Goal: Task Accomplishment & Management: Complete application form

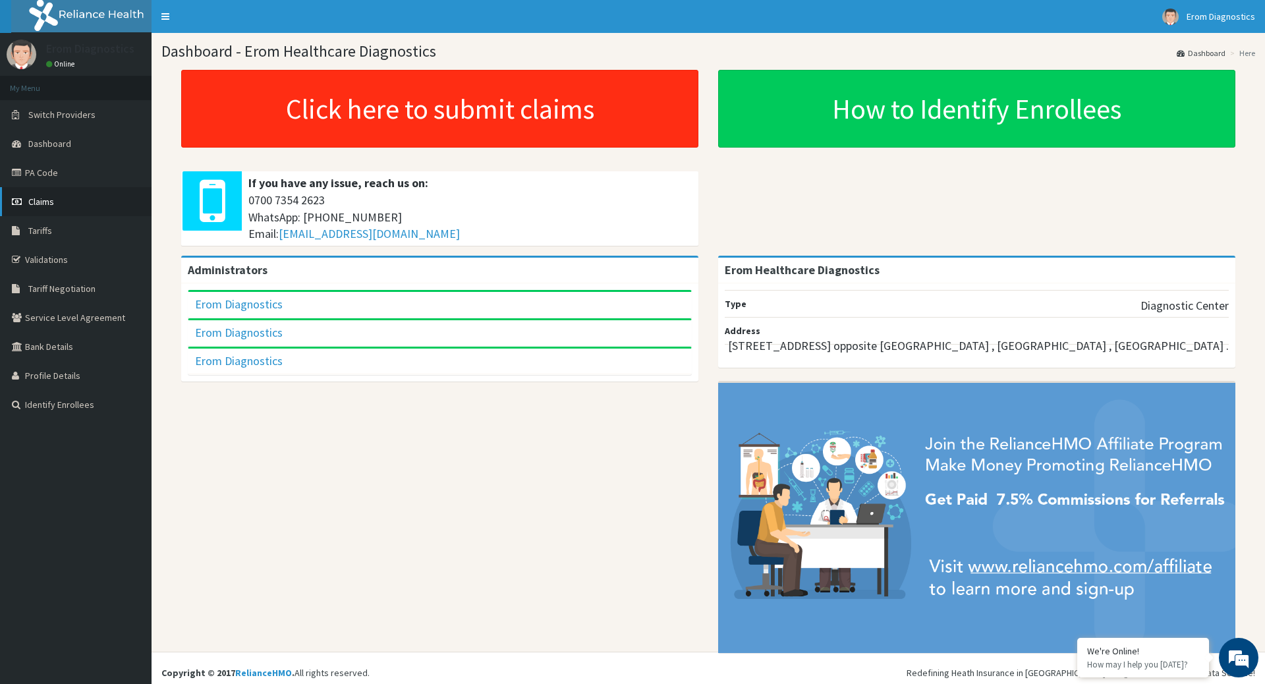
click at [36, 196] on span "Claims" at bounding box center [41, 202] width 26 height 12
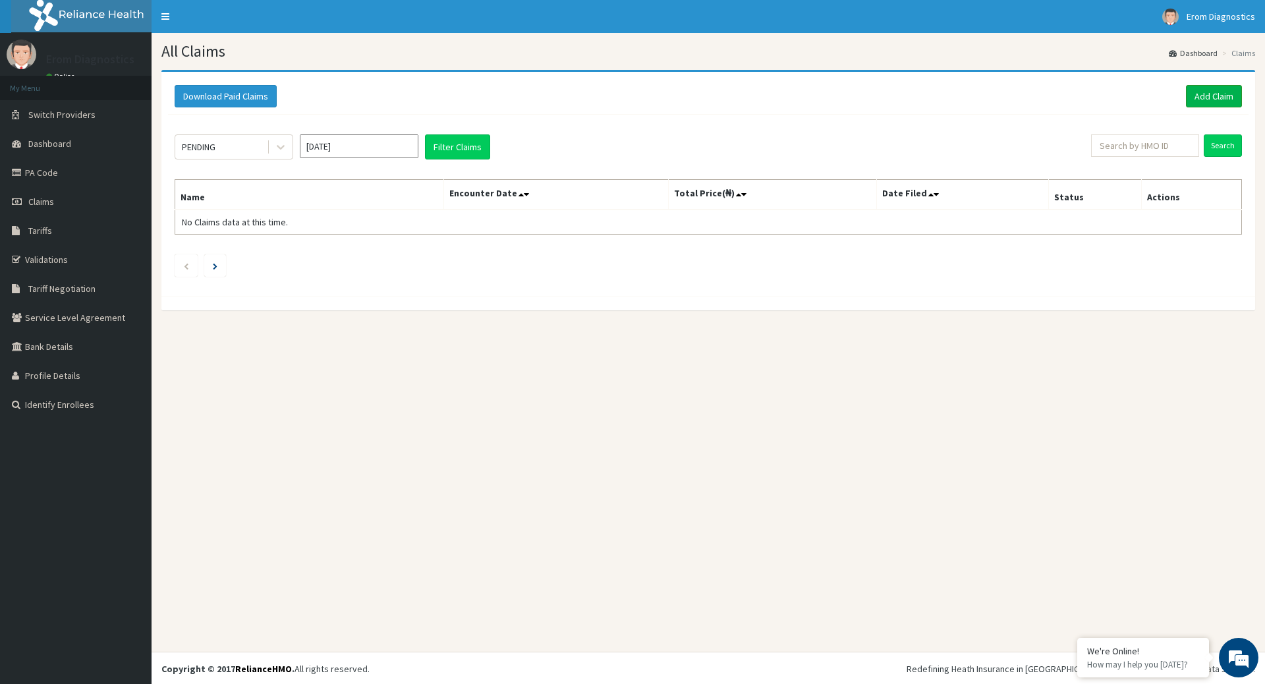
click at [1217, 97] on link "Add Claim" at bounding box center [1214, 96] width 56 height 22
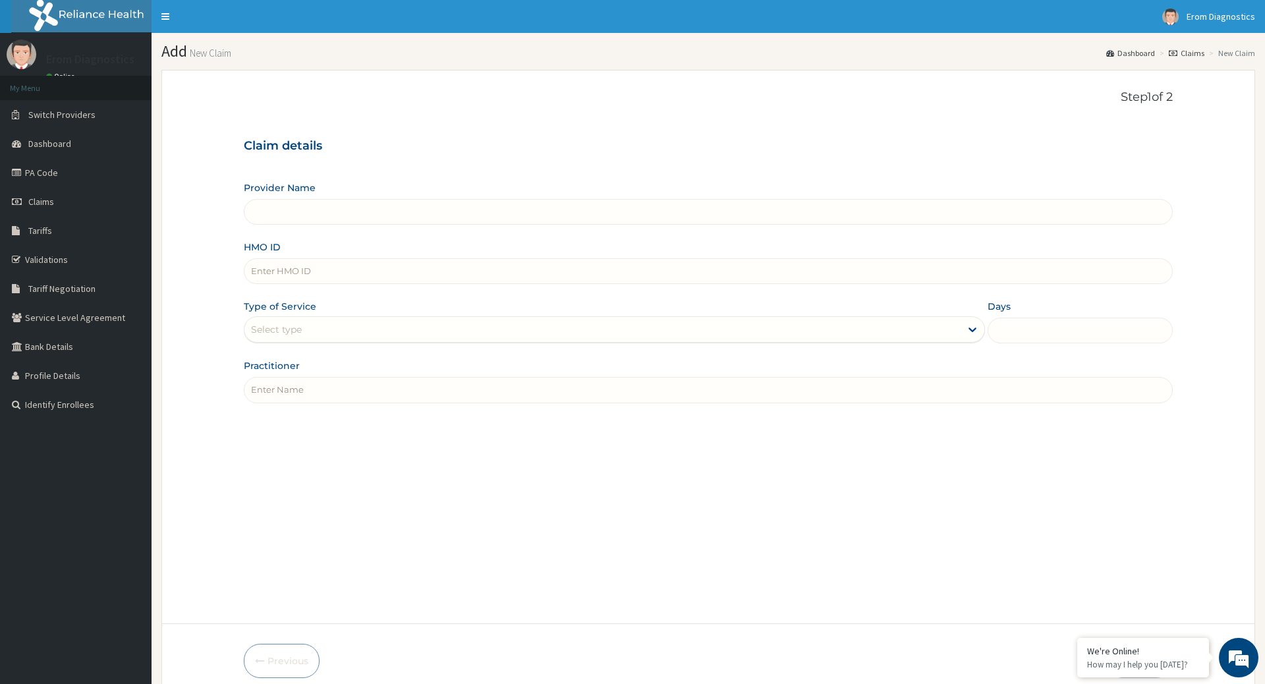
click at [500, 379] on input "Practitioner" at bounding box center [708, 390] width 929 height 26
paste input "AGANGA BAMISHE IZEGAEGBE"
type input "AGANGA BAMISHE IZEGAEGBE"
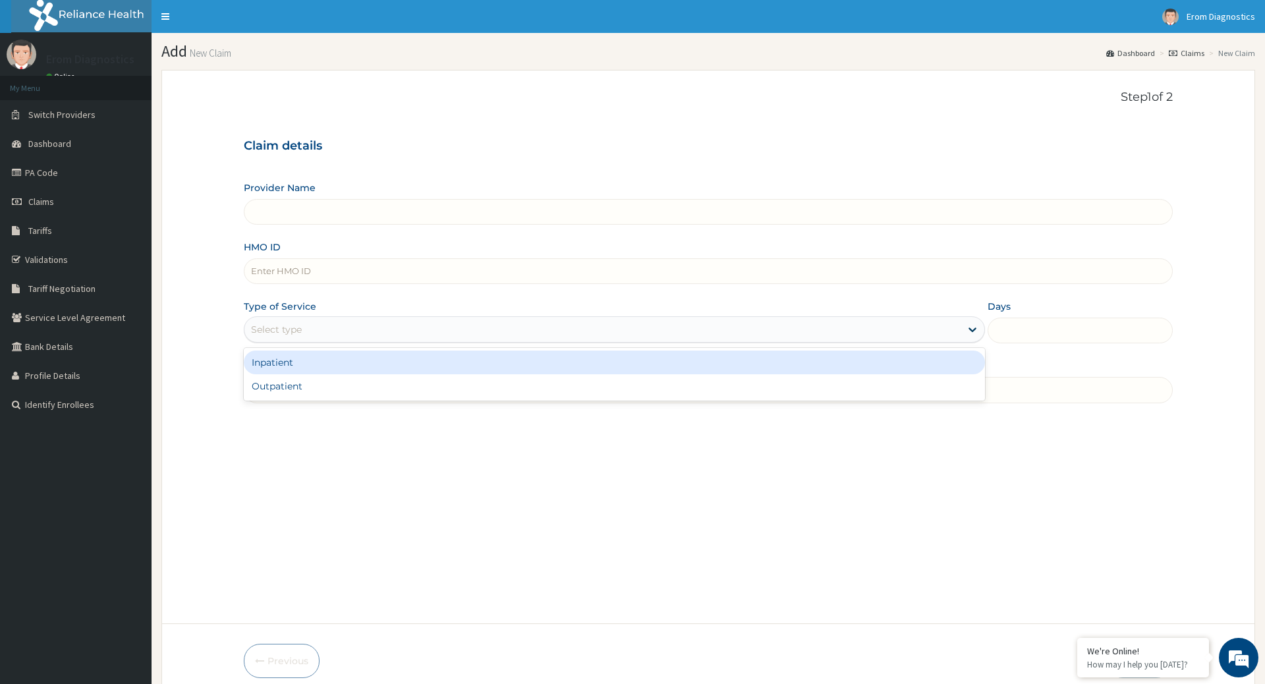
click at [438, 320] on div "Select type" at bounding box center [602, 329] width 716 height 21
type input "Erom Healthcare Diagnostics"
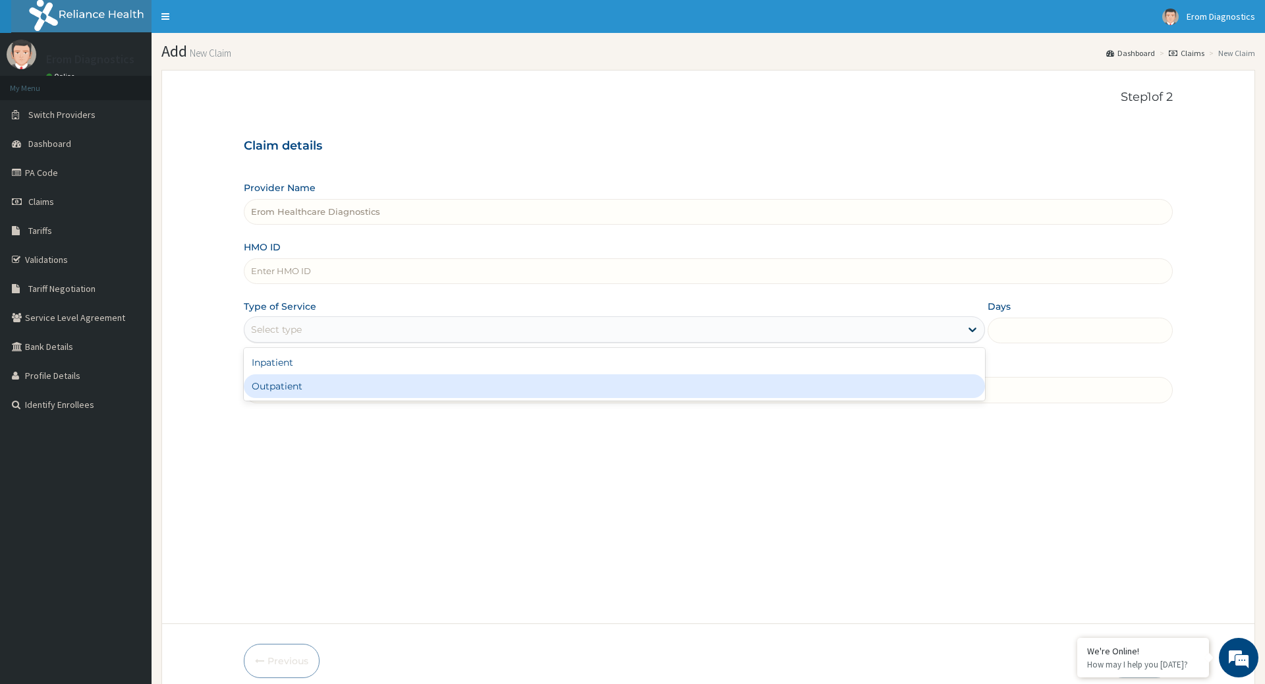
click at [368, 374] on div "Outpatient" at bounding box center [614, 386] width 741 height 24
type input "1"
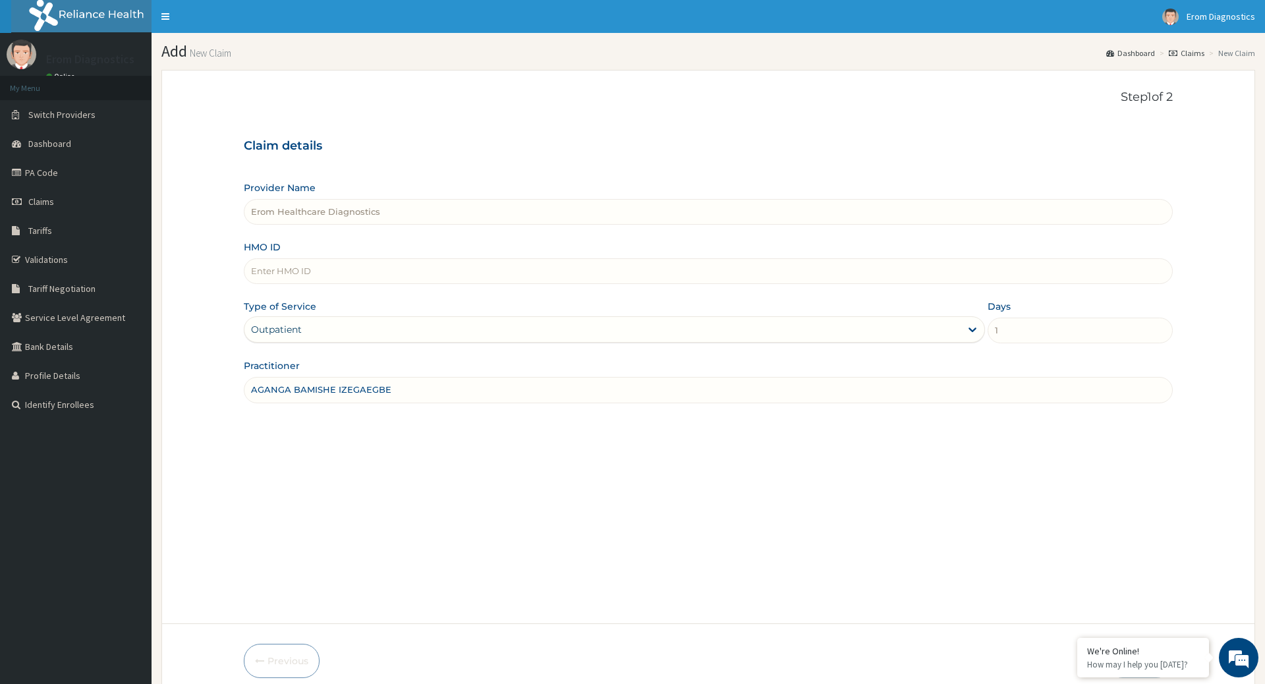
click at [323, 272] on input "HMO ID" at bounding box center [708, 271] width 929 height 26
paste input "NGC/10128/A"
type input "NGC/10128/A"
click at [929, 453] on div "Step 1 of 2 Claim details Provider Name Erom Healthcare Diagnostics HMO ID NGC/…" at bounding box center [708, 346] width 929 height 513
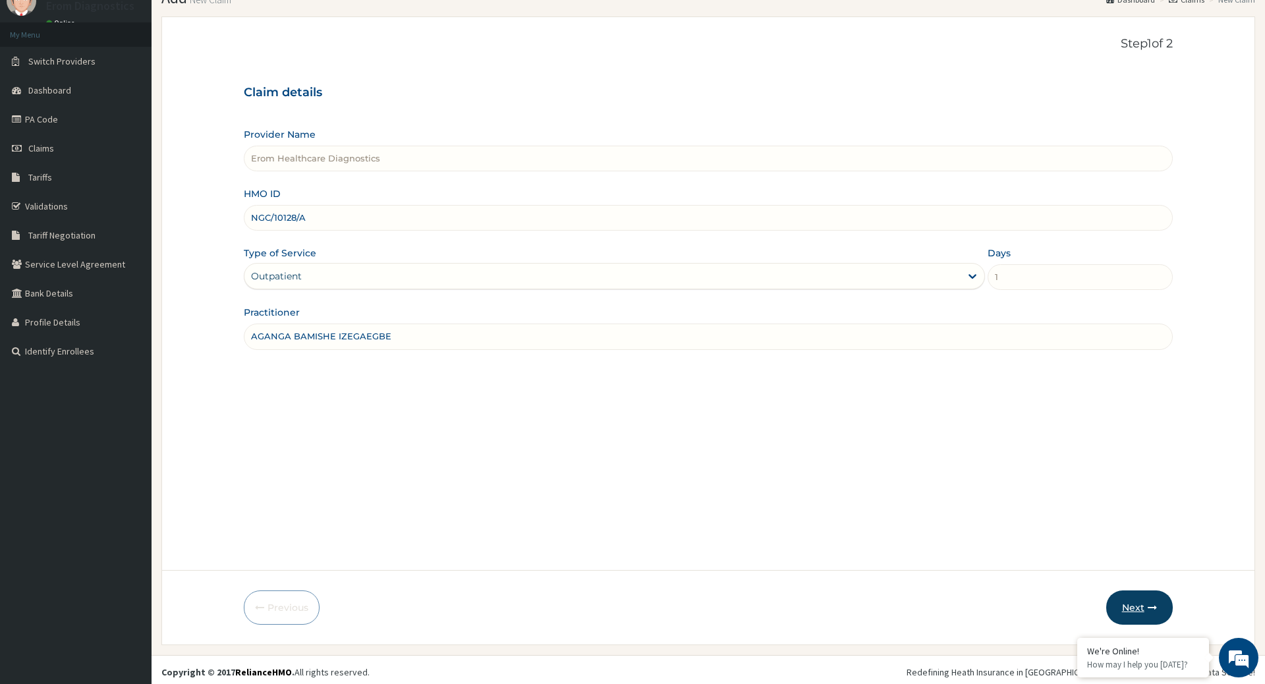
click at [1133, 610] on button "Next" at bounding box center [1139, 607] width 67 height 34
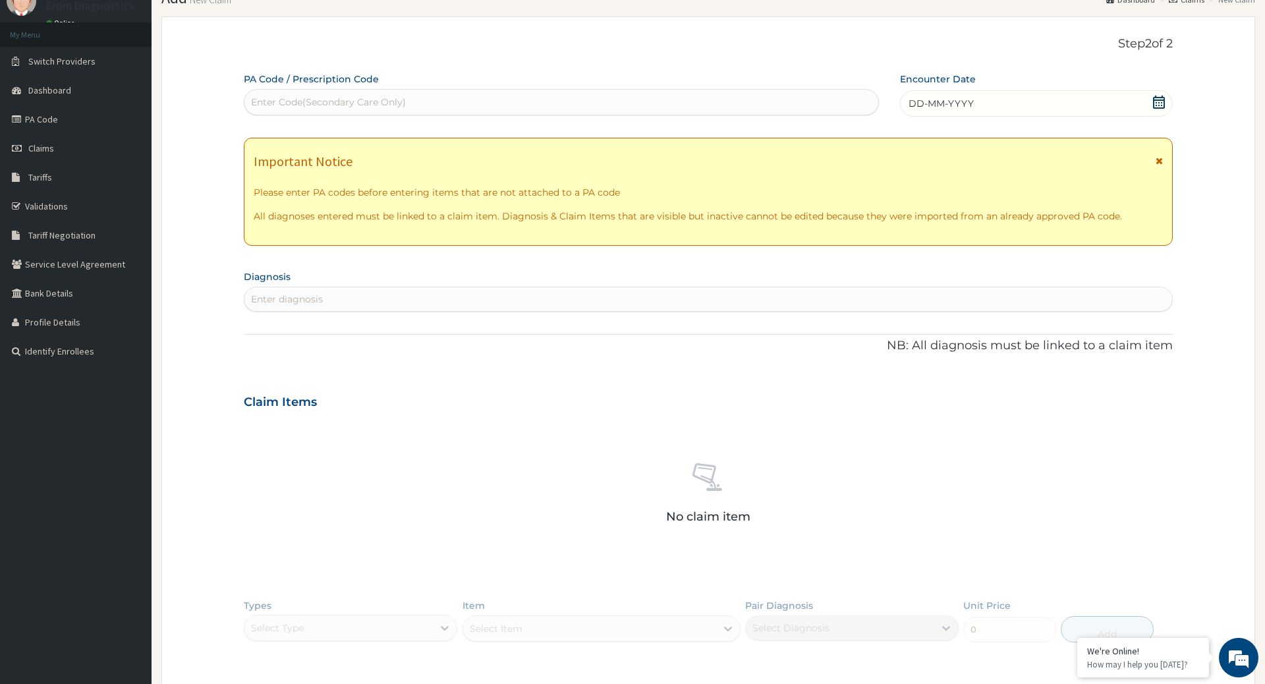
click at [294, 106] on div "Enter Code(Secondary Care Only)" at bounding box center [561, 102] width 634 height 21
paste input "PA/988309"
type input "PA/988309"
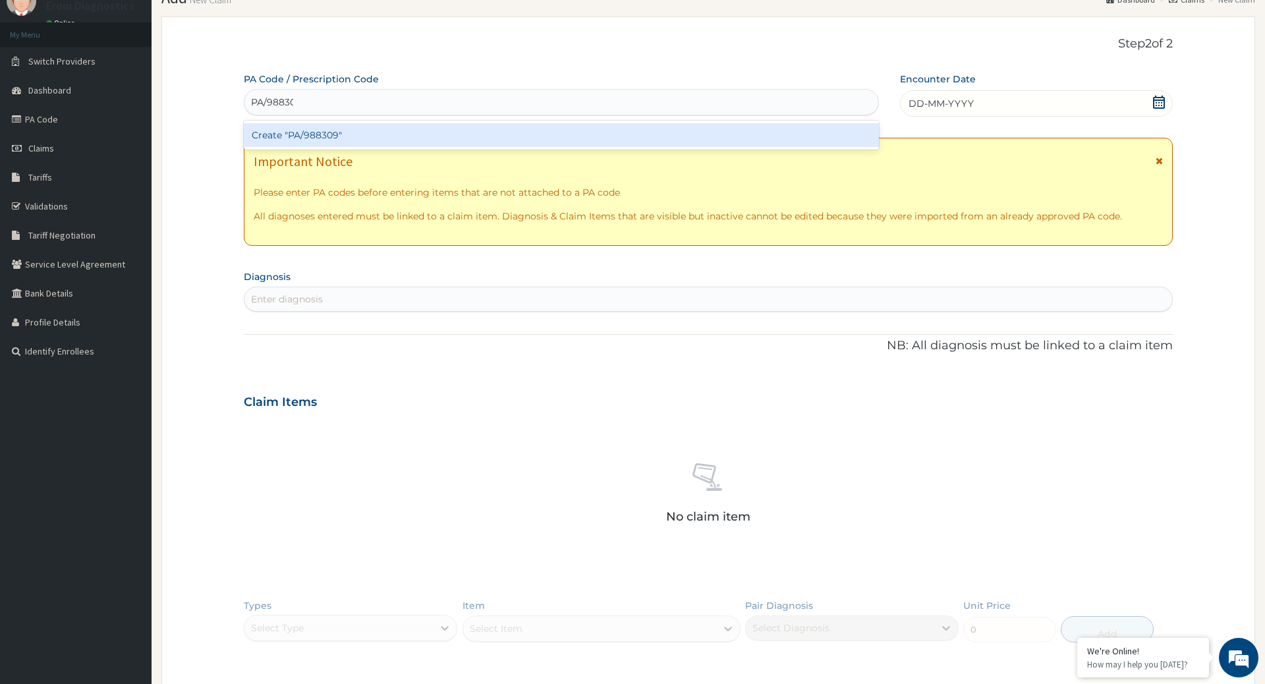
scroll to position [0, 3]
click at [271, 129] on div "Create "PA/988309"" at bounding box center [561, 135] width 635 height 24
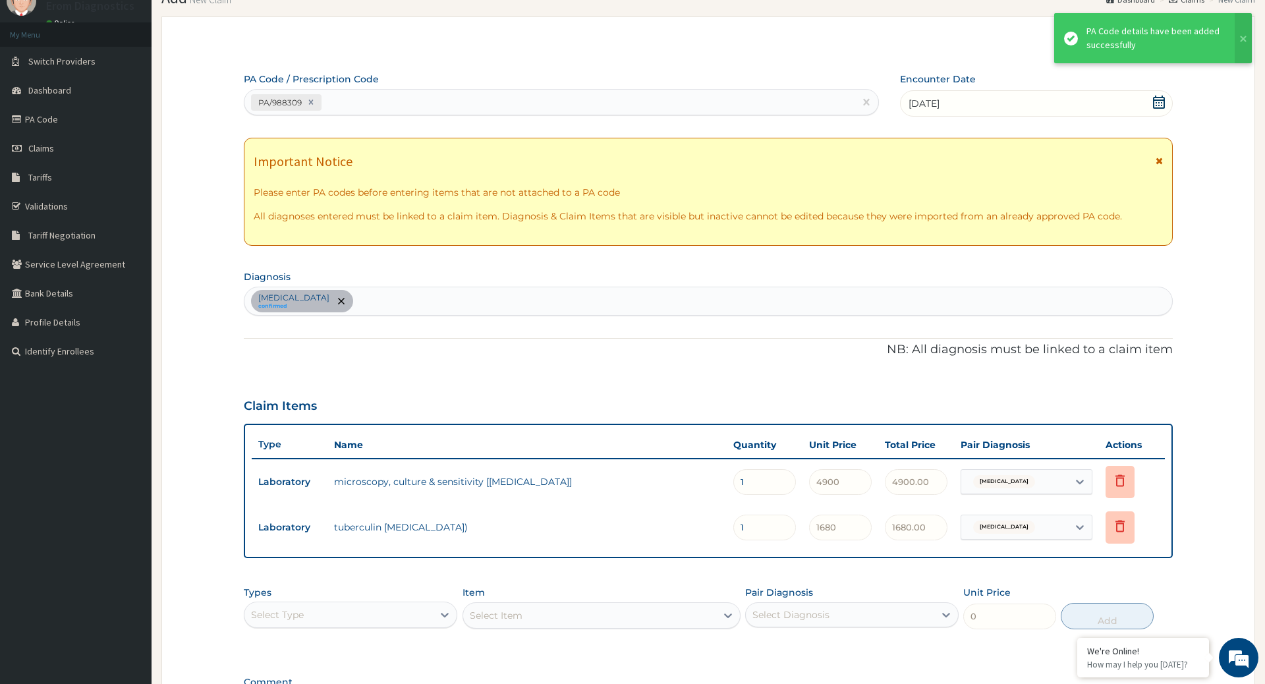
scroll to position [214, 0]
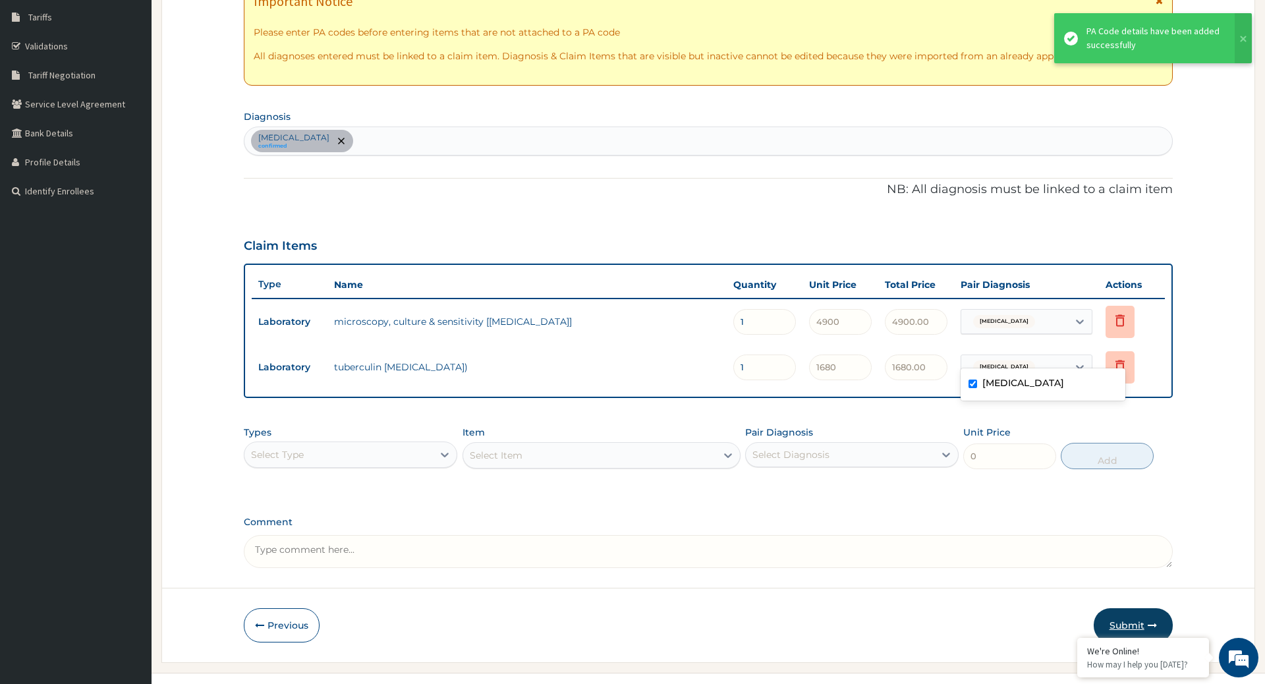
click at [1153, 608] on button "Submit" at bounding box center [1133, 625] width 79 height 34
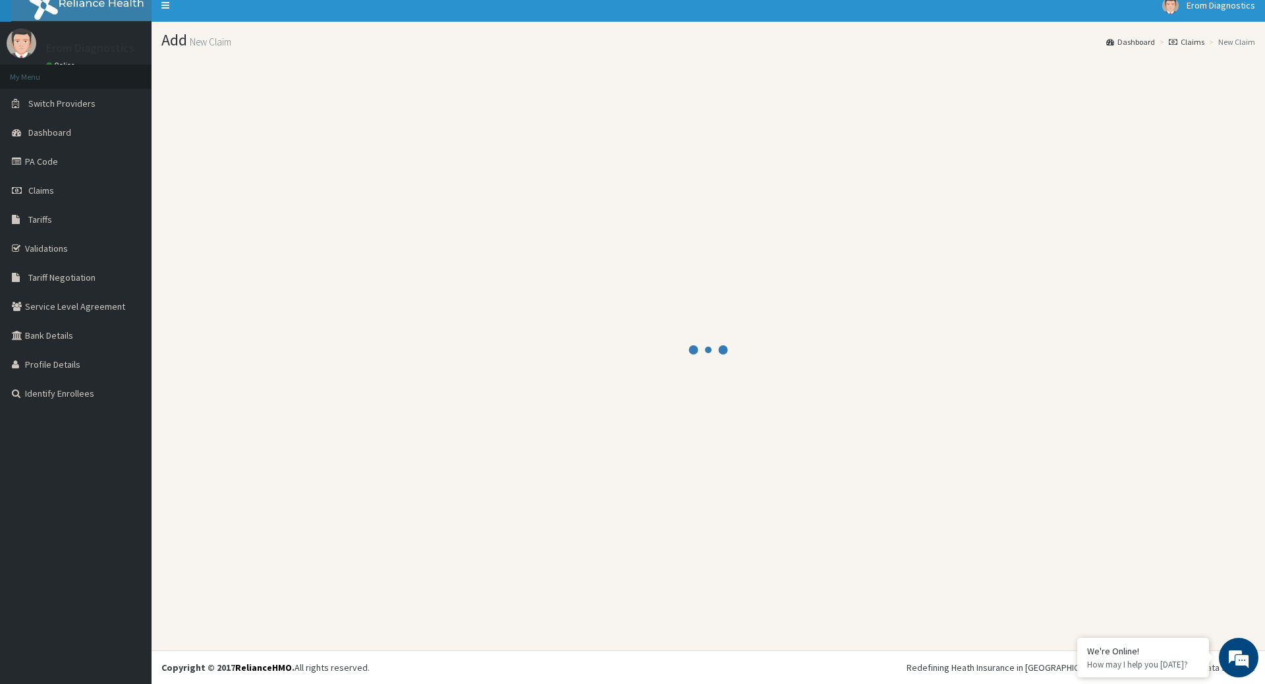
scroll to position [8, 0]
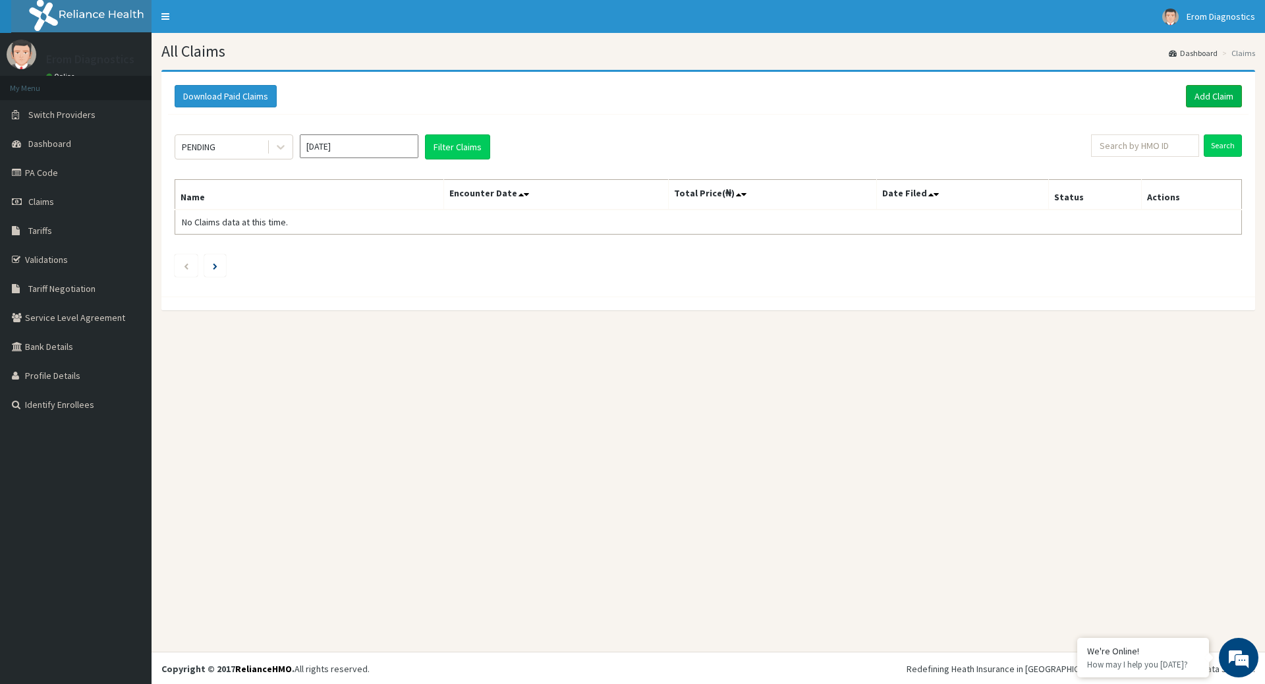
click at [1203, 96] on link "Add Claim" at bounding box center [1214, 96] width 56 height 22
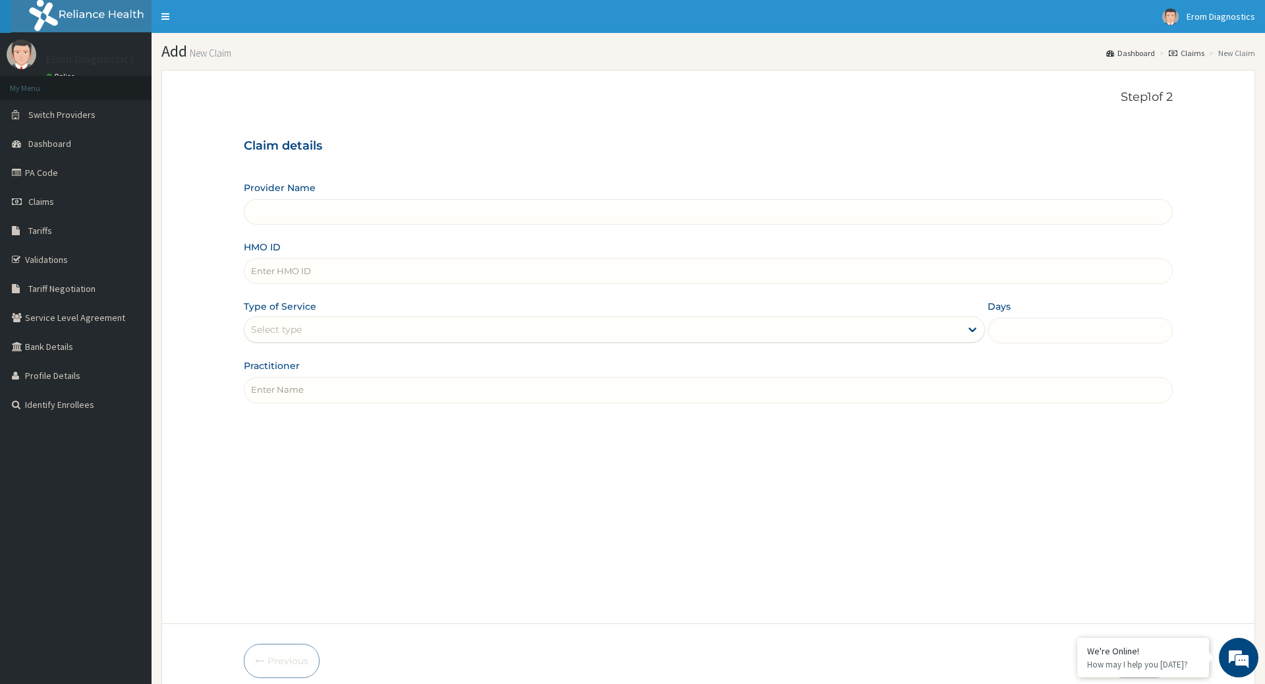
click at [299, 382] on input "Practitioner" at bounding box center [708, 390] width 929 height 26
paste input "[PERSON_NAME] CHL/10900/A"
type input "Femi Falola CHL/10900/A"
click at [322, 377] on input "Femi Falola CHL/10900/A" at bounding box center [708, 390] width 929 height 26
type input "Erom Healthcare Diagnostics"
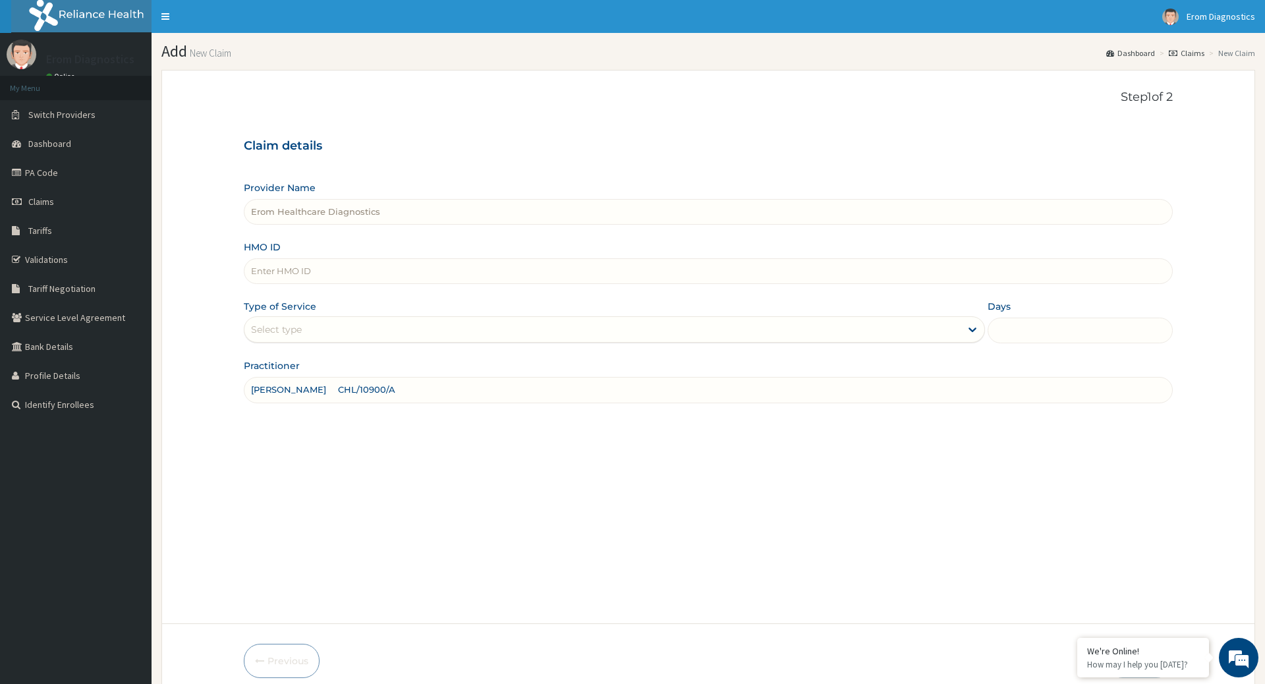
click at [322, 377] on input "Femi Falola CHL/10900/A" at bounding box center [708, 390] width 929 height 26
drag, startPoint x: 303, startPoint y: 376, endPoint x: 366, endPoint y: 383, distance: 63.0
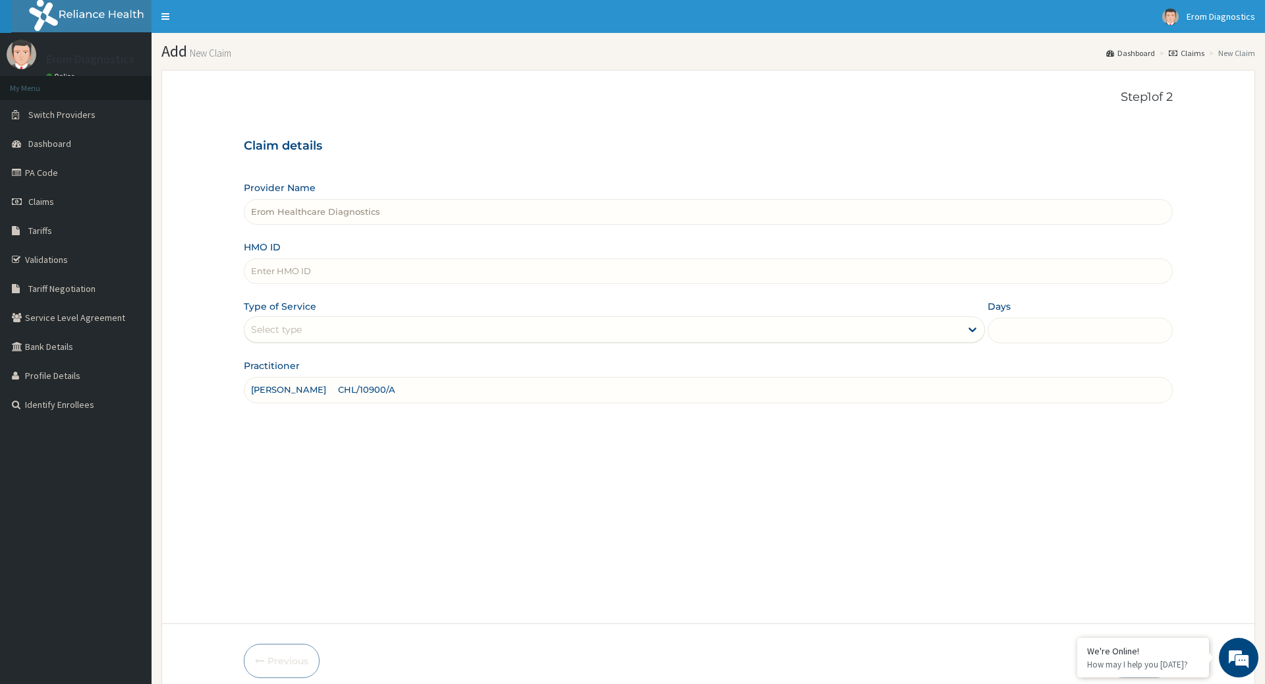
click at [366, 383] on input "Femi Falola CHL/10900/A" at bounding box center [708, 390] width 929 height 26
click at [366, 383] on input "Femi Falola" at bounding box center [708, 390] width 929 height 26
type input "Femi Falola"
click at [281, 262] on input "HMO ID" at bounding box center [708, 271] width 929 height 26
paste input "CHL/10900/A"
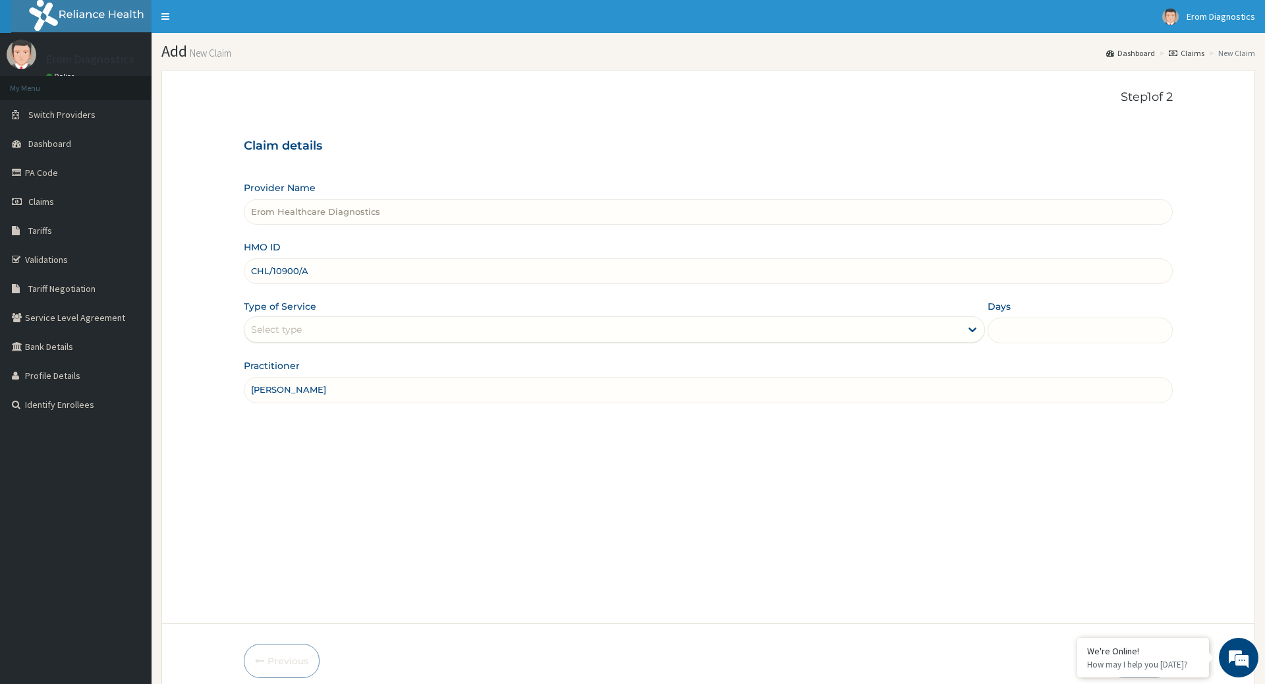
type input "CHL/10900/A"
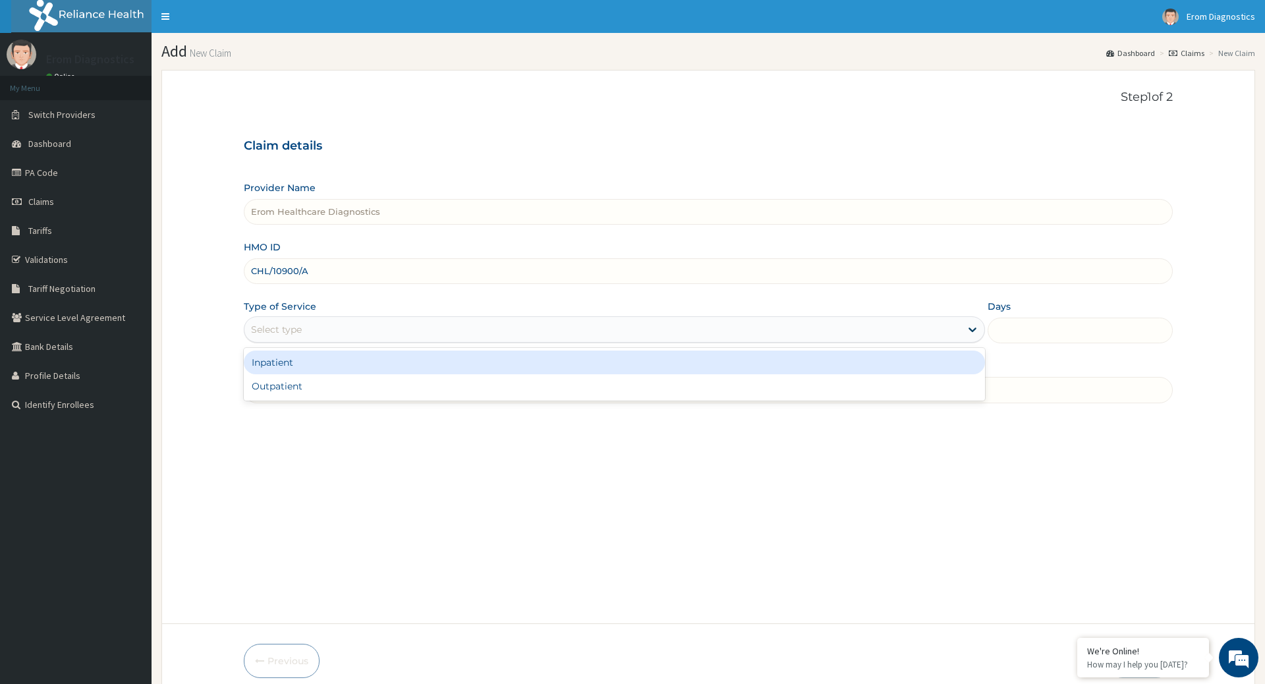
click at [301, 319] on div "Select type" at bounding box center [602, 329] width 716 height 21
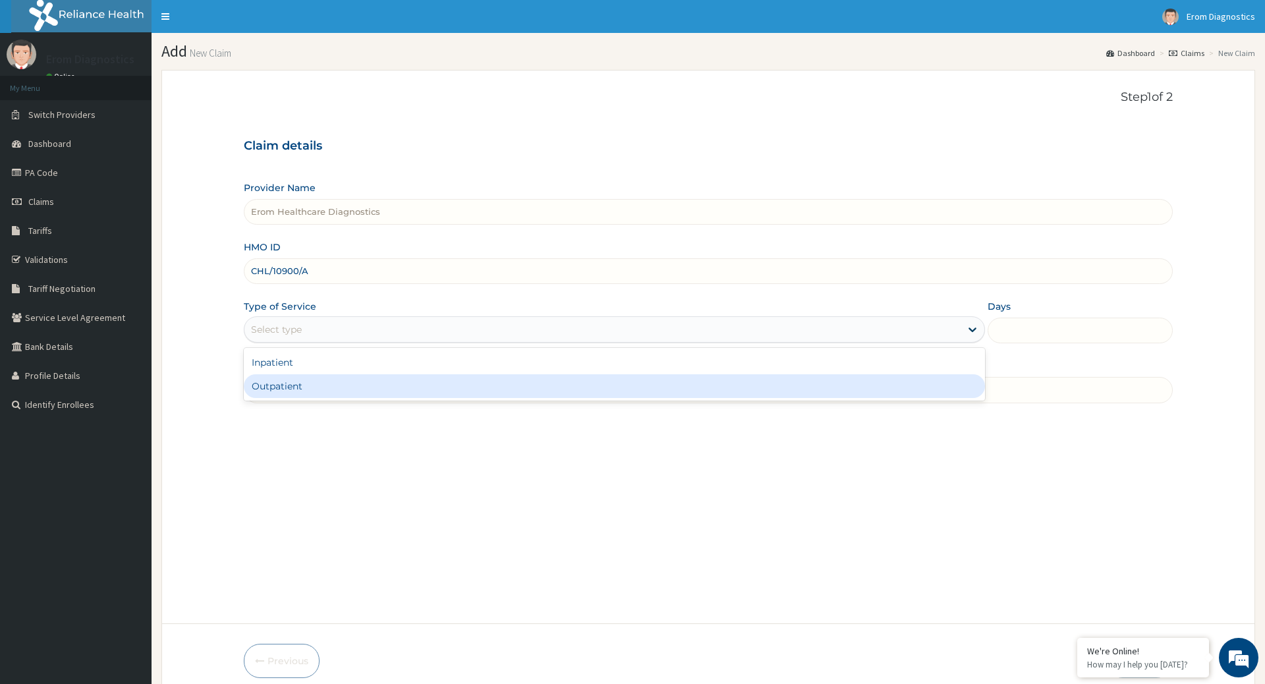
click at [302, 379] on div "Outpatient" at bounding box center [614, 386] width 741 height 24
type input "1"
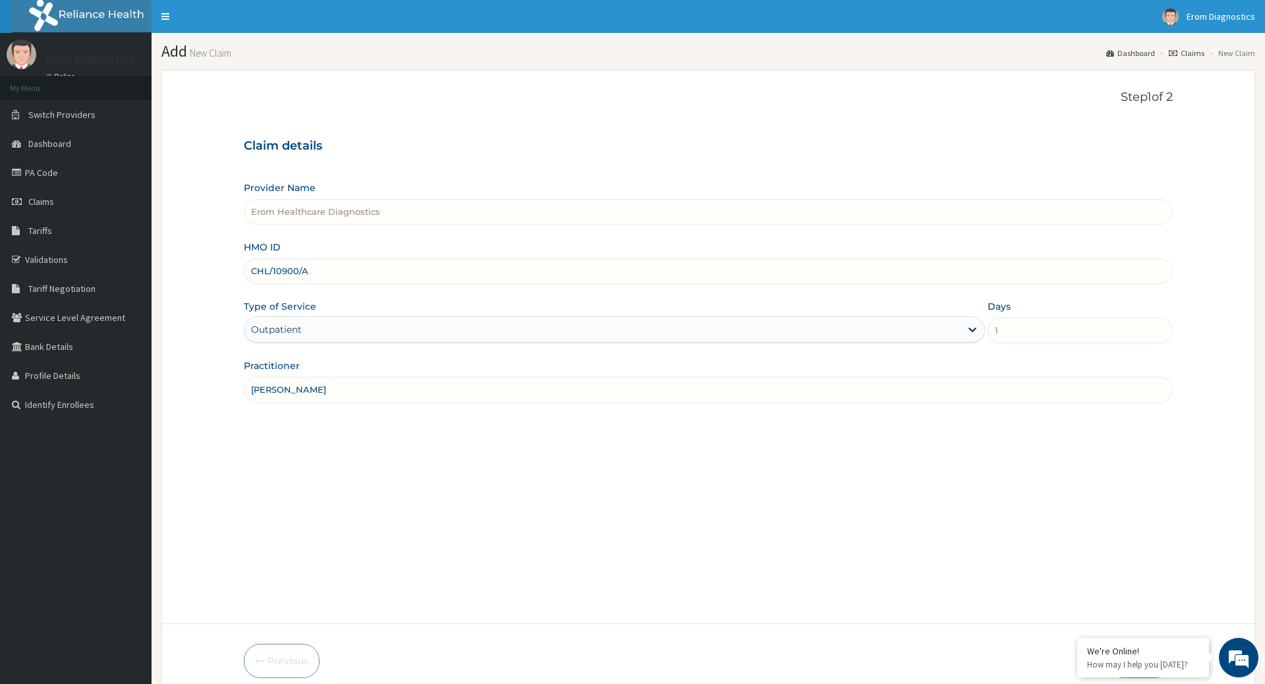
scroll to position [53, 0]
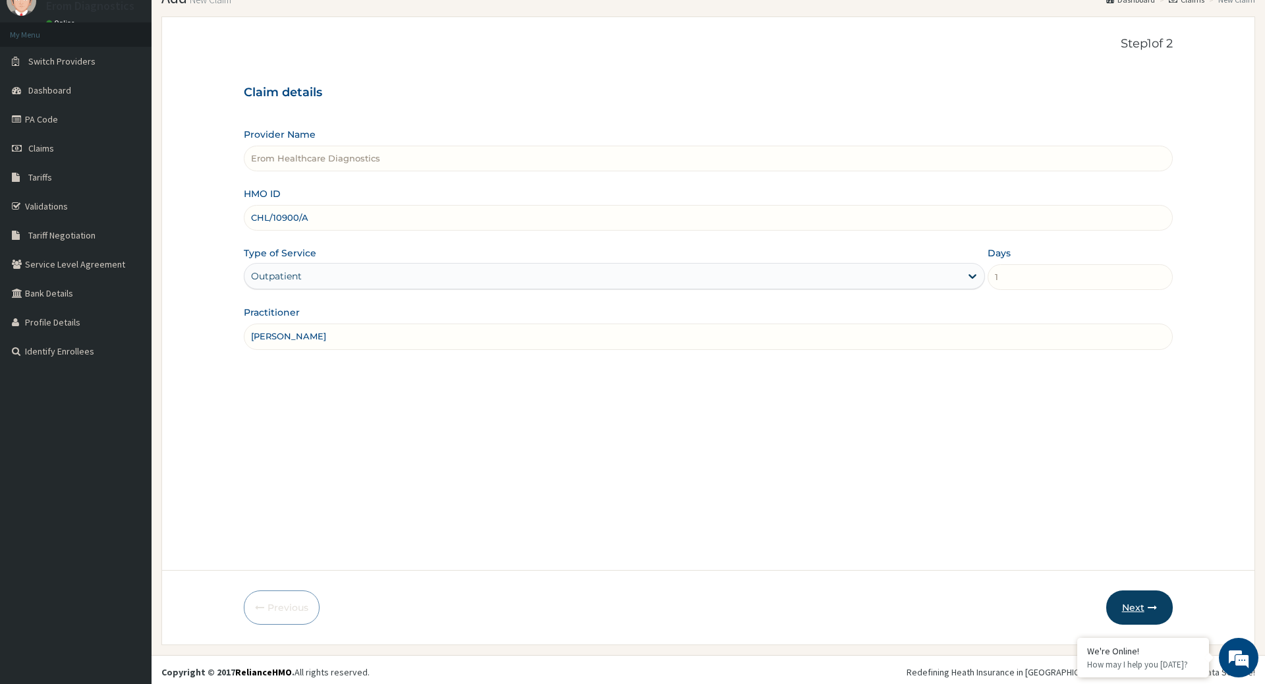
click at [1141, 606] on button "Next" at bounding box center [1139, 607] width 67 height 34
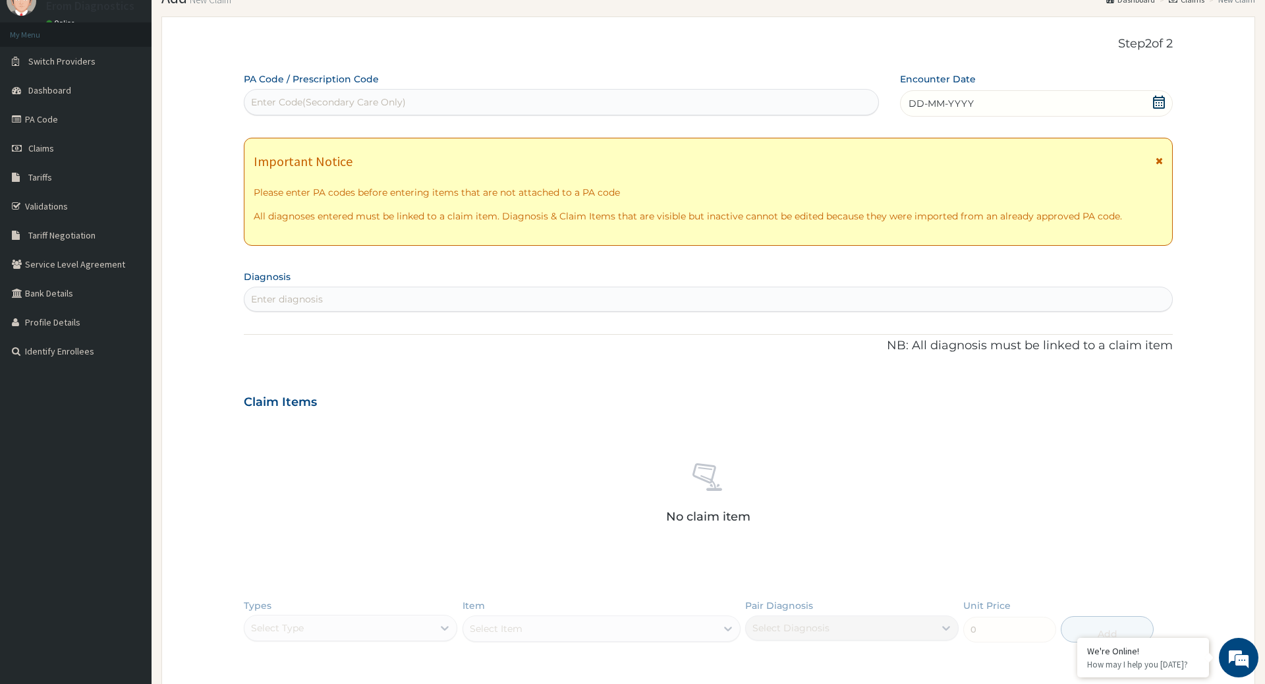
click at [451, 289] on div "Enter diagnosis" at bounding box center [707, 299] width 927 height 21
click at [357, 98] on div "Enter Code(Secondary Care Only)" at bounding box center [328, 102] width 155 height 13
paste input "PA/859570"
type input "PA/859570"
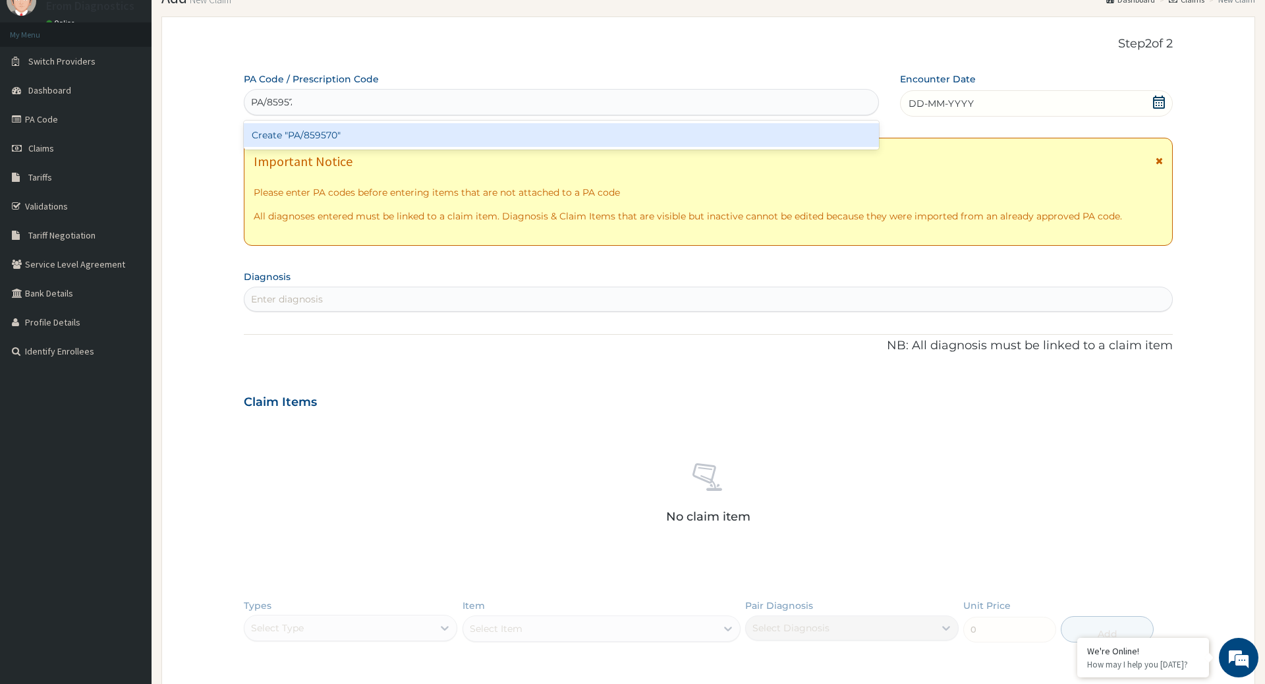
scroll to position [0, 3]
click at [345, 127] on div "Create "PA/859570"" at bounding box center [561, 135] width 635 height 24
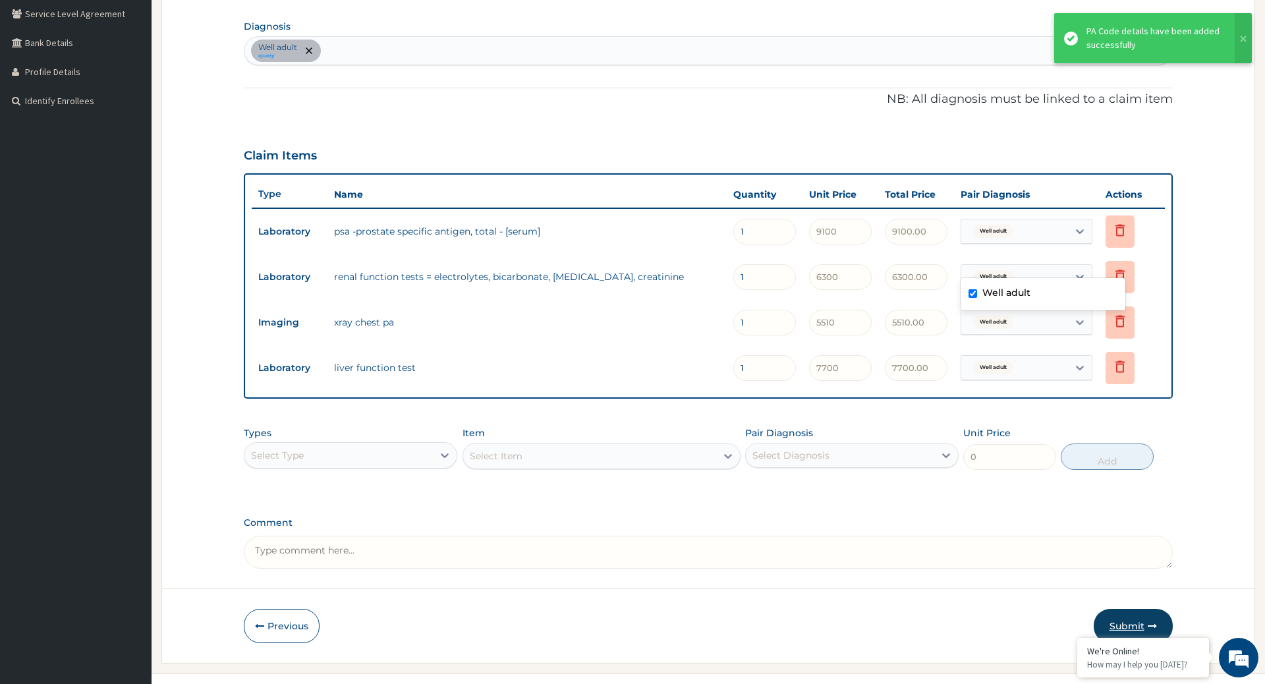
click at [1135, 609] on button "Submit" at bounding box center [1133, 626] width 79 height 34
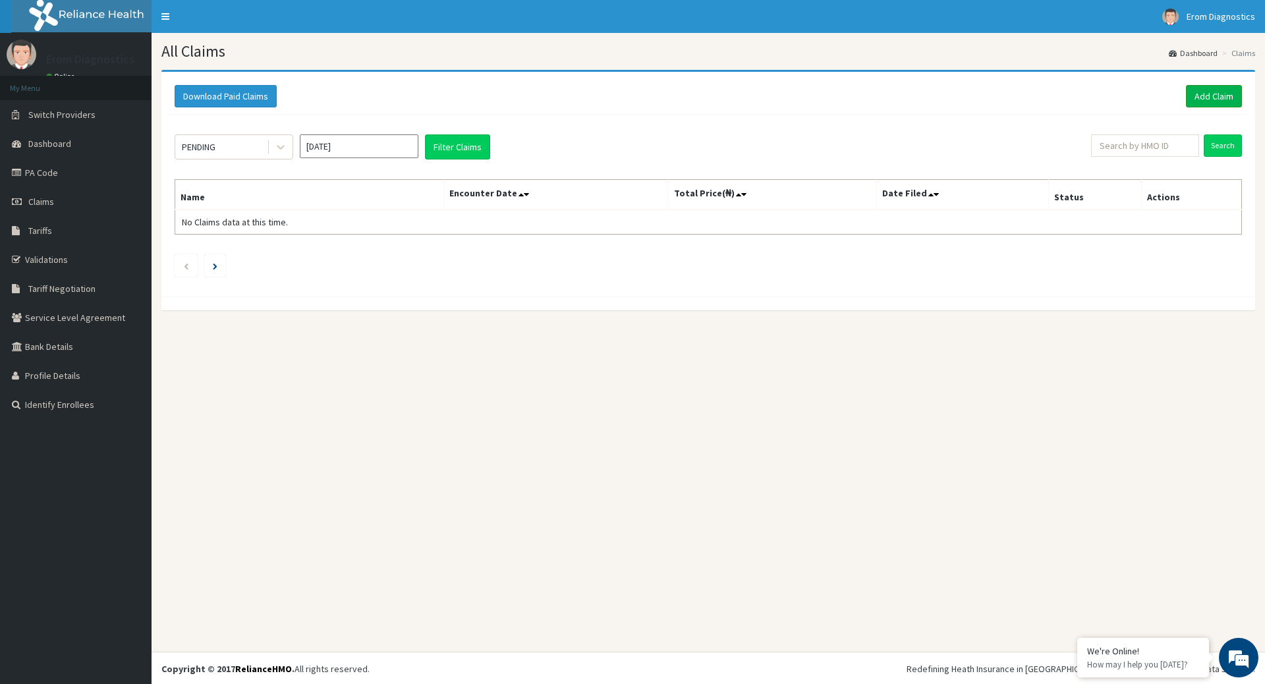
click at [1210, 91] on link "Add Claim" at bounding box center [1214, 96] width 56 height 22
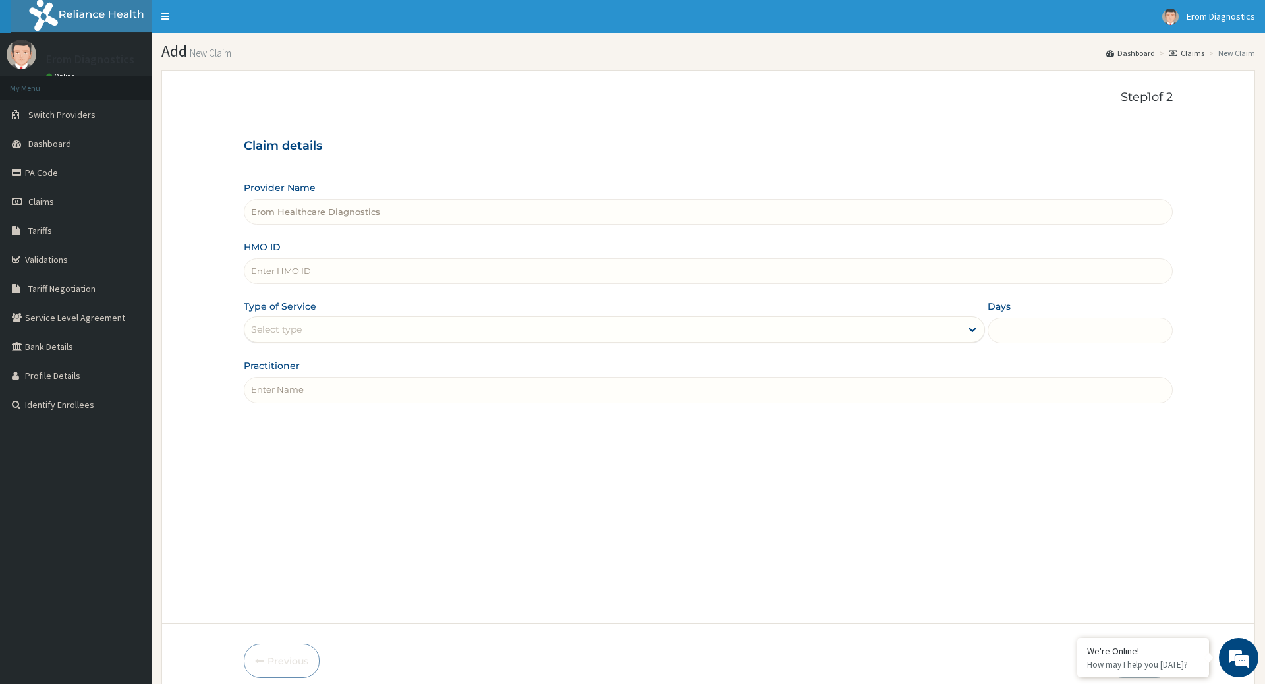
type input "Erom Healthcare Diagnostics"
click at [272, 377] on input "Practitioner" at bounding box center [708, 390] width 929 height 26
paste input "Femi Falola CHL/10900/A"
click at [323, 377] on input "Femi Falola CHL/10900/A" at bounding box center [708, 390] width 929 height 26
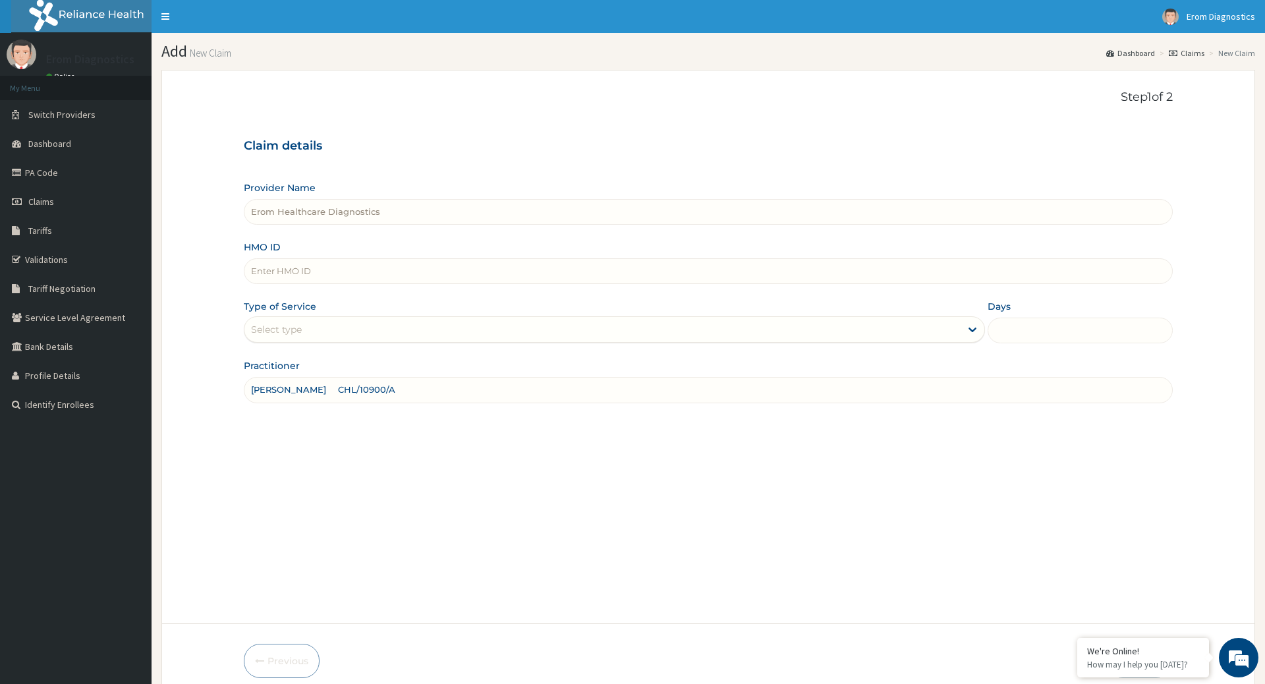
click at [323, 377] on input "Femi Falola CHL/10900/A" at bounding box center [708, 390] width 929 height 26
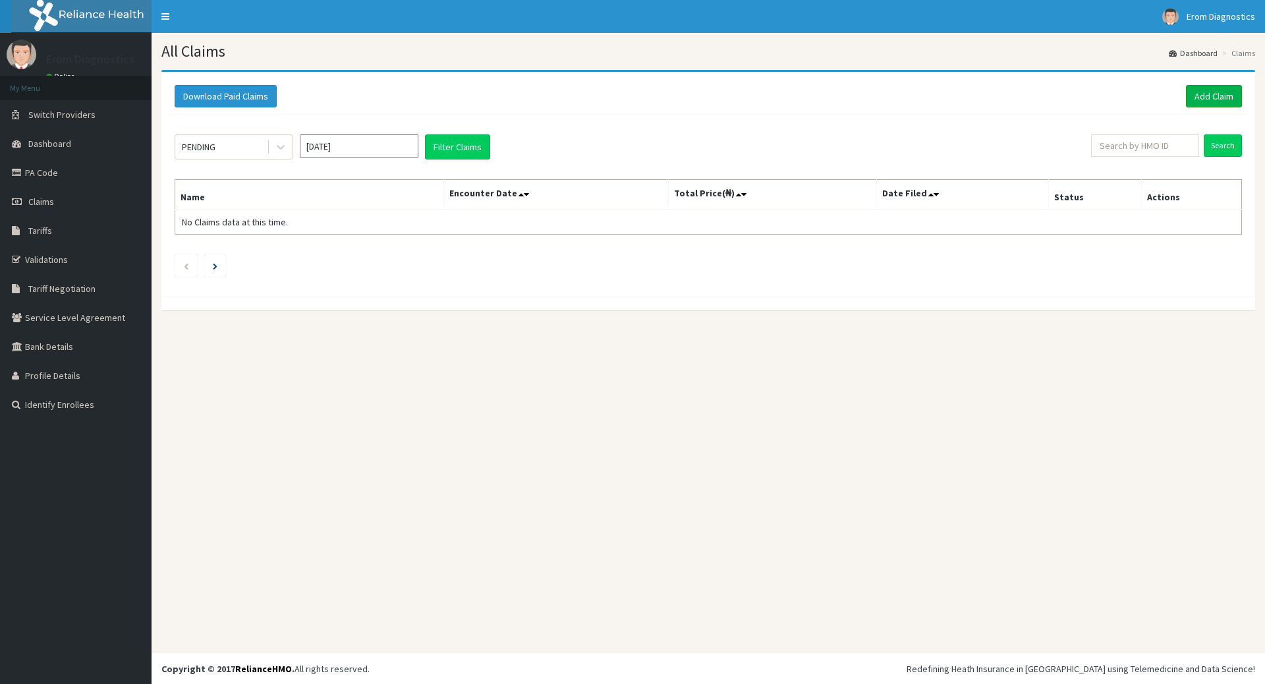
click at [1215, 104] on link "Add Claim" at bounding box center [1214, 96] width 56 height 22
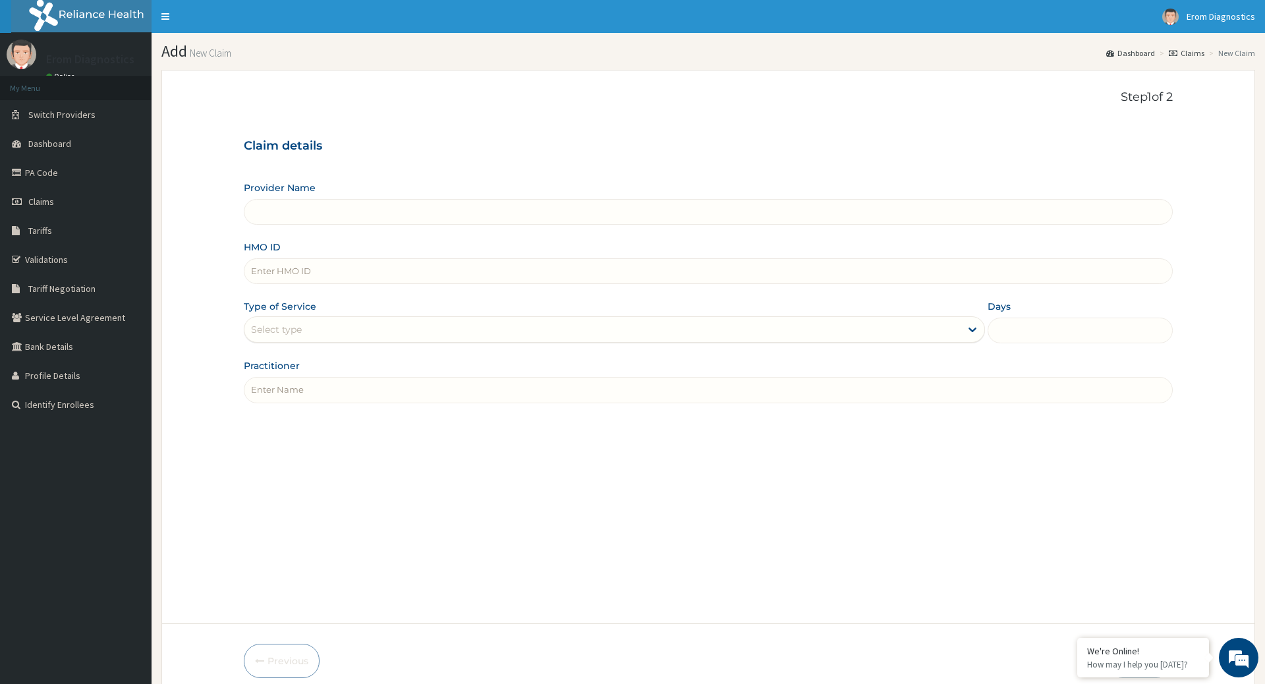
type input "Erom Healthcare Diagnostics"
click at [314, 378] on input "Practitioner" at bounding box center [708, 390] width 929 height 26
paste input "OLAJIDE OKUNGADE GSV/12189/A"
click at [373, 378] on input "OLAJIDE OKUNGADE GSV/12189/A" at bounding box center [708, 390] width 929 height 26
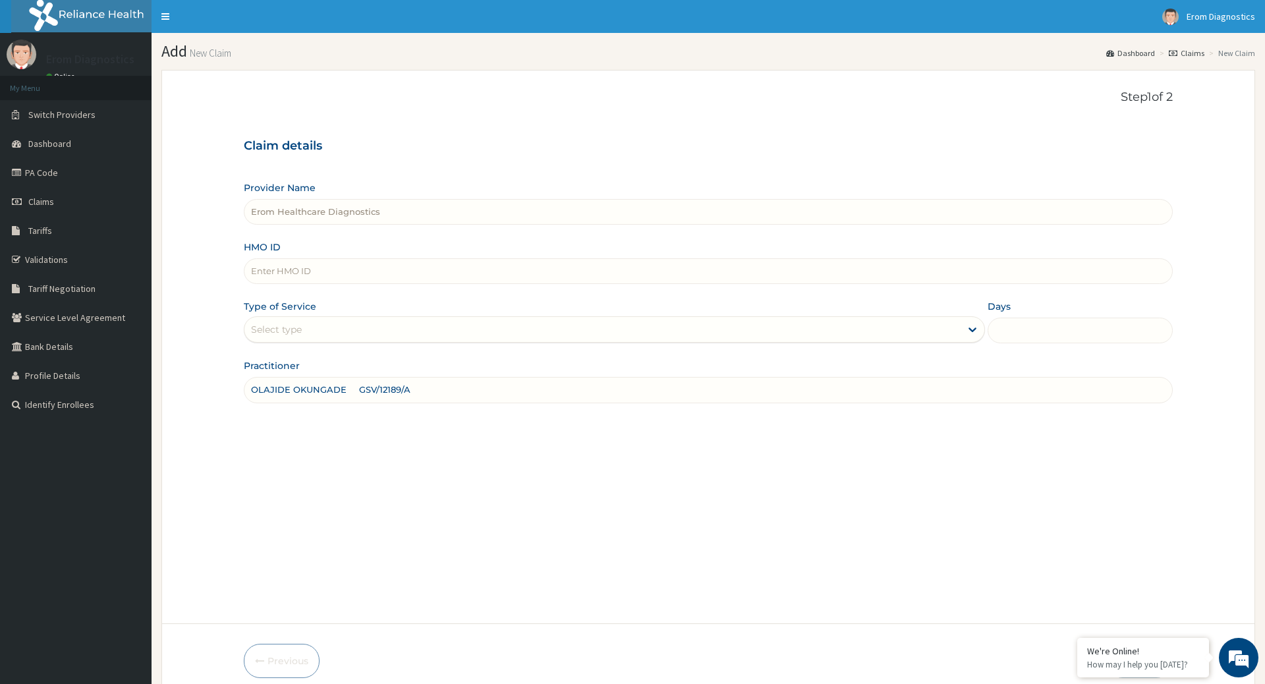
click at [373, 378] on input "OLAJIDE OKUNGADE GSV/12189/A" at bounding box center [708, 390] width 929 height 26
click at [351, 377] on input "OLAJIDE OKUNGADE GSV/12189/A" at bounding box center [708, 390] width 929 height 26
drag, startPoint x: 351, startPoint y: 374, endPoint x: 408, endPoint y: 374, distance: 56.7
click at [408, 377] on input "OLAJIDE OKUNGADE GSV/12189/A" at bounding box center [708, 390] width 929 height 26
type input "OLAJIDE OKUNGADE"
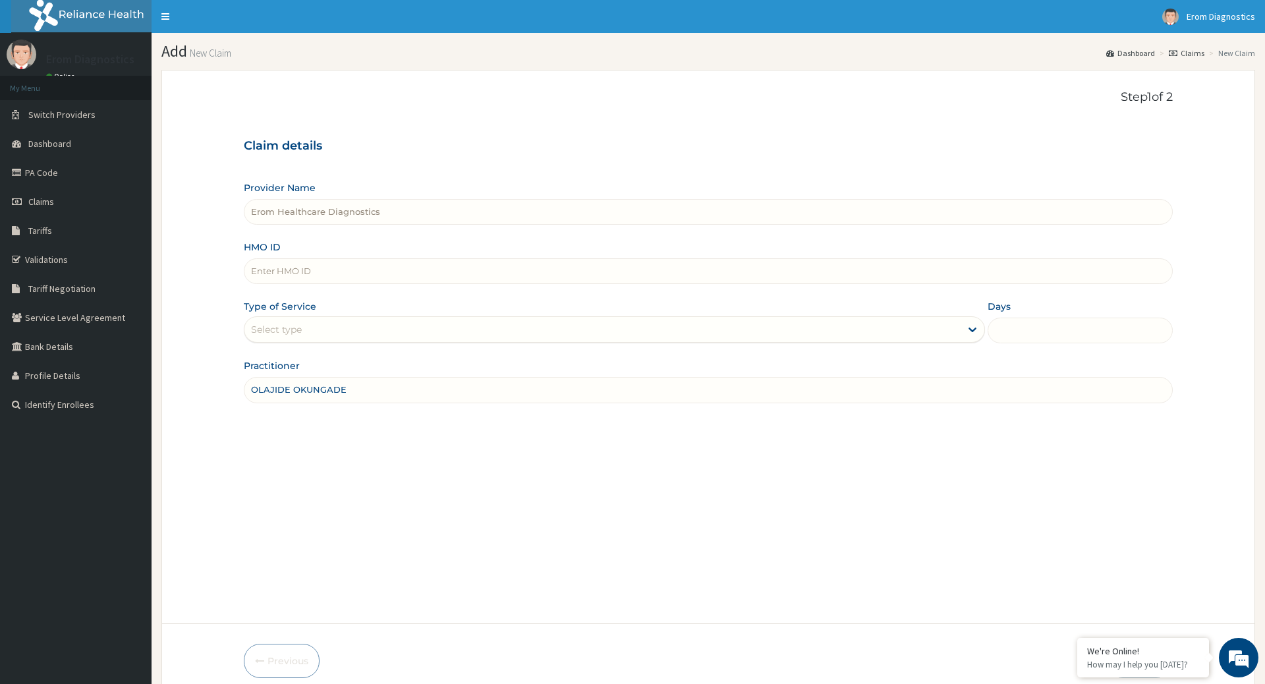
click at [306, 261] on input "HMO ID" at bounding box center [708, 271] width 929 height 26
paste input "GSV/12189/A"
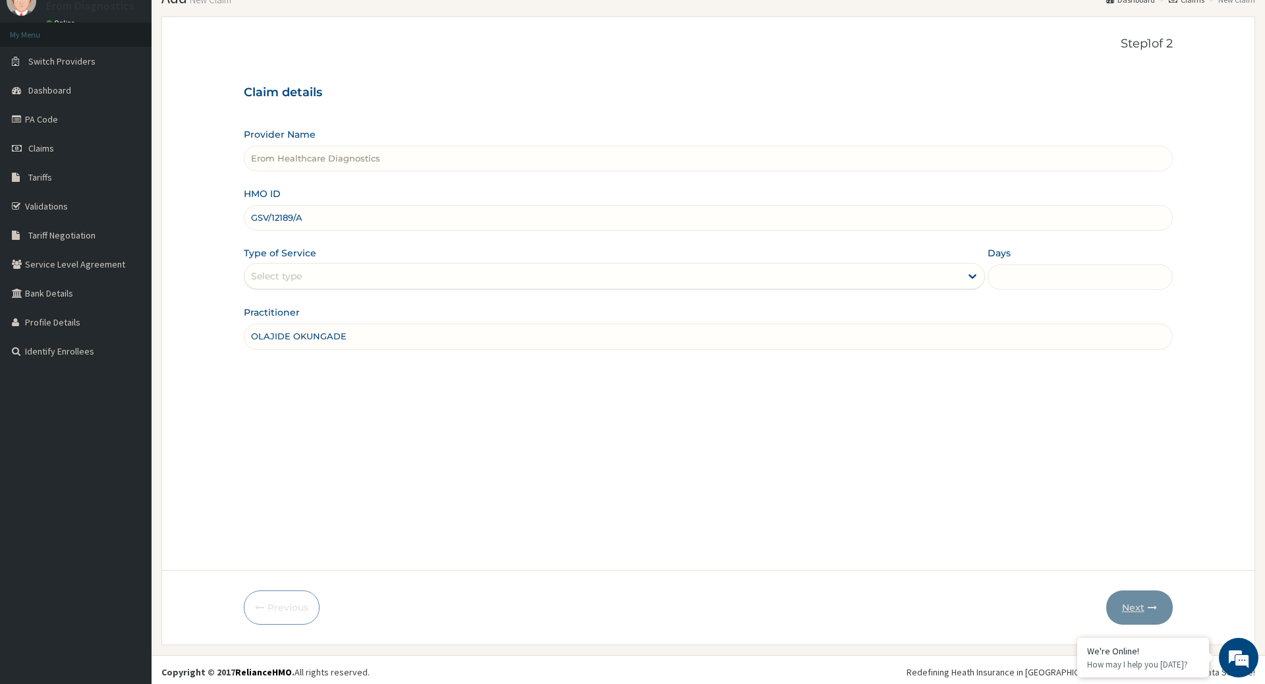
type input "GSV/12189/A"
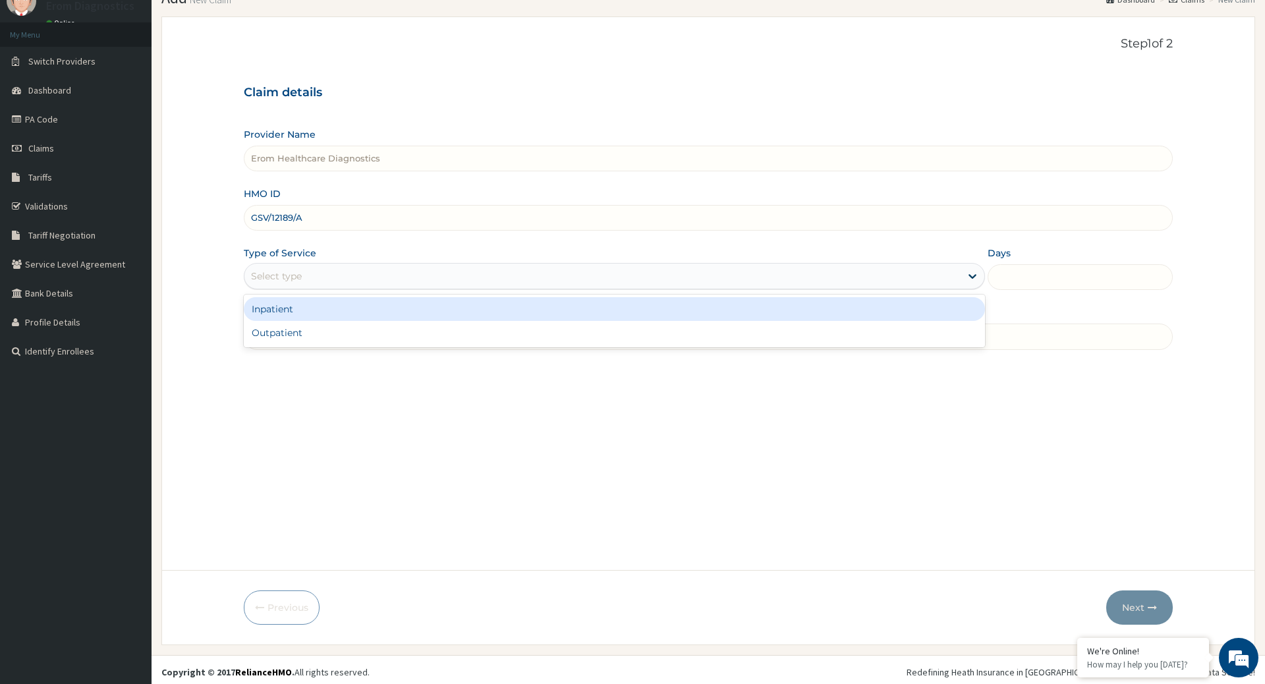
click at [559, 339] on div "Step 1 of 2 Claim details Provider Name Erom Healthcare Diagnostics HMO ID GSV/…" at bounding box center [708, 293] width 929 height 513
click at [299, 328] on div "Outpatient" at bounding box center [614, 333] width 741 height 24
type input "1"
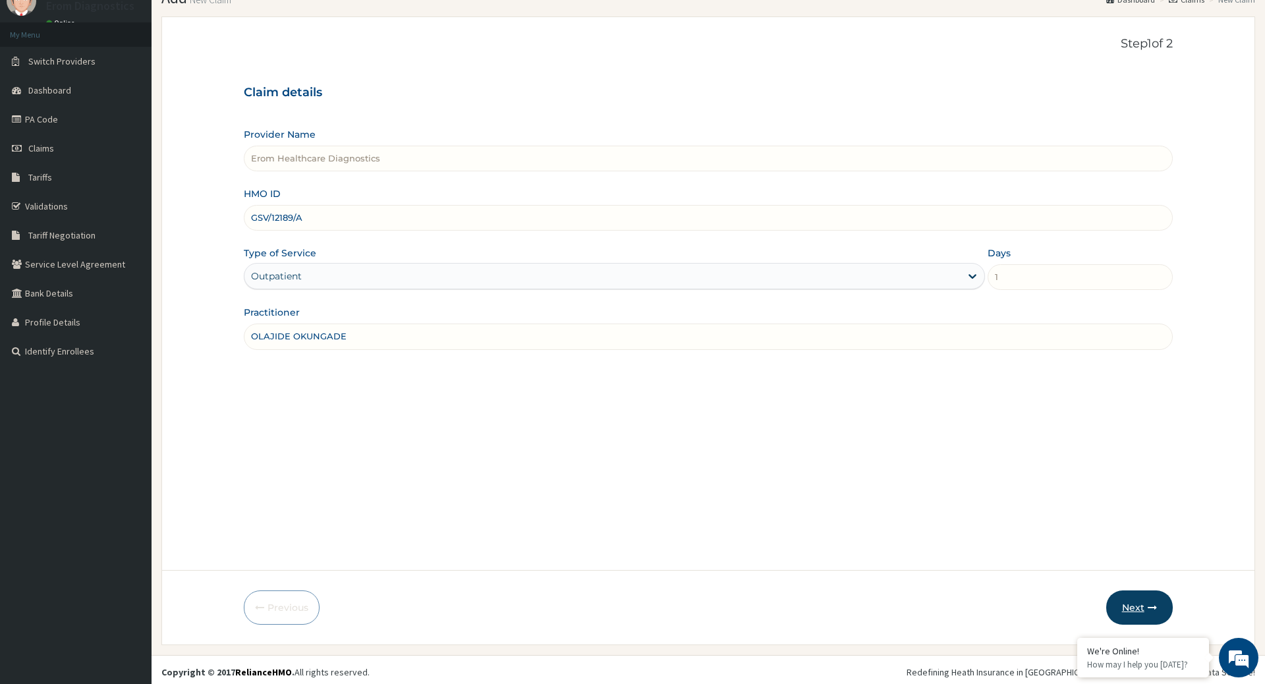
click at [1140, 599] on button "Next" at bounding box center [1139, 607] width 67 height 34
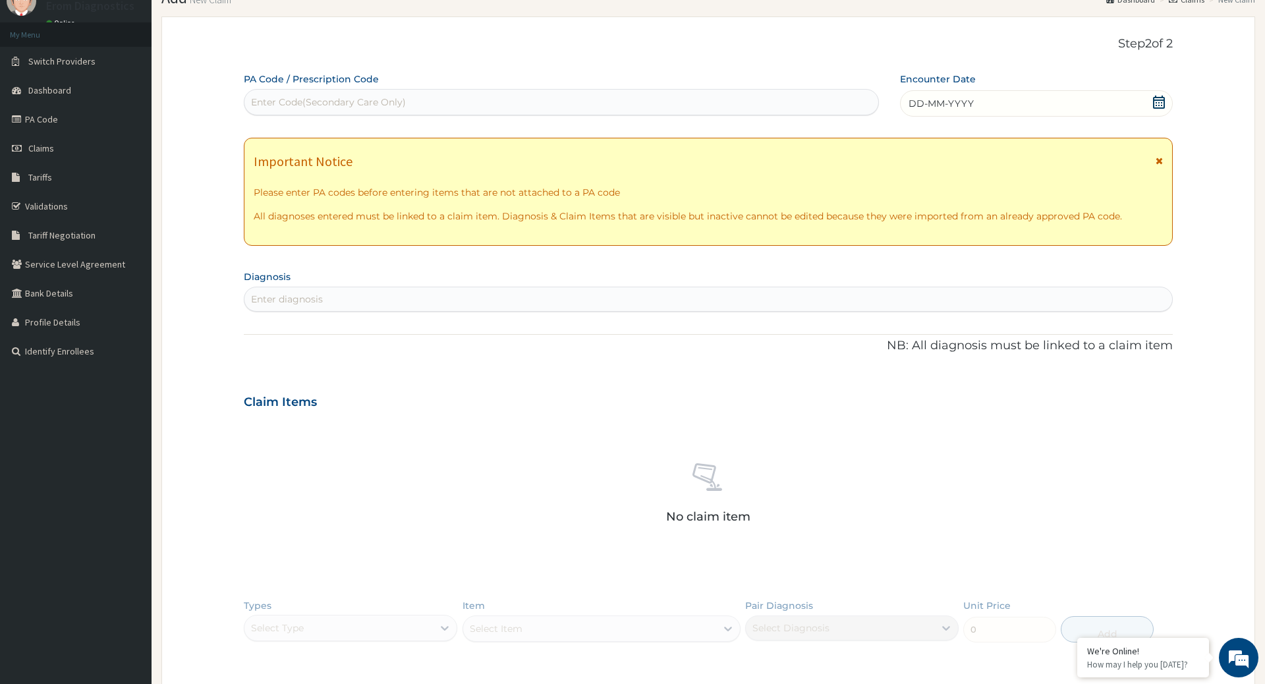
click at [334, 101] on div "Enter Code(Secondary Care Only)" at bounding box center [328, 102] width 155 height 13
paste input "PA/4F1D7C"
type input "PA/4F1D7C"
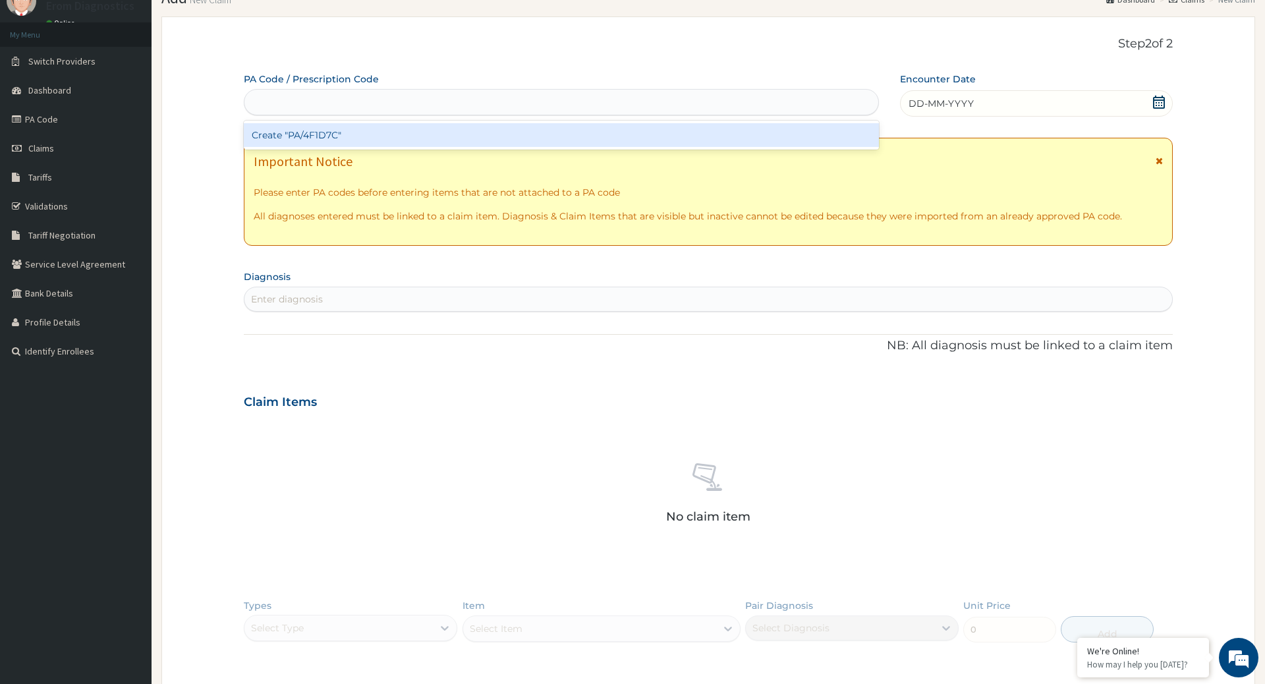
scroll to position [0, 0]
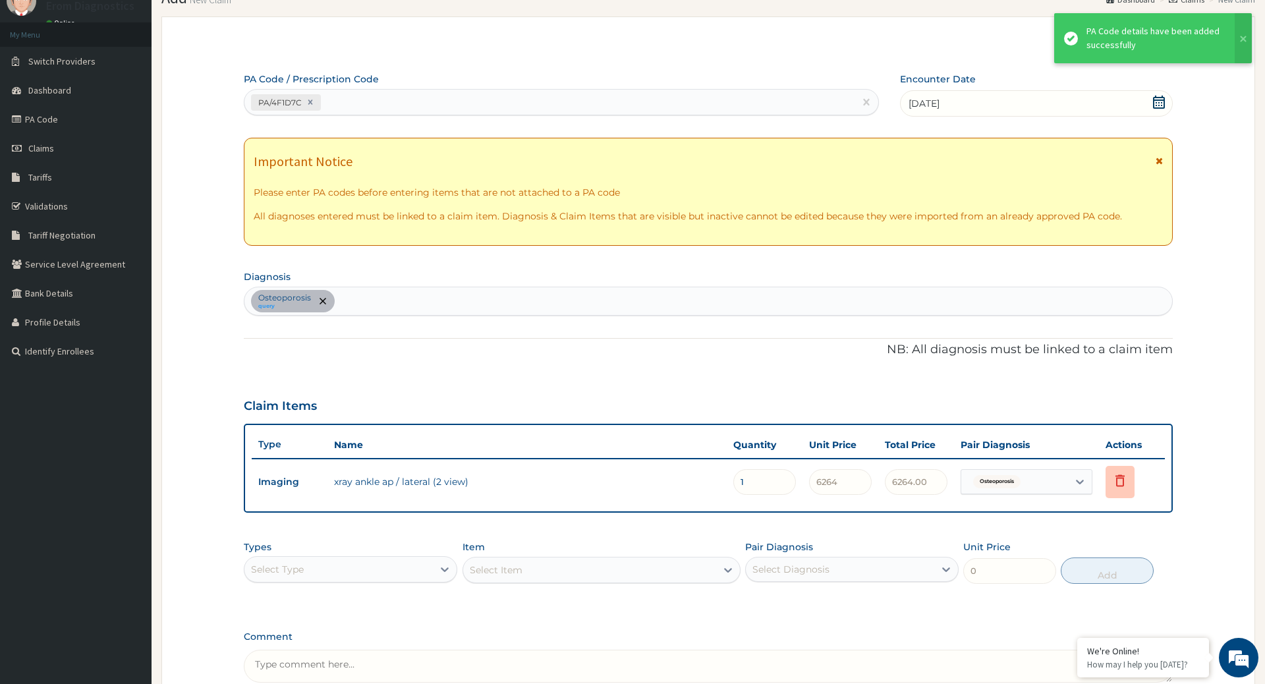
click at [1023, 463] on td "Osteoporosis" at bounding box center [1026, 482] width 145 height 38
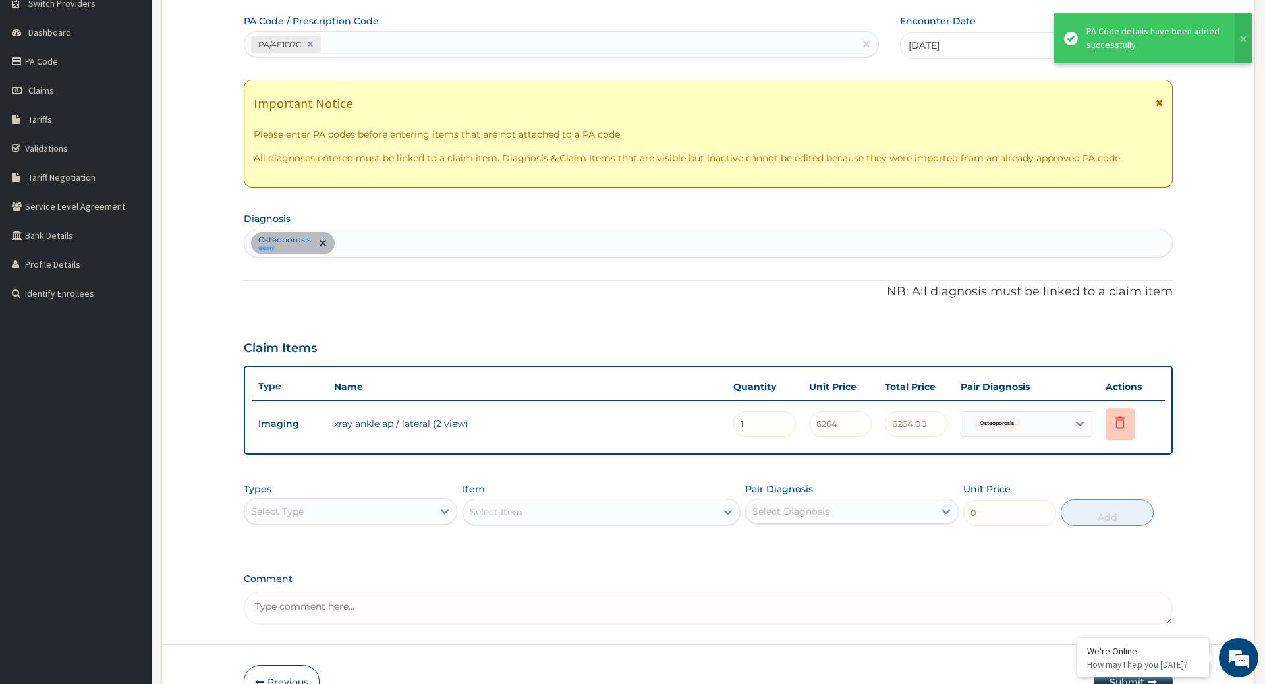
scroll to position [168, 0]
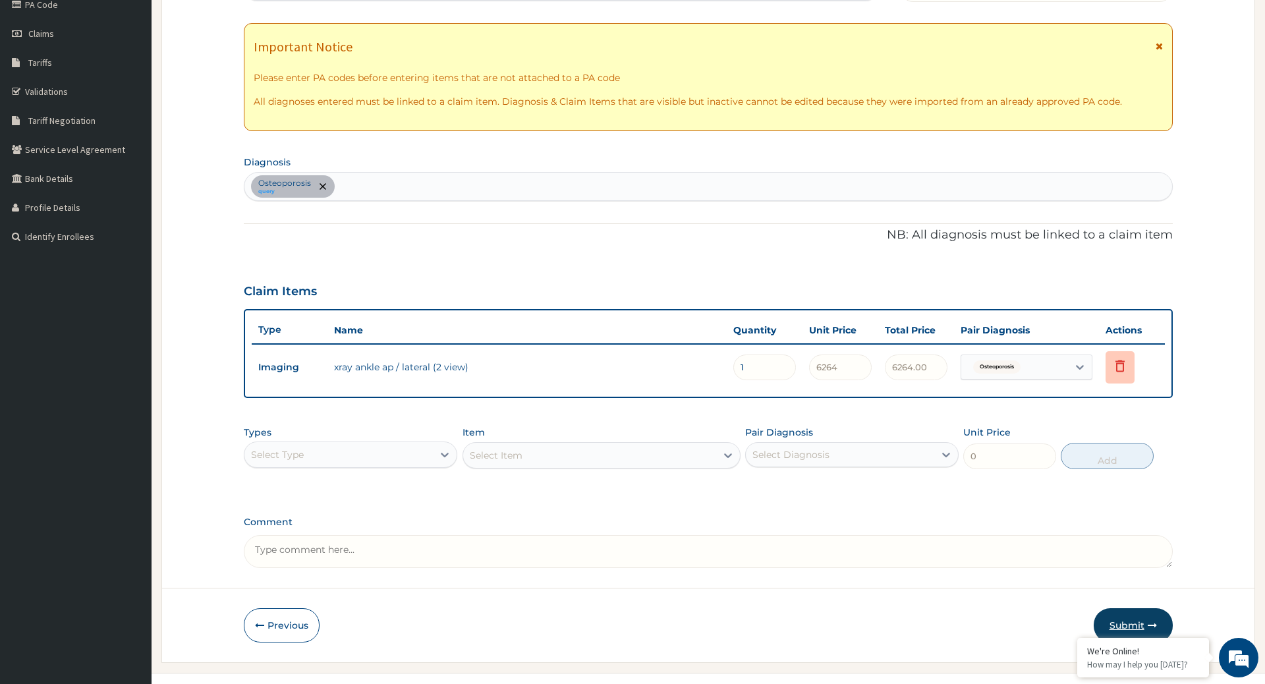
click at [1137, 608] on button "Submit" at bounding box center [1133, 625] width 79 height 34
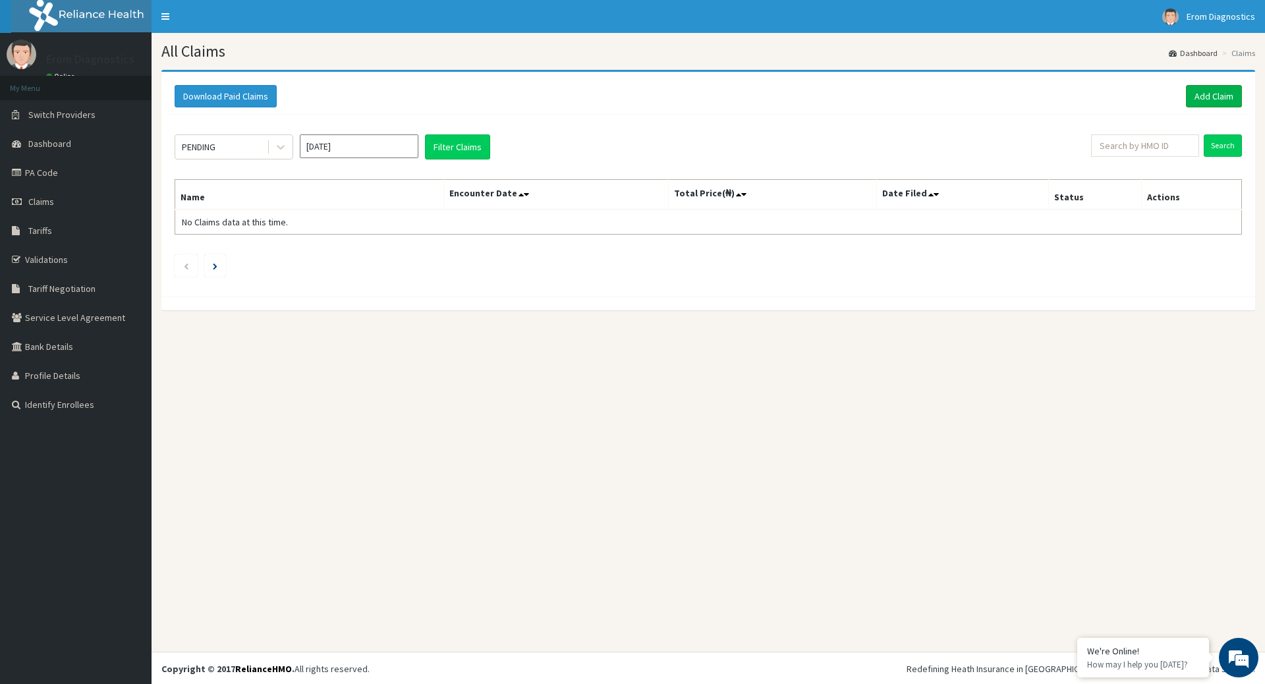
click at [1211, 92] on link "Add Claim" at bounding box center [1214, 96] width 56 height 22
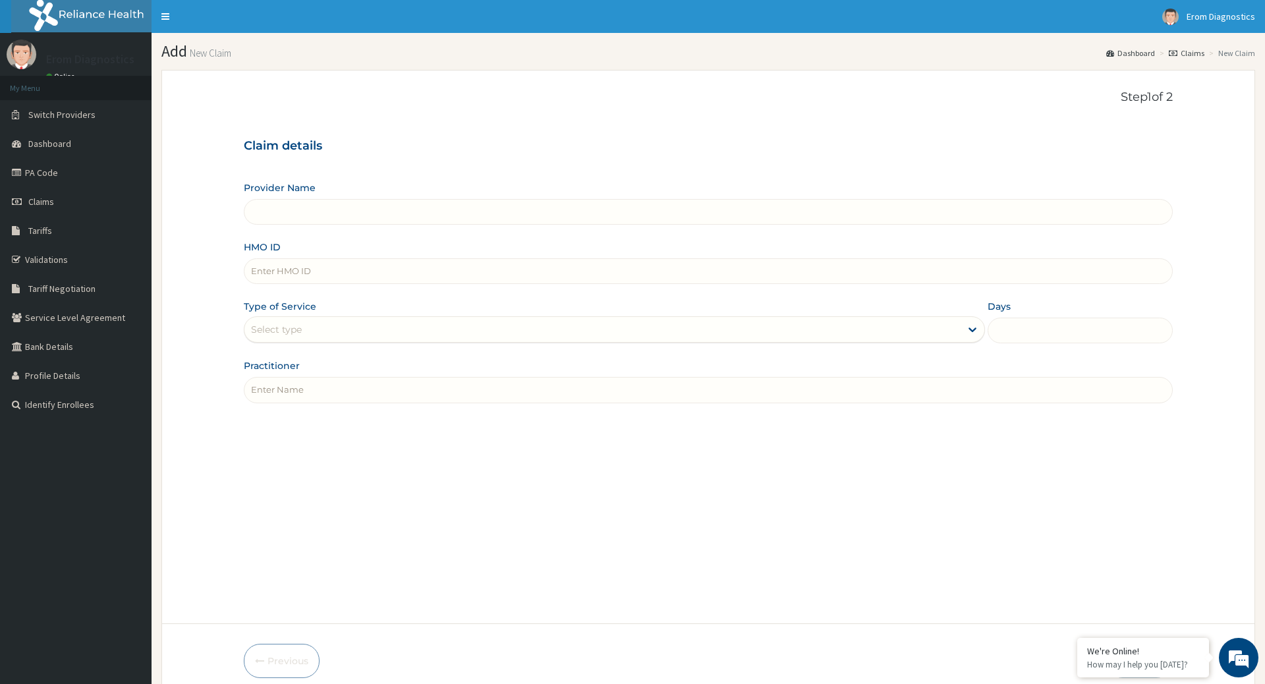
type input "Erom Healthcare Diagnostics"
click at [295, 377] on input "Practitioner" at bounding box center [708, 390] width 929 height 26
paste input "[PERSON_NAME] [PERSON_NAME] AGO/10017/B"
click at [414, 377] on input "[PERSON_NAME] [PERSON_NAME] AGO/10017/B" at bounding box center [708, 390] width 929 height 26
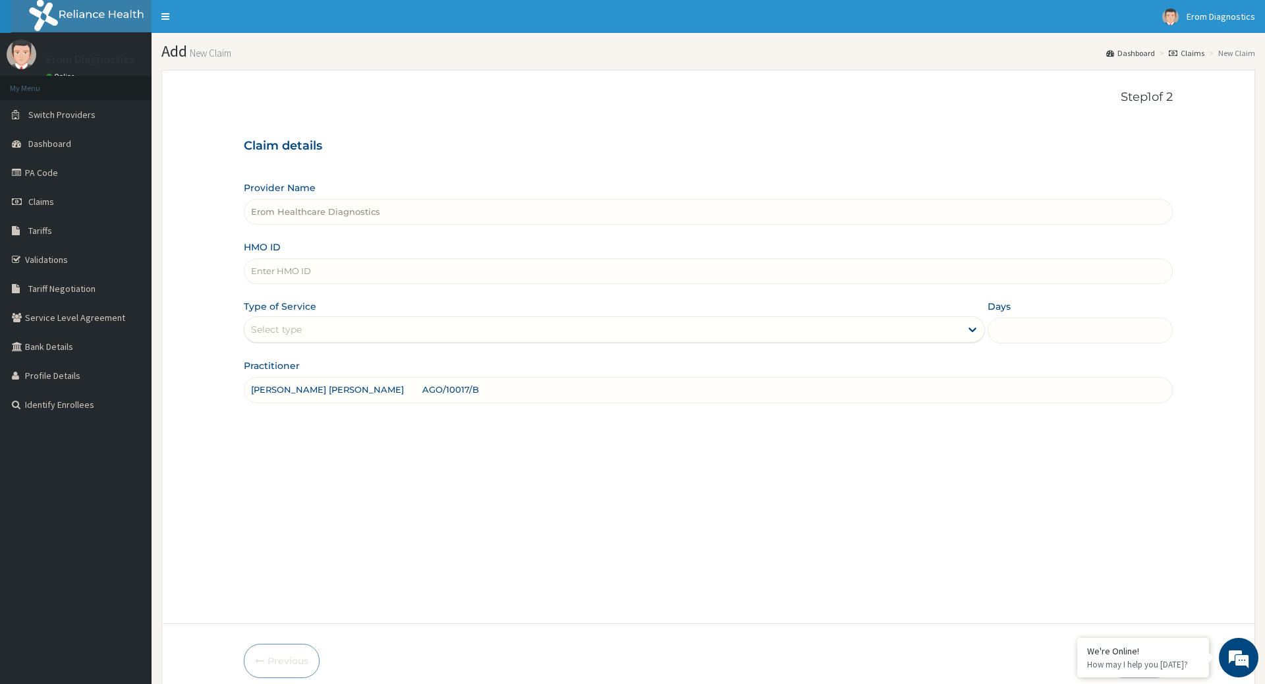
drag, startPoint x: 401, startPoint y: 375, endPoint x: 526, endPoint y: 360, distance: 126.0
click at [526, 377] on input "Ruth Akunna Steve NWAIZUGBU AGO/10017/B" at bounding box center [708, 390] width 929 height 26
type input "Ruth Akunna Steve NWAIZUGBU AGO/10017/B"
click at [335, 258] on input "HMO ID" at bounding box center [708, 271] width 929 height 26
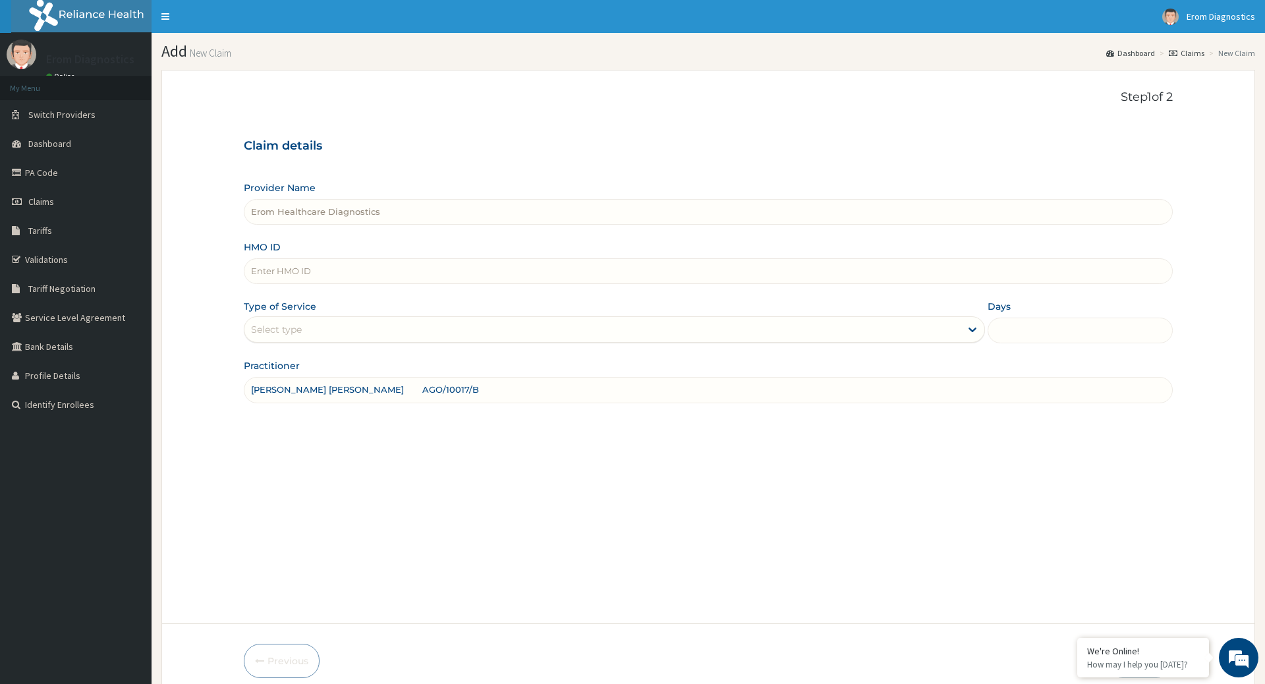
paste input "AGO/10017/B"
type input "AGO/10017/B"
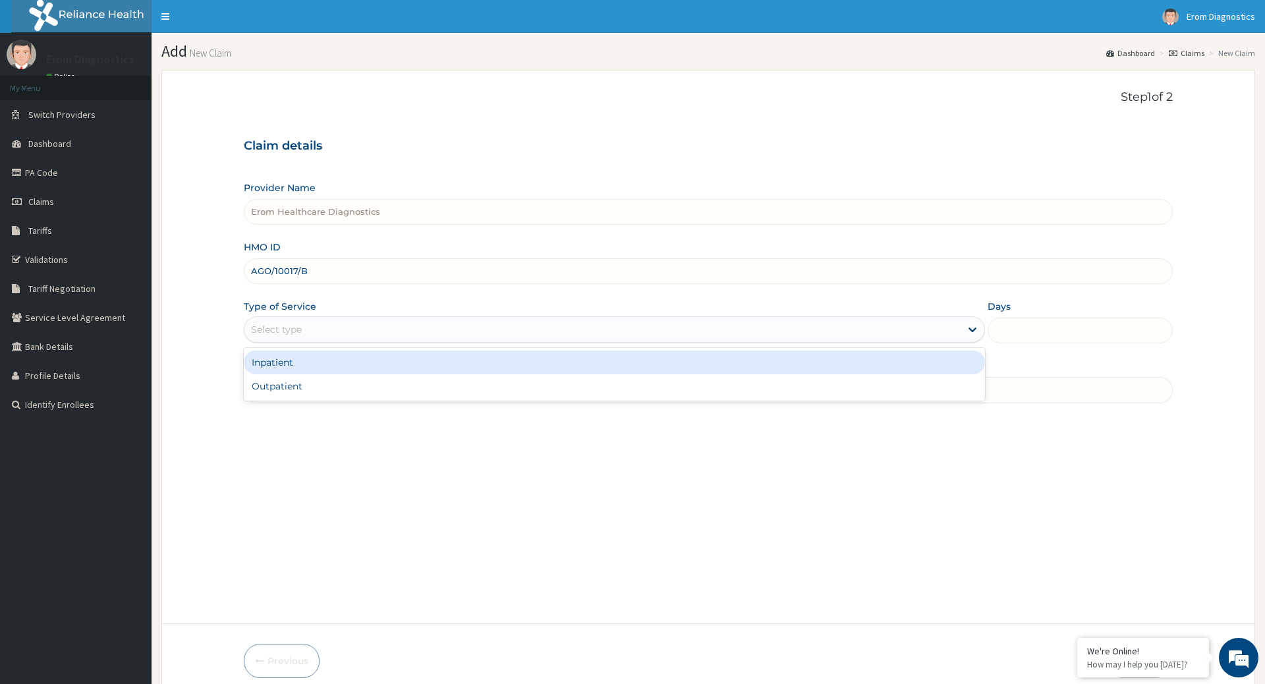
click at [395, 319] on div "Select type" at bounding box center [602, 329] width 716 height 21
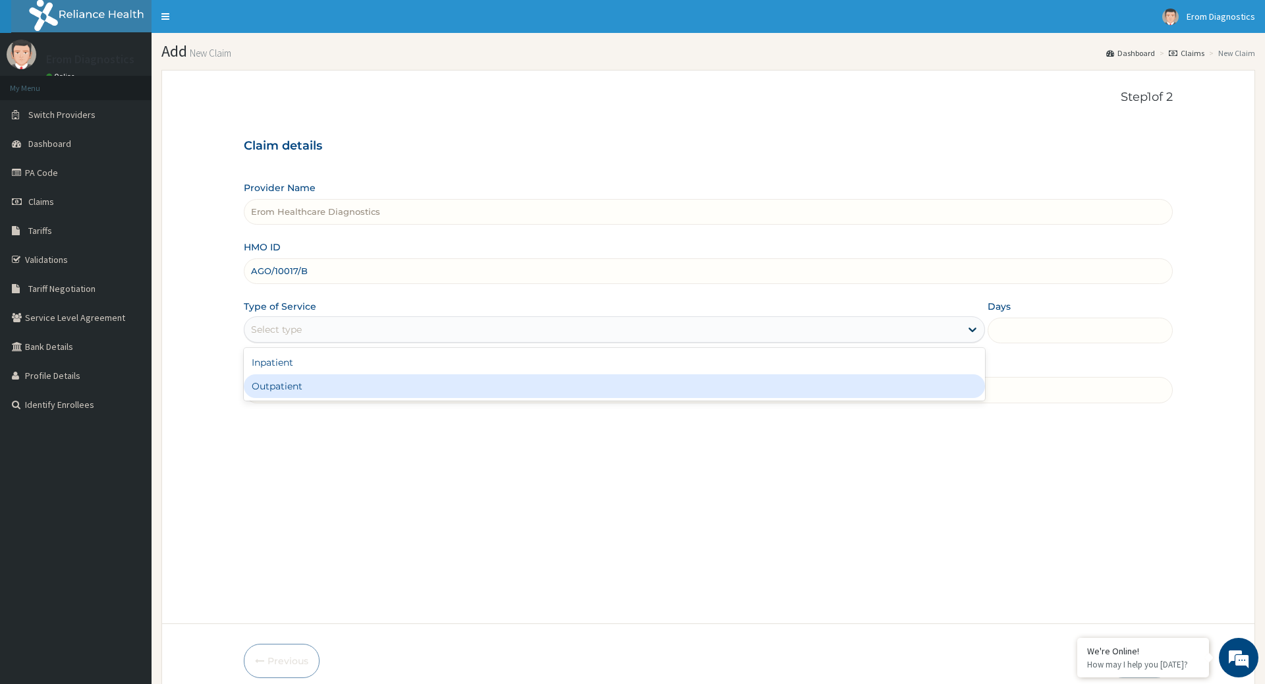
click at [345, 375] on div "Outpatient" at bounding box center [614, 386] width 741 height 24
type input "1"
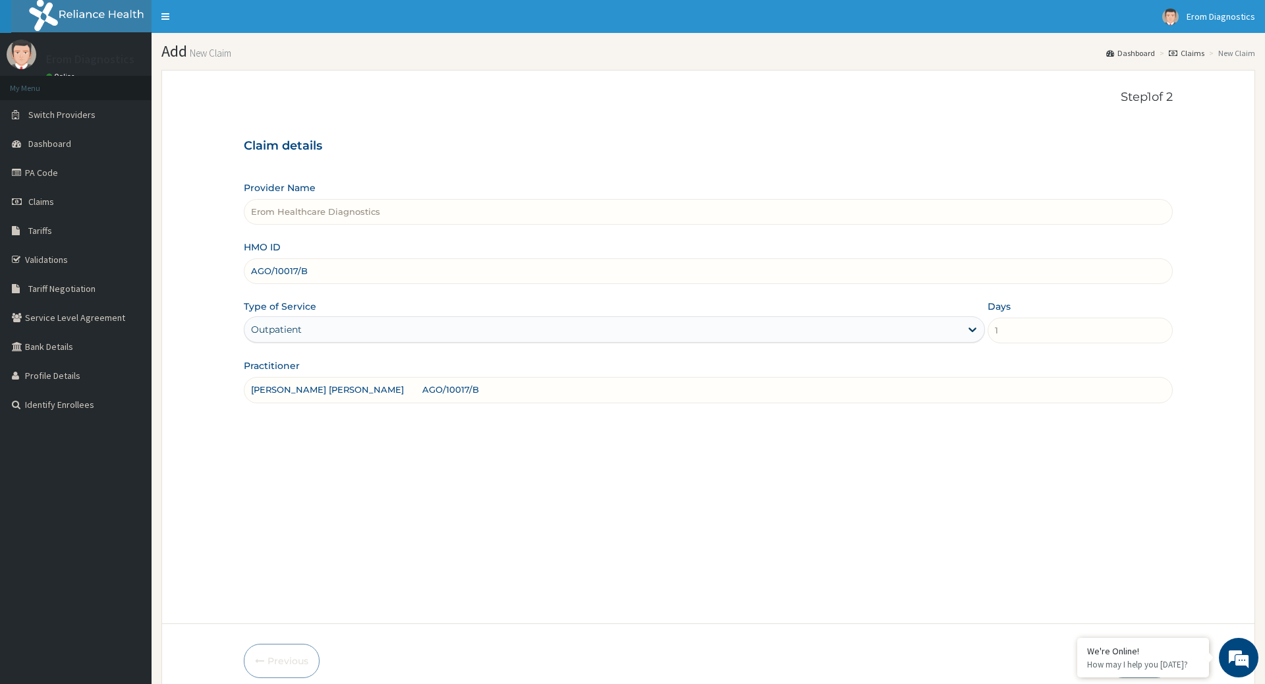
click at [1099, 550] on div "Step 1 of 2 Claim details Provider Name Erom Healthcare Diagnostics HMO ID AGO/…" at bounding box center [708, 346] width 929 height 513
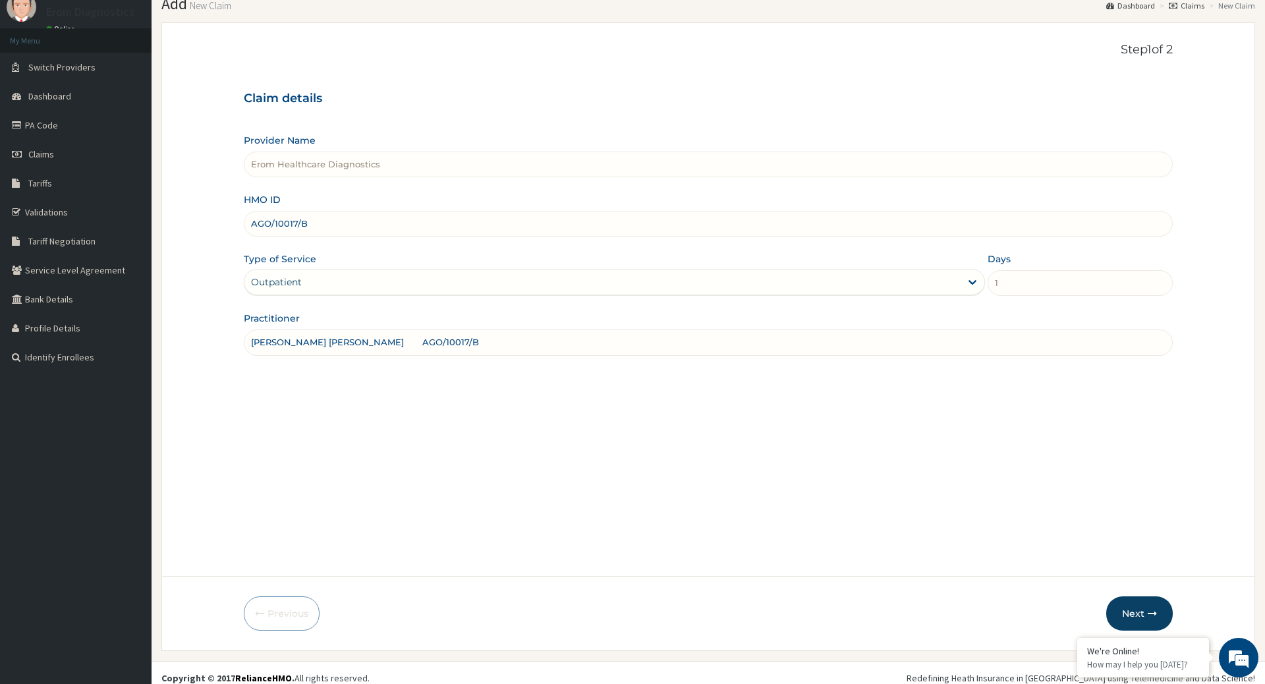
scroll to position [53, 0]
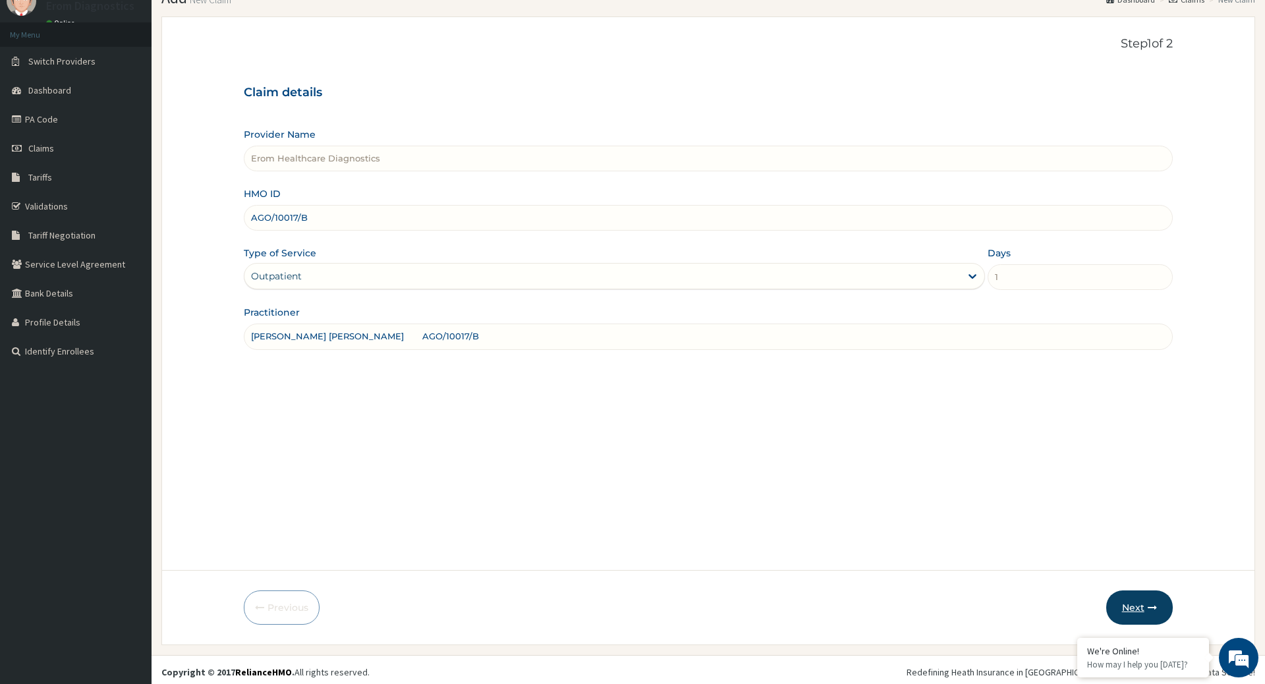
click at [1135, 608] on button "Next" at bounding box center [1139, 607] width 67 height 34
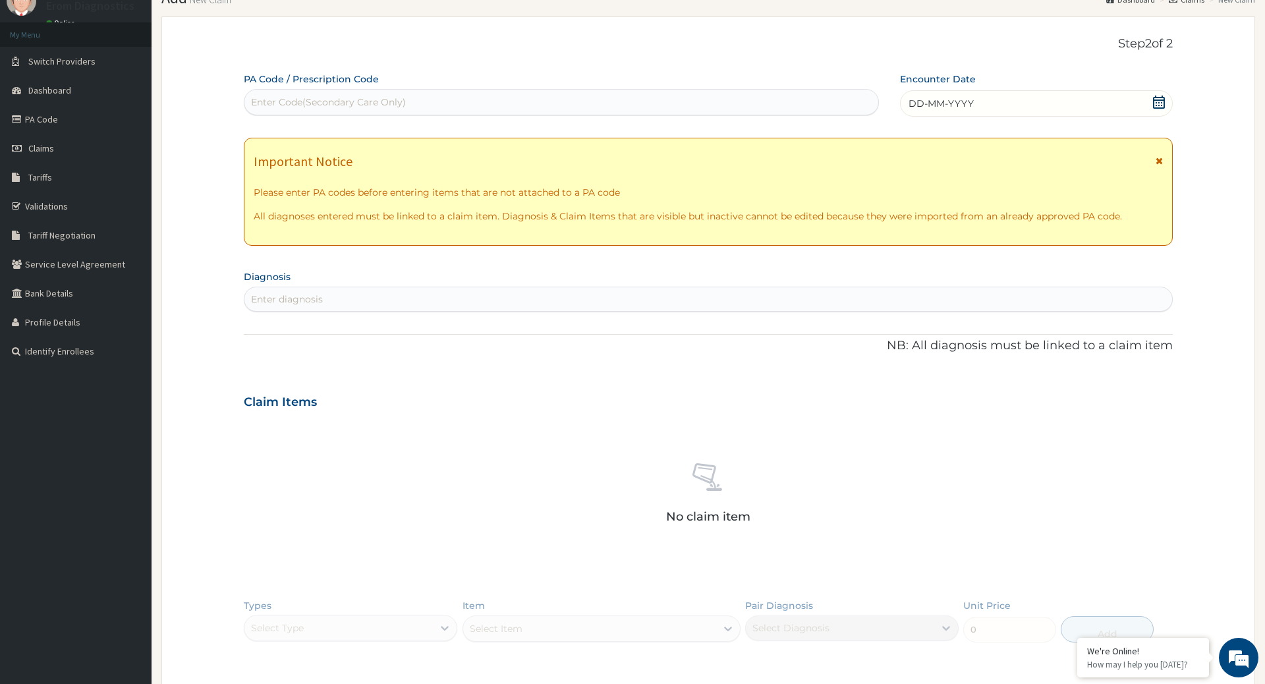
click at [271, 100] on div "Enter Code(Secondary Care Only)" at bounding box center [328, 102] width 155 height 13
paste input "PA/7150E6"
type input "PA/7150E6"
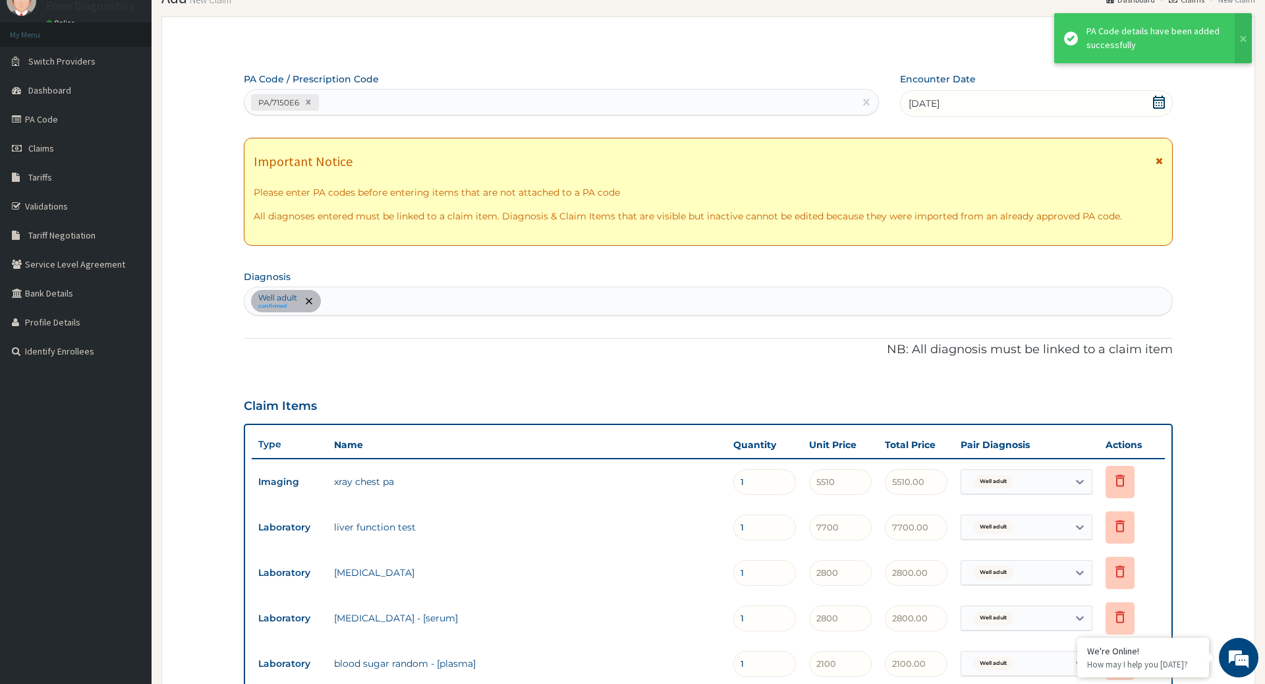
scroll to position [394, 0]
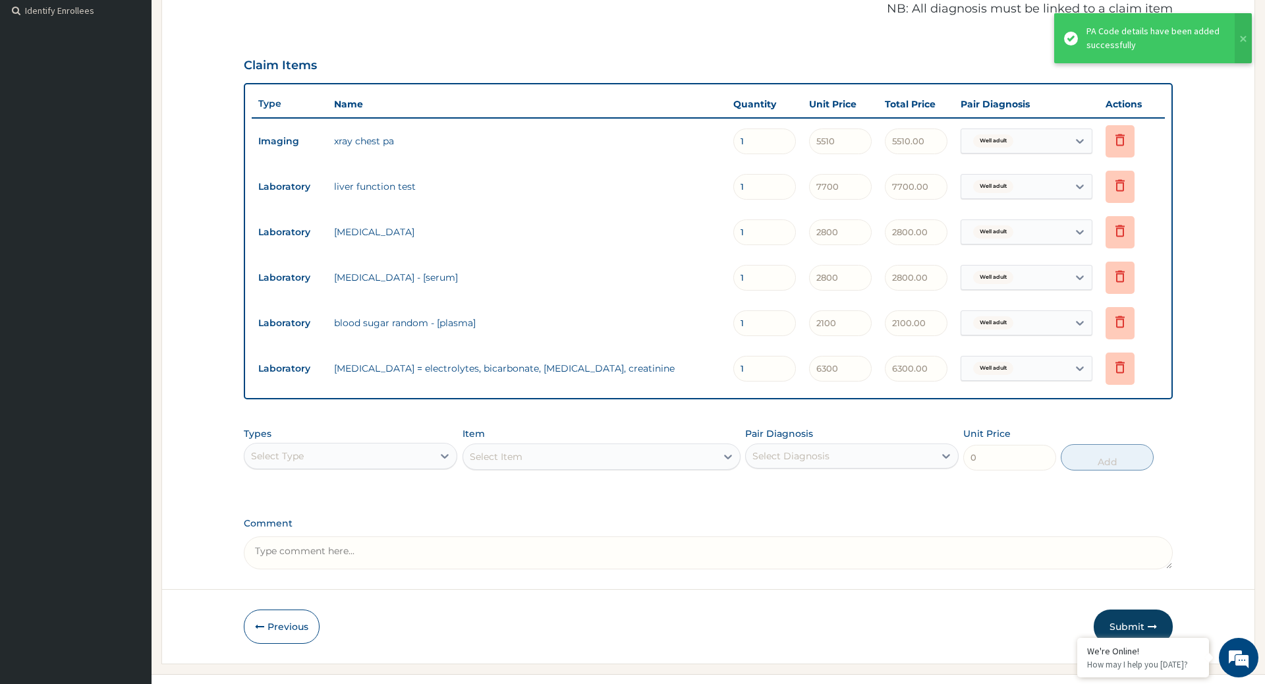
click at [1058, 518] on label "Comment" at bounding box center [708, 523] width 929 height 11
click at [1058, 536] on textarea "Comment" at bounding box center [708, 552] width 929 height 33
click at [1181, 251] on form "Step 2 of 2 PA Code / Prescription Code PA/7150E6 Encounter Date 23-08-2025 Imp…" at bounding box center [708, 170] width 1094 height 988
click at [1137, 616] on button "Submit" at bounding box center [1133, 627] width 79 height 34
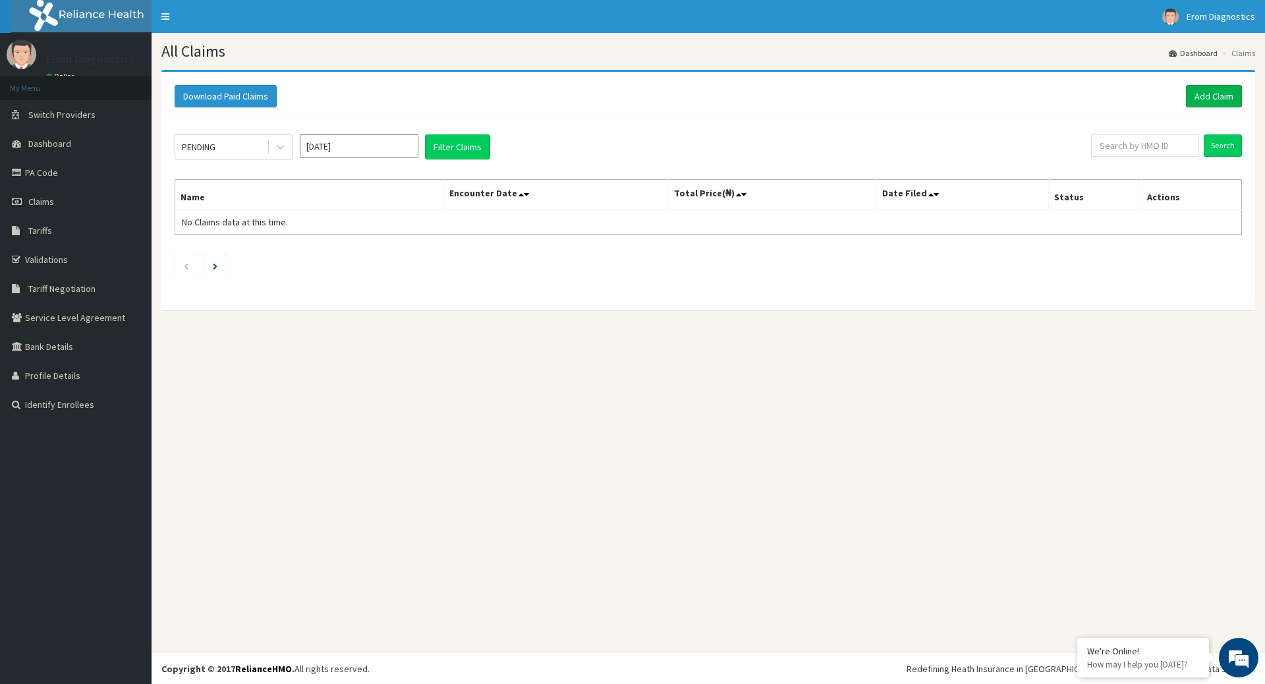
click at [1214, 95] on link "Add Claim" at bounding box center [1214, 96] width 56 height 22
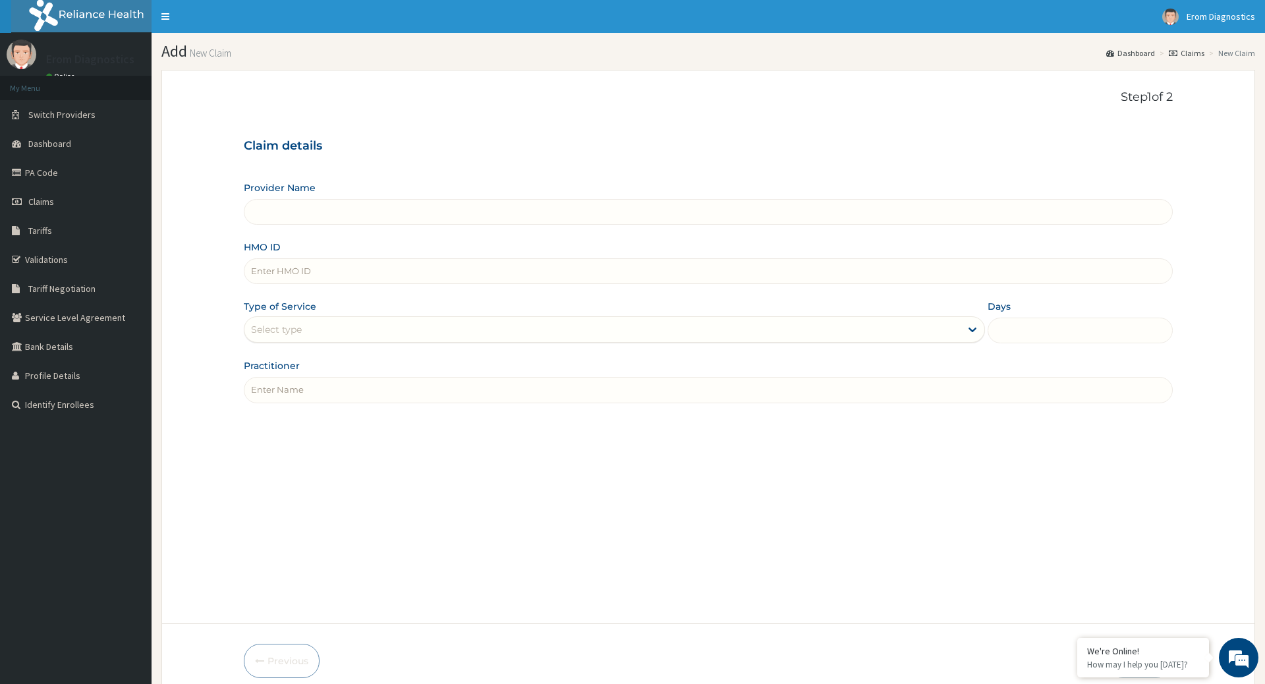
click at [418, 383] on input "Practitioner" at bounding box center [708, 390] width 929 height 26
paste input "[PERSON_NAME] Nwaizugbu AGO/10017/A"
type input "Steve Ikenna Nwaizugbu AGO/10017/A"
type input "Erom Healthcare Diagnostics"
drag, startPoint x: 428, startPoint y: 375, endPoint x: 371, endPoint y: 372, distance: 57.4
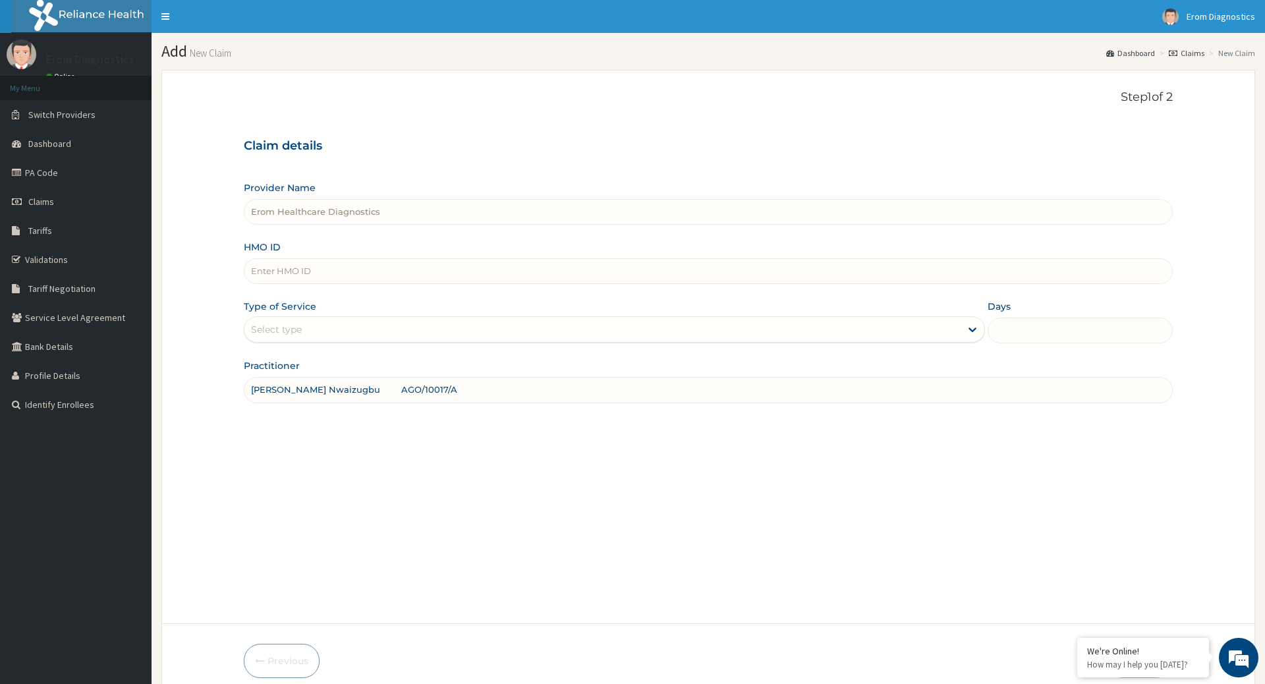
click at [371, 377] on input "Steve Ikenna Nwaizugbu AGO/10017/A" at bounding box center [708, 390] width 929 height 26
type input "Steve Ikenna Nwaizugbu"
click at [283, 260] on input "HMO ID" at bounding box center [708, 271] width 929 height 26
paste input "AGO/10017/A"
type input "AGO/10017/A"
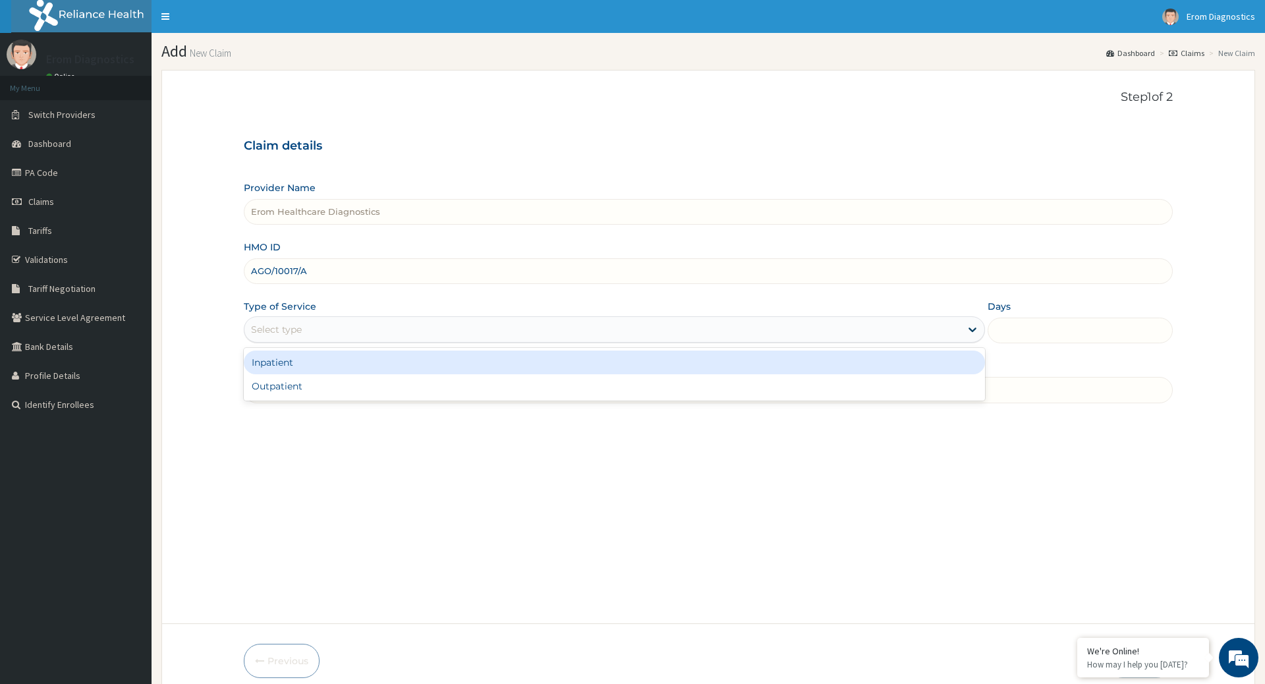
click at [306, 319] on div "Select type" at bounding box center [602, 329] width 716 height 21
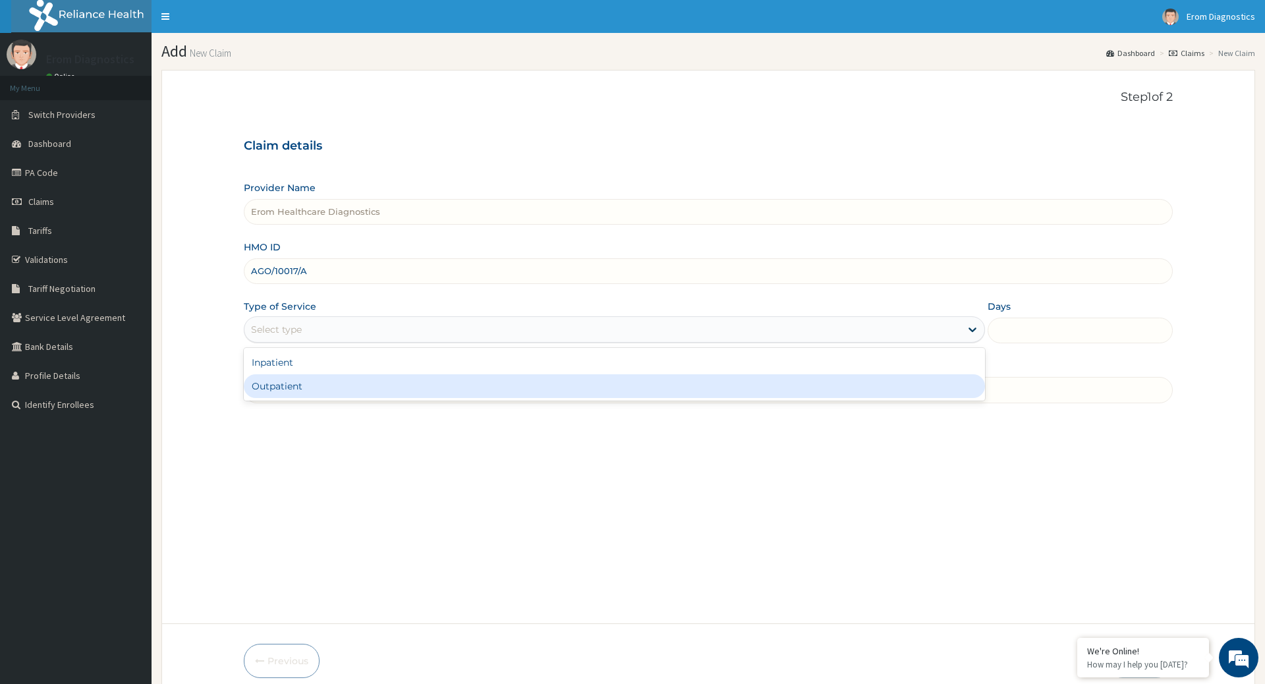
click at [285, 378] on div "Outpatient" at bounding box center [614, 386] width 741 height 24
type input "1"
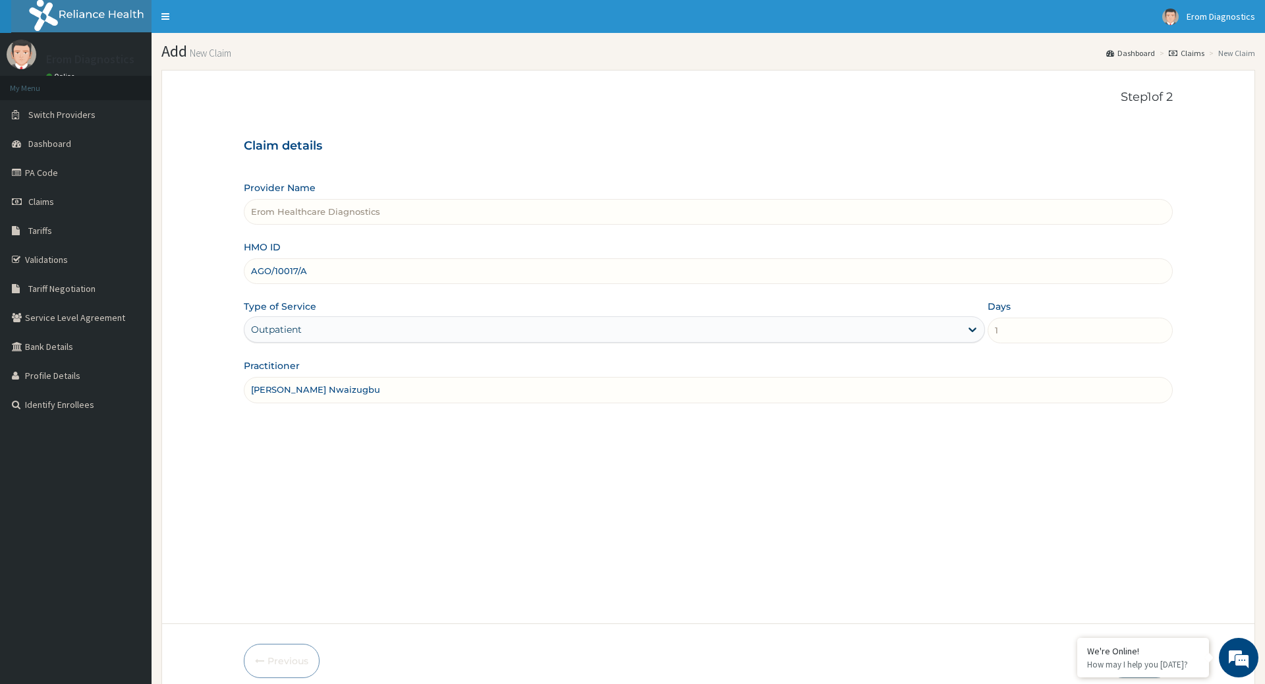
click at [1021, 500] on div "Step 1 of 2 Claim details Provider Name Erom Healthcare Diagnostics HMO ID AGO/…" at bounding box center [708, 346] width 929 height 513
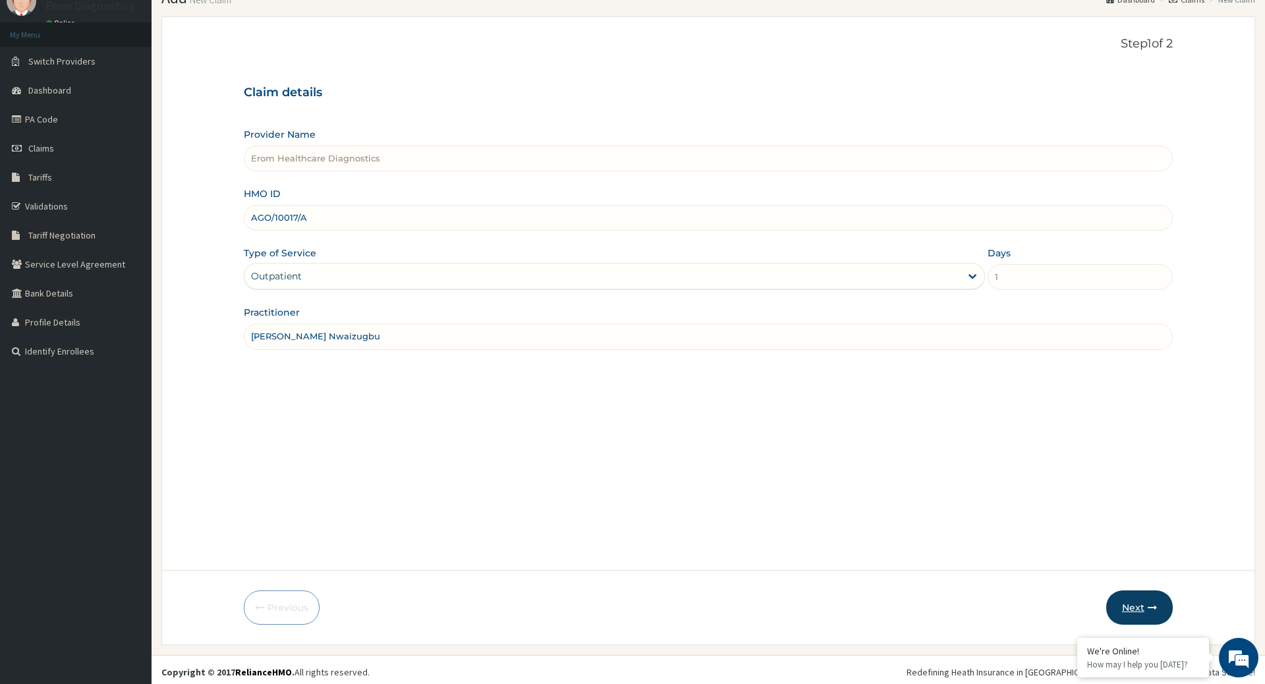
click at [1138, 600] on button "Next" at bounding box center [1139, 607] width 67 height 34
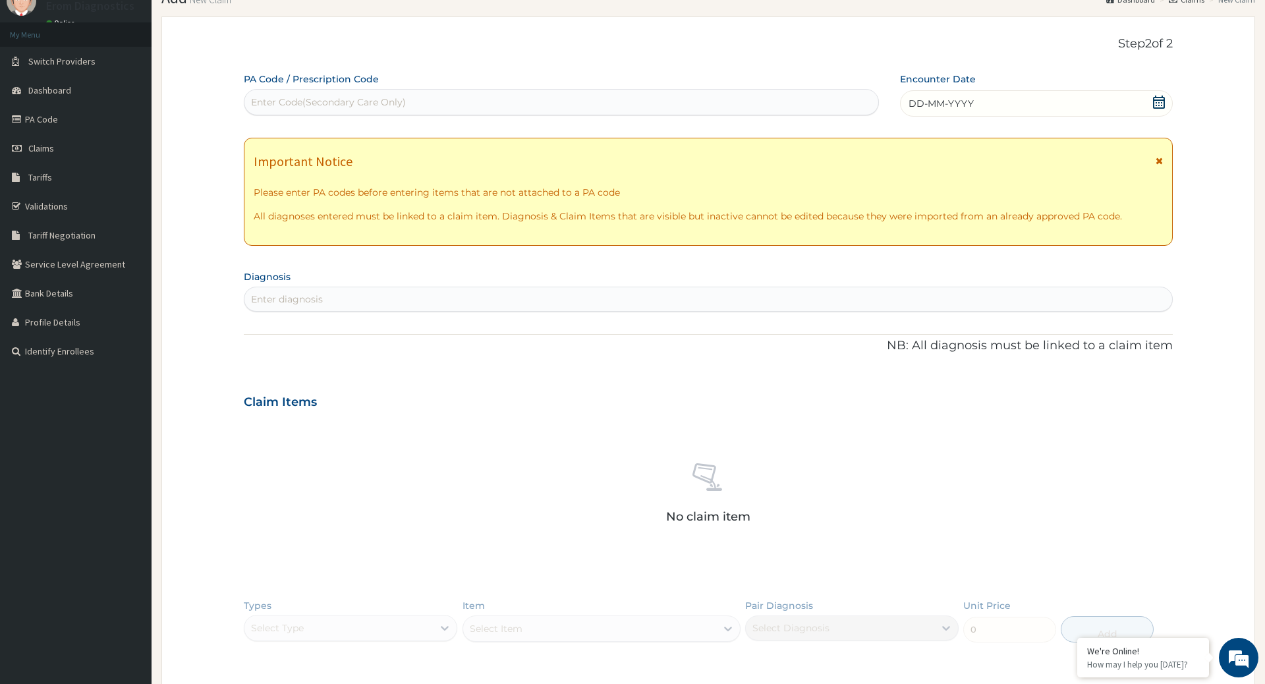
click at [306, 101] on div "Enter Code(Secondary Care Only)" at bounding box center [328, 102] width 155 height 13
paste input "PA/3BCE87"
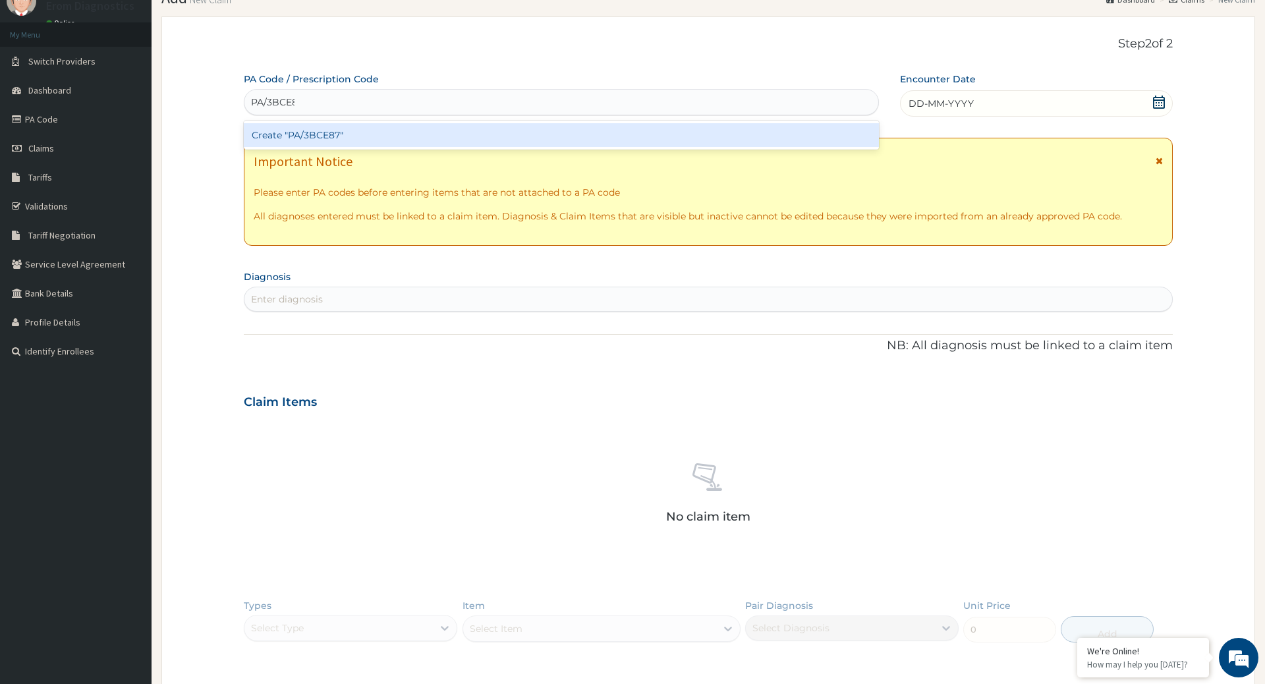
type input "PA/3BCE87"
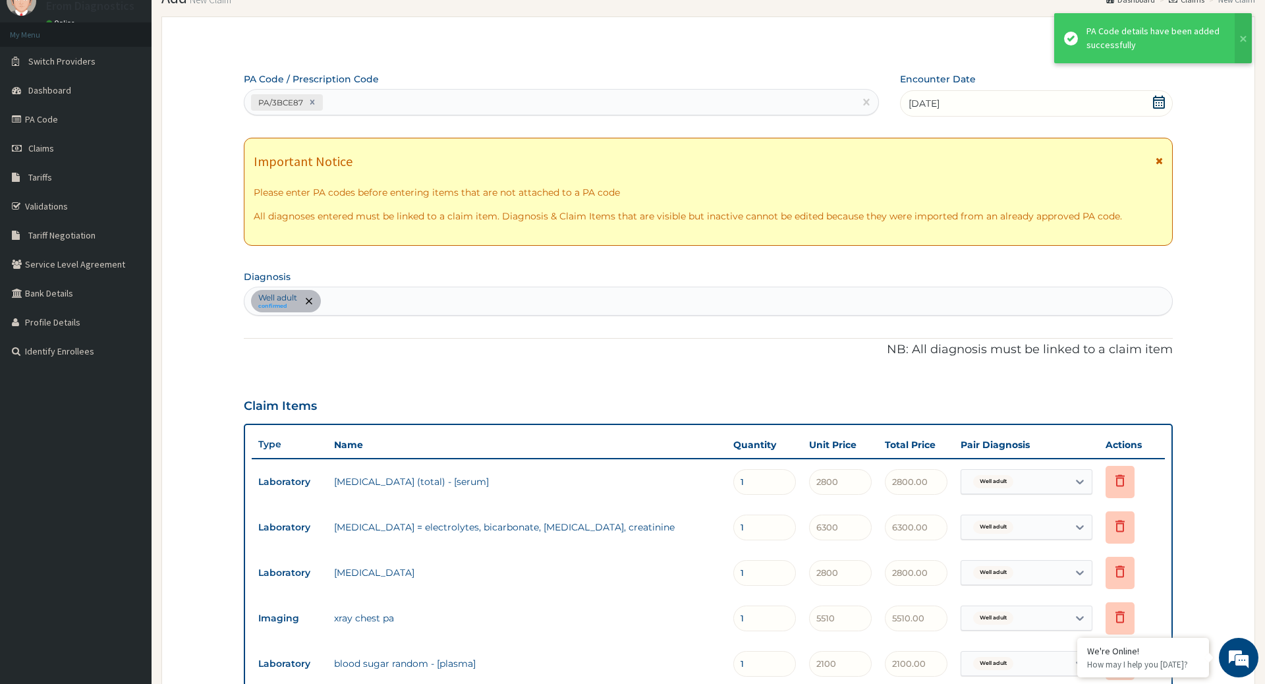
scroll to position [394, 0]
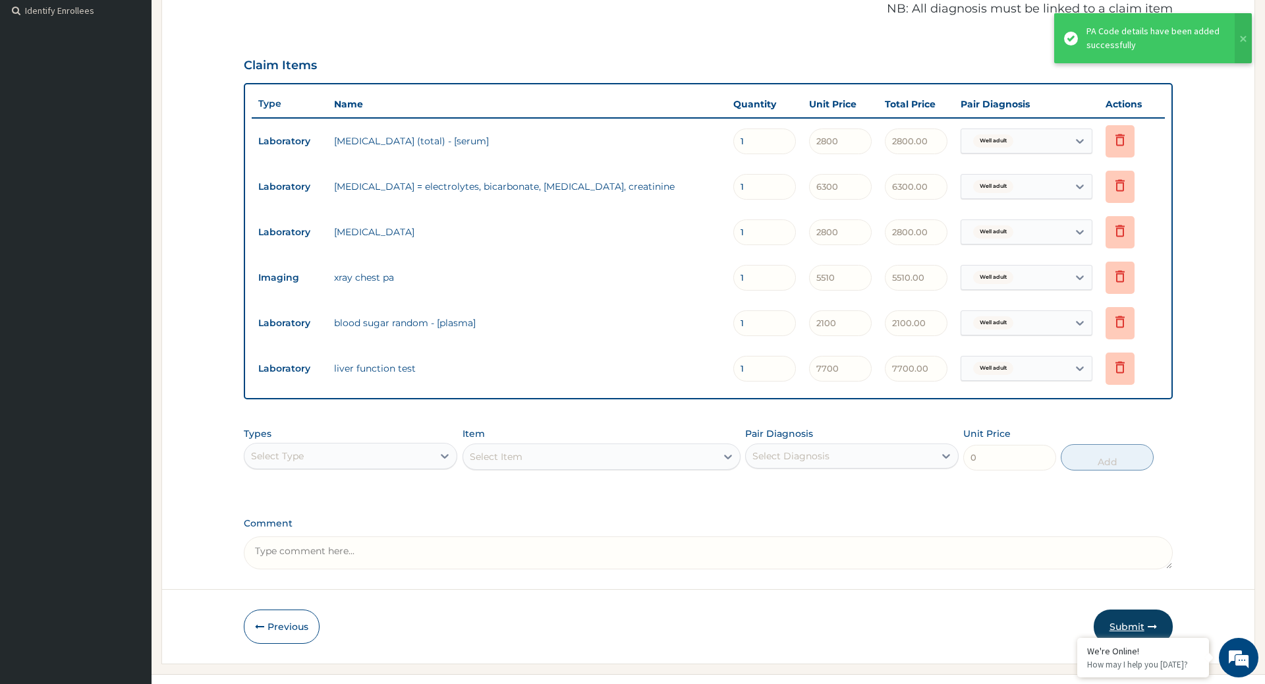
click at [1141, 610] on button "Submit" at bounding box center [1133, 627] width 79 height 34
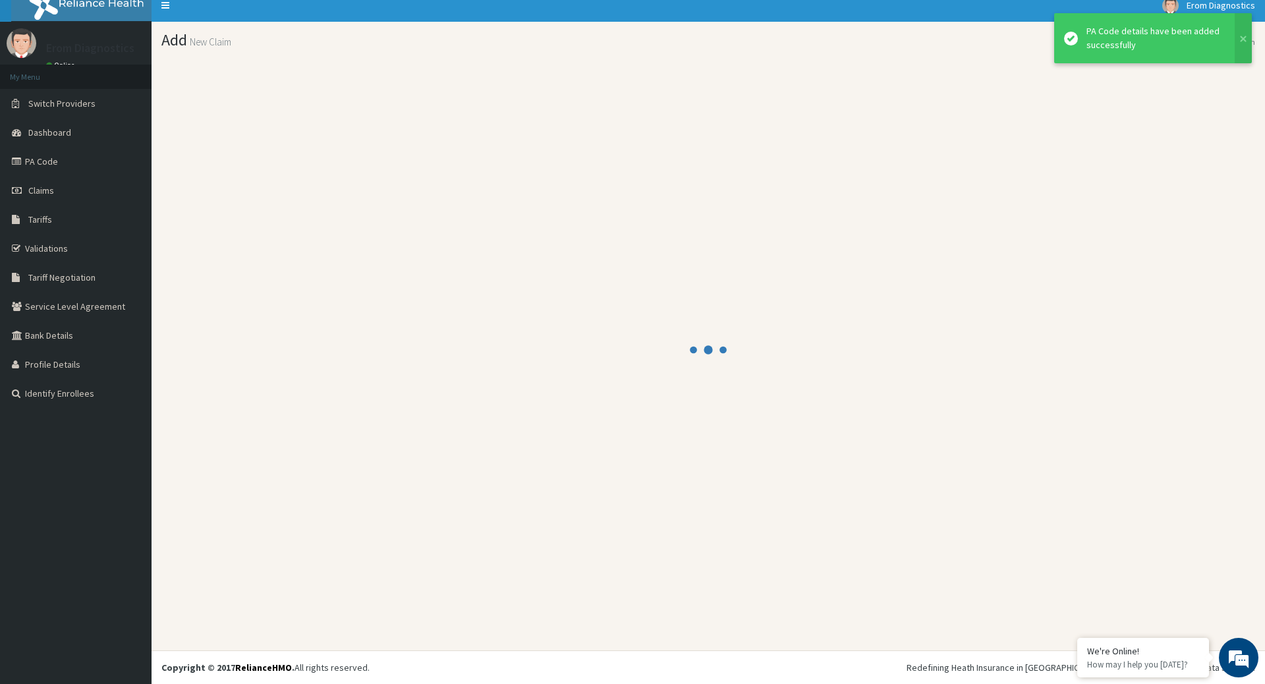
scroll to position [8, 0]
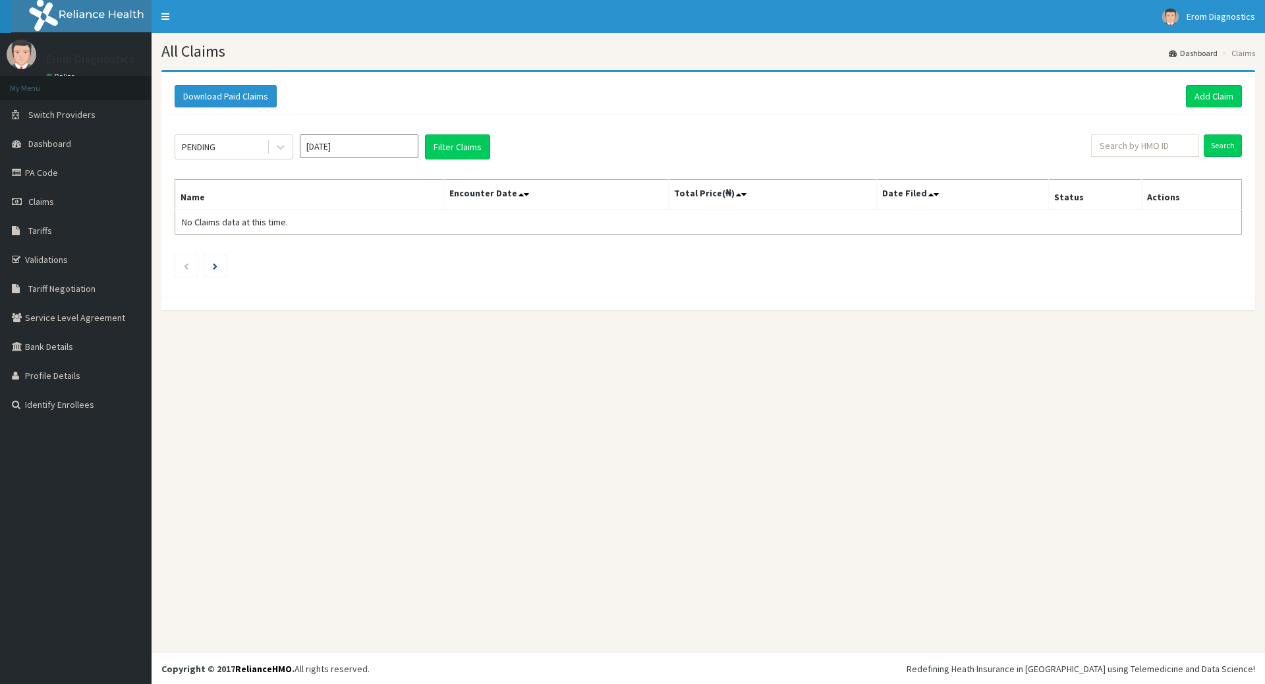
click at [1213, 105] on div "Download Paid Claims Add Claim" at bounding box center [708, 96] width 1081 height 36
click at [1213, 97] on link "Add Claim" at bounding box center [1214, 96] width 56 height 22
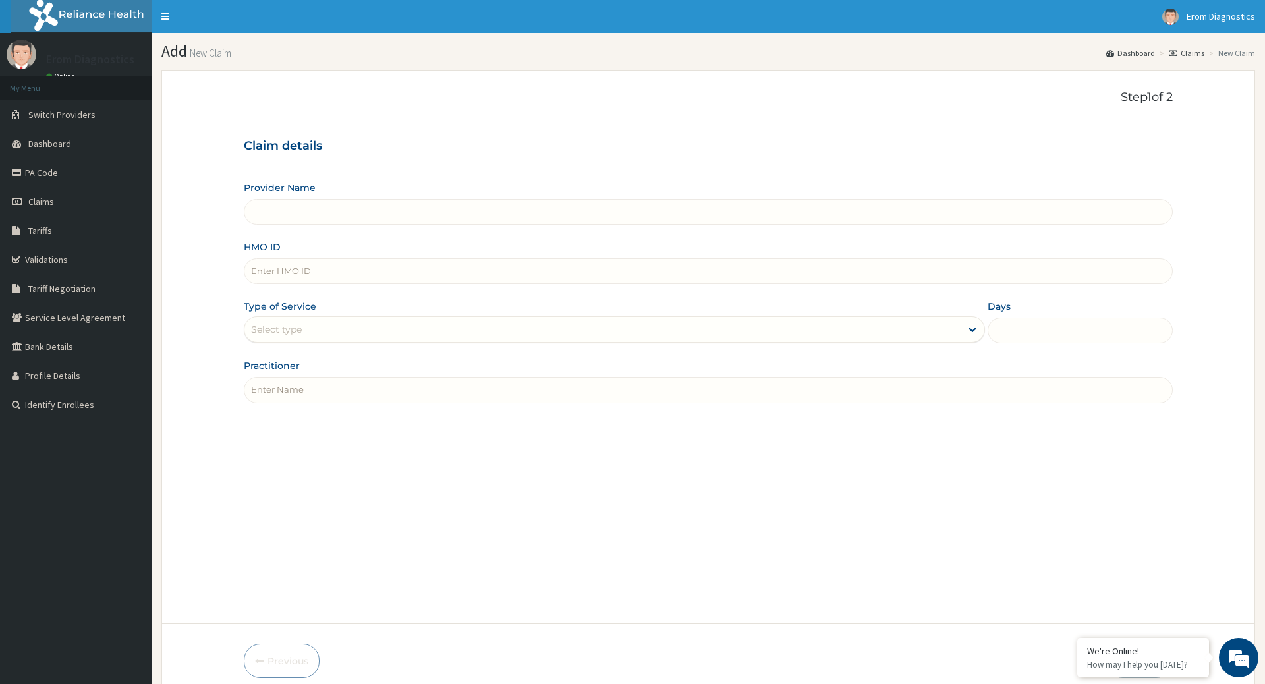
click at [359, 274] on input "HMO ID" at bounding box center [708, 271] width 929 height 26
type input "Erom Healthcare Diagnostics"
click at [337, 380] on input "Practitioner" at bounding box center [708, 390] width 929 height 26
paste input "[PERSON_NAME] CHL/10583/A"
click at [349, 377] on input "[PERSON_NAME] CHL/10583/A" at bounding box center [708, 390] width 929 height 26
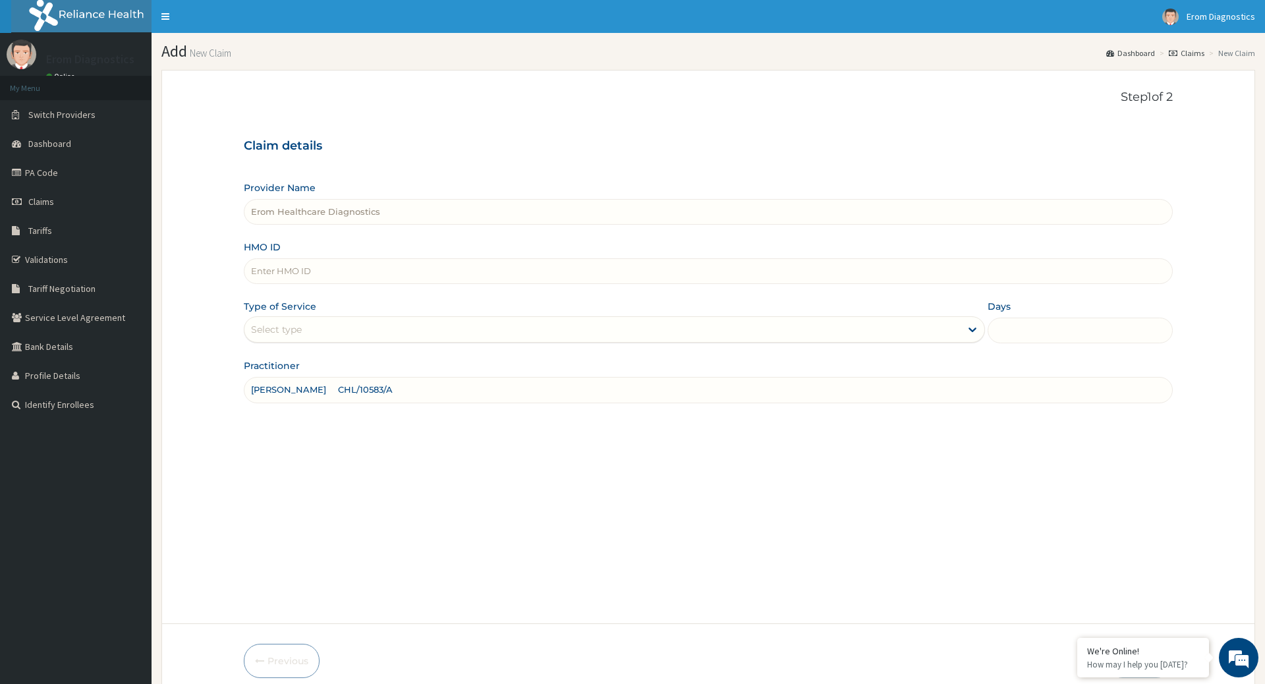
click at [349, 377] on input "[PERSON_NAME] CHL/10583/A" at bounding box center [708, 390] width 929 height 26
drag, startPoint x: 376, startPoint y: 370, endPoint x: 321, endPoint y: 375, distance: 54.9
click at [321, 377] on input "[PERSON_NAME] CHL/10583/A" at bounding box center [708, 390] width 929 height 26
type input "[PERSON_NAME]"
click at [301, 272] on input "HMO ID" at bounding box center [708, 271] width 929 height 26
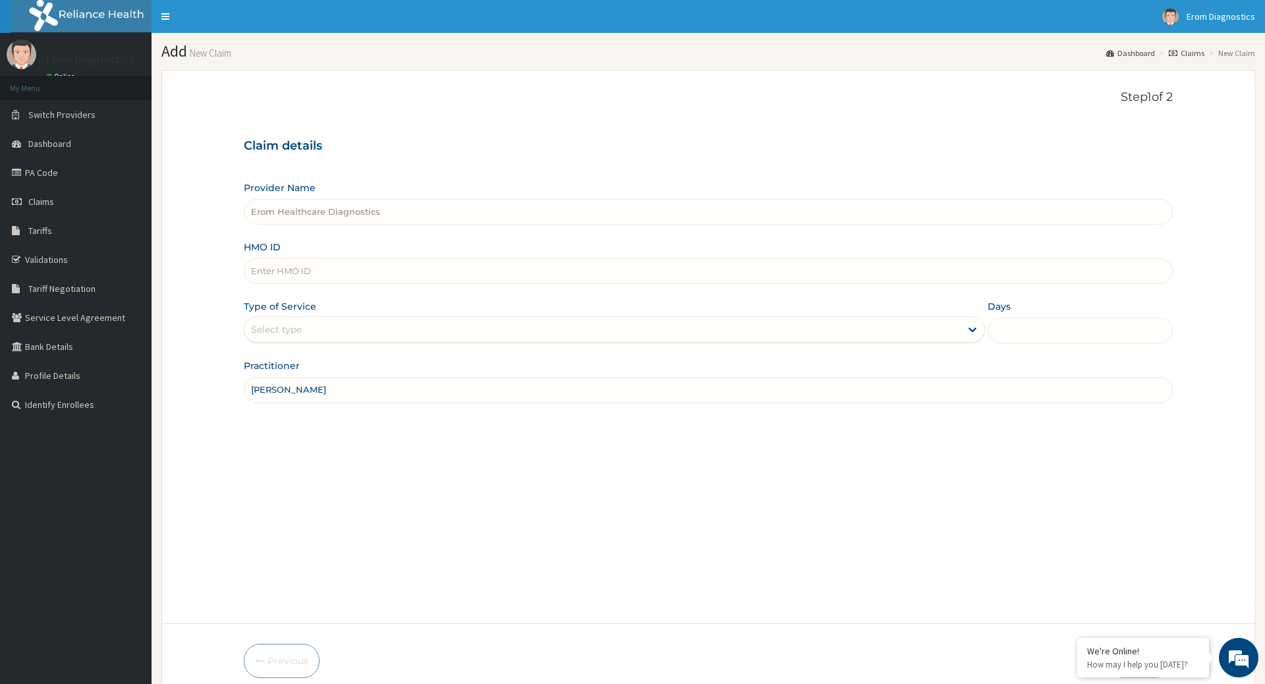
paste input "CHL/10583/A"
type input "CHL/10583/A"
click at [1064, 507] on div "Step 1 of 2 Claim details Provider Name Erom Healthcare Diagnostics HMO ID CHL/…" at bounding box center [708, 346] width 929 height 513
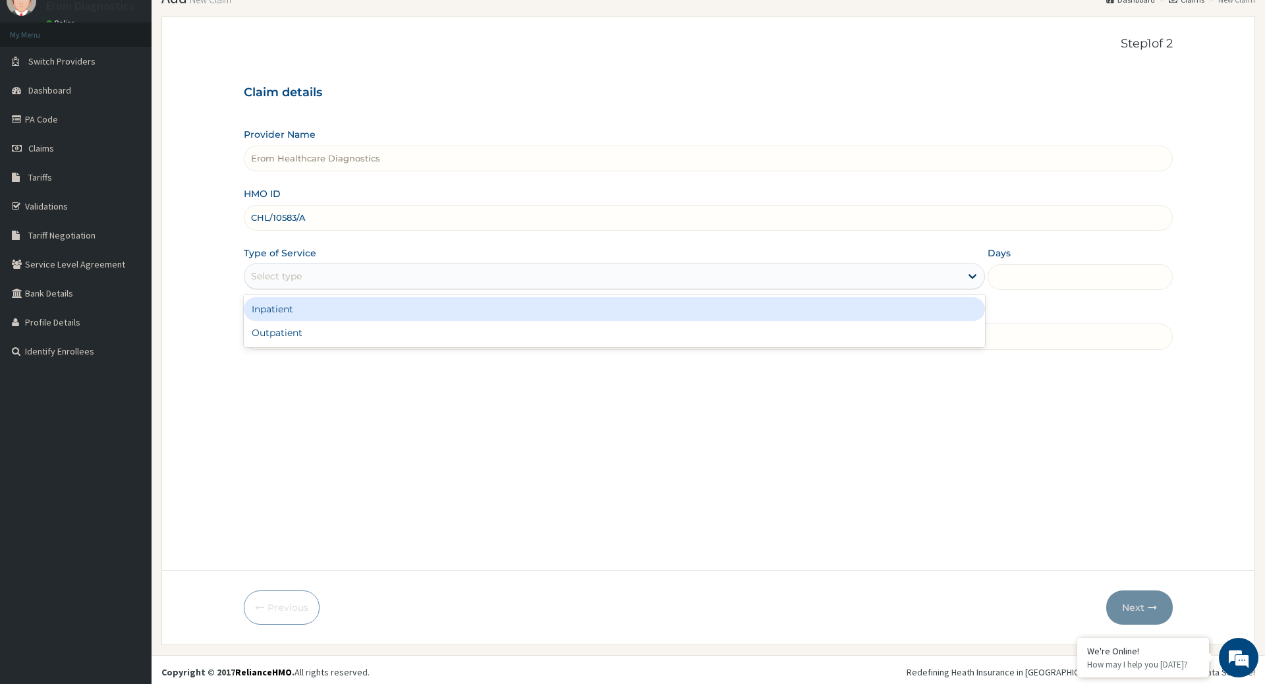
click at [279, 321] on div "Outpatient" at bounding box center [614, 333] width 741 height 24
type input "1"
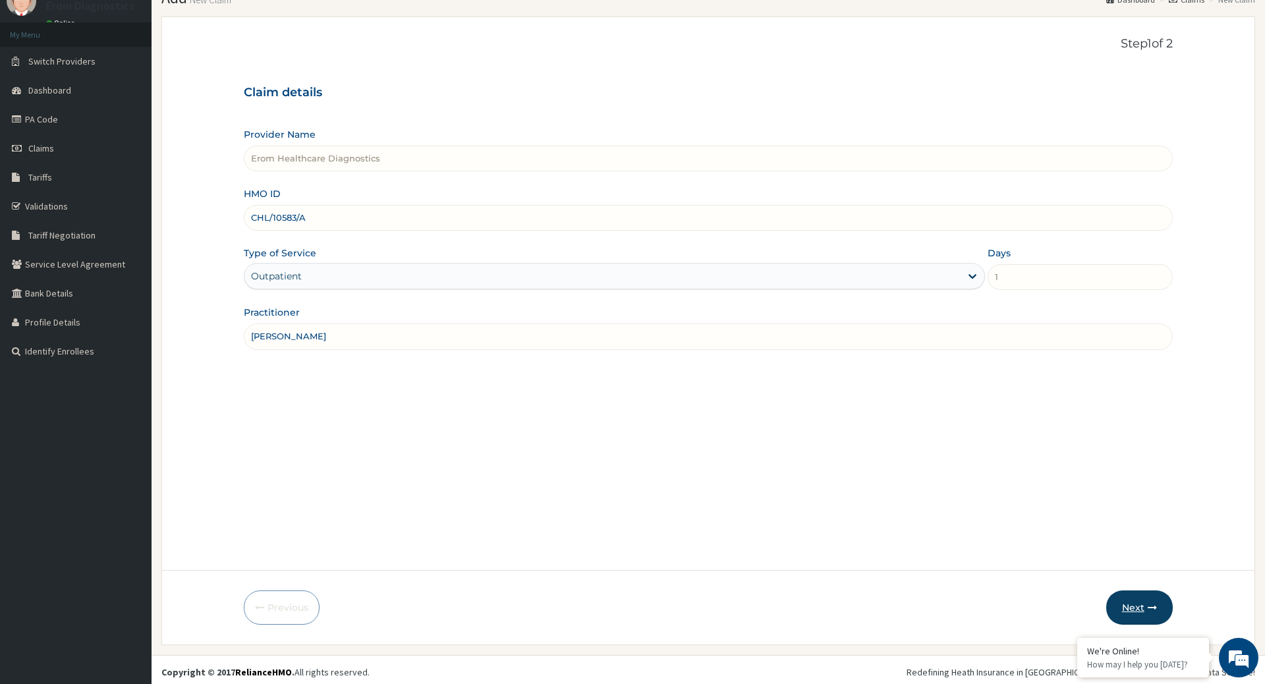
click at [1137, 609] on button "Next" at bounding box center [1139, 607] width 67 height 34
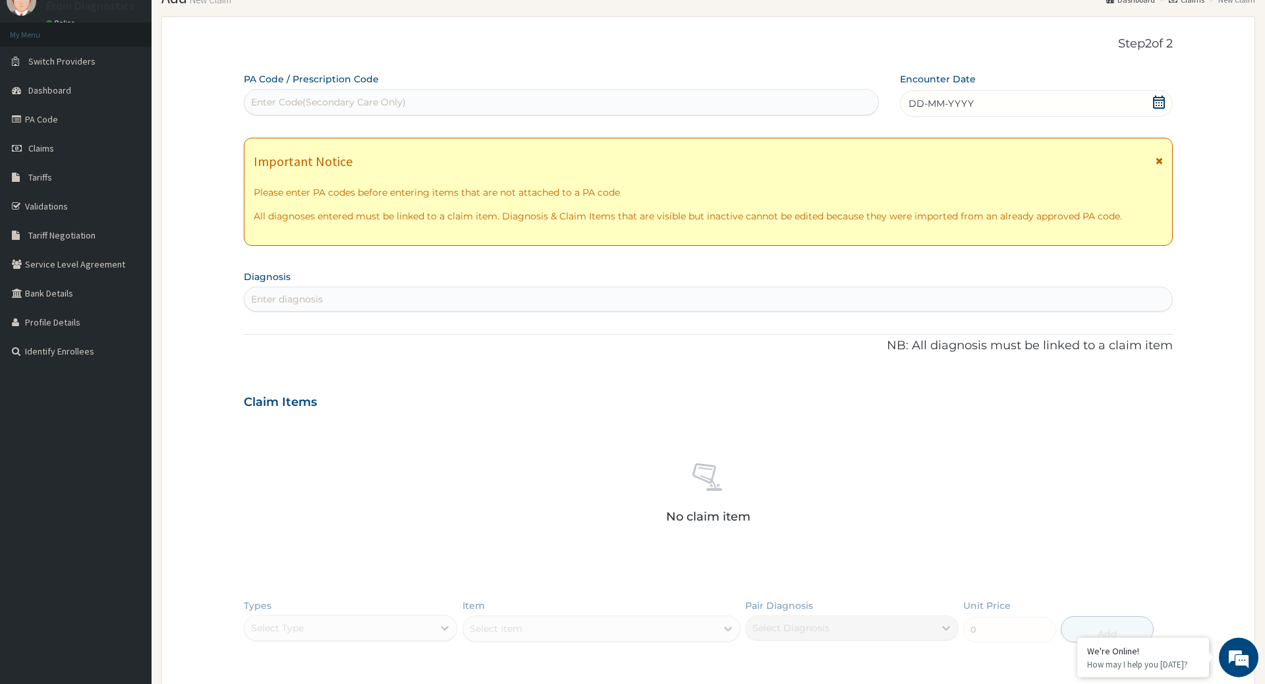
click at [314, 92] on div "Enter Code(Secondary Care Only)" at bounding box center [561, 102] width 634 height 21
paste input "PA/6C9510"
type input "PA/6C9510"
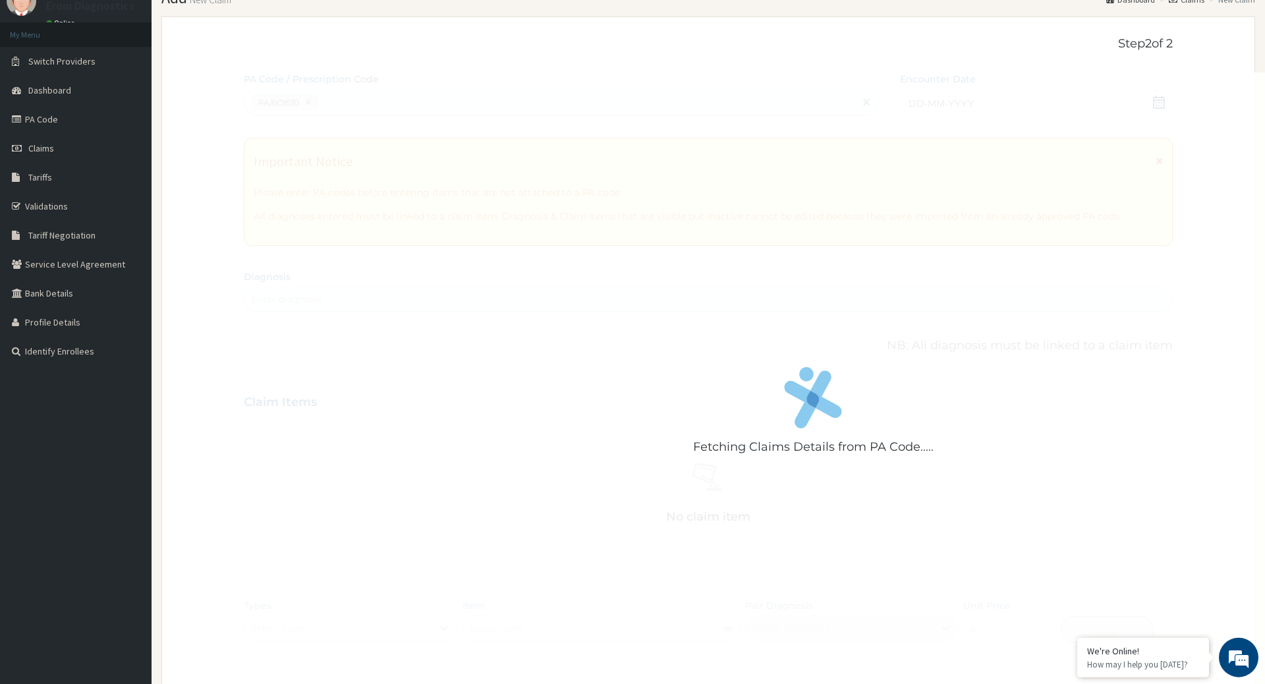
scroll to position [0, 0]
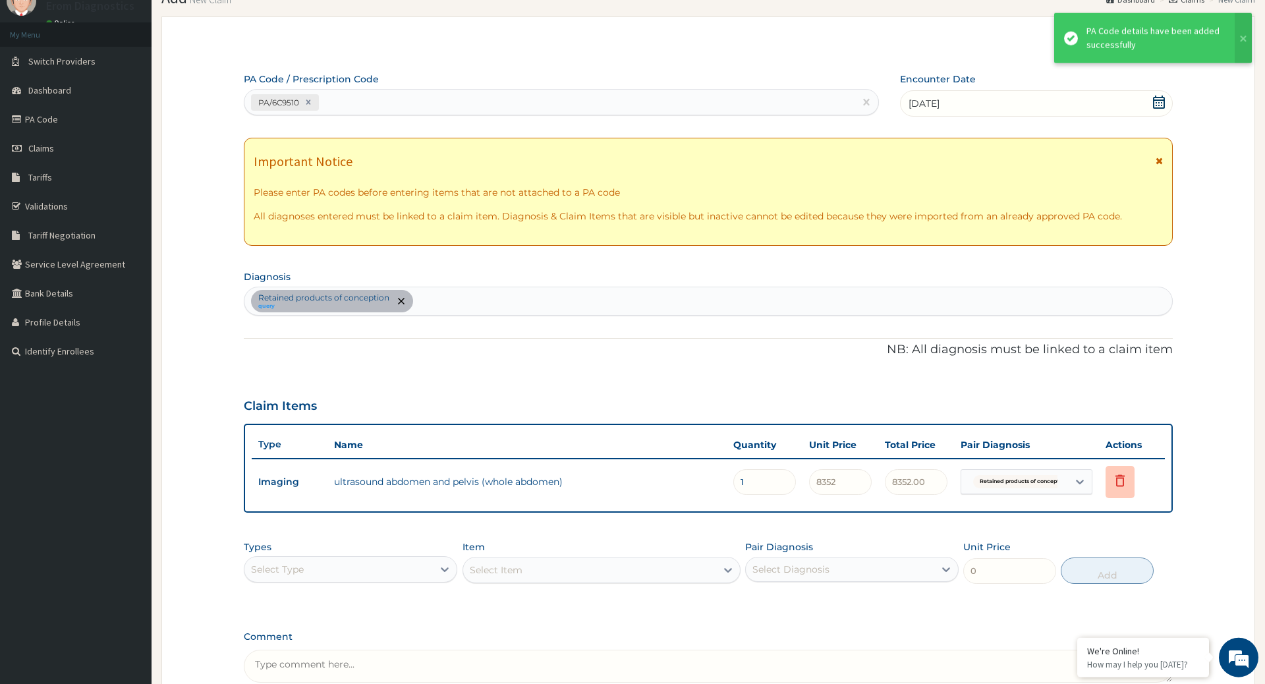
click at [1133, 537] on div "Types Select Type Item Select Item Pair Diagnosis Select Diagnosis Unit Price 0…" at bounding box center [708, 562] width 929 height 57
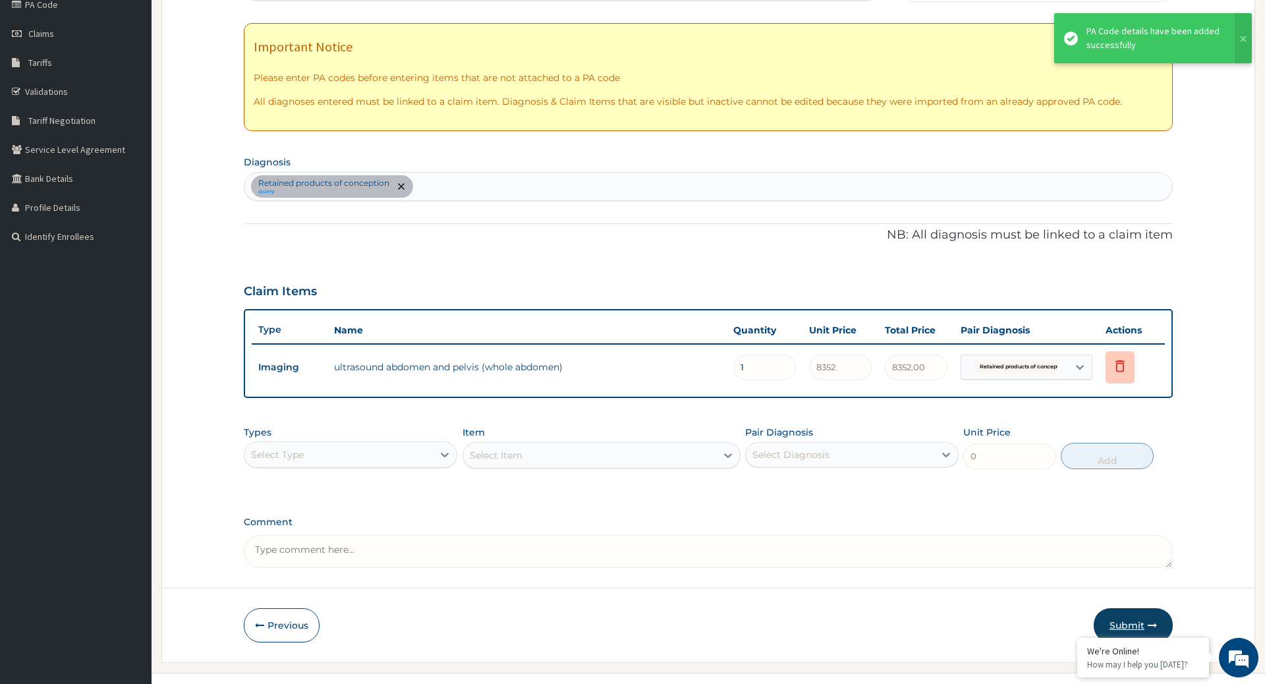
click at [1144, 608] on button "Submit" at bounding box center [1133, 625] width 79 height 34
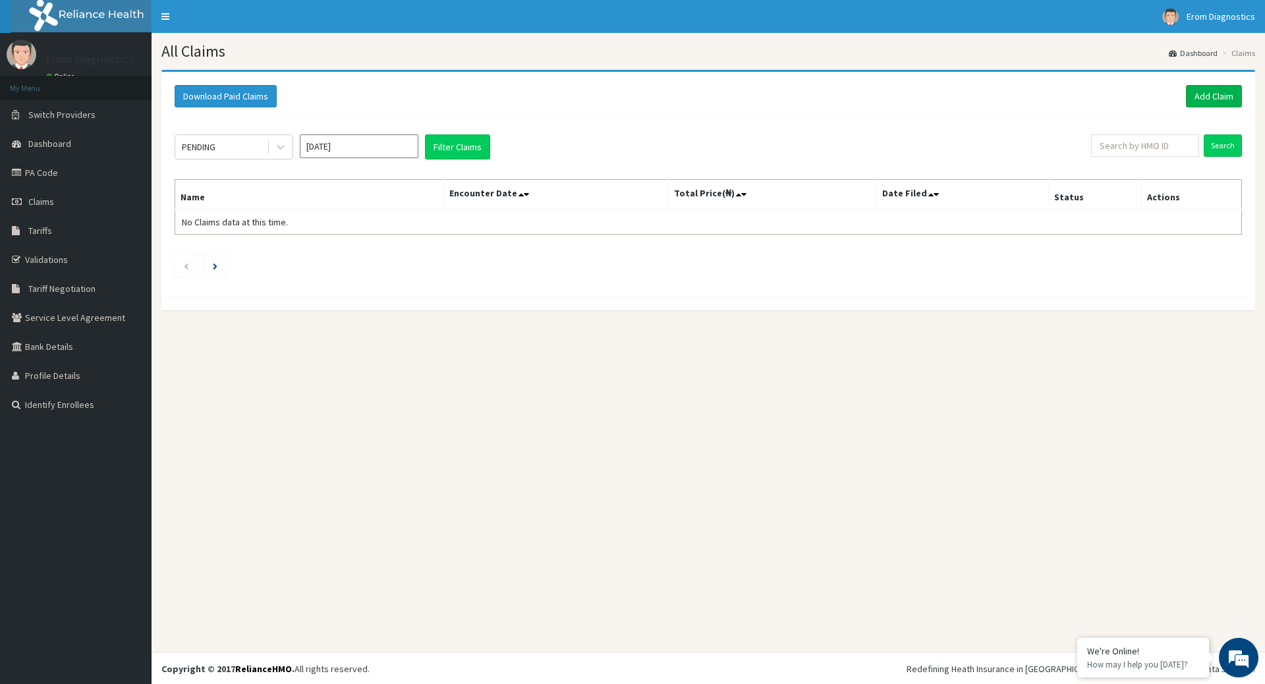
click at [1209, 98] on link "Add Claim" at bounding box center [1214, 96] width 56 height 22
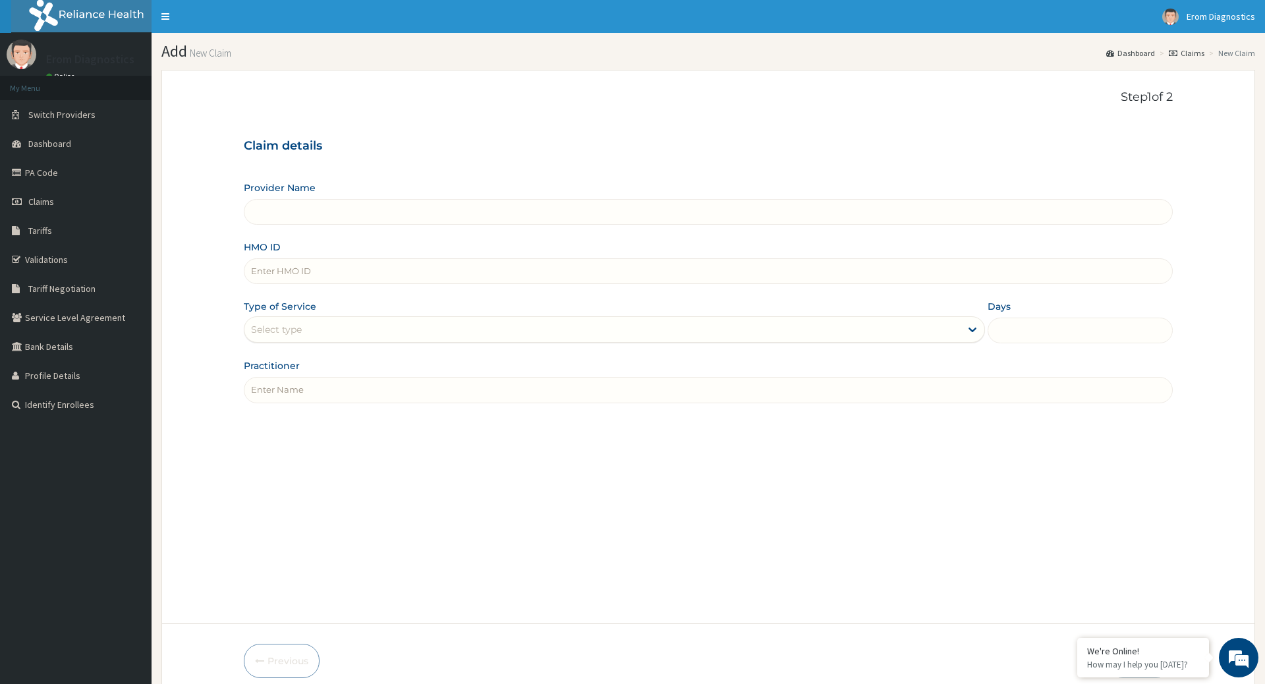
click at [306, 378] on input "Practitioner" at bounding box center [708, 390] width 929 height 26
type input "Erom Healthcare Diagnostics"
paste input "[PERSON_NAME] ADN/10044/A"
drag, startPoint x: 352, startPoint y: 376, endPoint x: 437, endPoint y: 384, distance: 85.4
click at [437, 384] on input "[PERSON_NAME] ADN/10044/A" at bounding box center [708, 390] width 929 height 26
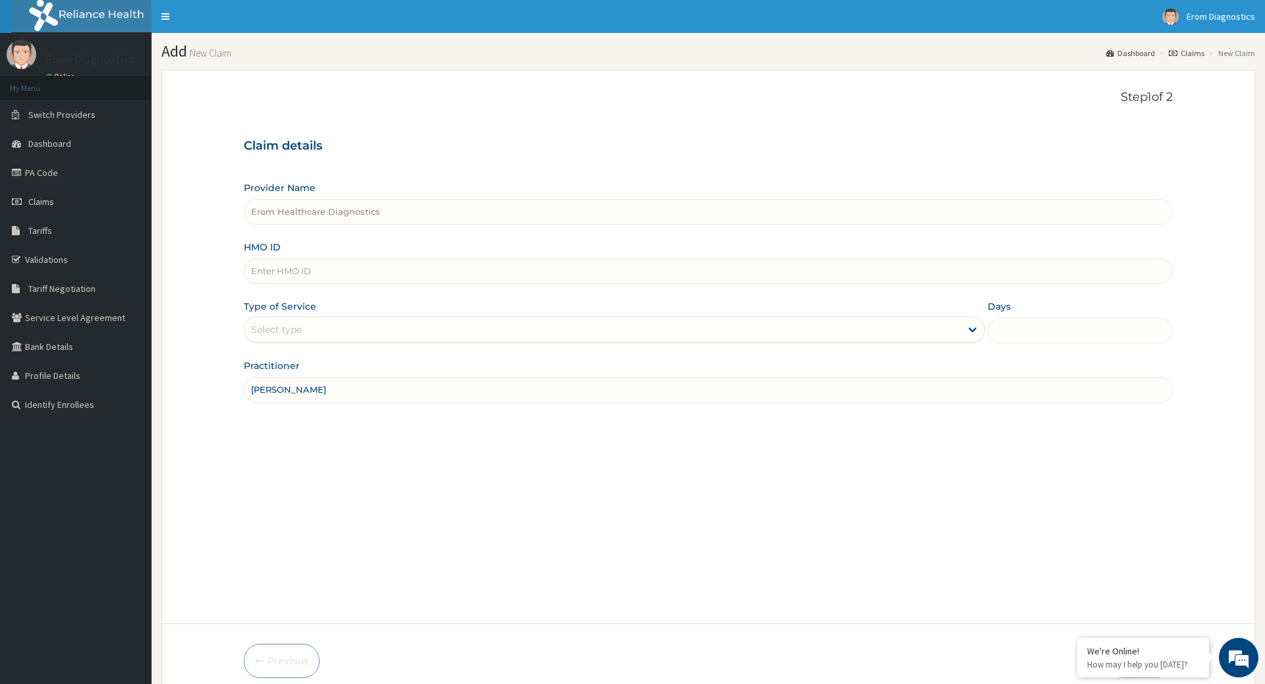
type input "[PERSON_NAME]"
click at [355, 272] on input "HMO ID" at bounding box center [708, 271] width 929 height 26
paste input "ADN/10044/A"
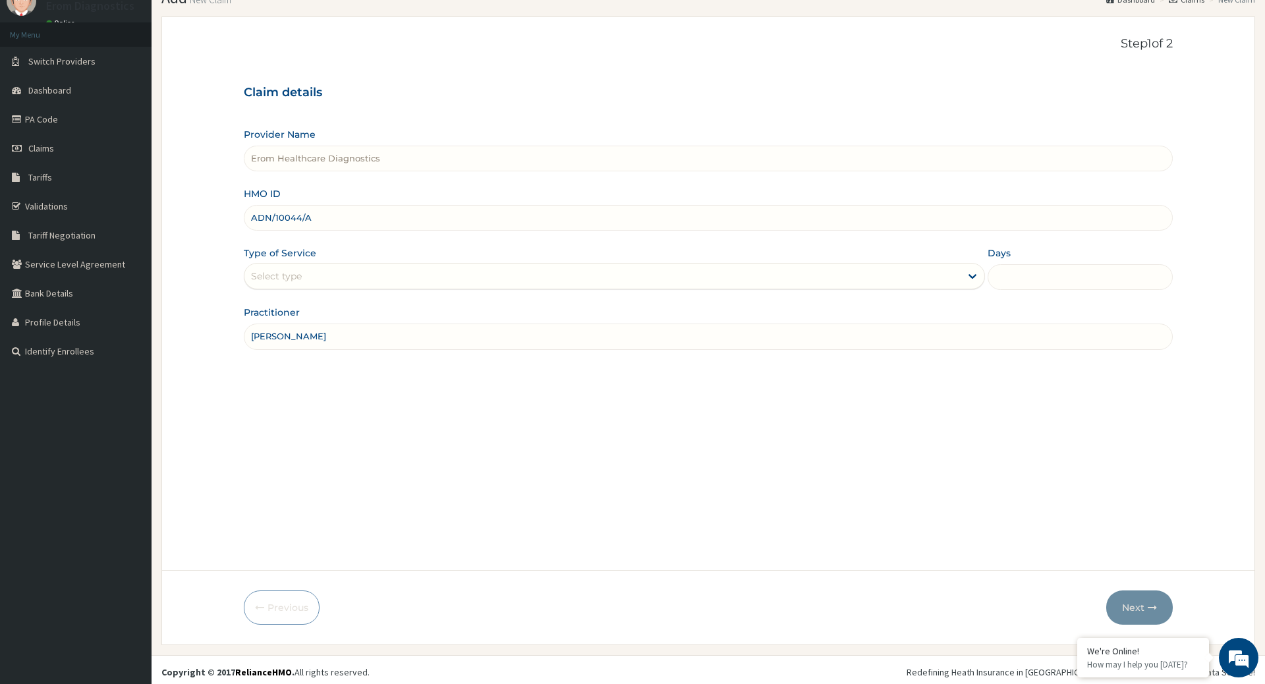
type input "ADN/10044/A"
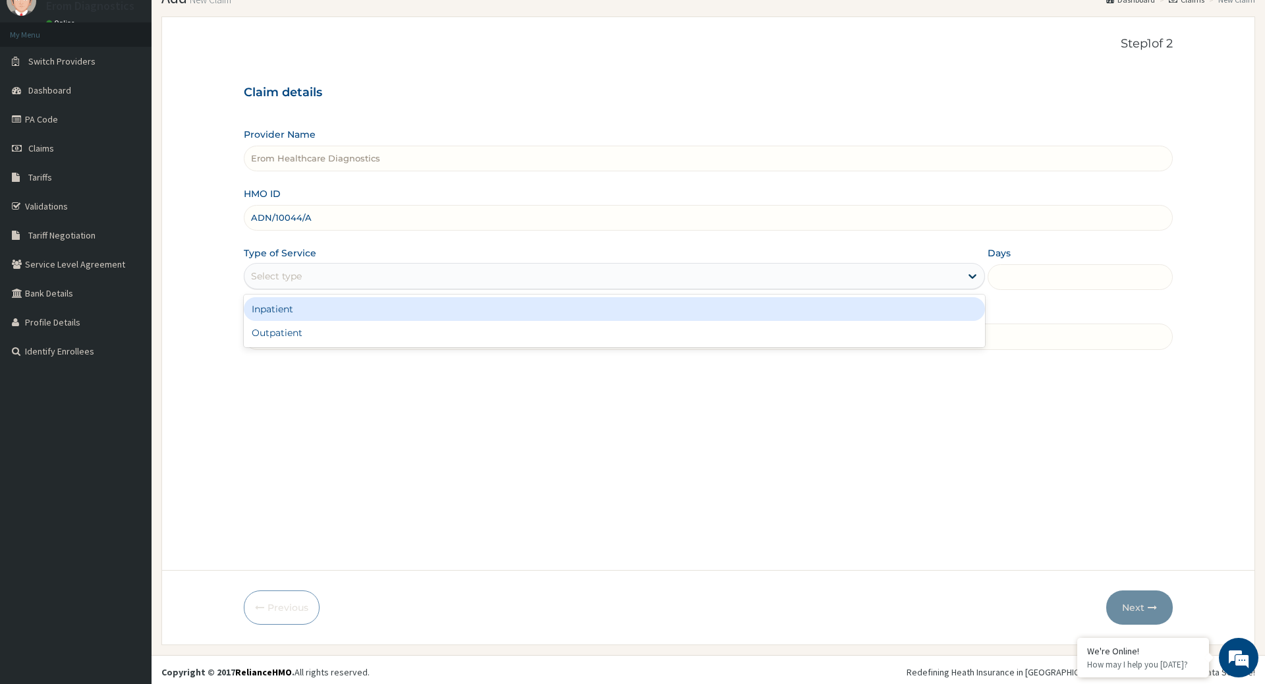
click at [720, 321] on div "Outpatient" at bounding box center [614, 333] width 741 height 24
type input "1"
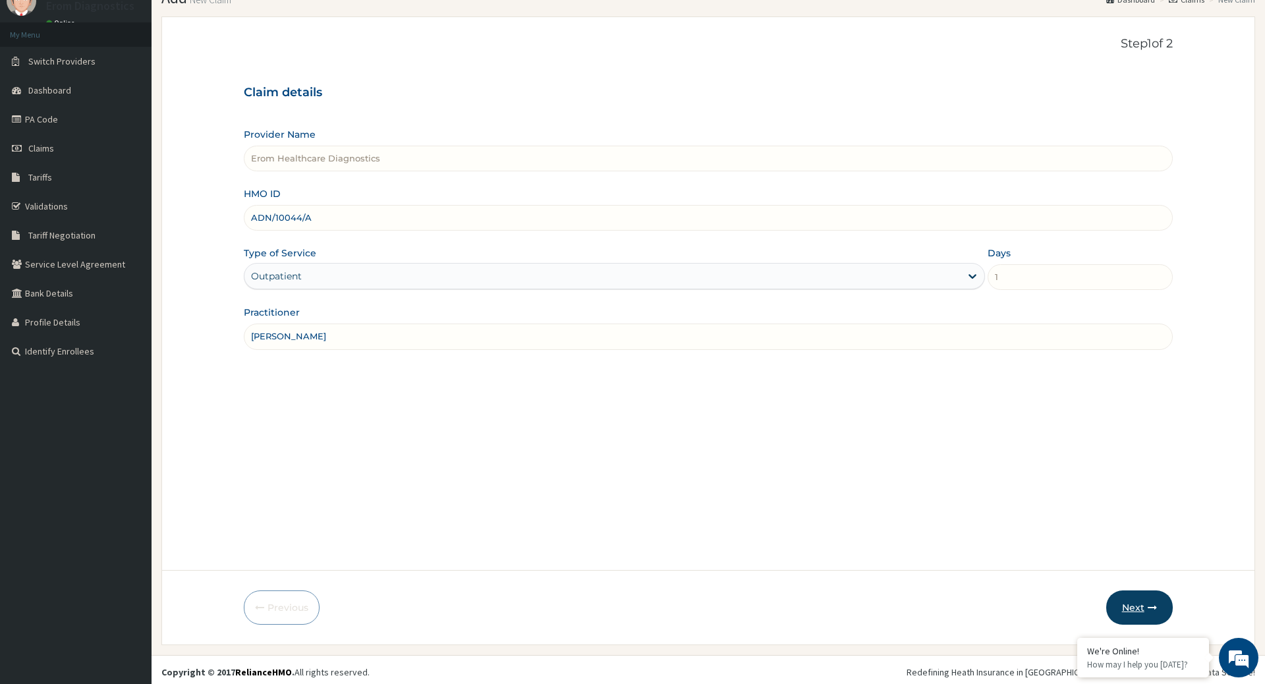
click at [1144, 594] on button "Next" at bounding box center [1139, 607] width 67 height 34
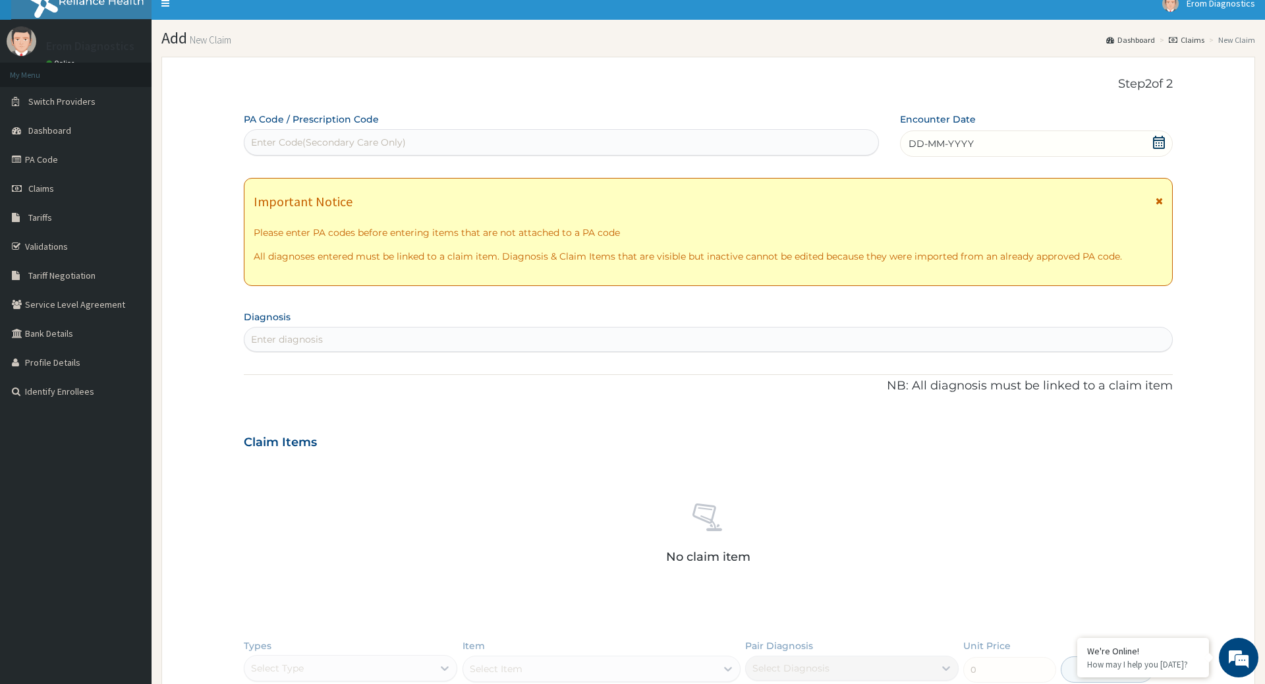
scroll to position [0, 0]
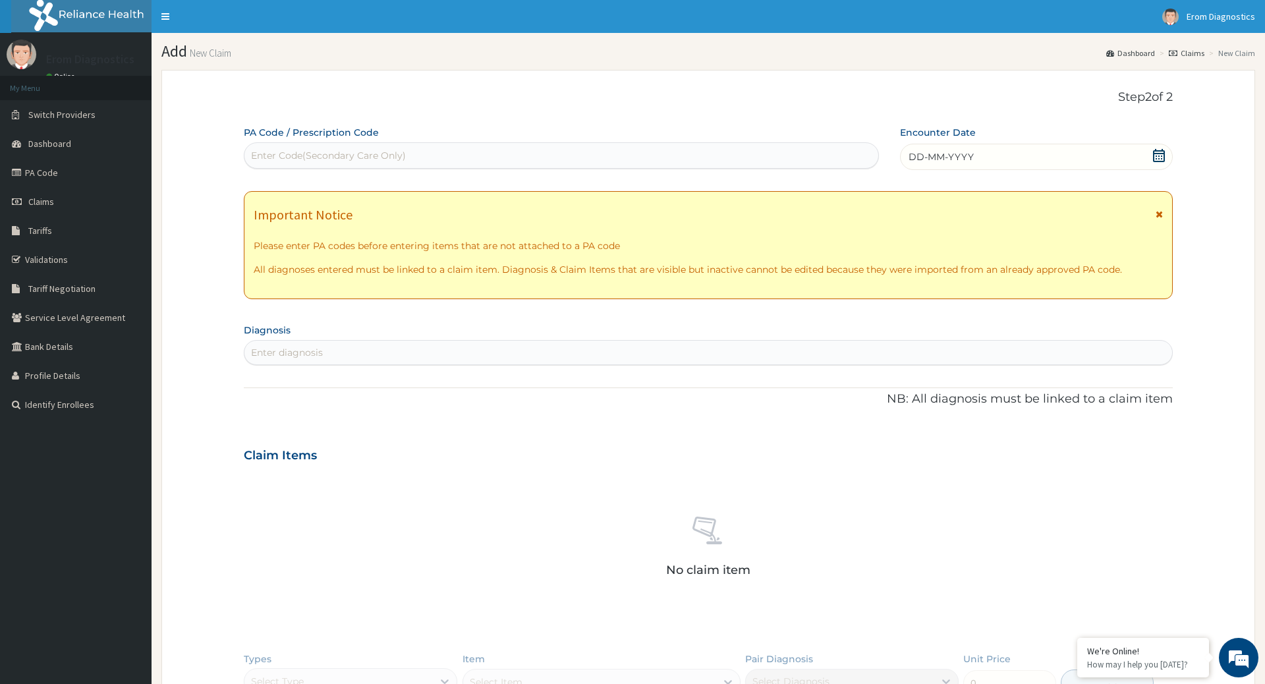
click at [341, 156] on div "Enter Code(Secondary Care Only)" at bounding box center [328, 155] width 155 height 13
paste input "PA/1F73E2"
type input "PA/1F73E2"
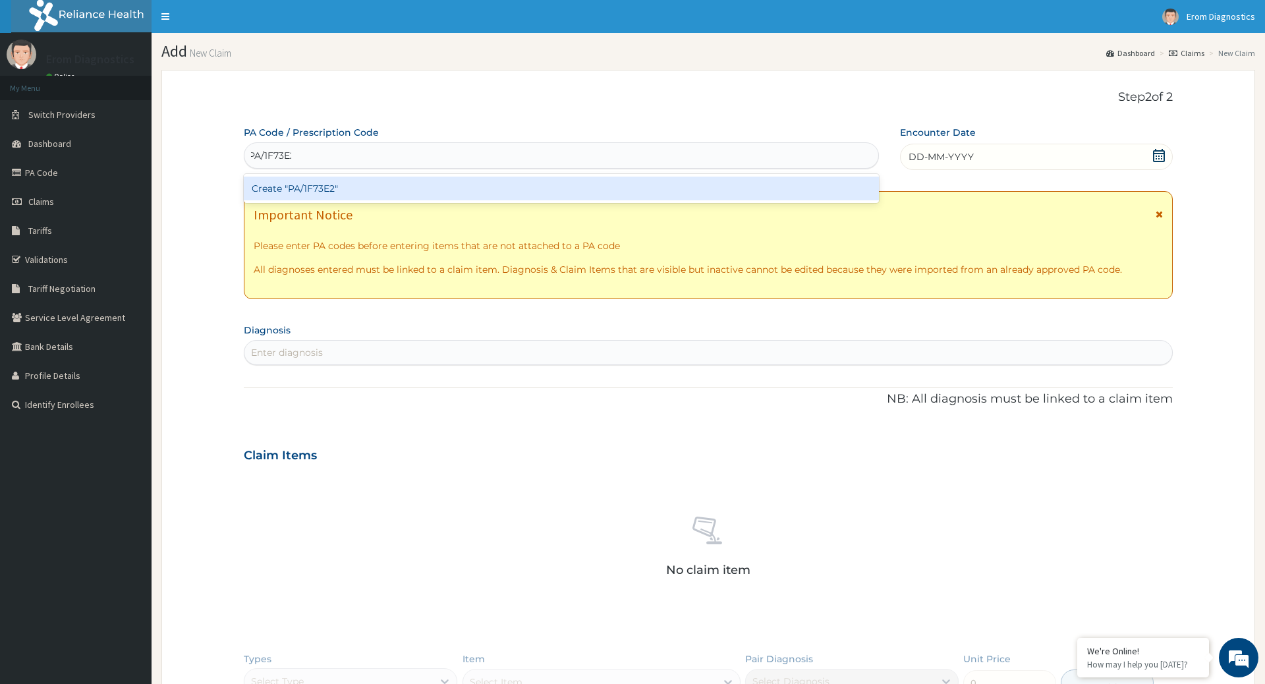
click at [343, 177] on div "Create "PA/1F73E2"" at bounding box center [561, 189] width 635 height 24
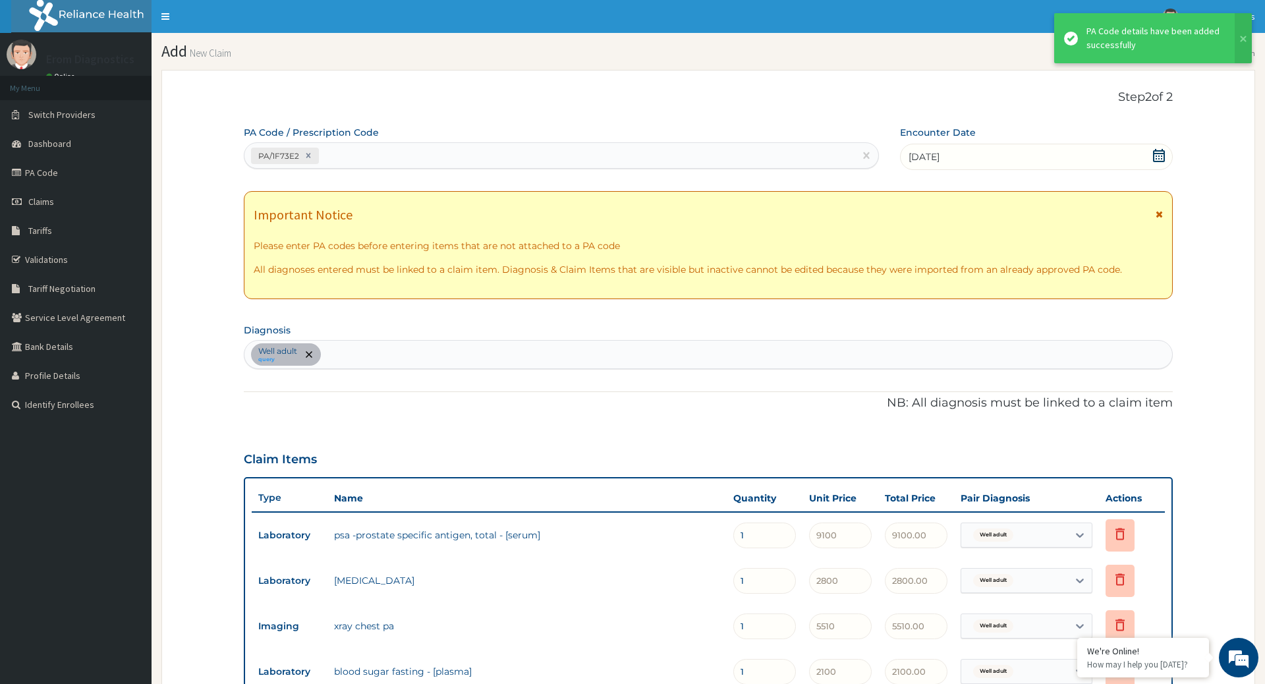
scroll to position [349, 0]
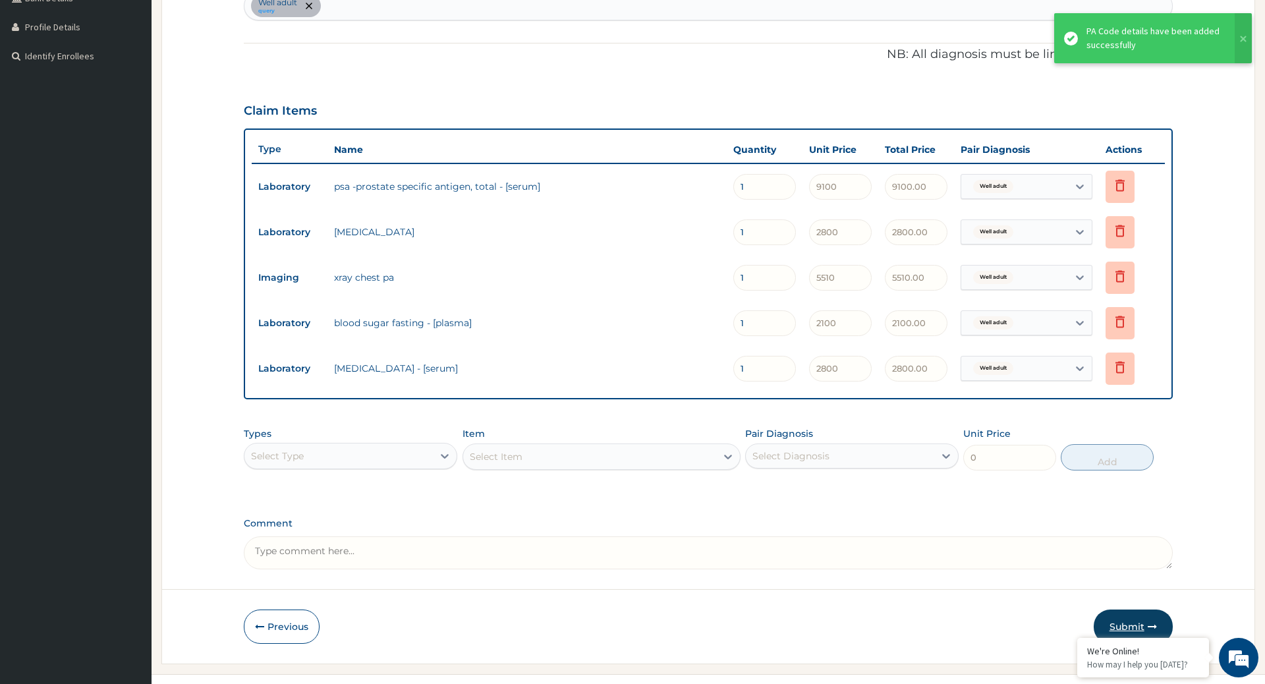
click at [1135, 610] on button "Submit" at bounding box center [1133, 627] width 79 height 34
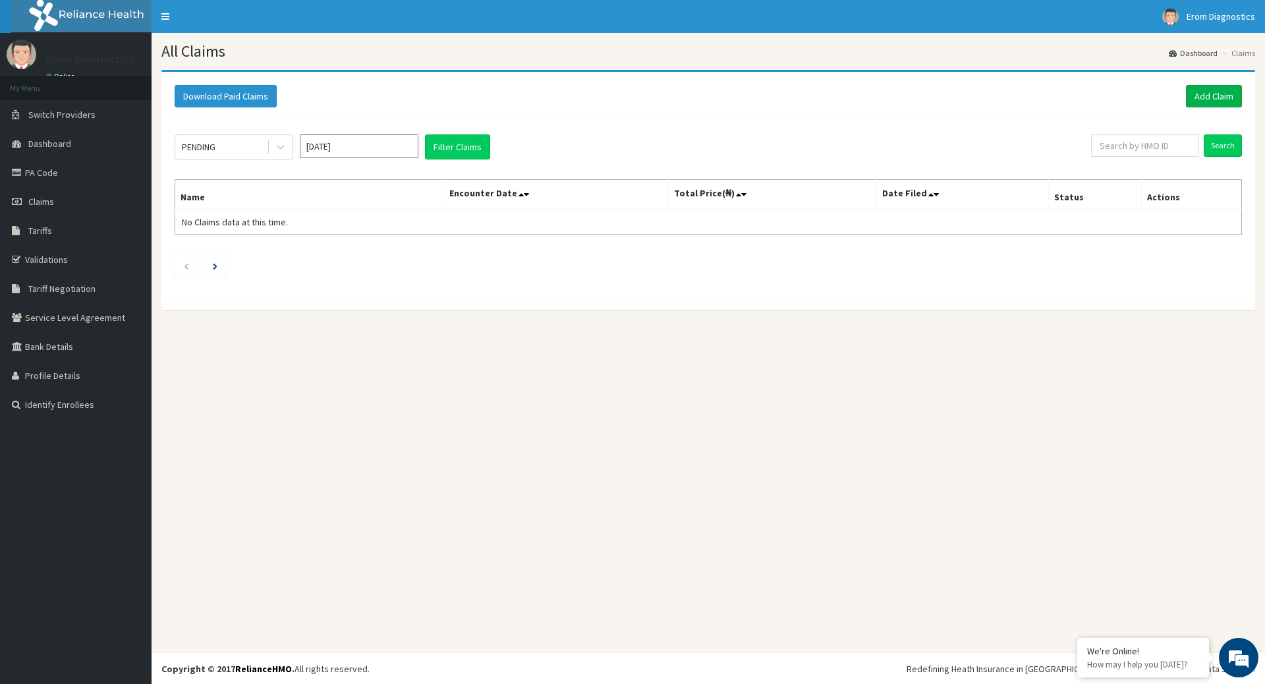
click at [1203, 92] on link "Add Claim" at bounding box center [1214, 96] width 56 height 22
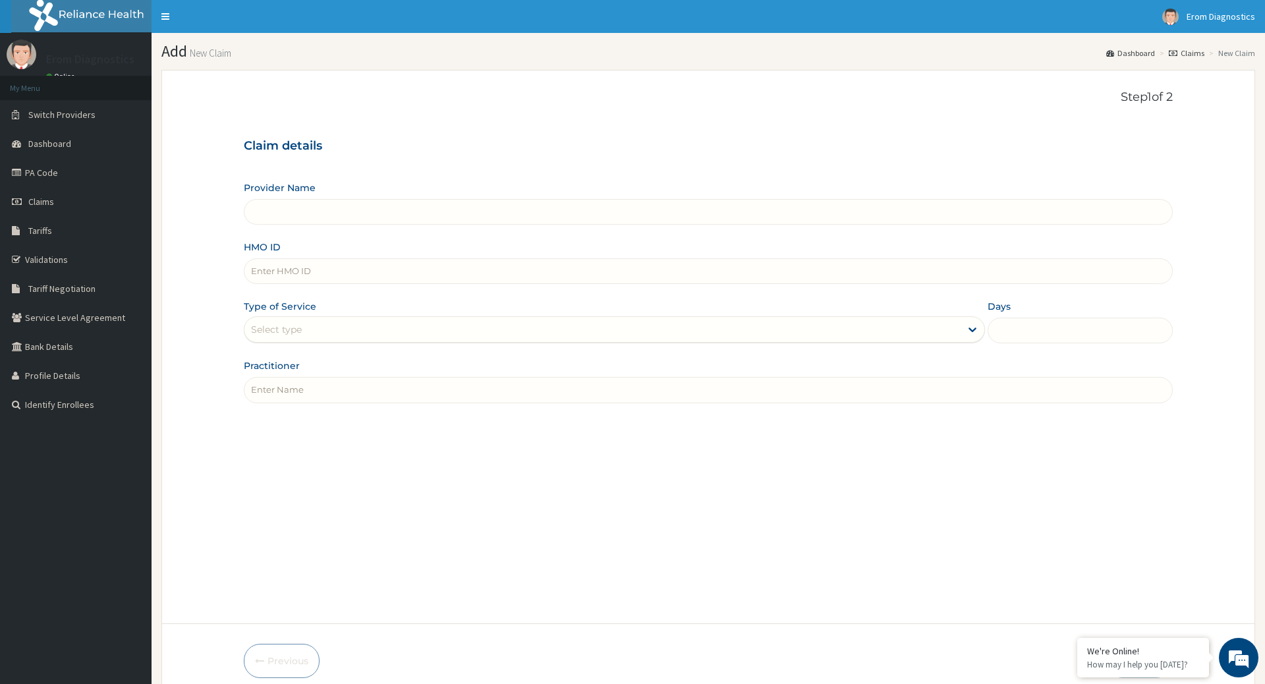
click at [313, 377] on input "Practitioner" at bounding box center [708, 390] width 929 height 26
paste input "Gift Sambass ISL/10027/A"
type input "Gift Sambass ISL/10027/A"
type input "Erom Healthcare Diagnostics"
click at [345, 377] on input "Gift Sambass ISL/10027/A" at bounding box center [708, 390] width 929 height 26
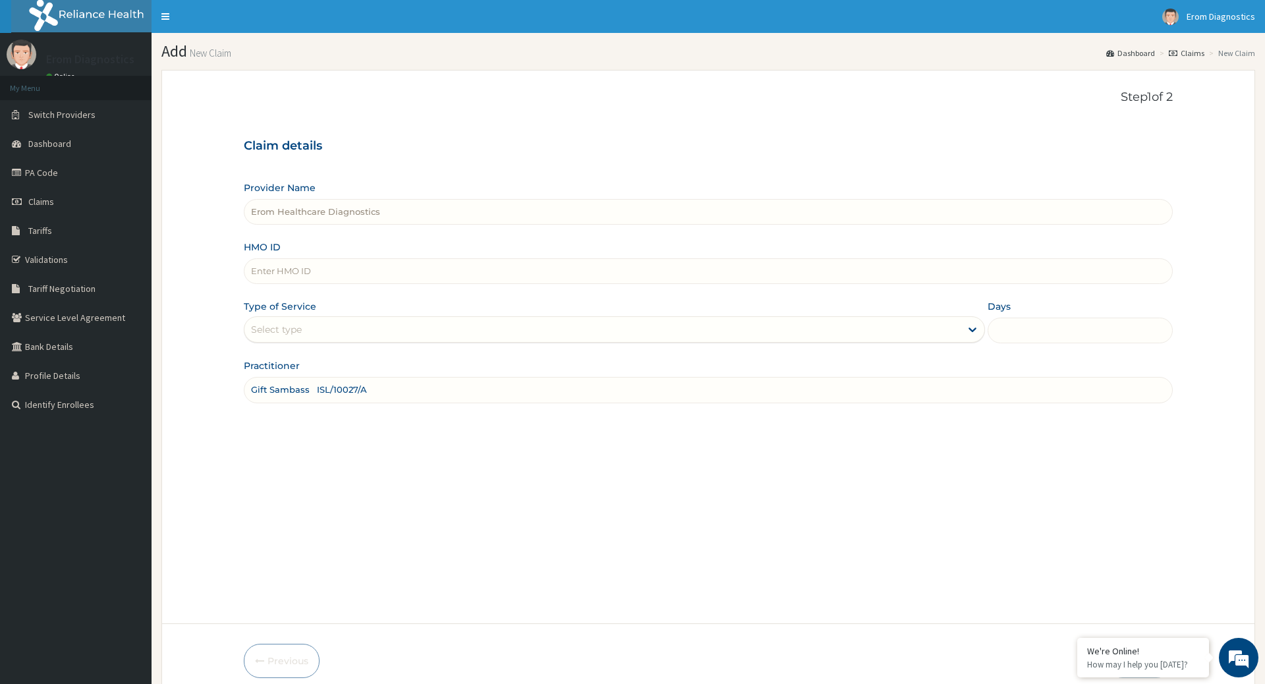
click at [345, 377] on input "Gift Sambass ISL/10027/A" at bounding box center [708, 390] width 929 height 26
click at [424, 377] on input "Gift Sambass ISL/10027/A" at bounding box center [708, 390] width 929 height 26
drag, startPoint x: 318, startPoint y: 378, endPoint x: 366, endPoint y: 372, distance: 48.4
click at [366, 377] on input "Gift Sambass ISL/10027/A" at bounding box center [708, 390] width 929 height 26
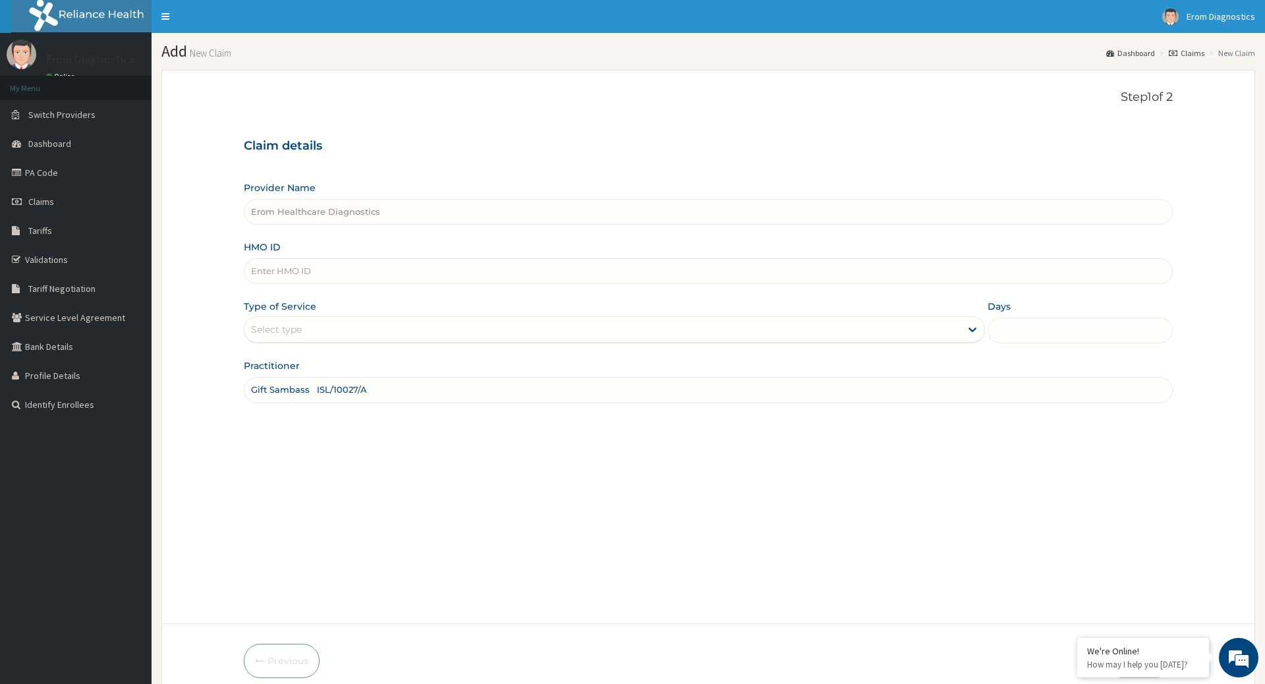
type input "Gift Sambass ISL/10027/A"
click at [280, 268] on input "HMO ID" at bounding box center [708, 271] width 929 height 26
paste input "ISL/10027/A"
type input "ISL/10027/A"
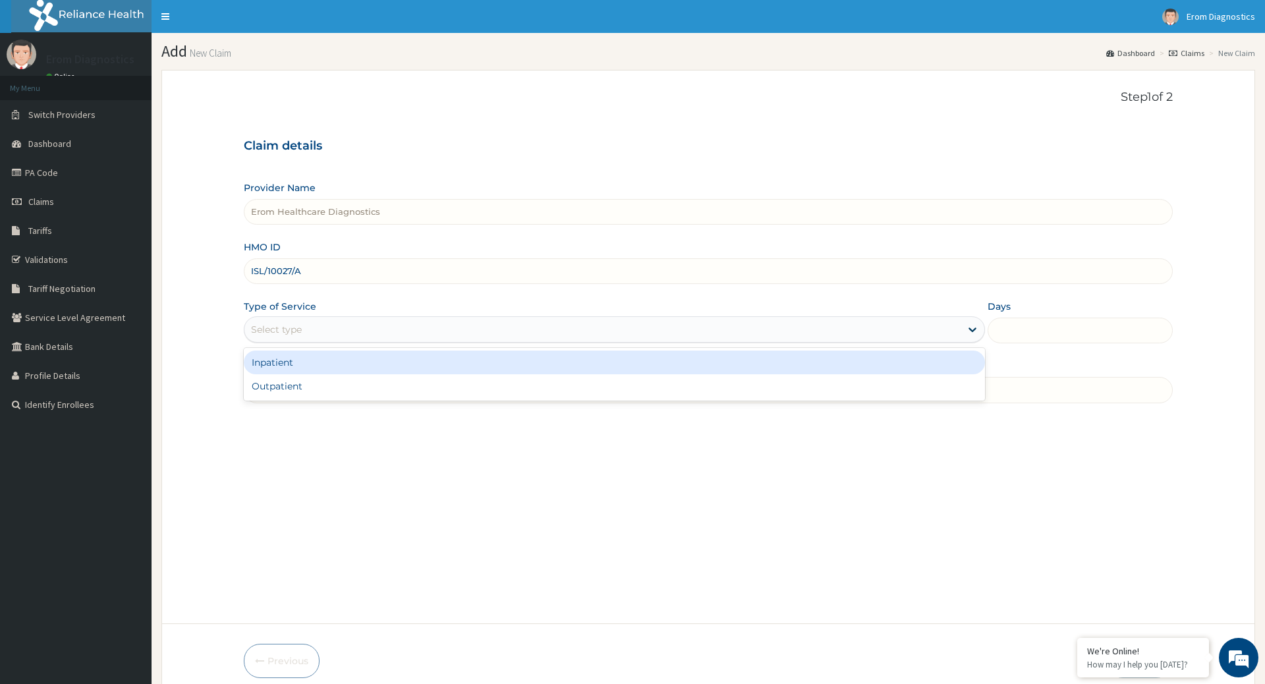
click at [425, 392] on div "Step 1 of 2 Claim details Provider Name Erom Healthcare Diagnostics HMO ID ISL/…" at bounding box center [708, 346] width 929 height 513
click at [424, 378] on div "Outpatient" at bounding box center [614, 386] width 741 height 24
type input "1"
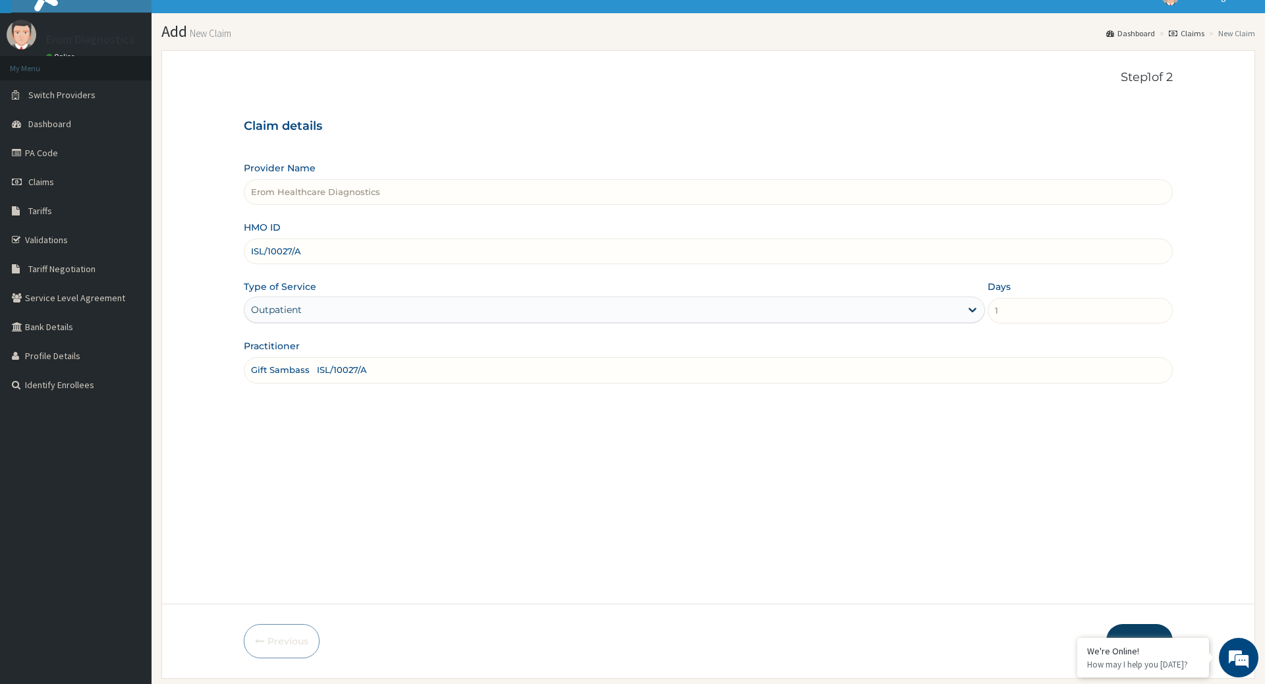
scroll to position [53, 0]
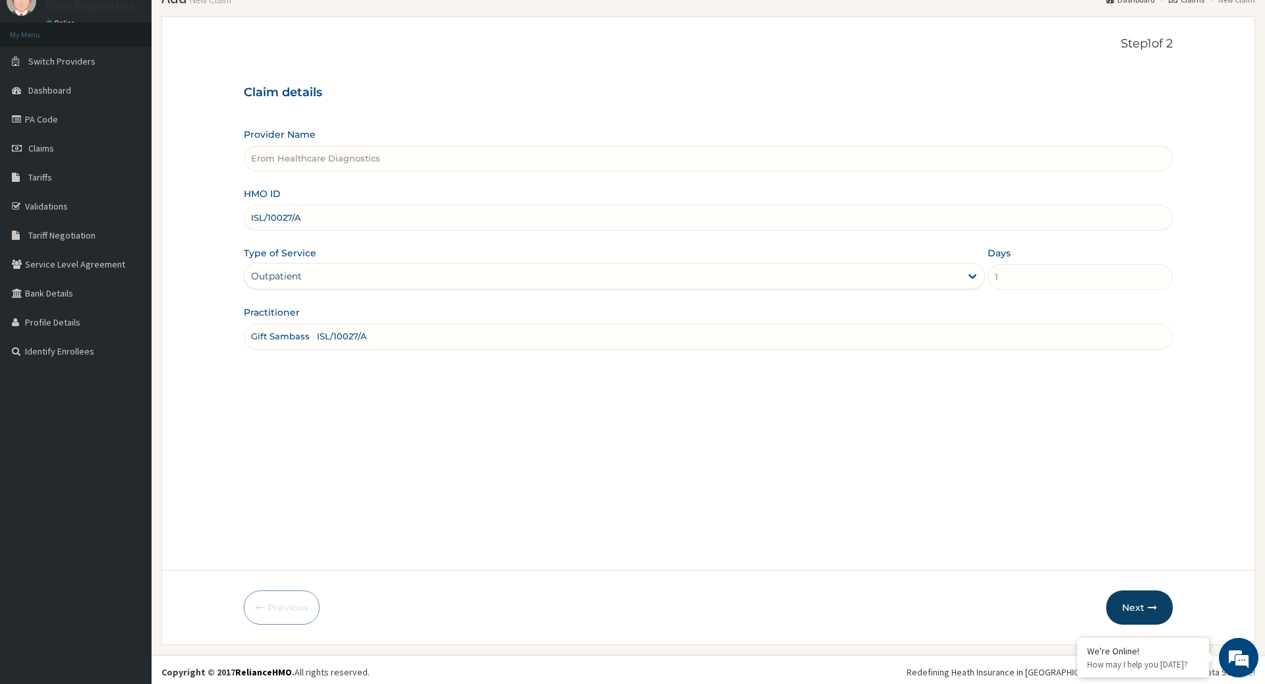
drag, startPoint x: 370, startPoint y: 331, endPoint x: 320, endPoint y: 324, distance: 50.0
click at [320, 324] on input "Gift Sambass ISL/10027/A" at bounding box center [708, 337] width 929 height 26
type input "Gift Sambass"
click at [1153, 597] on button "Next" at bounding box center [1139, 607] width 67 height 34
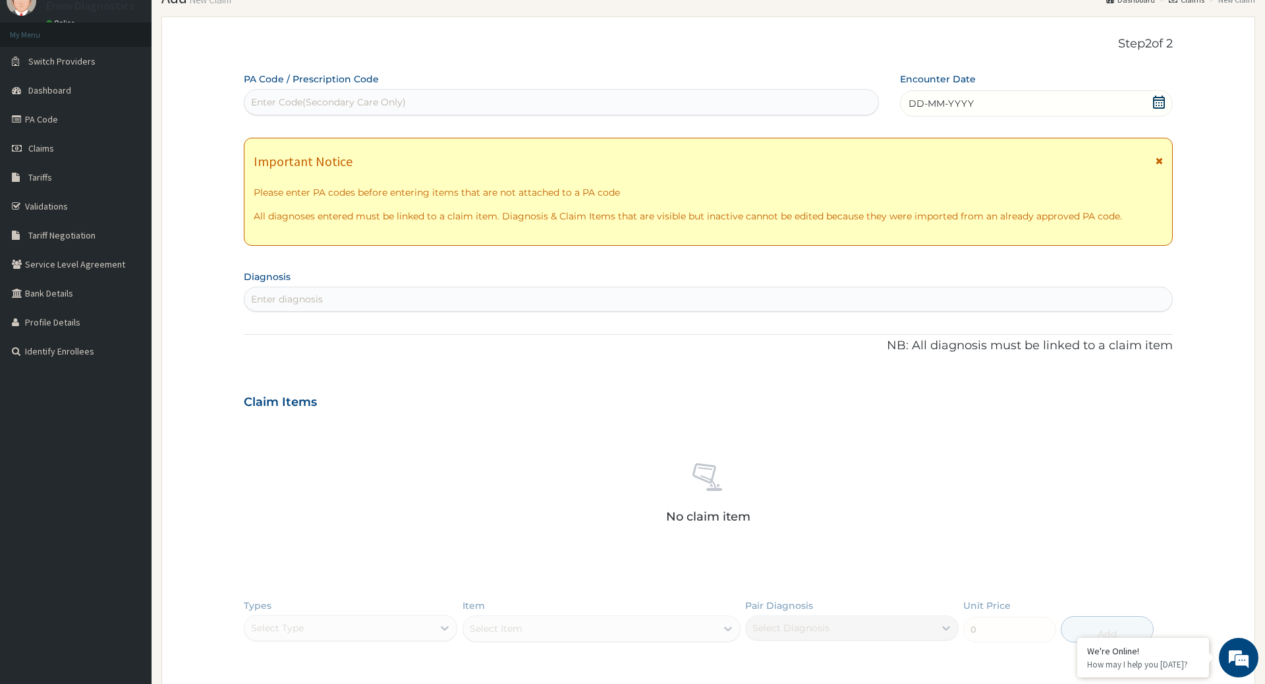
click at [286, 89] on div "Enter Code(Secondary Care Only)" at bounding box center [561, 102] width 635 height 26
paste input "PA/C16192"
type input "PA/C16192"
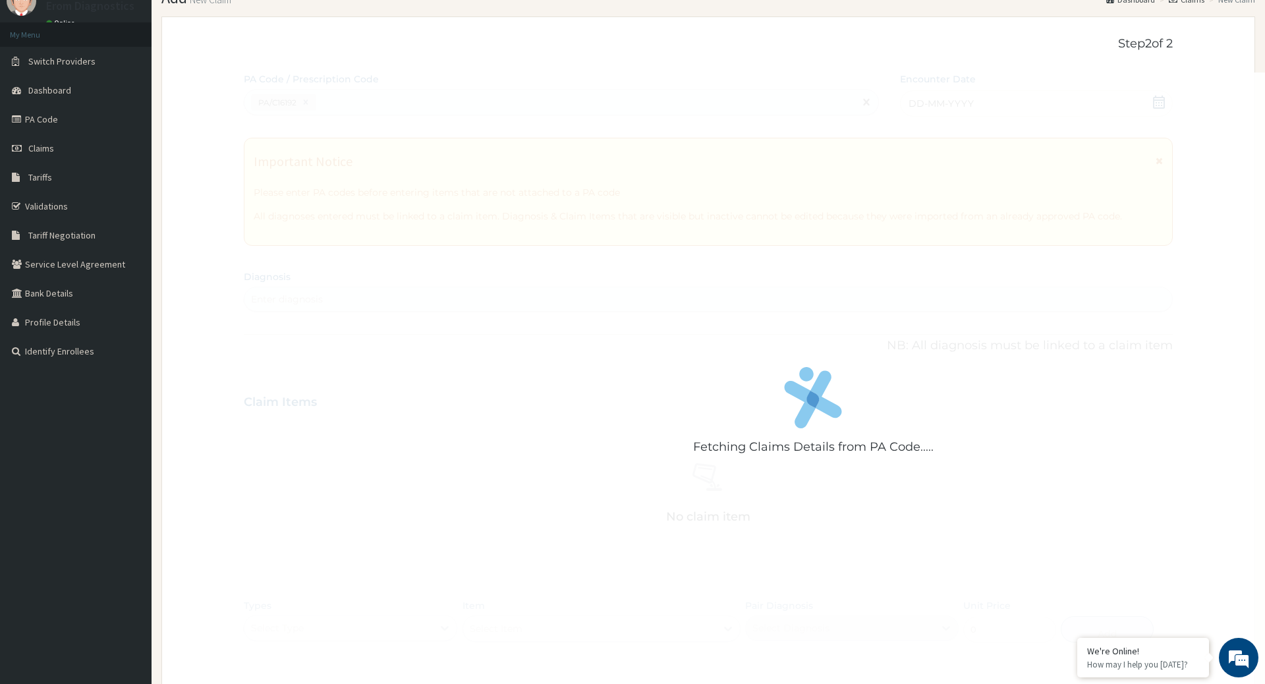
scroll to position [0, 0]
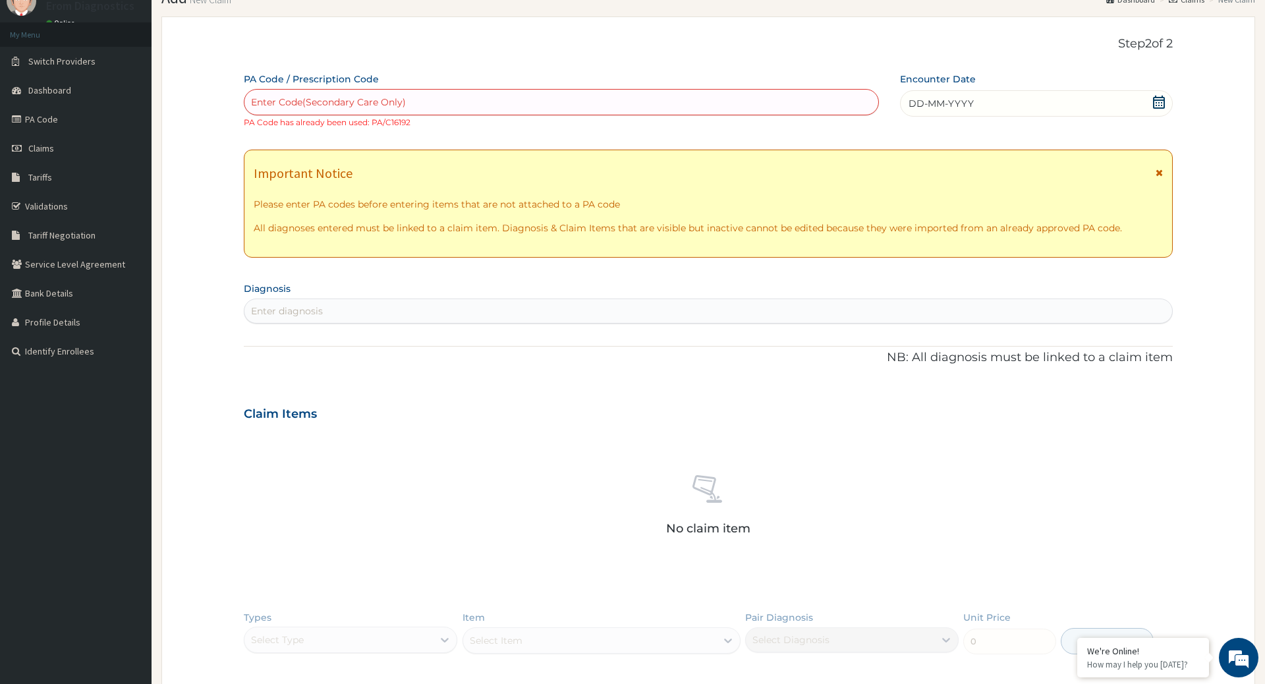
click at [328, 89] on div "Enter Code(Secondary Care Only)" at bounding box center [561, 102] width 635 height 26
paste input "PA/C16192"
type input "PA/C16192"
click at [328, 96] on div "Enter Code(Secondary Care Only)" at bounding box center [328, 102] width 155 height 13
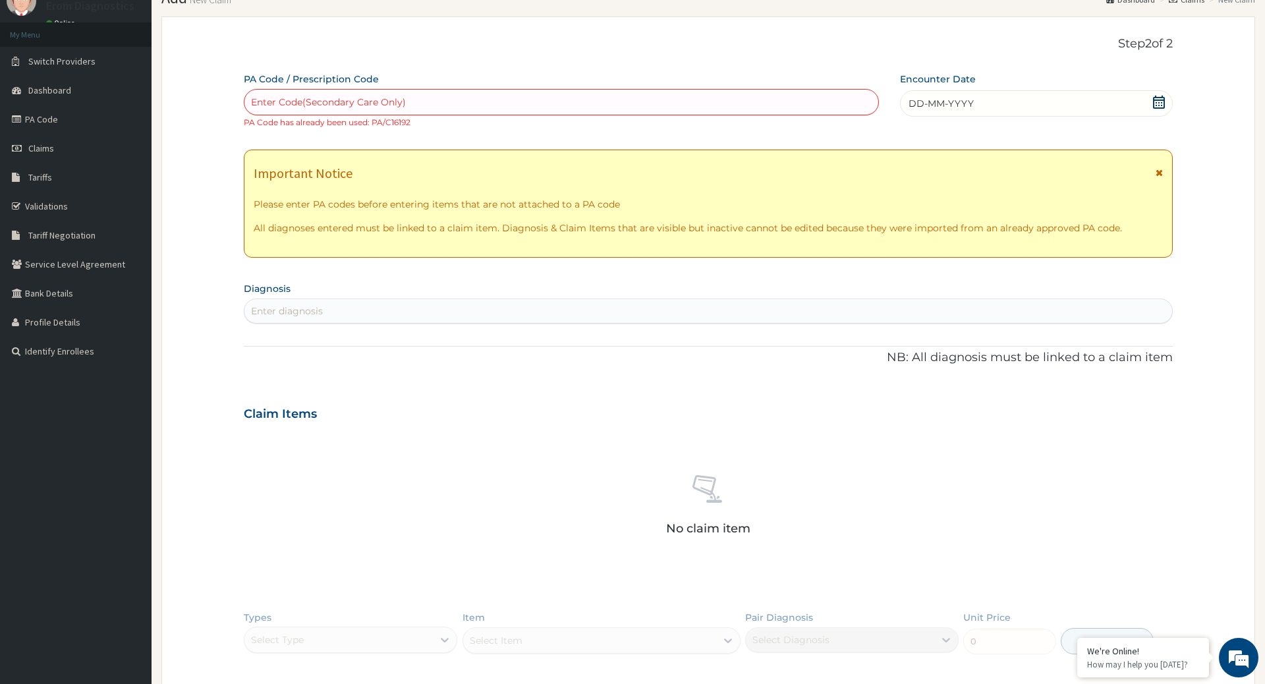
click at [328, 96] on div "Enter Code(Secondary Care Only)" at bounding box center [328, 102] width 155 height 13
paste input "PA/C0B9B4"
type input "PA/C0B9B4"
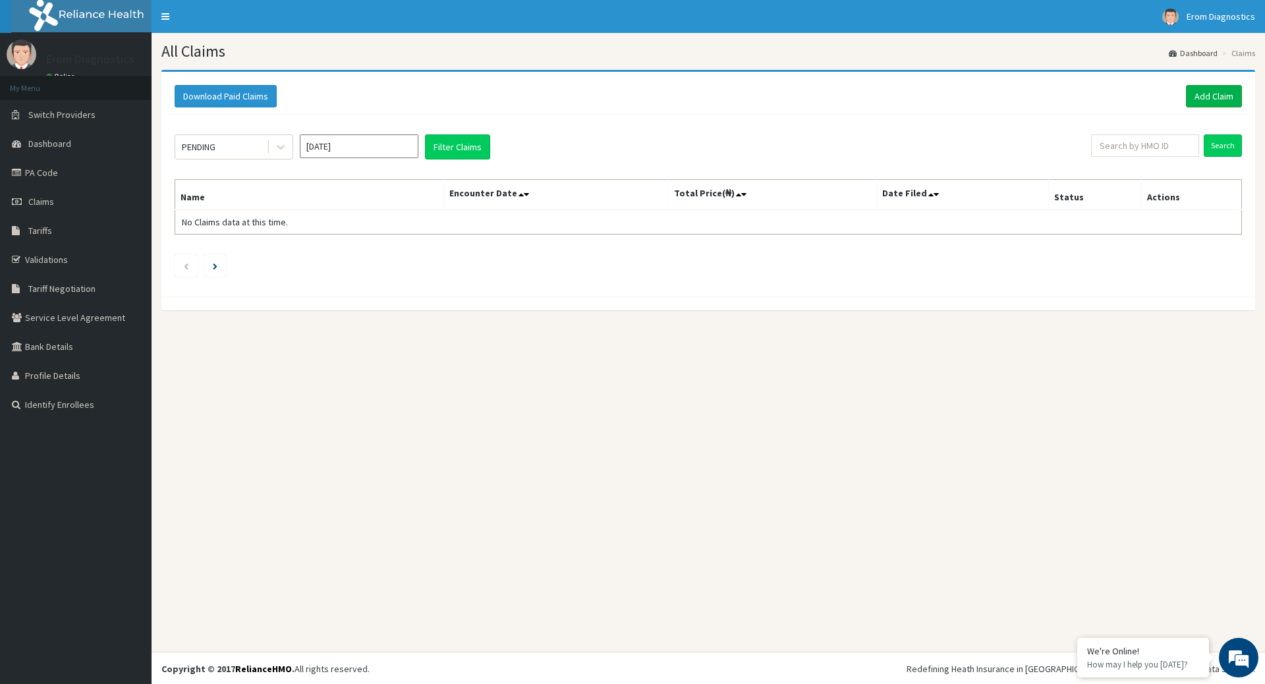
click at [1199, 94] on link "Add Claim" at bounding box center [1214, 96] width 56 height 22
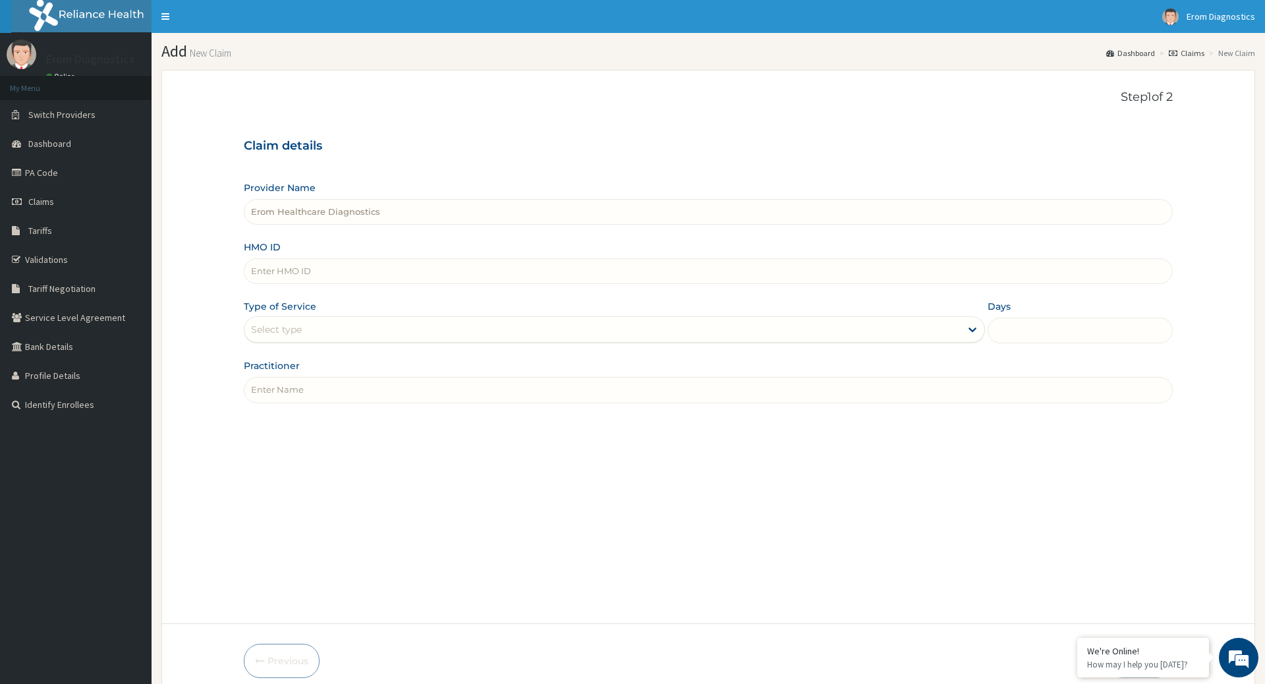
type input "Erom Healthcare Diagnostics"
click at [315, 377] on input "Practitioner" at bounding box center [708, 390] width 929 height 26
paste input "[PERSON_NAME] EVW/10007/A"
click at [369, 377] on input "[PERSON_NAME] EVW/10007/A" at bounding box center [708, 390] width 929 height 26
click at [369, 377] on input "TOLULOPE BALOGUN EVW/10007/A" at bounding box center [708, 390] width 929 height 26
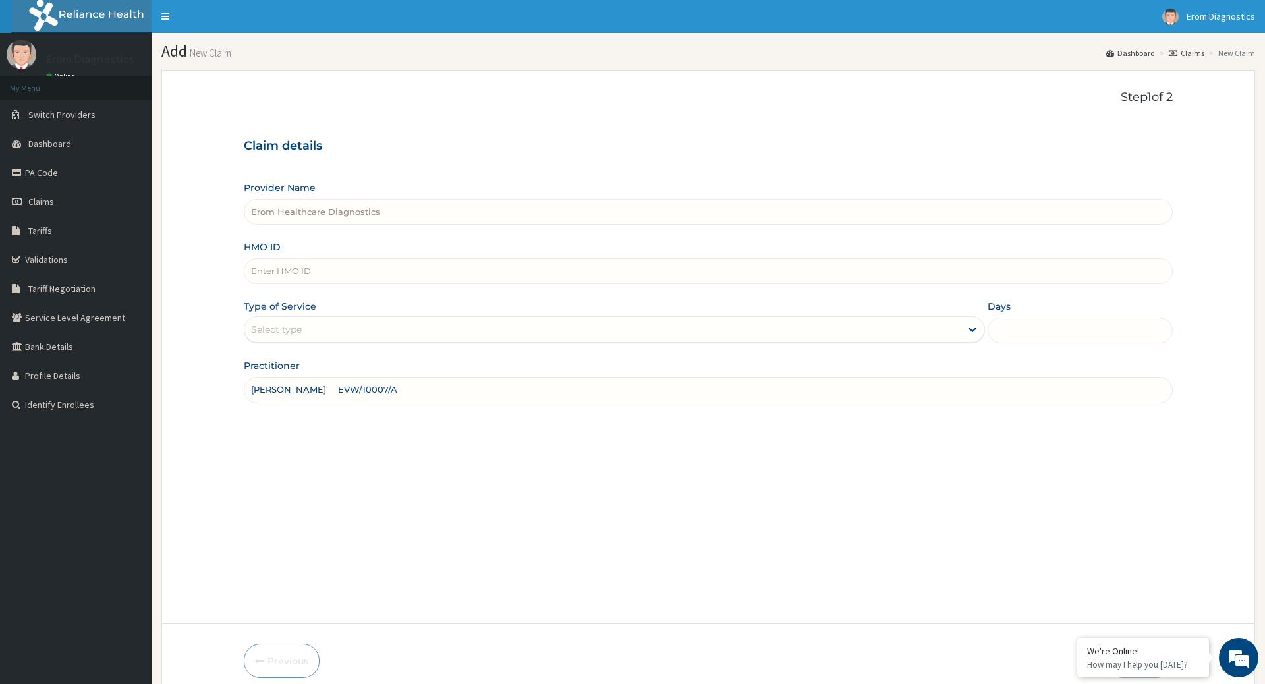
drag, startPoint x: 355, startPoint y: 377, endPoint x: 452, endPoint y: 377, distance: 97.5
click at [452, 377] on input "TOLULOPE BALOGUN EVW/10007/A" at bounding box center [708, 390] width 929 height 26
type input "TOLULOPE BALOGUN"
click at [298, 263] on input "HMO ID" at bounding box center [708, 271] width 929 height 26
paste input "EVW/10007/A"
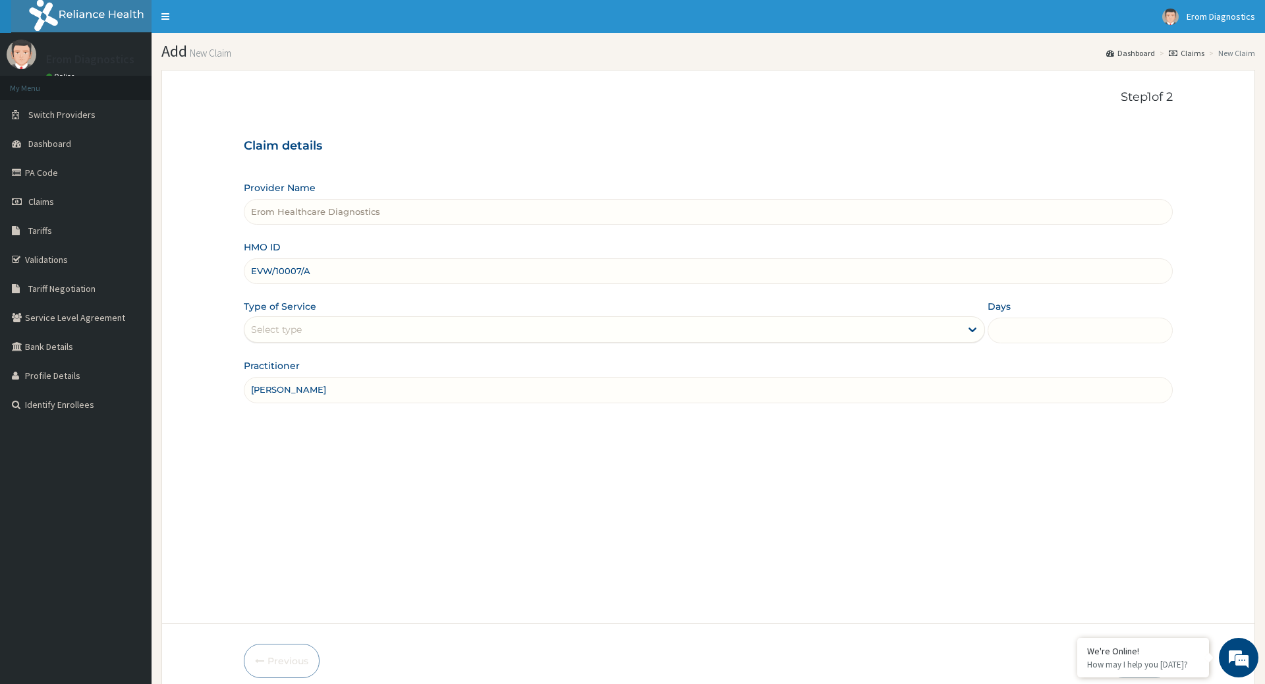
type input "EVW/10007/A"
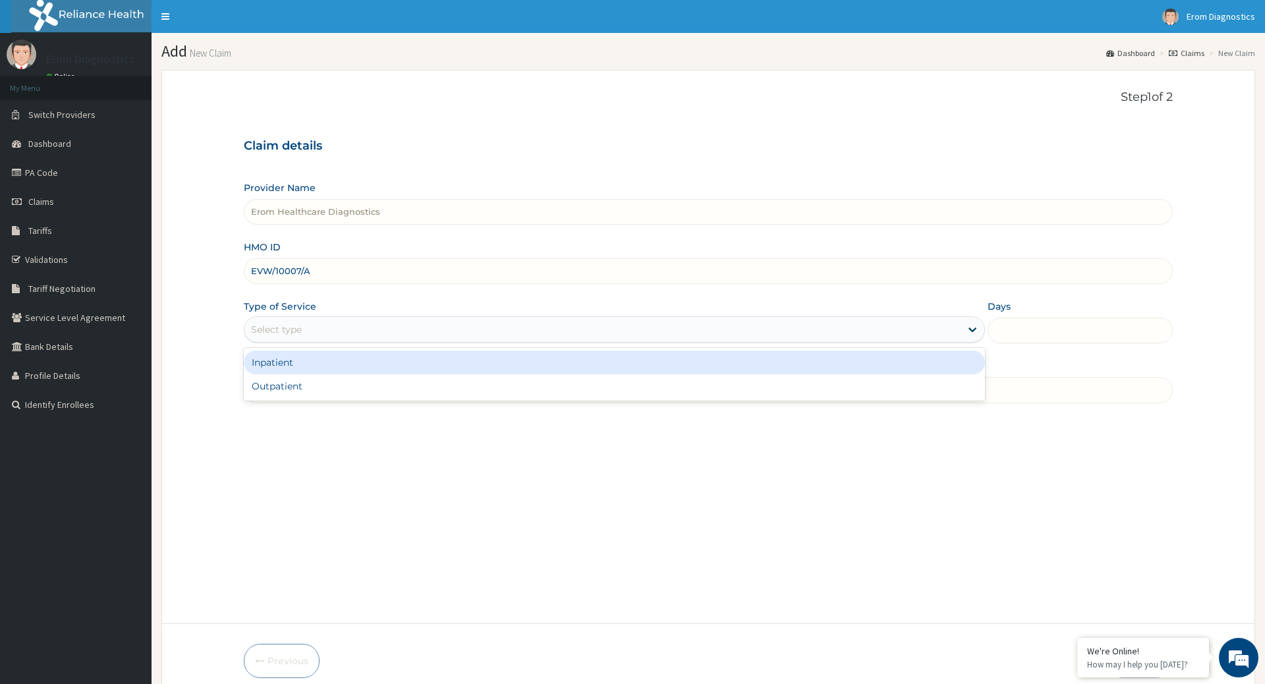
click at [320, 319] on div "Select type" at bounding box center [602, 329] width 716 height 21
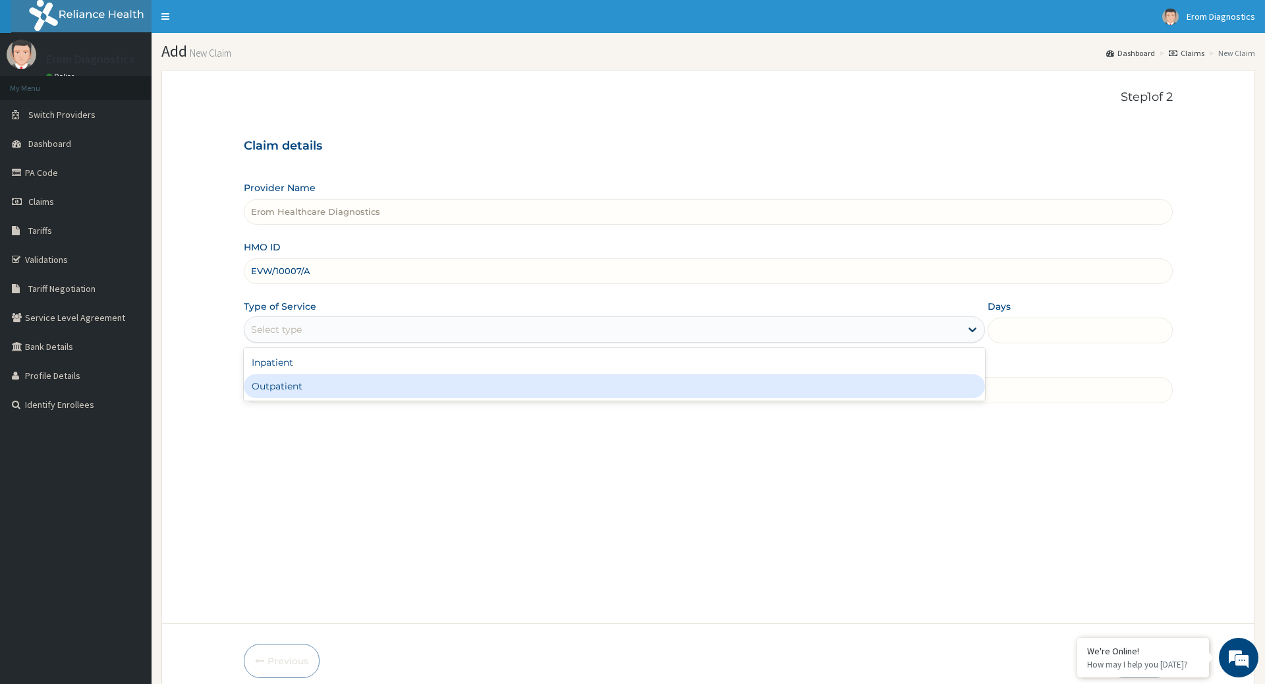
click at [301, 378] on div "Outpatient" at bounding box center [614, 386] width 741 height 24
type input "1"
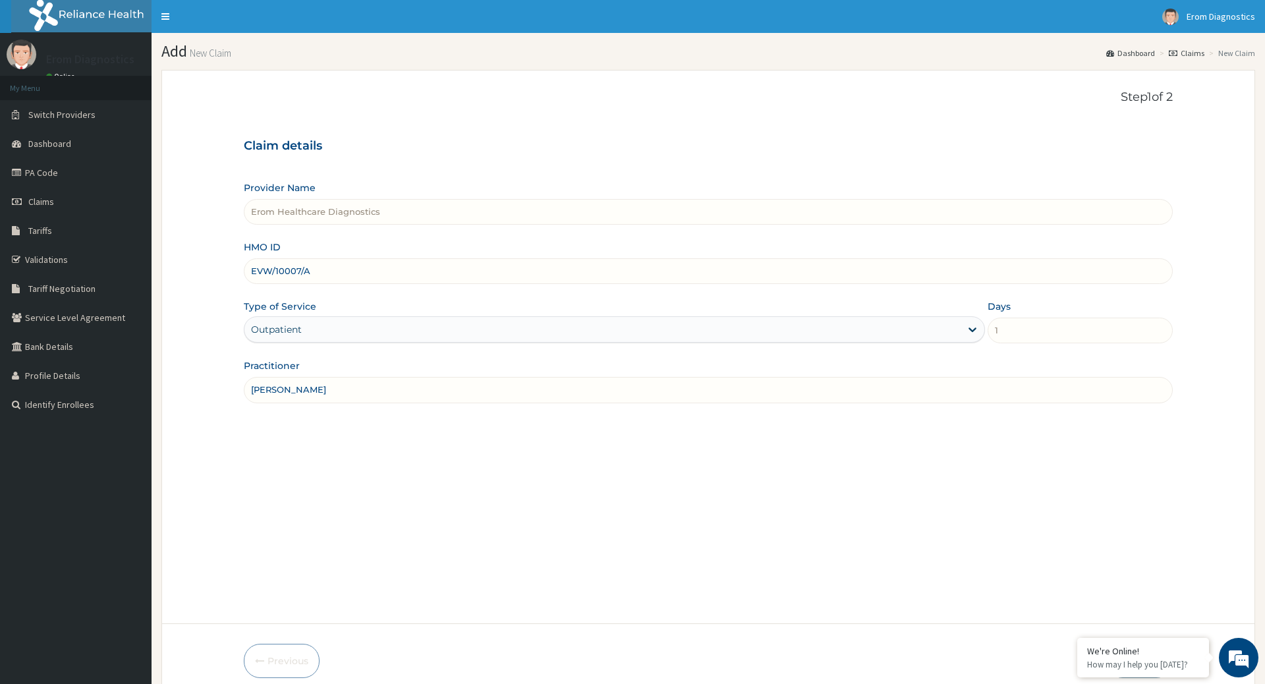
click at [1115, 560] on div "Step 1 of 2 Claim details Provider Name Erom Healthcare Diagnostics HMO ID EVW/…" at bounding box center [708, 346] width 929 height 513
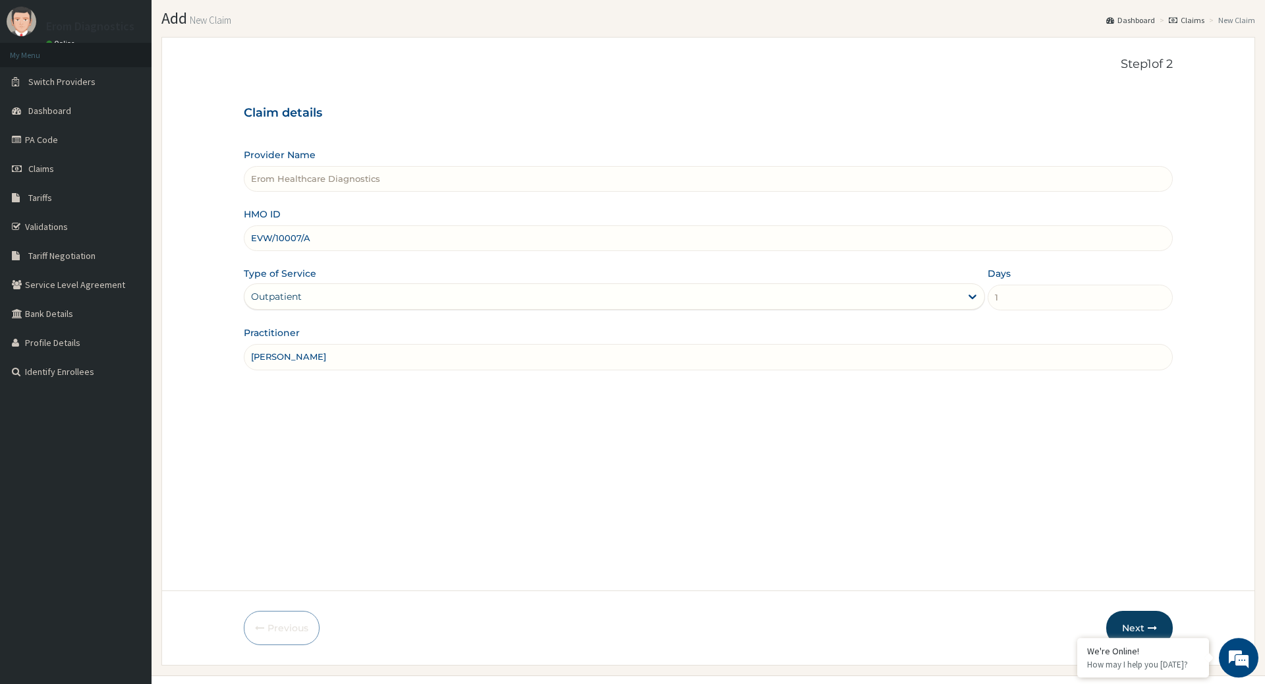
scroll to position [53, 0]
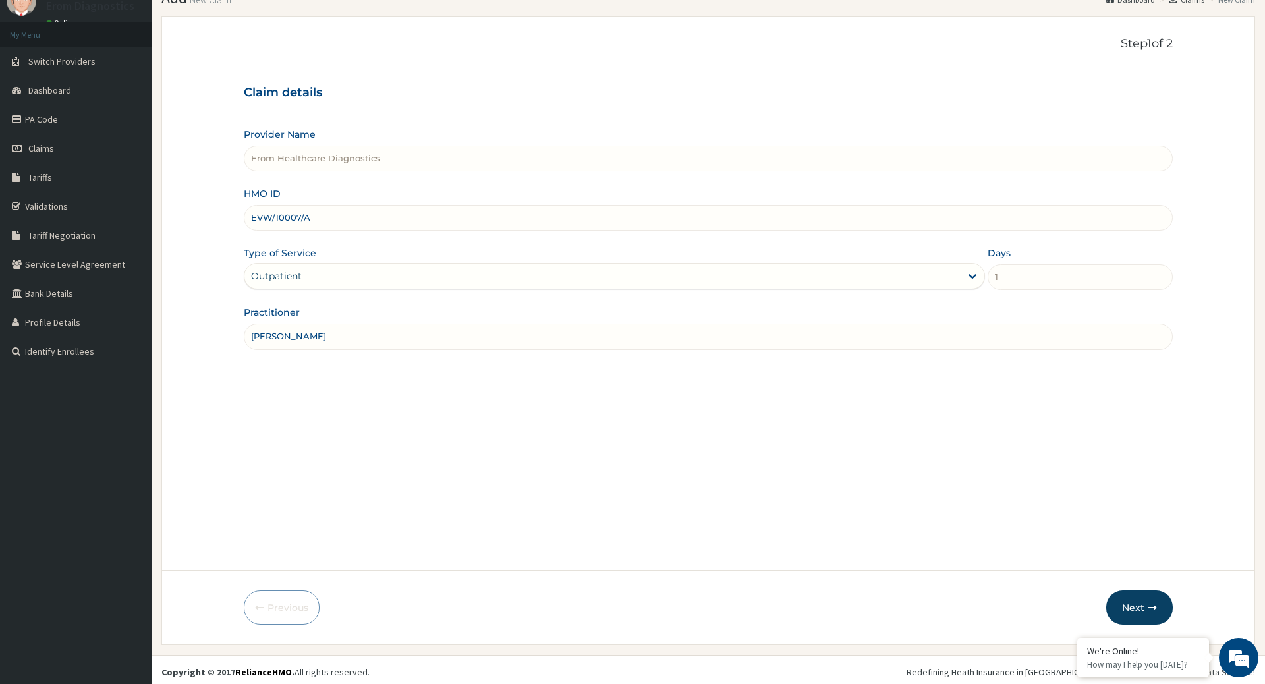
click at [1138, 605] on button "Next" at bounding box center [1139, 607] width 67 height 34
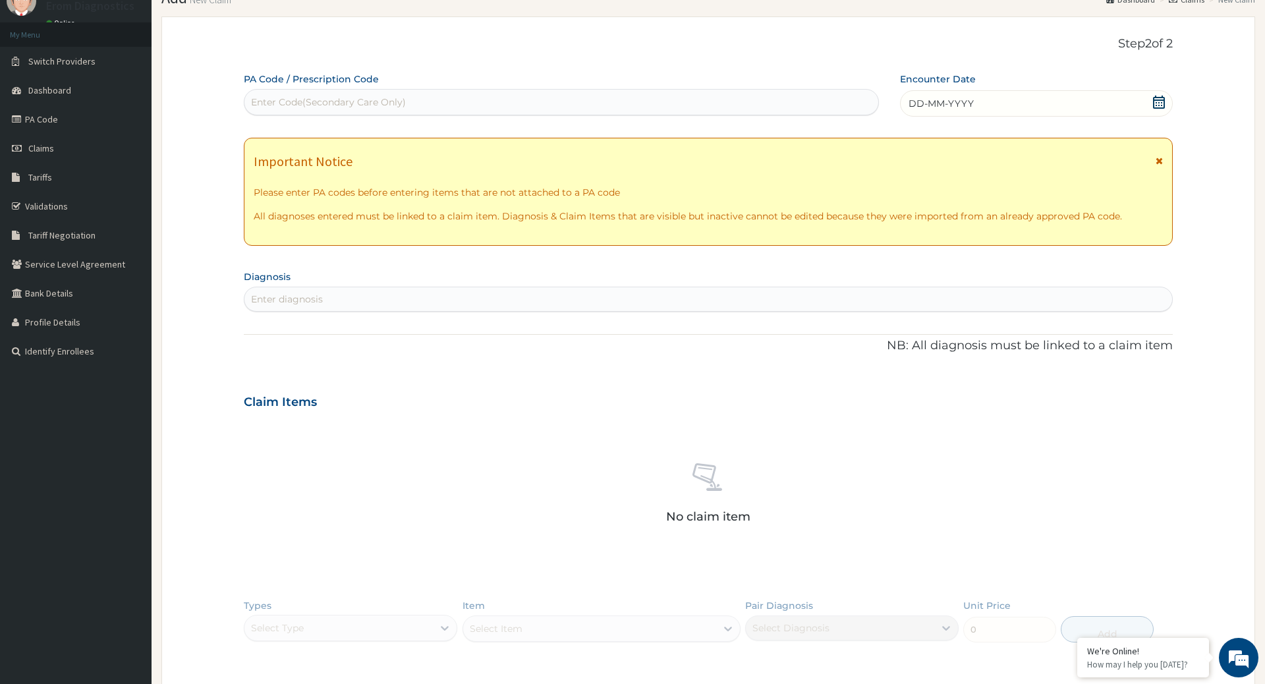
click at [331, 99] on div "Enter Code(Secondary Care Only)" at bounding box center [328, 102] width 155 height 13
paste input "PA/81EF3F"
type input "PA/81EF3F"
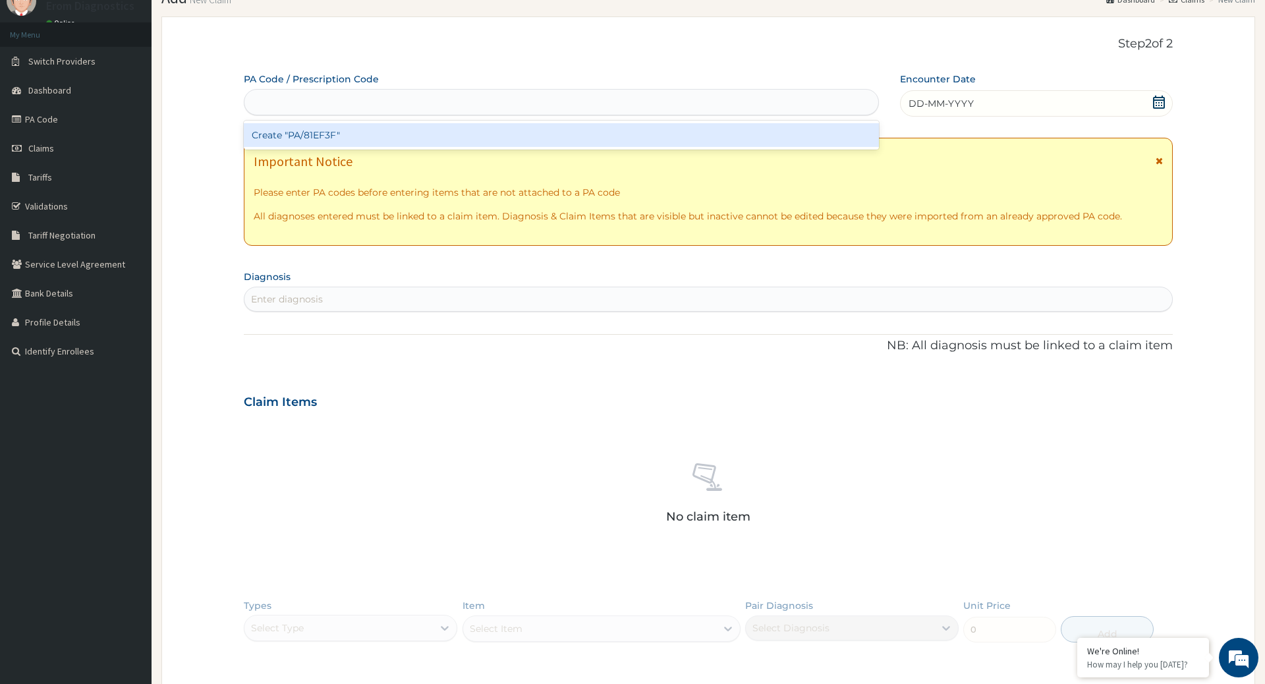
scroll to position [0, 0]
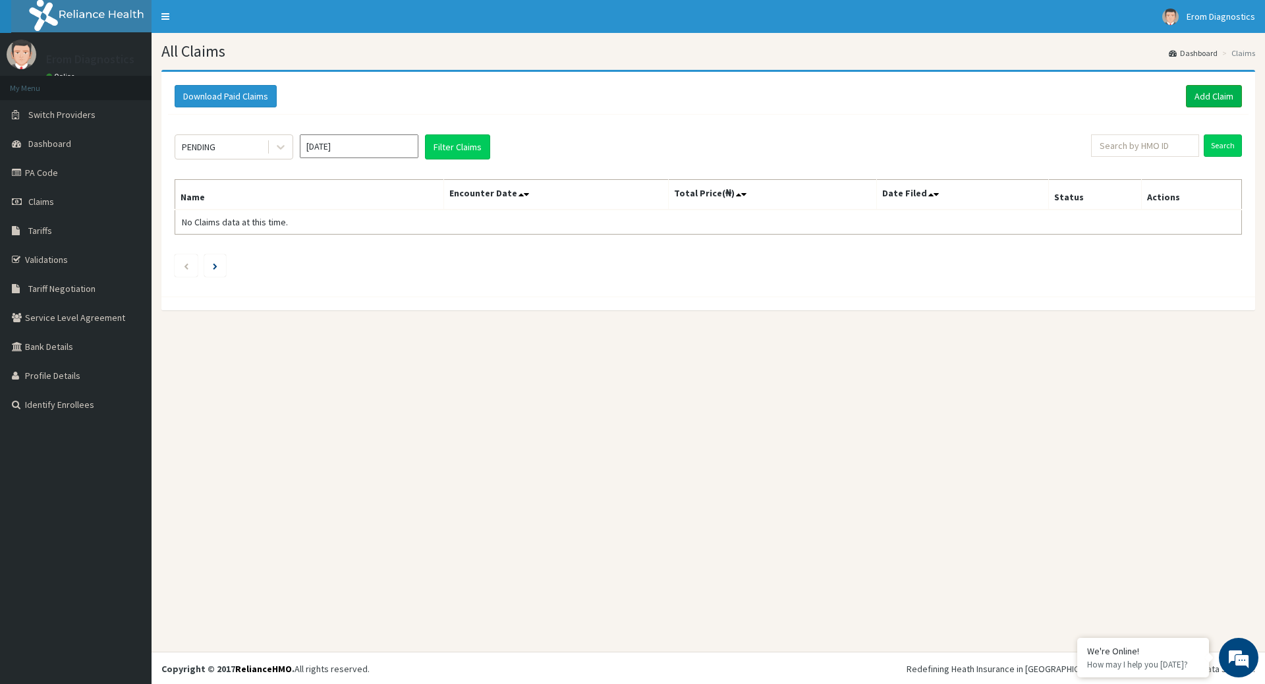
click at [1204, 98] on link "Add Claim" at bounding box center [1214, 96] width 56 height 22
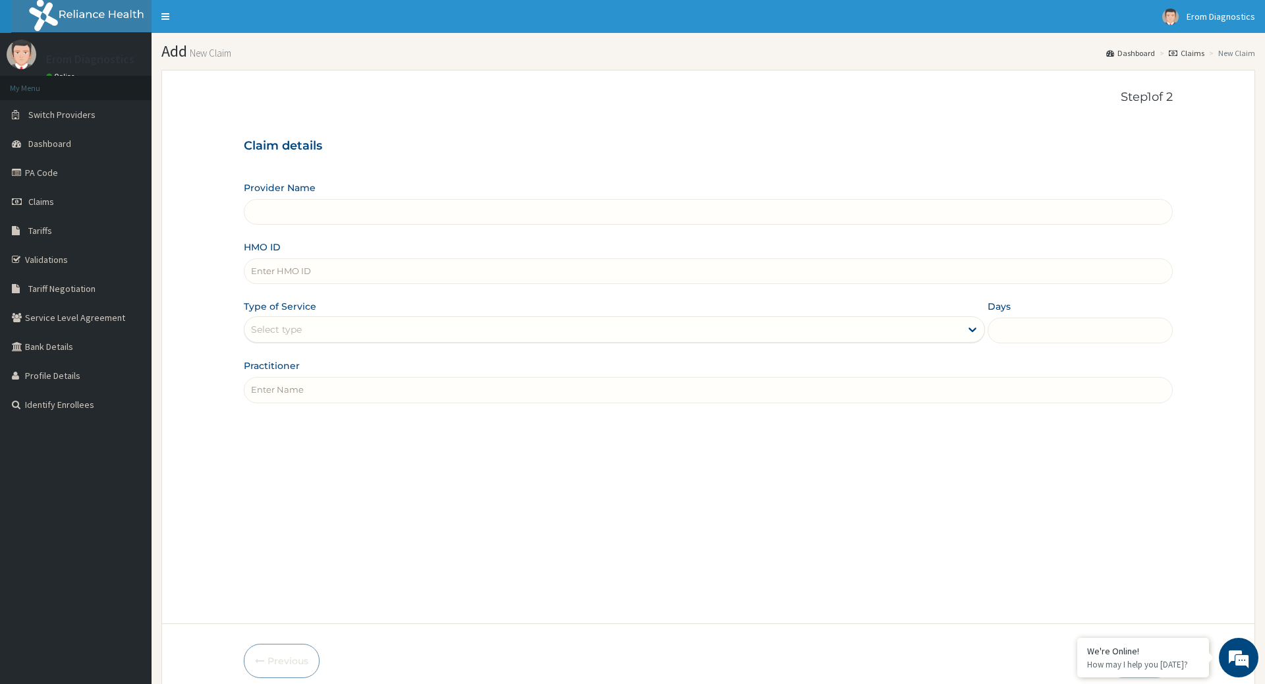
click at [339, 377] on input "Practitioner" at bounding box center [708, 390] width 929 height 26
type input "Erom Healthcare Diagnostics"
paste input "Ruth Omoaka"
type input "Ruth Omoaka"
click at [310, 260] on input "HMO ID" at bounding box center [708, 271] width 929 height 26
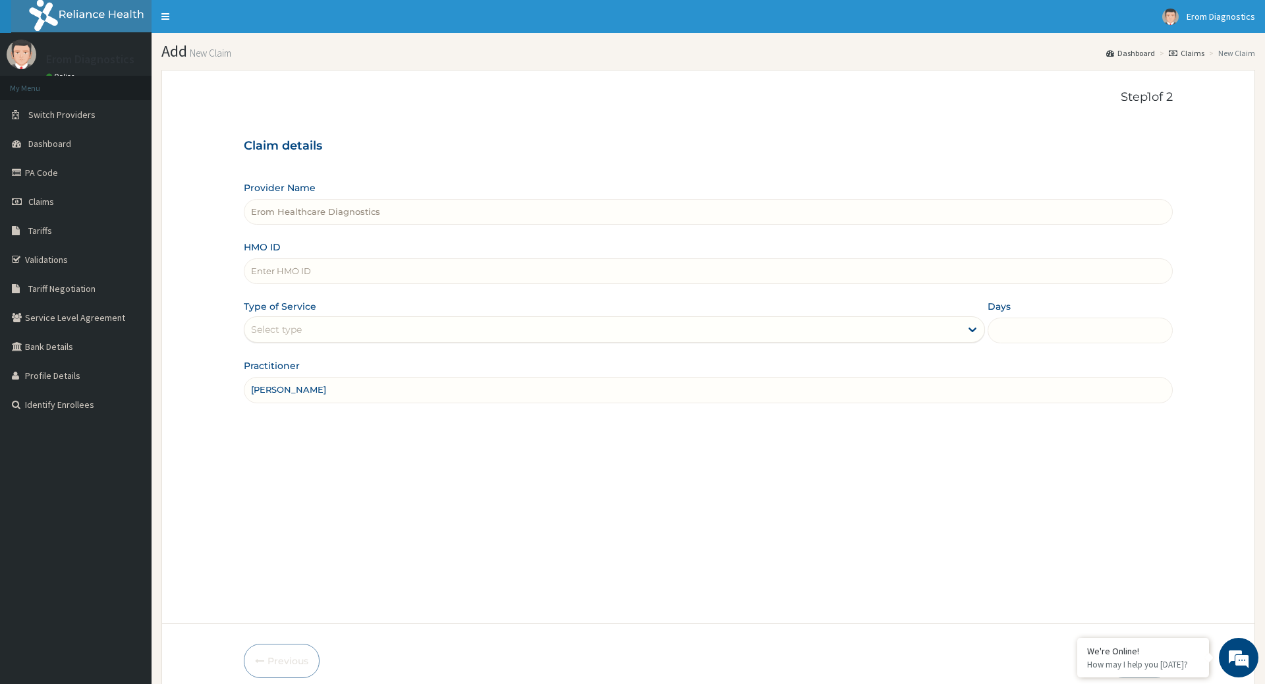
paste input "PMH/10272/A"
click at [270, 262] on input "PMH/10272/A" at bounding box center [708, 271] width 929 height 26
type input "PMH/10272/A"
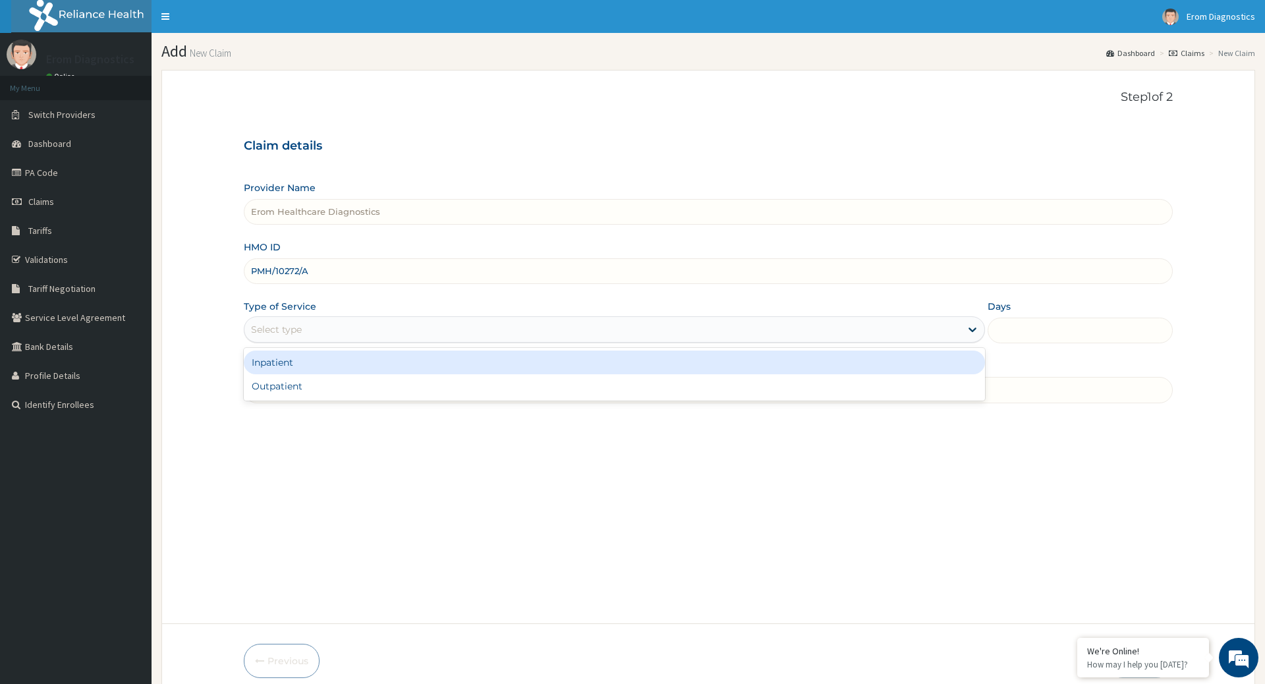
click at [301, 326] on div "Select type" at bounding box center [602, 329] width 716 height 21
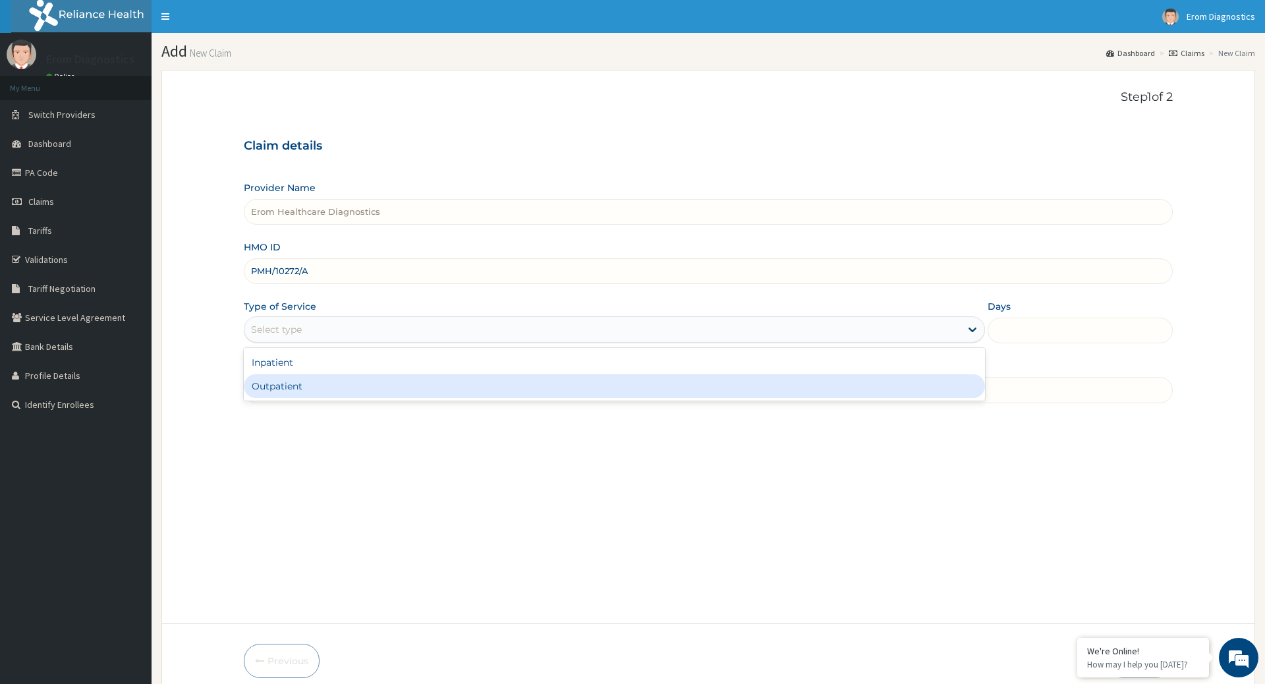
click at [290, 374] on div "Outpatient" at bounding box center [614, 386] width 741 height 24
type input "1"
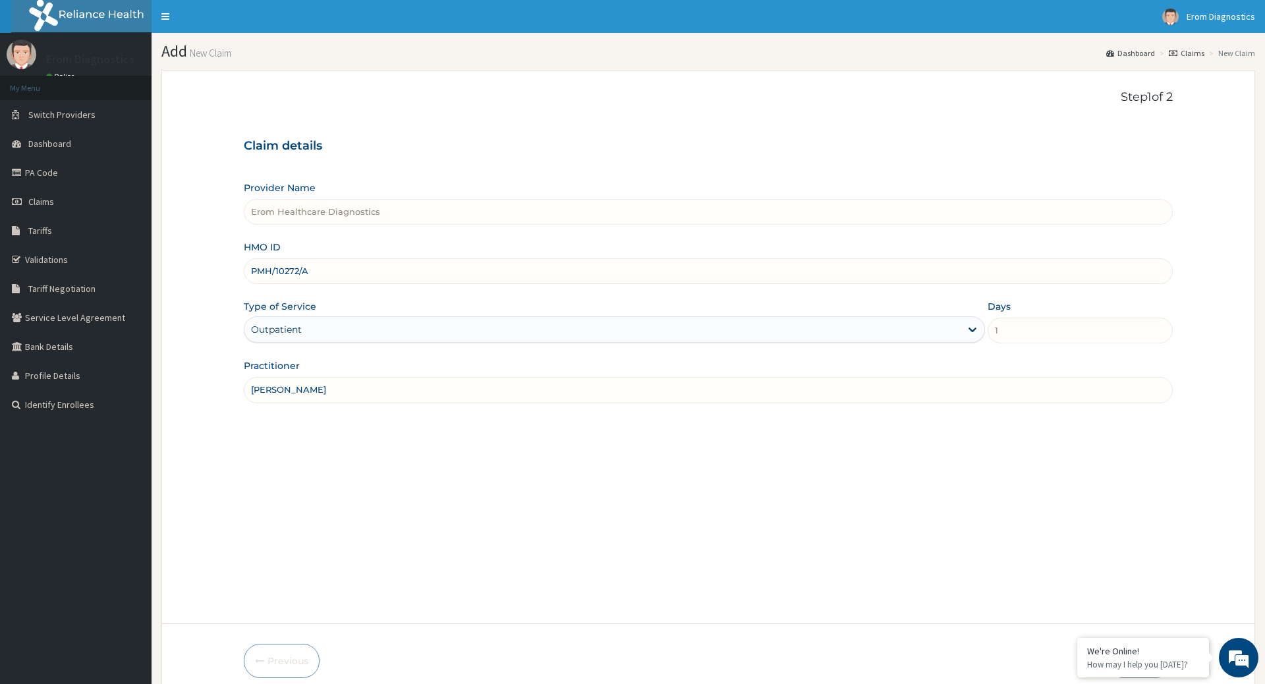
click at [1157, 564] on div "Step 1 of 2 Claim details Provider Name Erom Healthcare Diagnostics HMO ID PMH/…" at bounding box center [708, 346] width 929 height 513
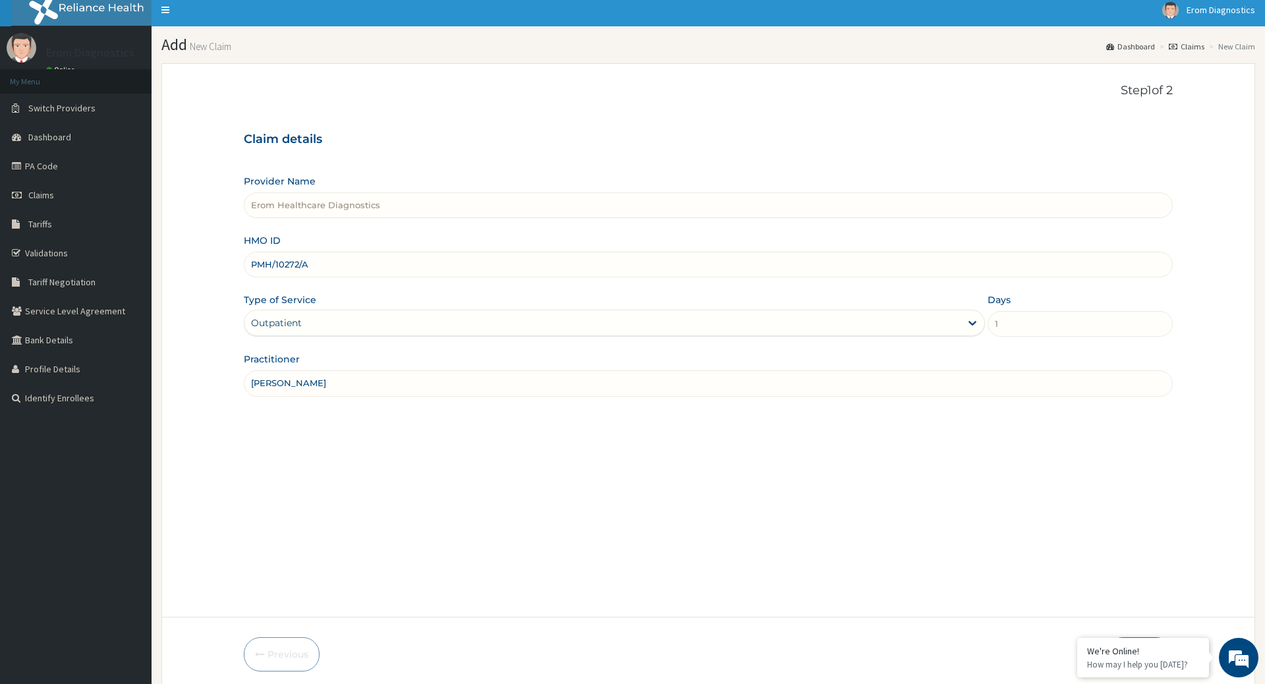
scroll to position [53, 0]
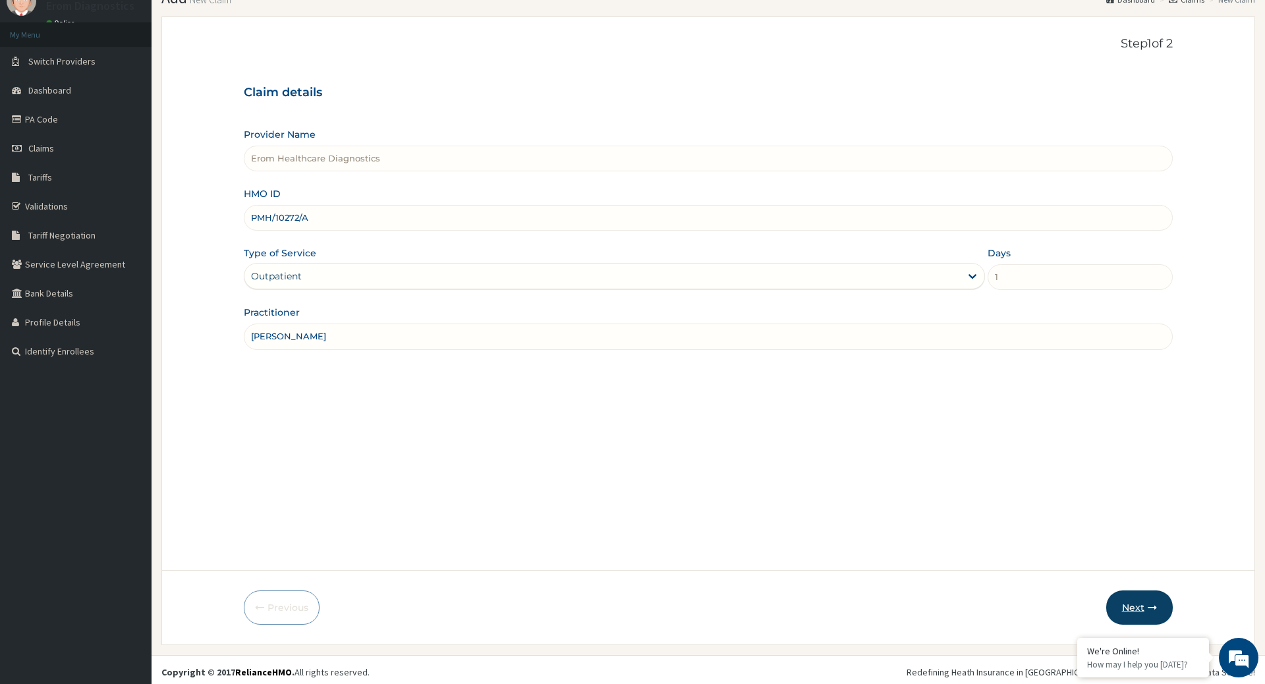
click at [1139, 605] on button "Next" at bounding box center [1139, 607] width 67 height 34
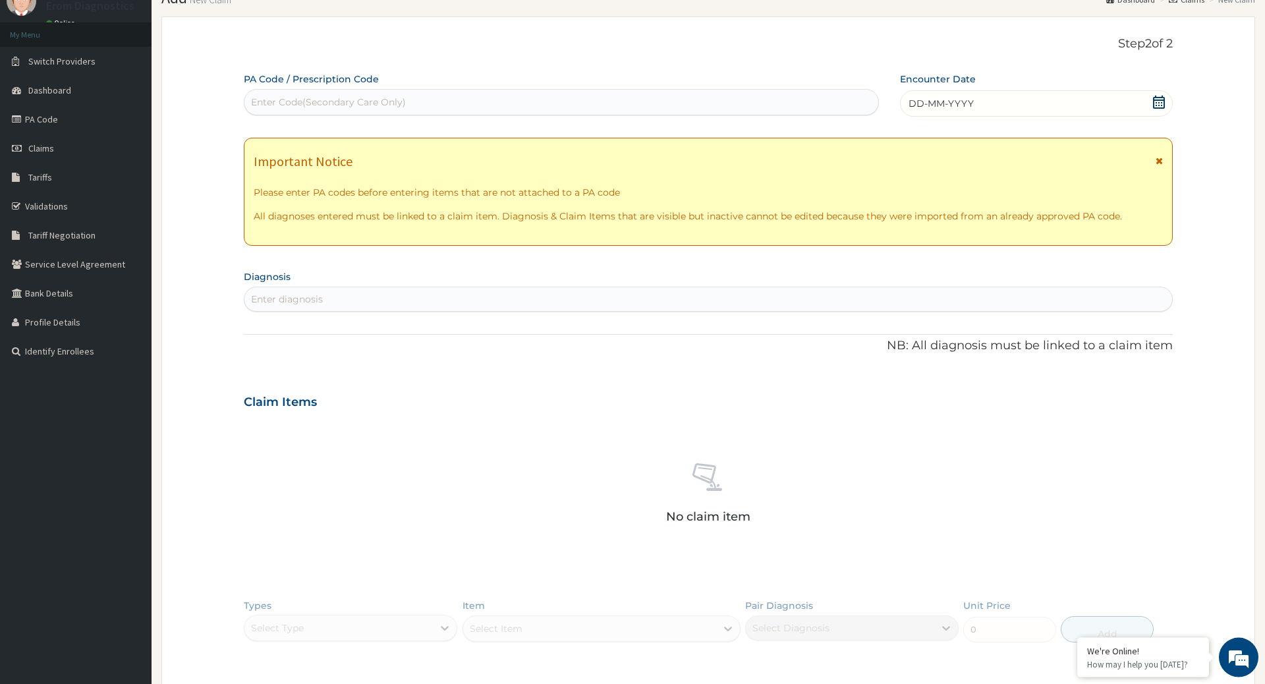
click at [385, 108] on div "Enter Code(Secondary Care Only)" at bounding box center [561, 102] width 635 height 26
paste input "PA/F12E54"
type input "PA/F12E54"
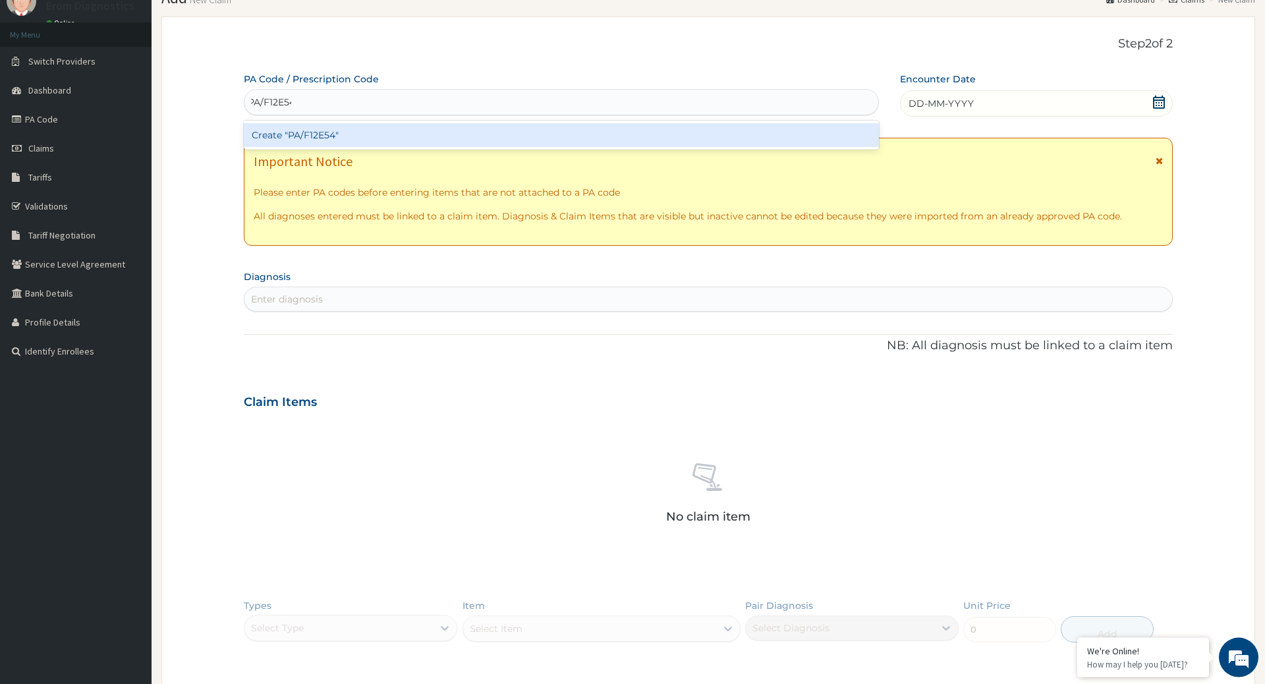
click at [355, 124] on div "Create "PA/F12E54"" at bounding box center [561, 135] width 635 height 24
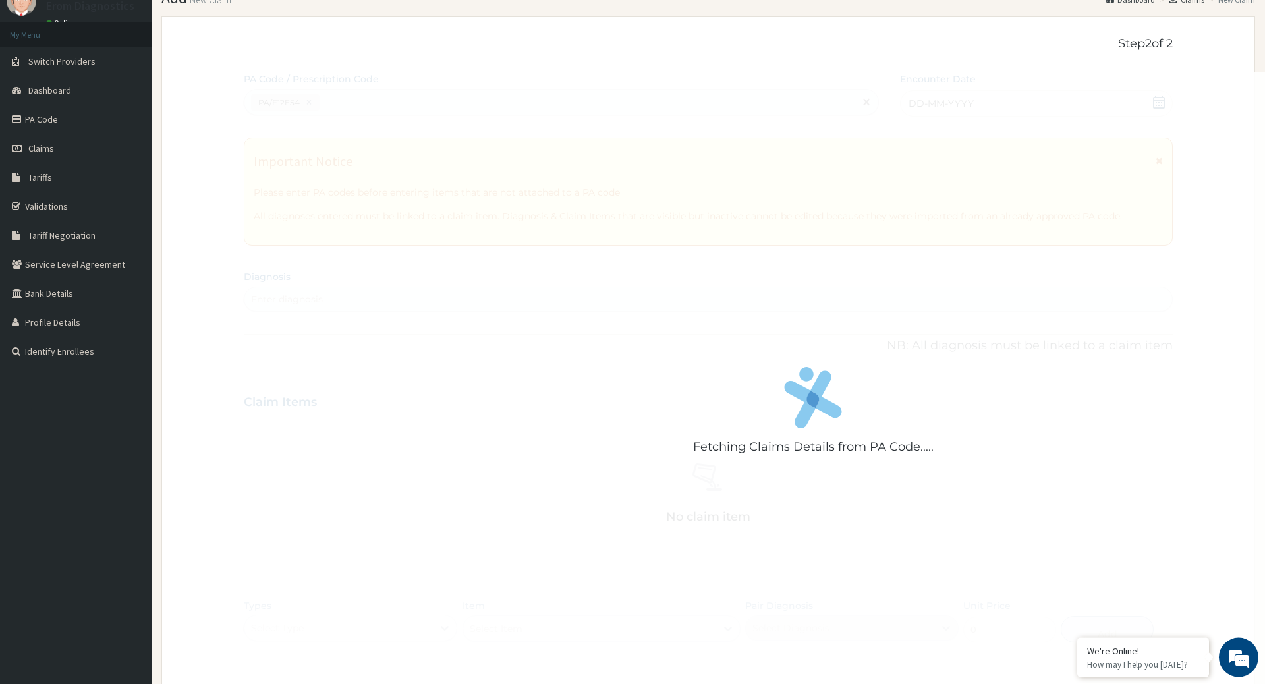
scroll to position [0, 0]
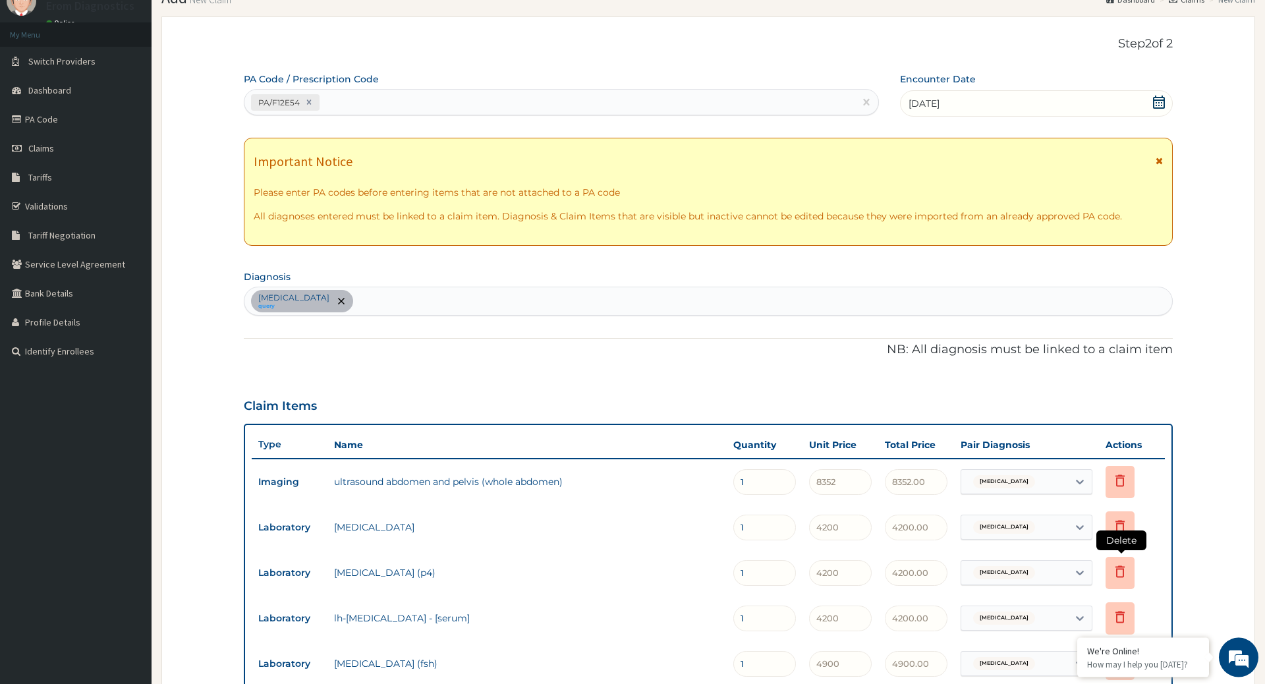
click at [1131, 557] on icon at bounding box center [1120, 573] width 29 height 32
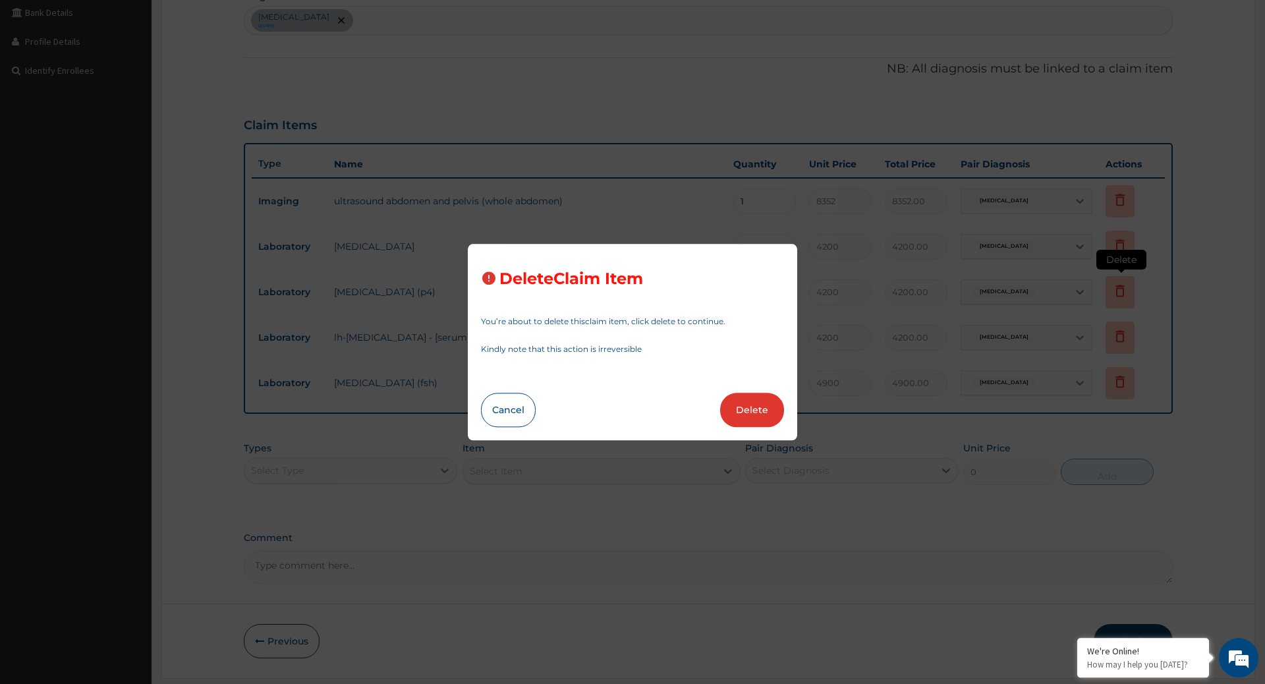
scroll to position [349, 0]
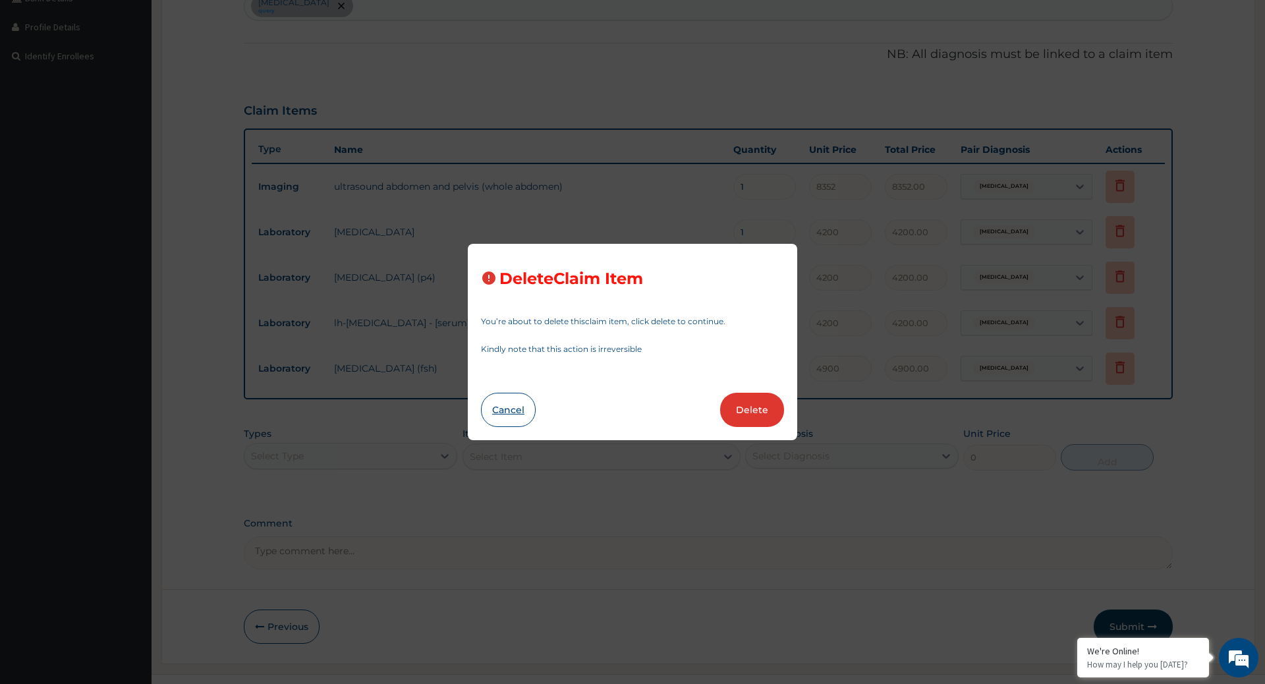
click at [516, 413] on button "Cancel" at bounding box center [508, 410] width 55 height 34
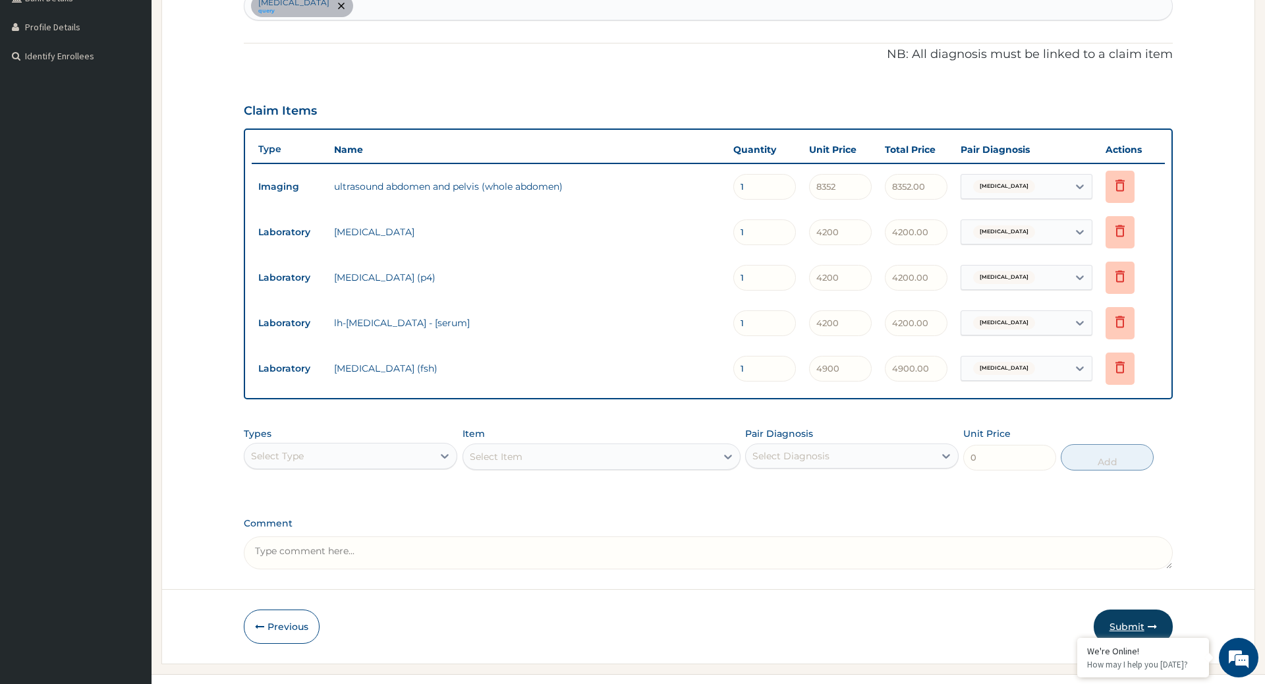
click at [1140, 610] on button "Submit" at bounding box center [1133, 627] width 79 height 34
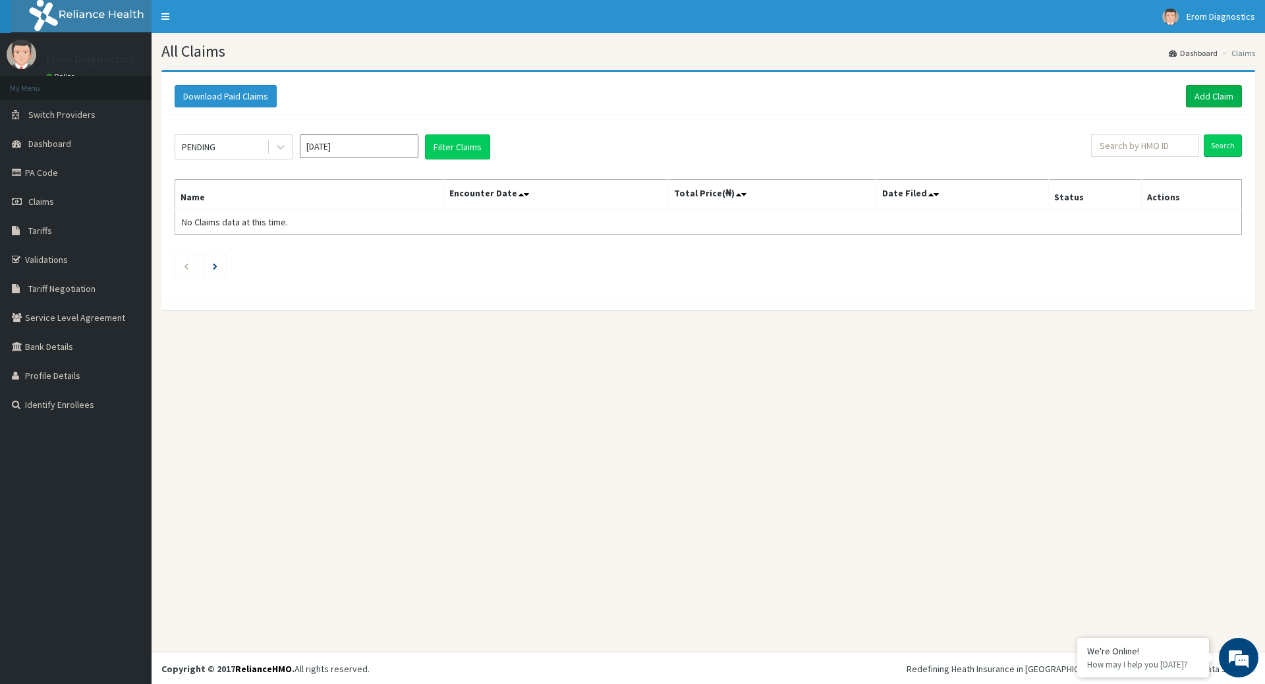
click at [1197, 103] on link "Add Claim" at bounding box center [1214, 96] width 56 height 22
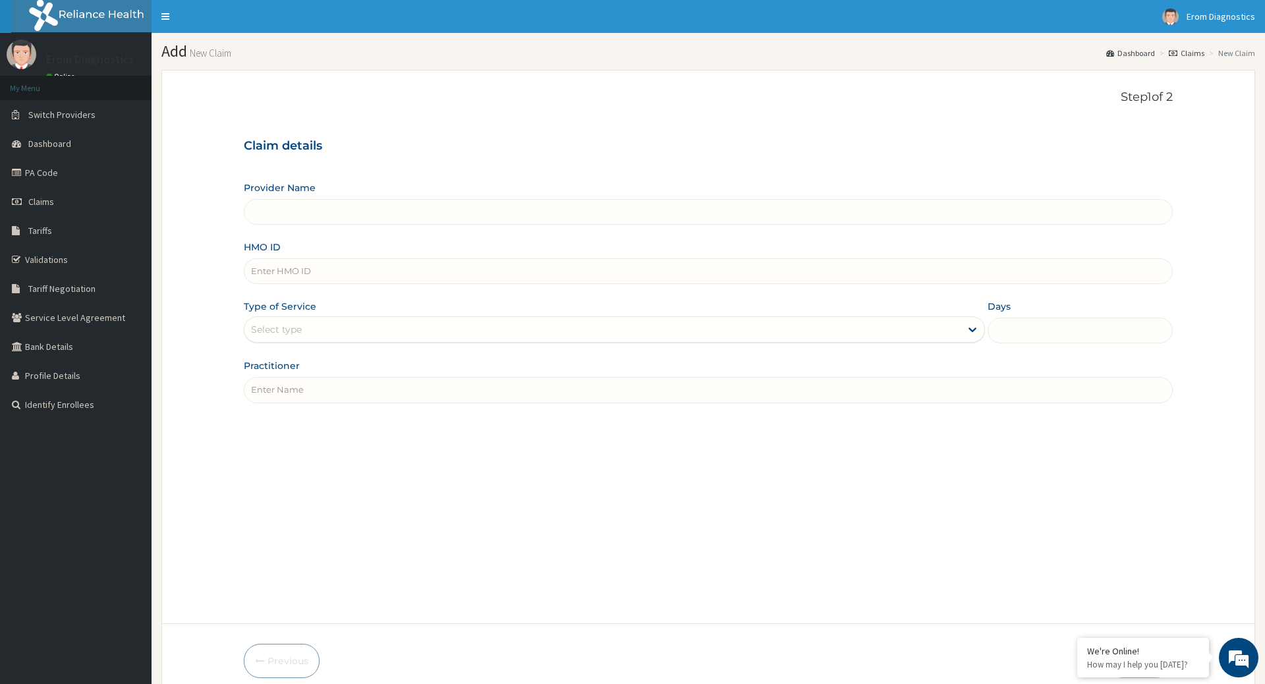
click at [291, 377] on input "Practitioner" at bounding box center [708, 390] width 929 height 26
click at [288, 377] on input "Practitioner" at bounding box center [708, 390] width 929 height 26
paste input "GIFT [DATE] JACOB GSV/11035/A"
type input "GIFT [DATE] JACOB GSV/11035/A"
type input "Erom Healthcare Diagnostics"
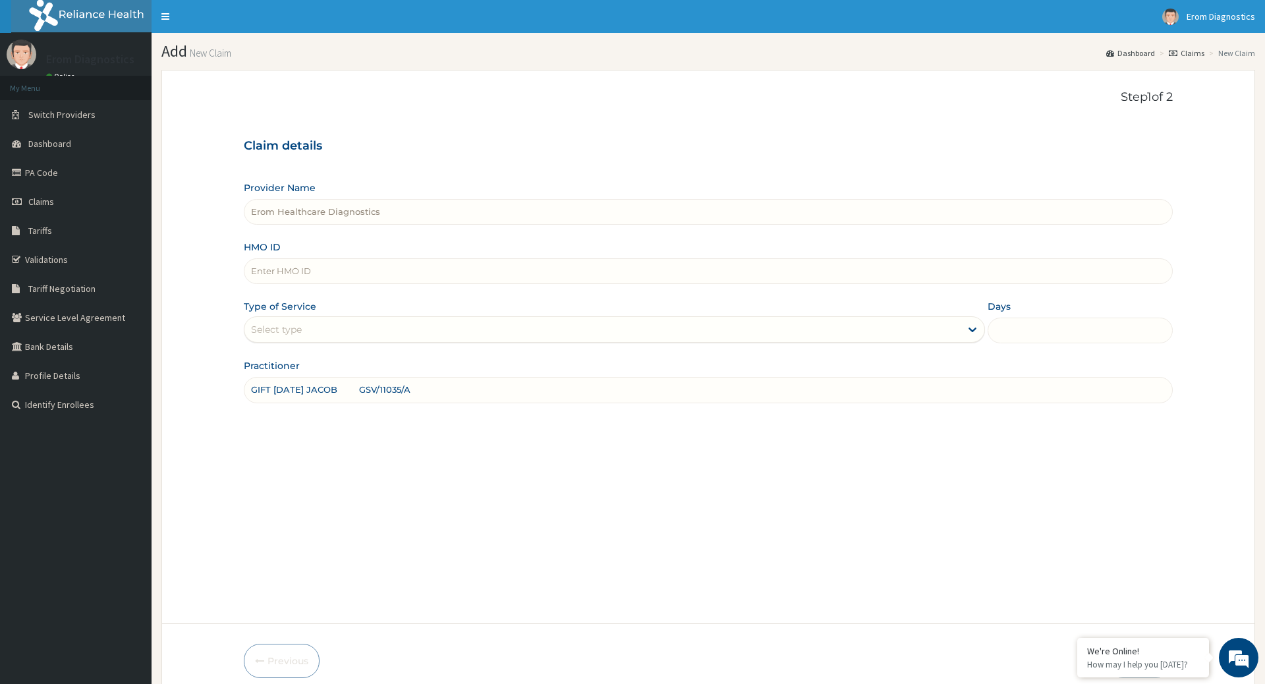
click at [347, 378] on input "GIFT [DATE] JACOB GSV/11035/A" at bounding box center [708, 390] width 929 height 26
drag, startPoint x: 339, startPoint y: 378, endPoint x: 399, endPoint y: 374, distance: 60.8
click at [399, 377] on input "GIFT [DATE] JACOB GSV/11035/A" at bounding box center [708, 390] width 929 height 26
type input "GIFT [DATE] [PERSON_NAME]"
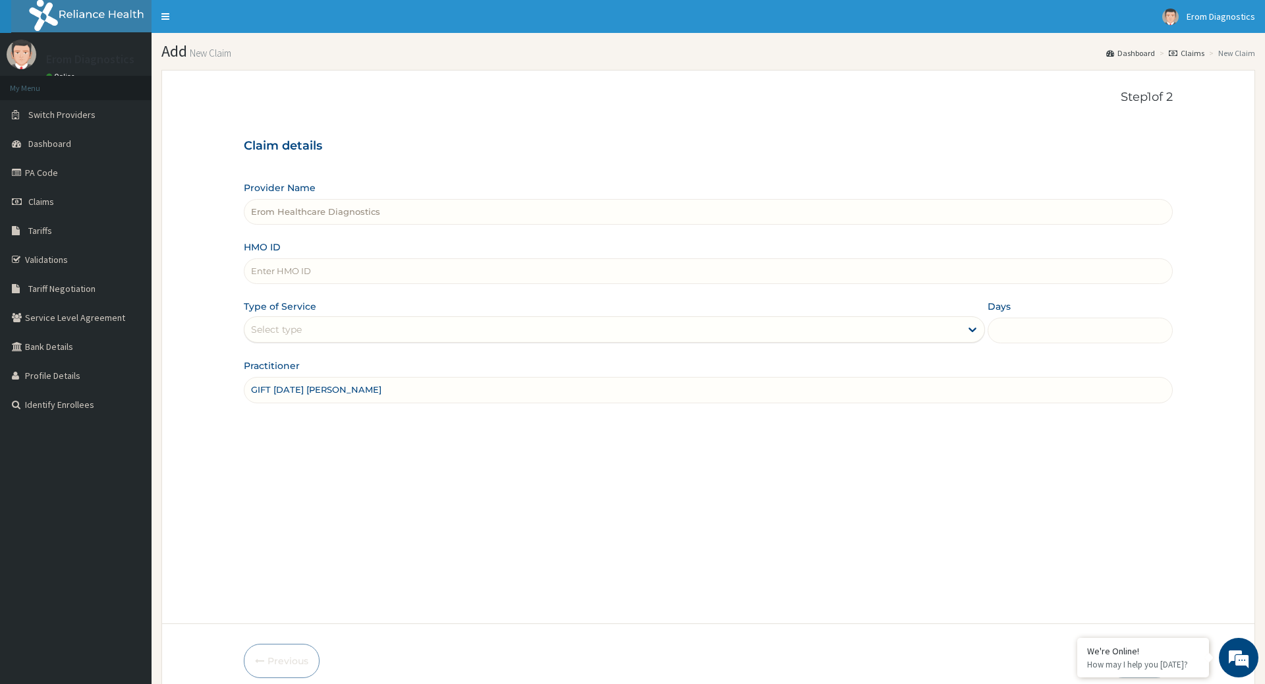
click at [315, 267] on input "HMO ID" at bounding box center [708, 271] width 929 height 26
paste input "GSV/11035/A"
type input "GSV/11035/A"
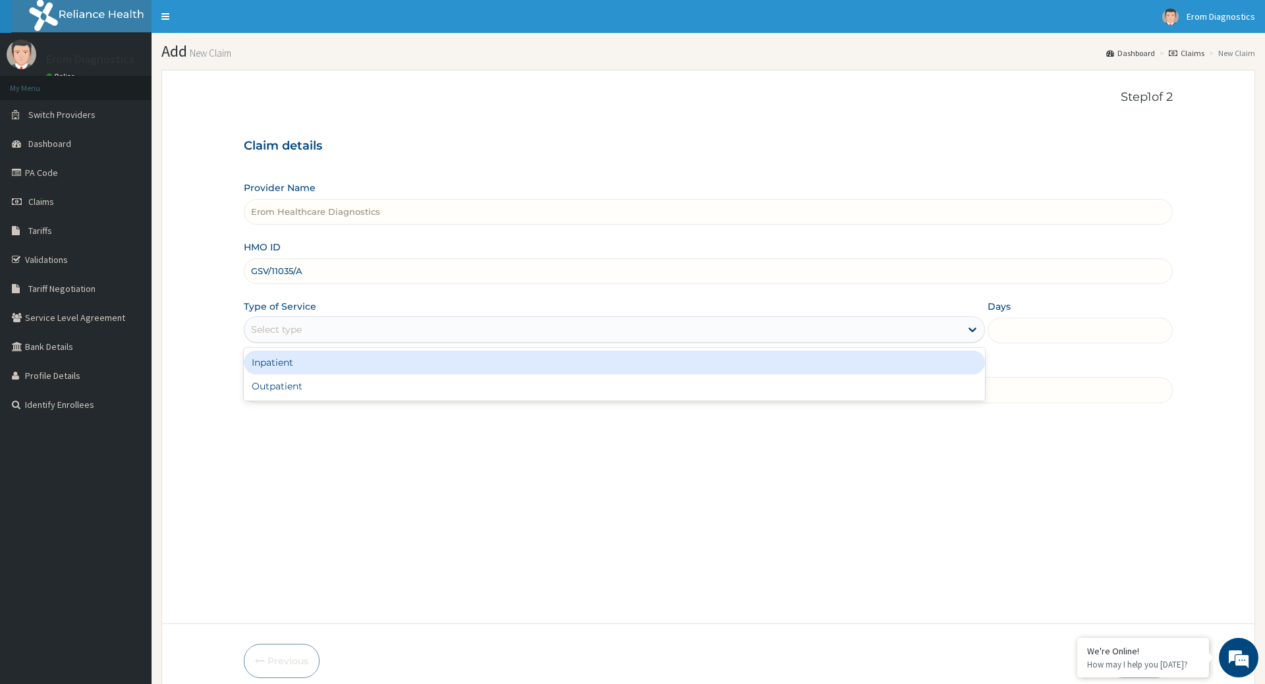
click at [386, 327] on div "Select type" at bounding box center [602, 329] width 716 height 21
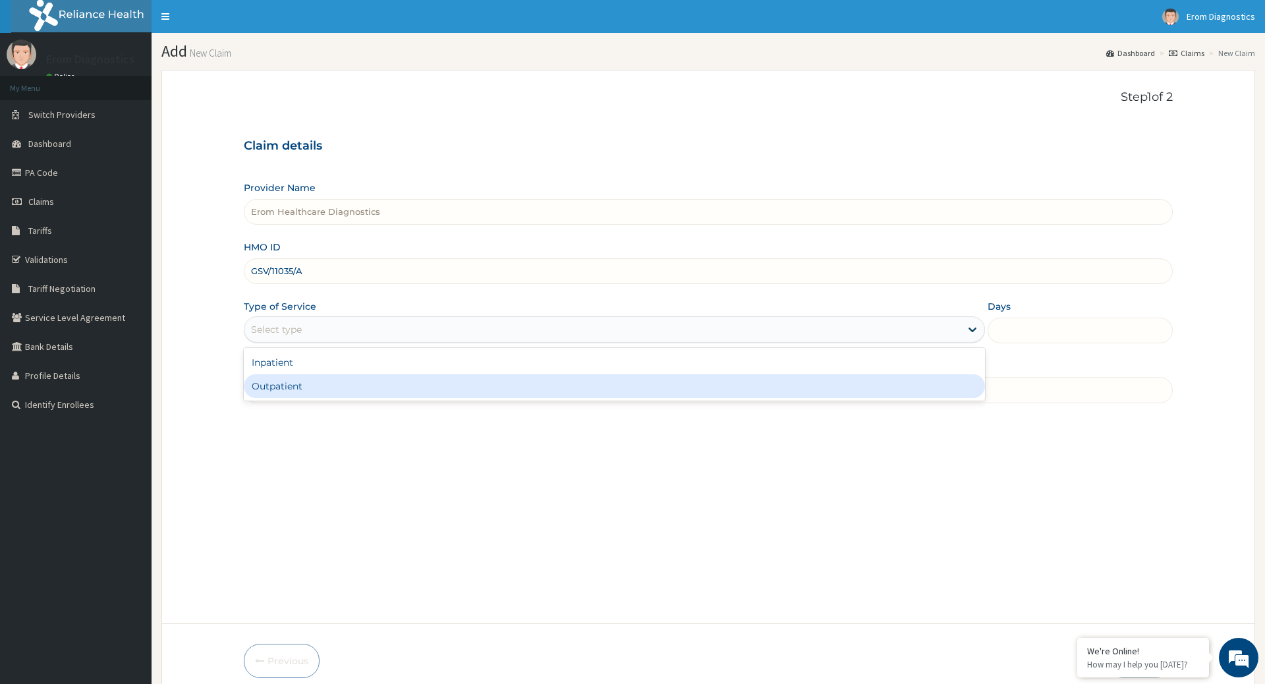
click at [314, 378] on div "Outpatient" at bounding box center [614, 386] width 741 height 24
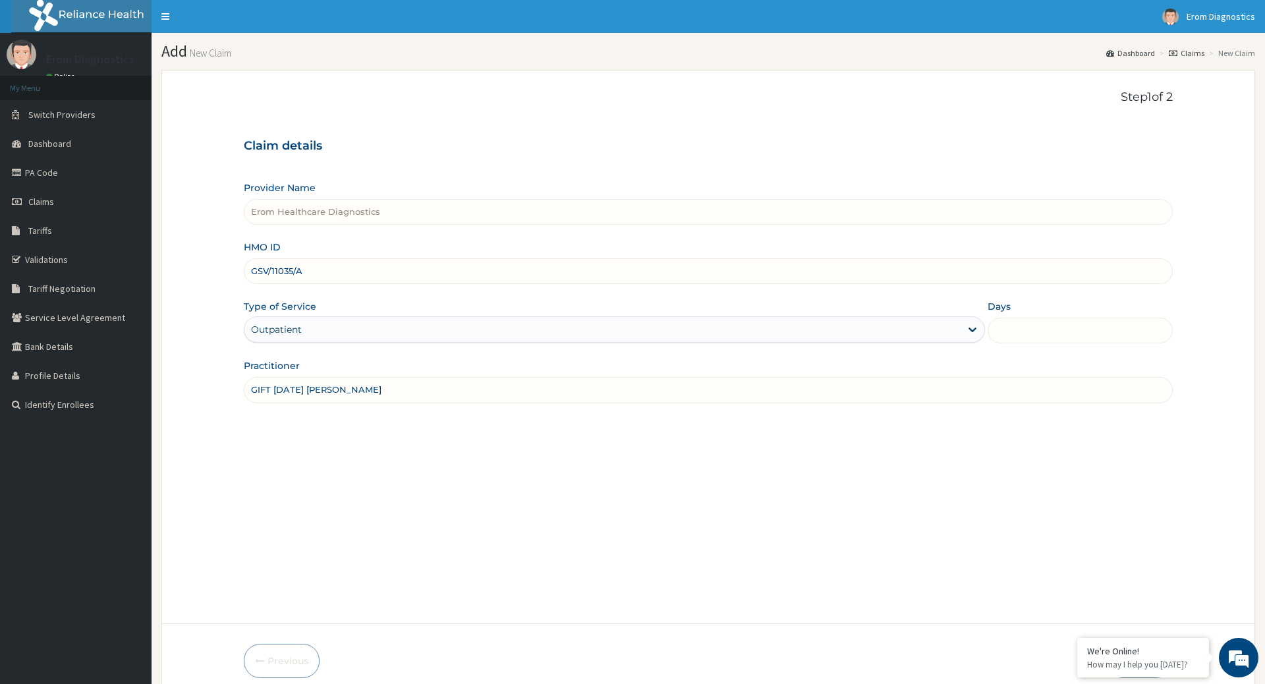
type input "1"
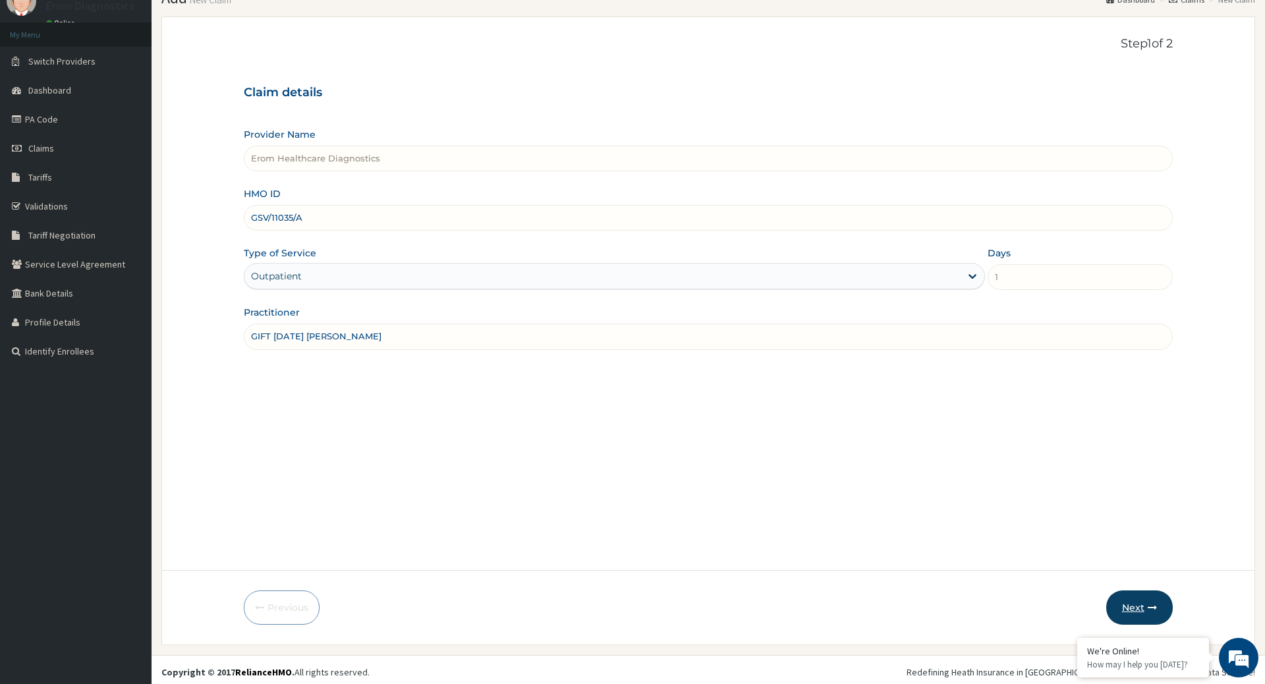
click at [1137, 603] on button "Next" at bounding box center [1139, 607] width 67 height 34
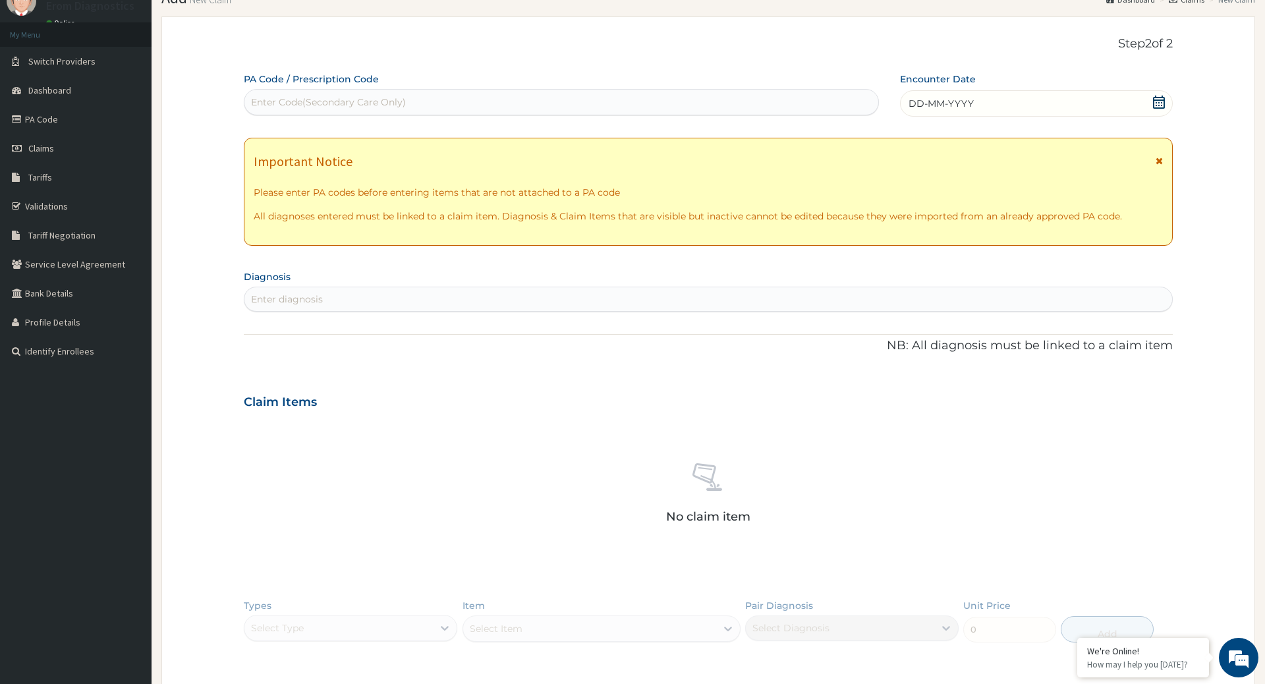
click at [287, 100] on div "Enter Code(Secondary Care Only)" at bounding box center [328, 102] width 155 height 13
paste input "PA/67DA6D"
type input "PA/67DA6D"
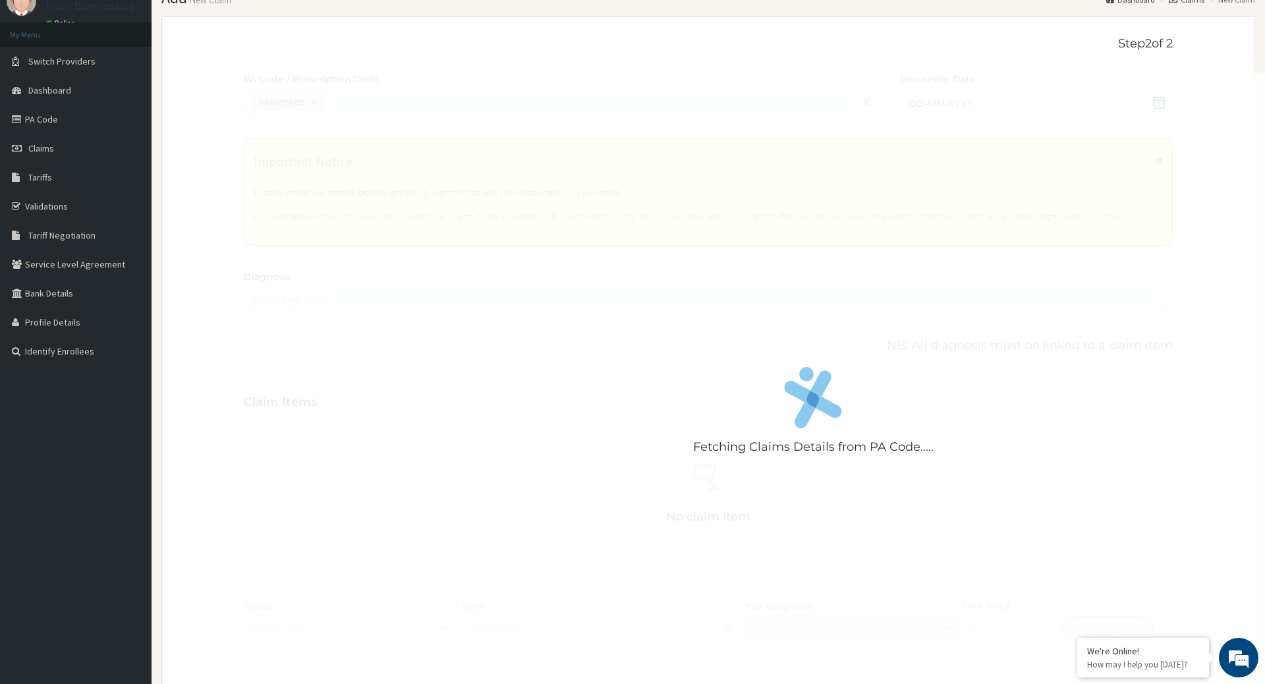
scroll to position [0, 0]
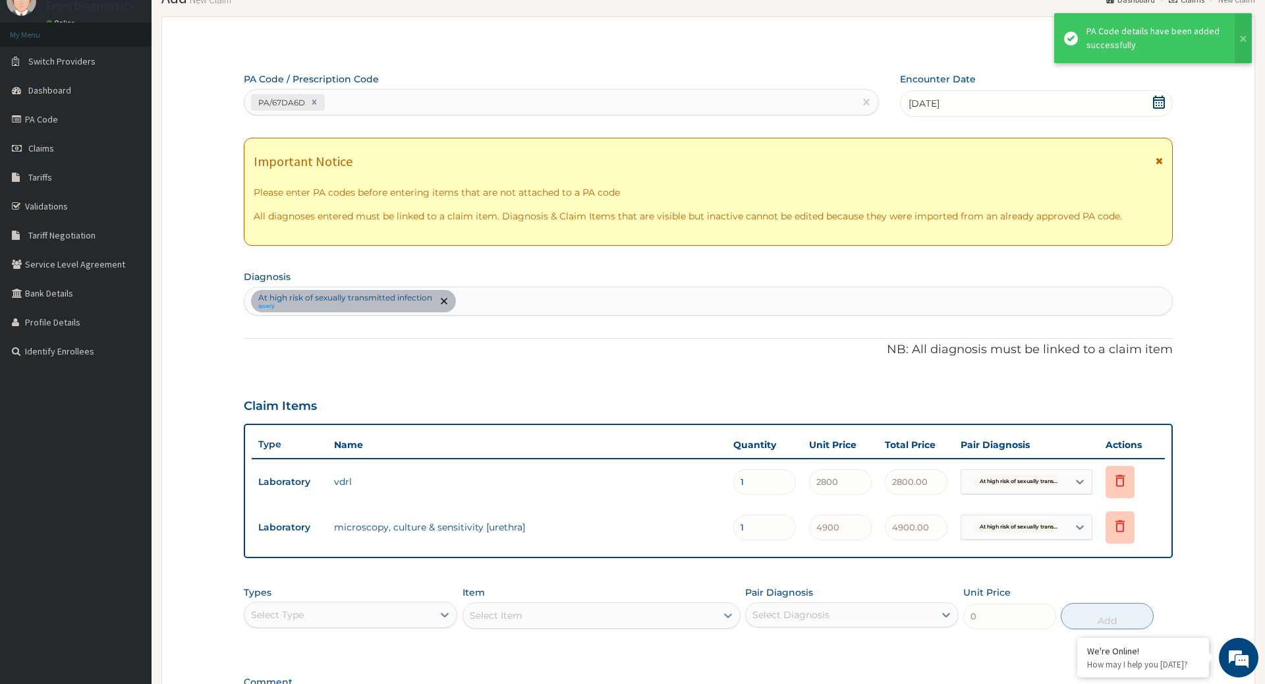
click at [1195, 521] on form "Step 2 of 2 PA Code / Prescription Code PA/67DA6D Encounter Date [DATE] Importa…" at bounding box center [708, 419] width 1094 height 806
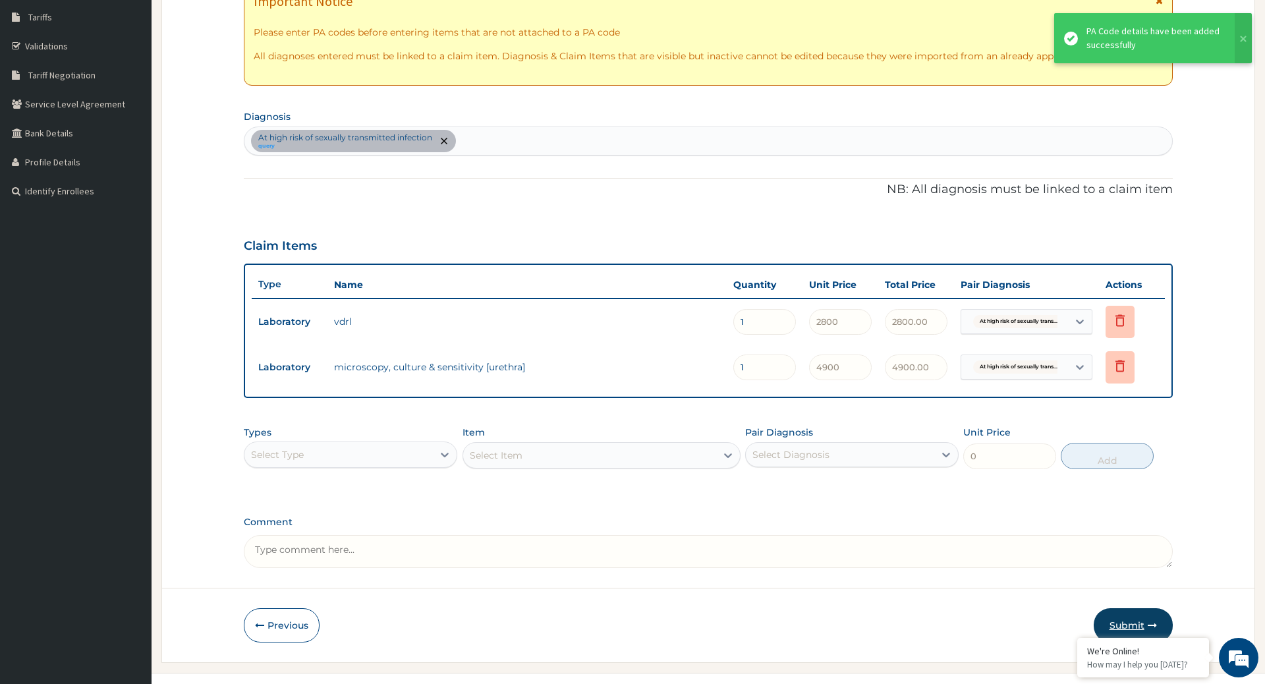
click at [1136, 608] on button "Submit" at bounding box center [1133, 625] width 79 height 34
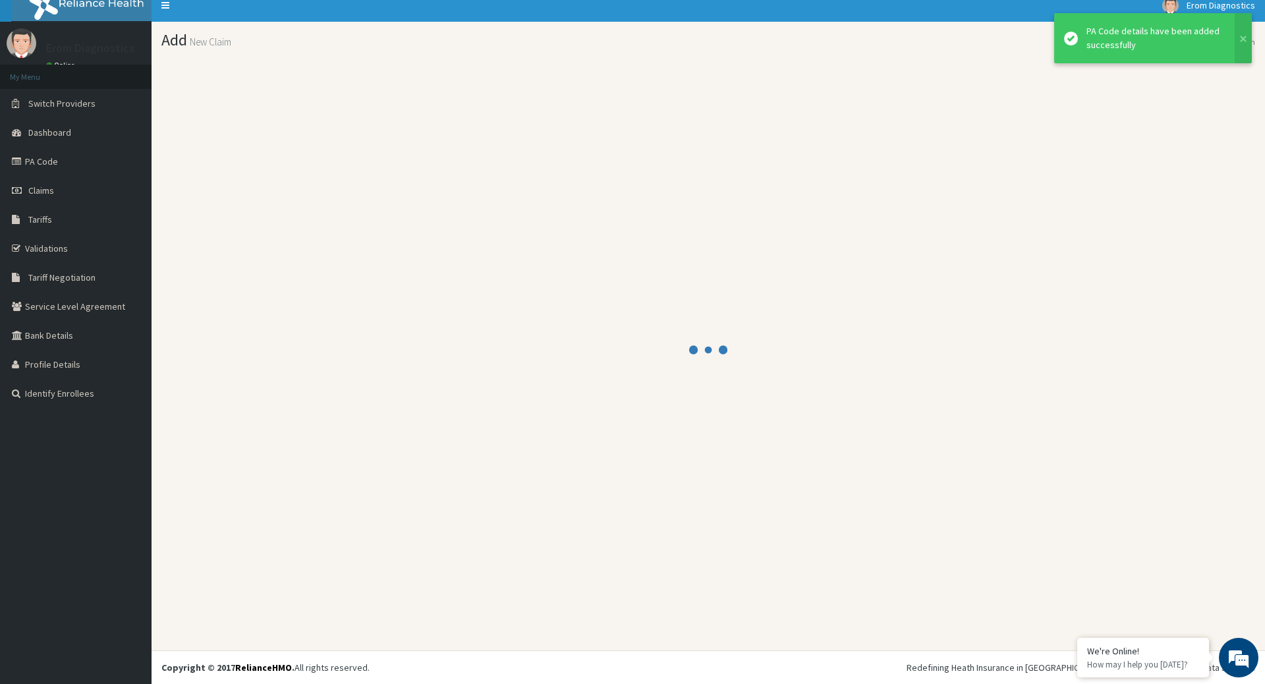
scroll to position [8, 0]
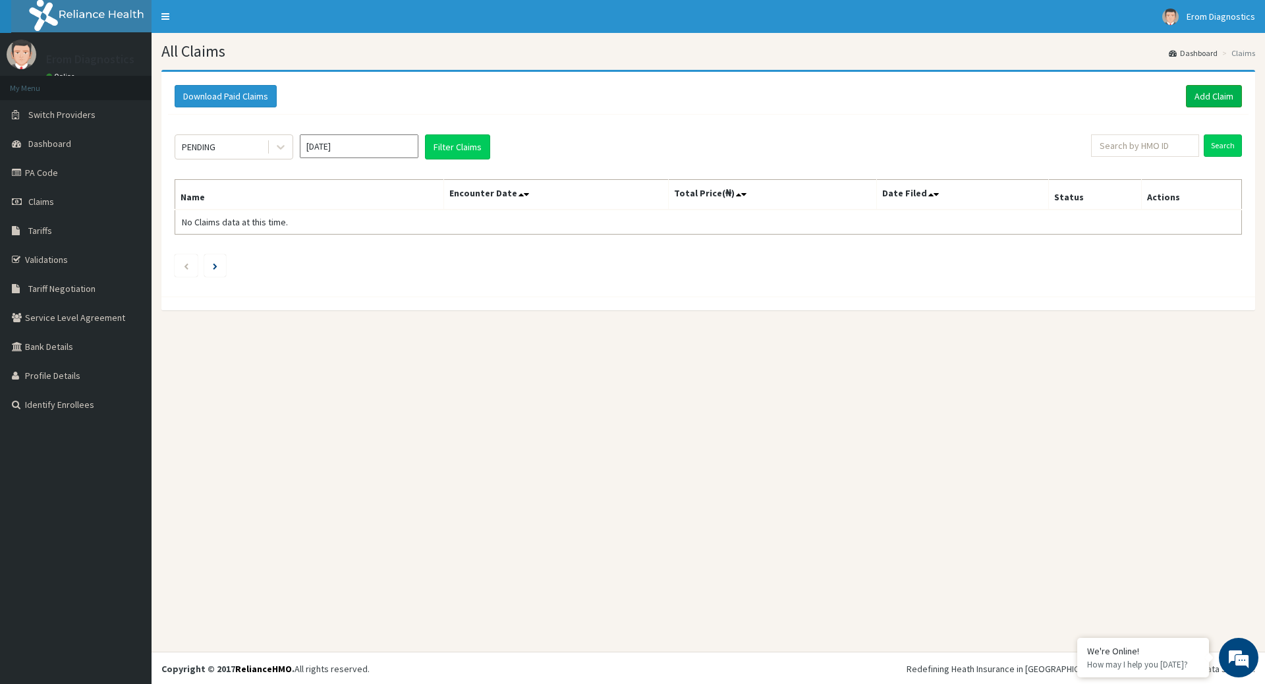
click at [1213, 94] on link "Add Claim" at bounding box center [1214, 96] width 56 height 22
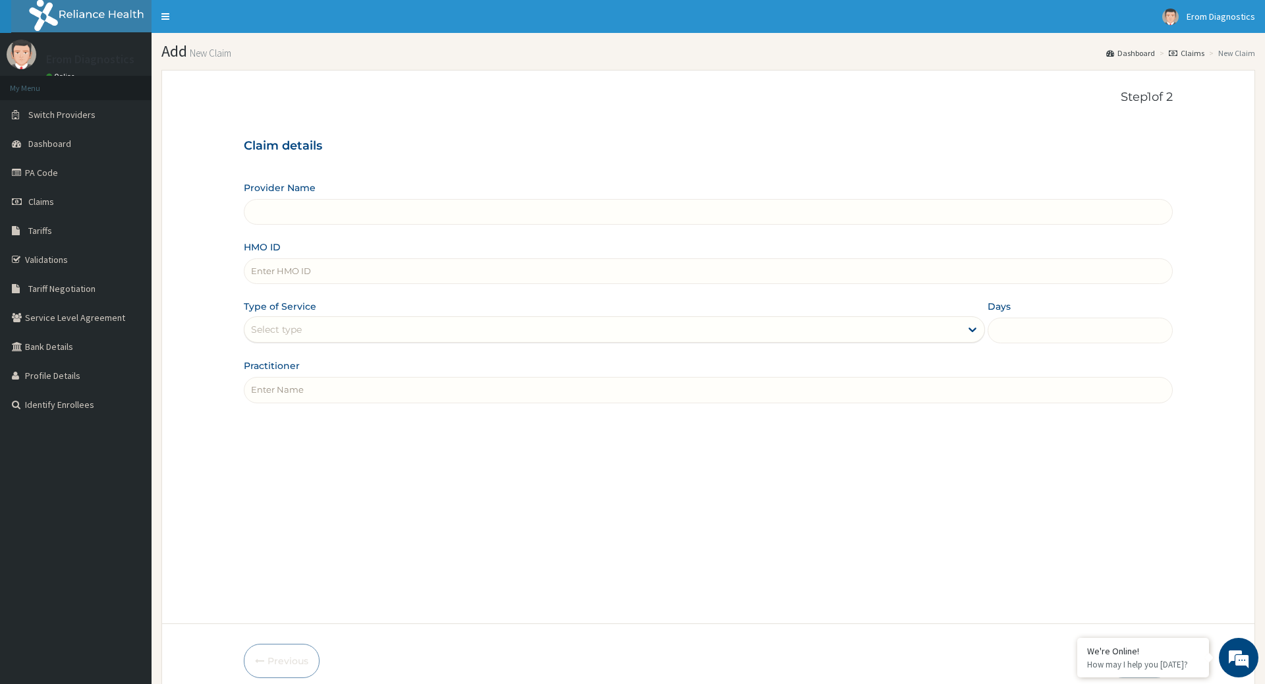
click at [283, 382] on input "Practitioner" at bounding box center [708, 390] width 929 height 26
type input "Erom Healthcare Diagnostics"
paste input "GIFT [DATE] [PERSON_NAME]"
type input "GIFT [DATE] [PERSON_NAME]"
click at [307, 258] on input "HMO ID" at bounding box center [708, 271] width 929 height 26
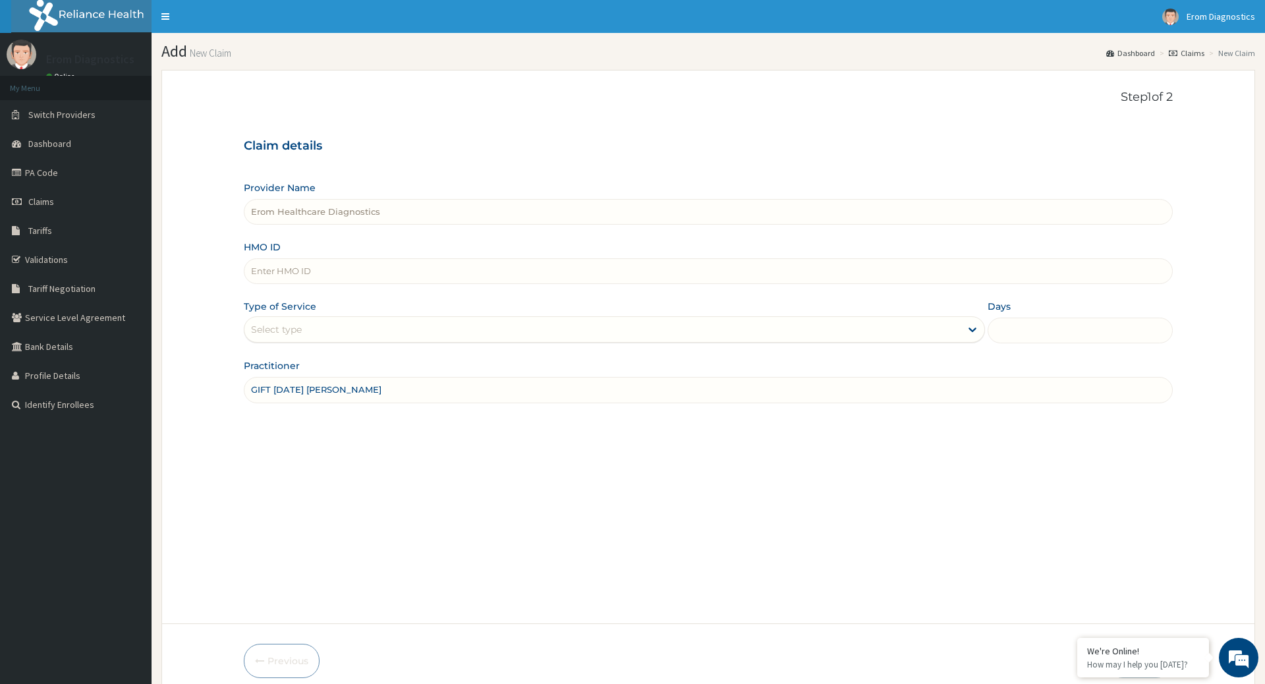
paste input "GSV/11035/A"
type input "GSV/11035/A"
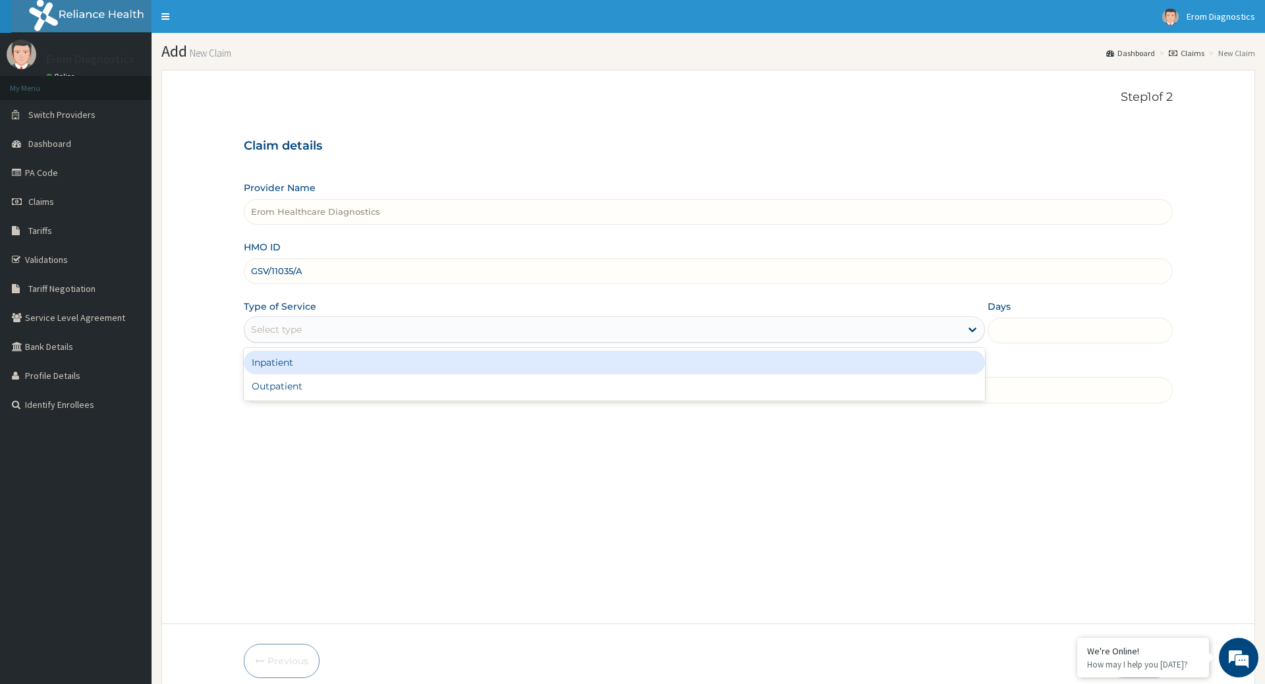
click at [299, 319] on div "Select type" at bounding box center [602, 329] width 716 height 21
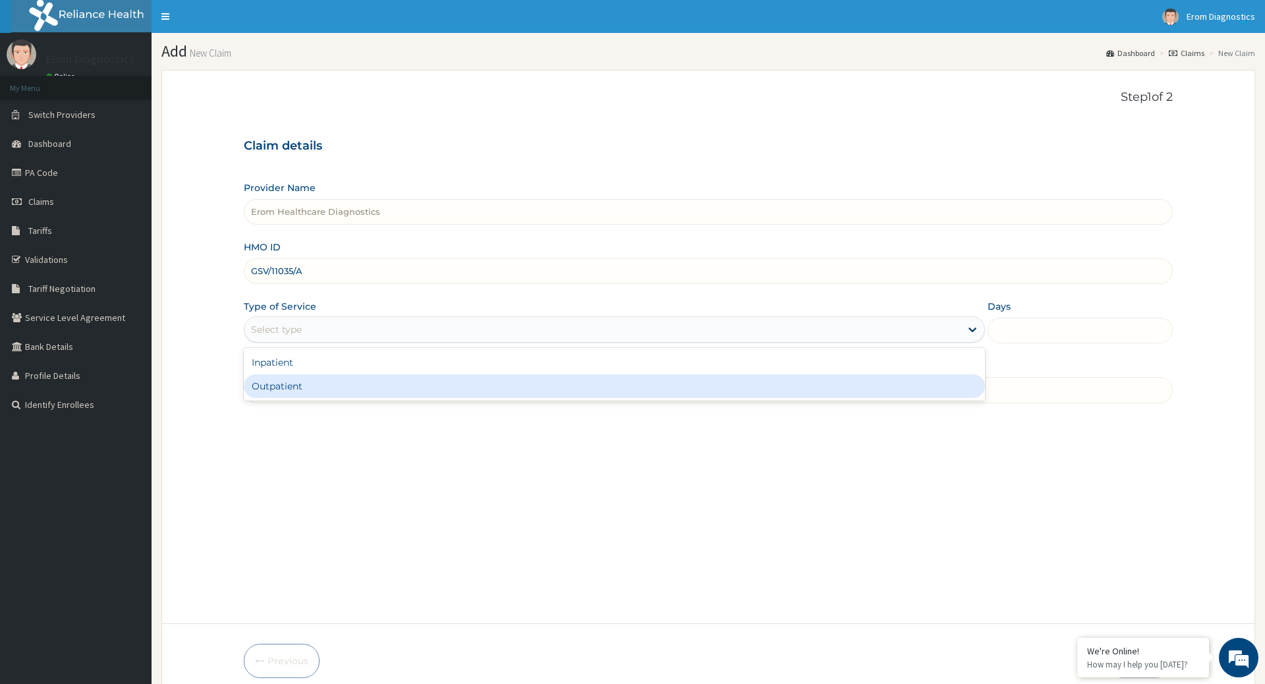
click at [291, 374] on div "Outpatient" at bounding box center [614, 386] width 741 height 24
type input "1"
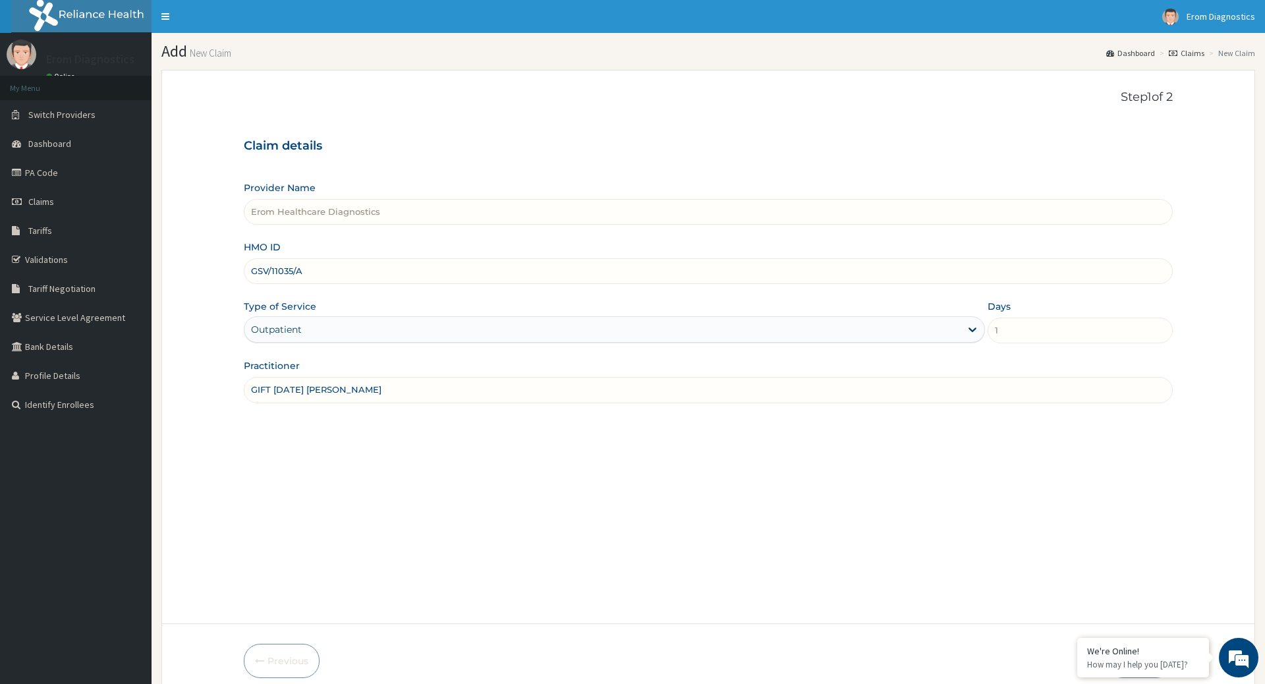
scroll to position [53, 0]
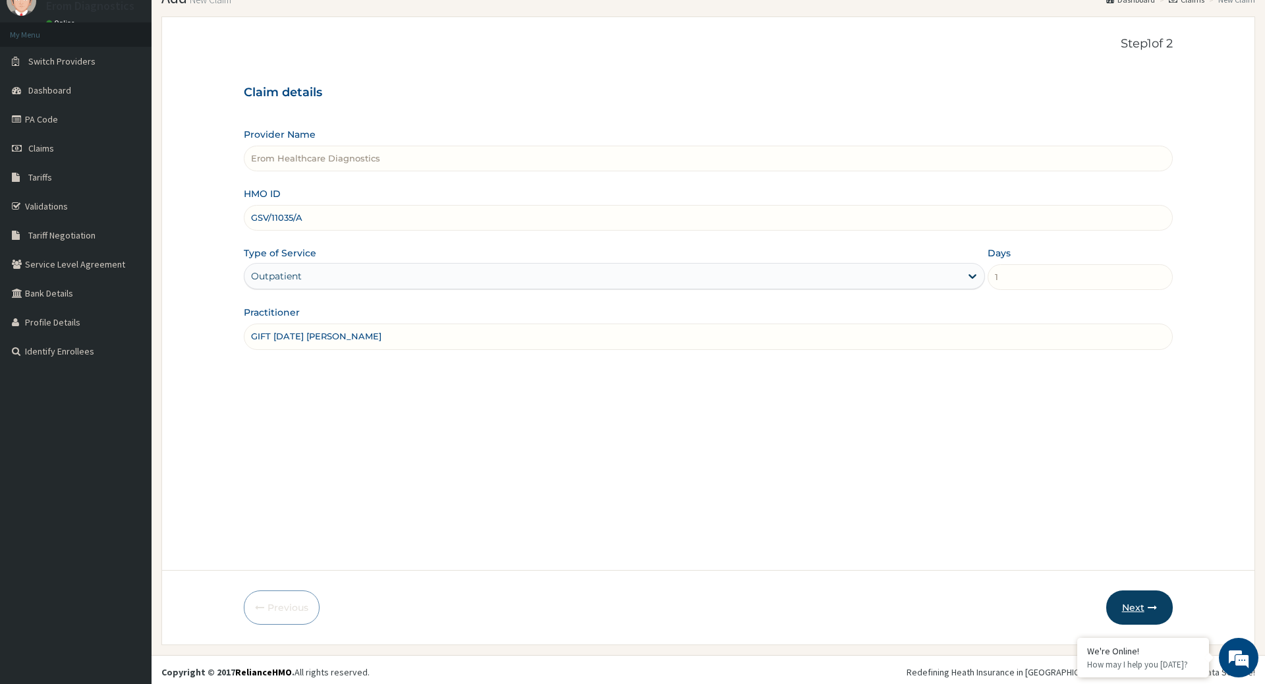
click at [1156, 606] on icon "button" at bounding box center [1152, 607] width 9 height 9
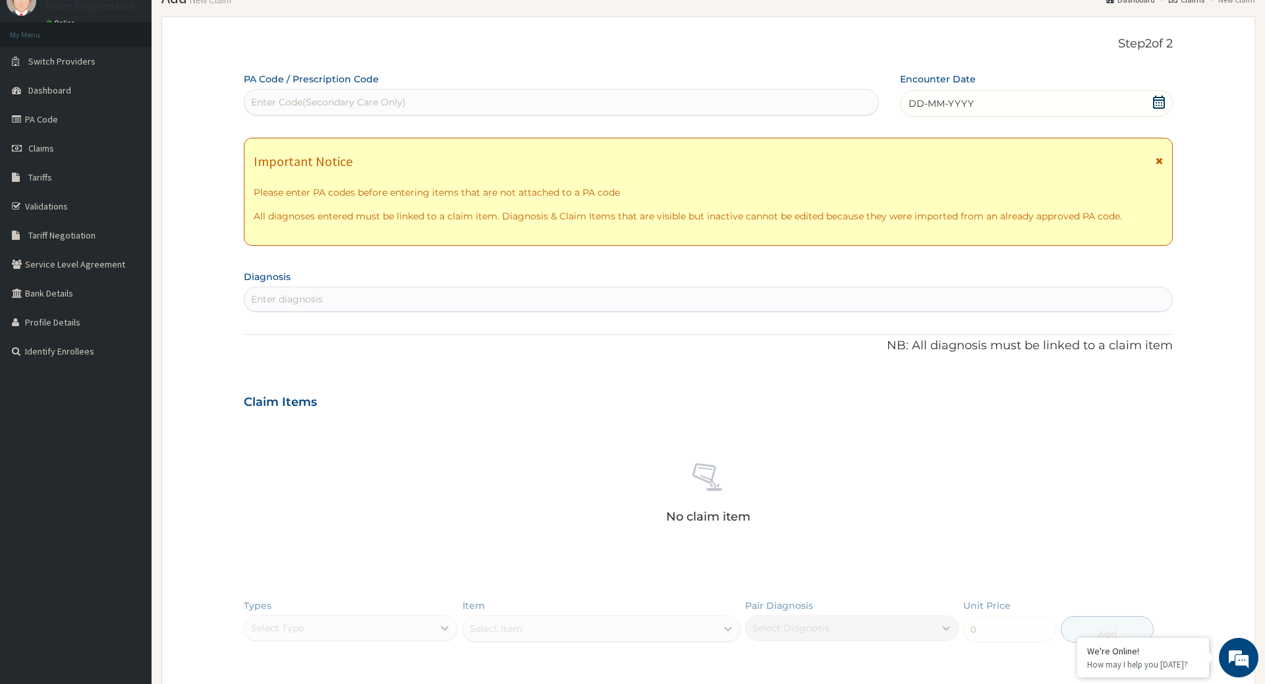
click at [389, 105] on div "Enter Code(Secondary Care Only)" at bounding box center [561, 102] width 634 height 21
paste input "PA/C65E14"
type input "PA/C65E14"
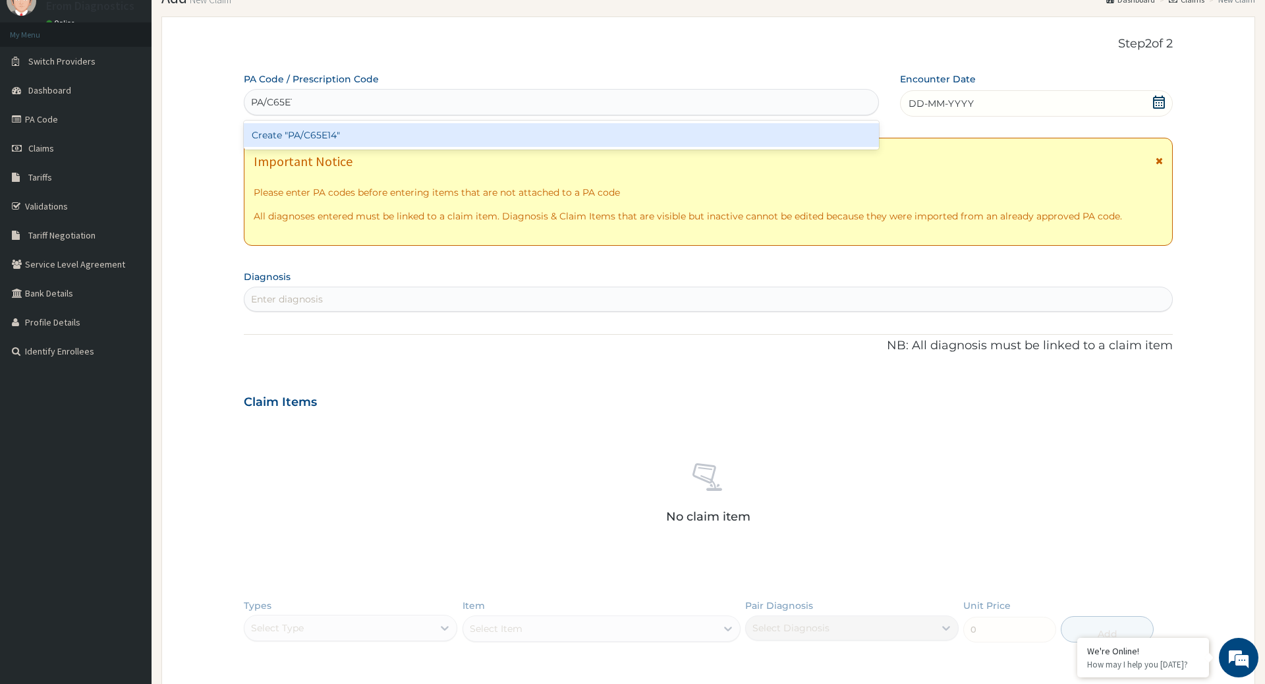
scroll to position [0, 3]
click at [350, 128] on div "Create "PA/C65E14"" at bounding box center [561, 135] width 635 height 24
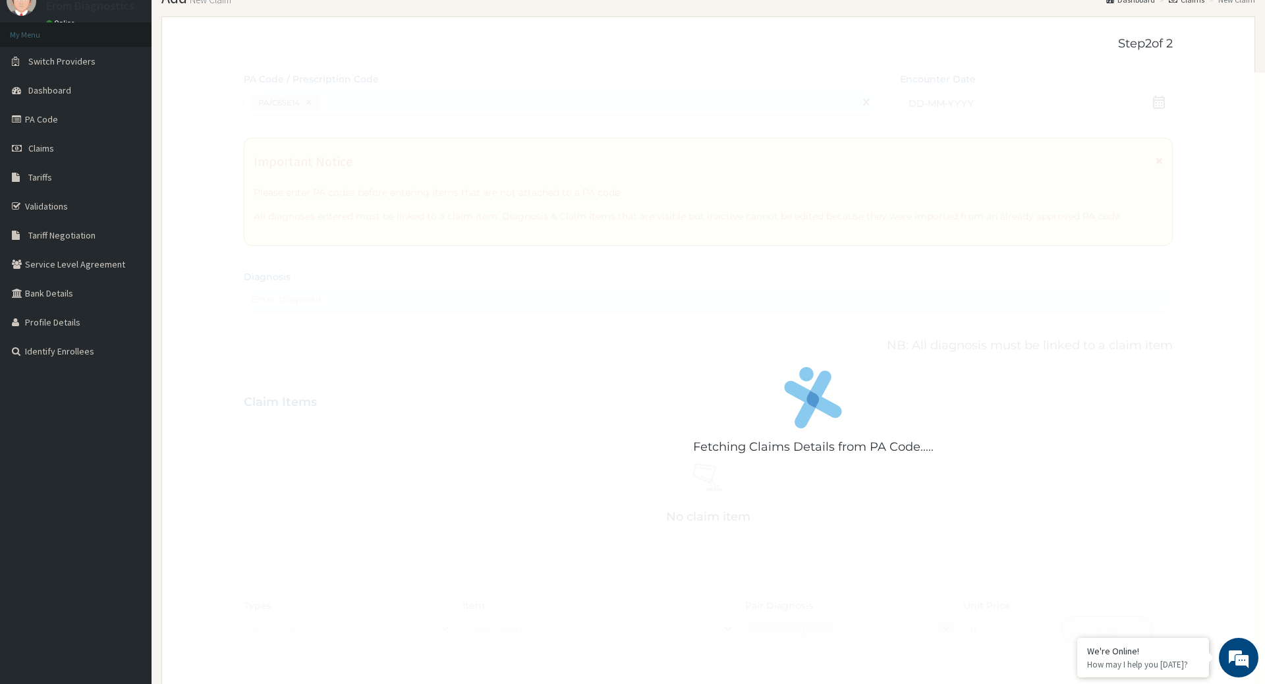
scroll to position [0, 0]
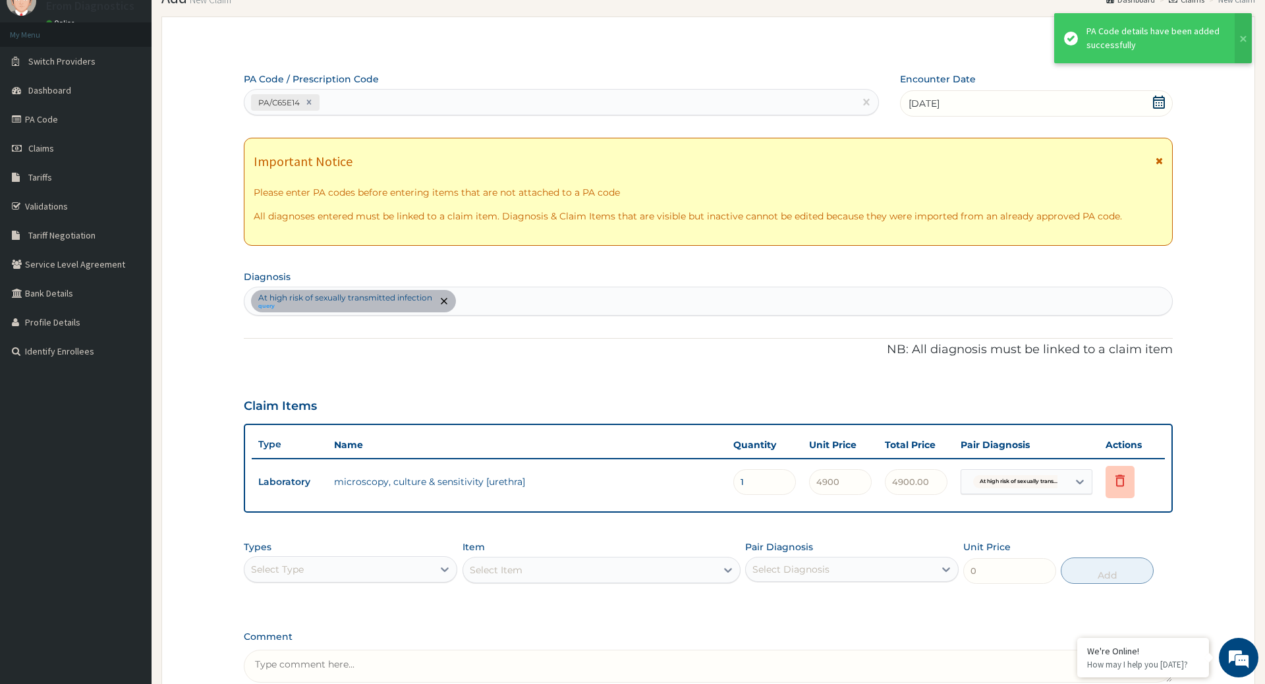
click at [1232, 530] on form "Step 2 of 2 PA Code / Prescription Code PA/C65E14 Encounter Date 03-09-2025 Imp…" at bounding box center [708, 396] width 1094 height 760
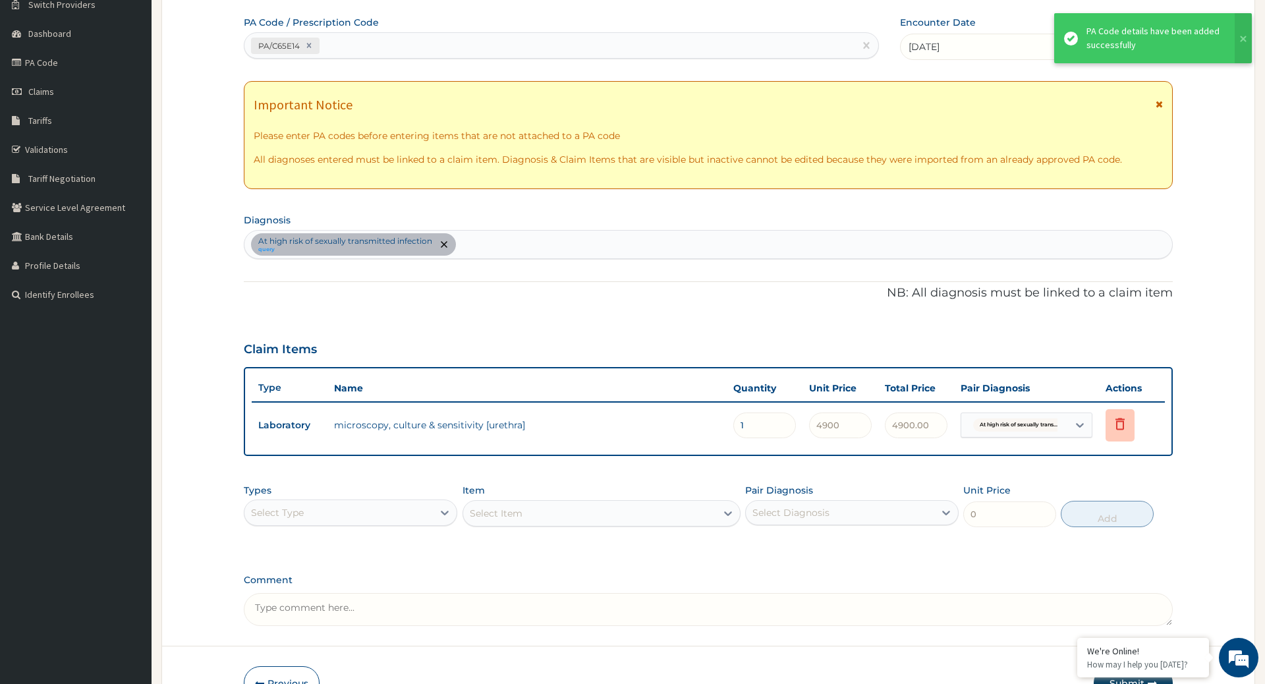
scroll to position [168, 0]
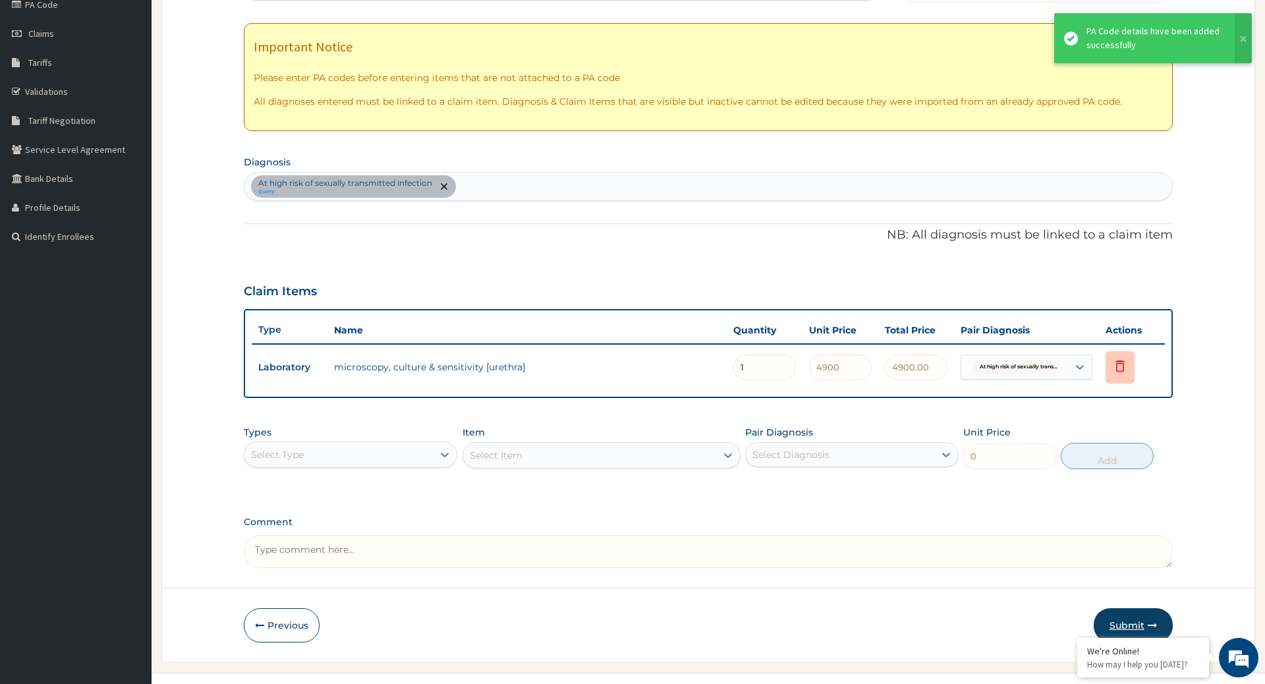
click at [1129, 608] on button "Submit" at bounding box center [1133, 625] width 79 height 34
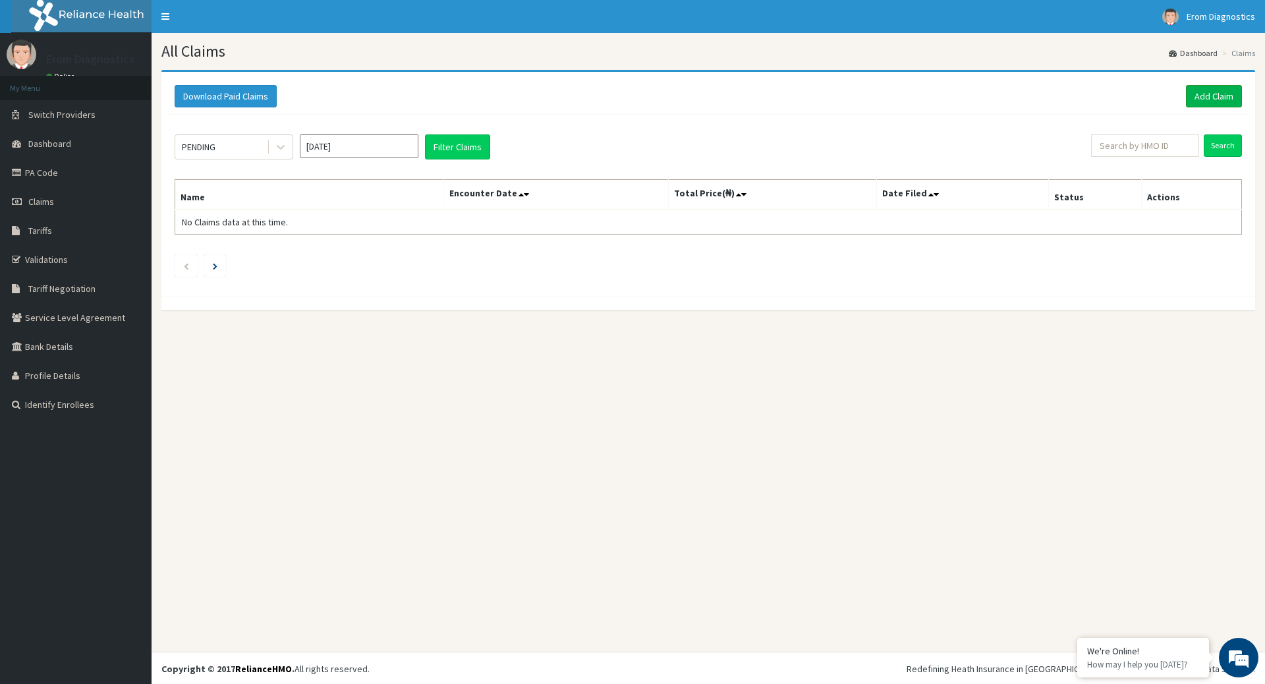
click at [1225, 94] on link "Add Claim" at bounding box center [1214, 96] width 56 height 22
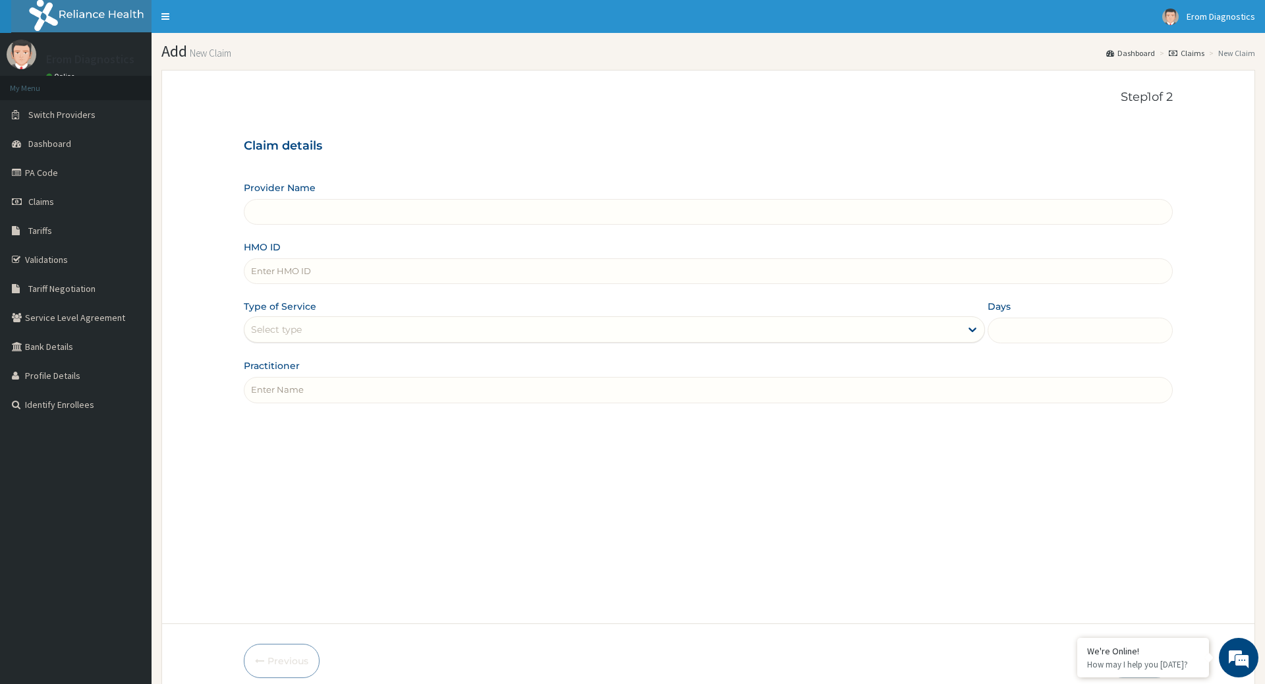
type input "Erom Healthcare Diagnostics"
click at [290, 378] on input "Practitioner" at bounding box center [708, 390] width 929 height 26
paste input "[PERSON_NAME] [PERSON_NAME]"
type input "[PERSON_NAME] [PERSON_NAME]"
click at [290, 264] on input "HMO ID" at bounding box center [708, 271] width 929 height 26
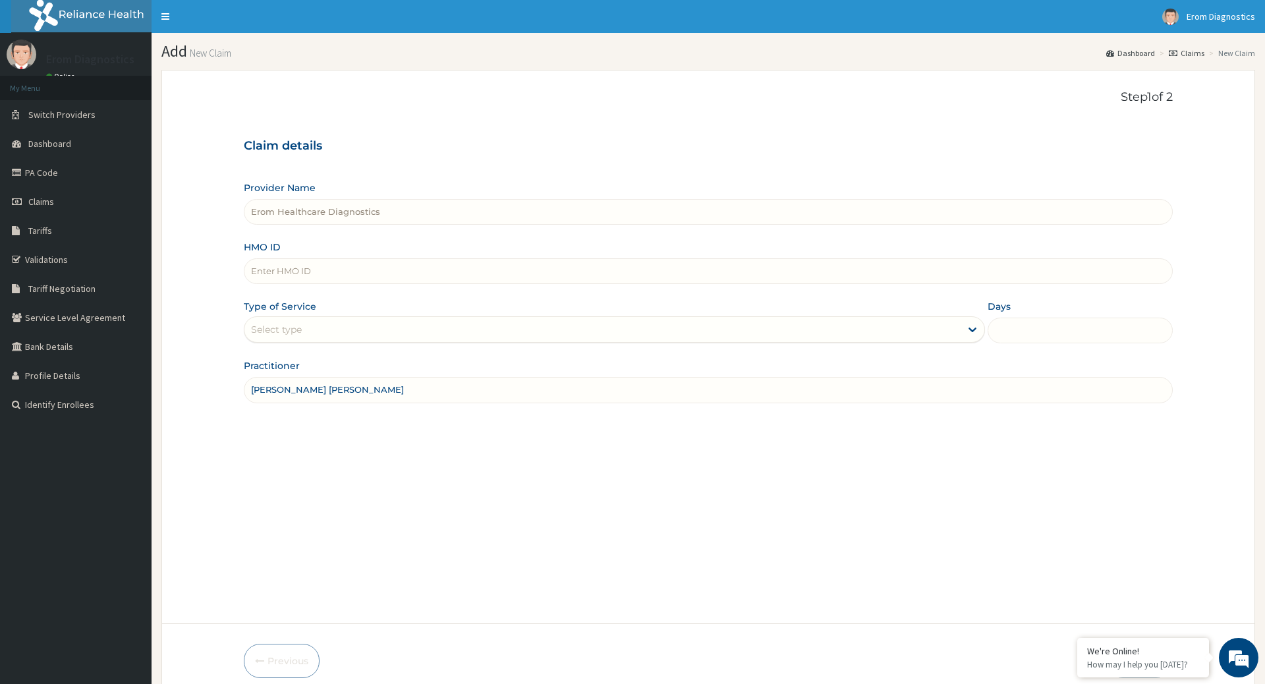
paste input "AGO/10017/B"
type input "AGO/10017/B"
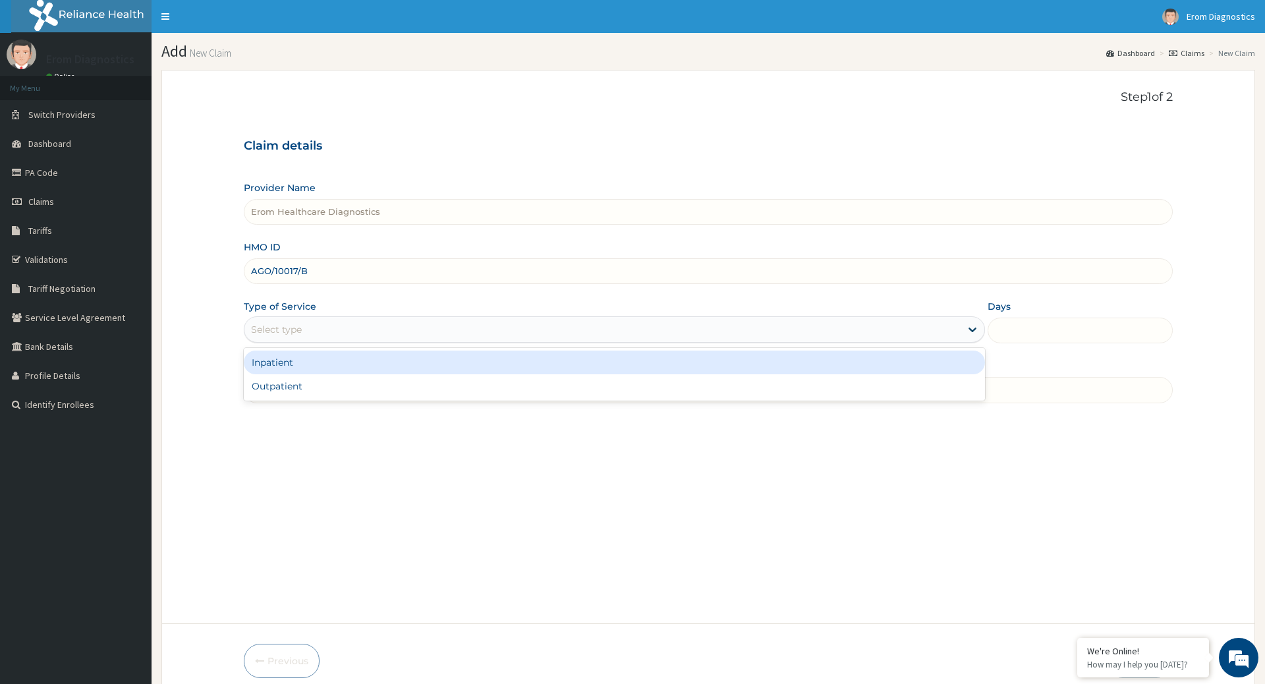
click at [302, 319] on div "Select type" at bounding box center [602, 329] width 716 height 21
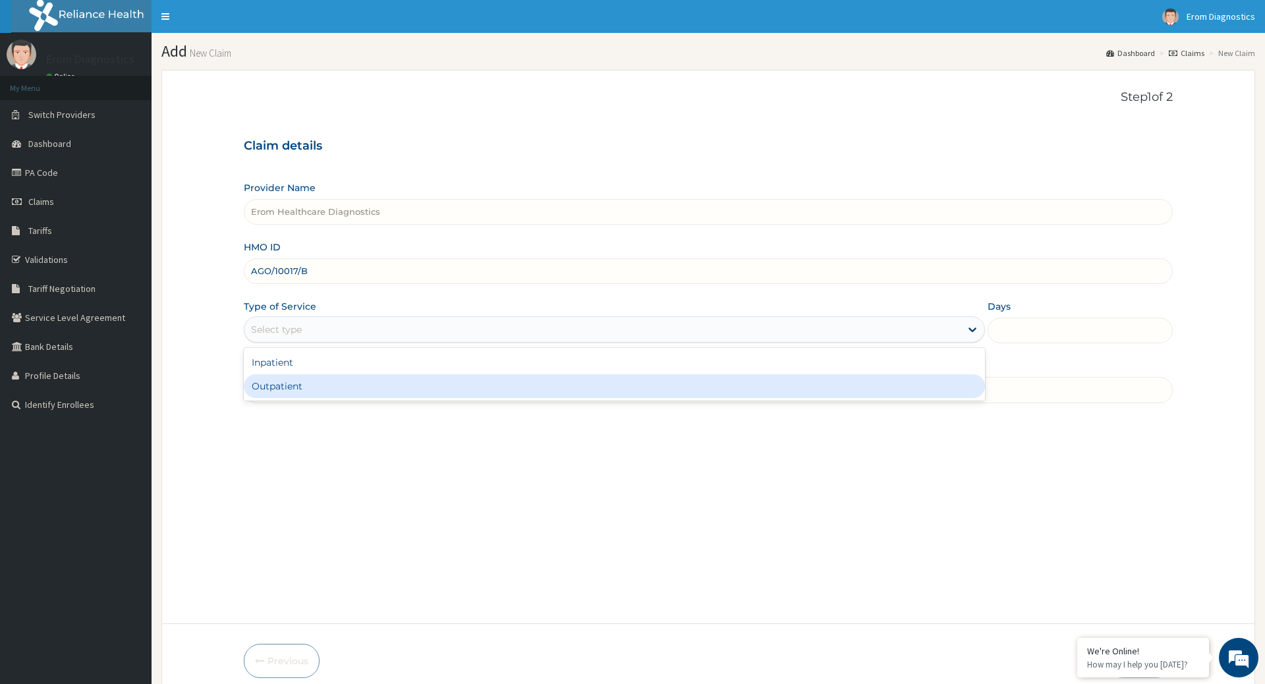
click at [278, 374] on div "Outpatient" at bounding box center [614, 386] width 741 height 24
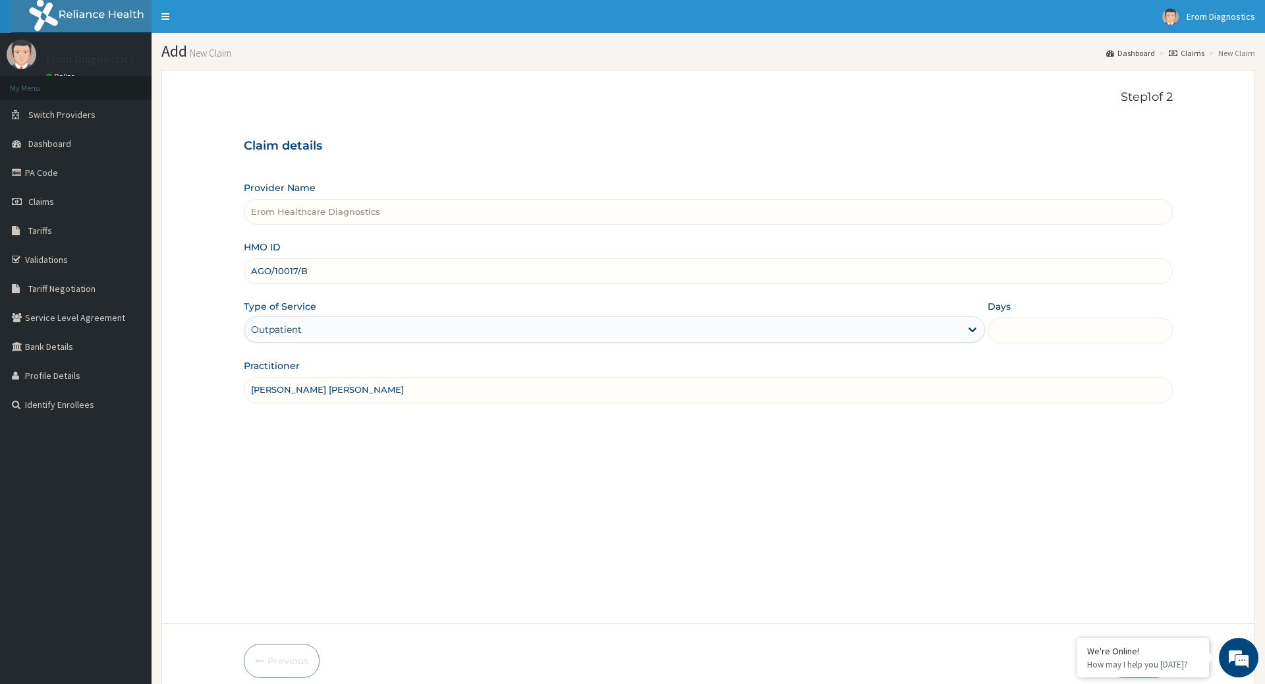
type input "1"
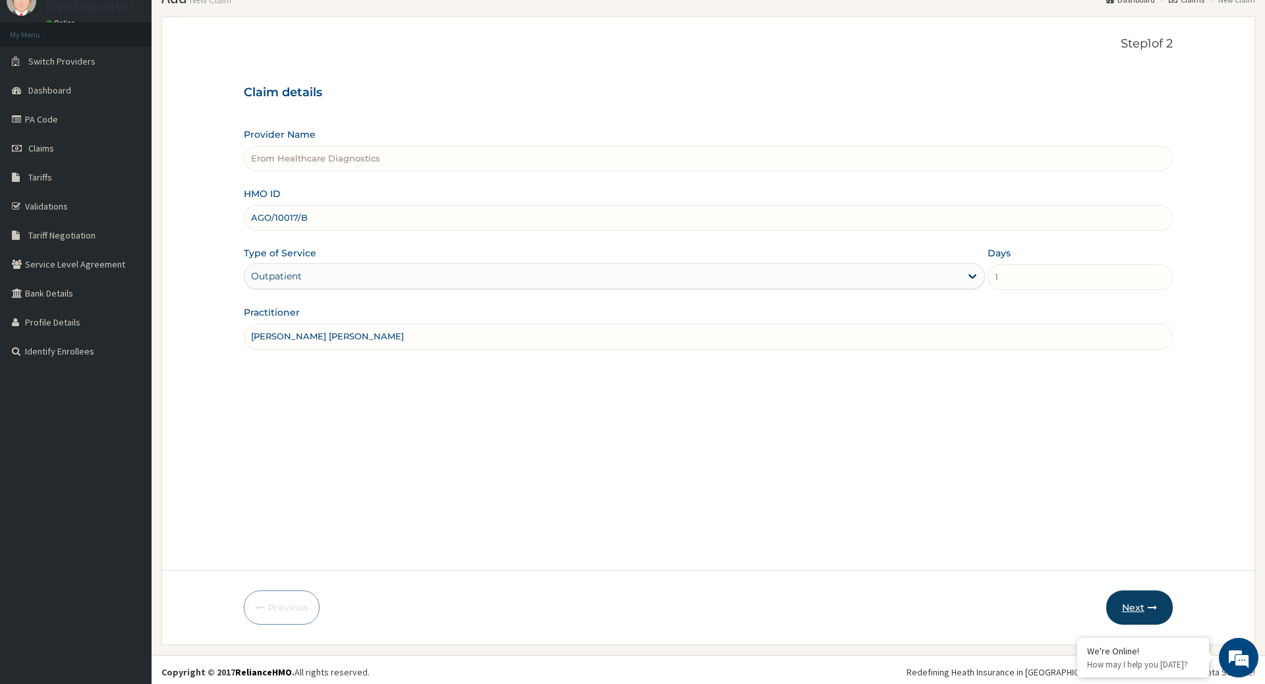
click at [1139, 604] on button "Next" at bounding box center [1139, 607] width 67 height 34
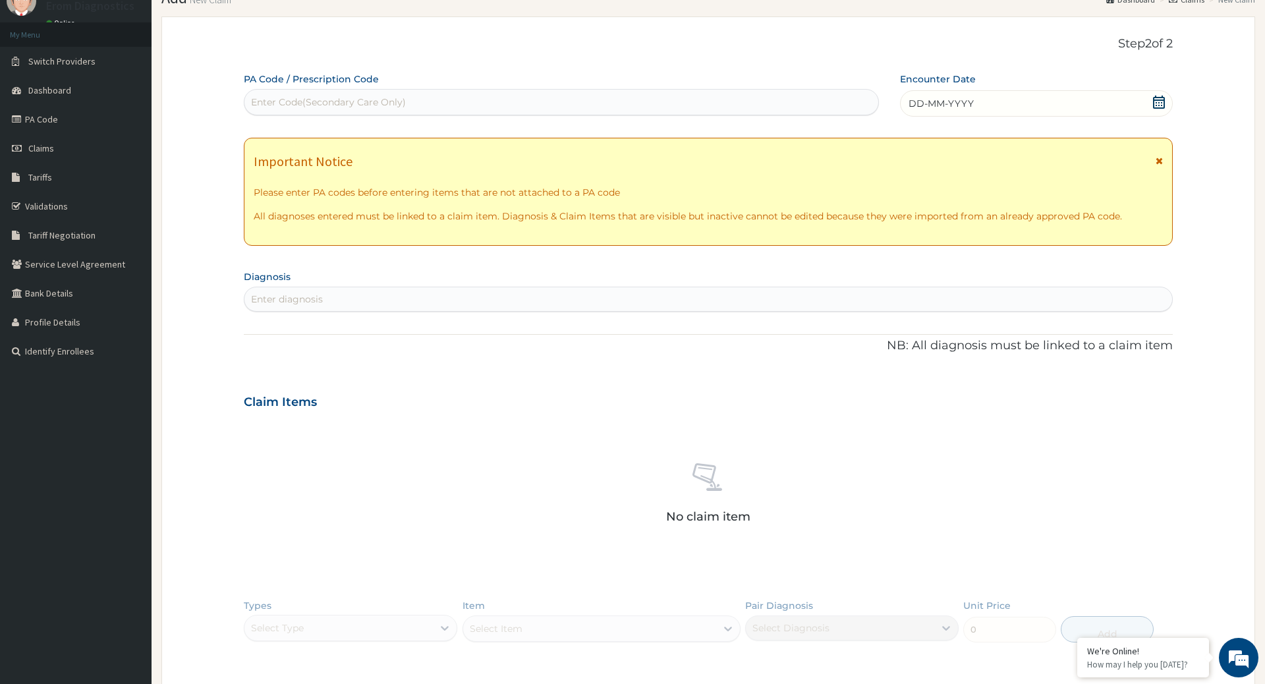
click at [432, 93] on div "Enter Code(Secondary Care Only)" at bounding box center [561, 102] width 634 height 21
paste input "PA/C6832C"
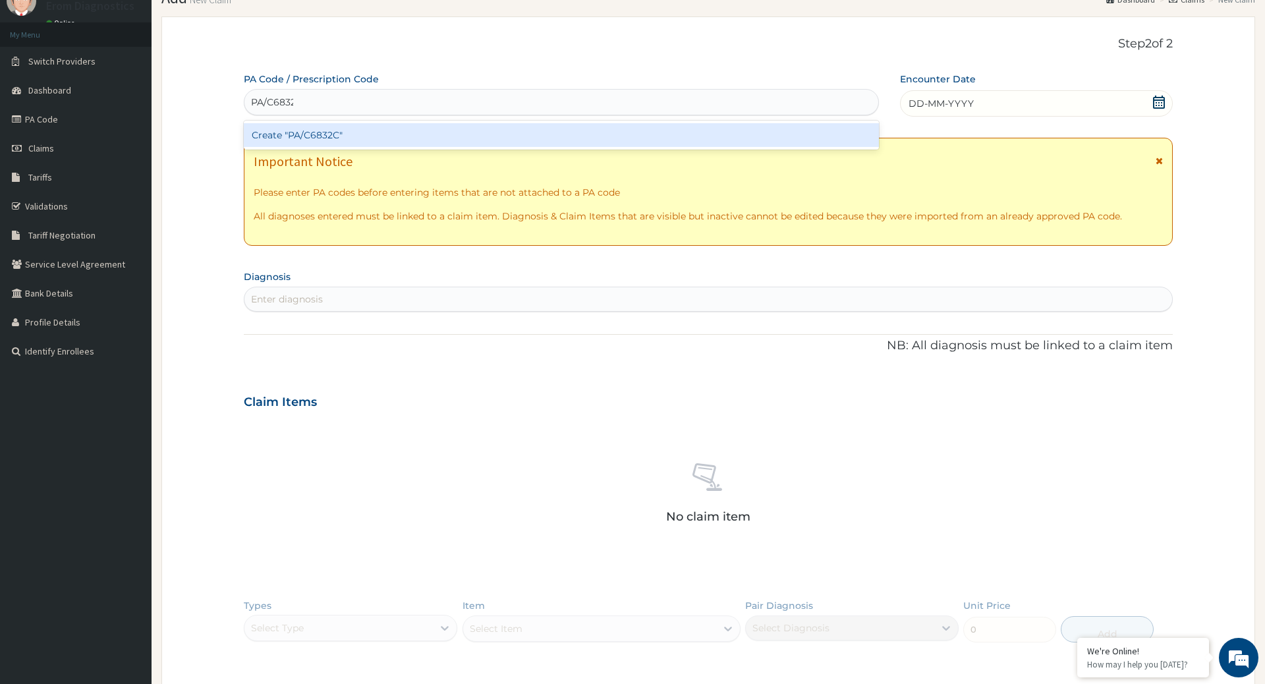
type input "PA/C6832C"
click at [349, 127] on div "Create "PA/C6832C"" at bounding box center [561, 135] width 635 height 24
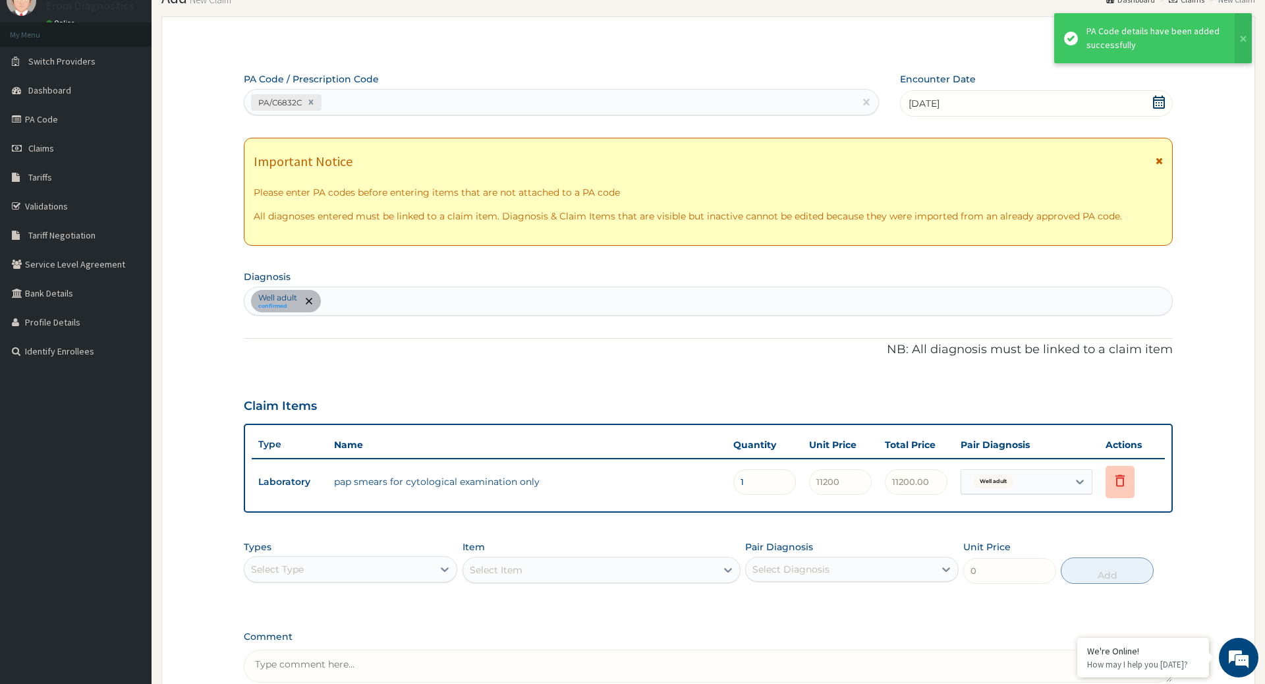
click at [981, 540] on label "Unit Price" at bounding box center [986, 546] width 47 height 13
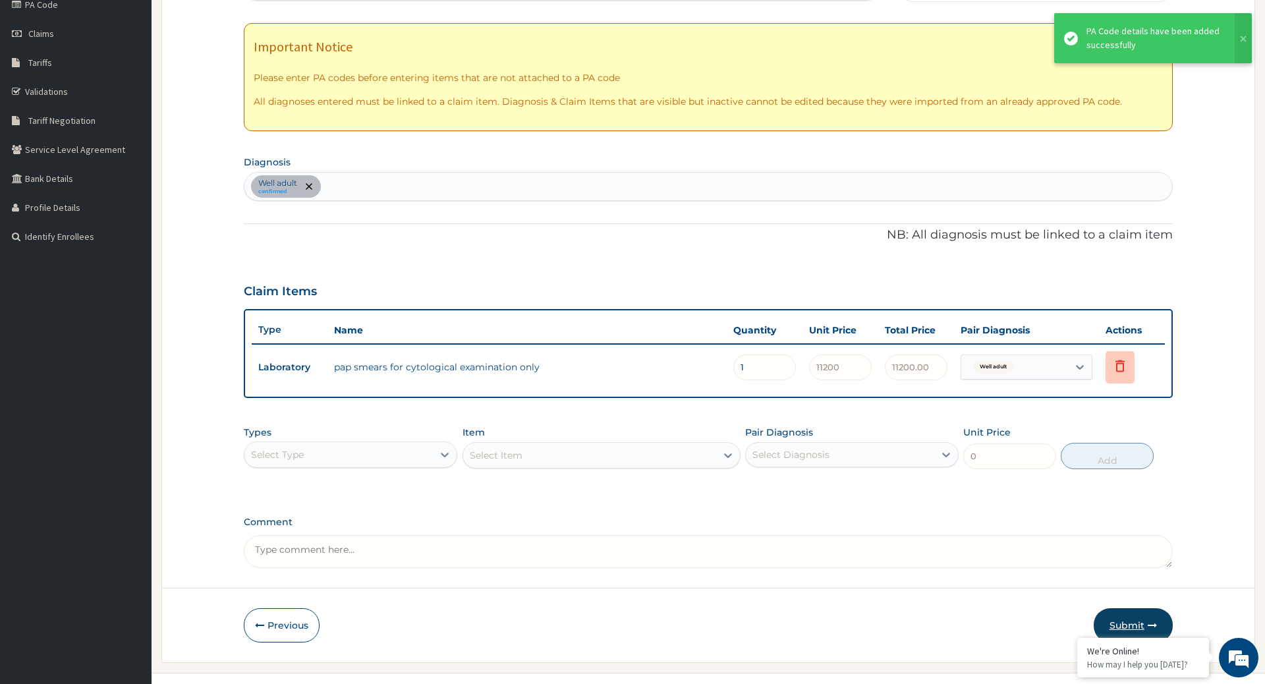
click at [1127, 610] on button "Submit" at bounding box center [1133, 625] width 79 height 34
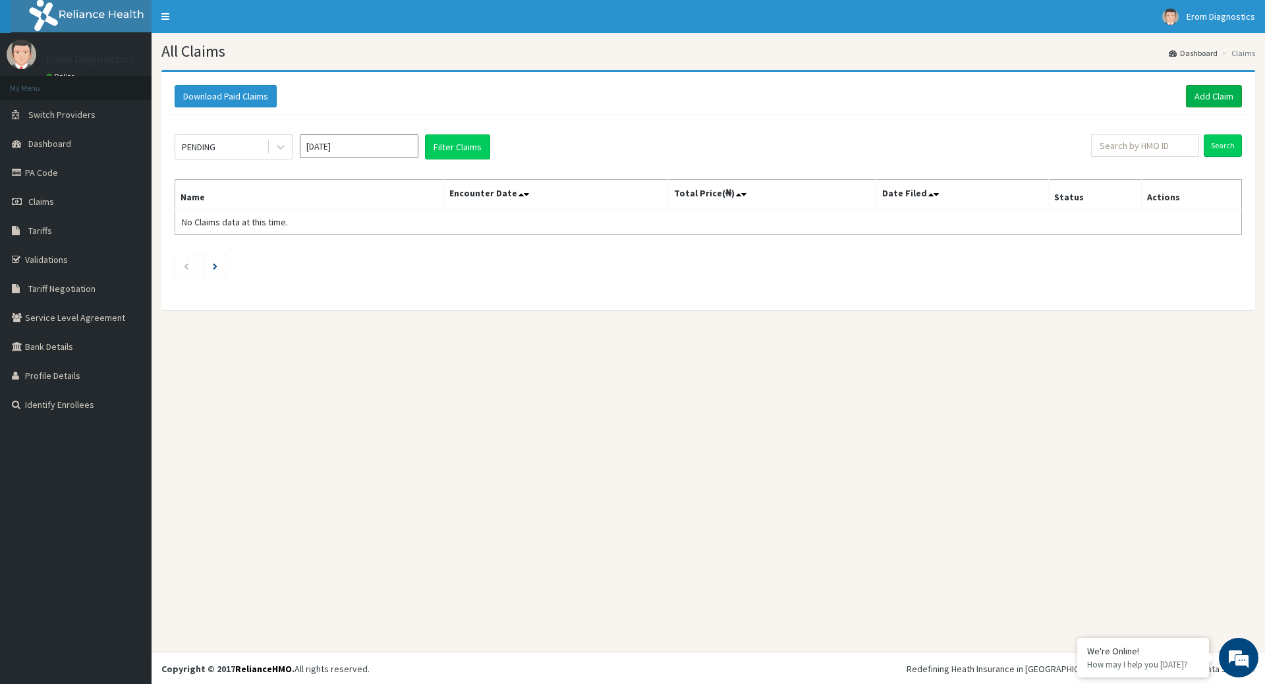
click at [1215, 93] on link "Add Claim" at bounding box center [1214, 96] width 56 height 22
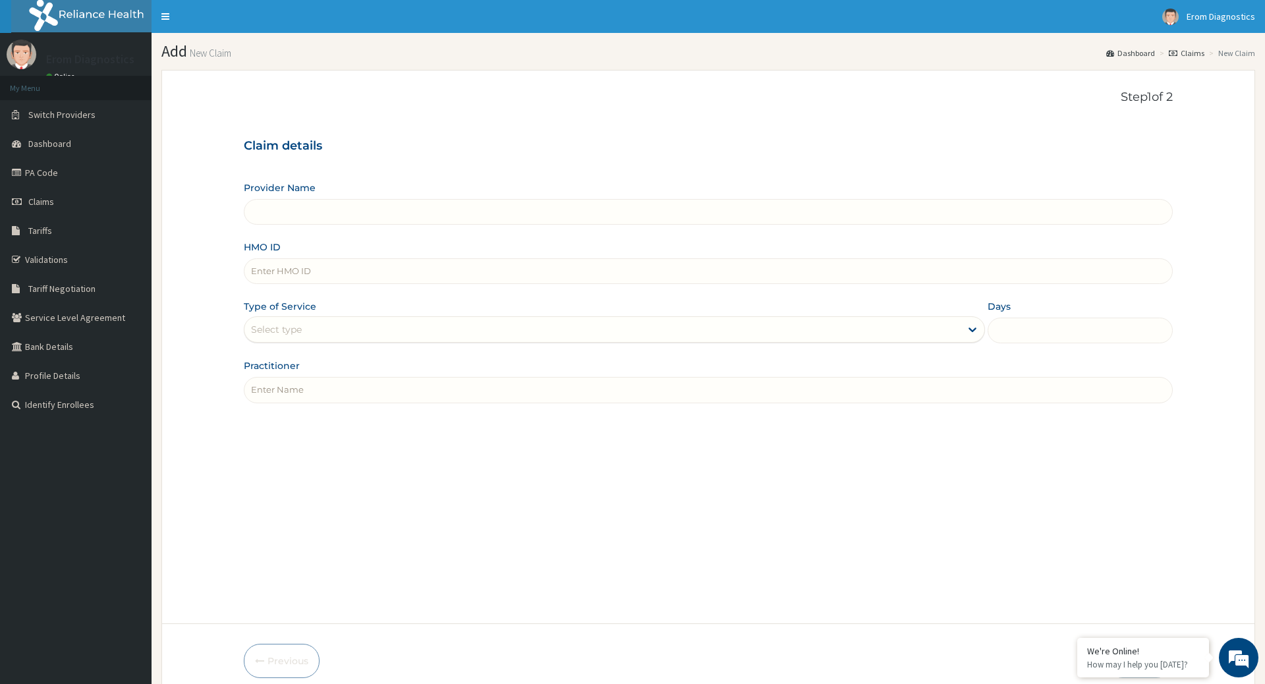
click at [499, 382] on input "Practitioner" at bounding box center [708, 390] width 929 height 26
paste input "[PERSON_NAME] PGC/10163/A"
type input "[PERSON_NAME] PGC/10163/A"
type input "Erom Healthcare Diagnostics"
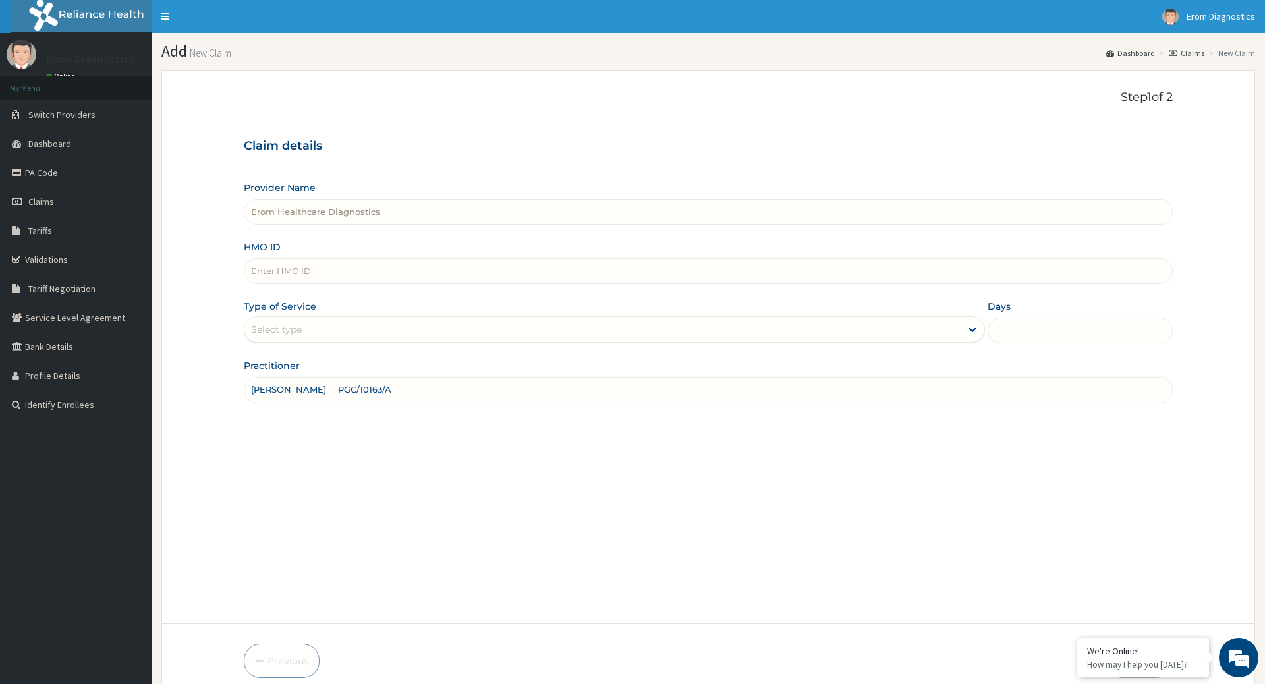
drag, startPoint x: 372, startPoint y: 378, endPoint x: 322, endPoint y: 377, distance: 50.1
click at [322, 377] on input "[PERSON_NAME] PGC/10163/A" at bounding box center [708, 390] width 929 height 26
type input "[PERSON_NAME]"
click at [314, 258] on input "HMO ID" at bounding box center [708, 271] width 929 height 26
paste input "PGC/10163/A"
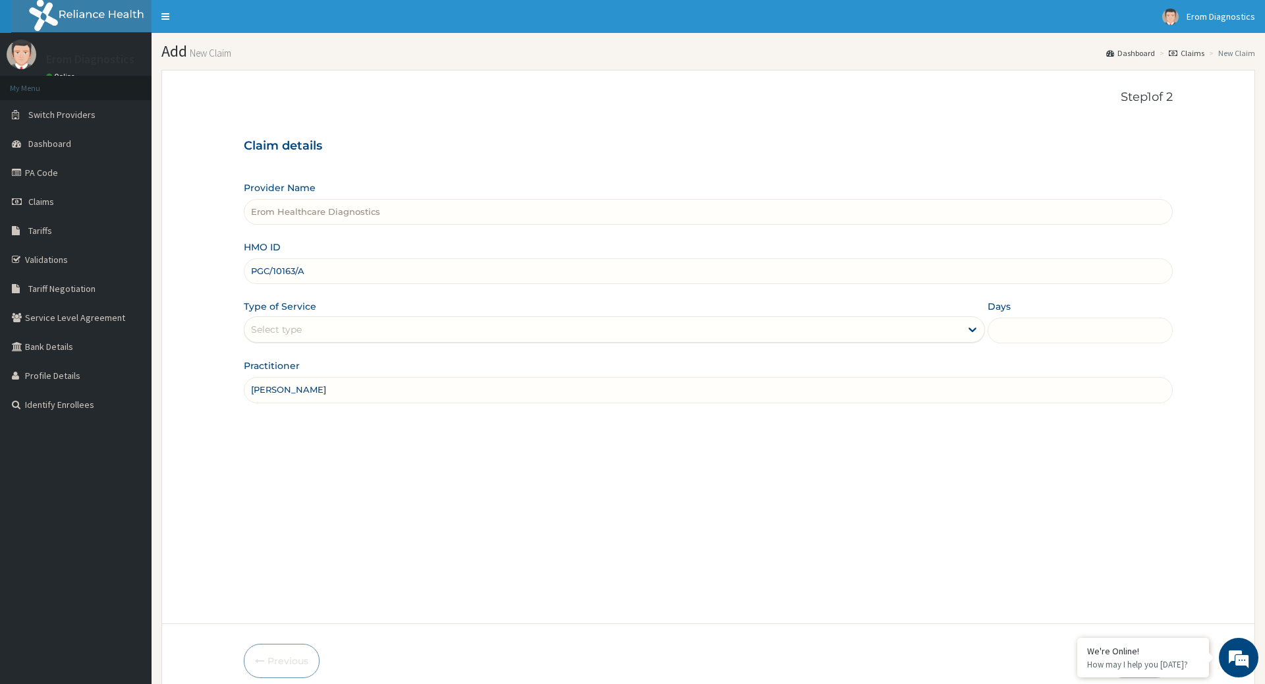
type input "PGC/10163/A"
click at [1080, 536] on div "Step 1 of 2 Claim details Provider Name Erom Healthcare Diagnostics HMO ID PGC/…" at bounding box center [708, 346] width 929 height 513
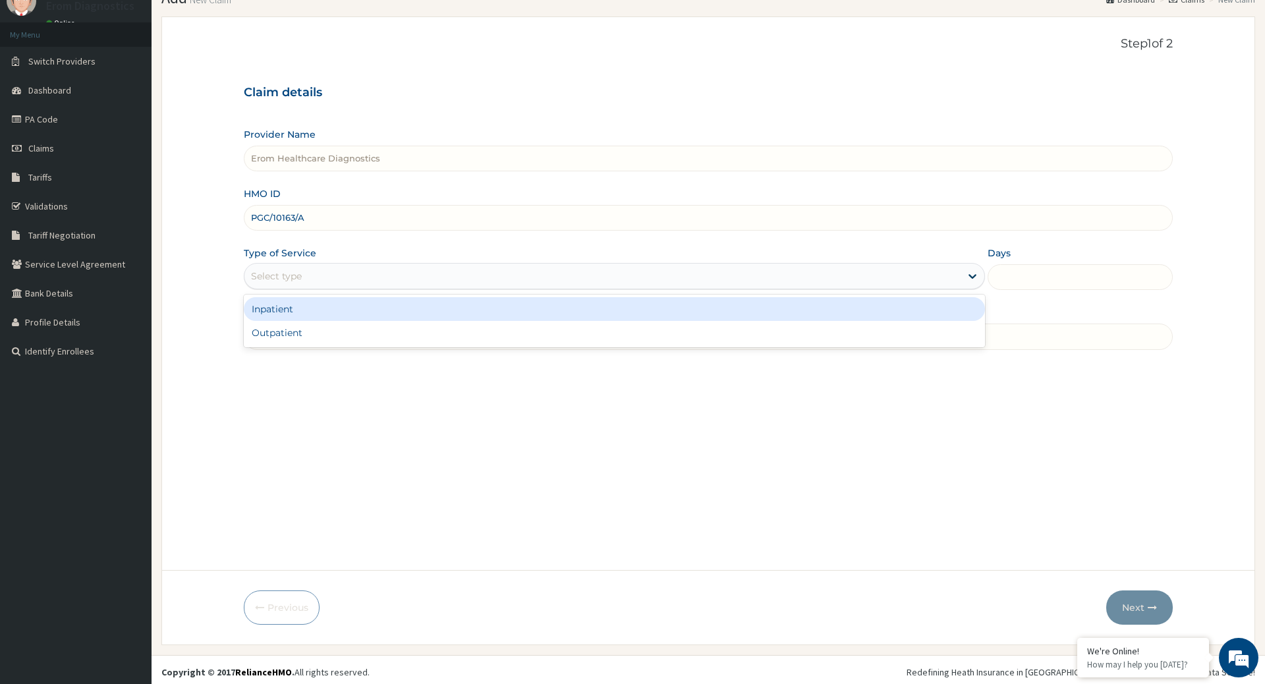
click at [619, 266] on div "Select type" at bounding box center [602, 276] width 716 height 21
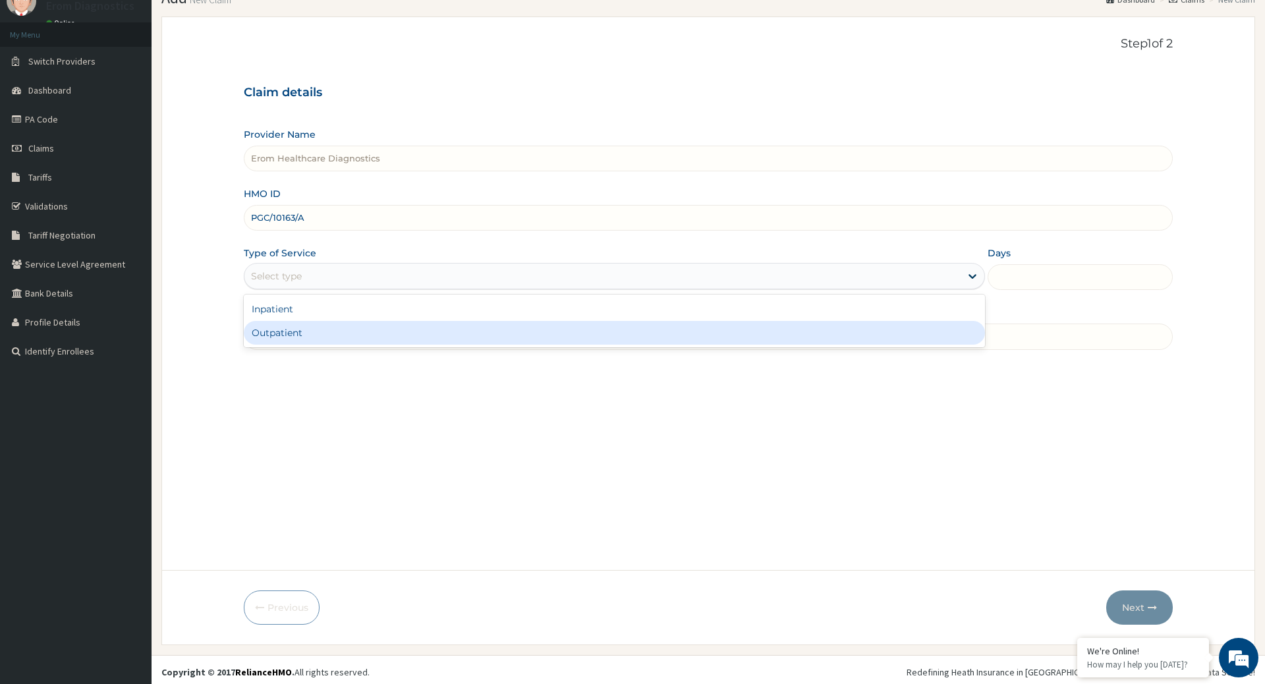
click at [474, 321] on div "Outpatient" at bounding box center [614, 333] width 741 height 24
type input "1"
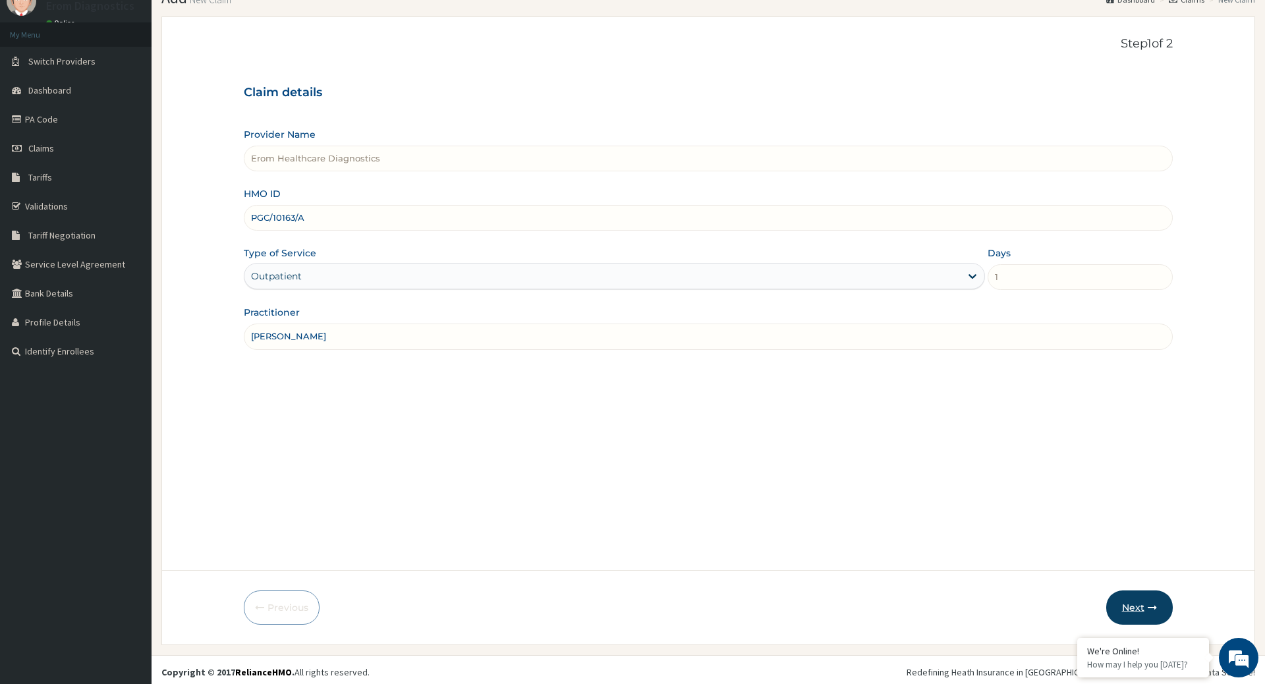
click at [1145, 607] on button "Next" at bounding box center [1139, 607] width 67 height 34
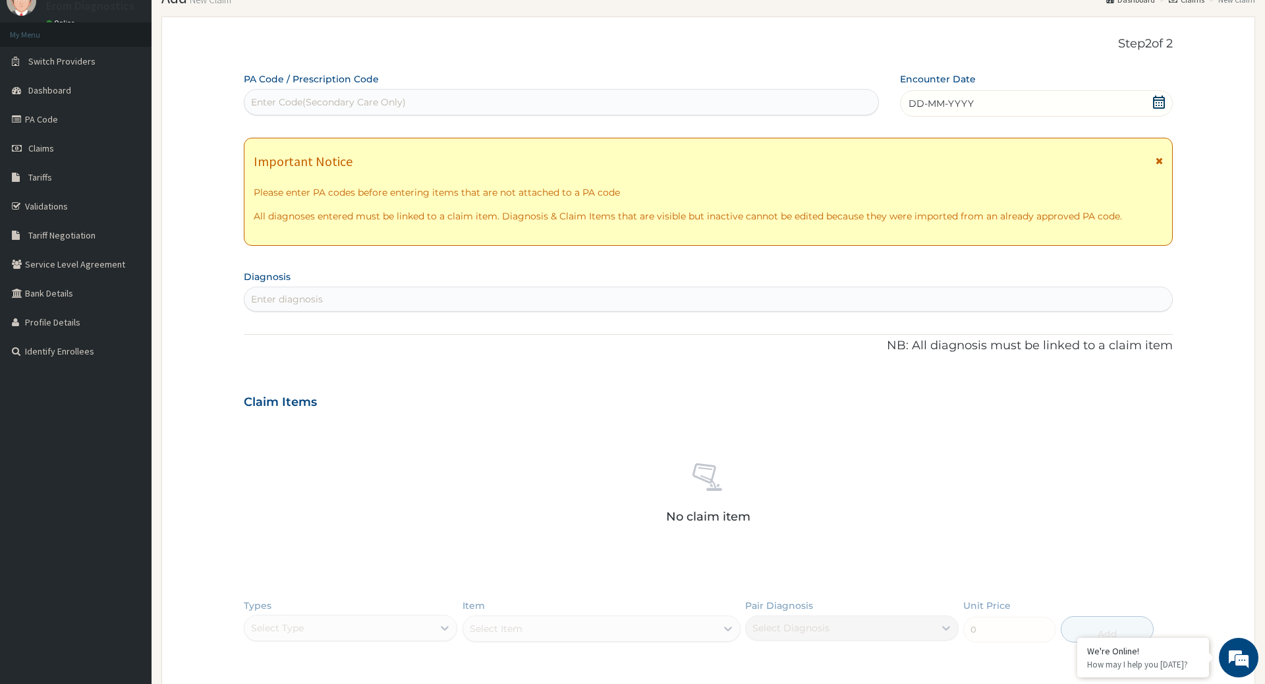
click at [304, 96] on div "Enter Code(Secondary Care Only)" at bounding box center [328, 102] width 155 height 13
paste input "PA/FAFBF3"
type input "PA/FAFBF3"
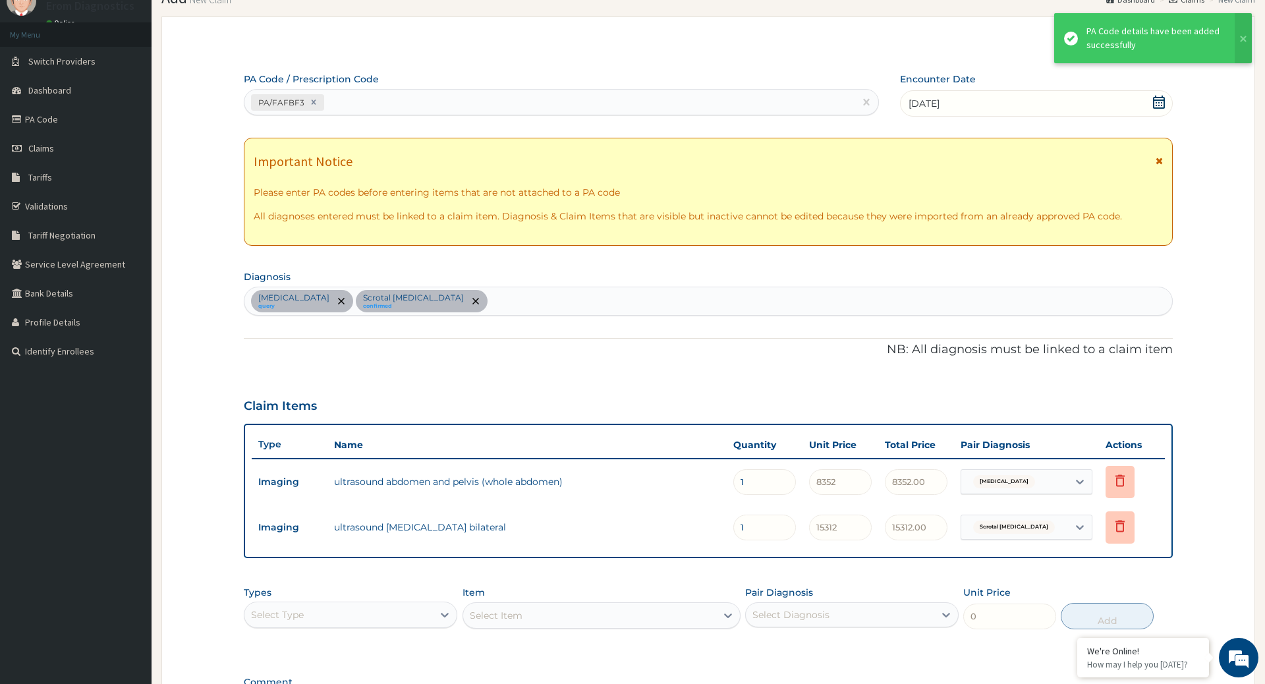
click at [859, 525] on td "15312" at bounding box center [841, 527] width 76 height 39
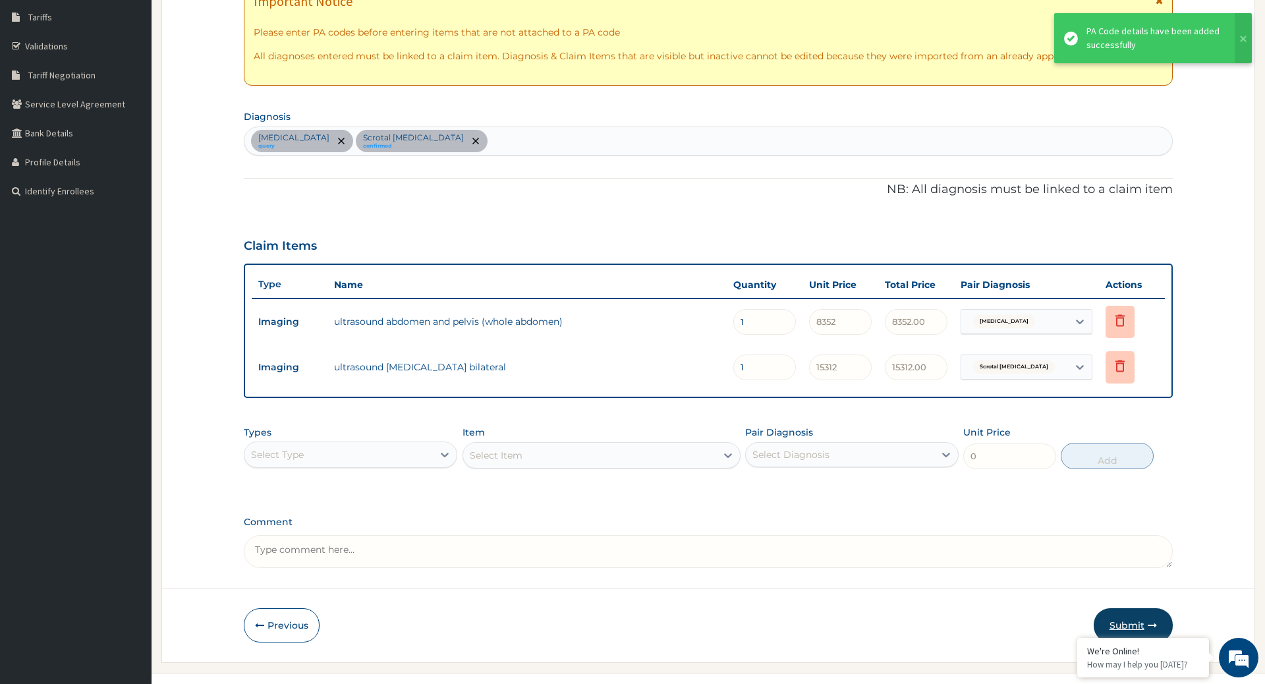
click at [1144, 610] on button "Submit" at bounding box center [1133, 625] width 79 height 34
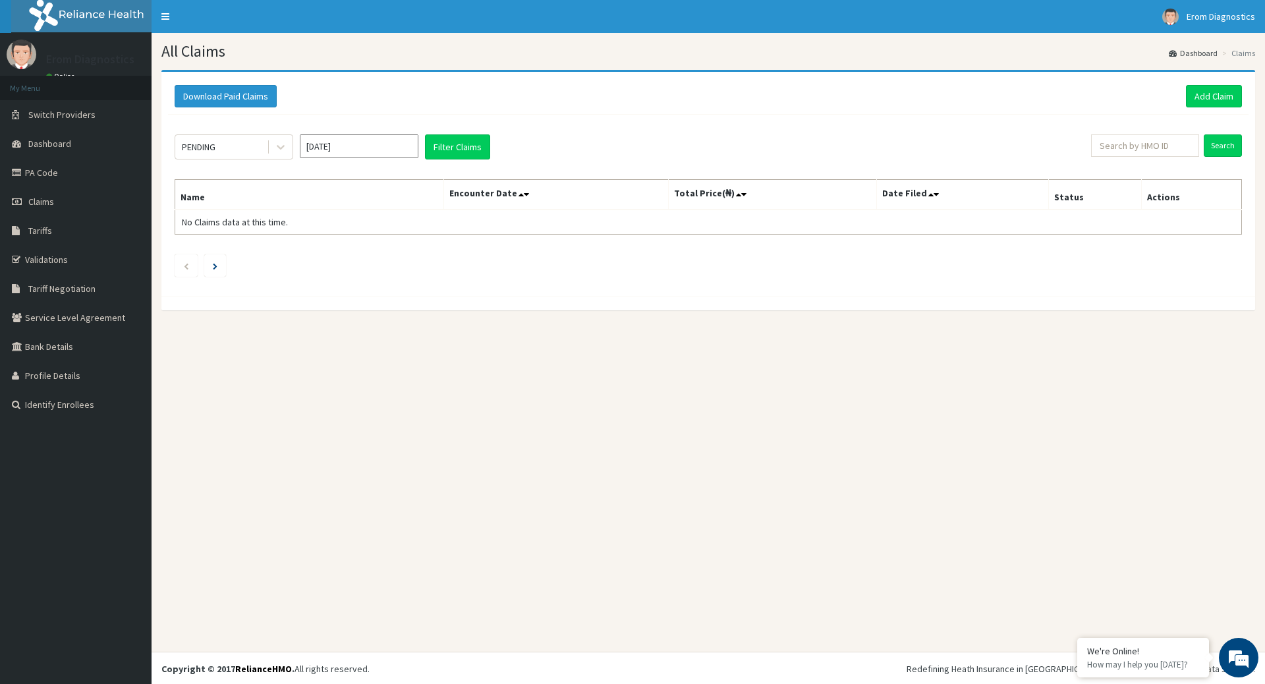
click at [1186, 97] on div "Download Paid Claims Add Claim" at bounding box center [709, 96] width 1068 height 22
click at [1202, 97] on link "Add Claim" at bounding box center [1214, 96] width 56 height 22
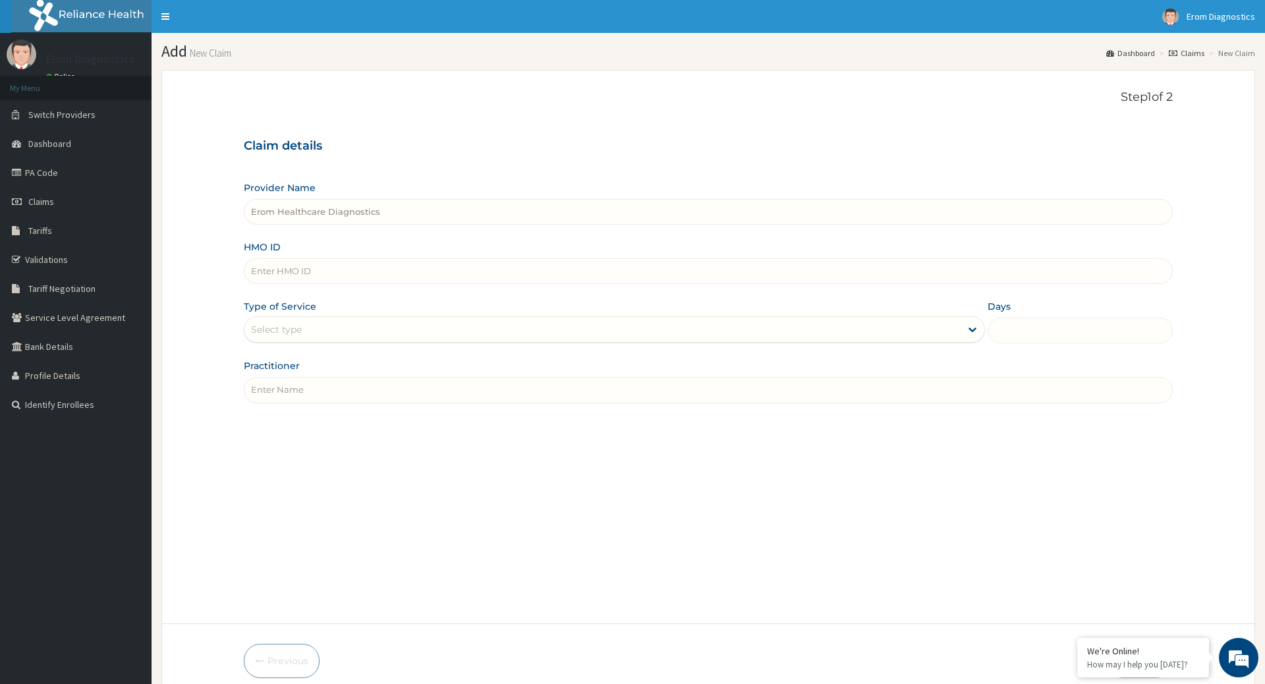
type input "Erom Healthcare Diagnostics"
click at [293, 377] on input "Practitioner" at bounding box center [708, 390] width 929 height 26
paste input "Oladapo Odebunmi chl/11082/a"
drag, startPoint x: 335, startPoint y: 378, endPoint x: 395, endPoint y: 379, distance: 60.0
click at [395, 379] on input "Oladapo Odebunmi chl/11082/a" at bounding box center [708, 390] width 929 height 26
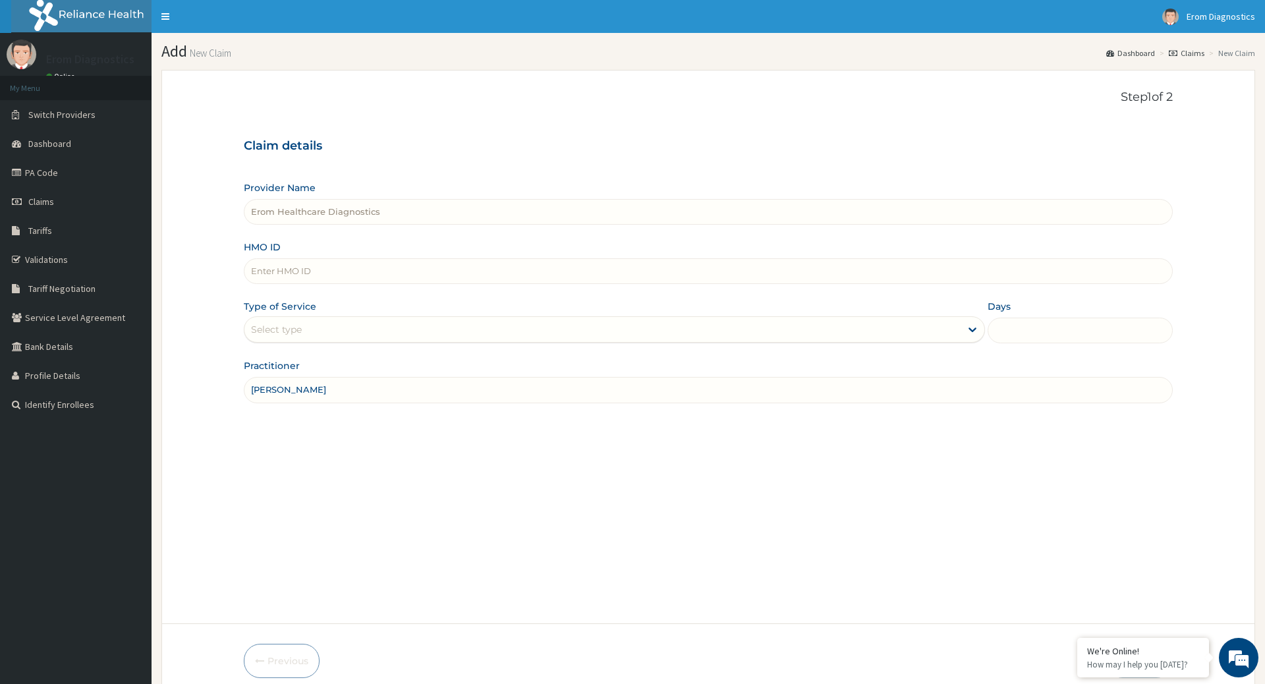
type input "Oladapo Odebunmi"
click at [340, 264] on input "HMO ID" at bounding box center [708, 271] width 929 height 26
paste input "chl/11082/a"
type input "chl/11082/a"
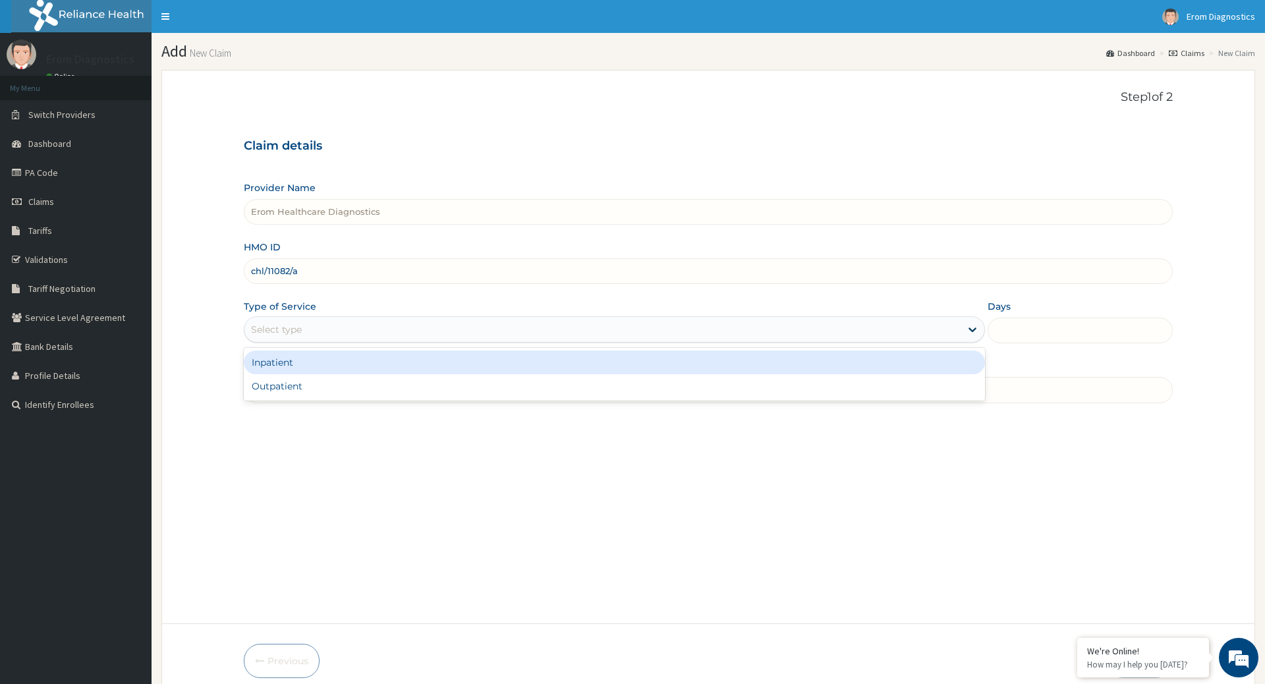
click at [317, 319] on div "Select type" at bounding box center [602, 329] width 716 height 21
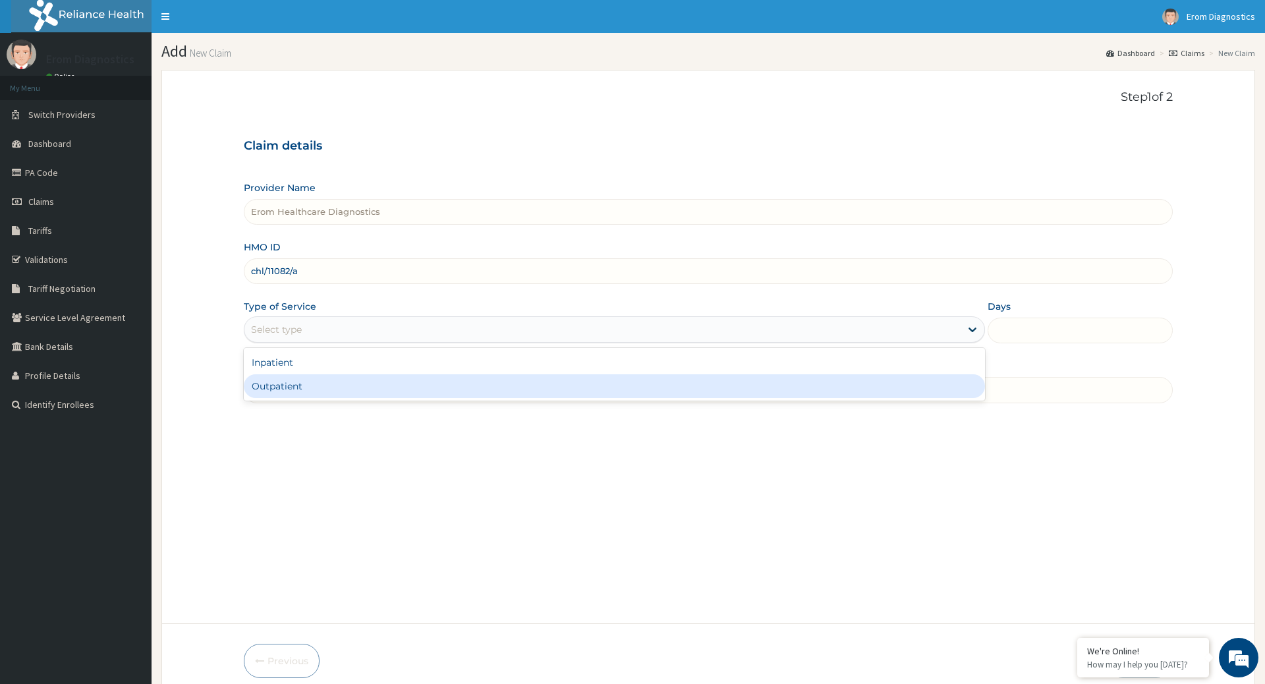
click at [288, 383] on div "Outpatient" at bounding box center [614, 386] width 741 height 24
type input "1"
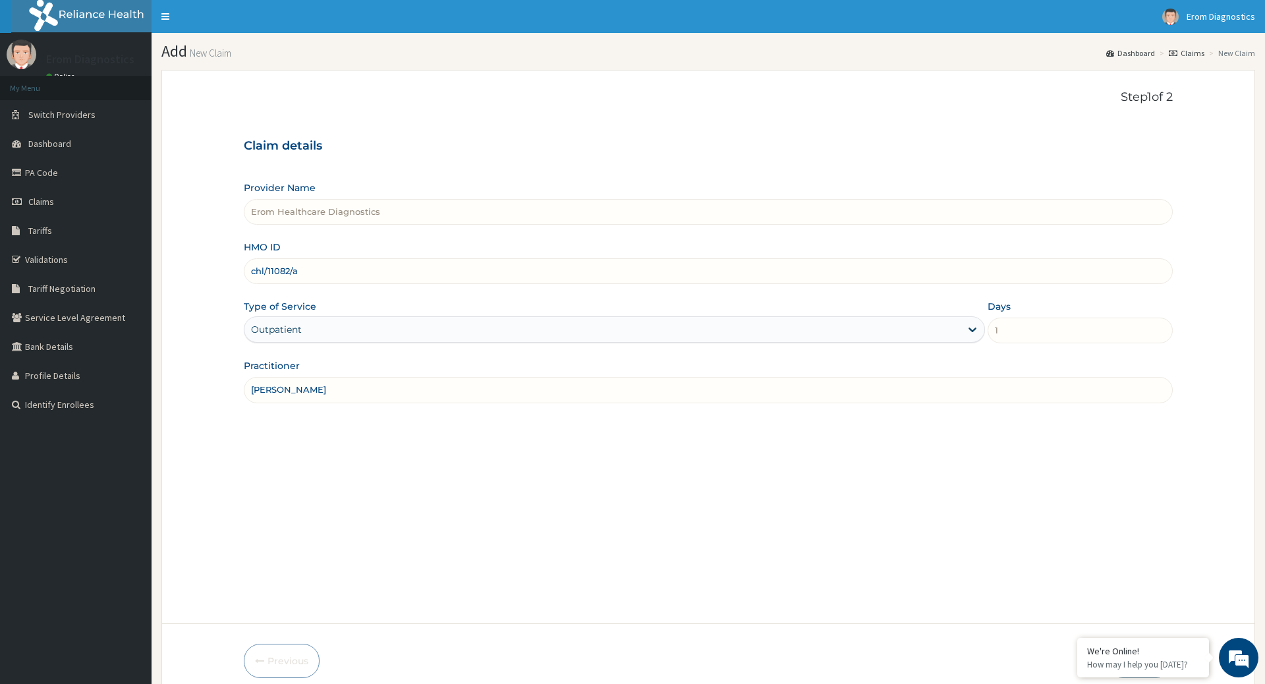
click at [1095, 578] on div "Step 1 of 2 Claim details Provider Name Erom Healthcare Diagnostics HMO ID chl/…" at bounding box center [708, 346] width 929 height 513
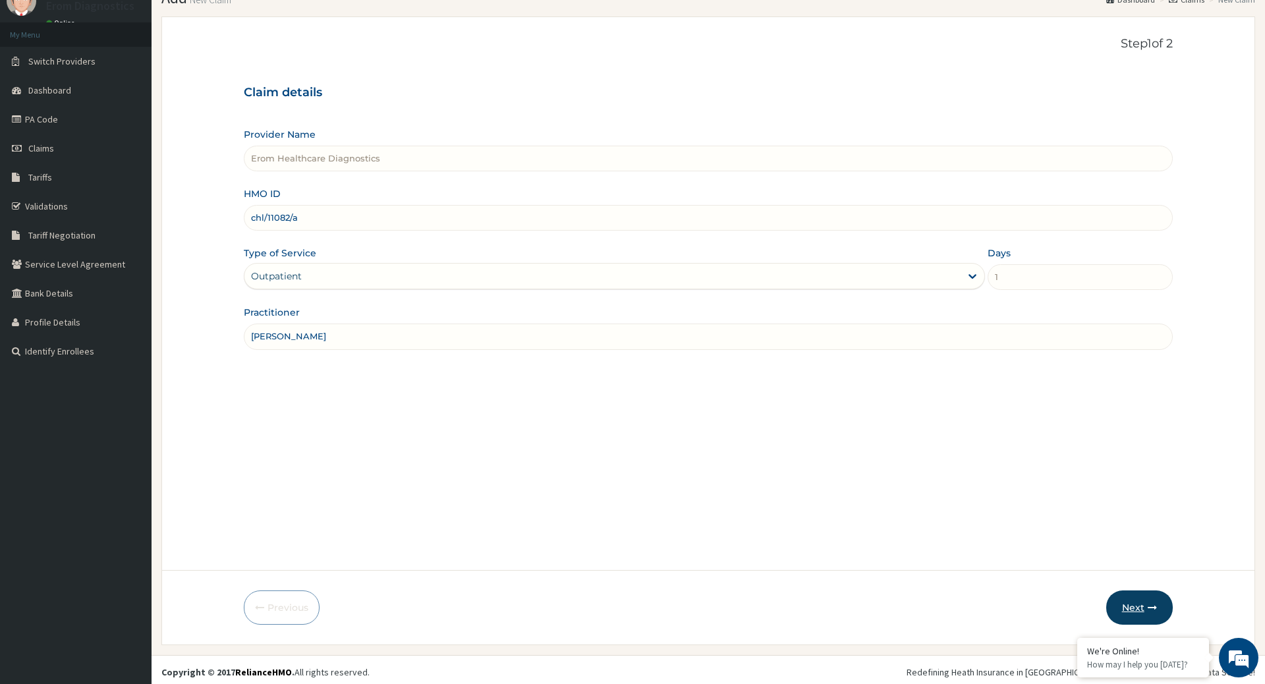
click at [1140, 610] on button "Next" at bounding box center [1139, 607] width 67 height 34
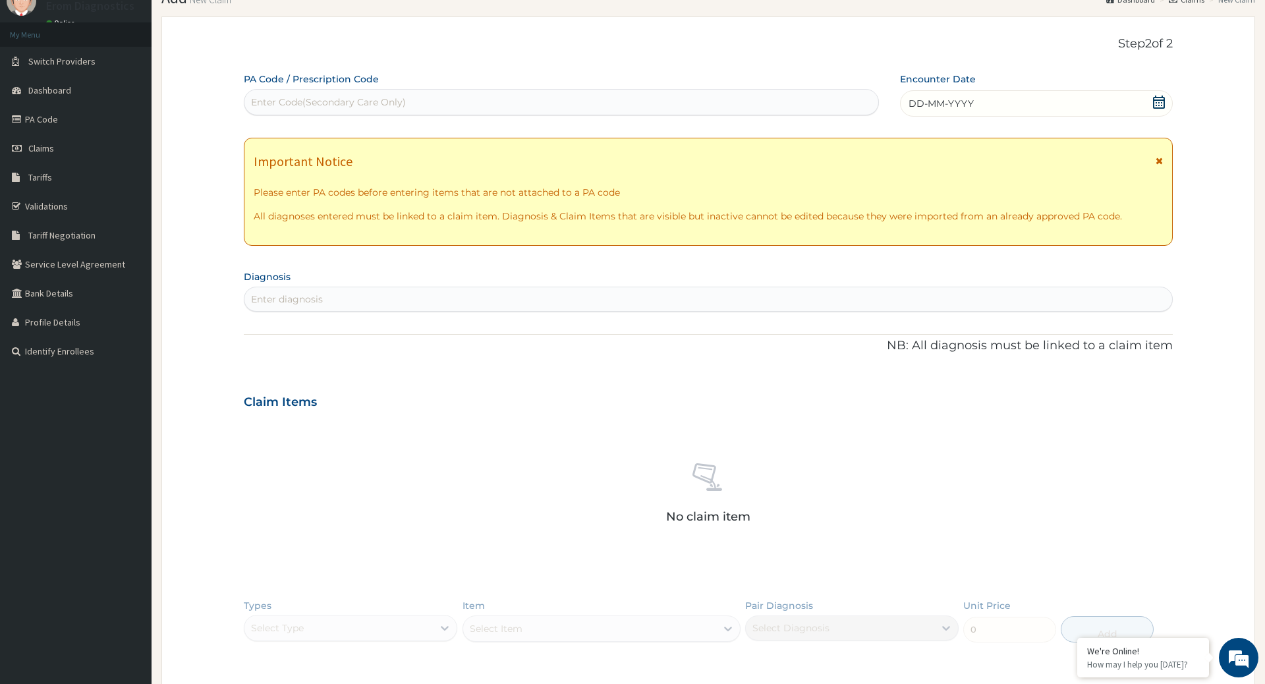
click at [408, 103] on div "Enter Code(Secondary Care Only)" at bounding box center [561, 102] width 634 height 21
paste input "PA/EA2BDE"
type input "PA/EA2BDE"
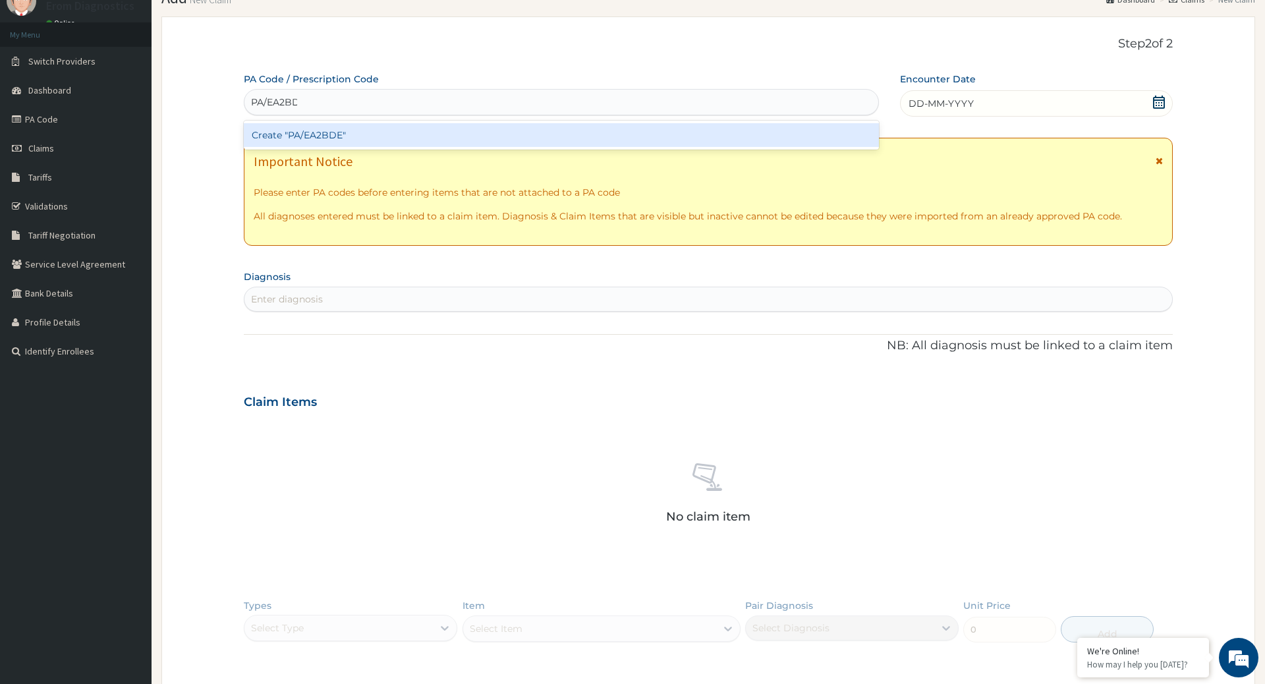
scroll to position [0, 3]
click at [364, 124] on div "Create "PA/EA2BDE"" at bounding box center [561, 135] width 635 height 24
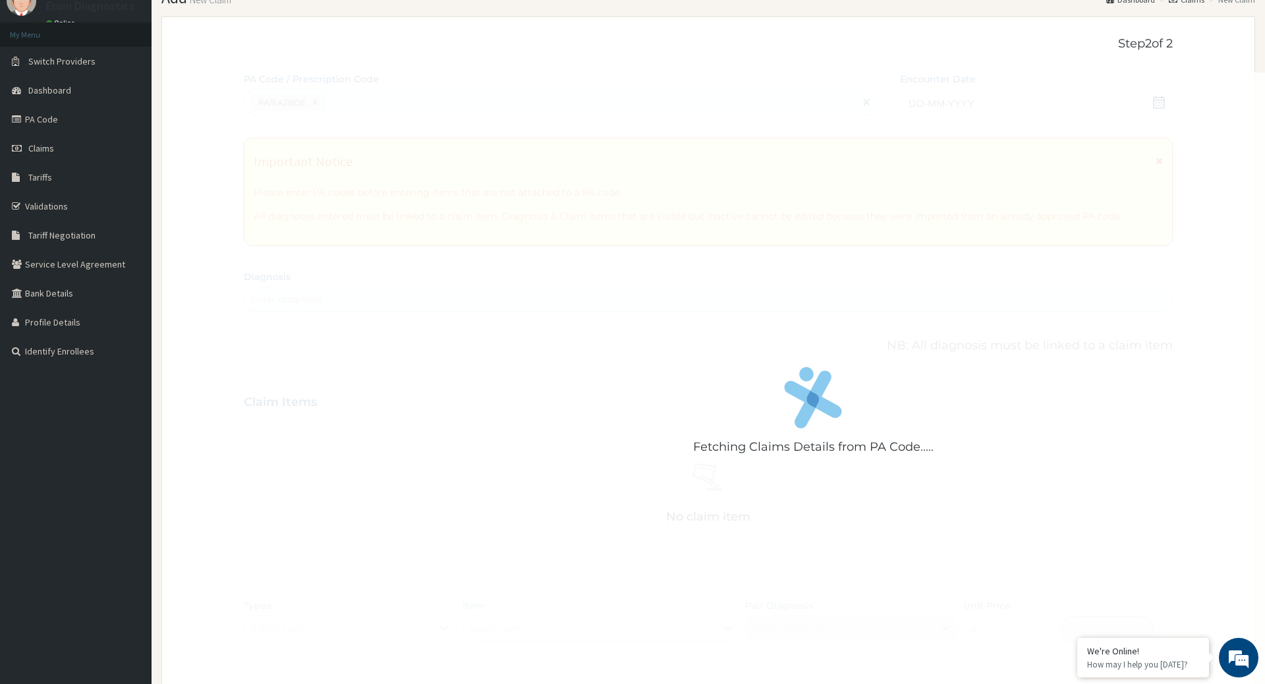
scroll to position [575, 0]
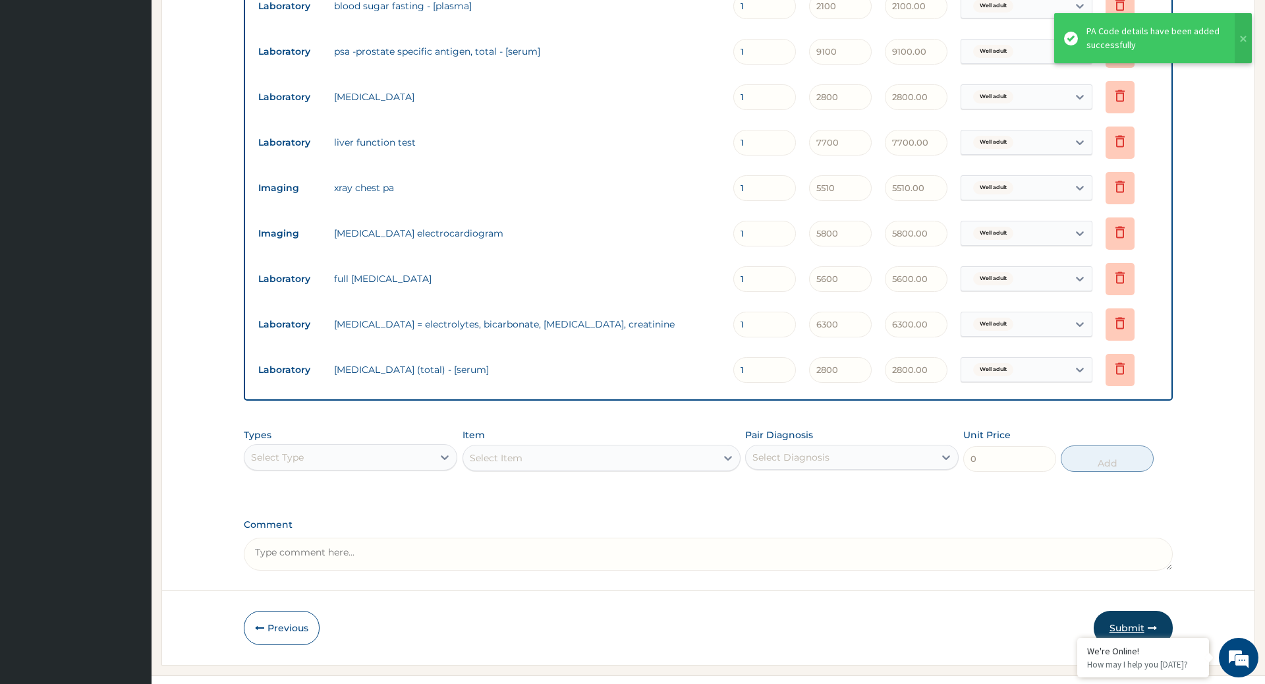
click at [1137, 611] on button "Submit" at bounding box center [1133, 628] width 79 height 34
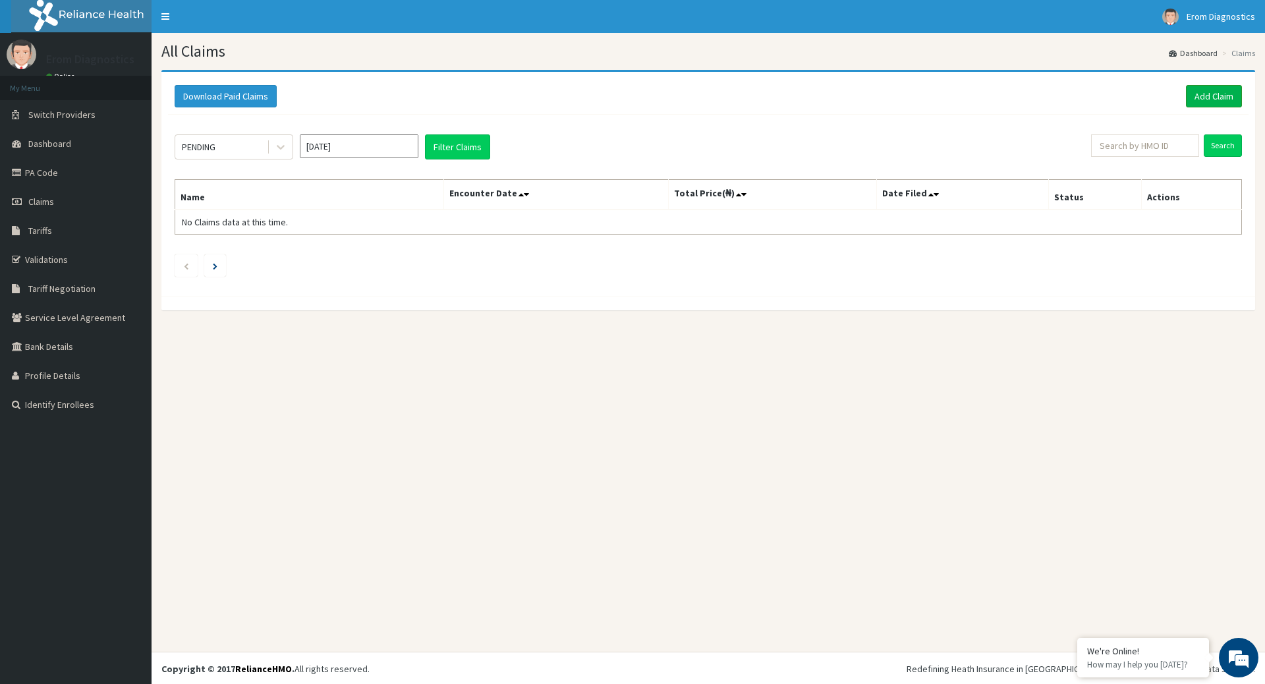
click at [1217, 92] on link "Add Claim" at bounding box center [1214, 96] width 56 height 22
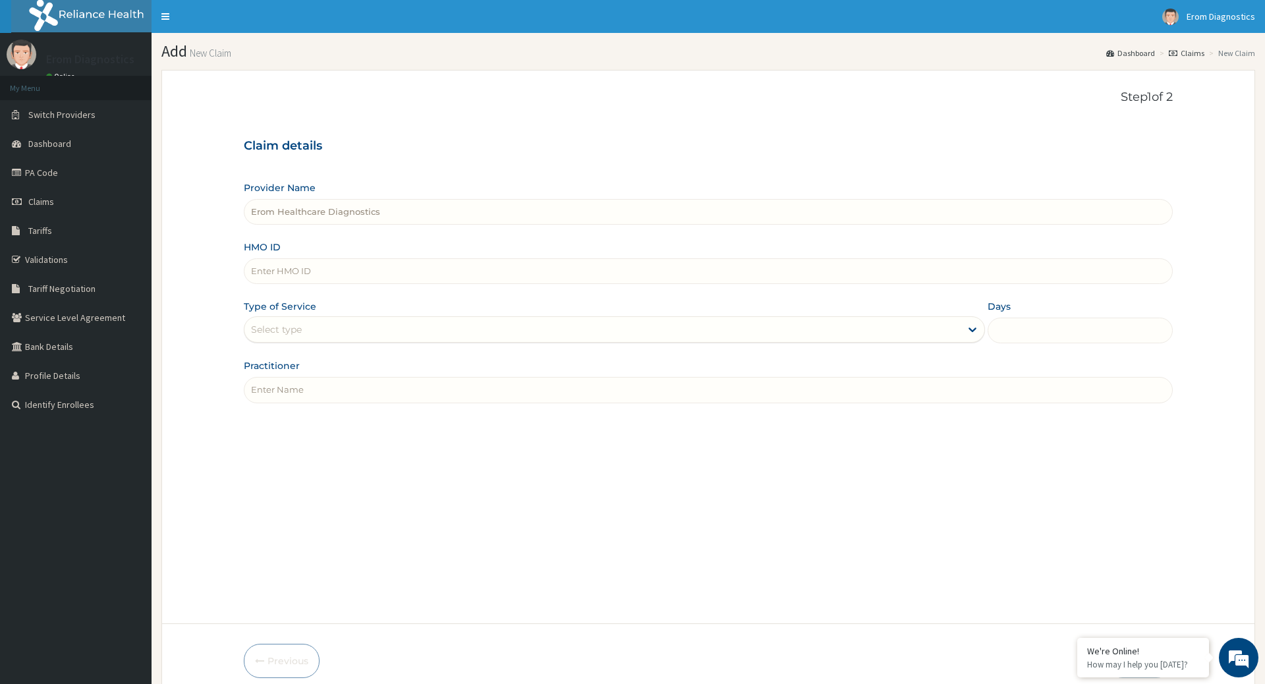
type input "Erom Healthcare Diagnostics"
click at [307, 261] on input "HMO ID" at bounding box center [708, 271] width 929 height 26
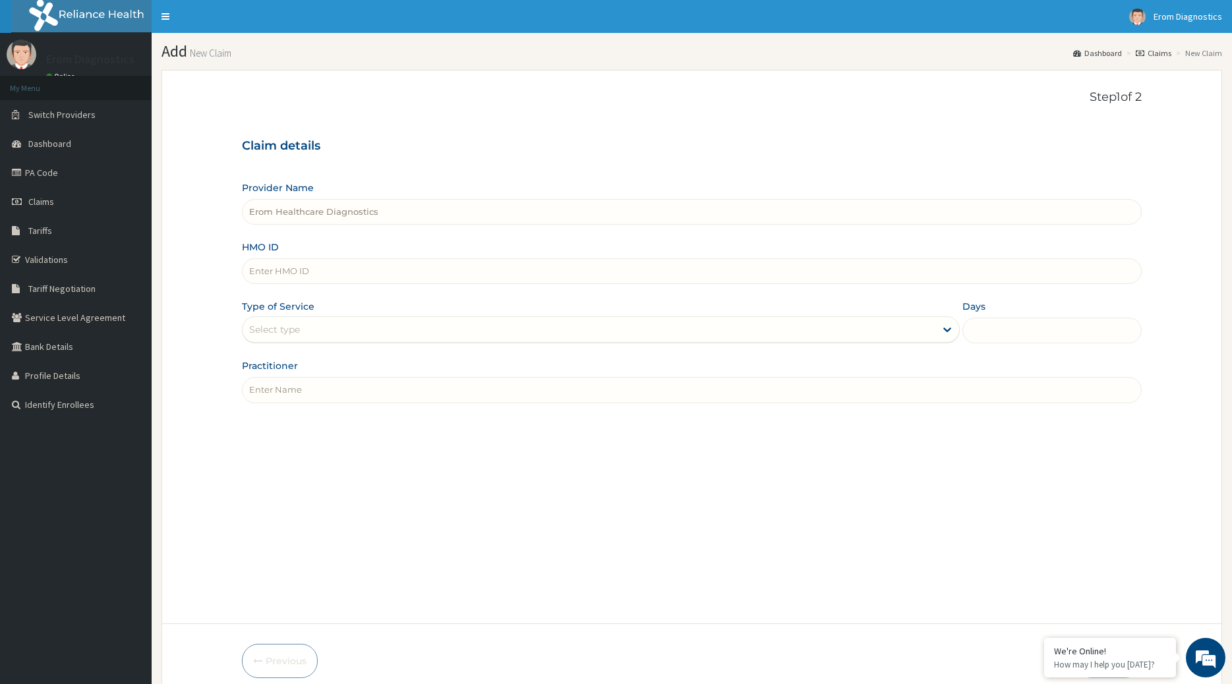
click at [316, 377] on input "Practitioner" at bounding box center [692, 390] width 900 height 26
paste input "[PERSON_NAME] ORI/10120/A"
drag, startPoint x: 318, startPoint y: 376, endPoint x: 362, endPoint y: 375, distance: 44.2
click at [362, 377] on input "[PERSON_NAME] ORI/10120/A" at bounding box center [692, 390] width 900 height 26
type input "[PERSON_NAME]"
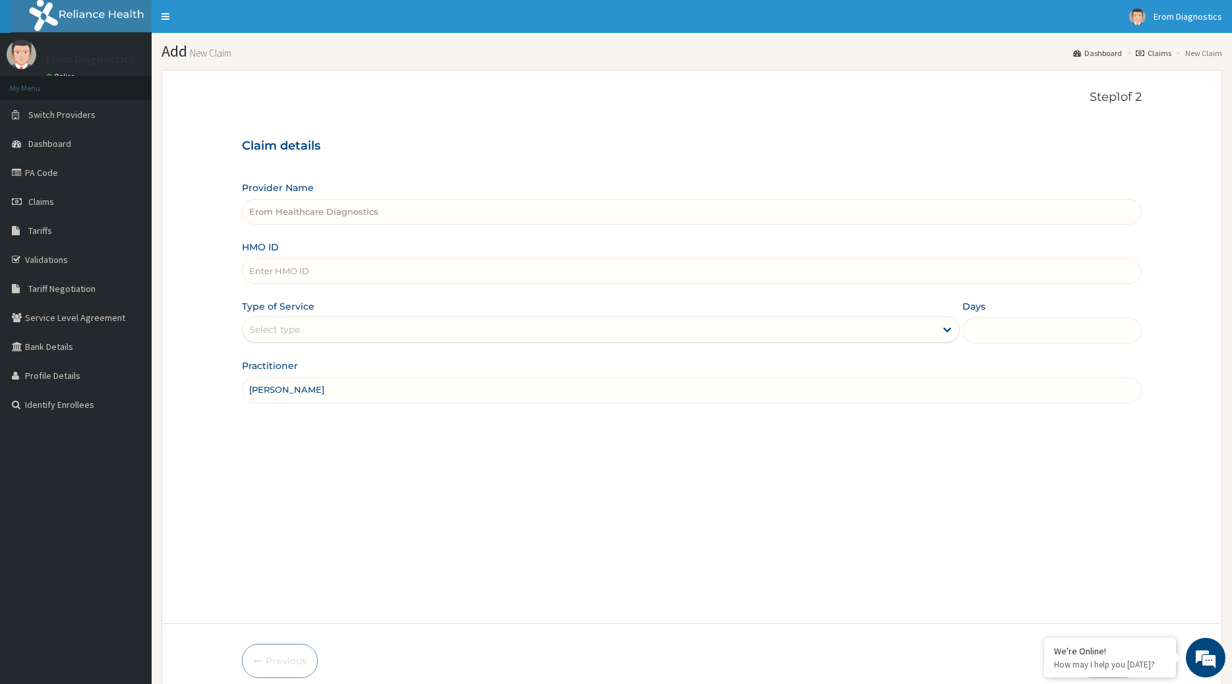
click at [308, 258] on input "HMO ID" at bounding box center [692, 271] width 900 height 26
paste input "ORI/10120/A"
type input "ORI/10120/A"
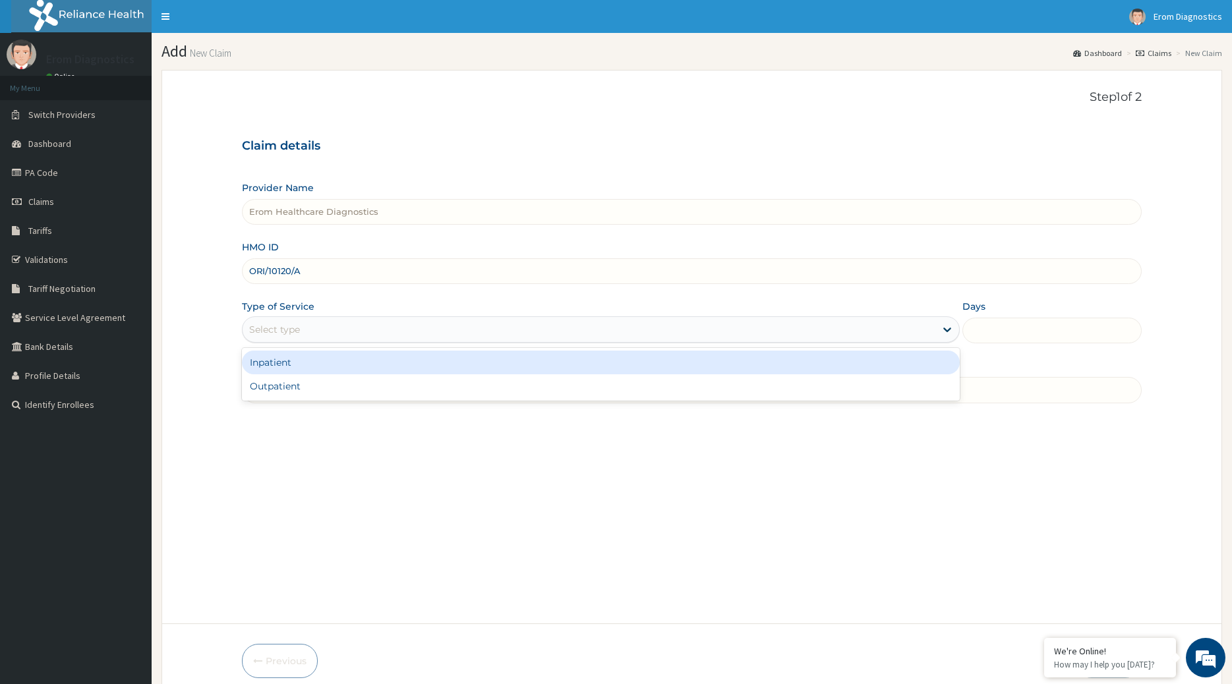
click at [299, 324] on div "Select type" at bounding box center [589, 329] width 693 height 21
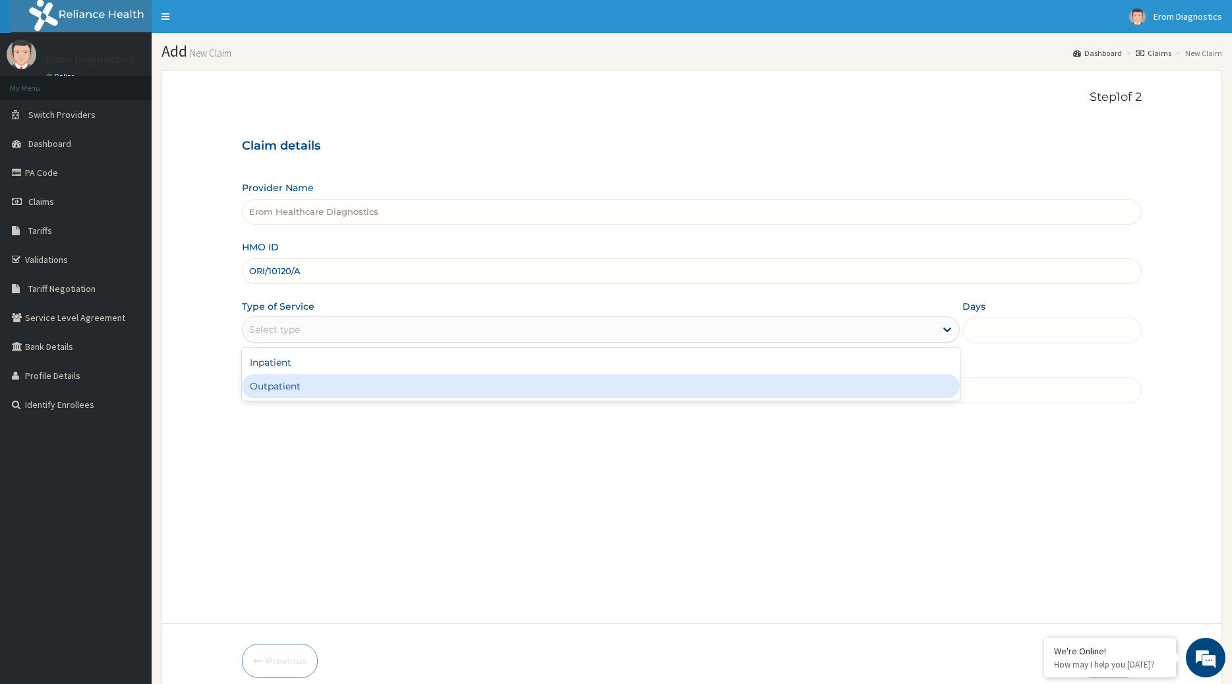
click at [280, 374] on div "Outpatient" at bounding box center [601, 386] width 718 height 24
type input "1"
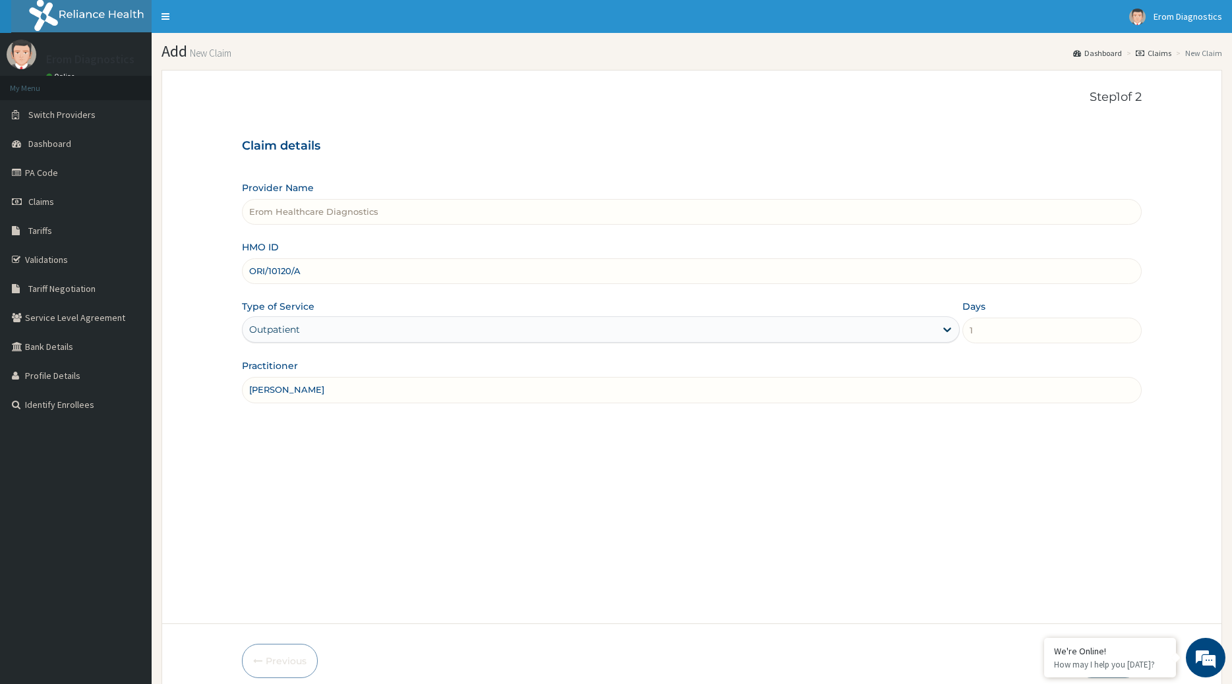
click at [1067, 503] on div "Step 1 of 2 Claim details Provider Name Erom Healthcare Diagnostics HMO ID ORI/…" at bounding box center [692, 346] width 900 height 513
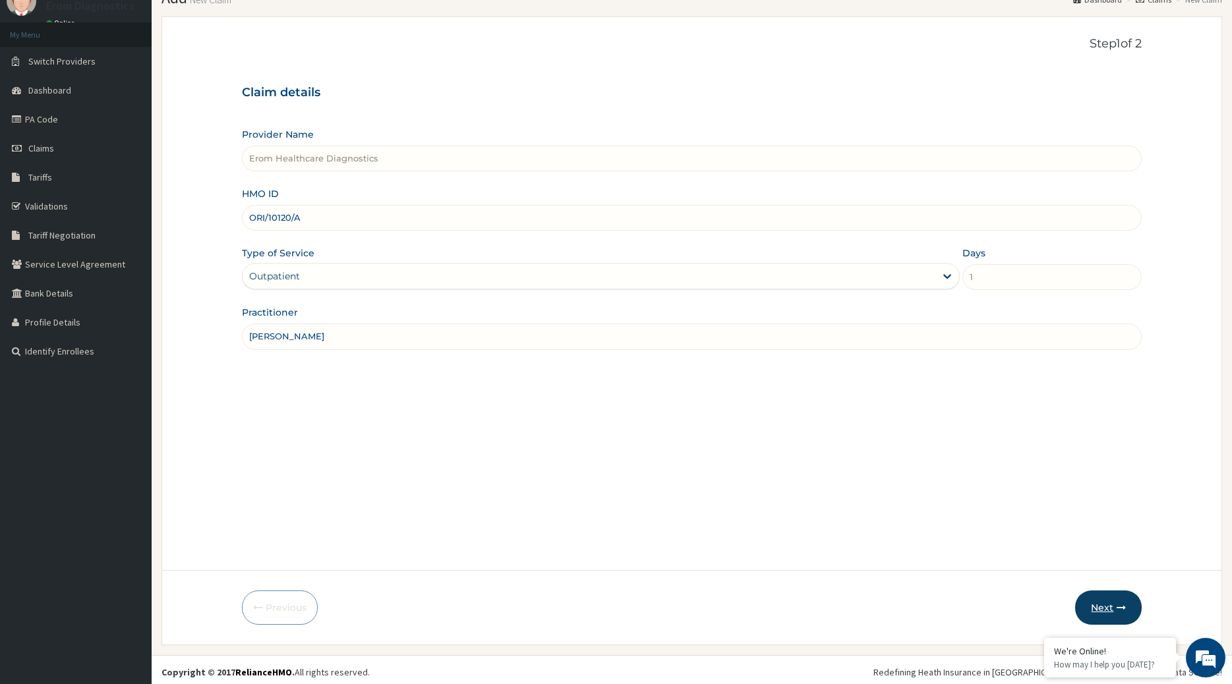
click at [1113, 604] on button "Next" at bounding box center [1108, 607] width 67 height 34
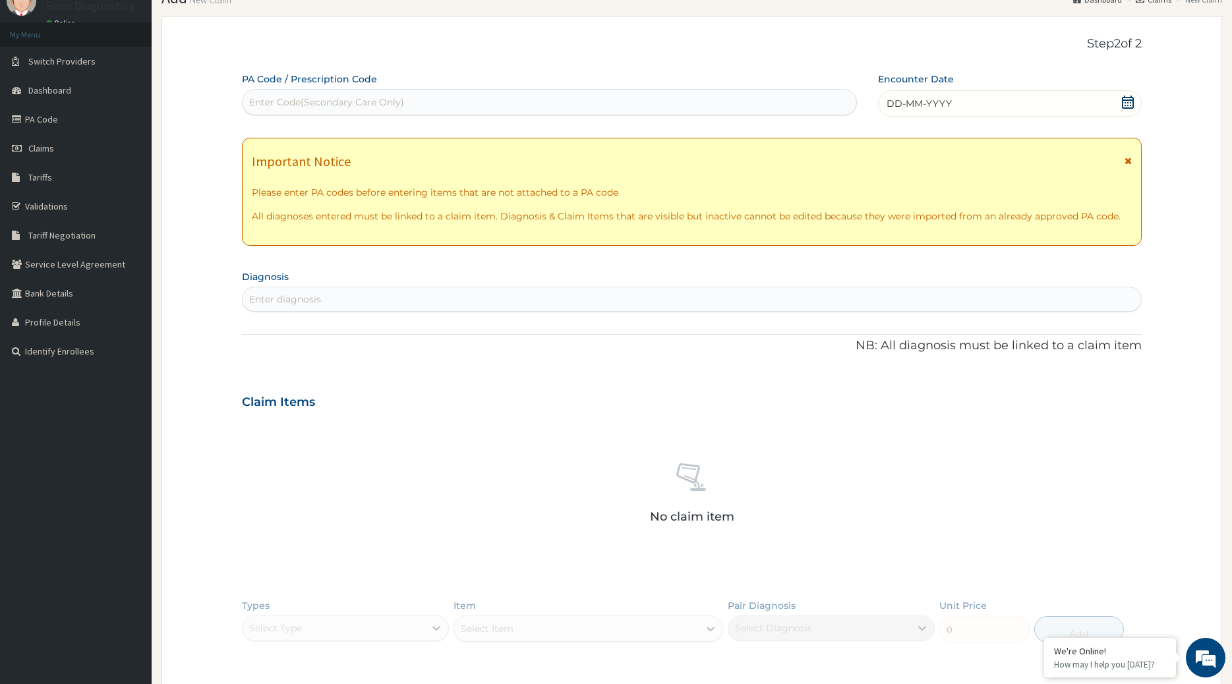
click at [430, 92] on div "Enter Code(Secondary Care Only)" at bounding box center [550, 102] width 614 height 21
paste input "PA/5E1D08"
type input "PA/5E1D08"
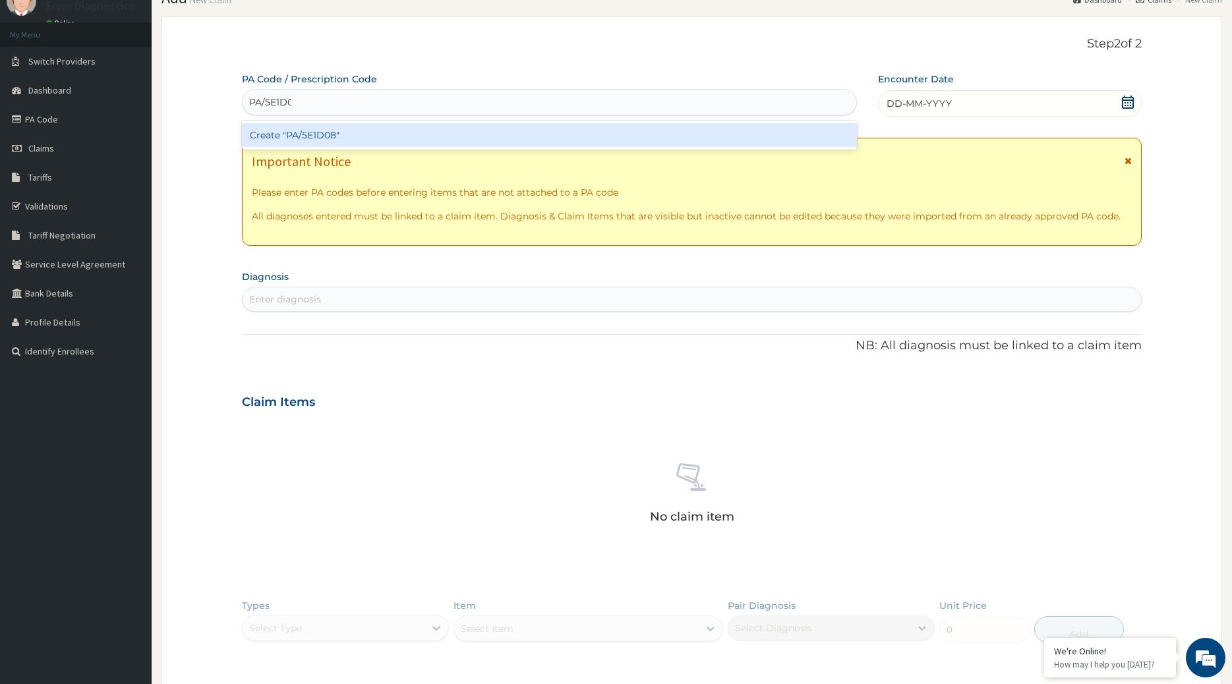
scroll to position [0, 3]
click at [391, 126] on div "Create "PA/5E1D08"" at bounding box center [550, 135] width 616 height 24
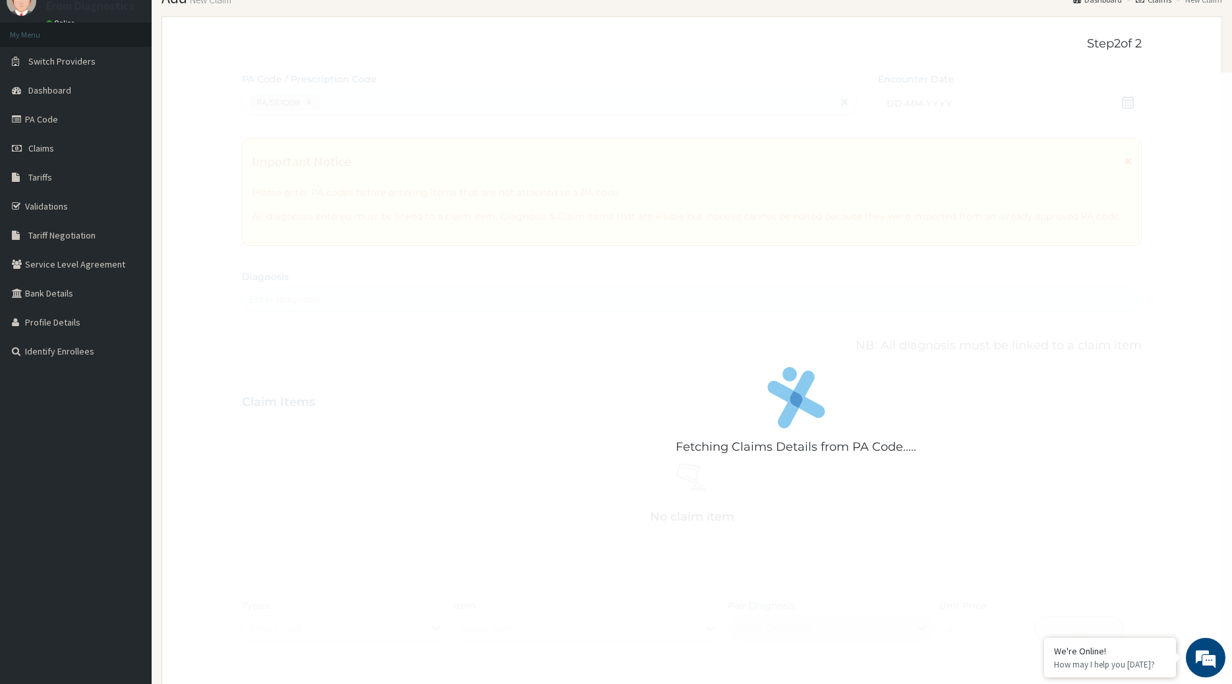
scroll to position [0, 0]
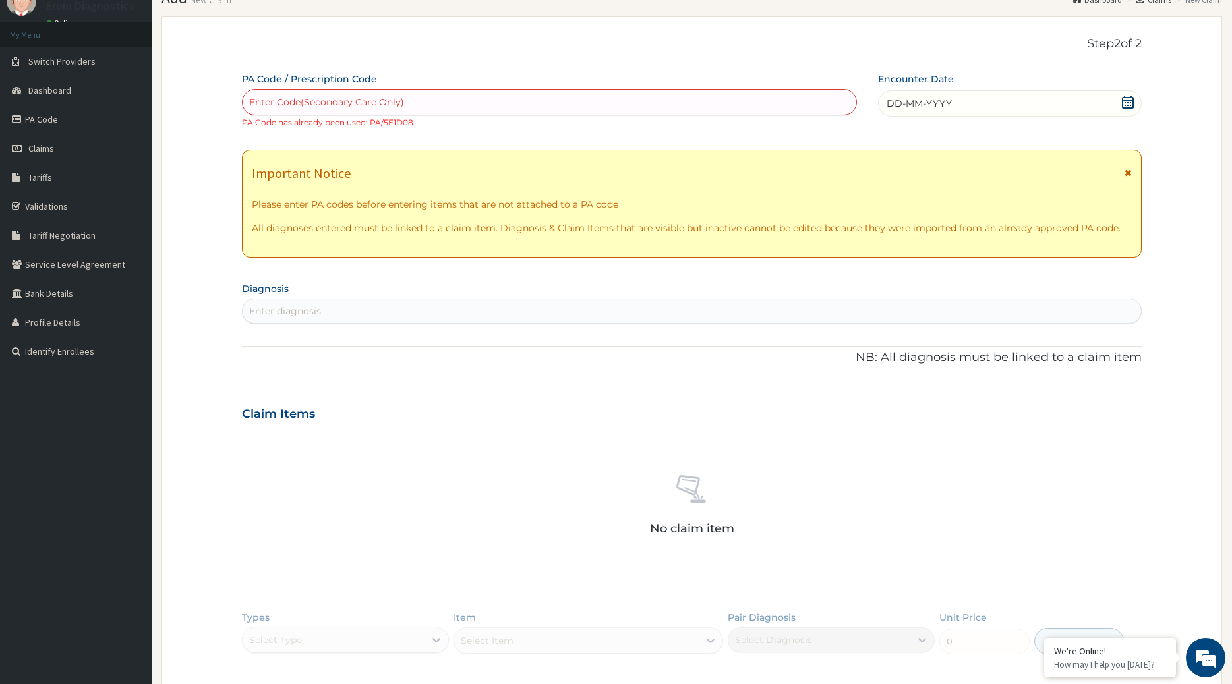
click at [397, 95] on div "Enter Code(Secondary Care Only)" at bounding box center [550, 102] width 614 height 21
paste input "PA/A36AF2"
type input "PA/A36AF2"
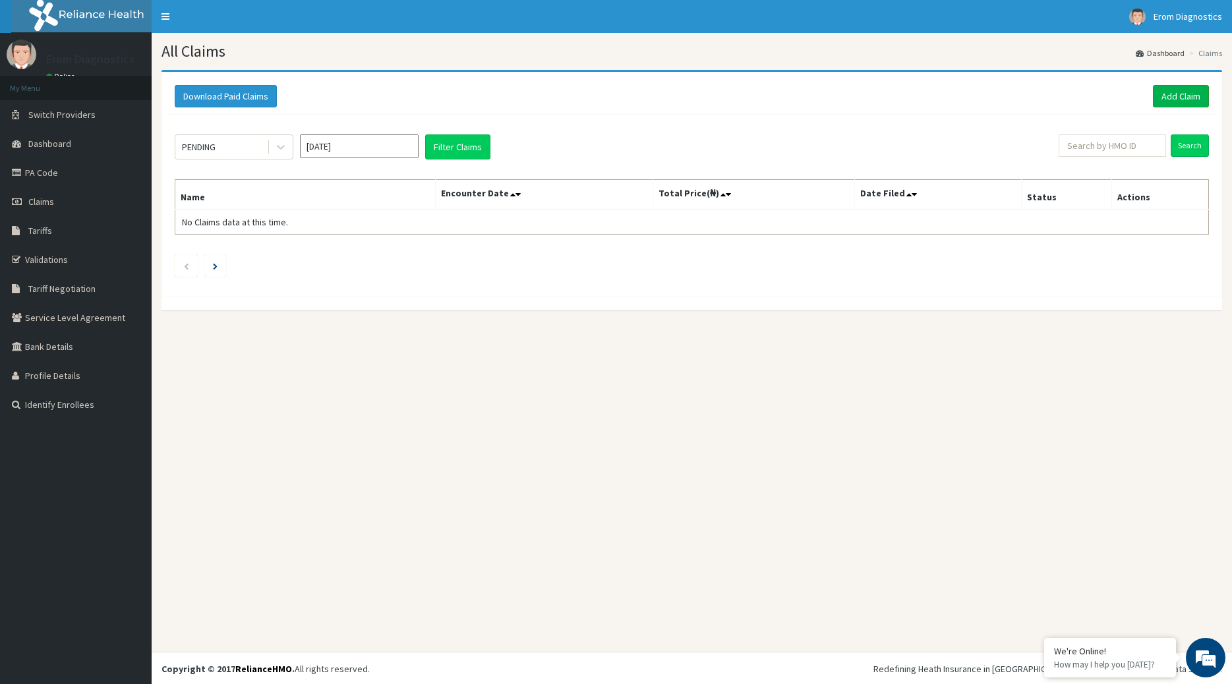
click at [1173, 98] on link "Add Claim" at bounding box center [1181, 96] width 56 height 22
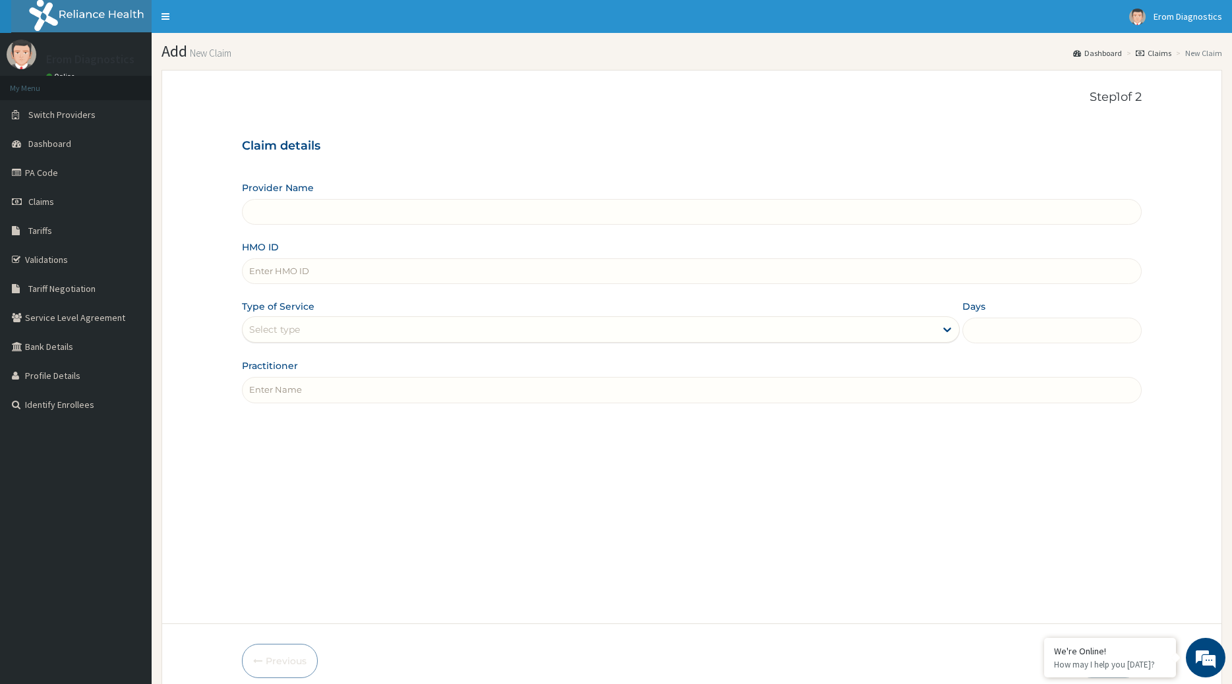
type input "Erom Healthcare Diagnostics"
click at [421, 377] on input "Practitioner" at bounding box center [692, 390] width 900 height 26
paste input "Nnadozie C. Odunze AGO/10024/A"
drag, startPoint x: 402, startPoint y: 379, endPoint x: 353, endPoint y: 376, distance: 49.5
click at [353, 377] on input "Nnadozie C. Odunze AGO/10024/A" at bounding box center [692, 390] width 900 height 26
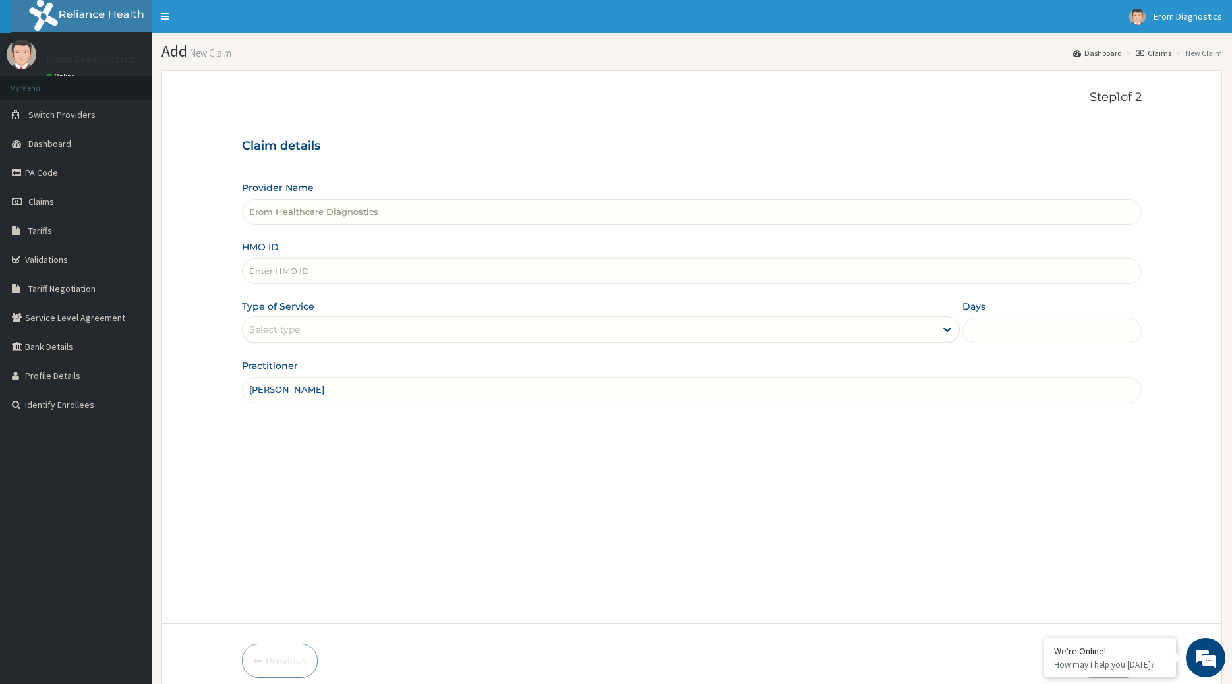
type input "Nnadozie C. Odunze"
click at [299, 272] on input "HMO ID" at bounding box center [692, 271] width 900 height 26
paste input "AGO/10024/A"
type input "AGO/10024/A"
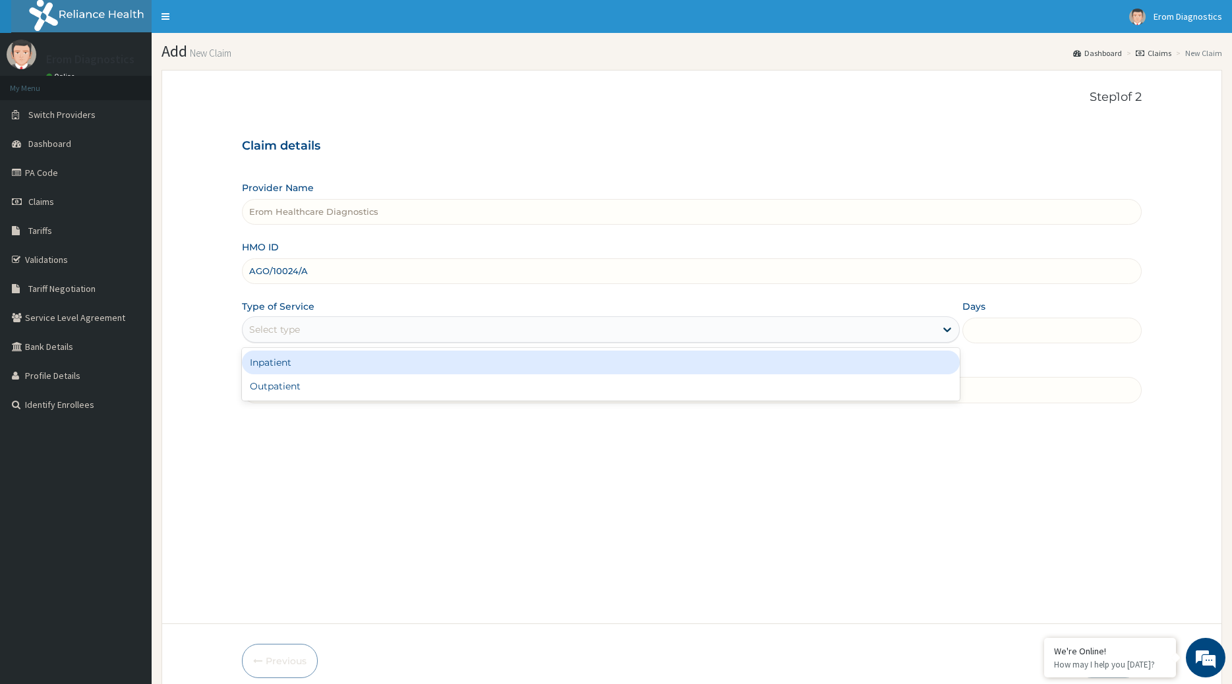
click at [352, 319] on div "Select type" at bounding box center [589, 329] width 693 height 21
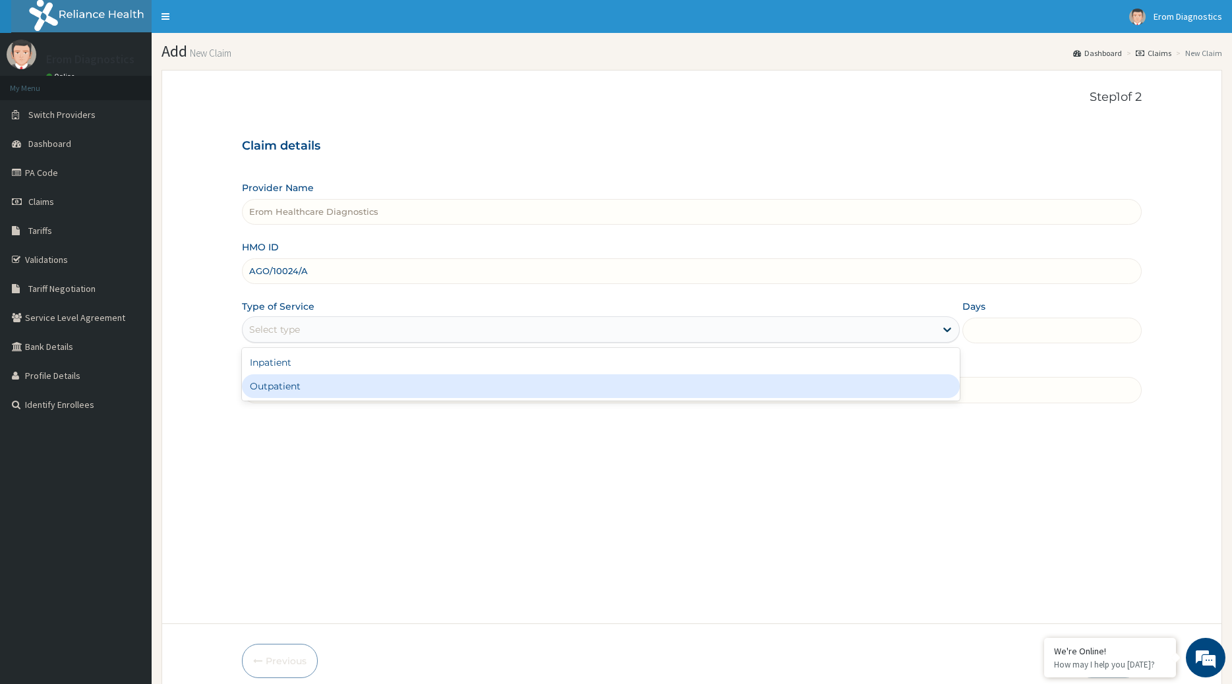
click at [303, 374] on div "Outpatient" at bounding box center [601, 386] width 718 height 24
type input "1"
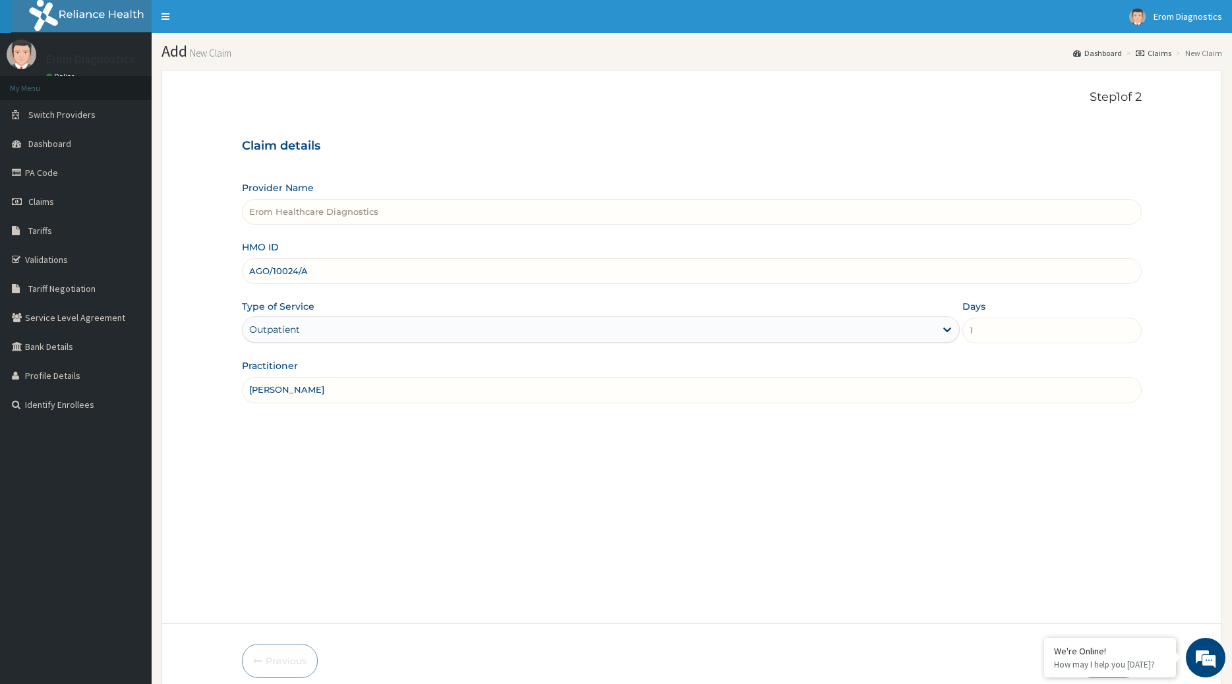
click at [1097, 616] on form "Step 1 of 2 Claim details Provider Name Erom Healthcare Diagnostics HMO ID AGO/…" at bounding box center [691, 384] width 1060 height 629
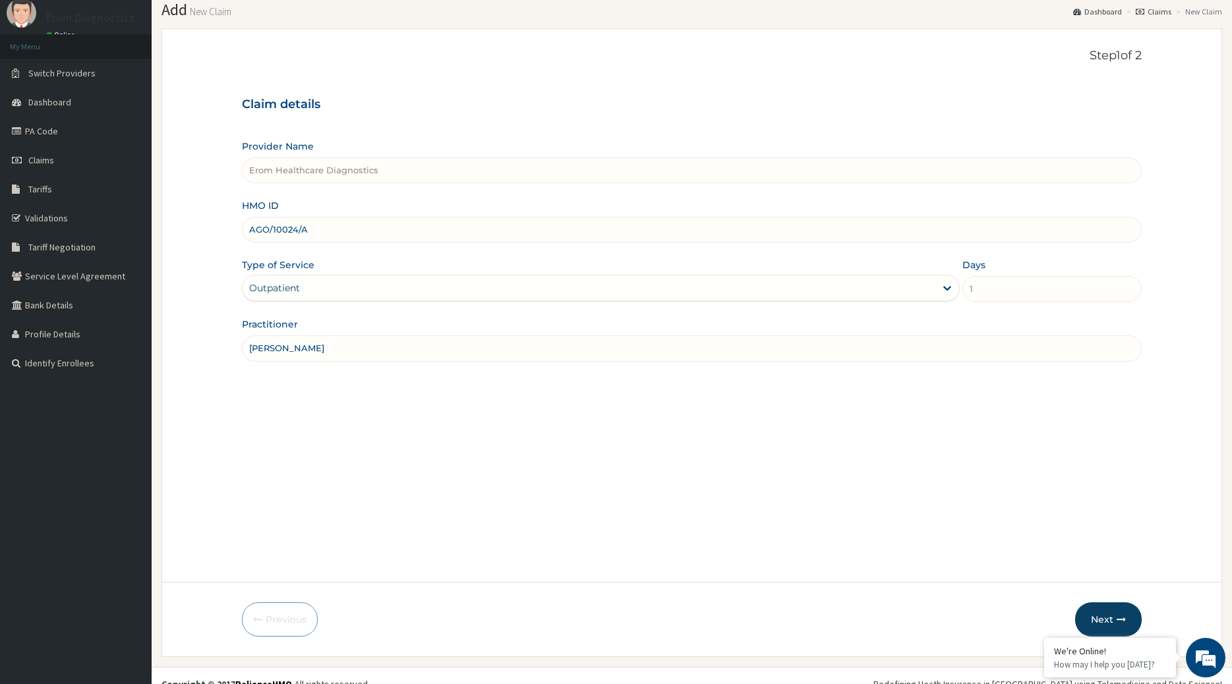
scroll to position [53, 0]
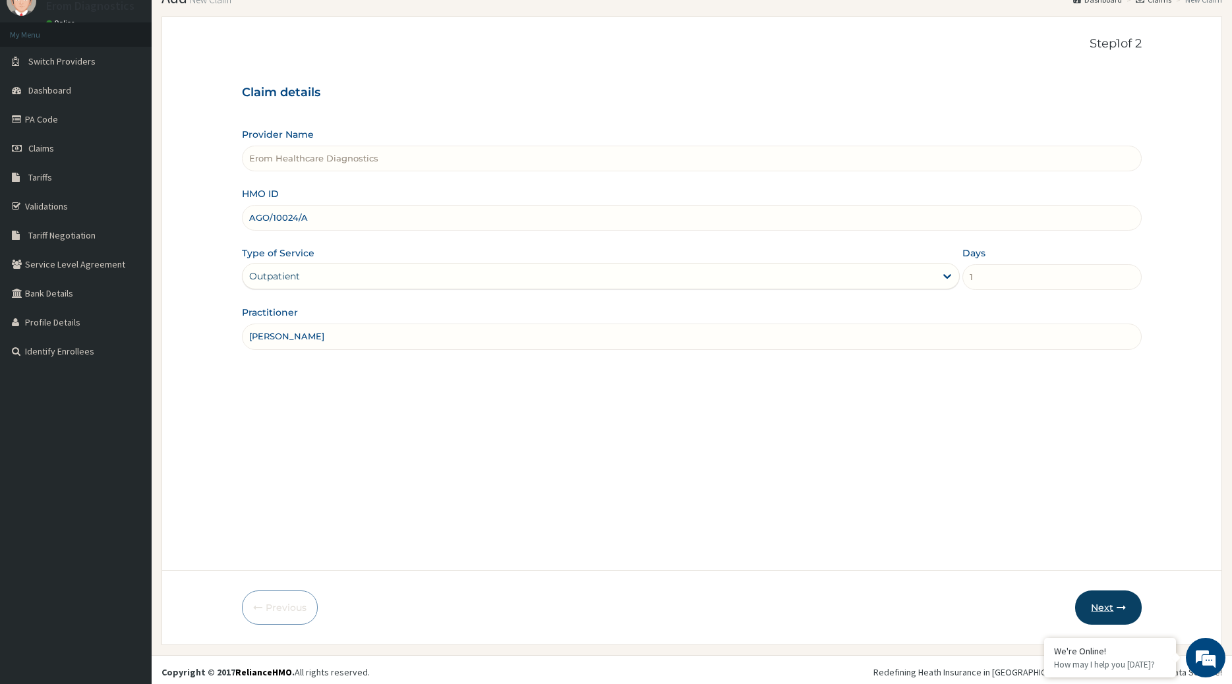
click at [1116, 610] on button "Next" at bounding box center [1108, 607] width 67 height 34
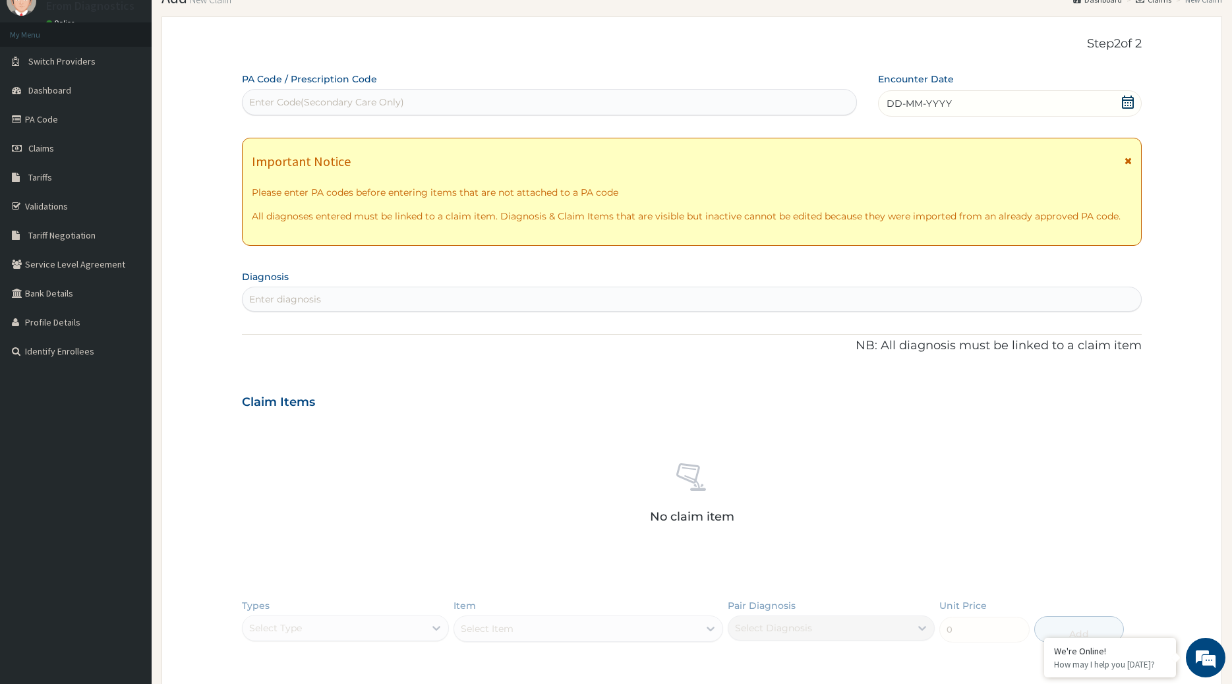
click at [284, 96] on div "Enter Code(Secondary Care Only)" at bounding box center [326, 102] width 155 height 13
paste input "PA/9403C5"
type input "PA/9403C5"
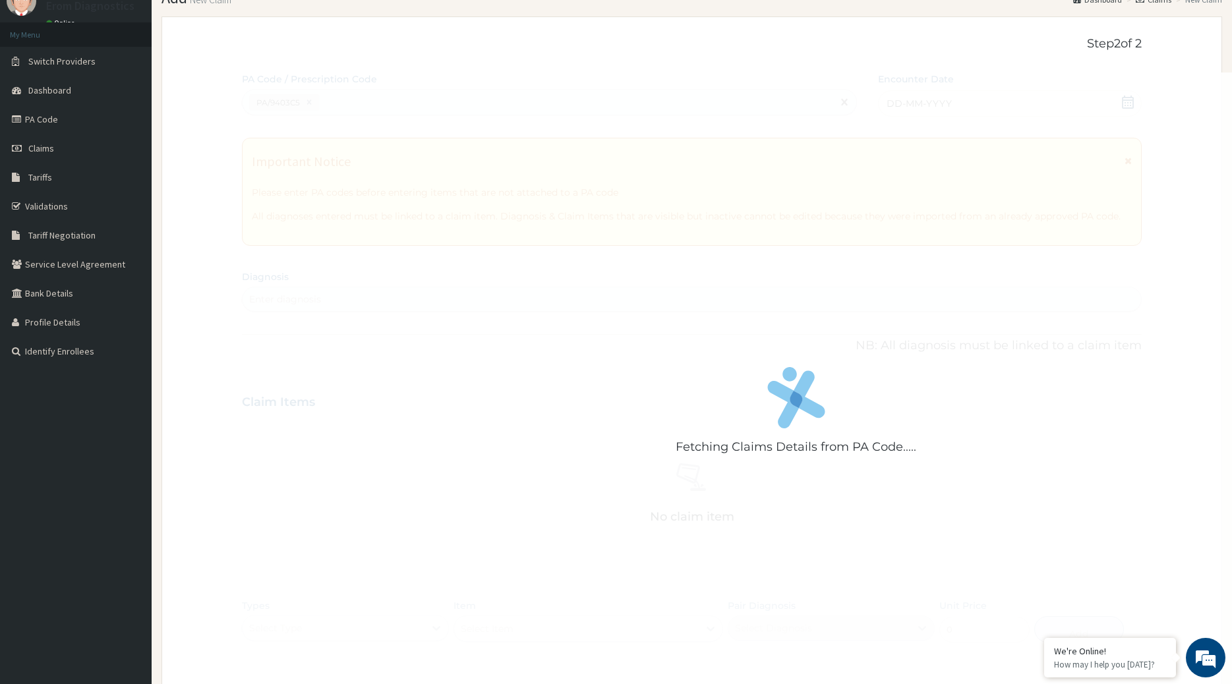
scroll to position [484, 0]
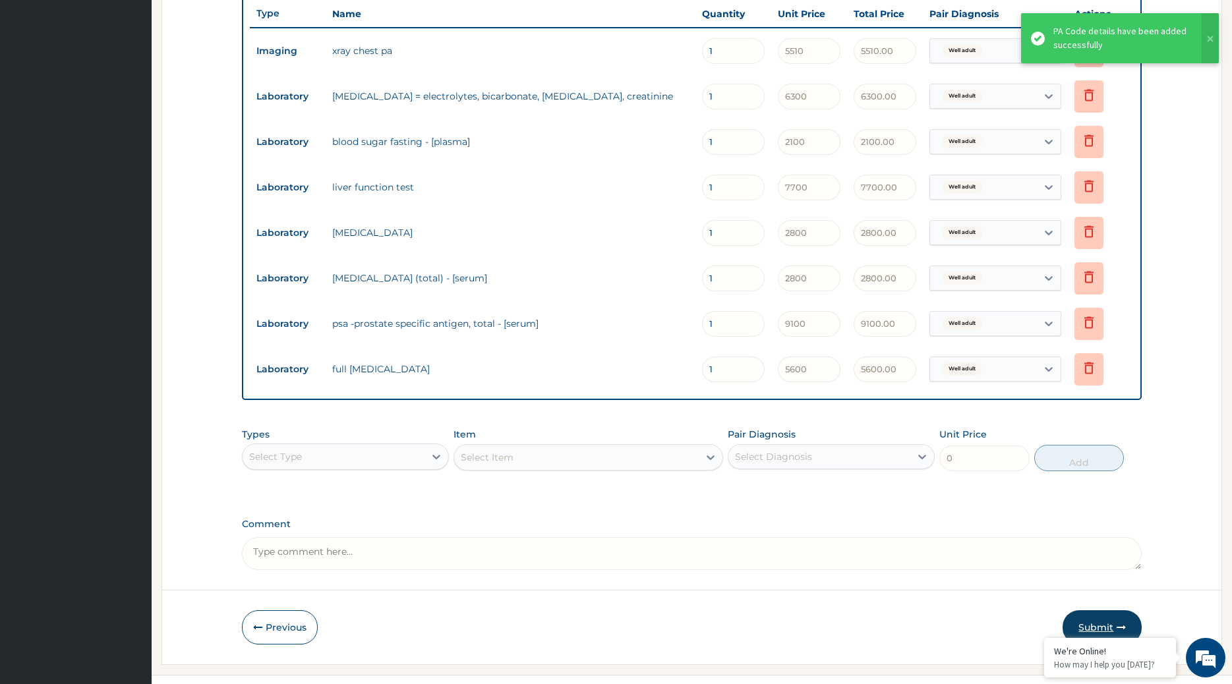
click at [1112, 610] on button "Submit" at bounding box center [1101, 627] width 79 height 34
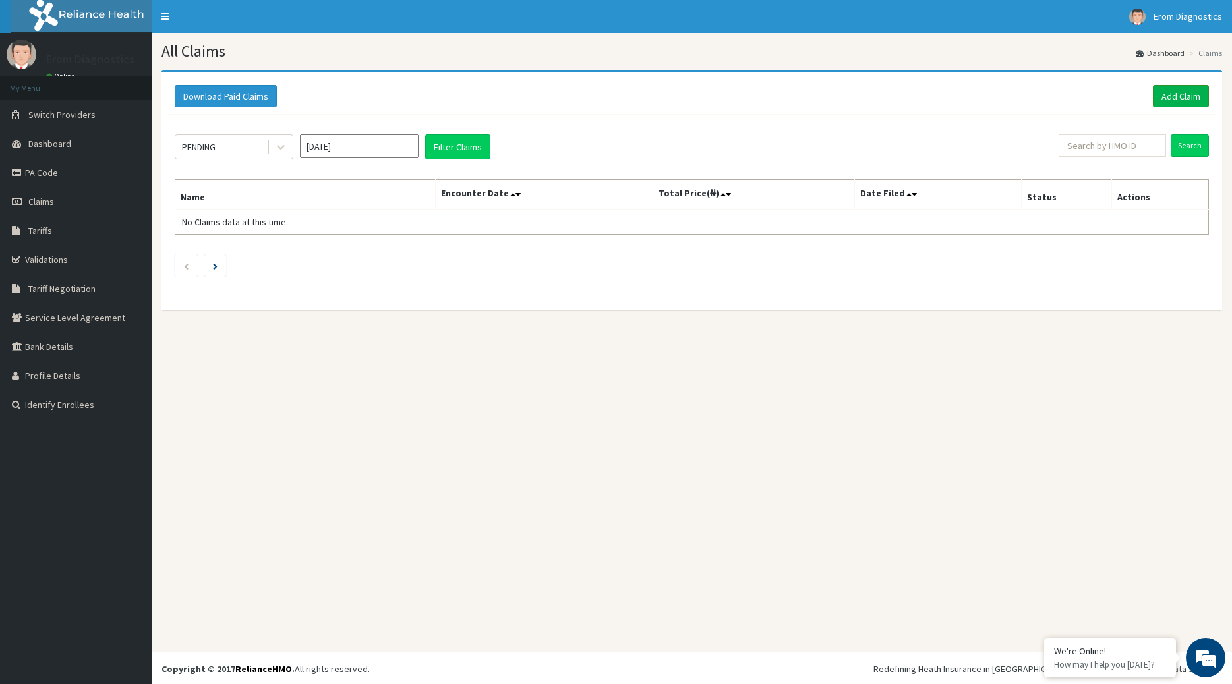
click at [1182, 101] on link "Add Claim" at bounding box center [1181, 96] width 56 height 22
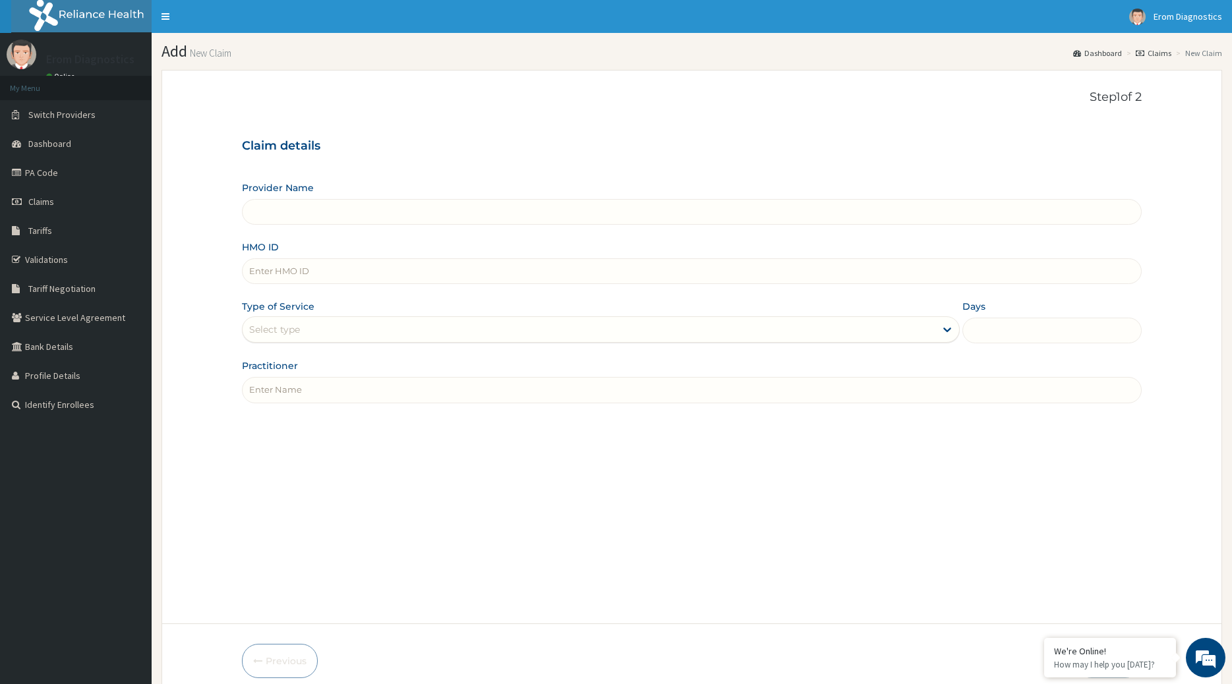
type input "Erom Healthcare Diagnostics"
click at [297, 262] on input "HMO ID" at bounding box center [692, 271] width 900 height 26
click at [284, 378] on input "Practitioner" at bounding box center [692, 390] width 900 height 26
paste input "[PERSON_NAME] CHL/10858/A"
drag, startPoint x: 336, startPoint y: 380, endPoint x: 402, endPoint y: 384, distance: 66.0
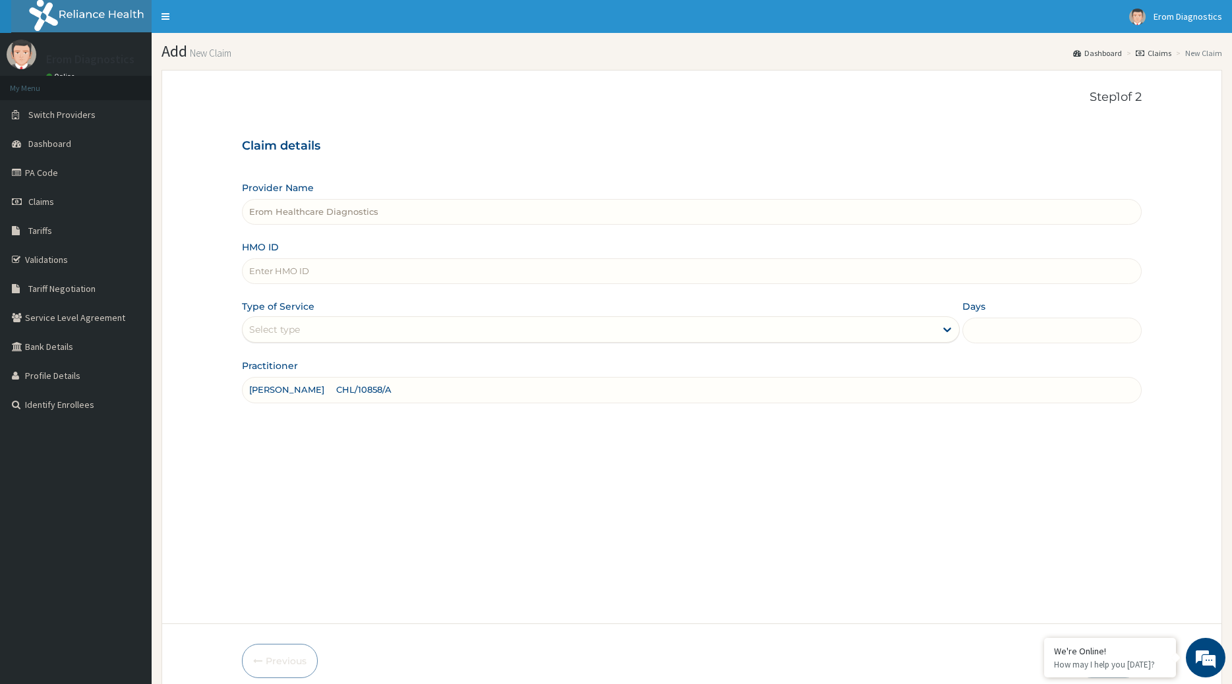
click at [402, 384] on input "[PERSON_NAME] CHL/10858/A" at bounding box center [692, 390] width 900 height 26
type input "[PERSON_NAME]"
click at [299, 258] on input "HMO ID" at bounding box center [692, 271] width 900 height 26
paste input "CHL/10858/A"
type input "CHL/10858/A"
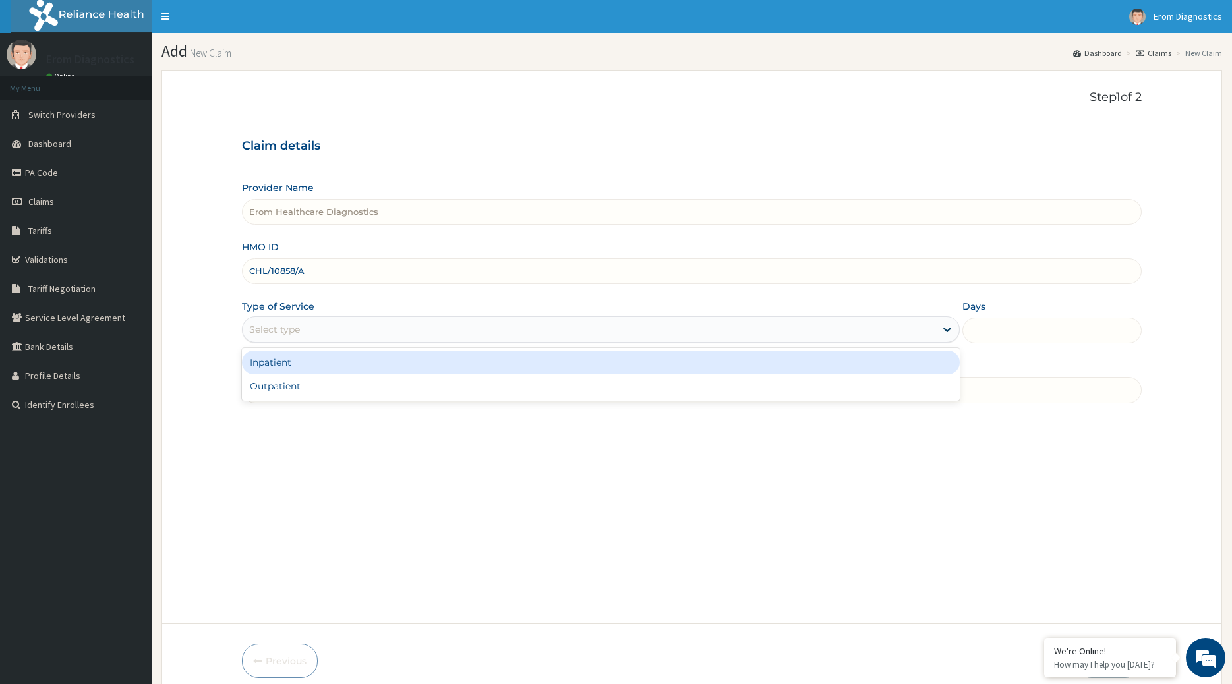
click at [449, 381] on div "Outpatient" at bounding box center [601, 386] width 718 height 24
type input "1"
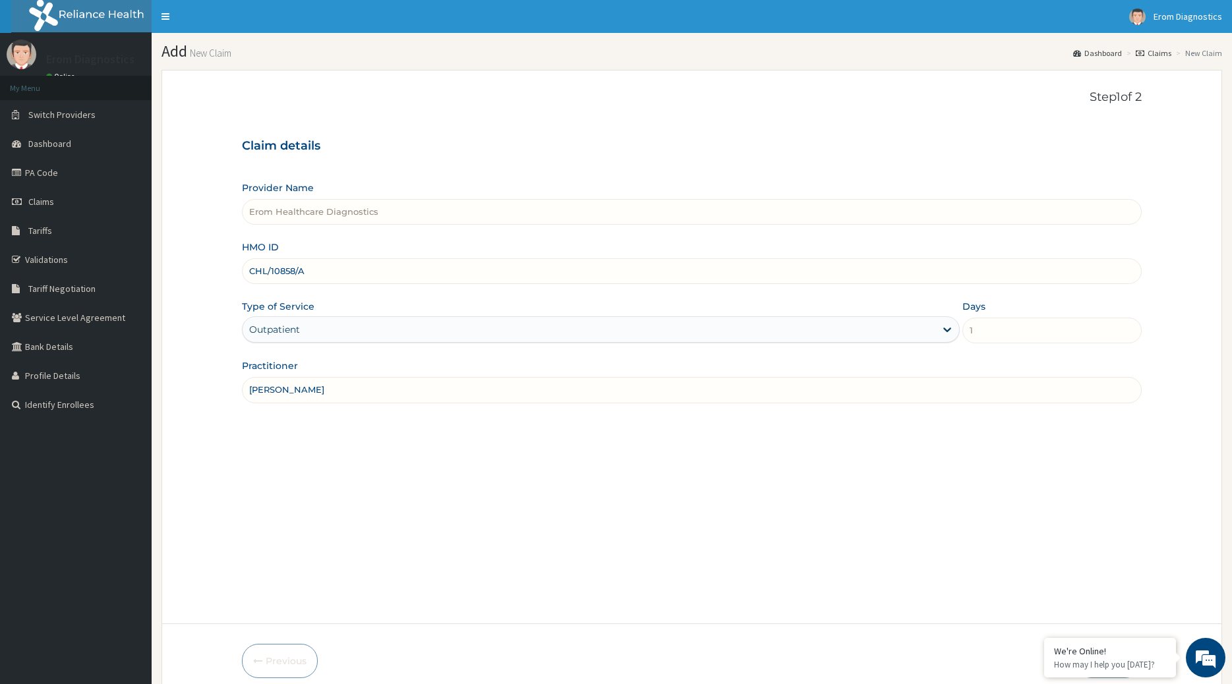
scroll to position [53, 0]
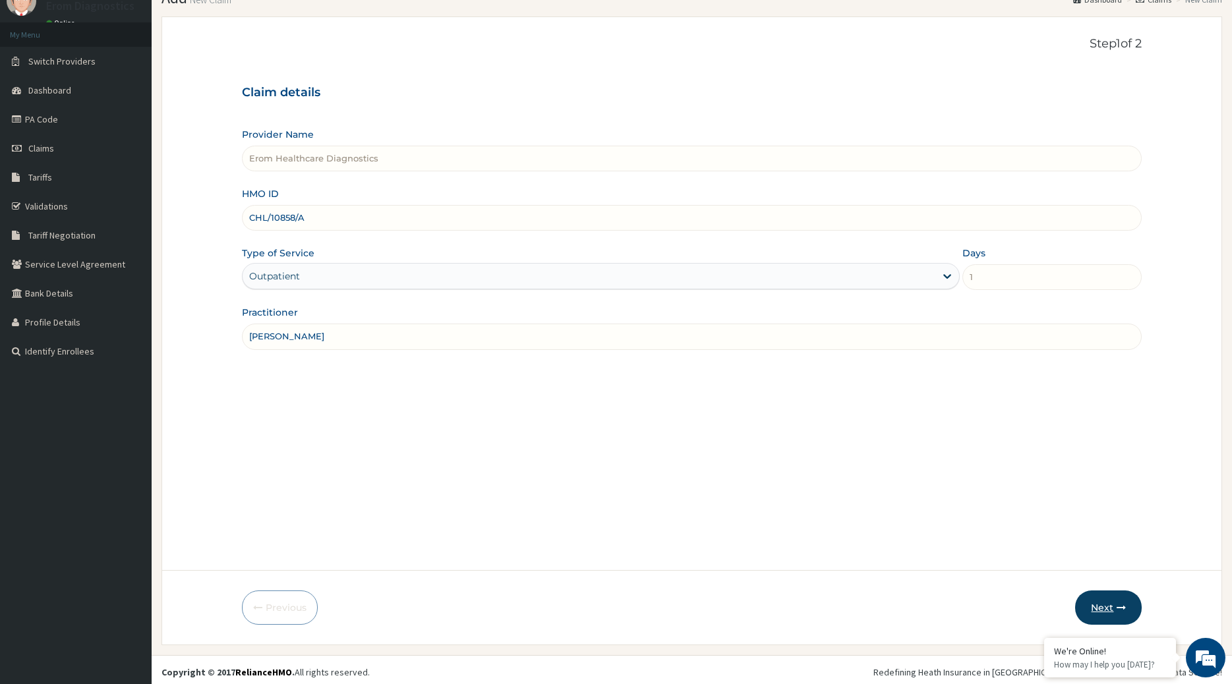
click at [1115, 600] on button "Next" at bounding box center [1108, 607] width 67 height 34
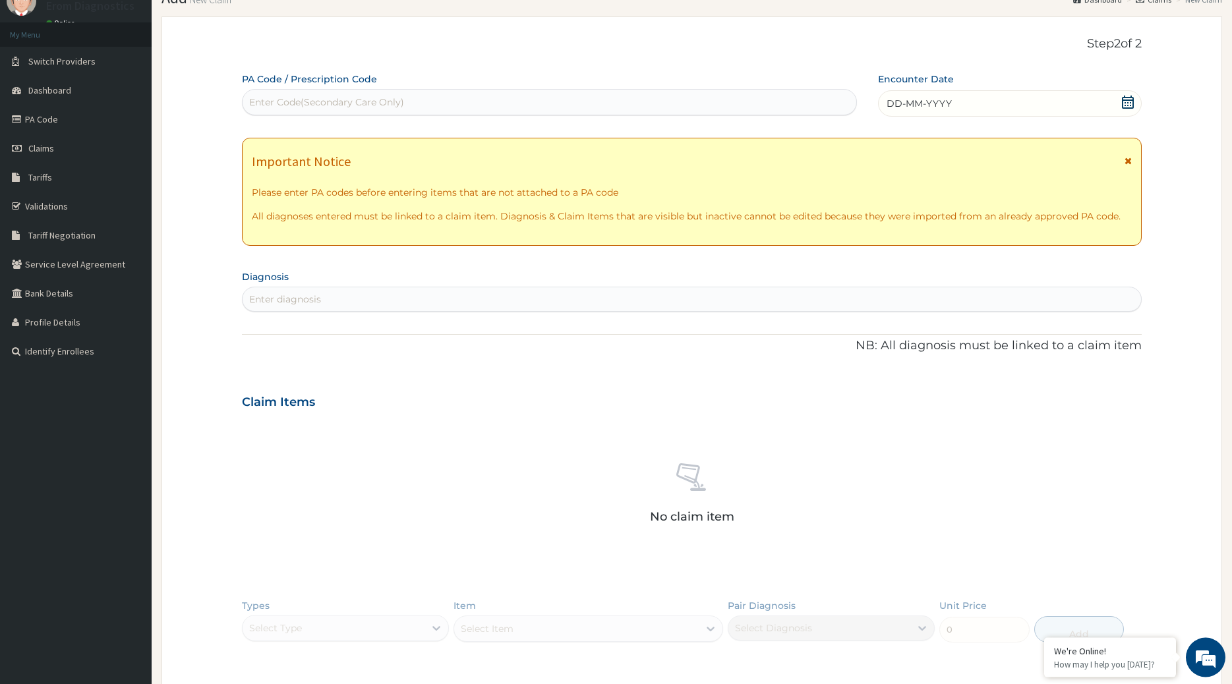
click at [400, 92] on div "Enter Code(Secondary Care Only)" at bounding box center [550, 102] width 614 height 21
paste input "PA/310AD3"
type input "PA/310AD3"
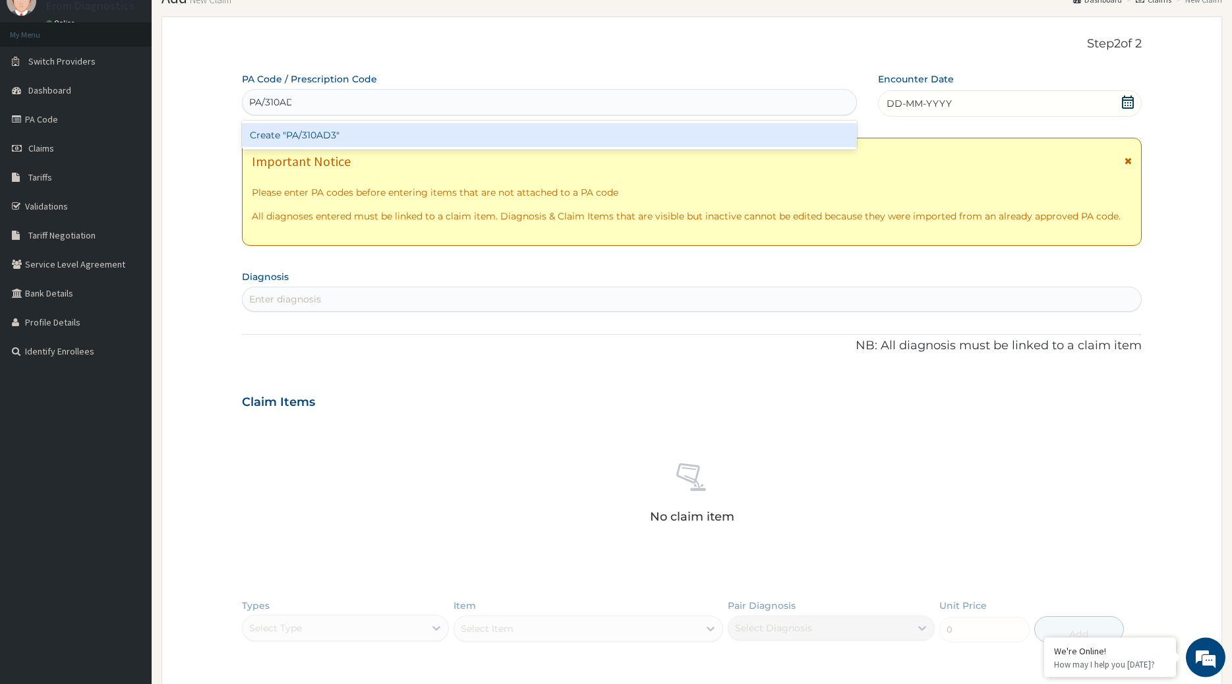
scroll to position [0, 3]
click at [432, 127] on div "Create "PA/310AD3"" at bounding box center [550, 135] width 616 height 24
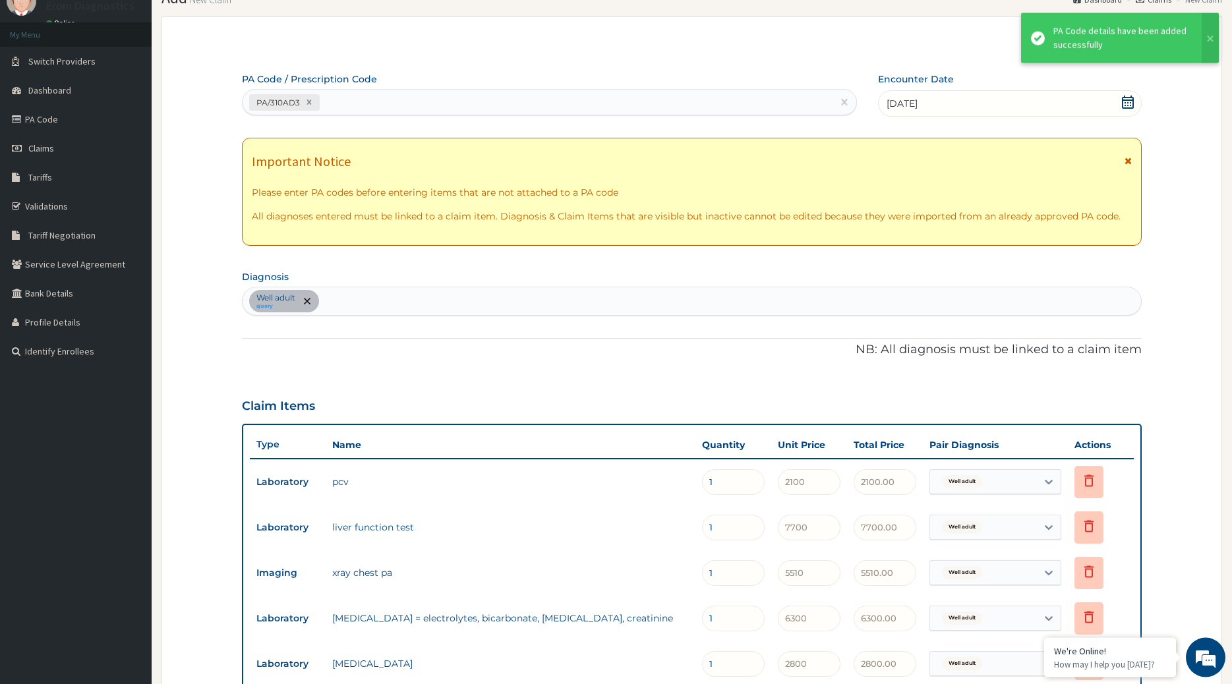
scroll to position [439, 0]
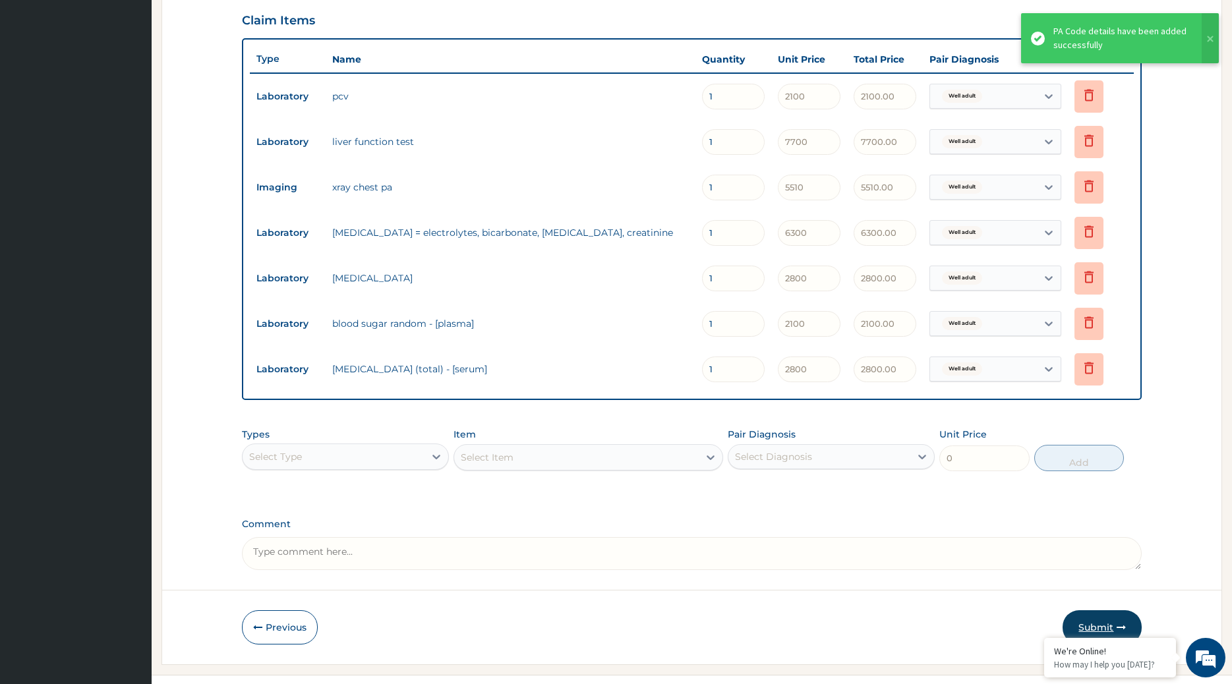
click at [1115, 610] on button "Submit" at bounding box center [1101, 627] width 79 height 34
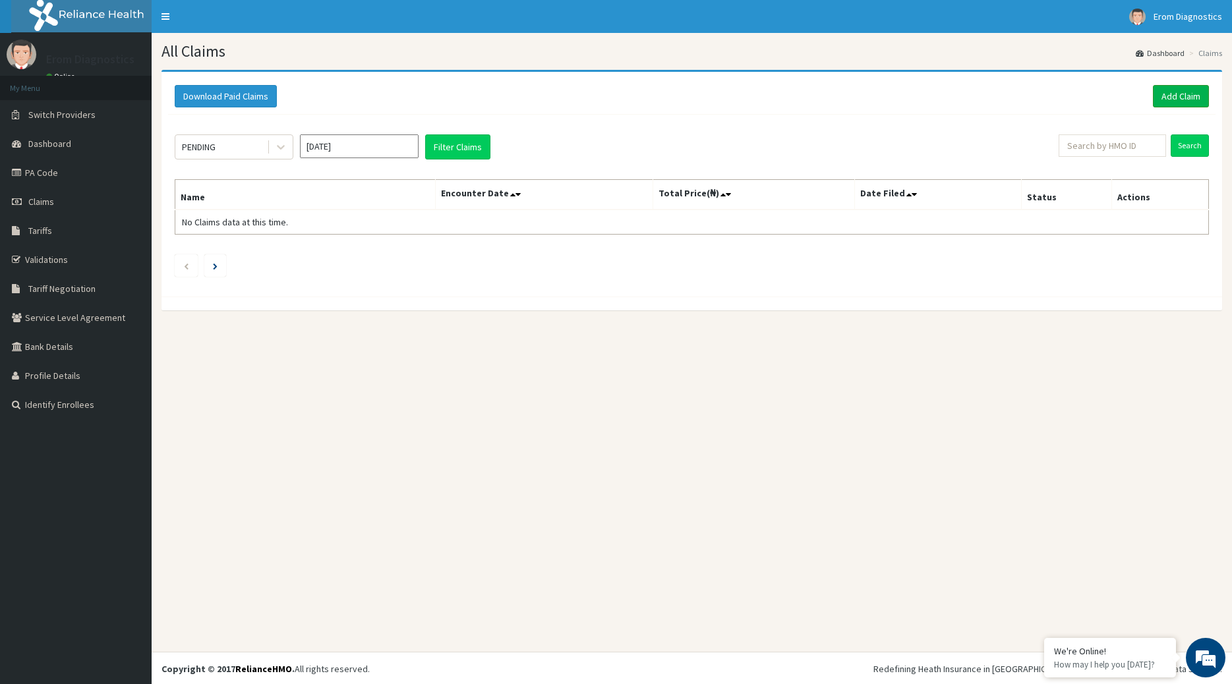
click at [1184, 101] on link "Add Claim" at bounding box center [1181, 96] width 56 height 22
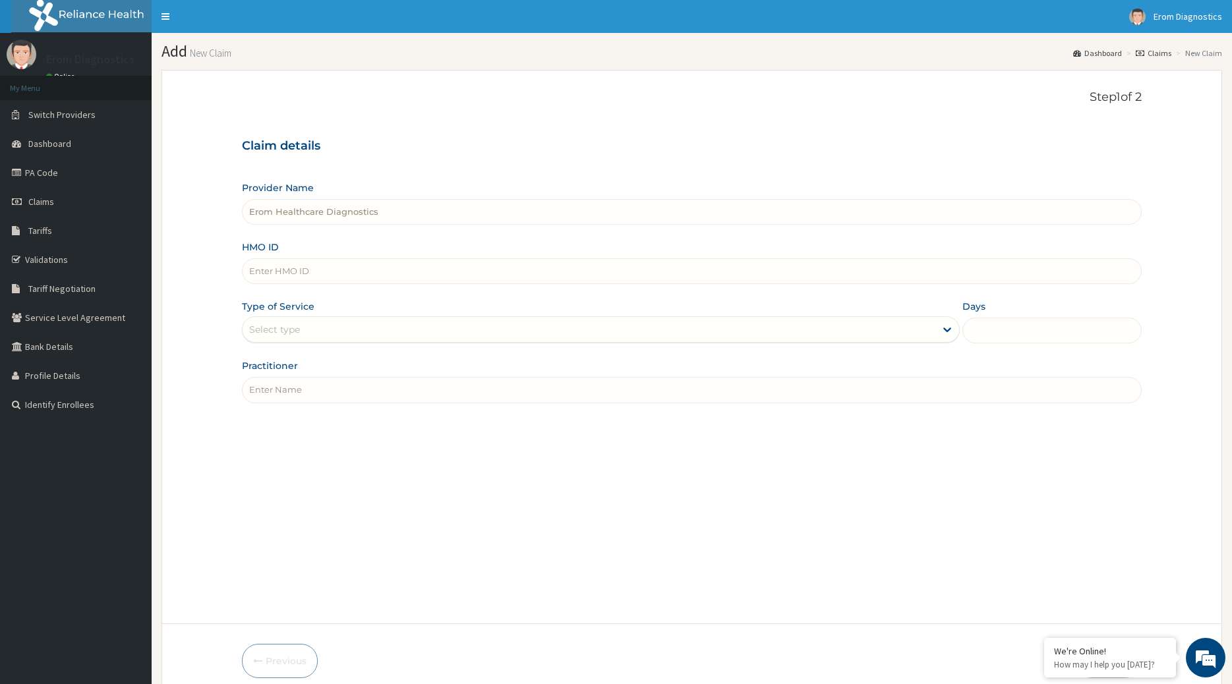
type input "Erom Healthcare Diagnostics"
click at [326, 264] on input "HMO ID" at bounding box center [692, 271] width 900 height 26
click at [294, 384] on input "Practitioner" at bounding box center [692, 390] width 900 height 26
paste input "[PERSON_NAME] CHL/10858/B"
drag, startPoint x: 351, startPoint y: 378, endPoint x: 447, endPoint y: 382, distance: 96.3
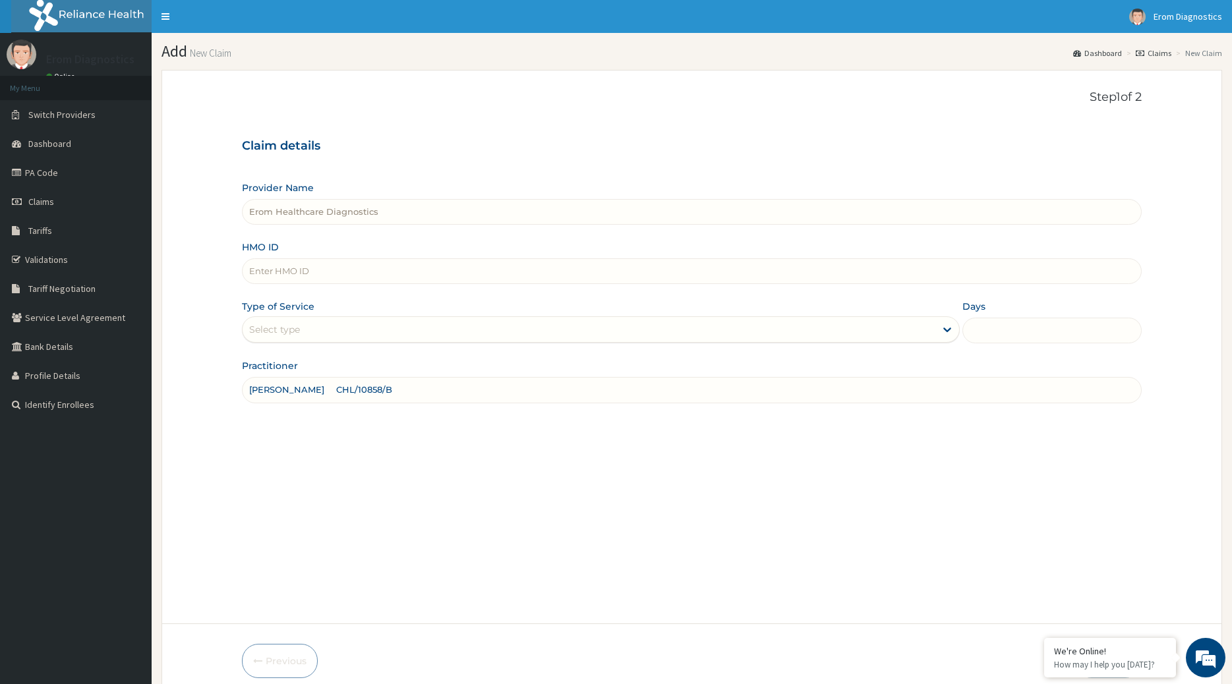
click at [447, 382] on input "[PERSON_NAME] CHL/10858/B" at bounding box center [692, 390] width 900 height 26
type input "[PERSON_NAME]"
click at [274, 258] on input "HMO ID" at bounding box center [692, 271] width 900 height 26
paste input "CHL/10858/B"
type input "CHL/10858/B"
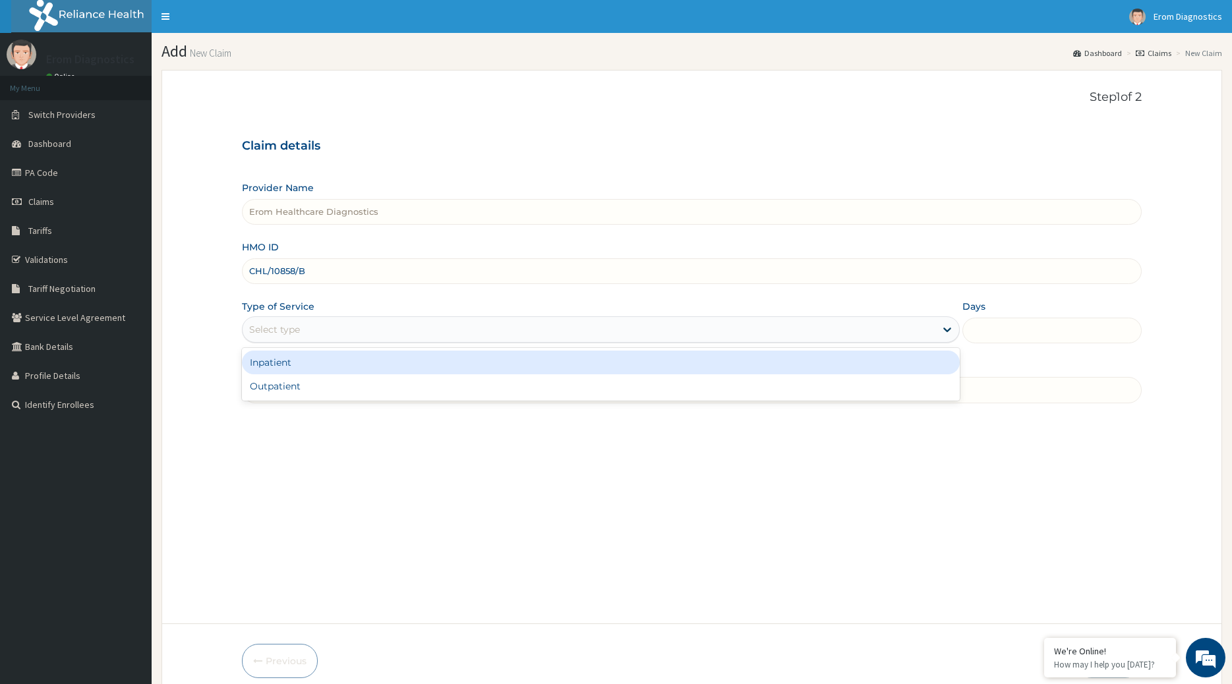
click at [317, 319] on div "Select type" at bounding box center [589, 329] width 693 height 21
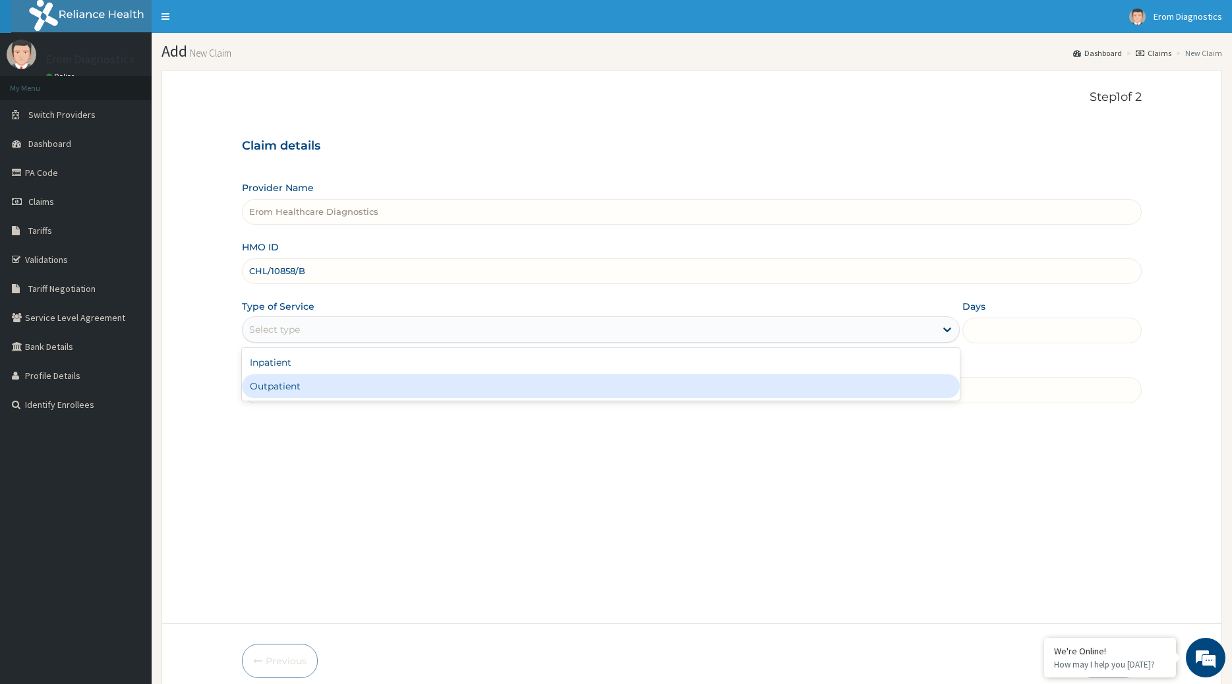
click at [287, 374] on div "Outpatient" at bounding box center [601, 386] width 718 height 24
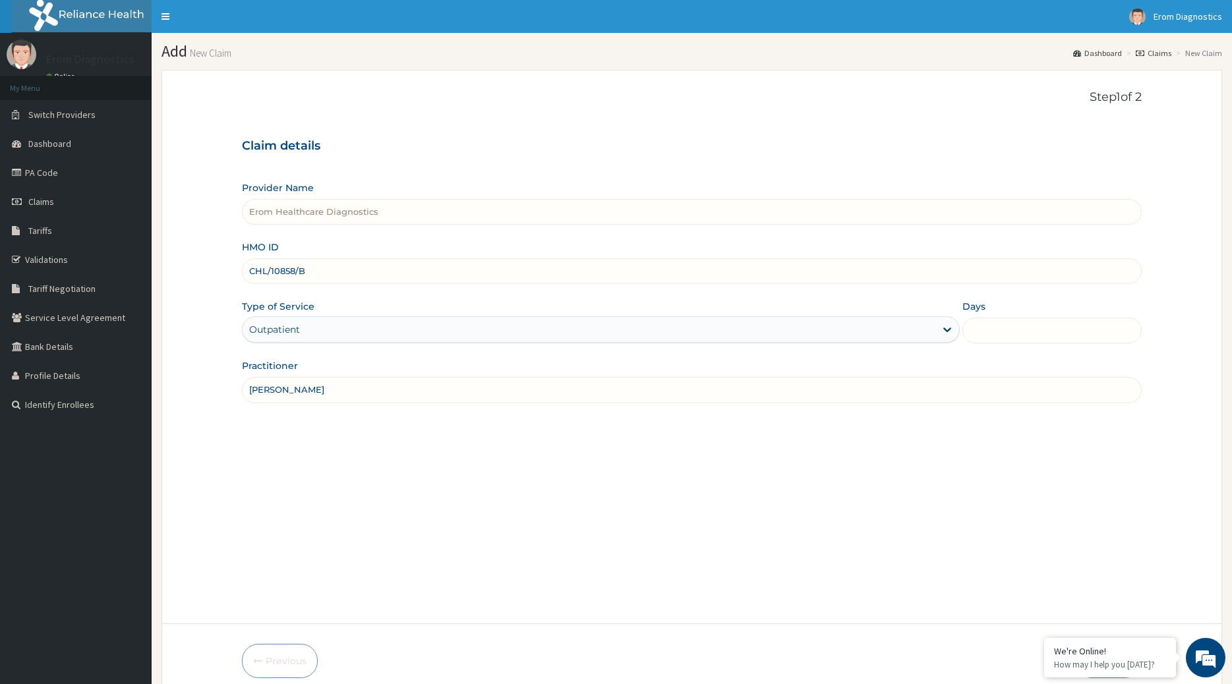
type input "1"
click at [1005, 553] on div "Step 1 of 2 Claim details Provider Name Erom Healthcare Diagnostics HMO ID CHL/…" at bounding box center [692, 346] width 900 height 513
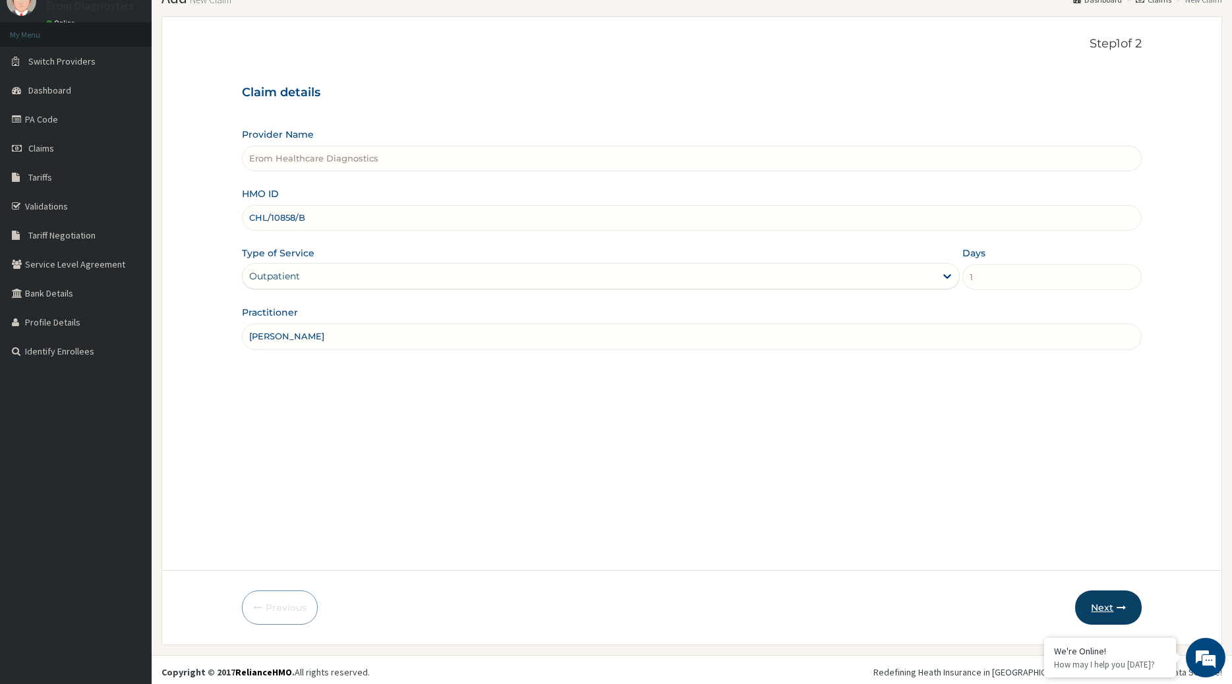
click at [1118, 605] on icon "button" at bounding box center [1120, 607] width 9 height 9
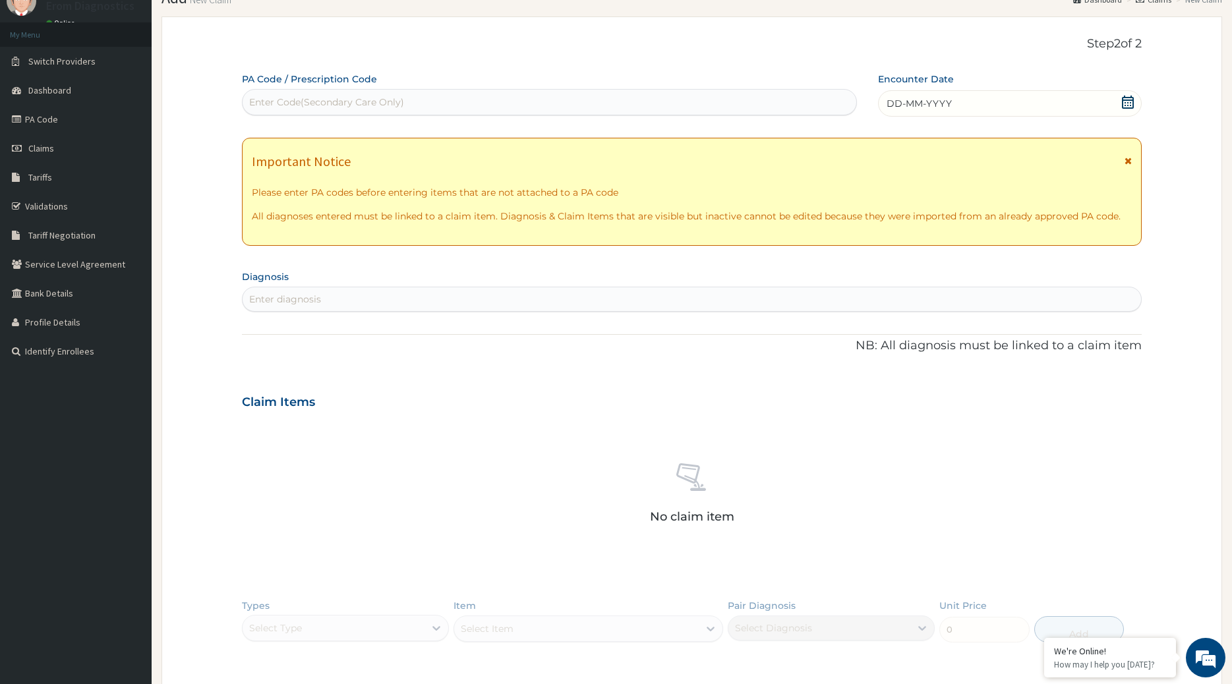
click at [304, 103] on div "Enter Code(Secondary Care Only)" at bounding box center [326, 102] width 155 height 13
paste input "PA/FA5193"
type input "PA/FA5193"
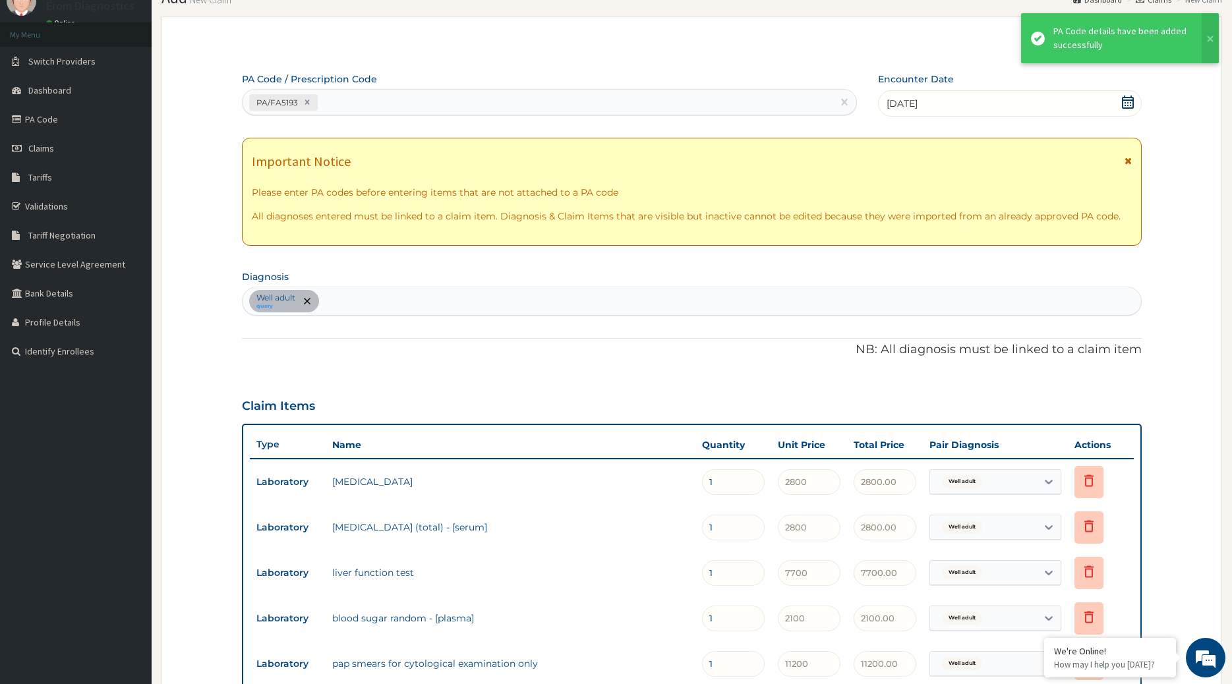
scroll to position [484, 0]
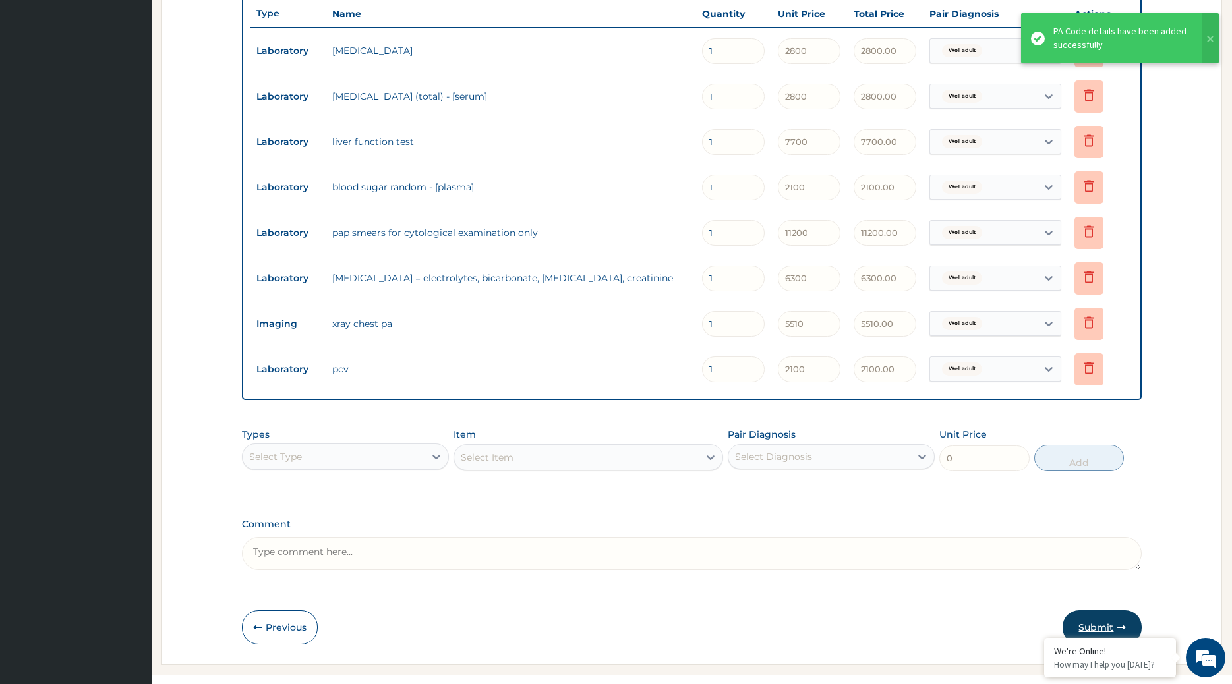
click at [1104, 612] on button "Submit" at bounding box center [1101, 627] width 79 height 34
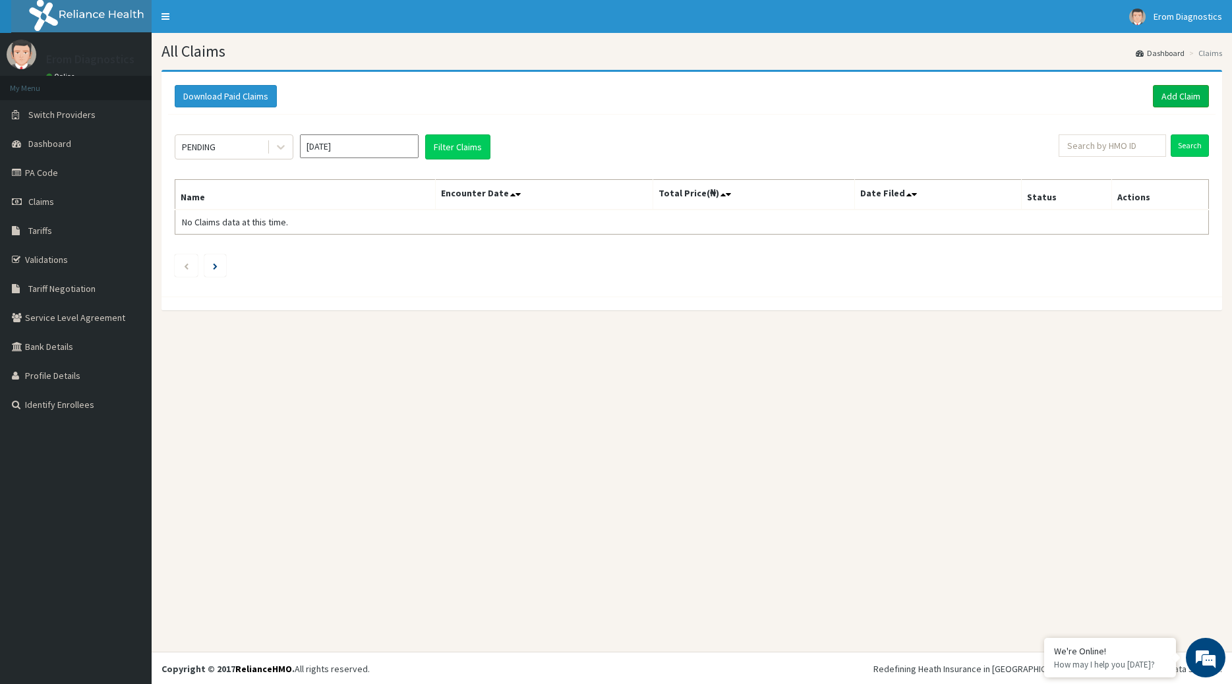
click at [1168, 96] on link "Add Claim" at bounding box center [1181, 96] width 56 height 22
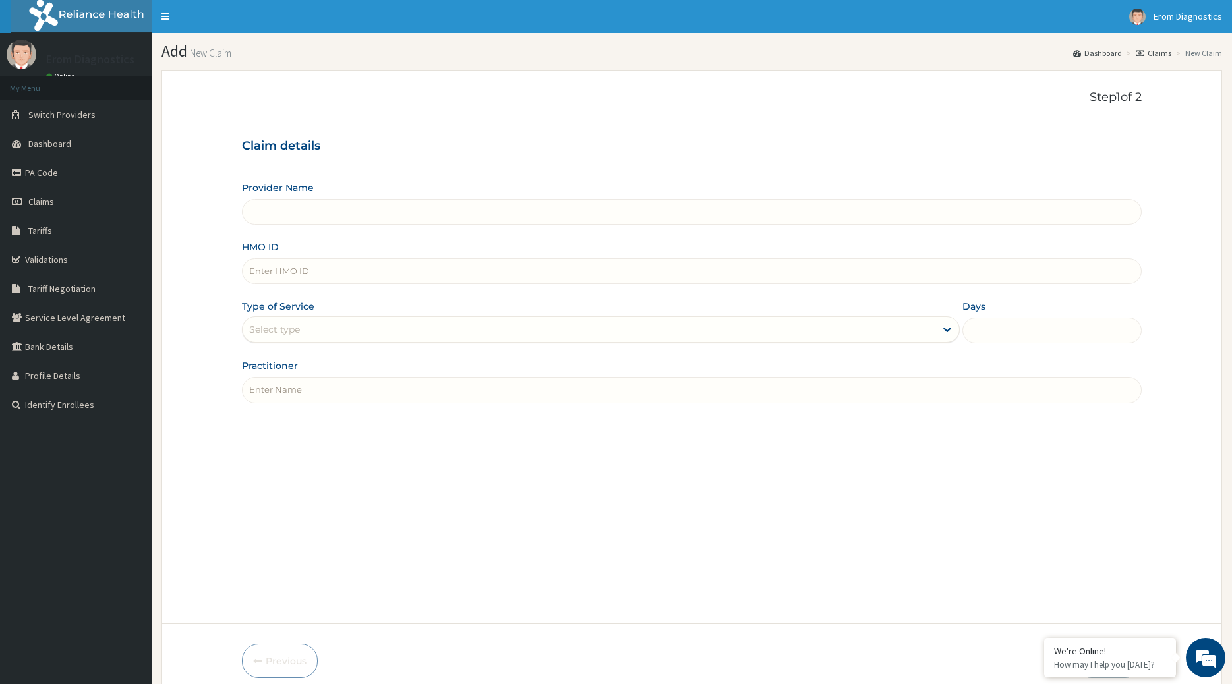
click at [326, 383] on input "Practitioner" at bounding box center [692, 390] width 900 height 26
paste input "[PERSON_NAME] ago/10024/b"
type input "[PERSON_NAME] ago/10024/b"
type input "Erom Healthcare Diagnostics"
drag, startPoint x: 367, startPoint y: 378, endPoint x: 453, endPoint y: 385, distance: 85.9
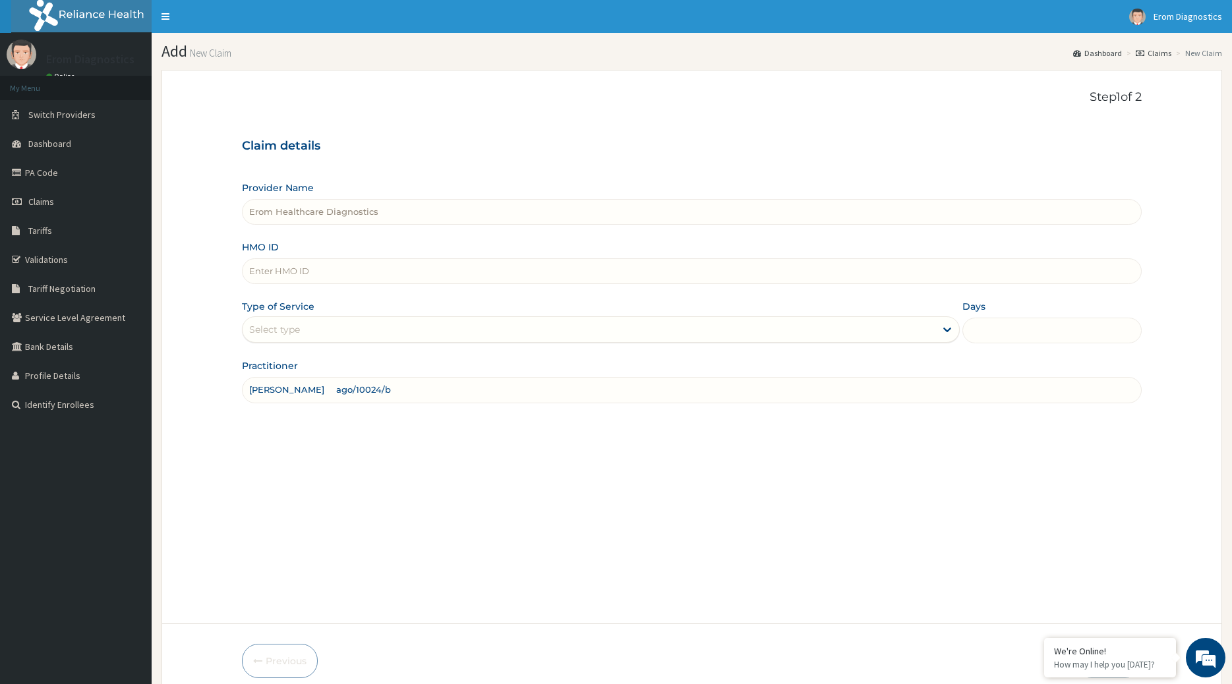
click at [453, 385] on input "Nnennaya Dozie-Odunze ago/10024/b" at bounding box center [692, 390] width 900 height 26
type input "Nnennaya Dozie-Odunze"
click at [353, 319] on div "Select type" at bounding box center [589, 329] width 693 height 21
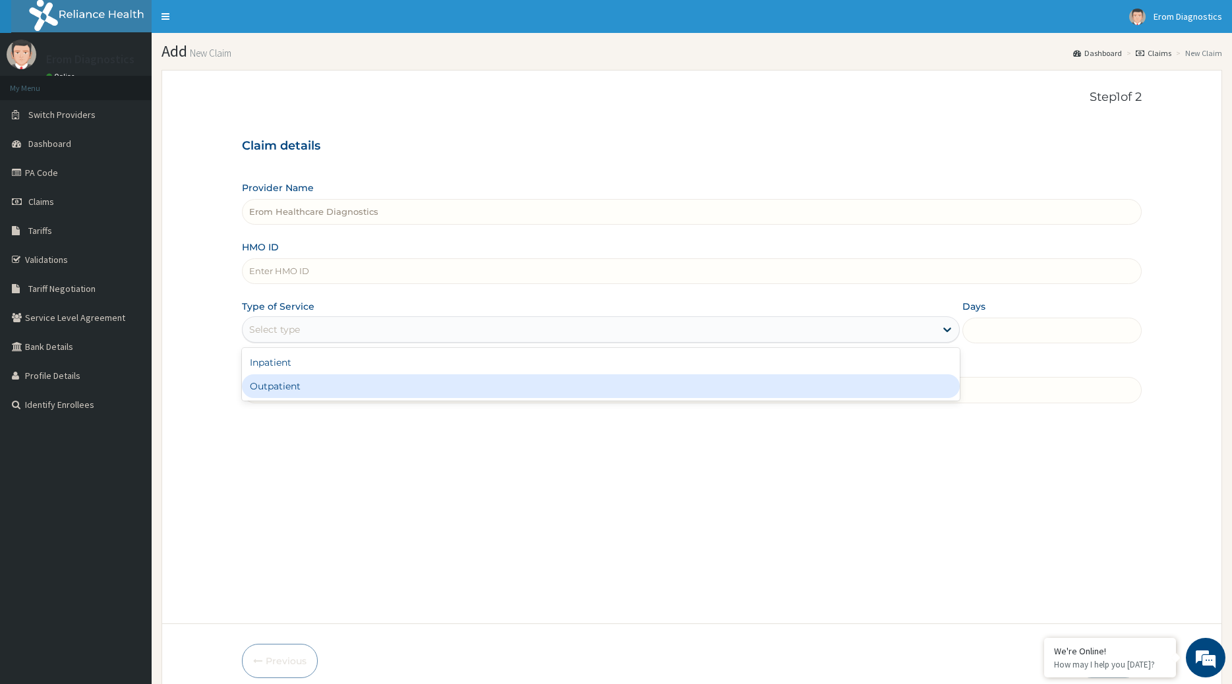
click at [309, 374] on div "Outpatient" at bounding box center [601, 386] width 718 height 24
type input "1"
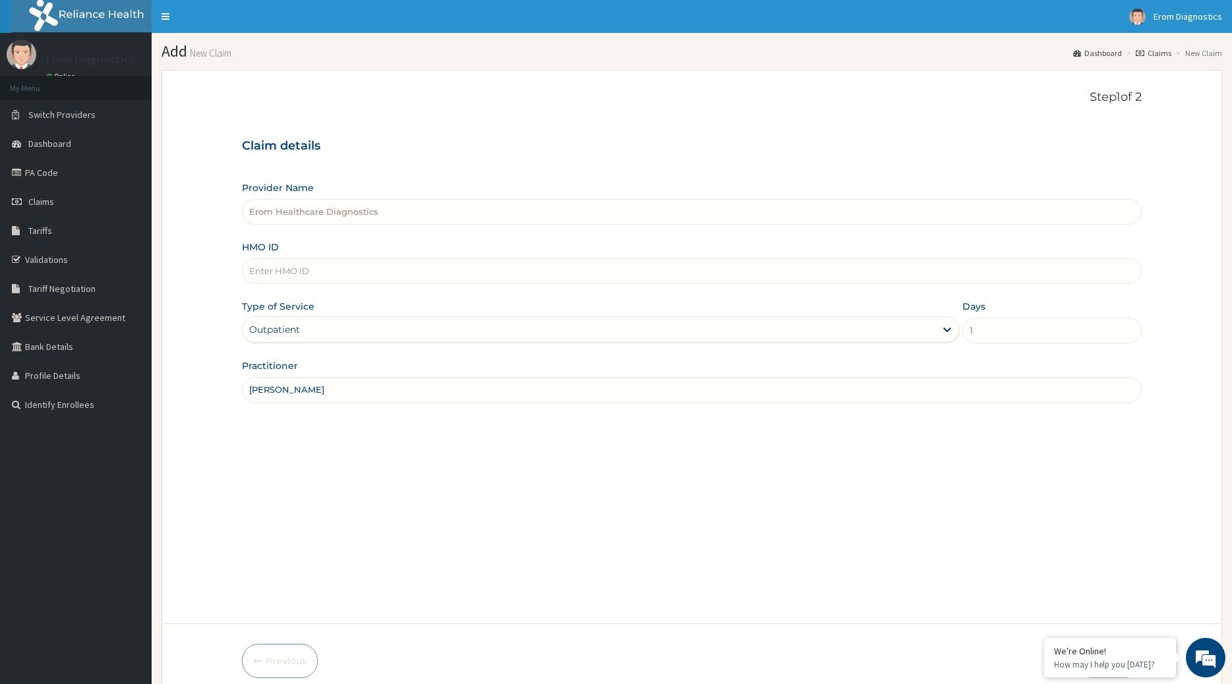
click at [294, 262] on input "HMO ID" at bounding box center [692, 271] width 900 height 26
paste input "ago/10024/b"
type input "ago/10024/b"
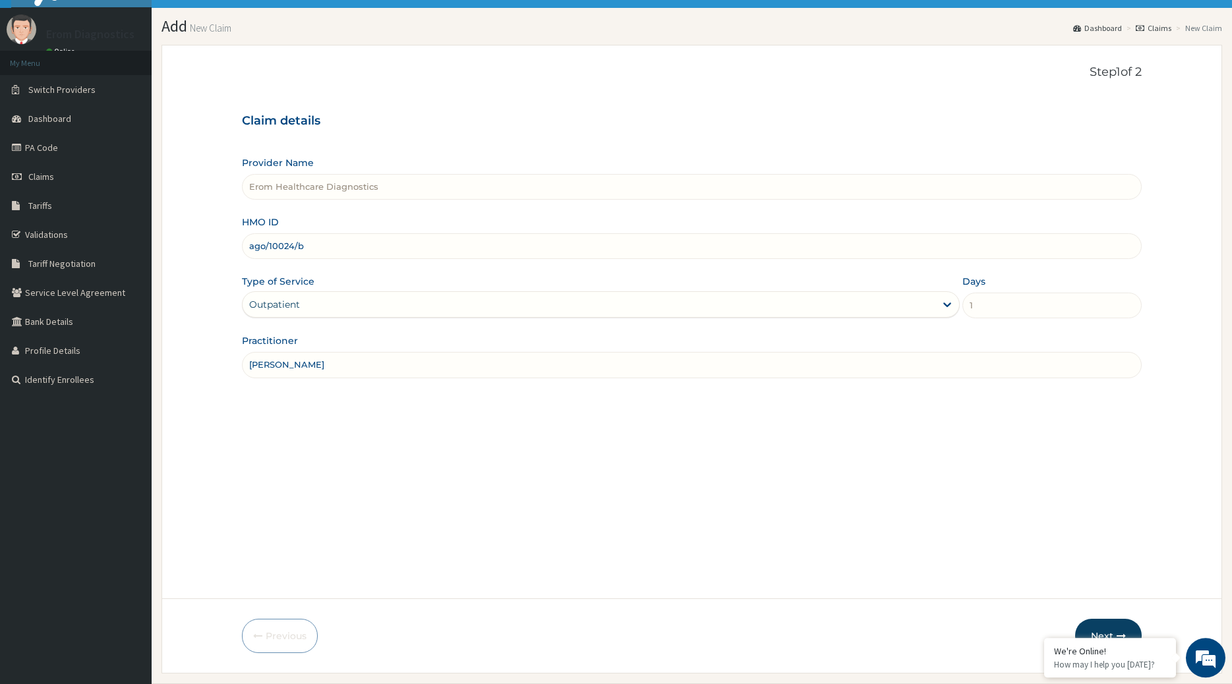
scroll to position [53, 0]
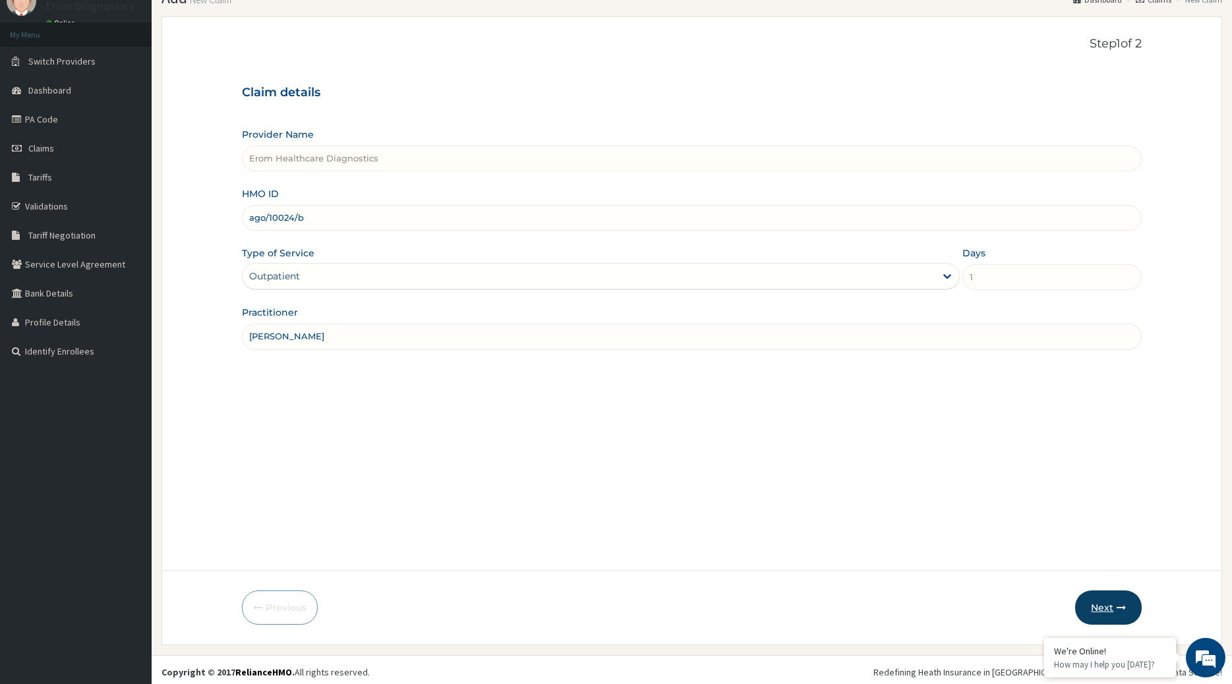
click at [1112, 602] on button "Next" at bounding box center [1108, 607] width 67 height 34
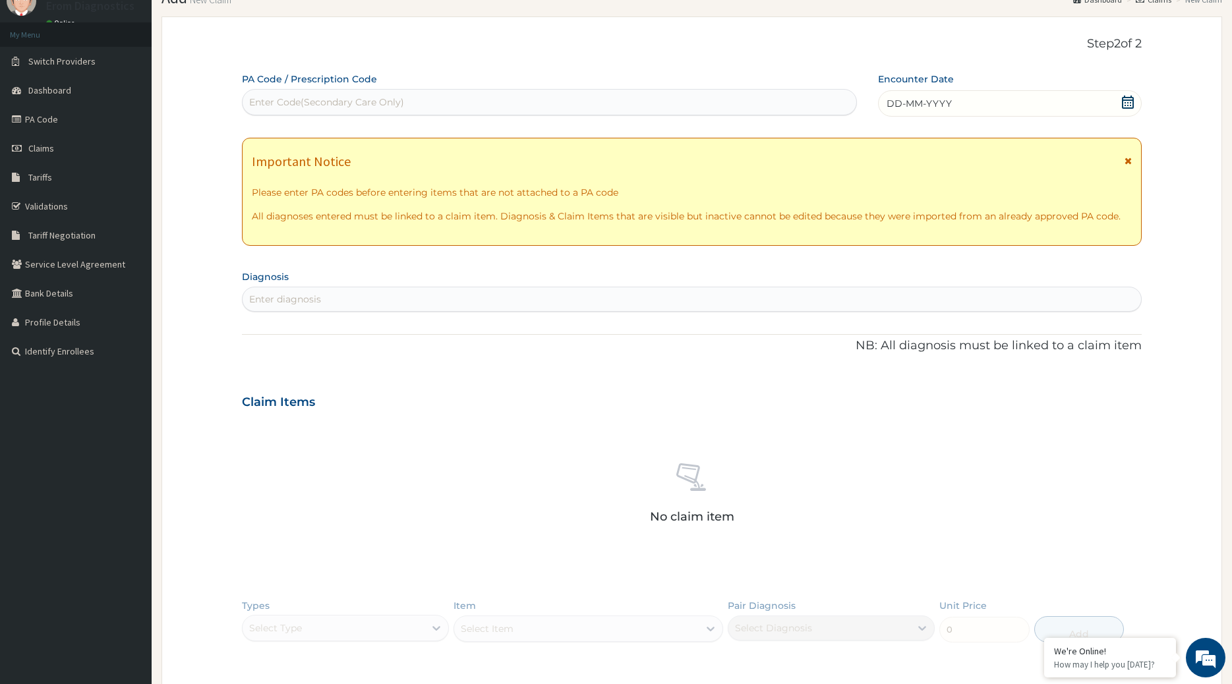
click at [344, 101] on div "Enter Code(Secondary Care Only)" at bounding box center [326, 102] width 155 height 13
paste input "PA/6F9AF7"
type input "PA/6F9AF7"
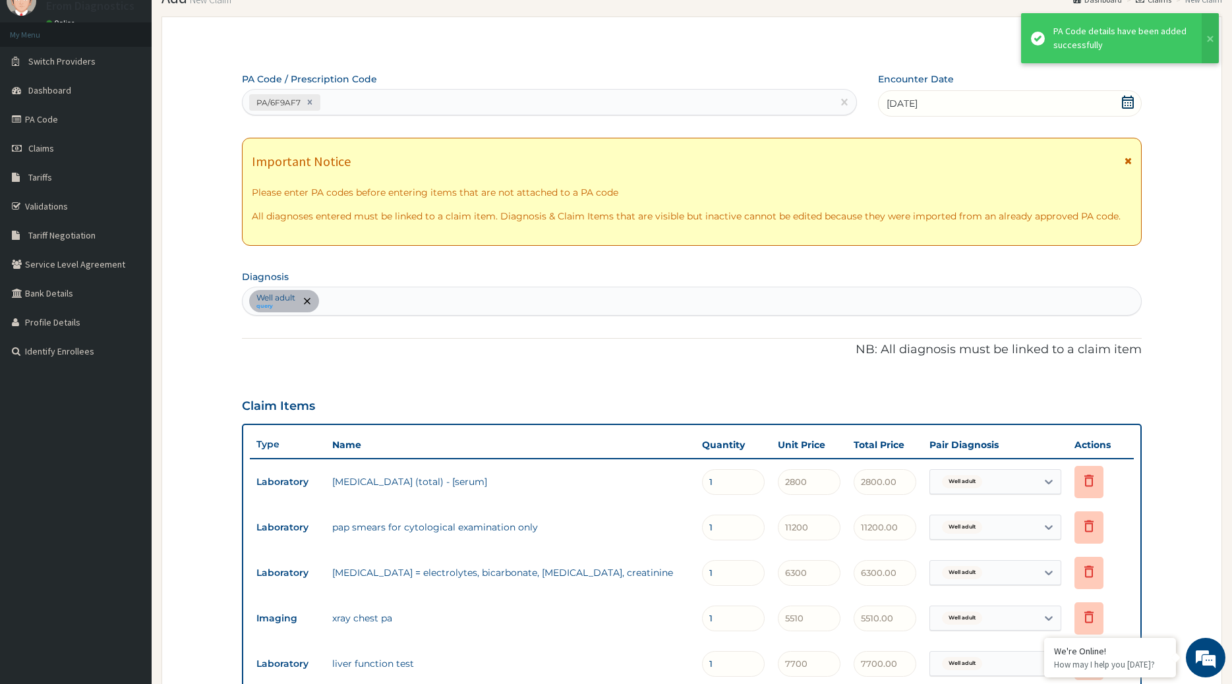
scroll to position [439, 0]
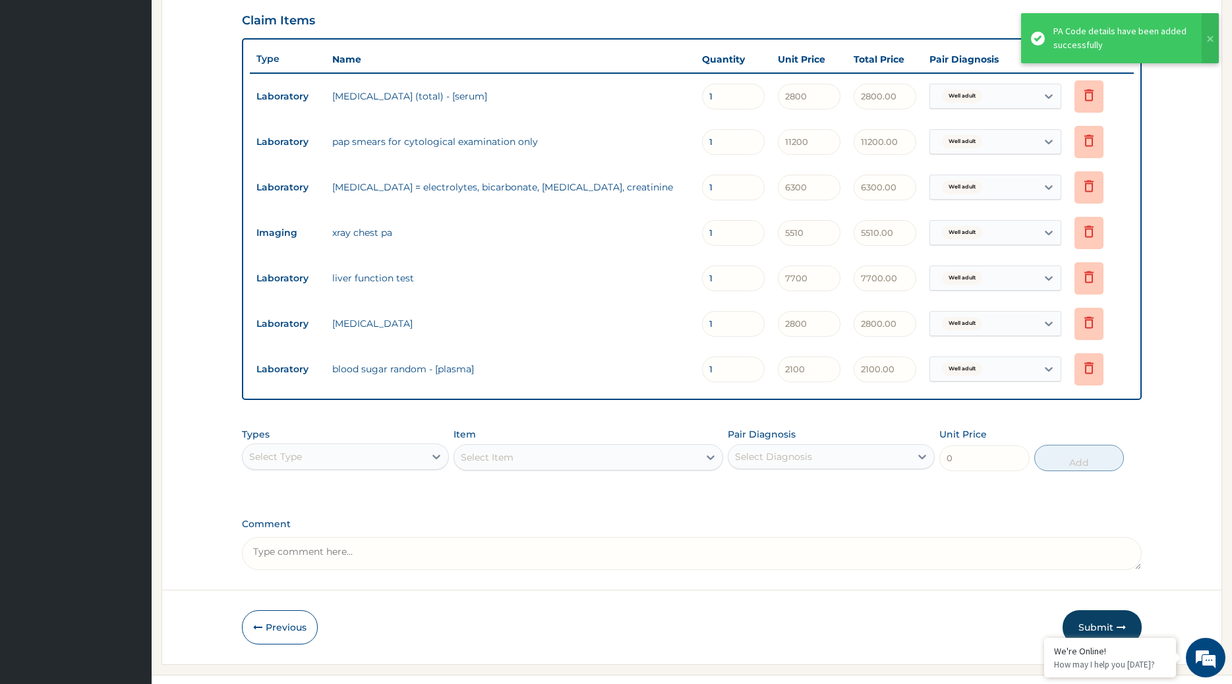
click at [1101, 537] on textarea "Comment" at bounding box center [692, 553] width 900 height 33
click at [1105, 610] on button "Submit" at bounding box center [1101, 627] width 79 height 34
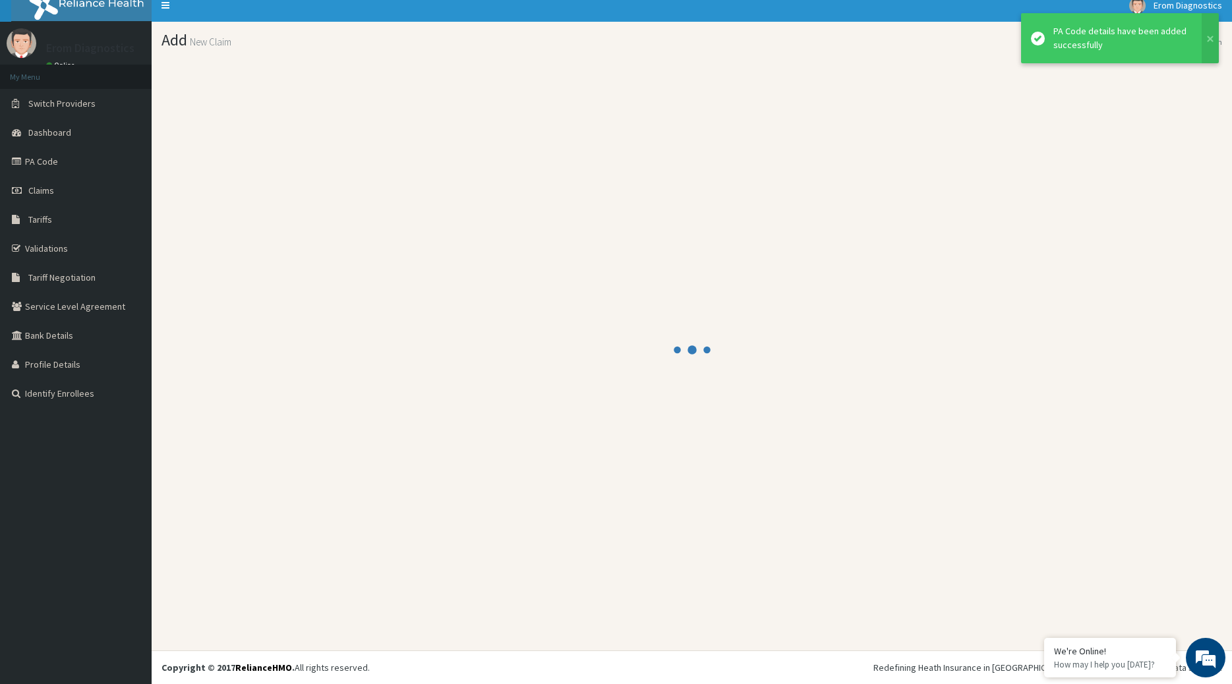
scroll to position [8, 0]
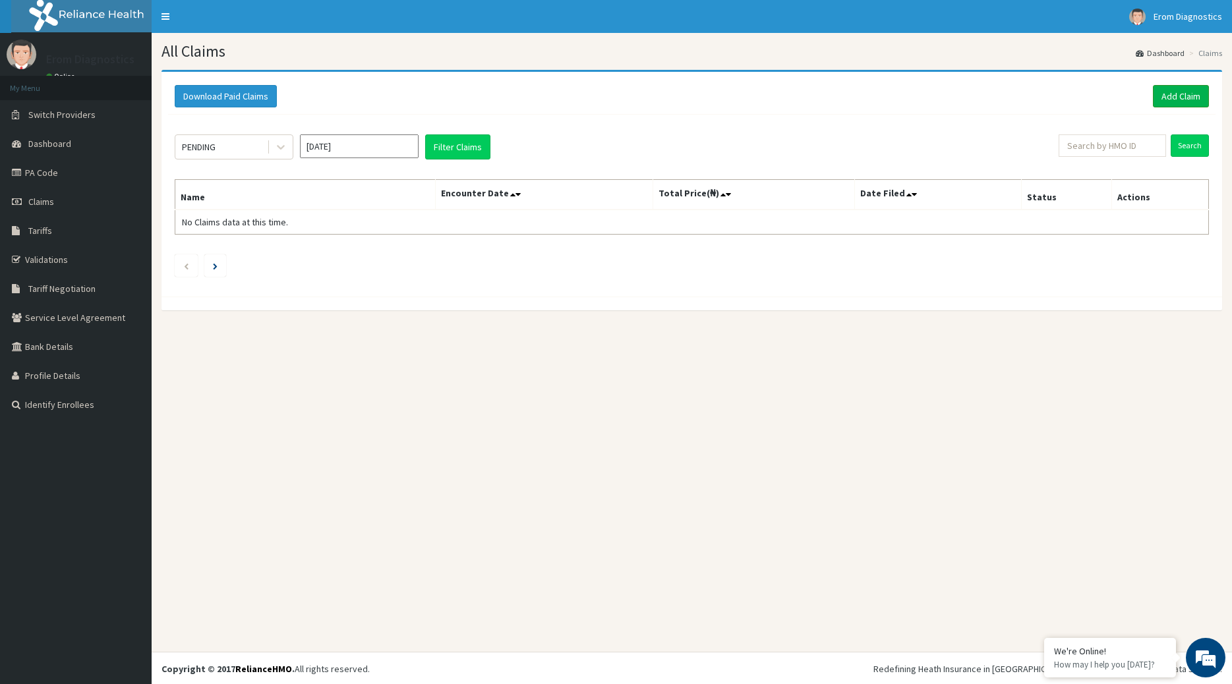
click at [1172, 92] on link "Add Claim" at bounding box center [1181, 96] width 56 height 22
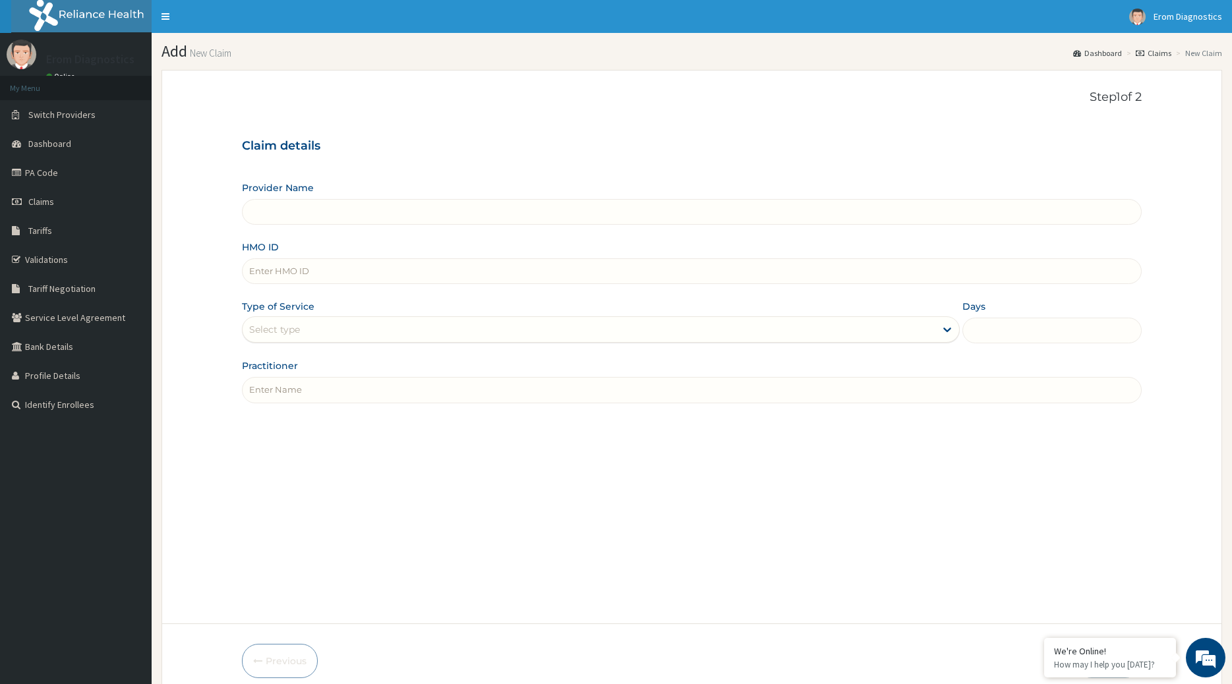
type input "Erom Healthcare Diagnostics"
click at [288, 270] on input "HMO ID" at bounding box center [692, 271] width 900 height 26
click at [289, 377] on input "Practitioner" at bounding box center [692, 390] width 900 height 26
paste input "Somachi [PERSON_NAME] ago/10024/e"
drag, startPoint x: 351, startPoint y: 378, endPoint x: 447, endPoint y: 388, distance: 96.8
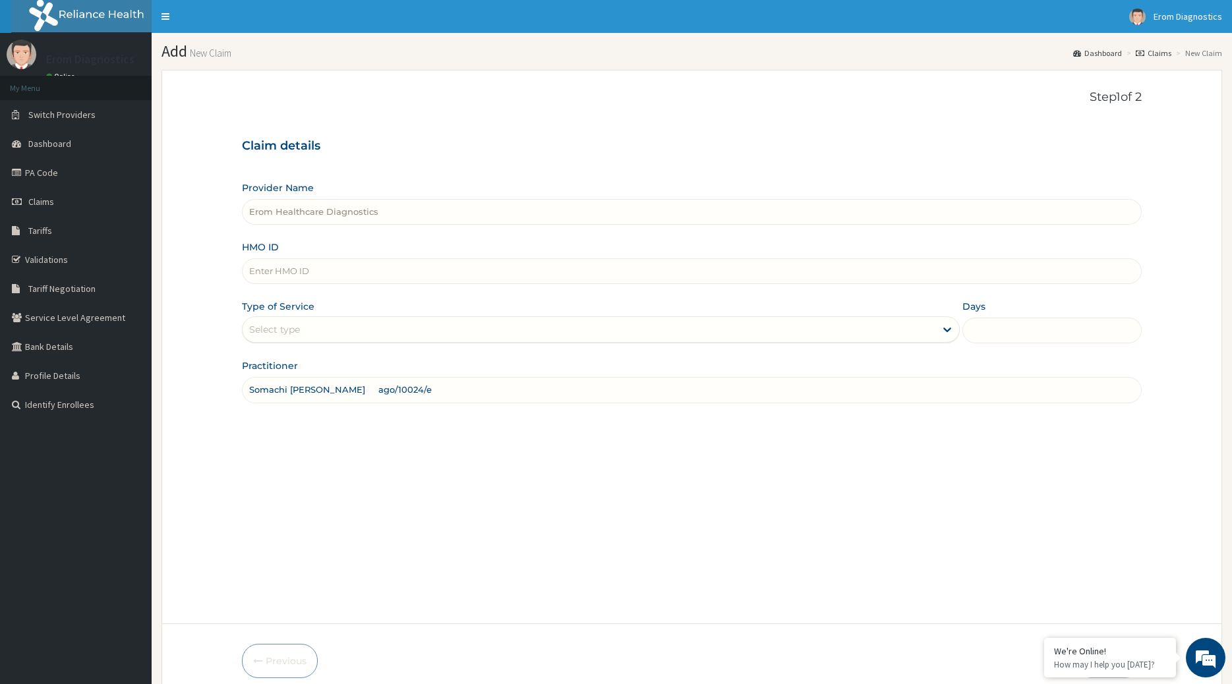
click at [447, 388] on input "Somachi [PERSON_NAME] ago/10024/e" at bounding box center [692, 390] width 900 height 26
type input "Somachi [PERSON_NAME]"
click at [315, 266] on input "HMO ID" at bounding box center [692, 271] width 900 height 26
paste input "ago/10024/e"
type input "ago/10024/e"
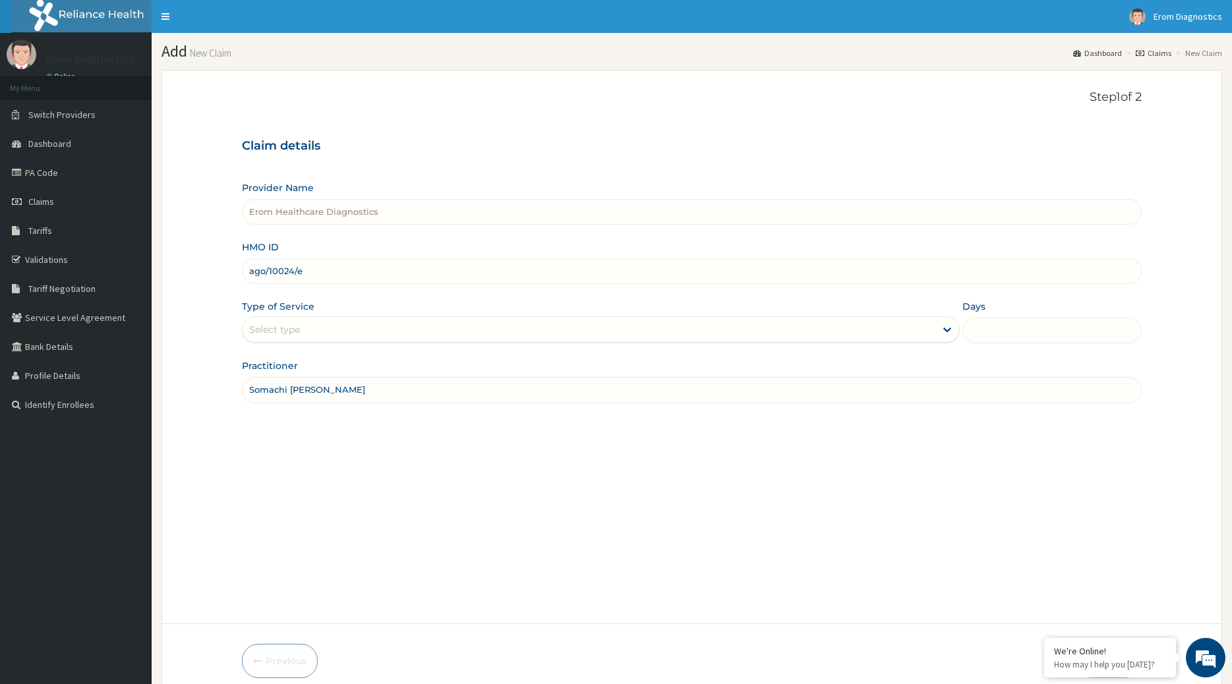
click at [360, 324] on div "Select type" at bounding box center [589, 329] width 693 height 21
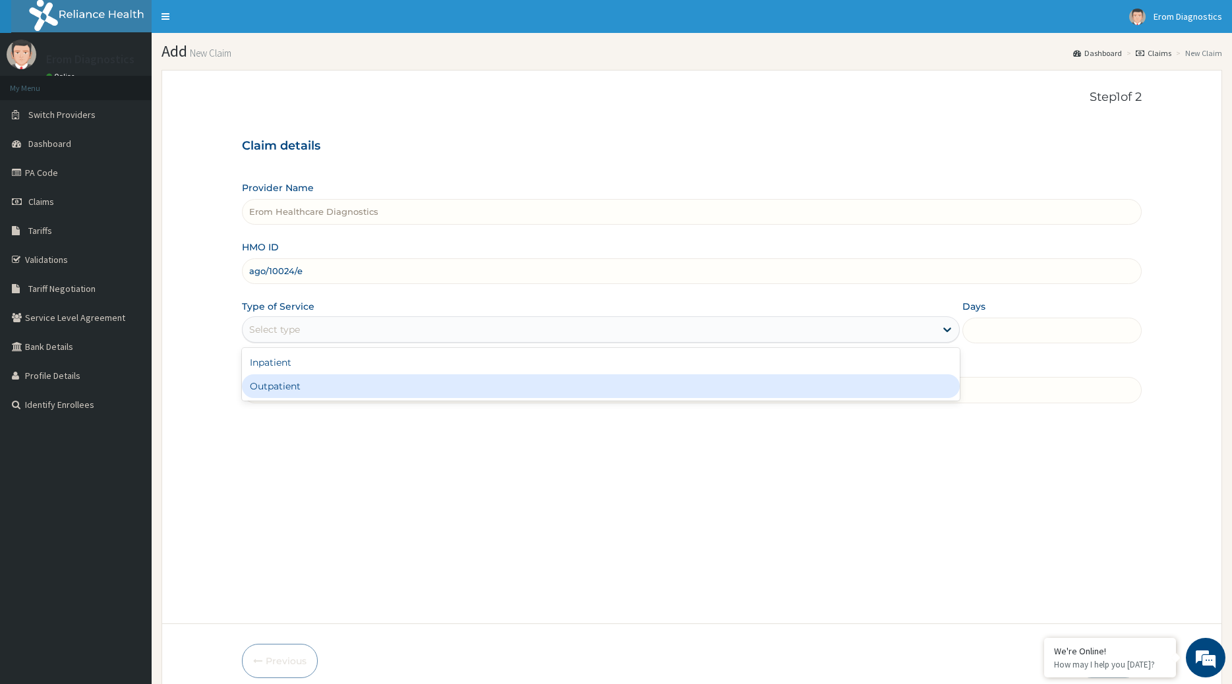
click at [321, 374] on div "Outpatient" at bounding box center [601, 386] width 718 height 24
type input "1"
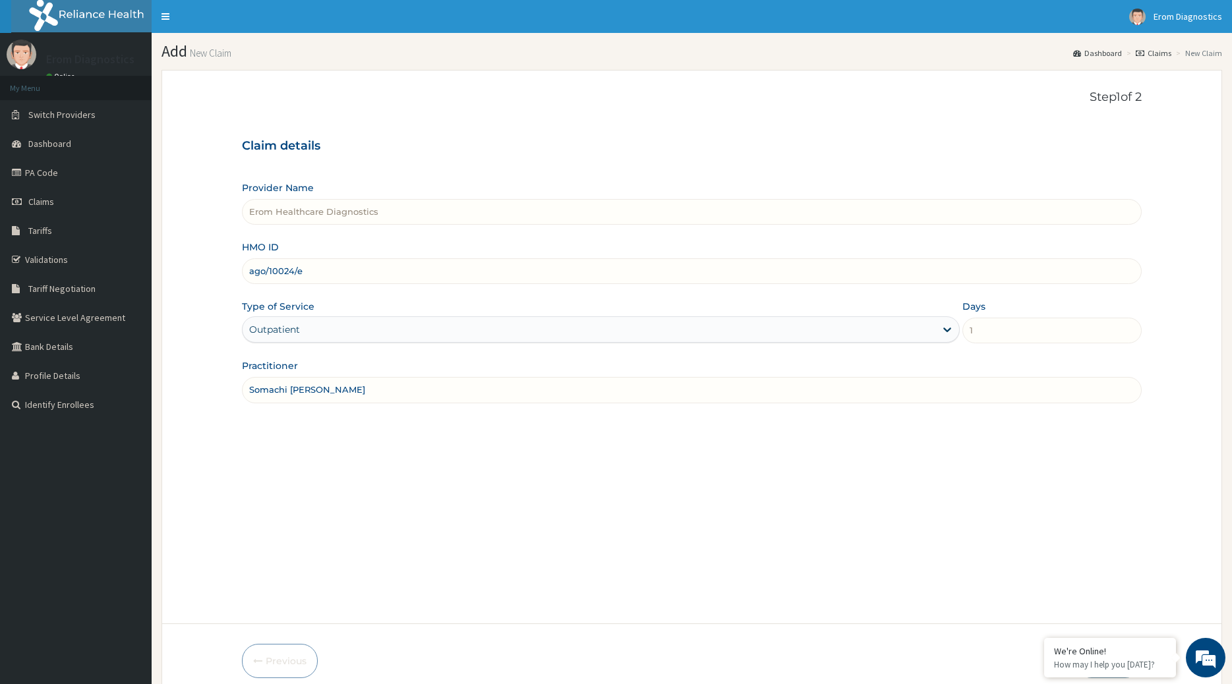
scroll to position [53, 0]
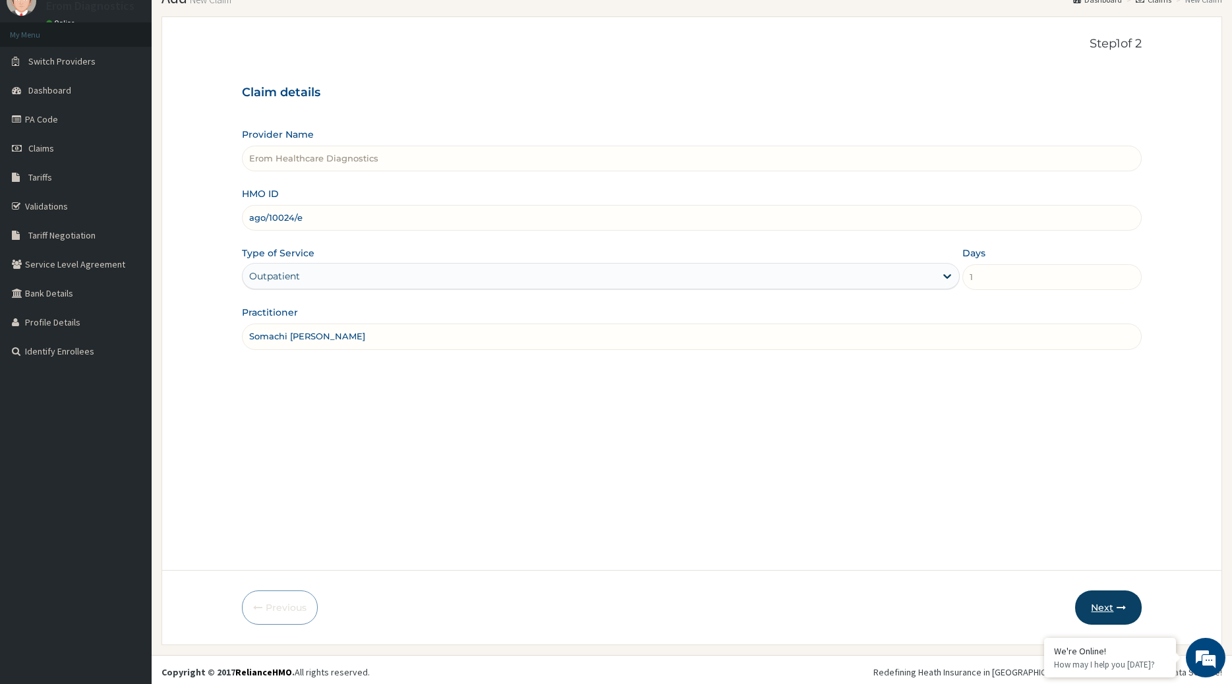
click at [1105, 605] on button "Next" at bounding box center [1108, 607] width 67 height 34
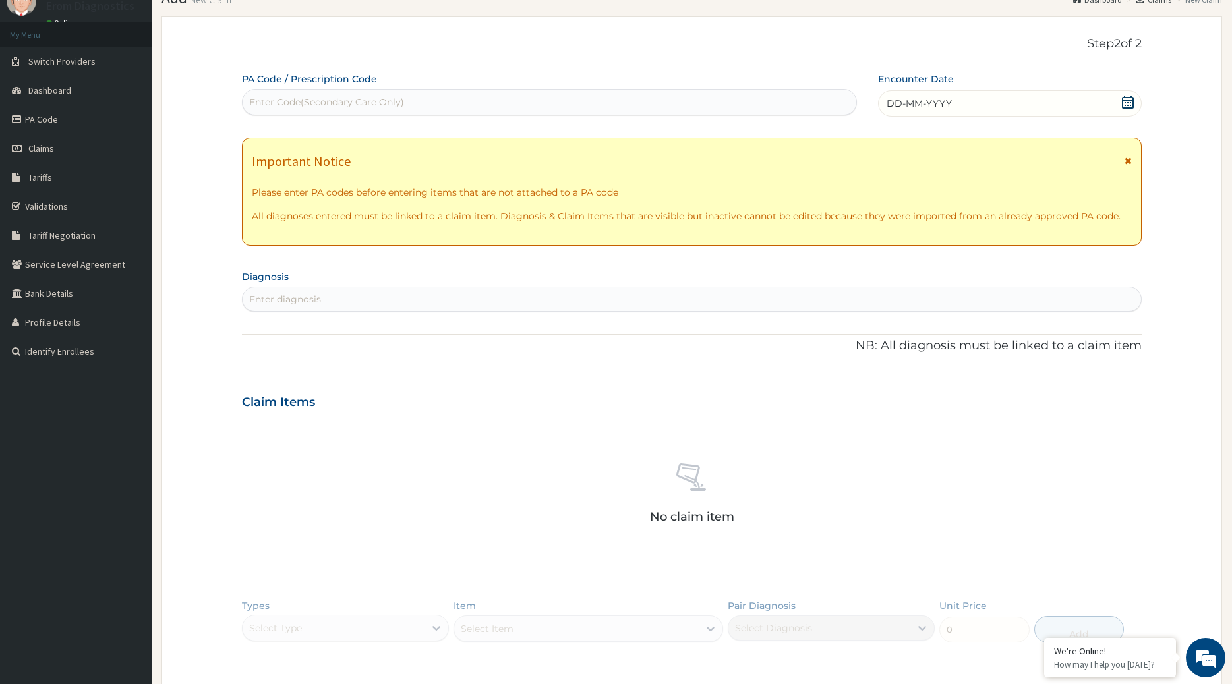
click at [394, 101] on div "Enter Code(Secondary Care Only)" at bounding box center [550, 102] width 614 height 21
paste input "PA/FAD022"
type input "PA/FAD022"
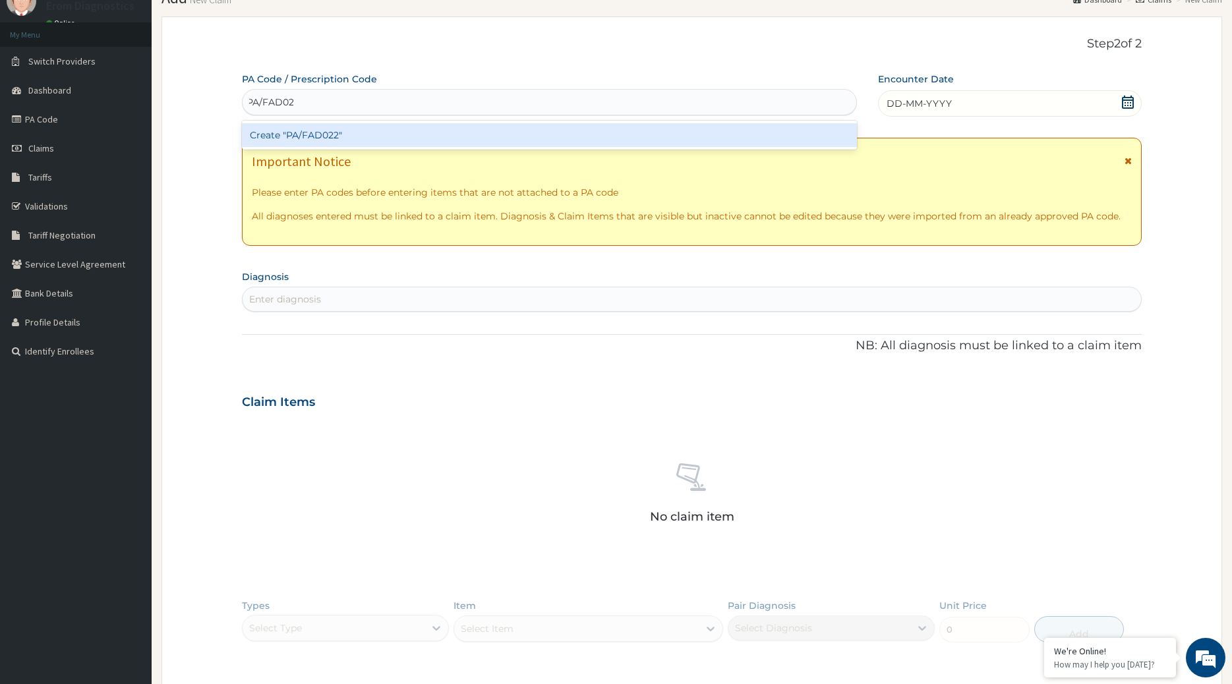
click at [372, 129] on div "Create "PA/FAD022"" at bounding box center [550, 135] width 616 height 24
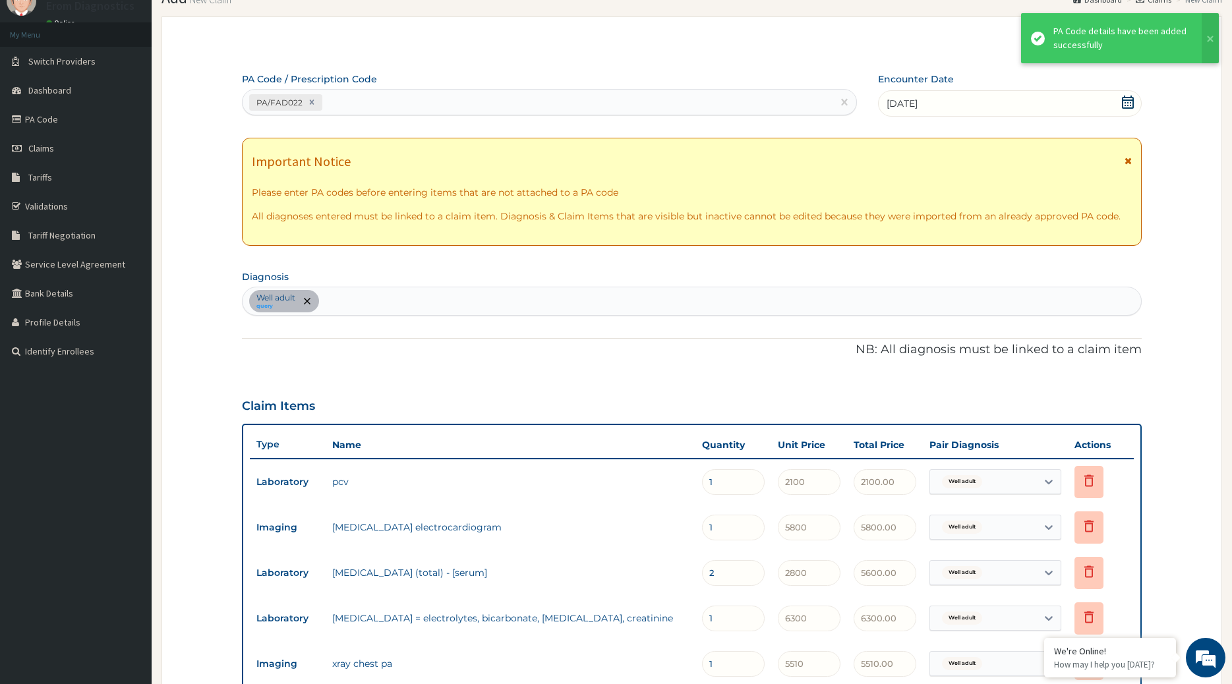
scroll to position [484, 0]
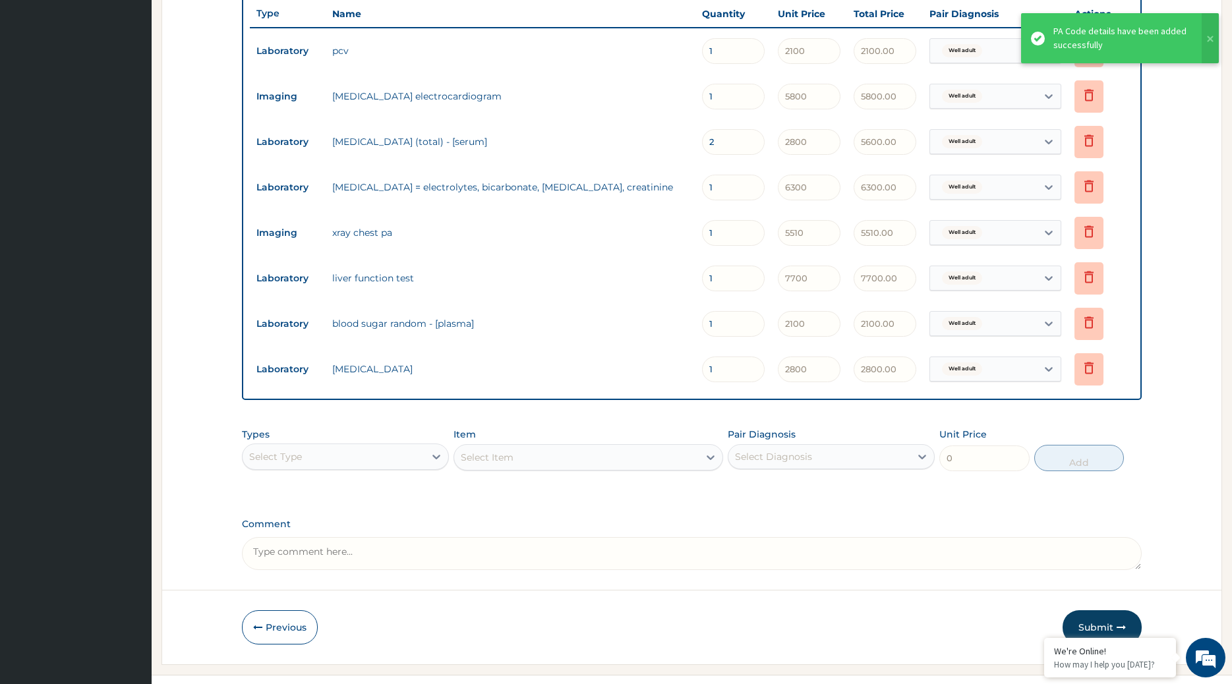
click at [1083, 547] on textarea "Comment" at bounding box center [692, 553] width 900 height 33
click at [1110, 610] on button "Submit" at bounding box center [1101, 627] width 79 height 34
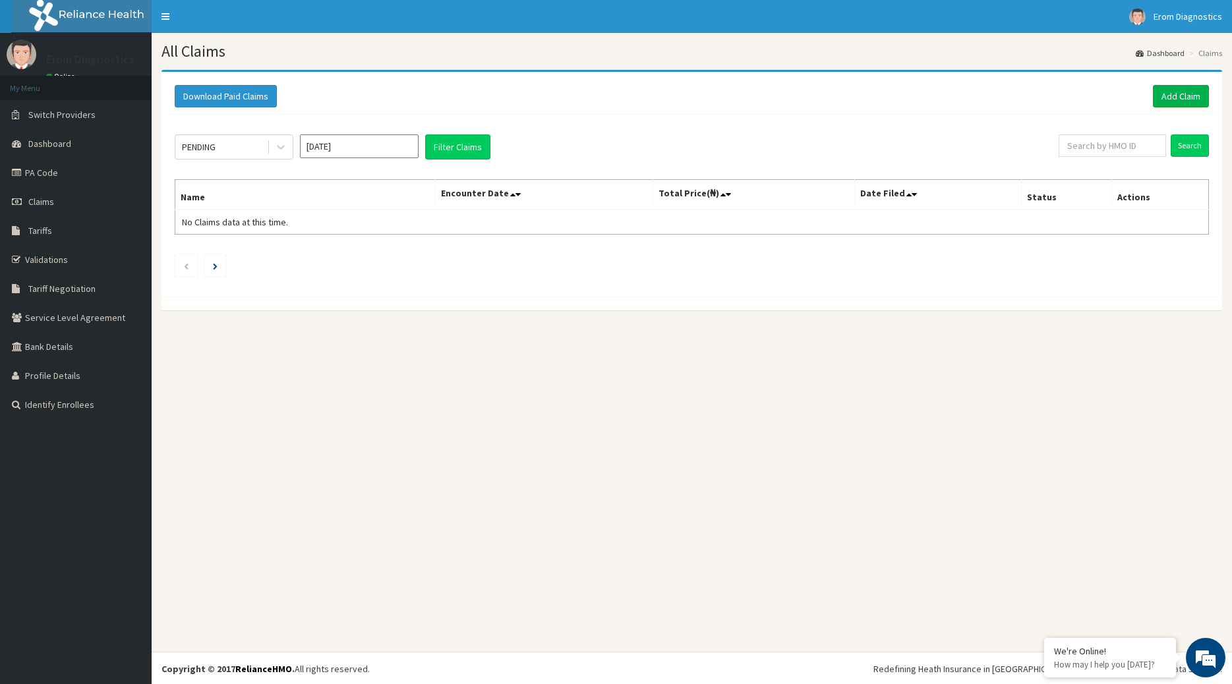
click at [1177, 103] on link "Add Claim" at bounding box center [1181, 96] width 56 height 22
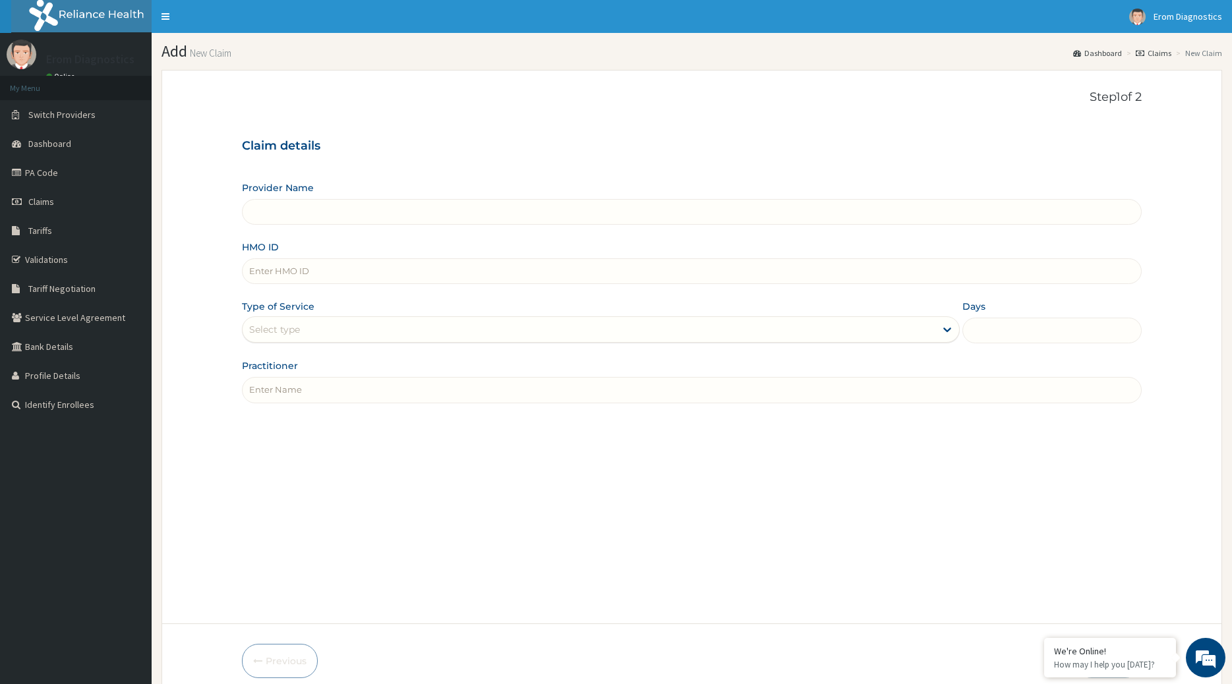
type input "Erom Healthcare Diagnostics"
click at [306, 377] on input "Practitioner" at bounding box center [692, 390] width 900 height 26
paste input "Somtochukwu [PERSON_NAME] ago/10024/d"
click at [405, 381] on input "Somtochukwu Dozie-Odunze ago/10024/d" at bounding box center [692, 390] width 900 height 26
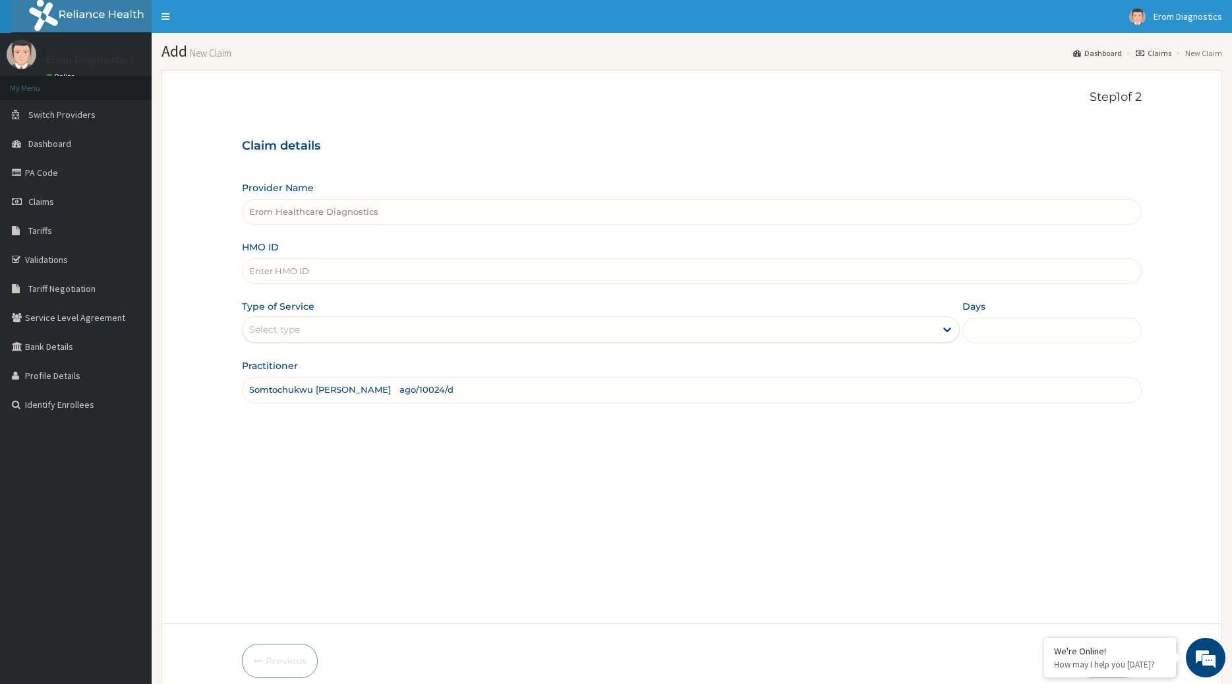
click at [405, 381] on input "Somtochukwu Dozie-Odunze ago/10024/d" at bounding box center [692, 390] width 900 height 26
click at [462, 380] on input "Somtochukwu Dozie-Odunze ago/10024/d" at bounding box center [692, 390] width 900 height 26
drag, startPoint x: 384, startPoint y: 374, endPoint x: 466, endPoint y: 372, distance: 81.8
click at [466, 377] on input "Somtochukwu Dozie-Odunze ago/10024/d" at bounding box center [692, 390] width 900 height 26
type input "Somtochukwu Dozie-Odunze ago/10024/d"
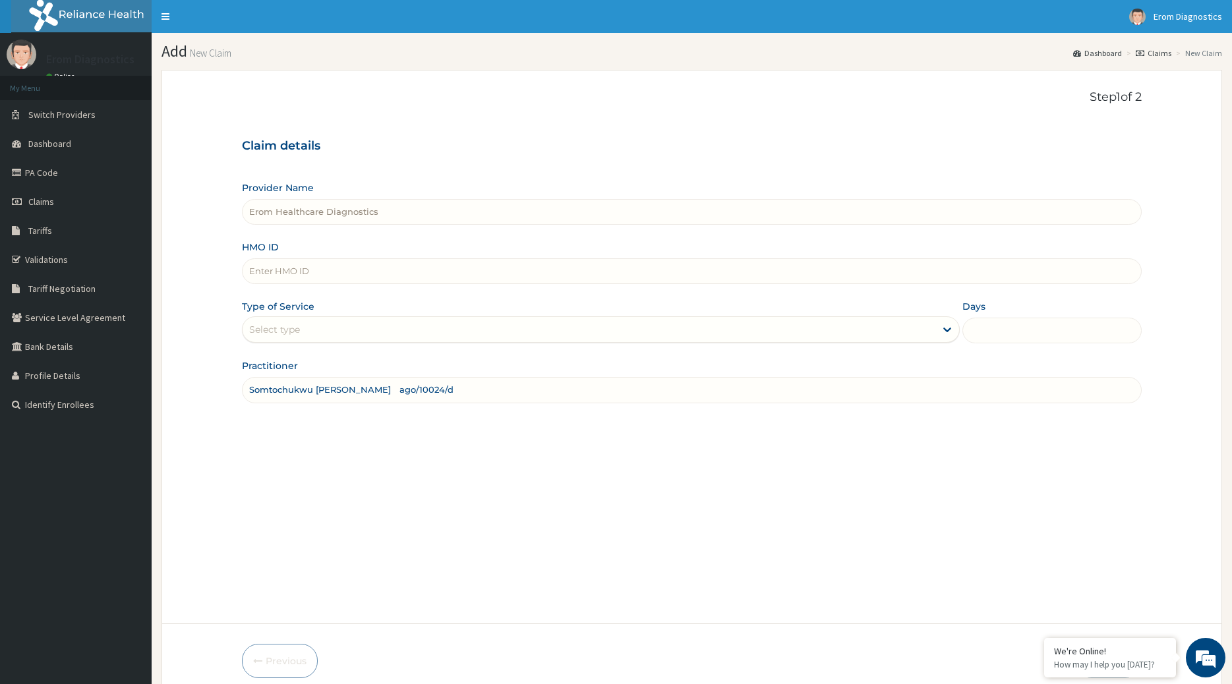
click at [289, 261] on input "HMO ID" at bounding box center [692, 271] width 900 height 26
paste input "ago/10024/d"
type input "ago/10024/d"
click at [429, 377] on input "Somtochukwu Dozie-Odunze ago/10024/d" at bounding box center [692, 390] width 900 height 26
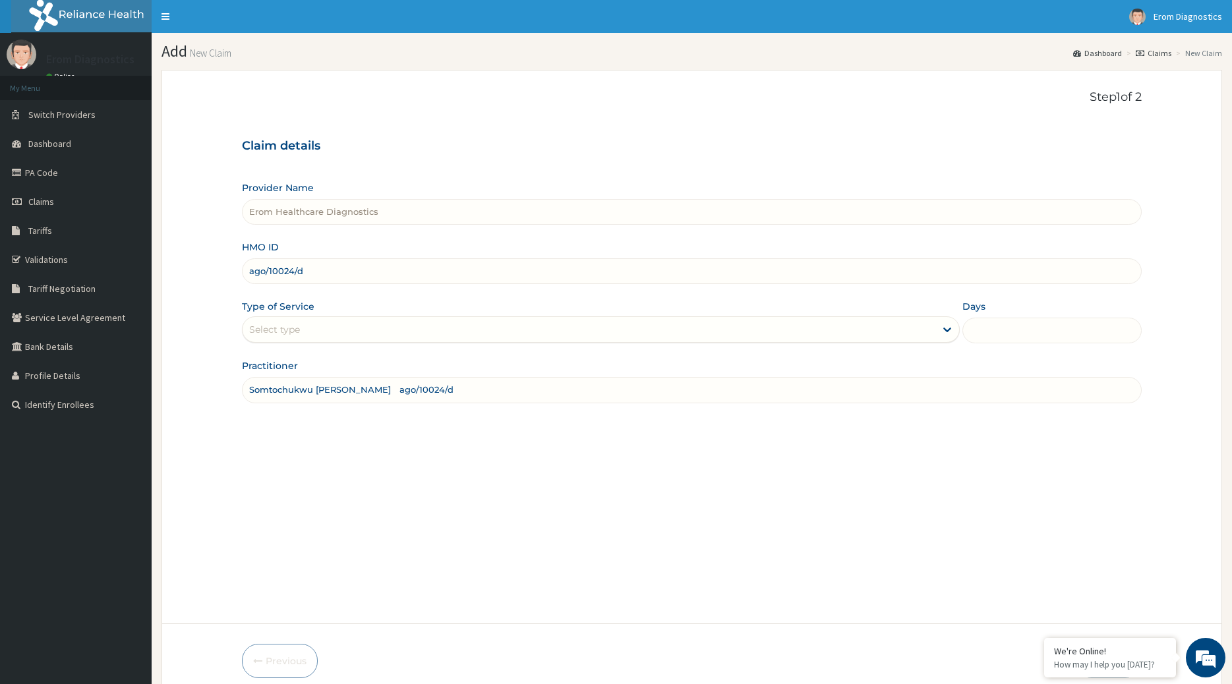
drag, startPoint x: 429, startPoint y: 372, endPoint x: 429, endPoint y: 381, distance: 8.6
click at [429, 381] on input "Somtochukwu Dozie-Odunze ago/10024/d" at bounding box center [692, 390] width 900 height 26
drag, startPoint x: 432, startPoint y: 381, endPoint x: 385, endPoint y: 381, distance: 46.8
click at [385, 381] on input "Somtochukwu Dozie-Odunze ago/10024/d" at bounding box center [692, 390] width 900 height 26
type input "Somtochukwu Dozie-Odunze"
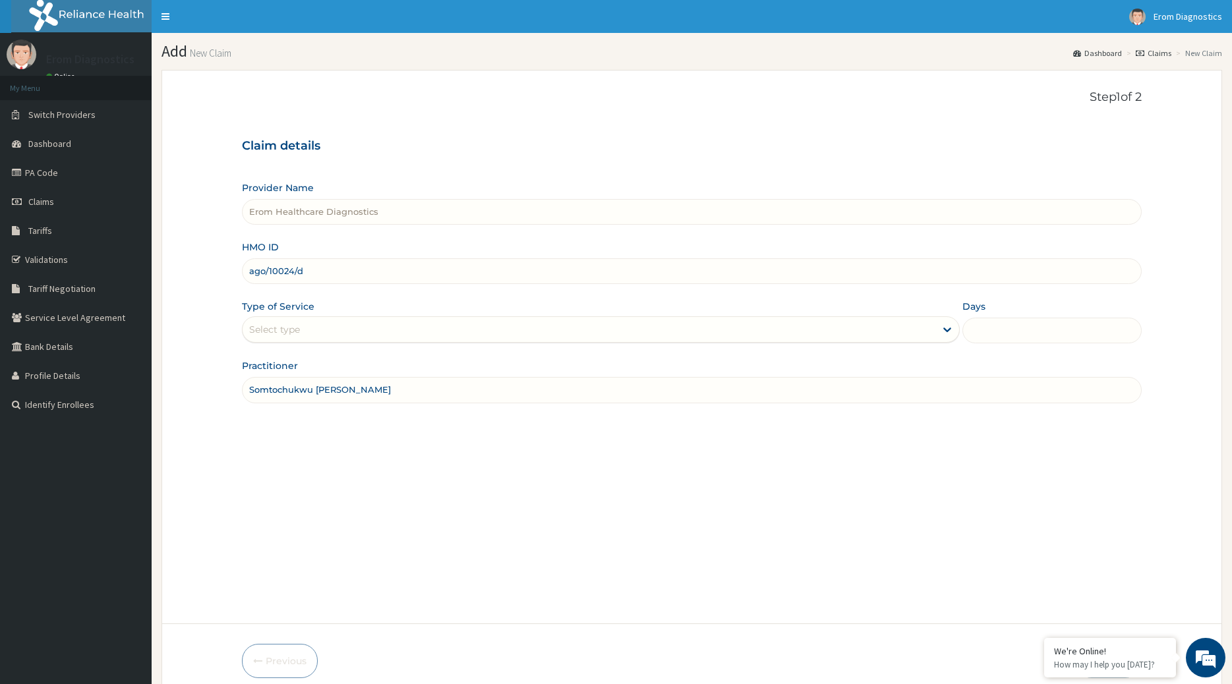
click at [1070, 511] on div "Step 1 of 2 Claim details Provider Name Erom Healthcare Diagnostics HMO ID ago/…" at bounding box center [692, 346] width 900 height 513
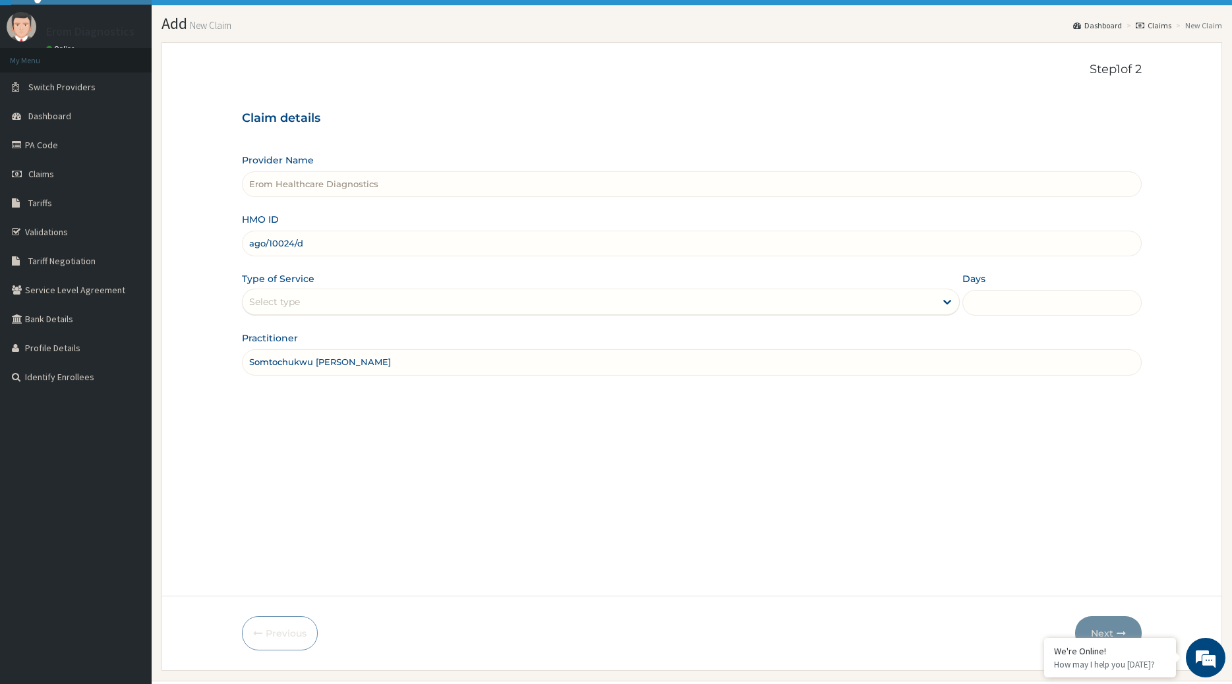
scroll to position [53, 0]
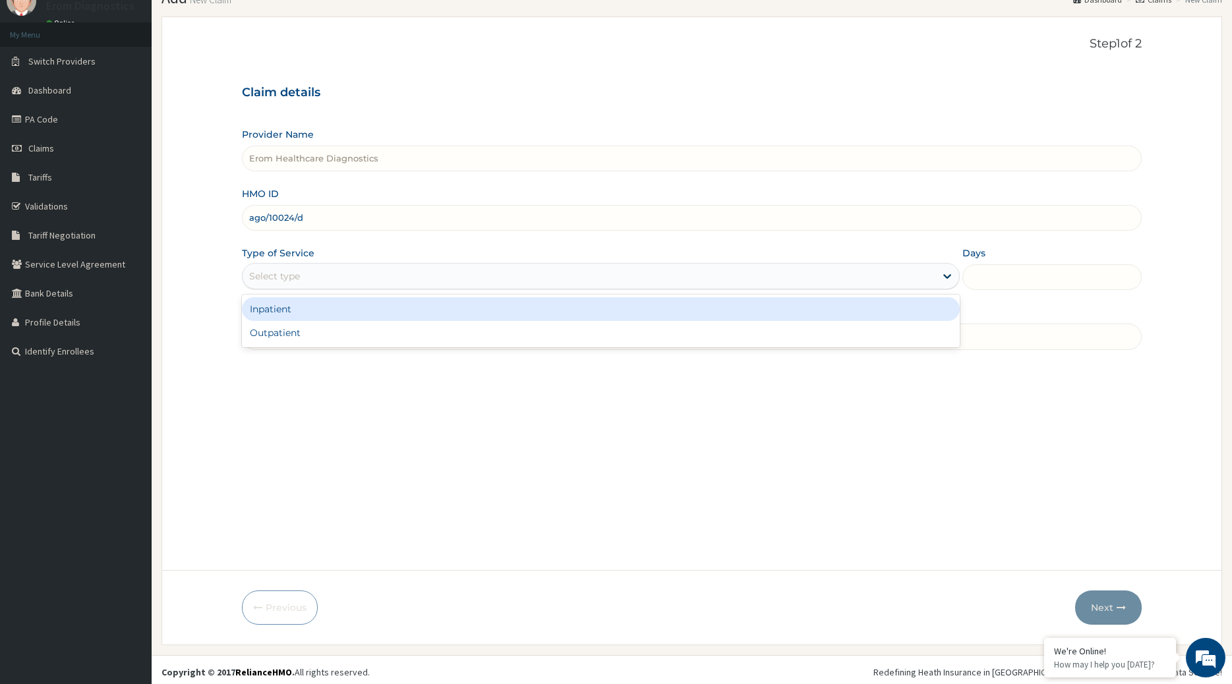
click at [491, 326] on div "Outpatient" at bounding box center [601, 333] width 718 height 24
type input "1"
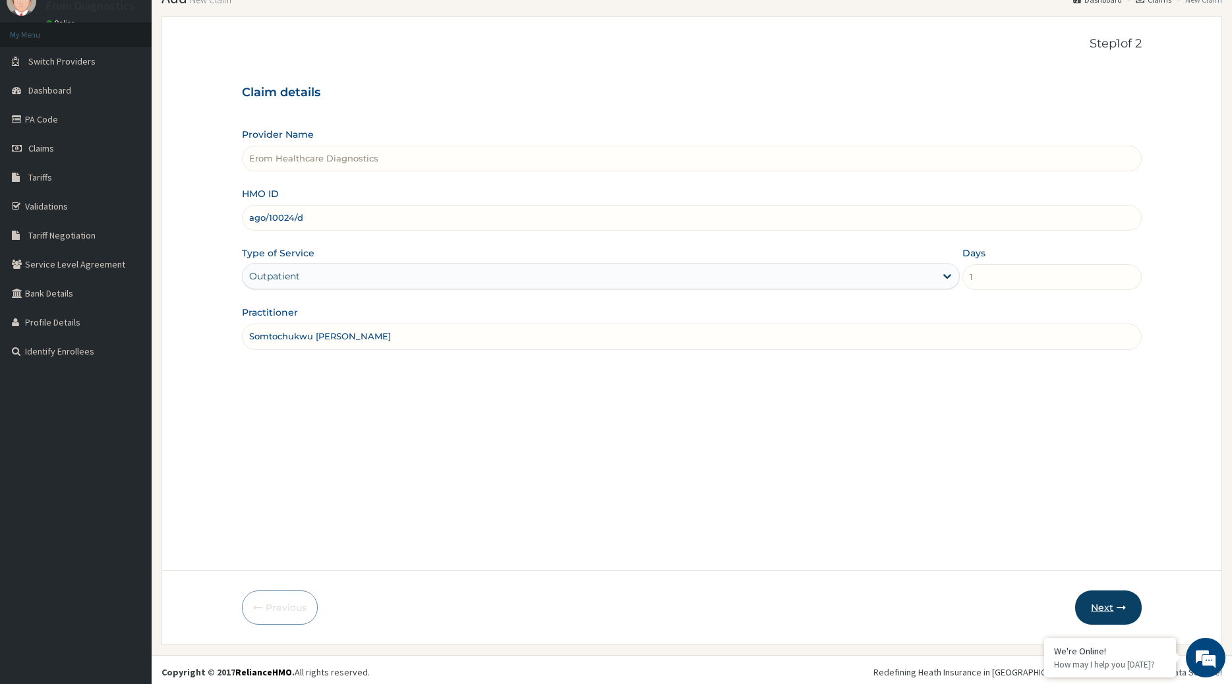
click at [1116, 608] on button "Next" at bounding box center [1108, 607] width 67 height 34
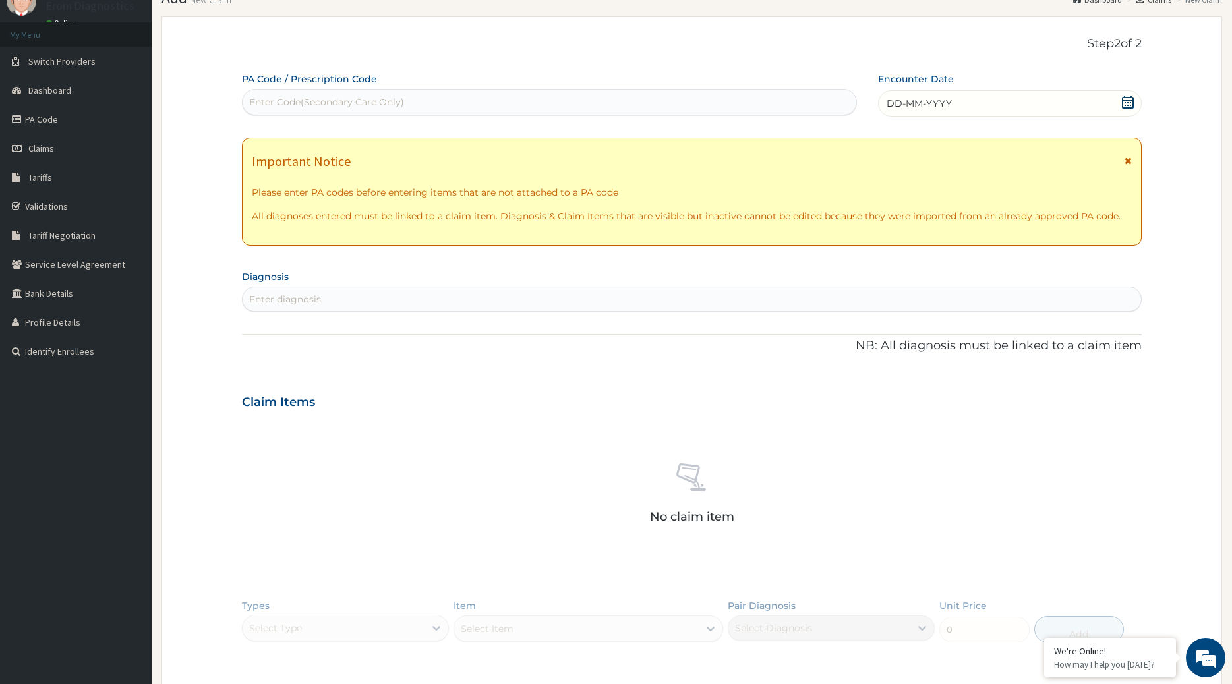
click at [361, 98] on div "Enter Code(Secondary Care Only)" at bounding box center [326, 102] width 155 height 13
paste input "PA/A15235"
type input "PA/A15235"
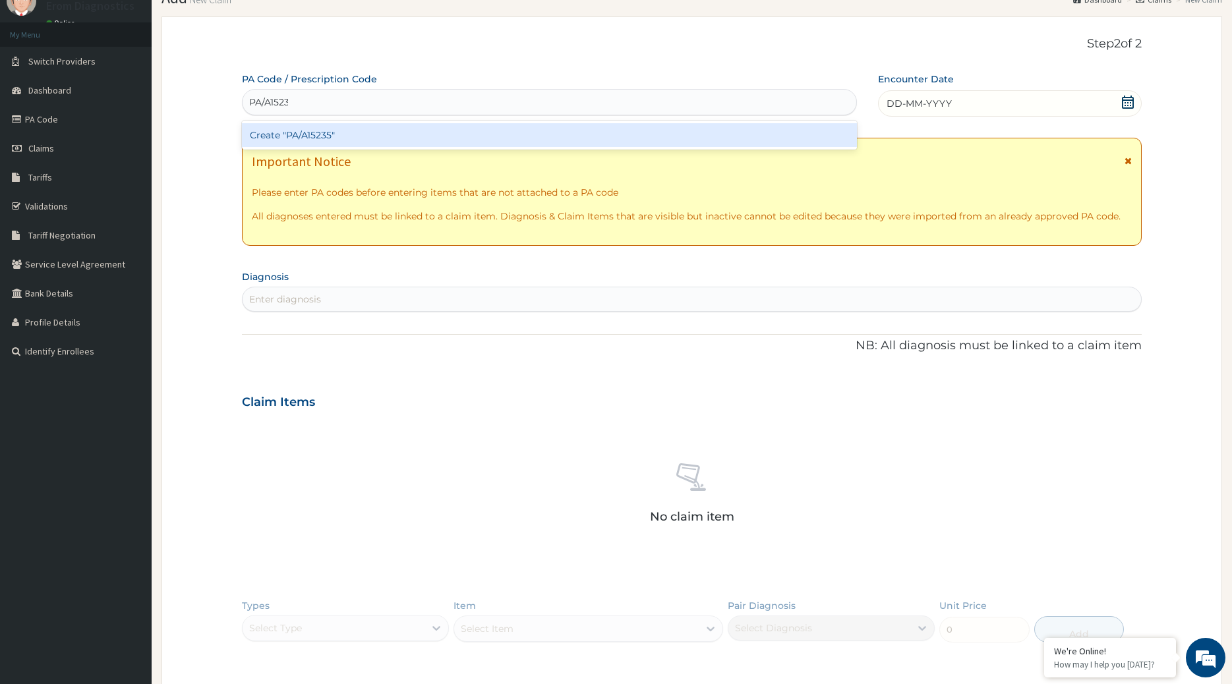
scroll to position [0, 3]
click at [309, 136] on div "Create "PA/A15235"" at bounding box center [550, 135] width 616 height 24
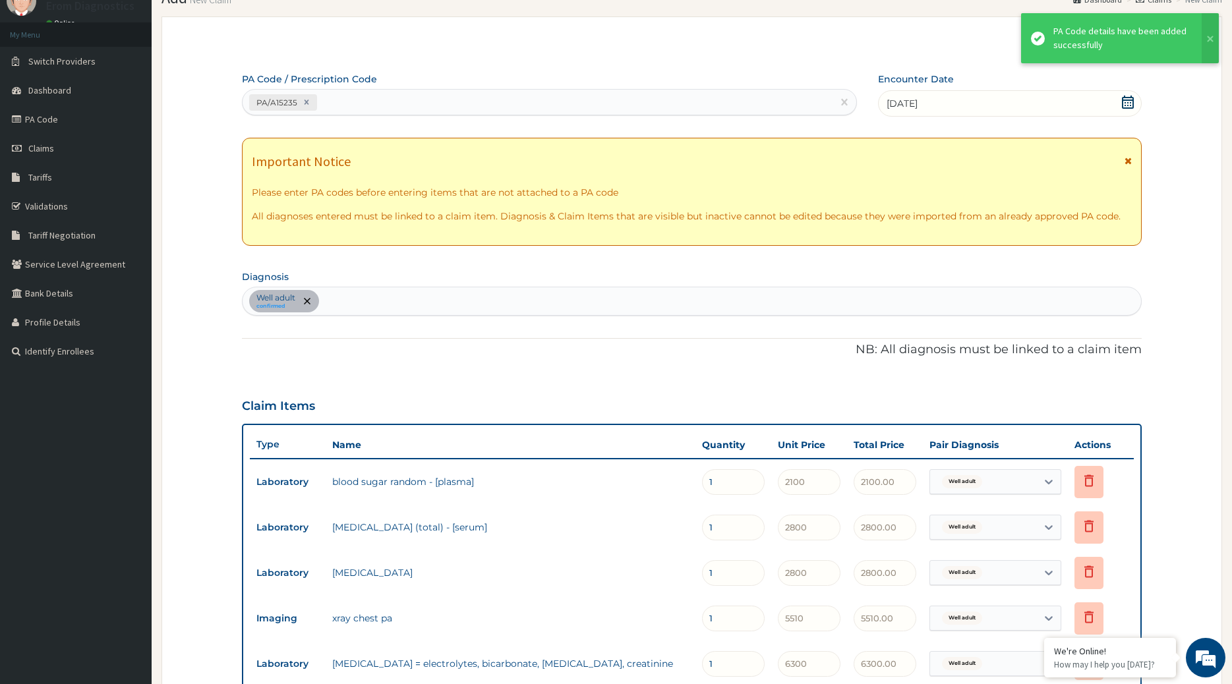
scroll to position [394, 0]
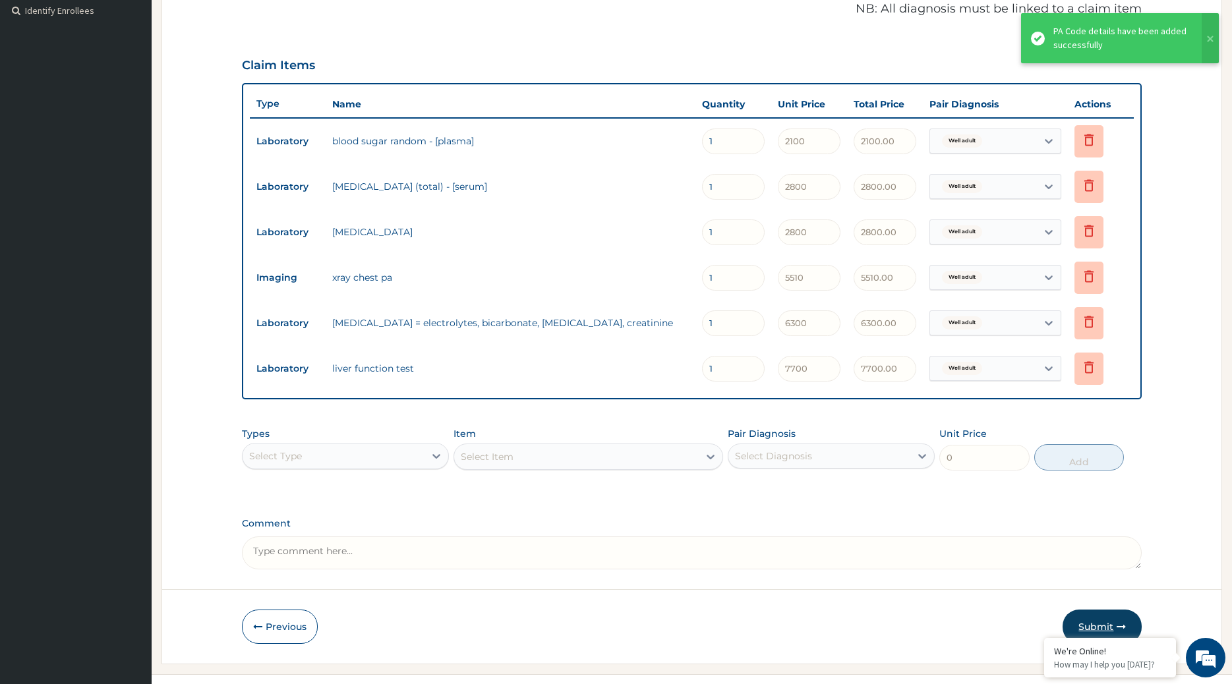
click at [1099, 610] on button "Submit" at bounding box center [1101, 627] width 79 height 34
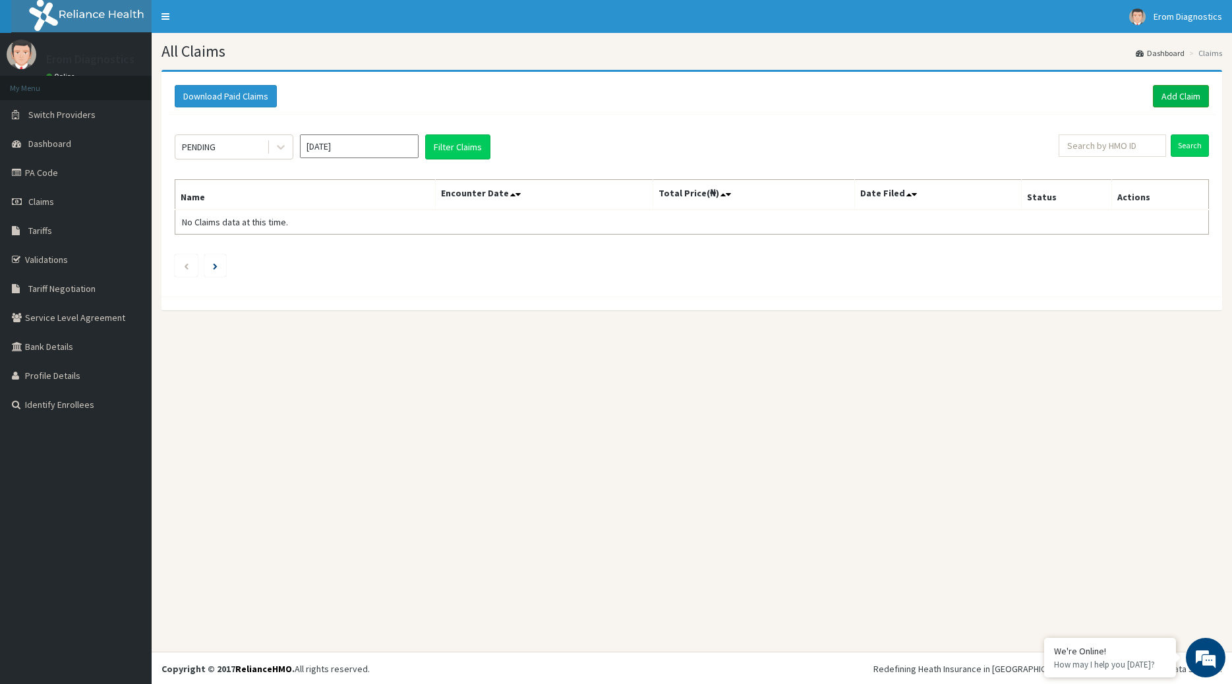
drag, startPoint x: 1194, startPoint y: 105, endPoint x: 1185, endPoint y: 94, distance: 14.5
click at [1185, 94] on div "Download Paid Claims Add Claim" at bounding box center [691, 96] width 1047 height 36
click at [1185, 94] on link "Add Claim" at bounding box center [1181, 96] width 56 height 22
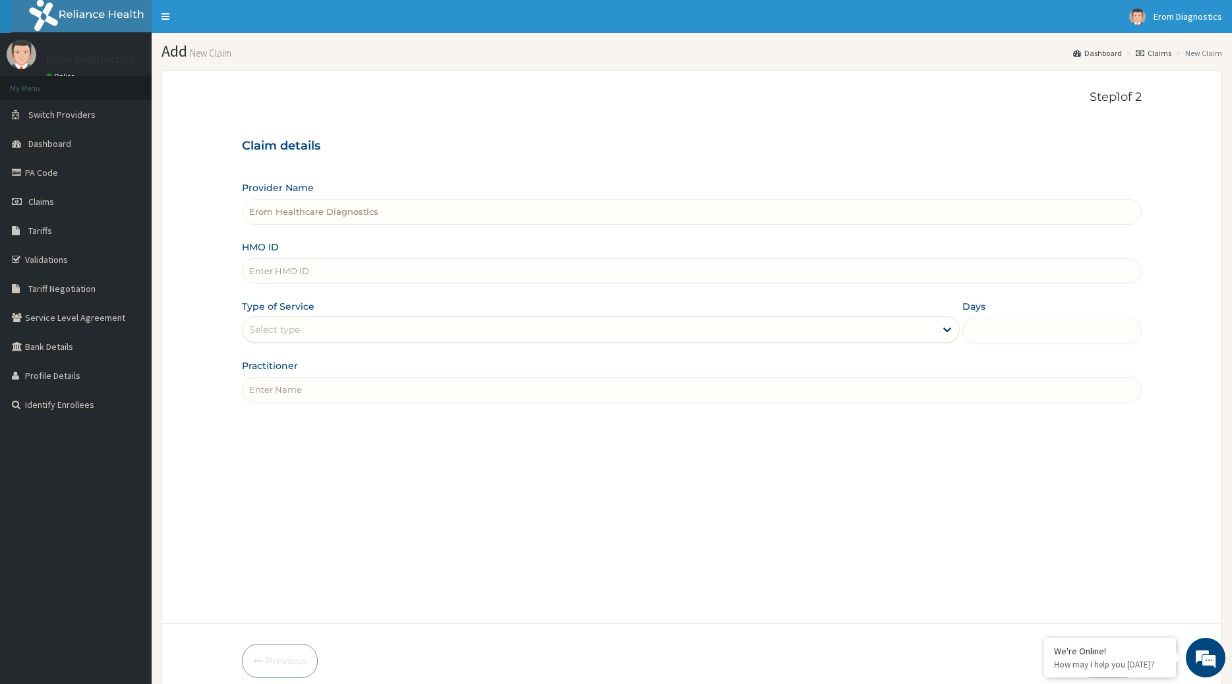
type input "Erom Healthcare Diagnostics"
click at [306, 377] on input "Practitioner" at bounding box center [692, 390] width 900 height 26
paste input "Mharida Dozie-Odunze ago/10024/f"
drag, startPoint x: 349, startPoint y: 379, endPoint x: 415, endPoint y: 380, distance: 66.6
click at [415, 380] on input "Mharida Dozie-Odunze ago/10024/f" at bounding box center [692, 390] width 900 height 26
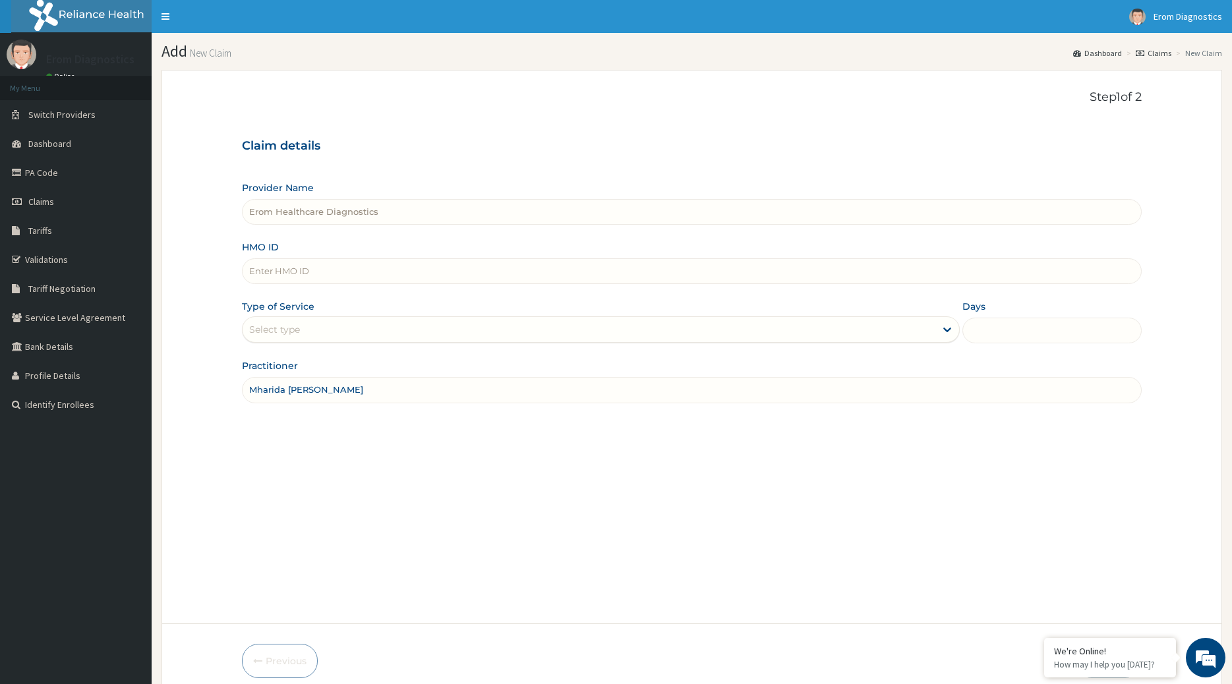
type input "Mharida Dozie-Odunze"
click at [306, 274] on input "HMO ID" at bounding box center [692, 271] width 900 height 26
paste input "ago/10024/f"
type input "ago/10024/f"
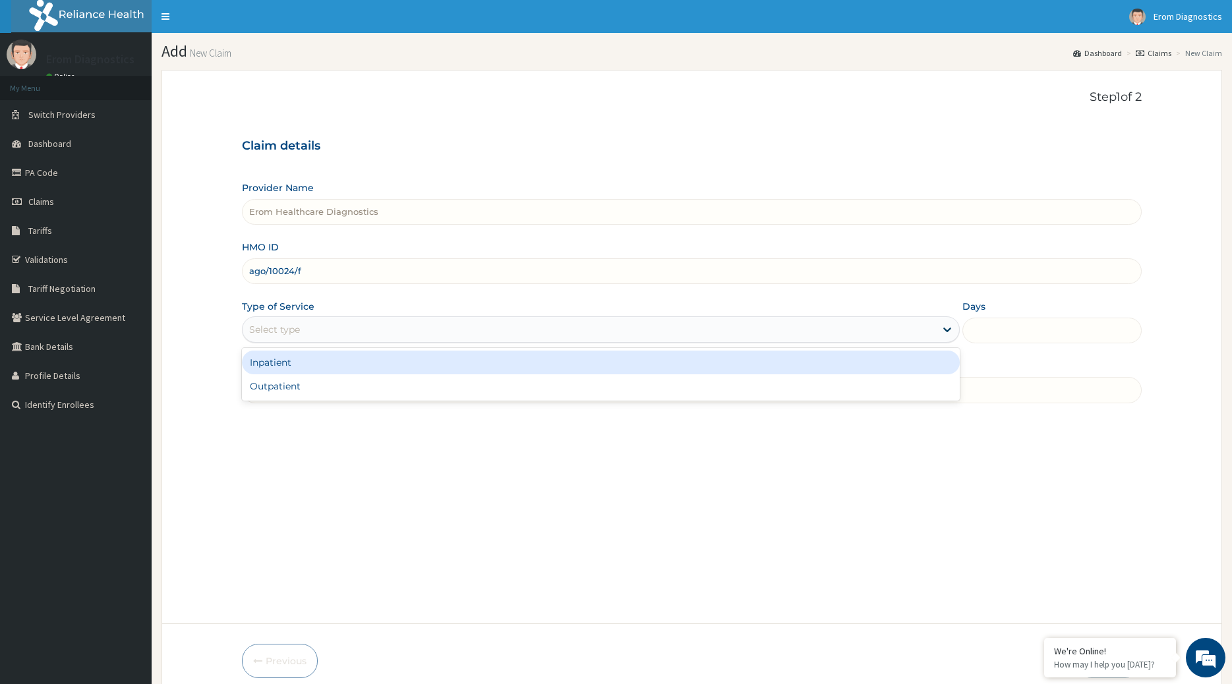
click at [302, 324] on div "Select type" at bounding box center [589, 329] width 693 height 21
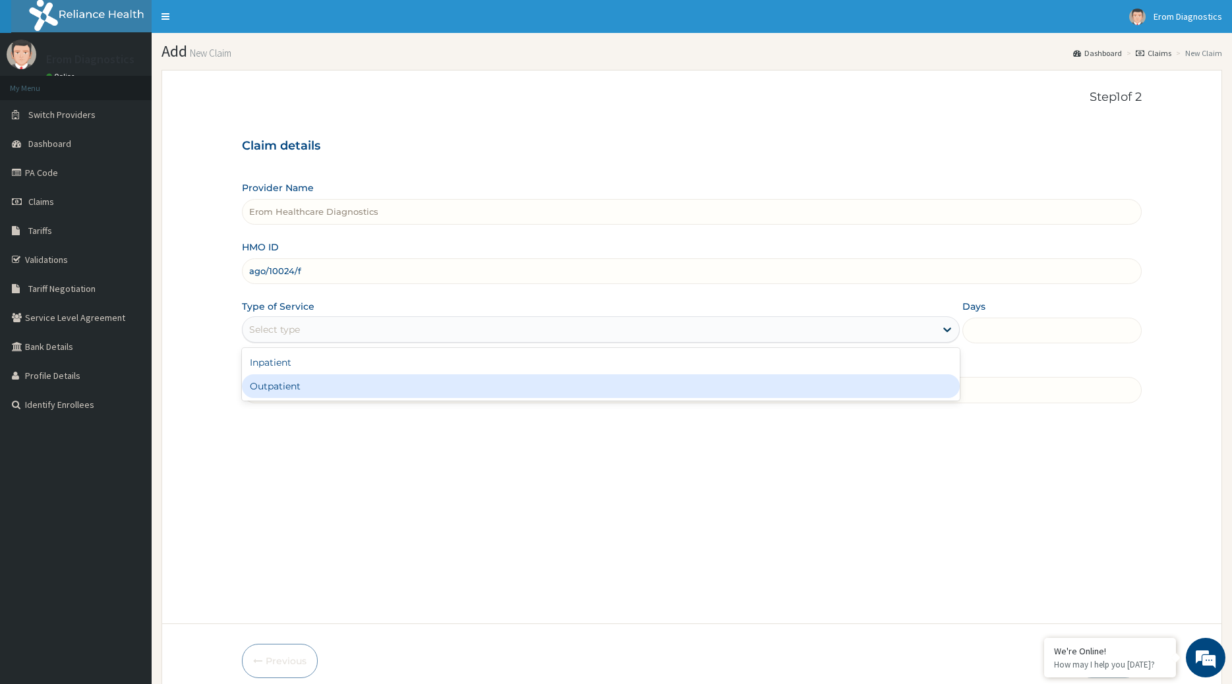
click at [291, 379] on div "Outpatient" at bounding box center [601, 386] width 718 height 24
type input "1"
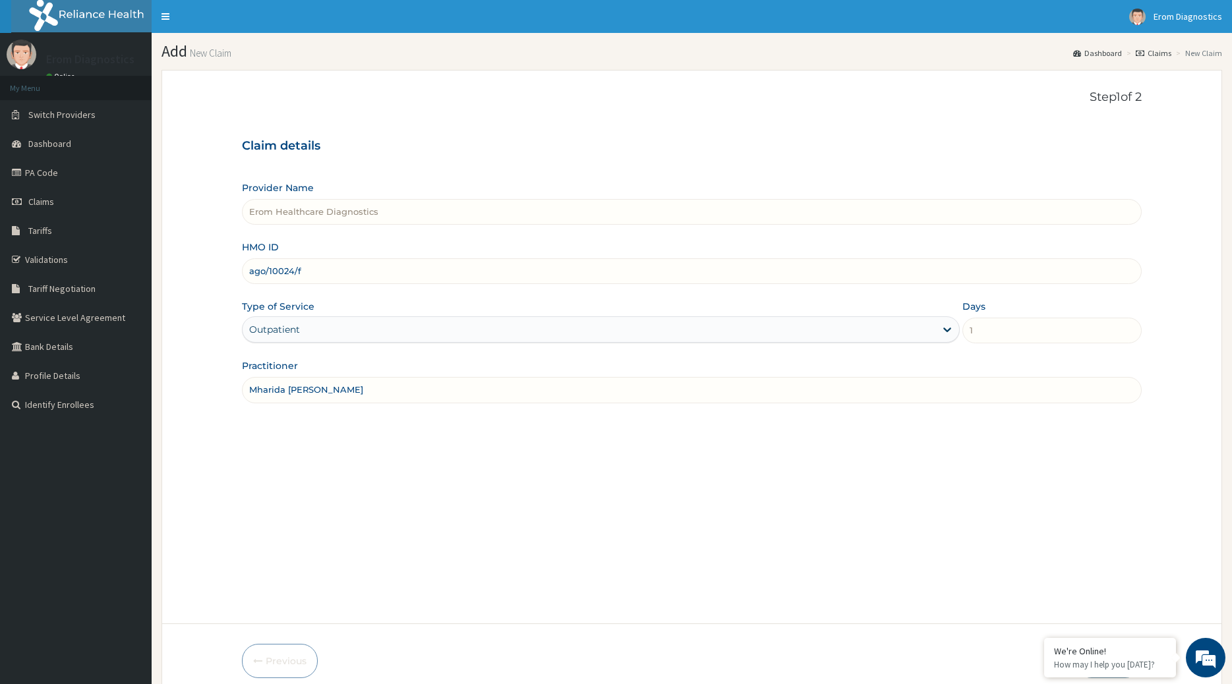
click at [1031, 602] on div "Step 1 of 2 Claim details Provider Name Erom Healthcare Diagnostics HMO ID ago/…" at bounding box center [692, 346] width 900 height 513
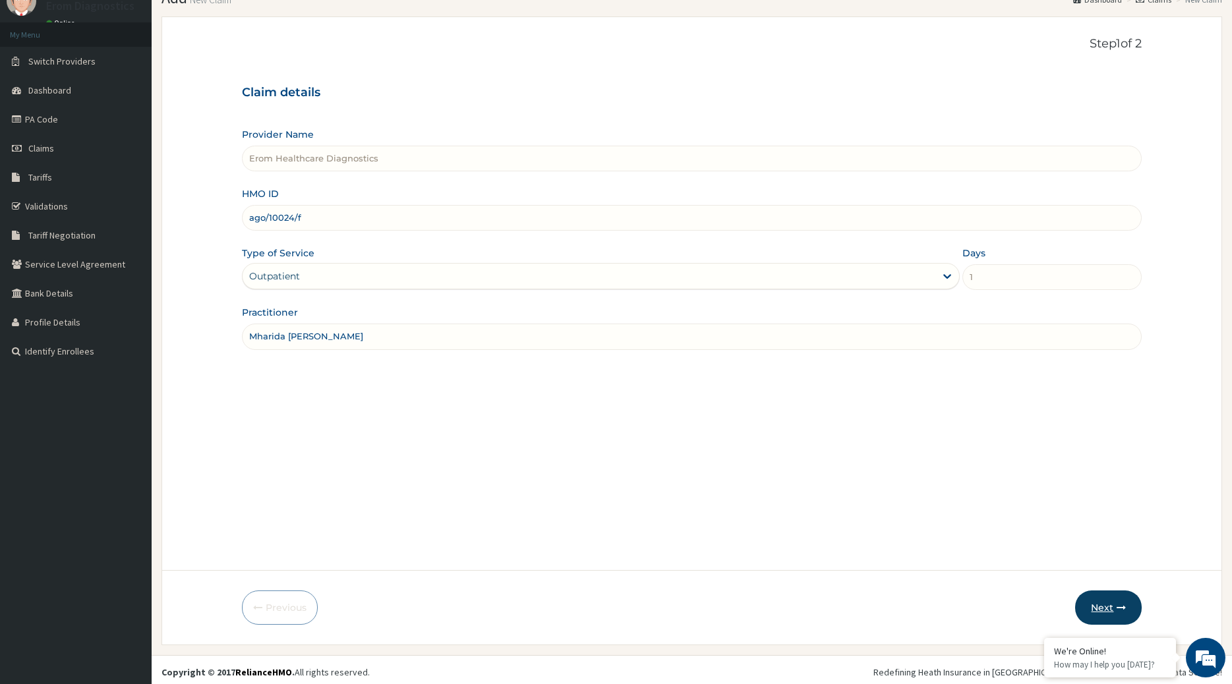
click at [1110, 605] on button "Next" at bounding box center [1108, 607] width 67 height 34
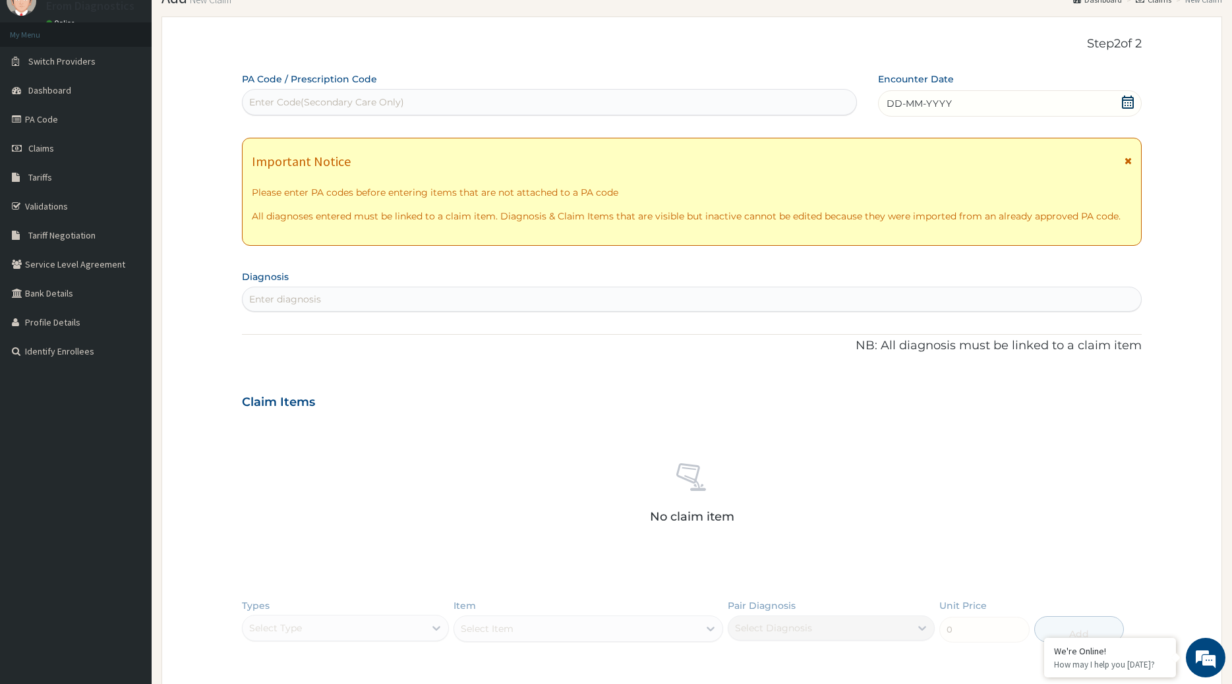
click at [371, 92] on div "Enter Code(Secondary Care Only)" at bounding box center [550, 102] width 614 height 21
click at [355, 96] on div "Enter Code(Secondary Care Only)" at bounding box center [326, 102] width 155 height 13
click at [335, 101] on div "Enter Code(Secondary Care Only)" at bounding box center [326, 102] width 155 height 13
paste input "PA/472D49"
type input "PA/472D49"
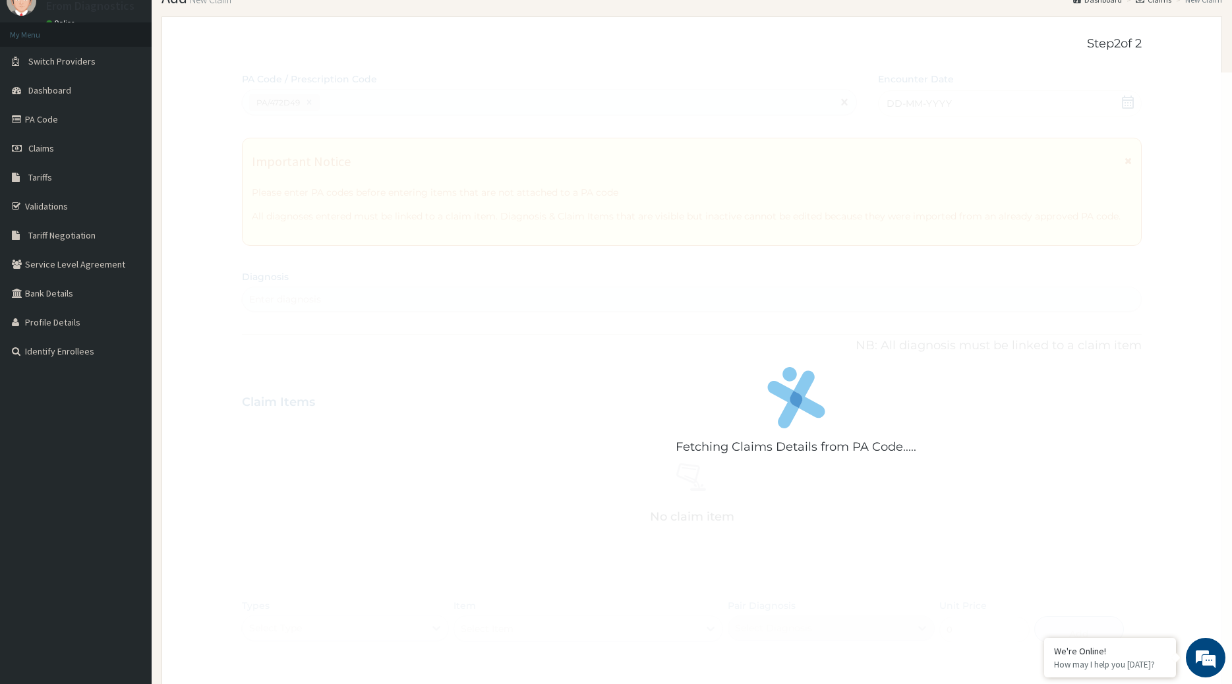
scroll to position [0, 0]
click at [855, 238] on div "Fetching Claims Details from PA Code....." at bounding box center [796, 414] width 1108 height 684
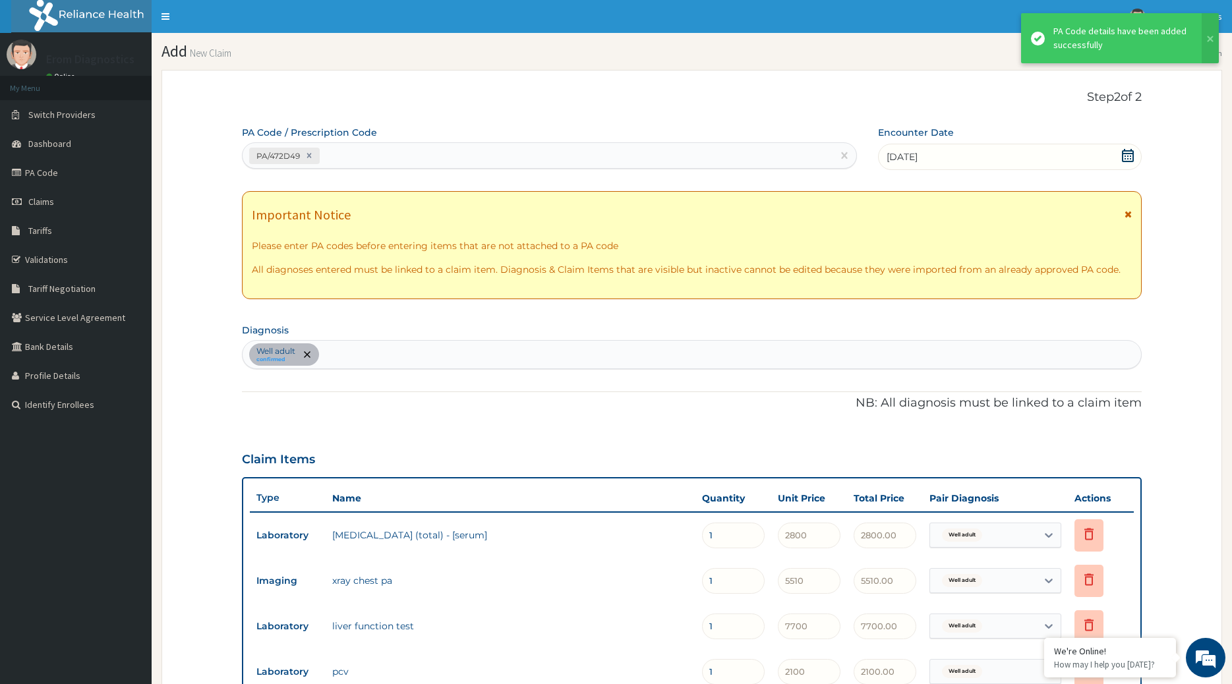
scroll to position [484, 0]
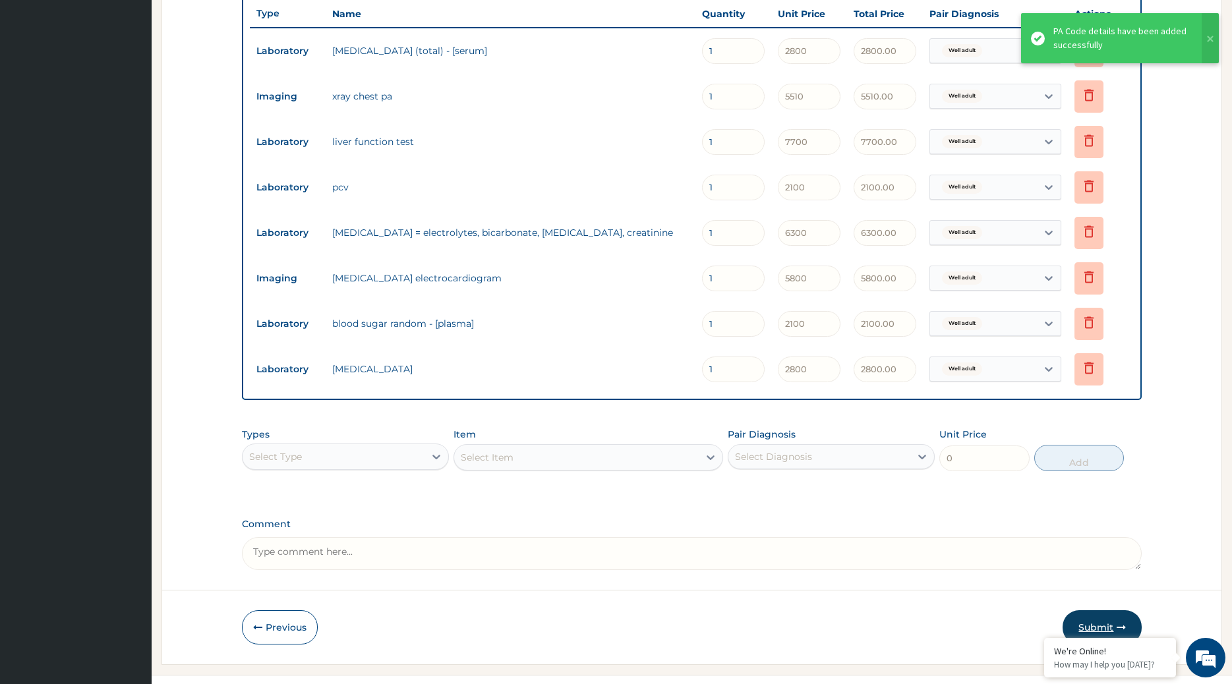
click at [1091, 610] on button "Submit" at bounding box center [1101, 627] width 79 height 34
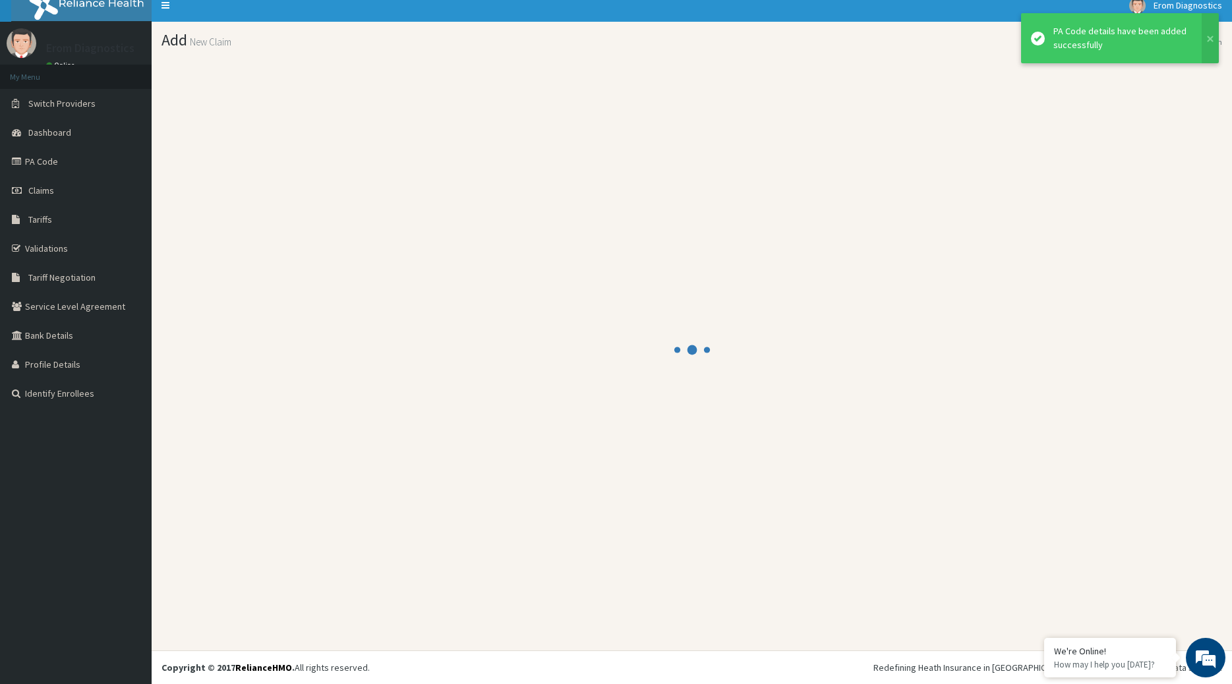
scroll to position [8, 0]
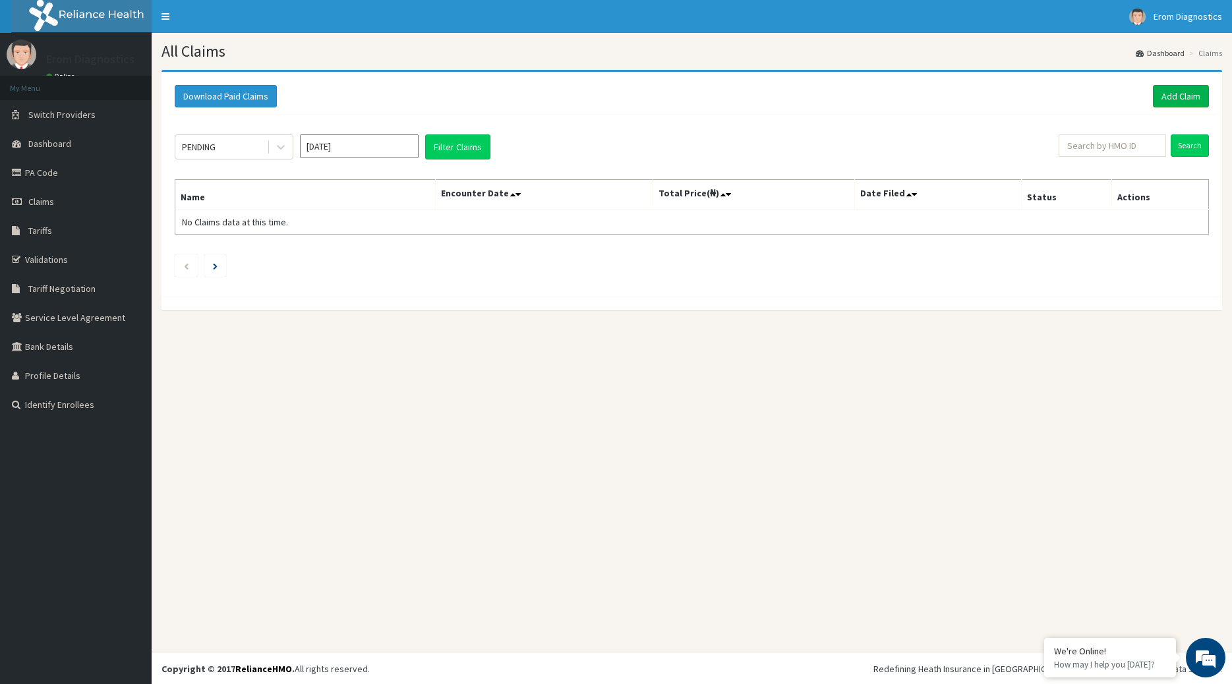
click at [1178, 98] on link "Add Claim" at bounding box center [1181, 96] width 56 height 22
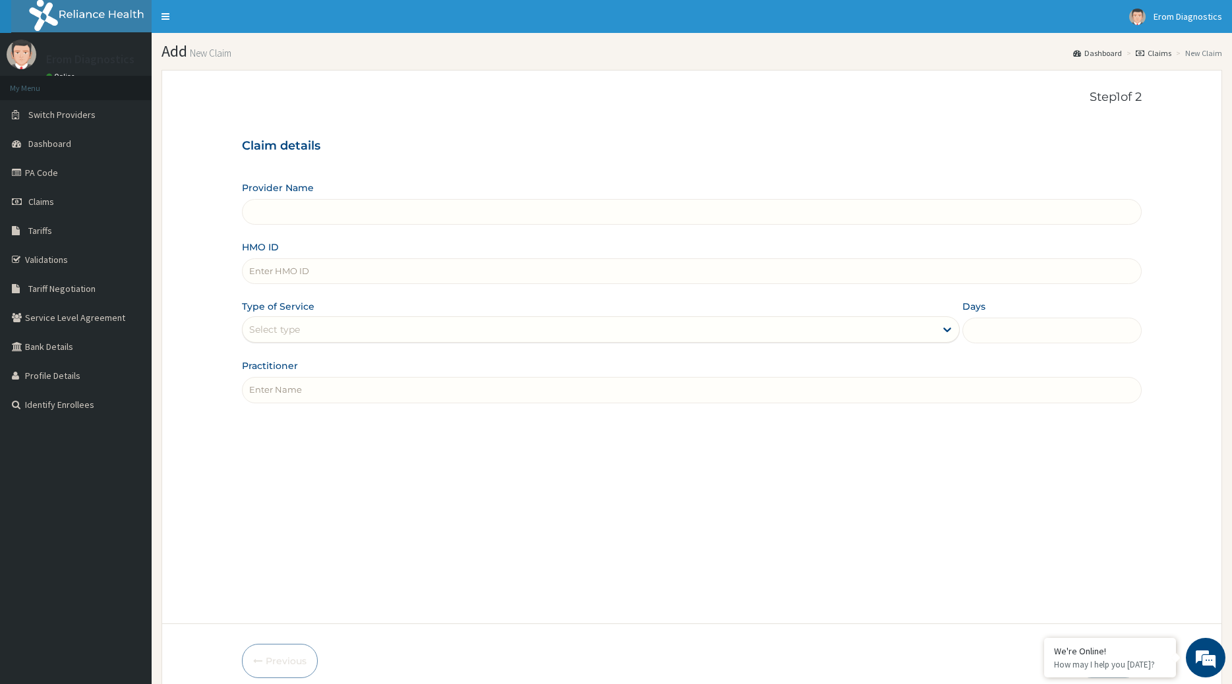
click at [343, 264] on input "HMO ID" at bounding box center [692, 271] width 900 height 26
type input "Erom Healthcare Diagnostics"
paste input "Chika Iwuegbu AGO/10086/A"
click at [348, 262] on input "Chika Iwuegbu AGO/10086/A" at bounding box center [692, 271] width 900 height 26
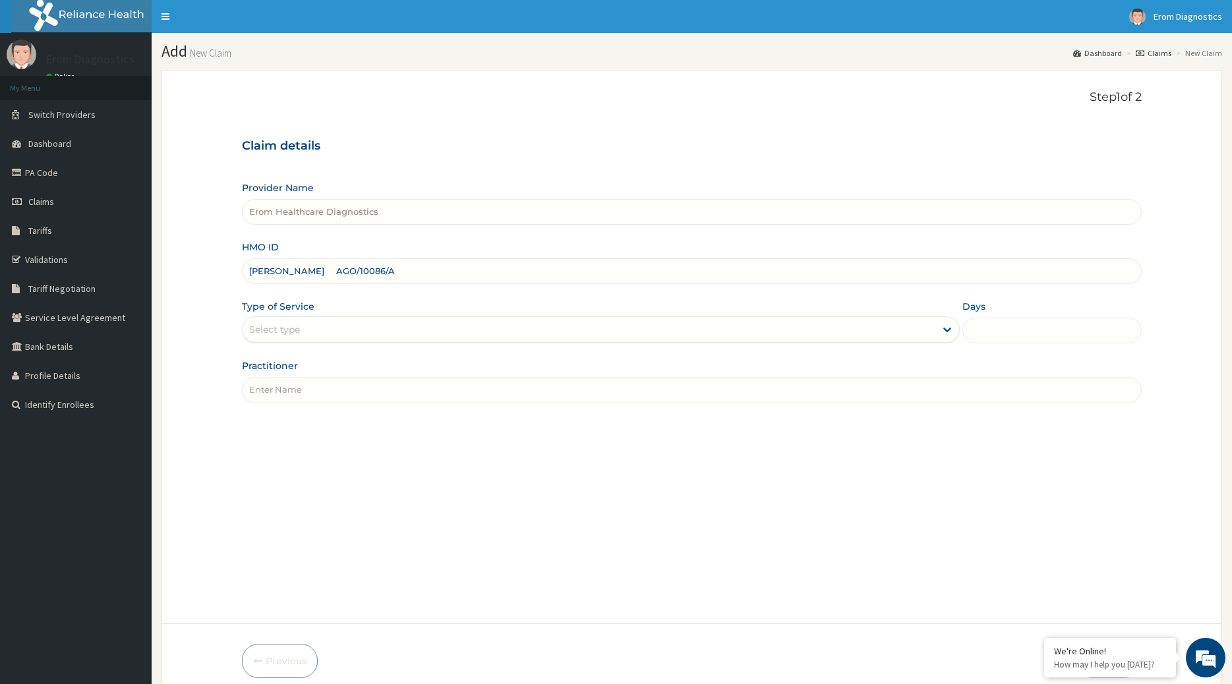
click at [348, 262] on input "Chika Iwuegbu AGO/10086/A" at bounding box center [692, 271] width 900 height 26
click at [389, 269] on input "Chika Iwuegbu AGO/10086/A" at bounding box center [692, 271] width 900 height 26
drag, startPoint x: 376, startPoint y: 265, endPoint x: 318, endPoint y: 264, distance: 58.7
click at [318, 264] on input "Chika Iwuegbu AGO/10086/A" at bounding box center [692, 271] width 900 height 26
type input "Chika Iwuegbu"
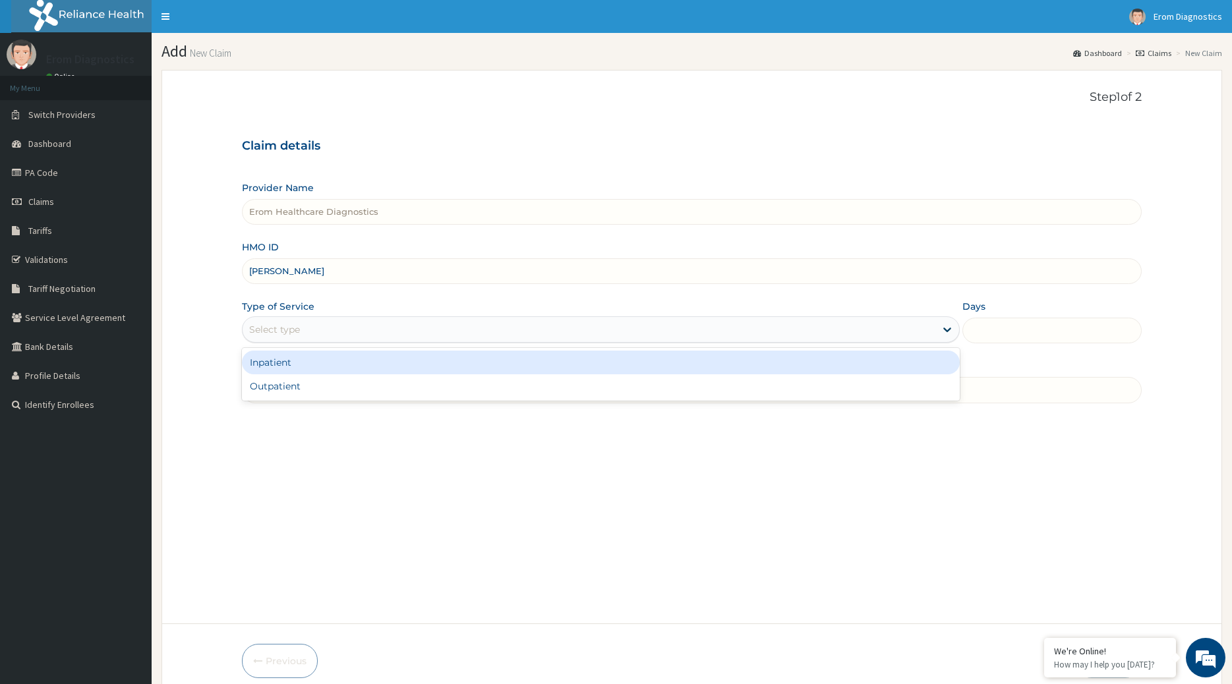
click at [302, 322] on div "Select type" at bounding box center [589, 329] width 693 height 21
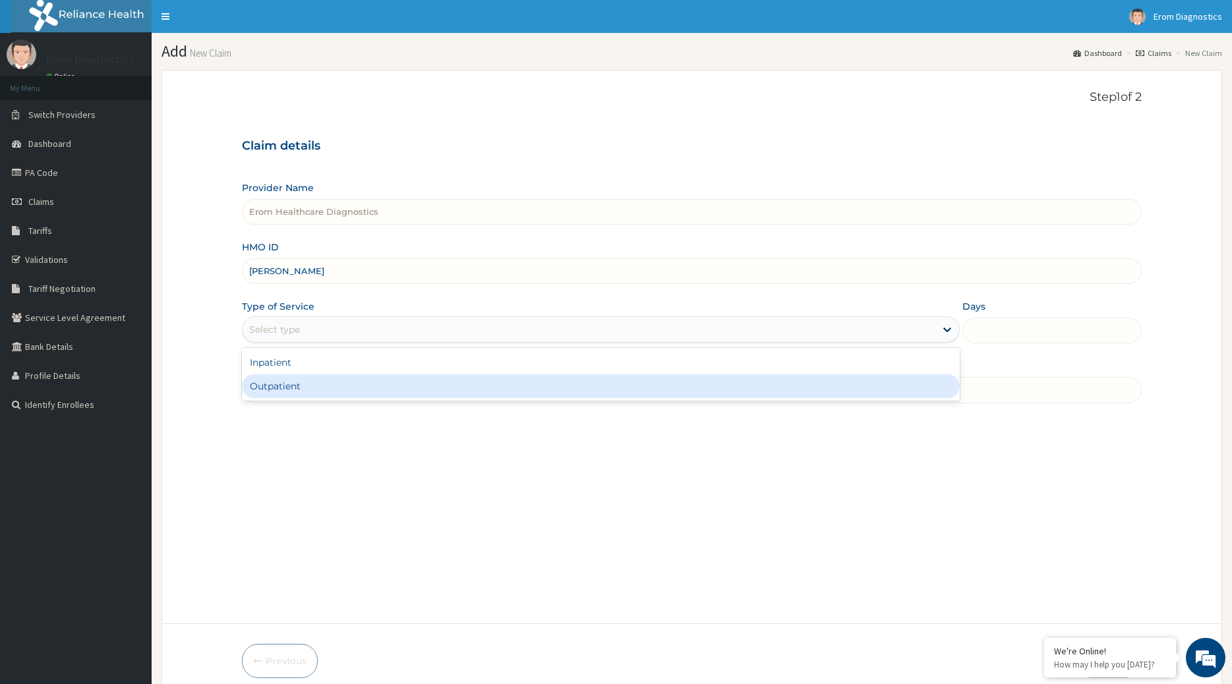
click at [273, 374] on div "Outpatient" at bounding box center [601, 386] width 718 height 24
type input "1"
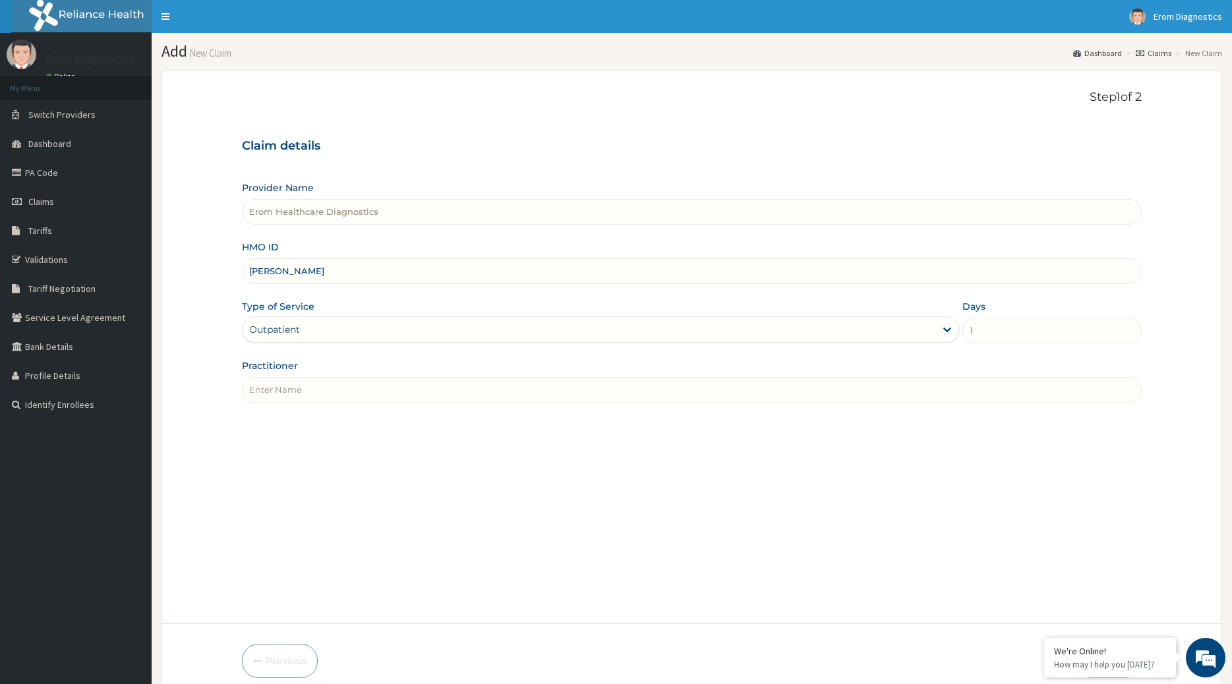
click at [283, 378] on input "Practitioner" at bounding box center [692, 390] width 900 height 26
paste input "AGO/10086/A"
type input "AGO/10086/A"
drag, startPoint x: 320, startPoint y: 259, endPoint x: 177, endPoint y: 263, distance: 143.7
click at [242, 263] on input "Chika Iwuegbu" at bounding box center [692, 271] width 900 height 26
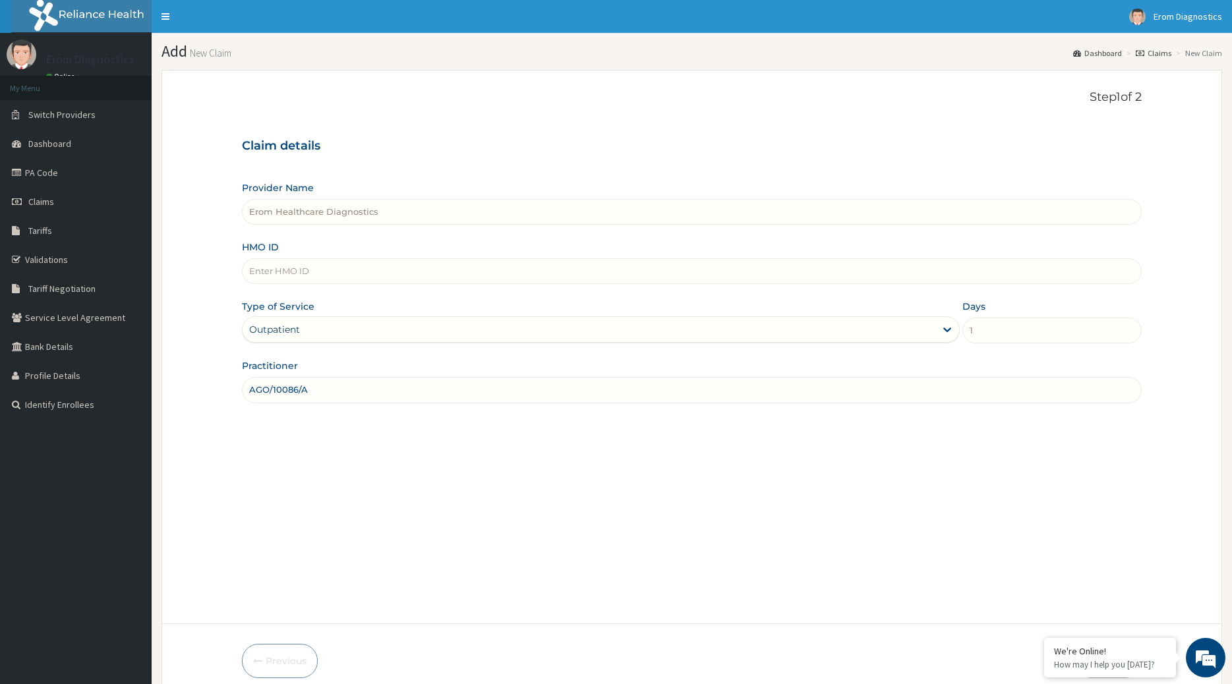
click at [316, 378] on input "AGO/10086/A" at bounding box center [692, 390] width 900 height 26
paste input "Chika Iwuegbu"
drag, startPoint x: 301, startPoint y: 379, endPoint x: 190, endPoint y: 355, distance: 114.0
click at [242, 377] on input "AGO/10086/A Chika Iwuegbu" at bounding box center [692, 390] width 900 height 26
type input "Chika Iwuegbu"
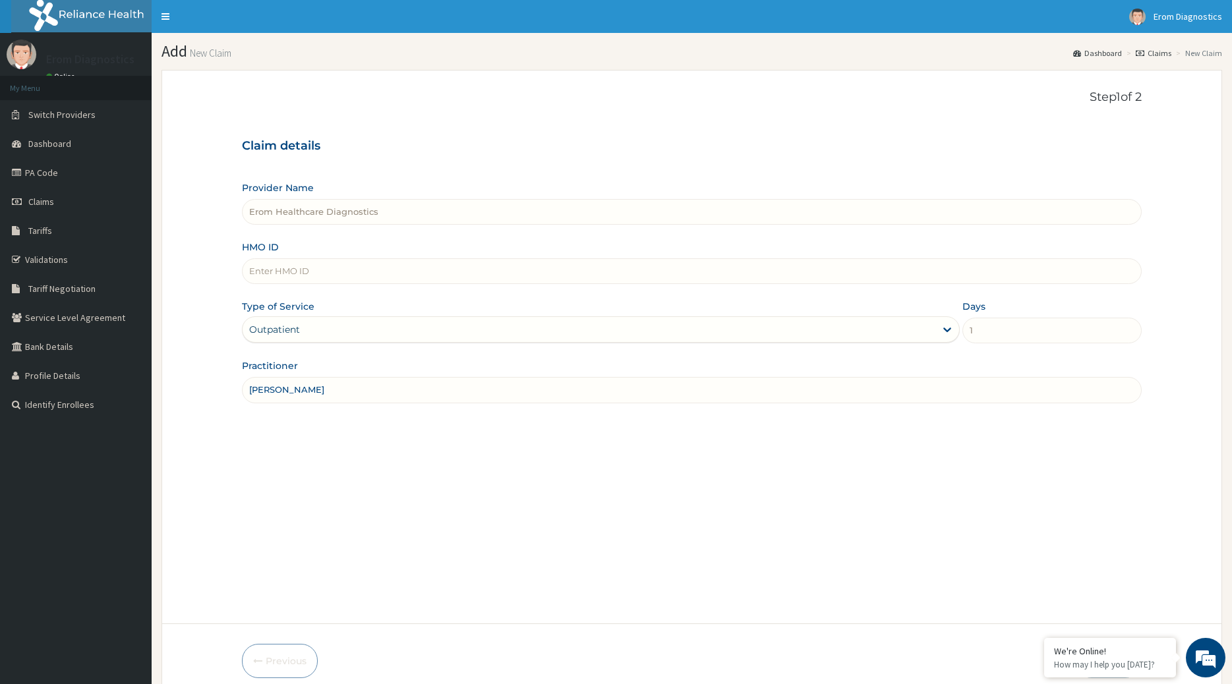
click at [275, 267] on input "HMO ID" at bounding box center [692, 271] width 900 height 26
paste input "AGO/10086/A"
type input "AGO/10086/A"
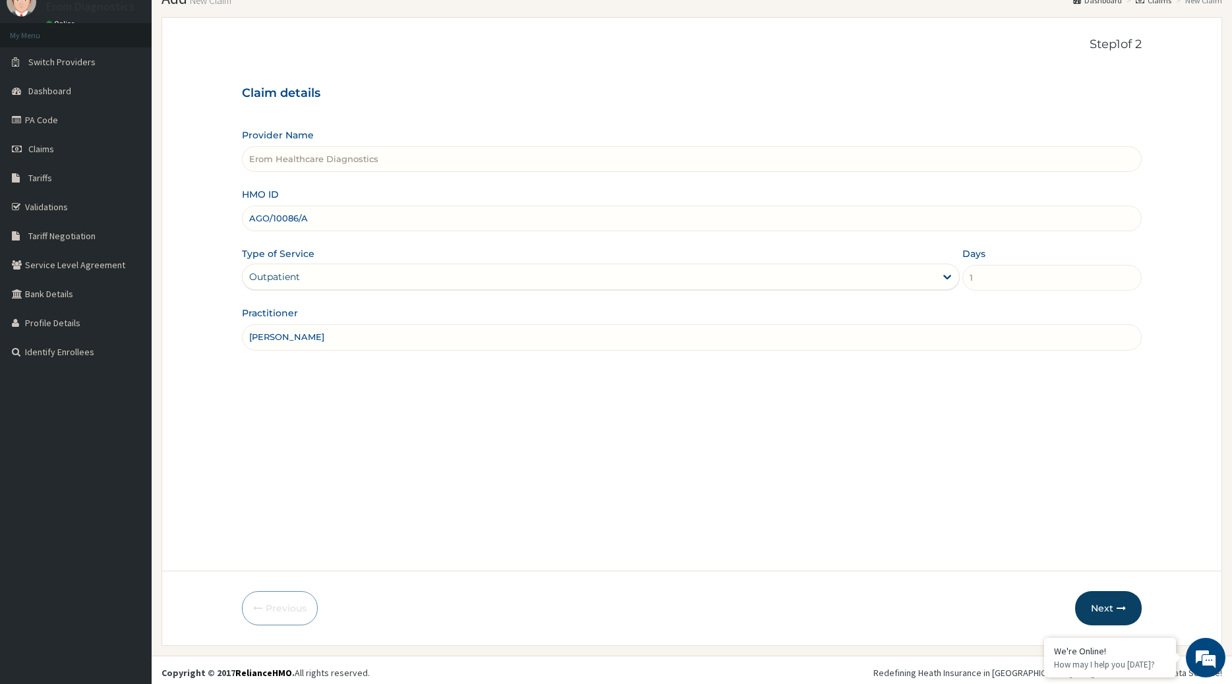
scroll to position [53, 0]
click at [1106, 605] on button "Next" at bounding box center [1108, 607] width 67 height 34
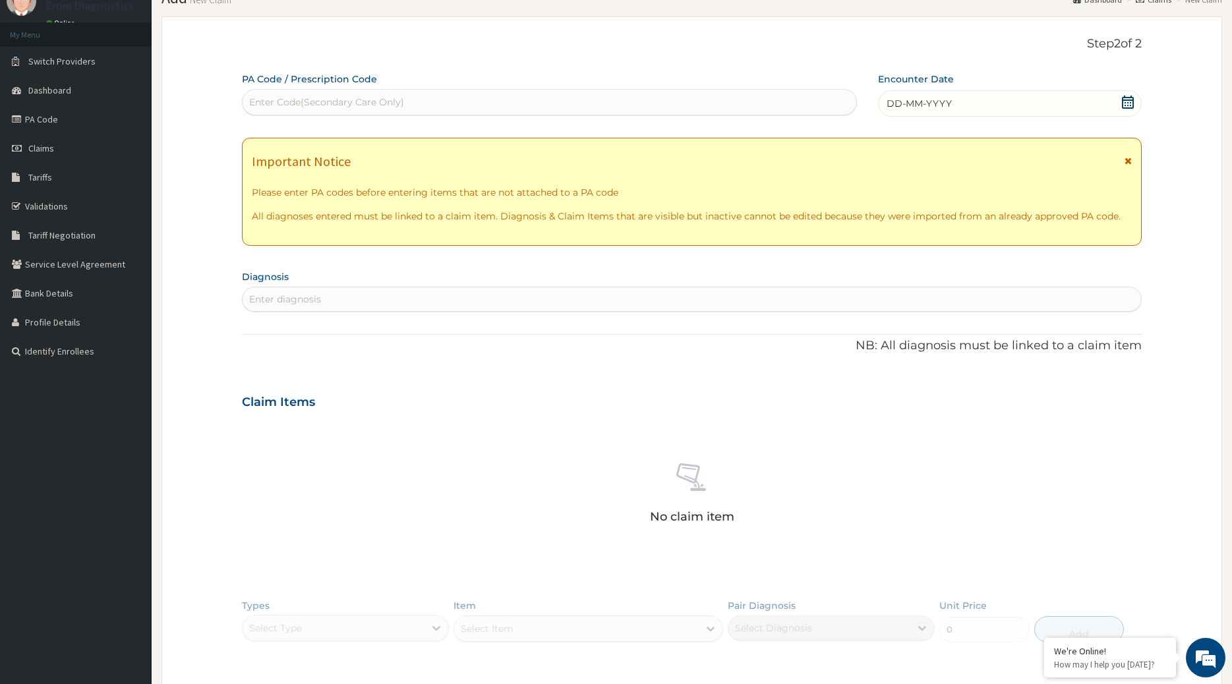
click at [270, 104] on div "Enter Code(Secondary Care Only)" at bounding box center [550, 102] width 614 height 21
paste input "PA/30E526"
type input "PA/30E526"
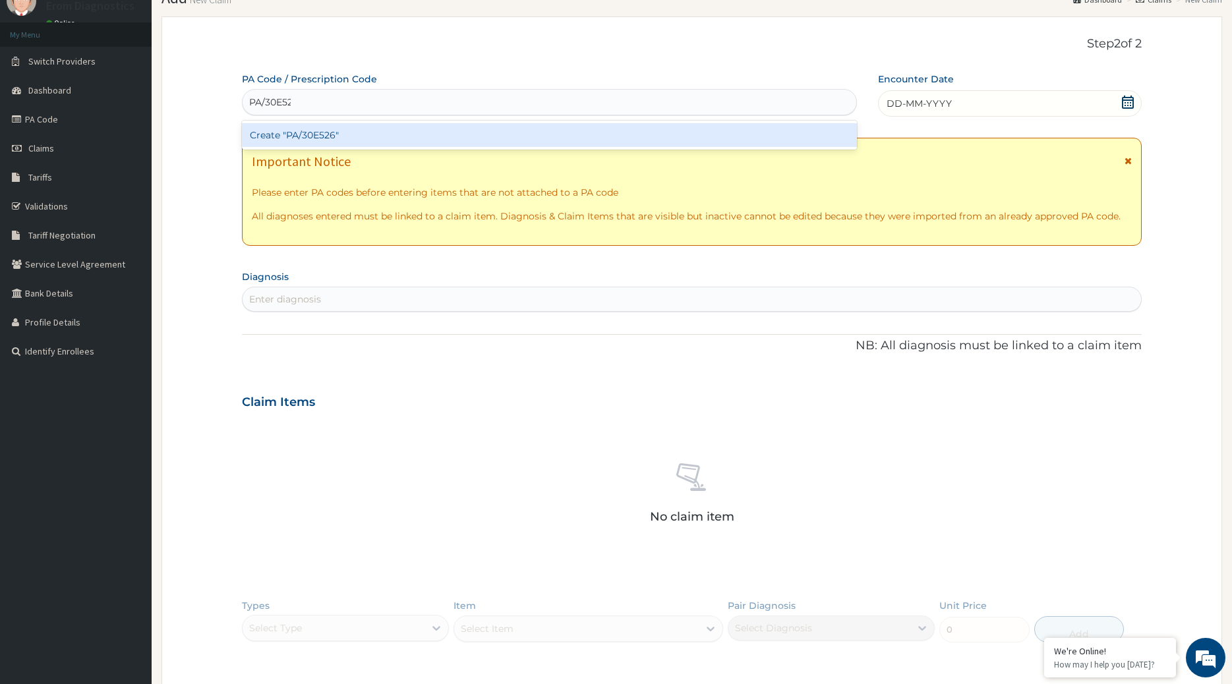
scroll to position [0, 3]
click at [270, 131] on div "Create "PA/30E526"" at bounding box center [550, 135] width 616 height 24
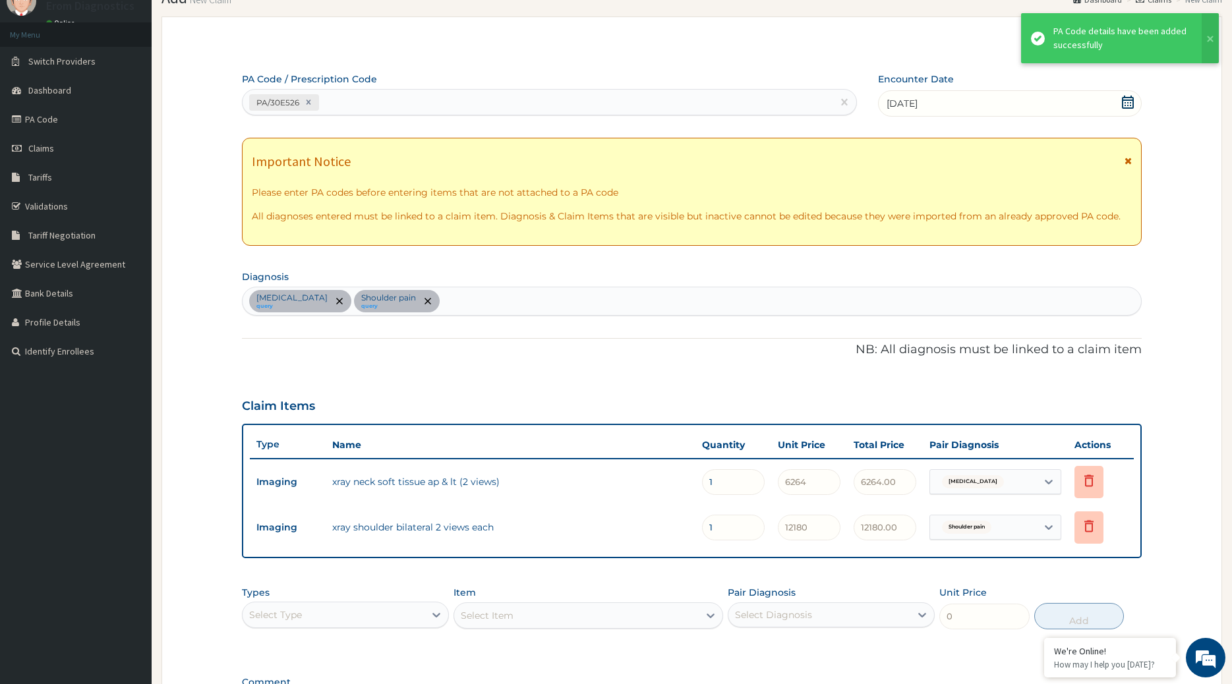
click at [846, 586] on div "Pair Diagnosis Select Diagnosis" at bounding box center [831, 607] width 207 height 43
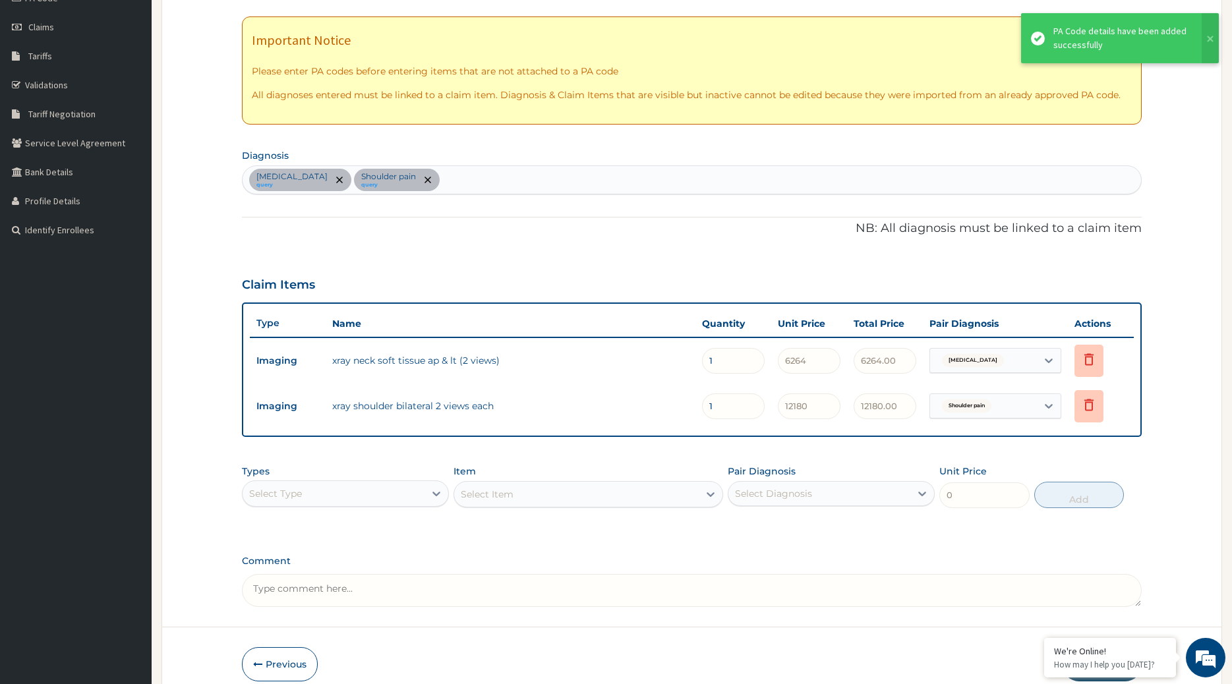
scroll to position [214, 0]
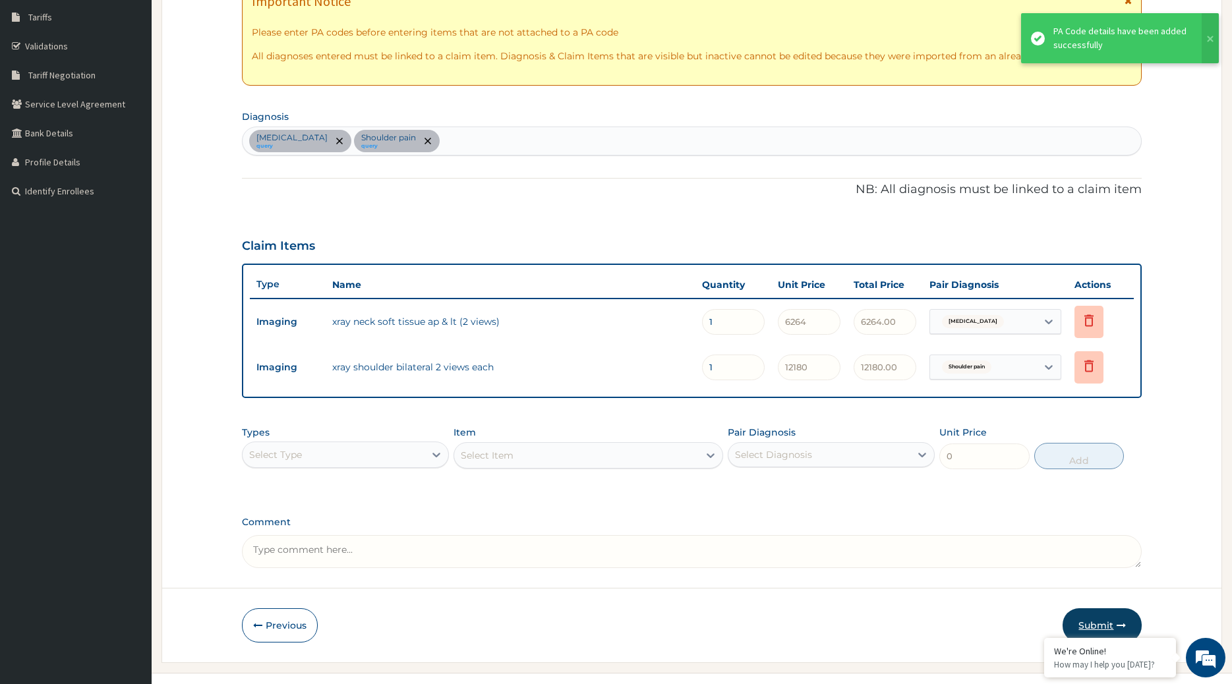
click at [1120, 621] on icon "button" at bounding box center [1120, 625] width 9 height 9
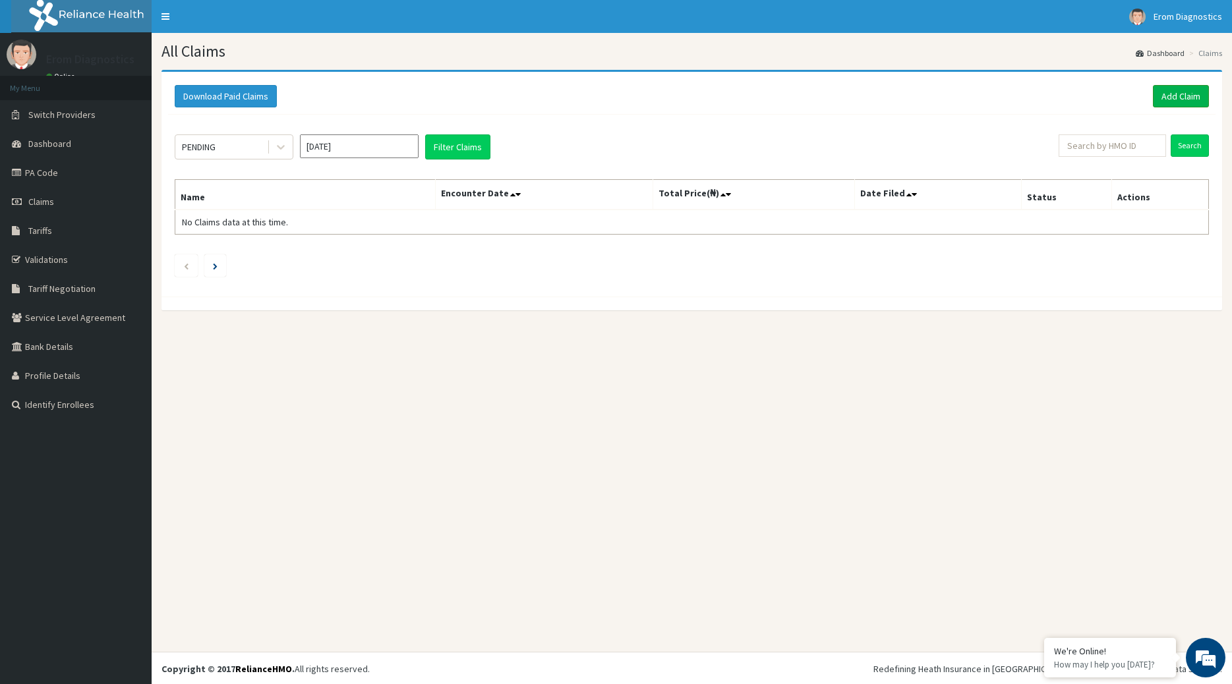
click at [1184, 96] on link "Add Claim" at bounding box center [1181, 96] width 56 height 22
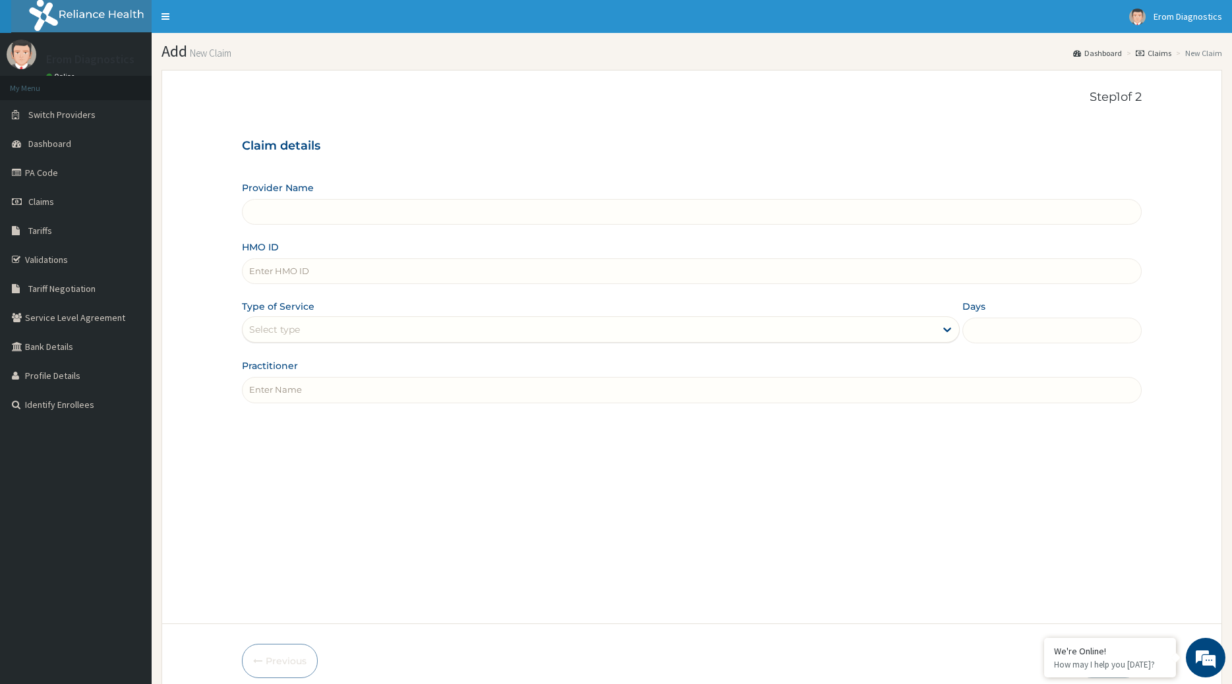
click at [380, 381] on input "Practitioner" at bounding box center [692, 390] width 900 height 26
paste input "SORUNKE AHMED AGO/10151/B"
type input "SORUNKE AHMED AGO/10151/B"
type input "Erom Healthcare Diagnostics"
drag, startPoint x: 384, startPoint y: 378, endPoint x: 335, endPoint y: 374, distance: 49.5
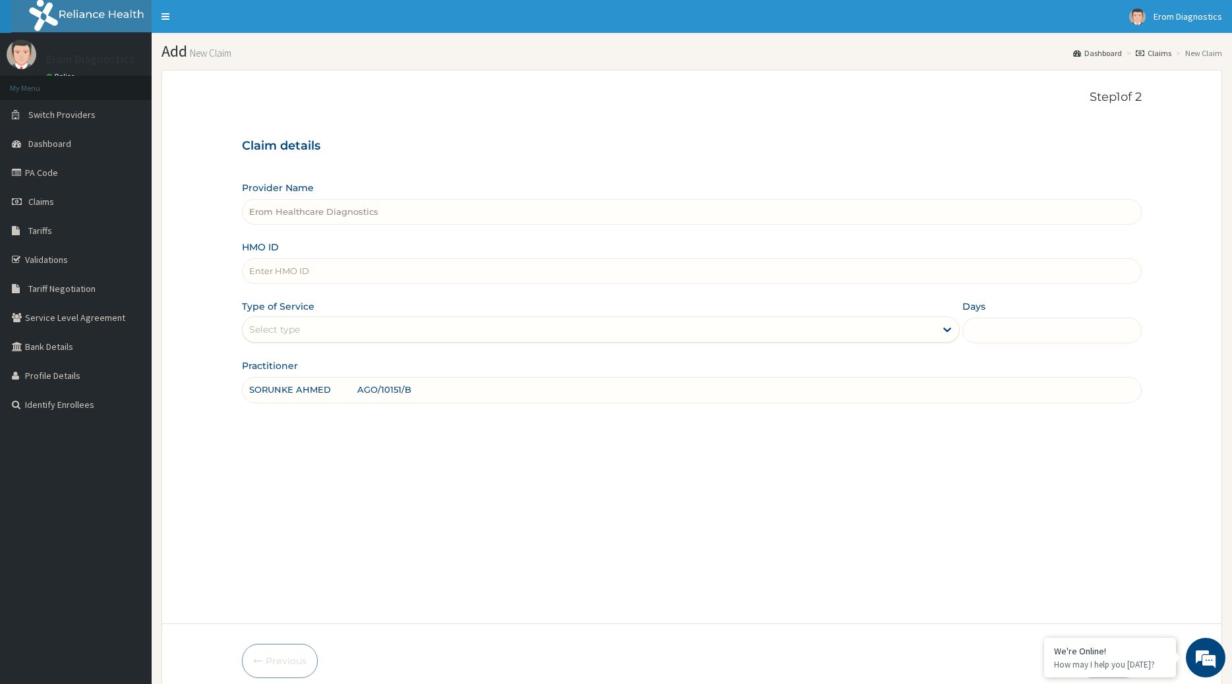
click at [335, 377] on input "SORUNKE AHMED AGO/10151/B" at bounding box center [692, 390] width 900 height 26
type input "[PERSON_NAME]"
click at [319, 260] on input "HMO ID" at bounding box center [692, 271] width 900 height 26
paste input "AGO/10151/B"
type input "AGO/10151/B"
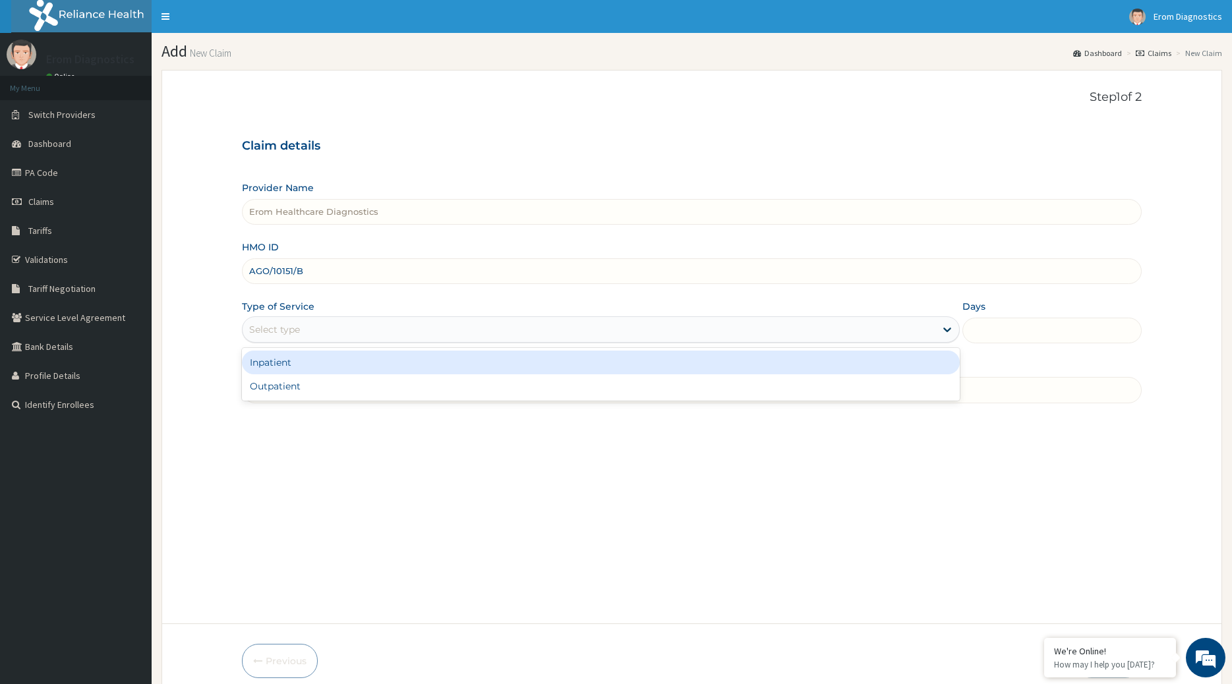
click at [360, 323] on div "Select type" at bounding box center [589, 329] width 693 height 21
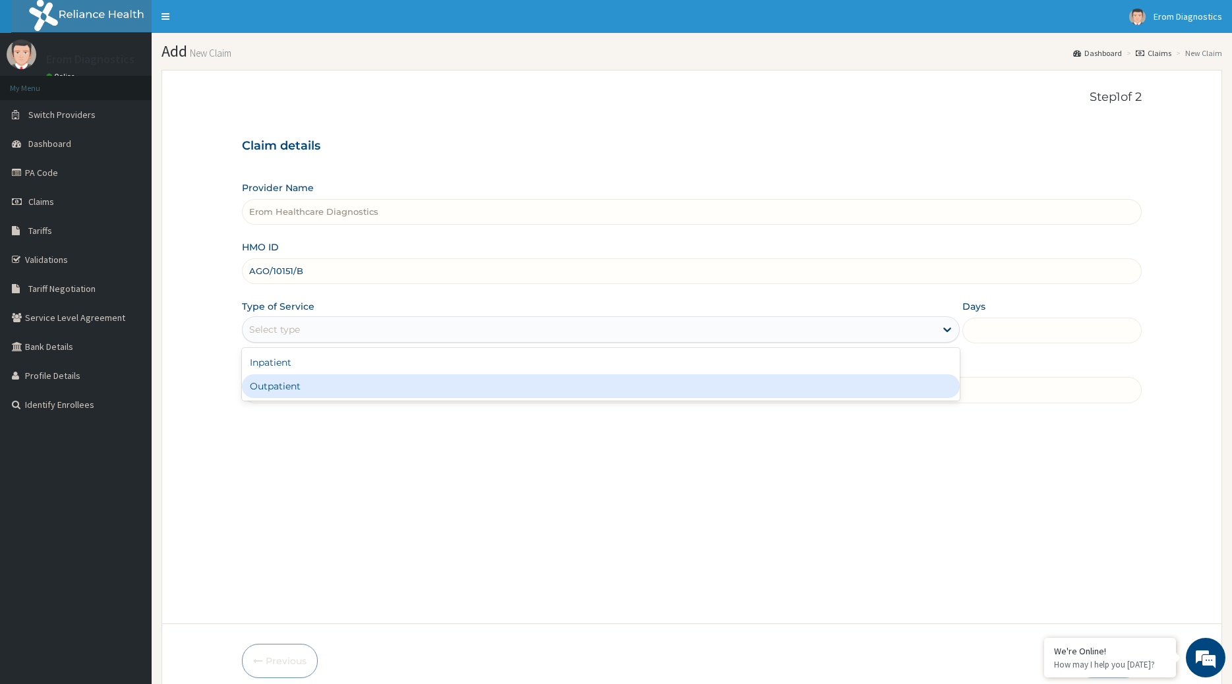
click at [337, 374] on div "Outpatient" at bounding box center [601, 386] width 718 height 24
type input "1"
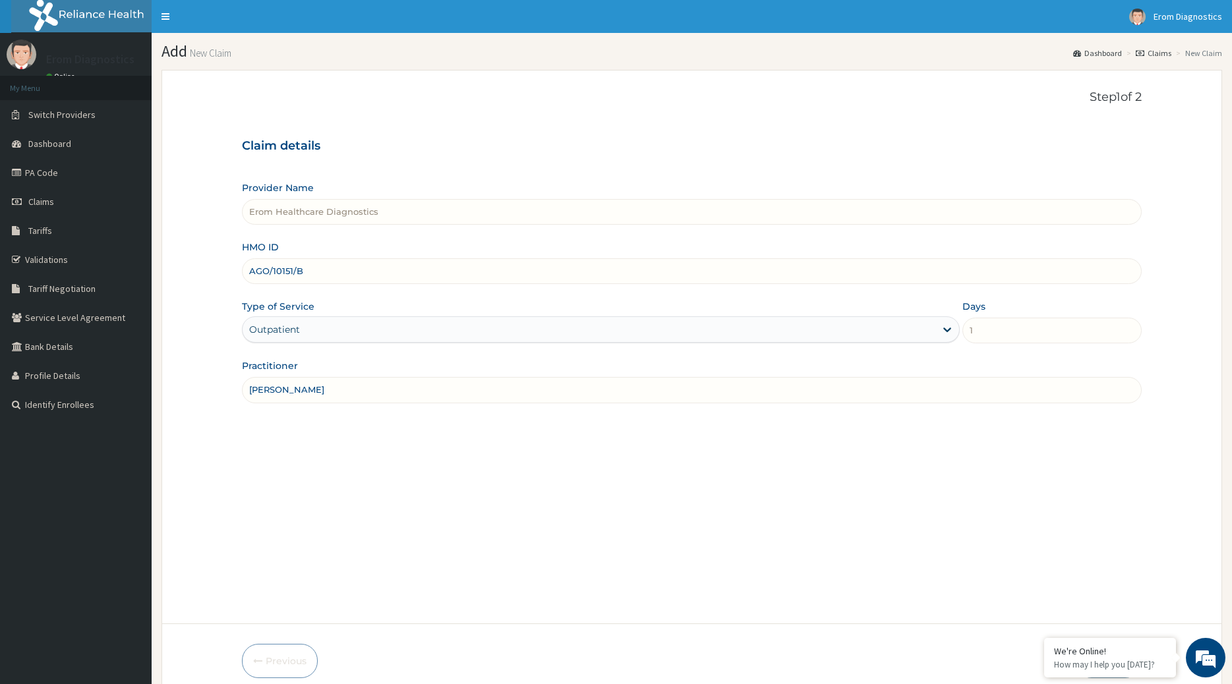
click at [1084, 502] on div "Step 1 of 2 Claim details Provider Name Erom Healthcare Diagnostics HMO ID AGO/…" at bounding box center [692, 346] width 900 height 513
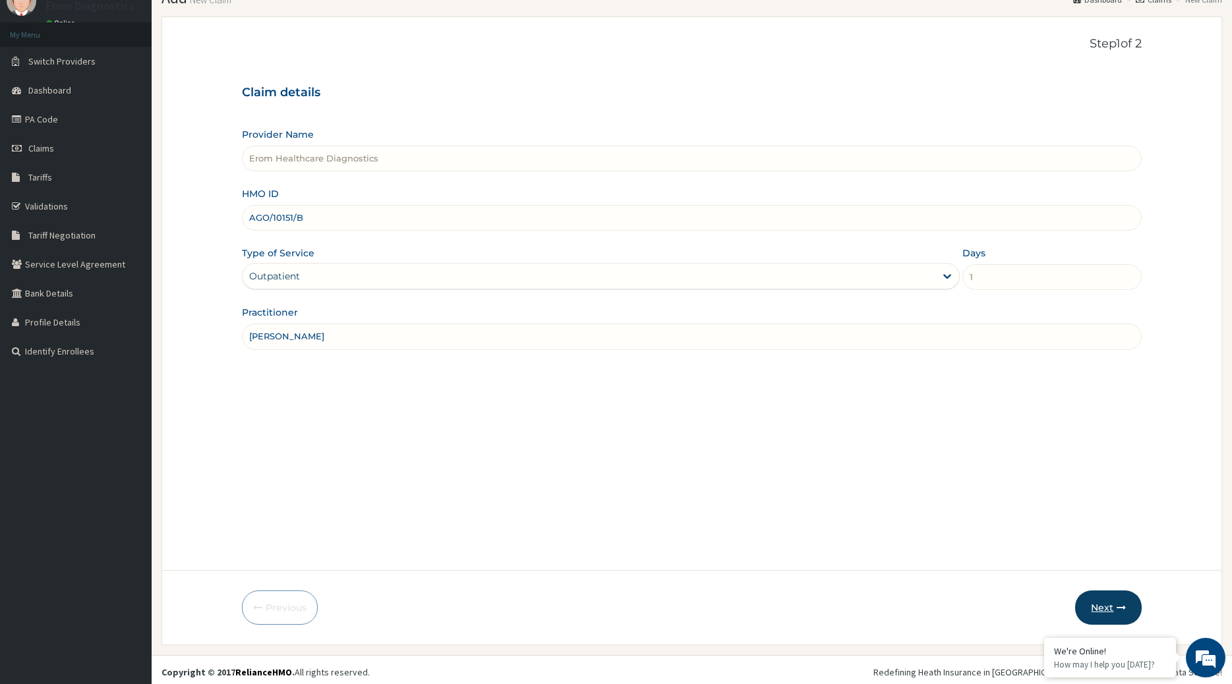
click at [1118, 603] on icon "button" at bounding box center [1120, 607] width 9 height 9
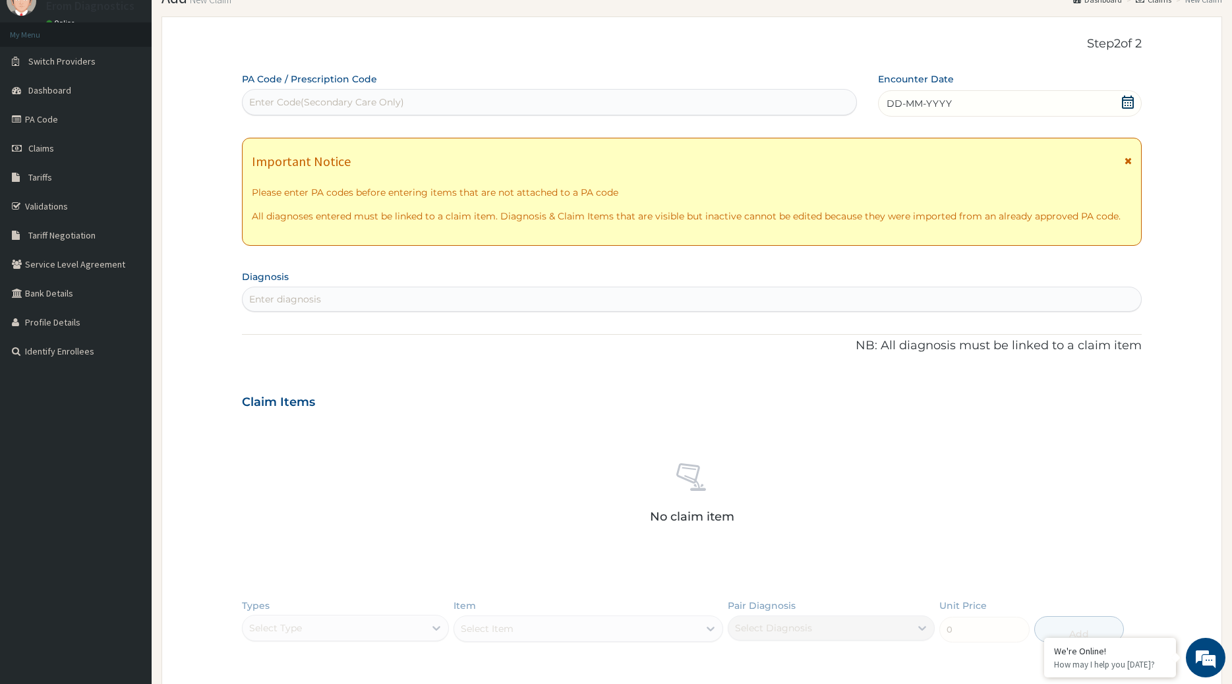
click at [322, 108] on div "Enter Code(Secondary Care Only)" at bounding box center [550, 102] width 616 height 26
paste input "PA/782369"
type input "PA/782369"
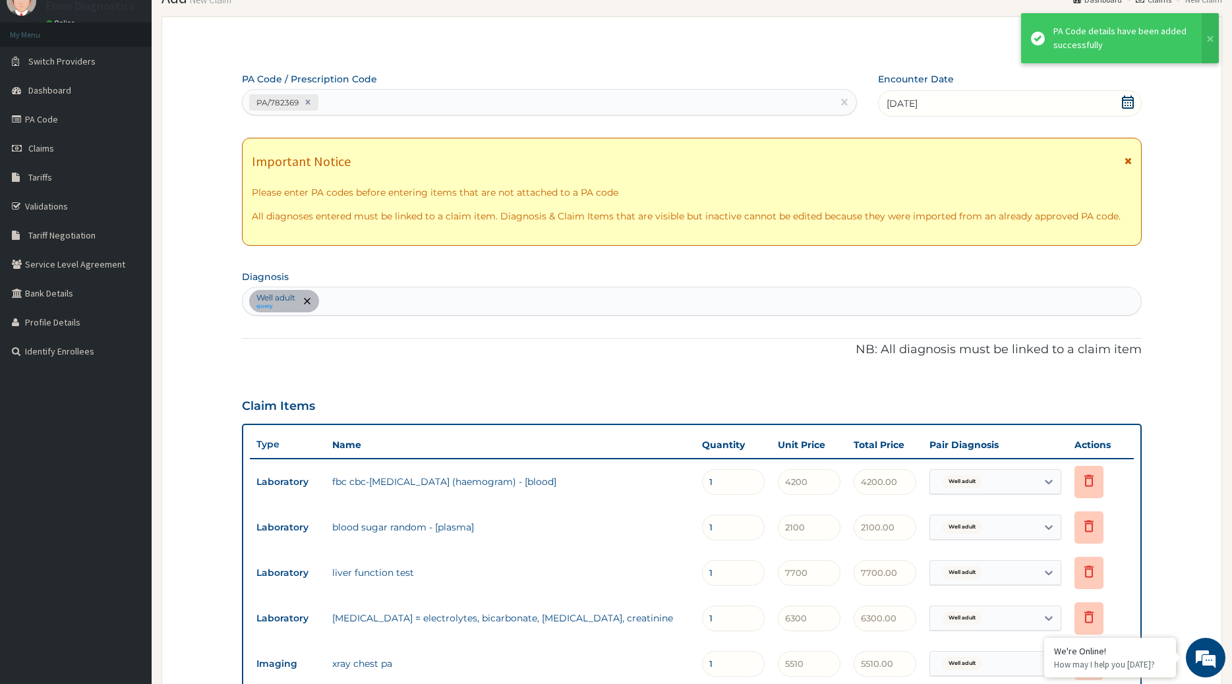
scroll to position [484, 0]
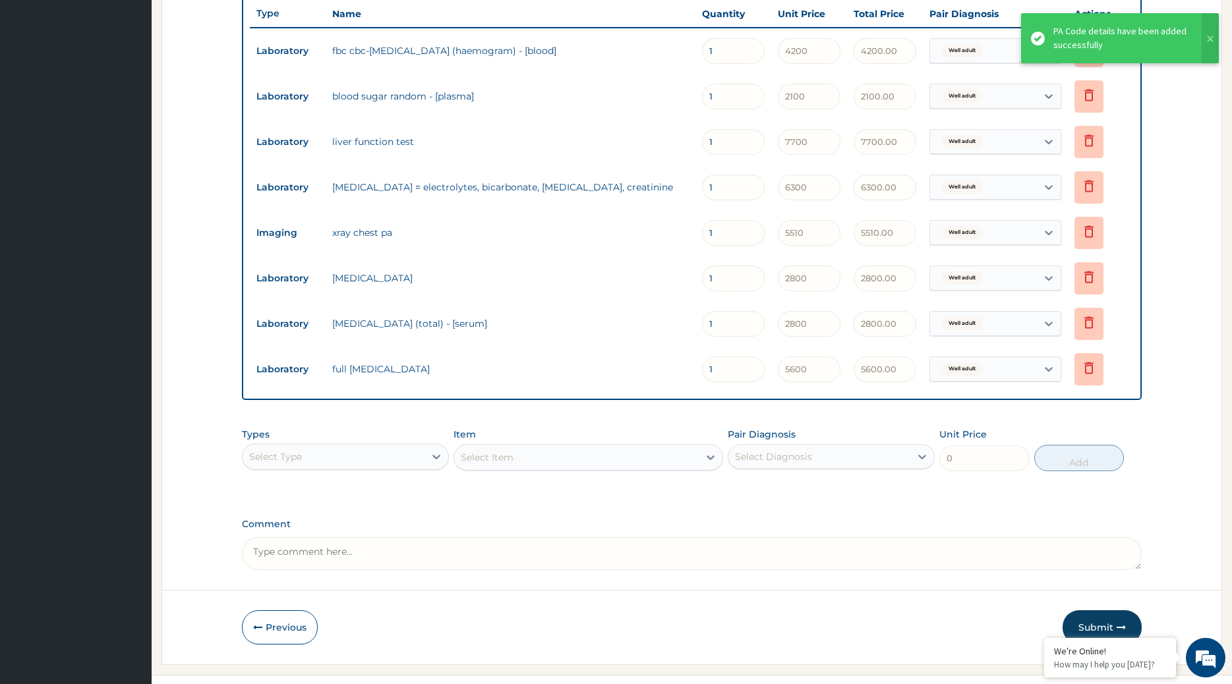
click at [1116, 537] on textarea "Comment" at bounding box center [692, 553] width 900 height 33
click at [1102, 610] on button "Submit" at bounding box center [1101, 627] width 79 height 34
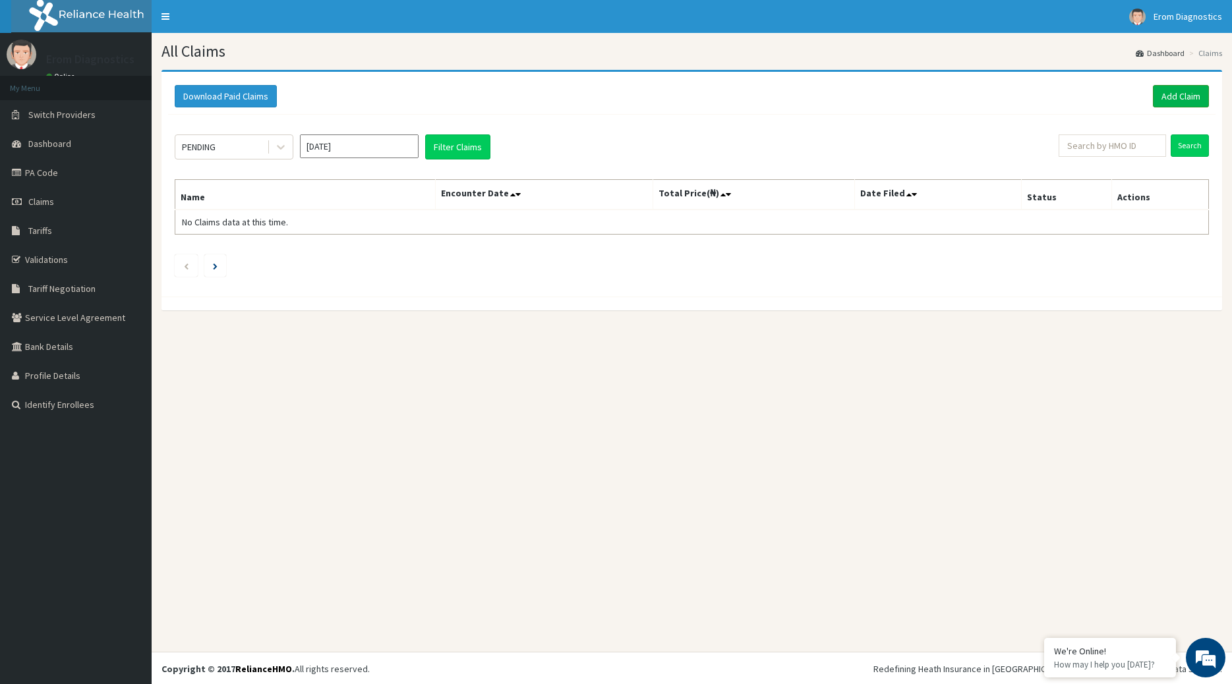
click at [1181, 92] on link "Add Claim" at bounding box center [1181, 96] width 56 height 22
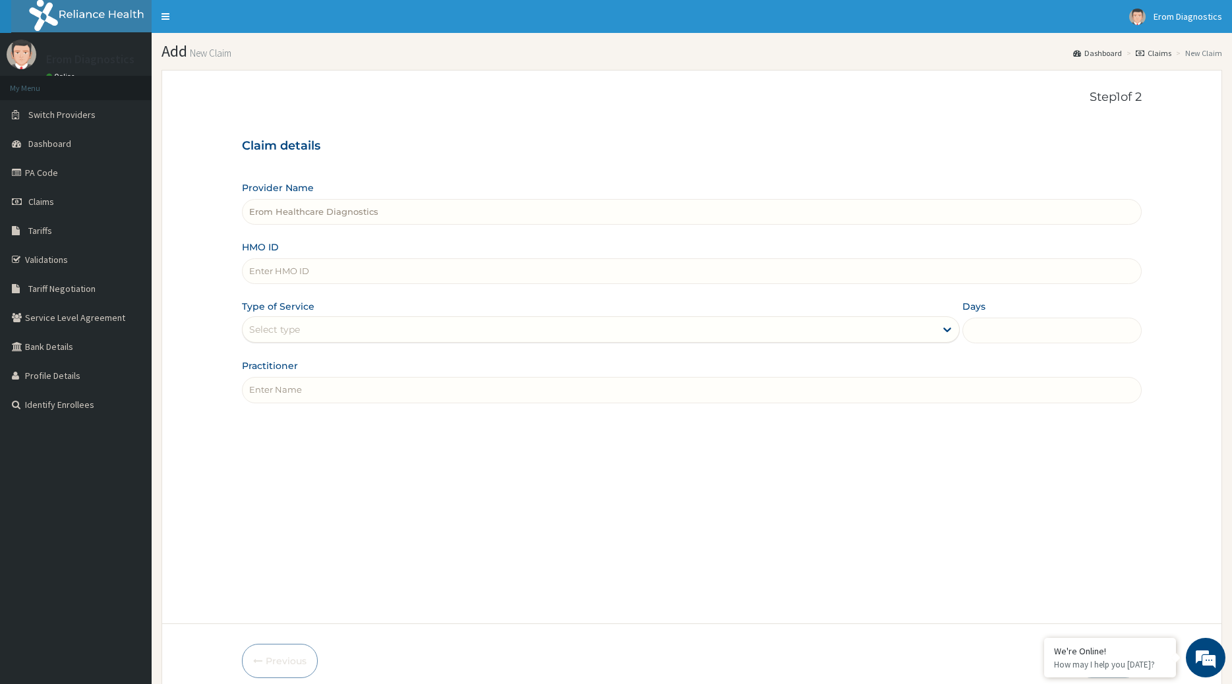
type input "Erom Healthcare Diagnostics"
click at [304, 377] on input "Practitioner" at bounding box center [692, 390] width 900 height 26
paste input "Sorunke Abdulrahman Babatunde"
type input "Sorunke Abdulrahman Babatunde"
drag, startPoint x: 338, startPoint y: 275, endPoint x: 327, endPoint y: 255, distance: 22.7
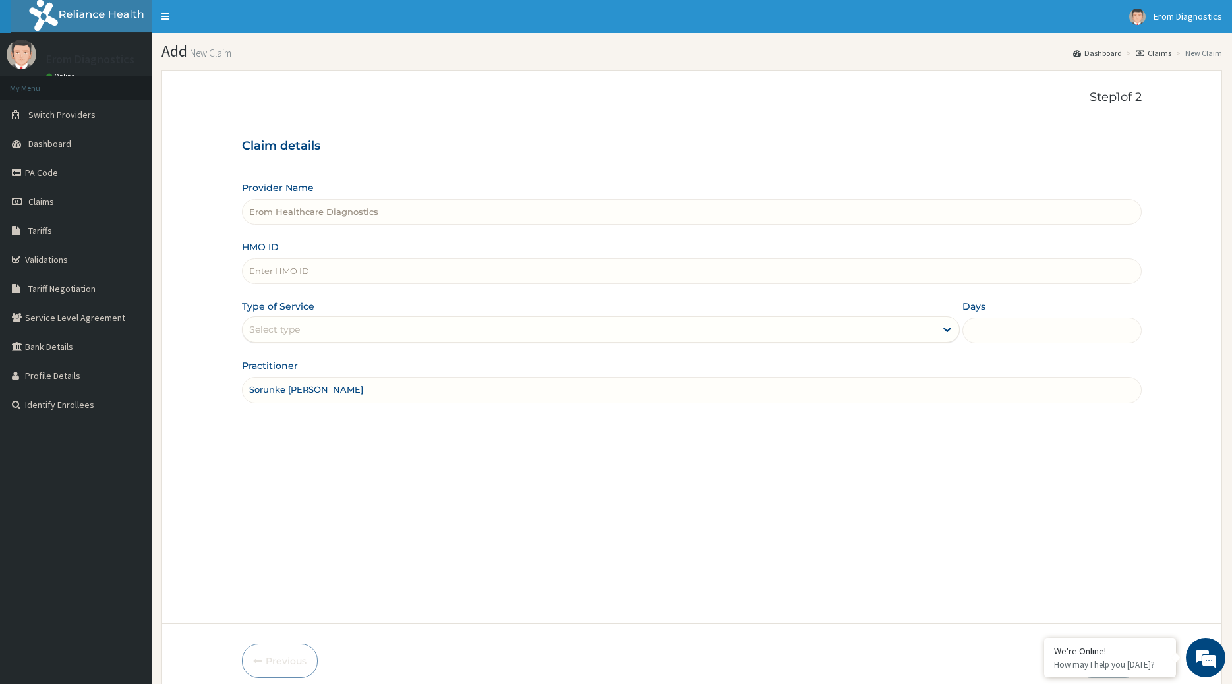
click at [327, 255] on div "Provider Name Erom Healthcare Diagnostics HMO ID Type of Service Select type Da…" at bounding box center [692, 291] width 900 height 221
click at [323, 262] on input "HMO ID" at bounding box center [692, 271] width 900 height 26
paste input "AGO/10151/C"
type input "AGO/10151/C"
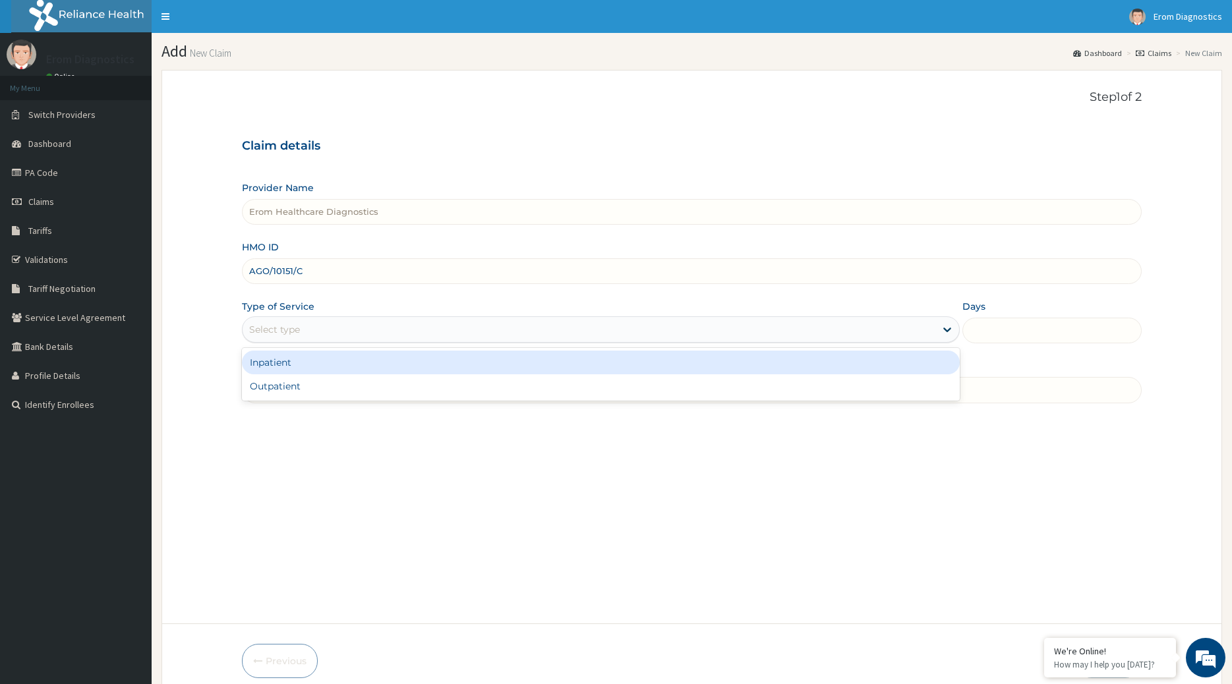
click at [310, 324] on div "Select type" at bounding box center [589, 329] width 693 height 21
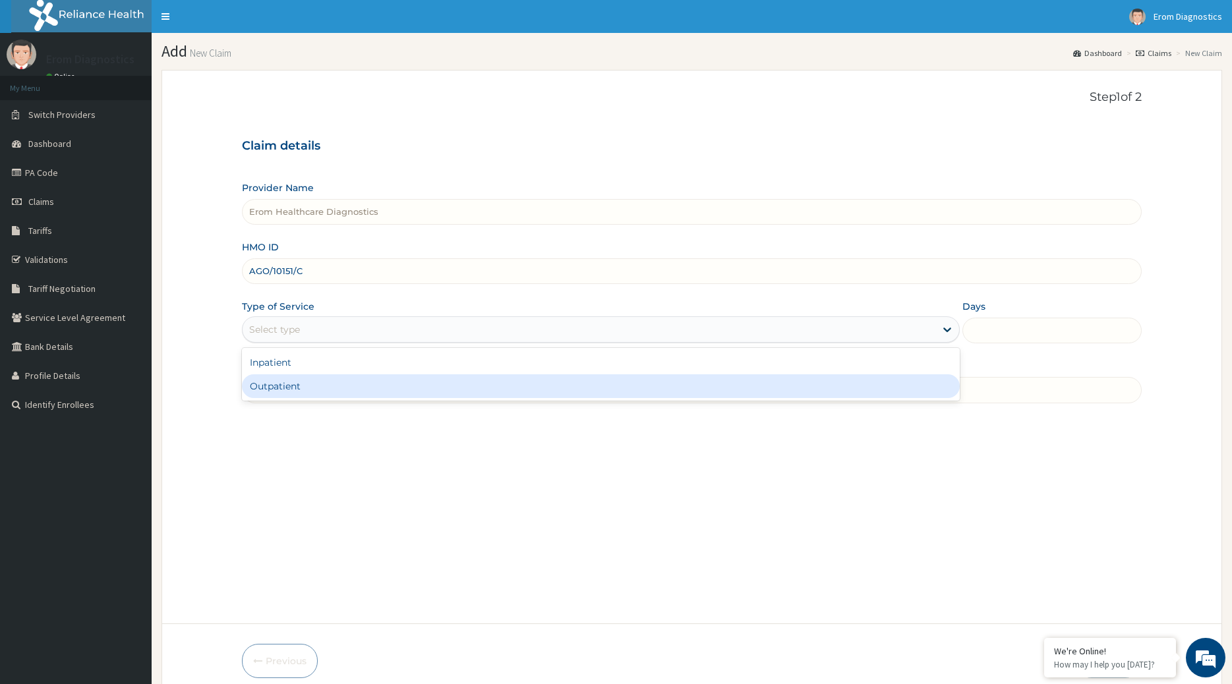
click at [281, 374] on div "Outpatient" at bounding box center [601, 386] width 718 height 24
type input "1"
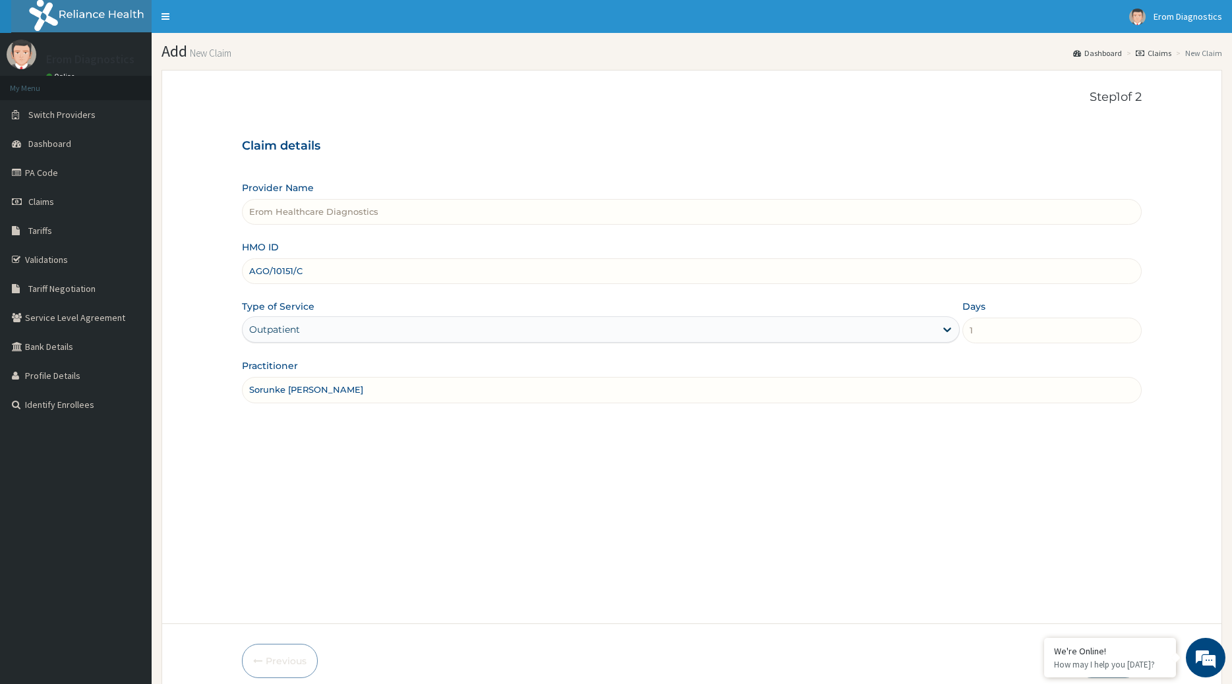
click at [1115, 449] on div "Step 1 of 2 Claim details Provider Name Erom Healthcare Diagnostics HMO ID AGO/…" at bounding box center [692, 346] width 900 height 513
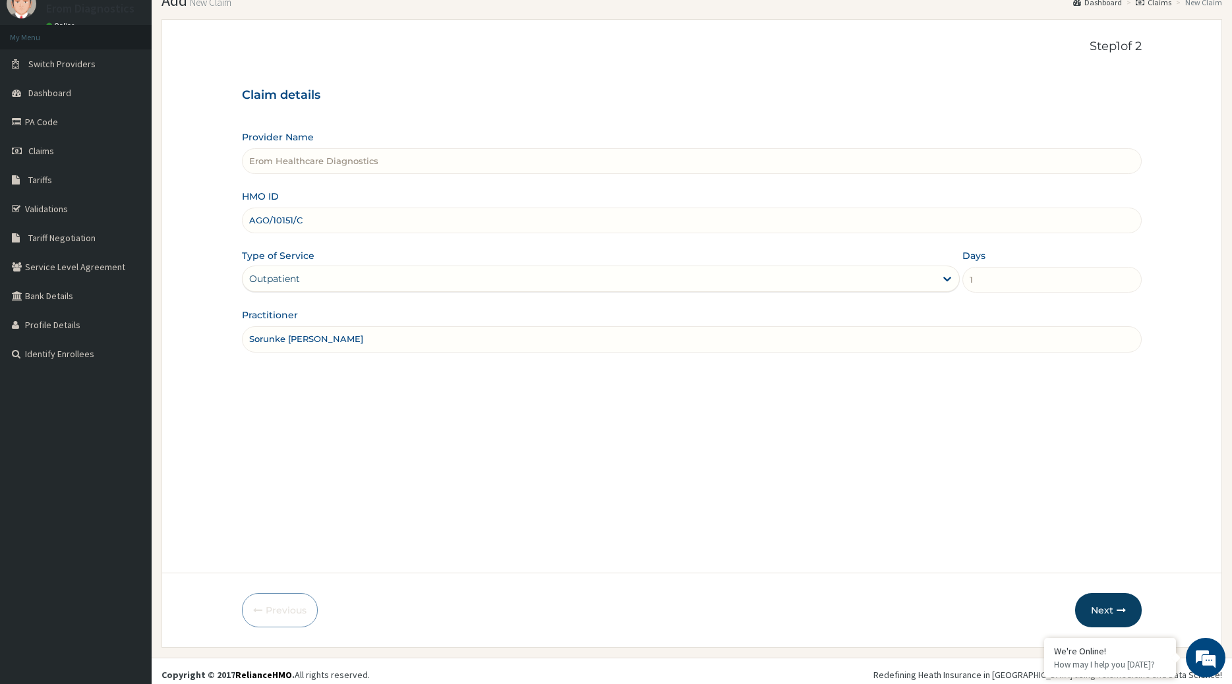
scroll to position [53, 0]
click at [1114, 604] on button "Next" at bounding box center [1108, 607] width 67 height 34
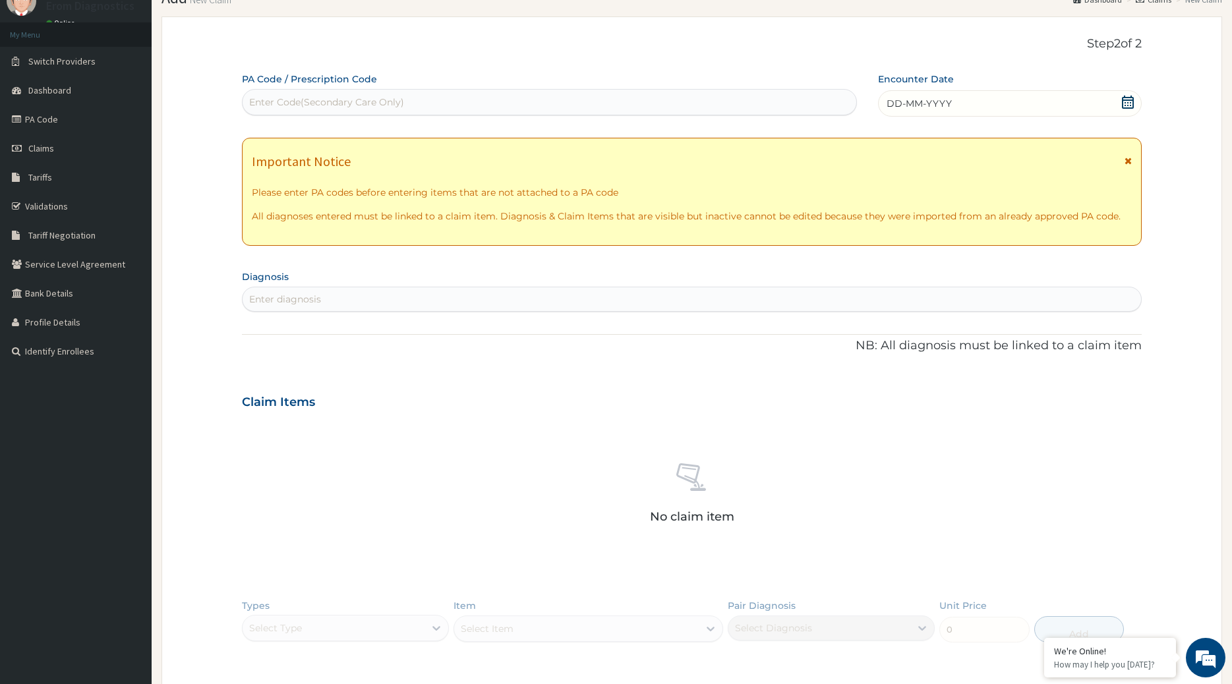
click at [339, 101] on div "Enter Code(Secondary Care Only)" at bounding box center [326, 102] width 155 height 13
paste input "PA/7C5F85"
type input "PA/7C5F85"
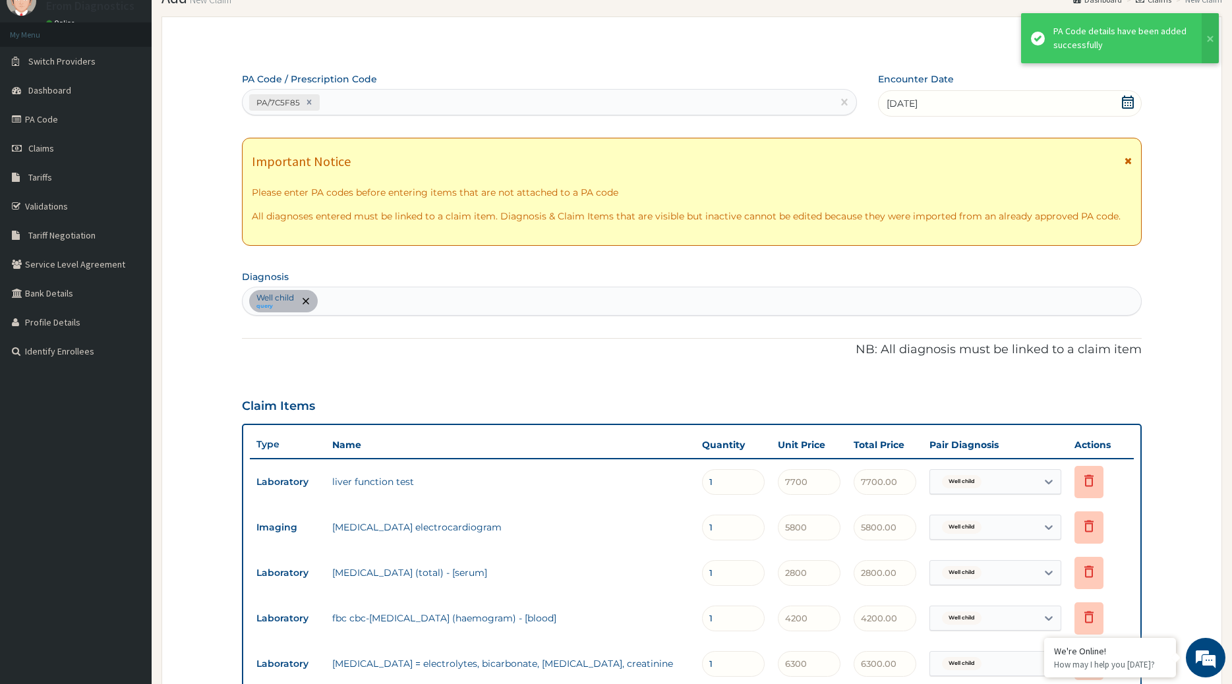
scroll to position [484, 0]
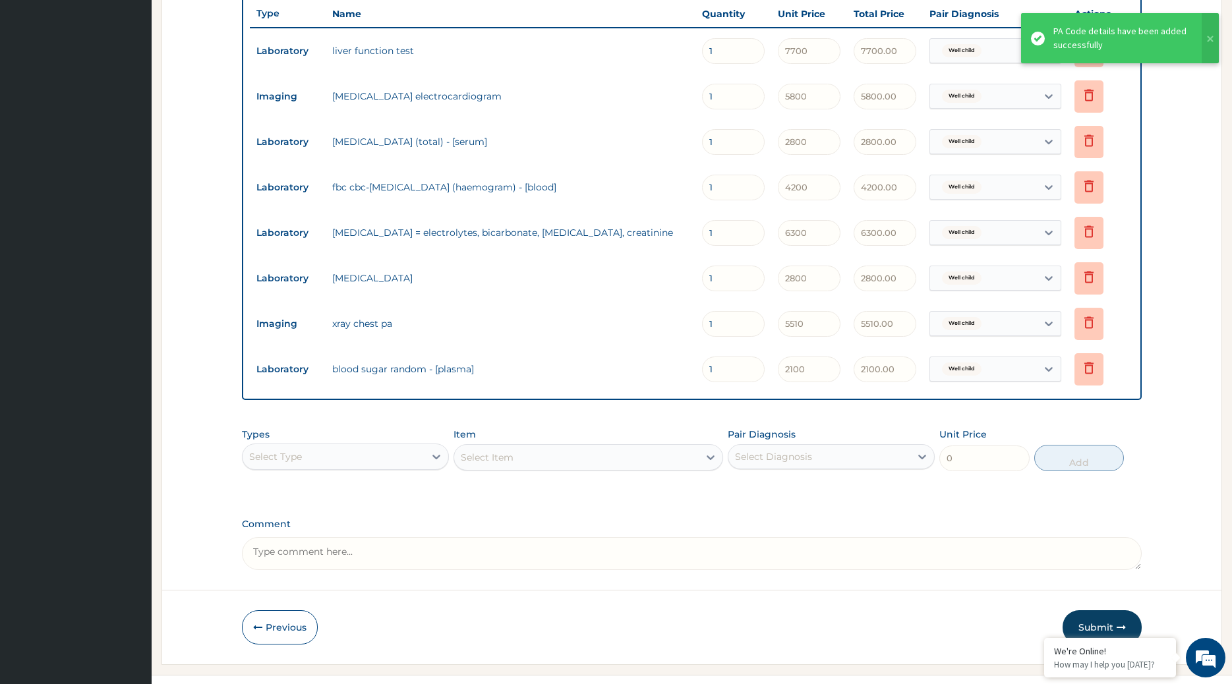
click at [1127, 544] on textarea "Comment" at bounding box center [692, 553] width 900 height 33
click at [1108, 610] on button "Submit" at bounding box center [1101, 627] width 79 height 34
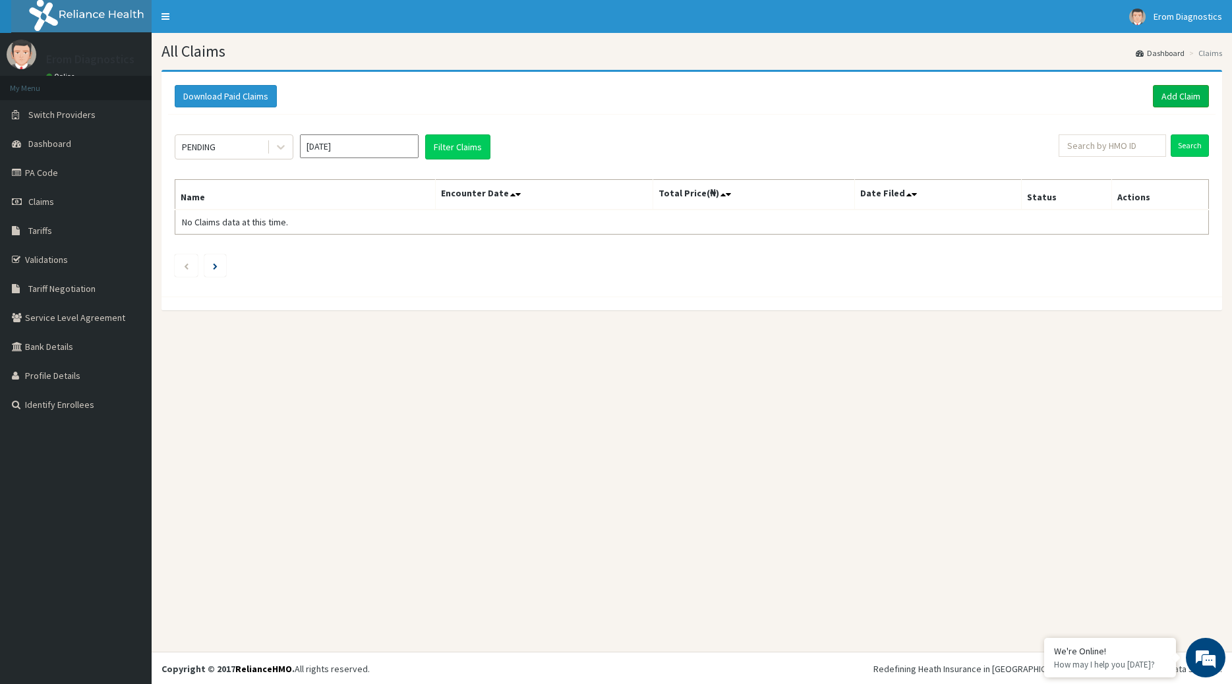
click at [1170, 87] on link "Add Claim" at bounding box center [1181, 96] width 56 height 22
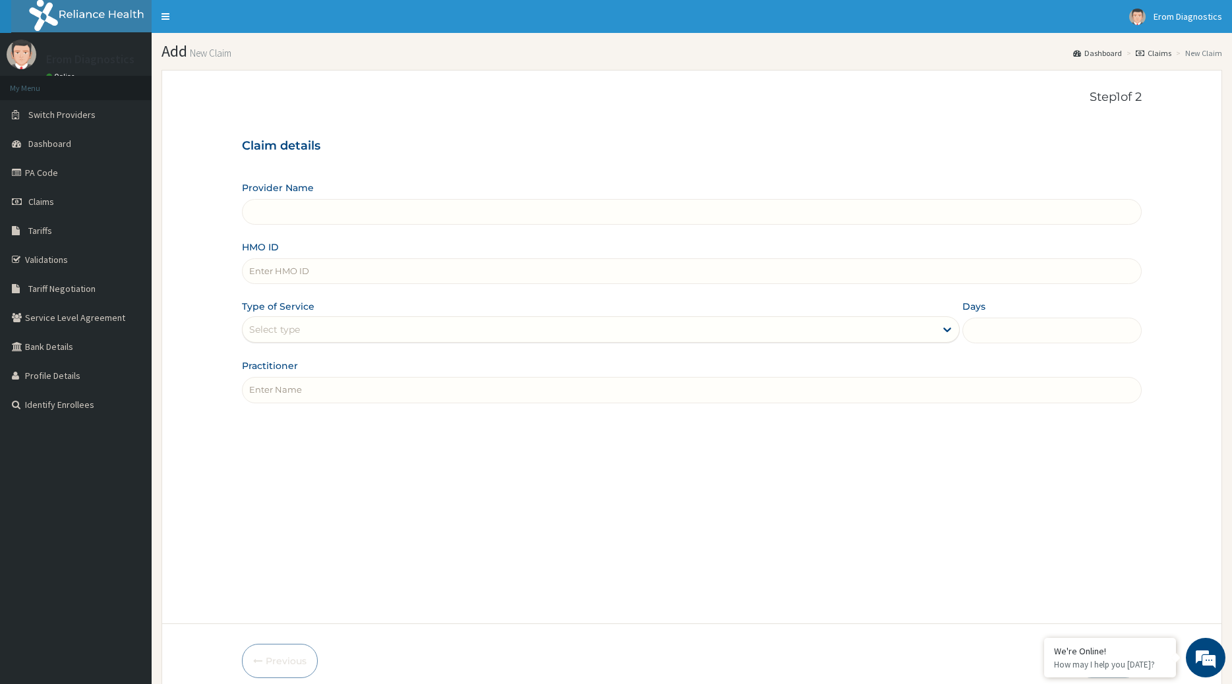
type input "Erom Healthcare Diagnostics"
click at [338, 258] on input "HMO ID" at bounding box center [692, 271] width 900 height 26
click at [264, 377] on input "Practitioner" at bounding box center [692, 390] width 900 height 26
paste input "Jahtosin Alao HET/10005/A"
drag, startPoint x: 319, startPoint y: 380, endPoint x: 378, endPoint y: 384, distance: 58.8
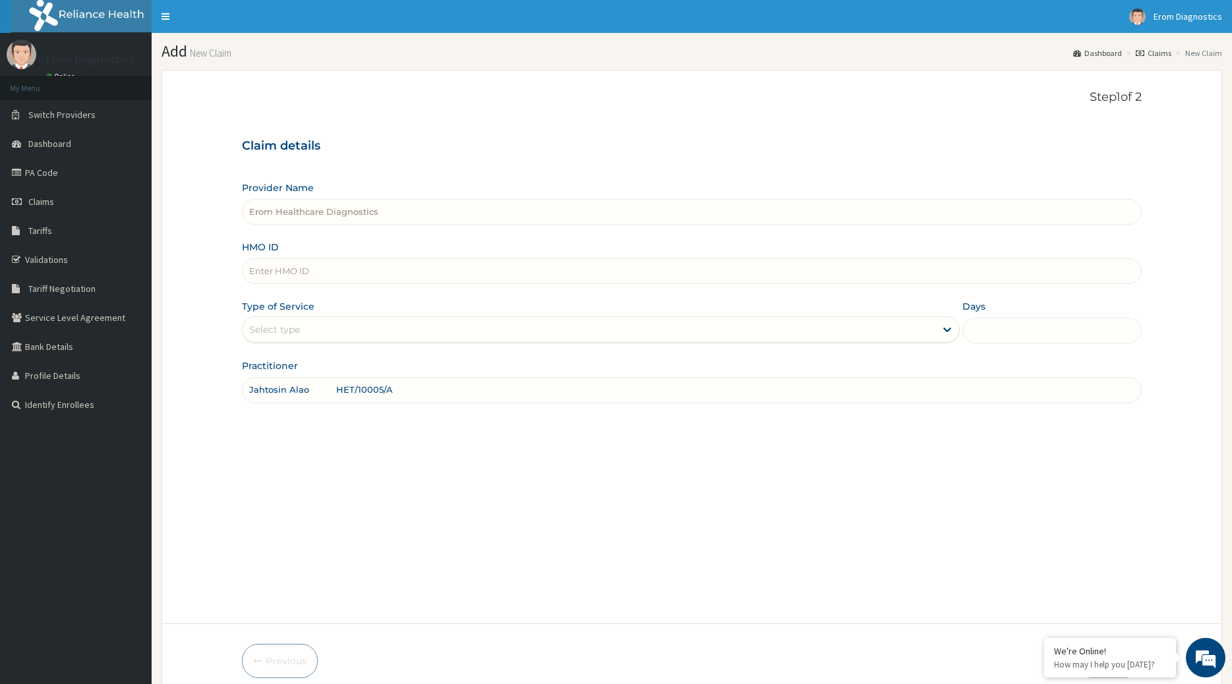
click at [378, 384] on input "Jahtosin Alao HET/10005/A" at bounding box center [692, 390] width 900 height 26
type input "Jahtosin Alao"
click at [287, 262] on input "HMO ID" at bounding box center [692, 271] width 900 height 26
paste input "HET/10005/A"
type input "HET/10005/A"
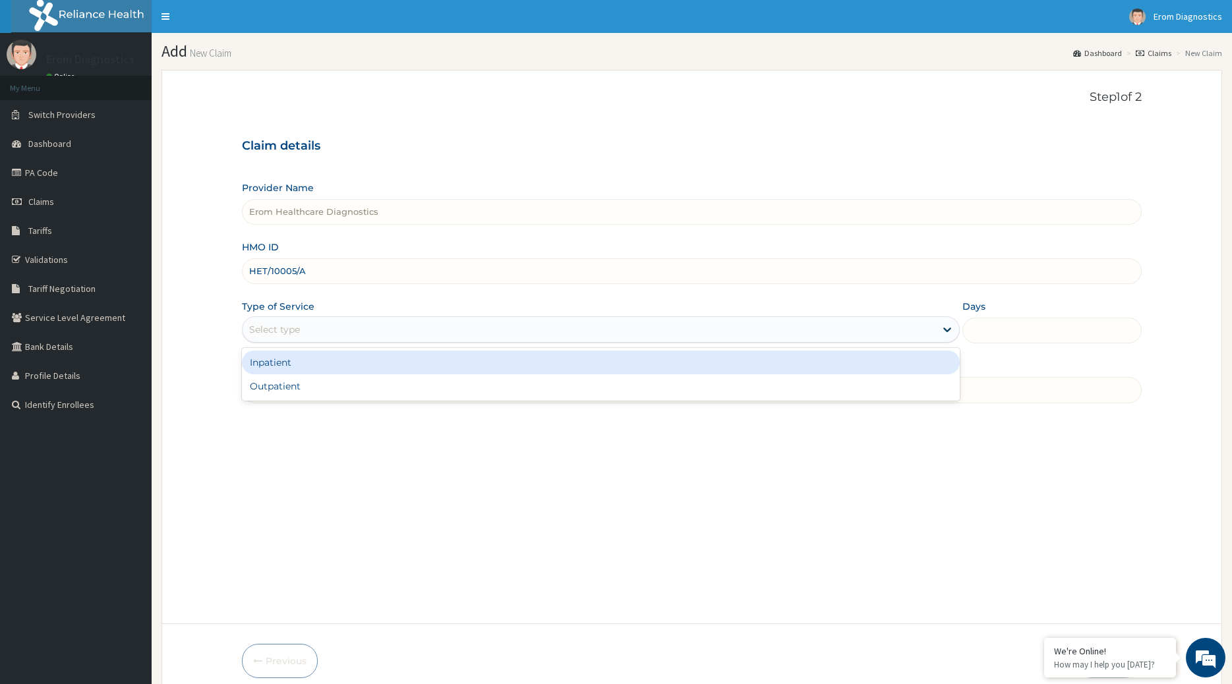
click at [507, 374] on div "Outpatient" at bounding box center [601, 386] width 718 height 24
type input "1"
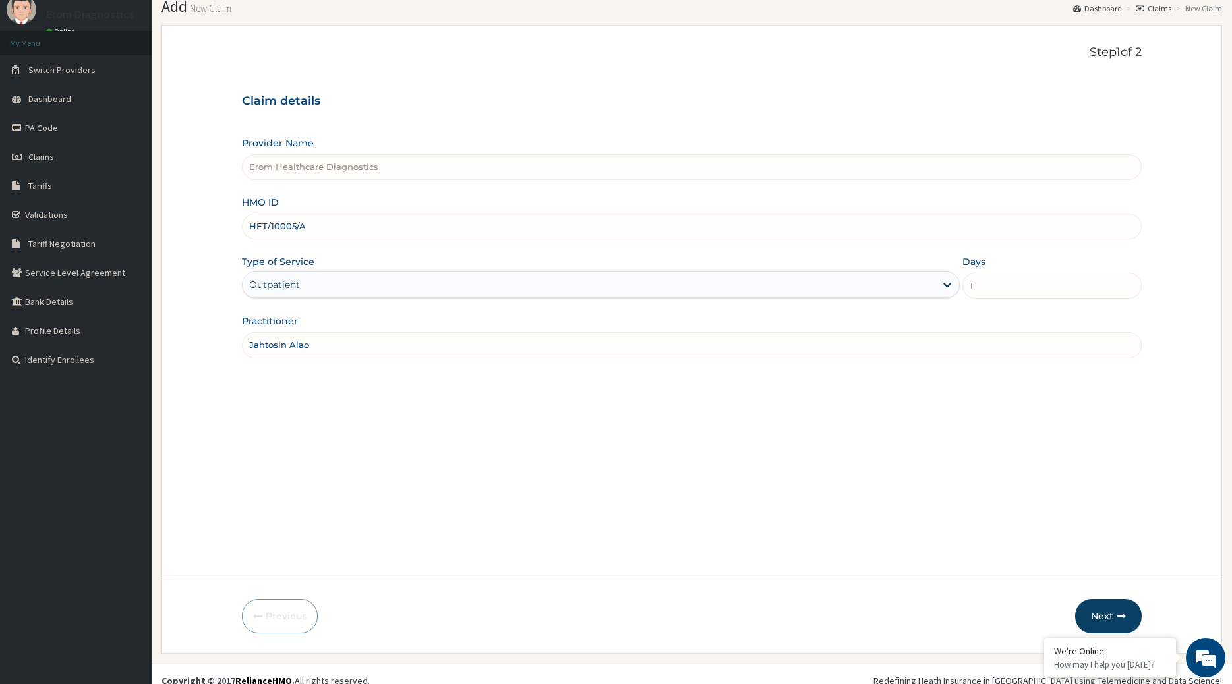
scroll to position [53, 0]
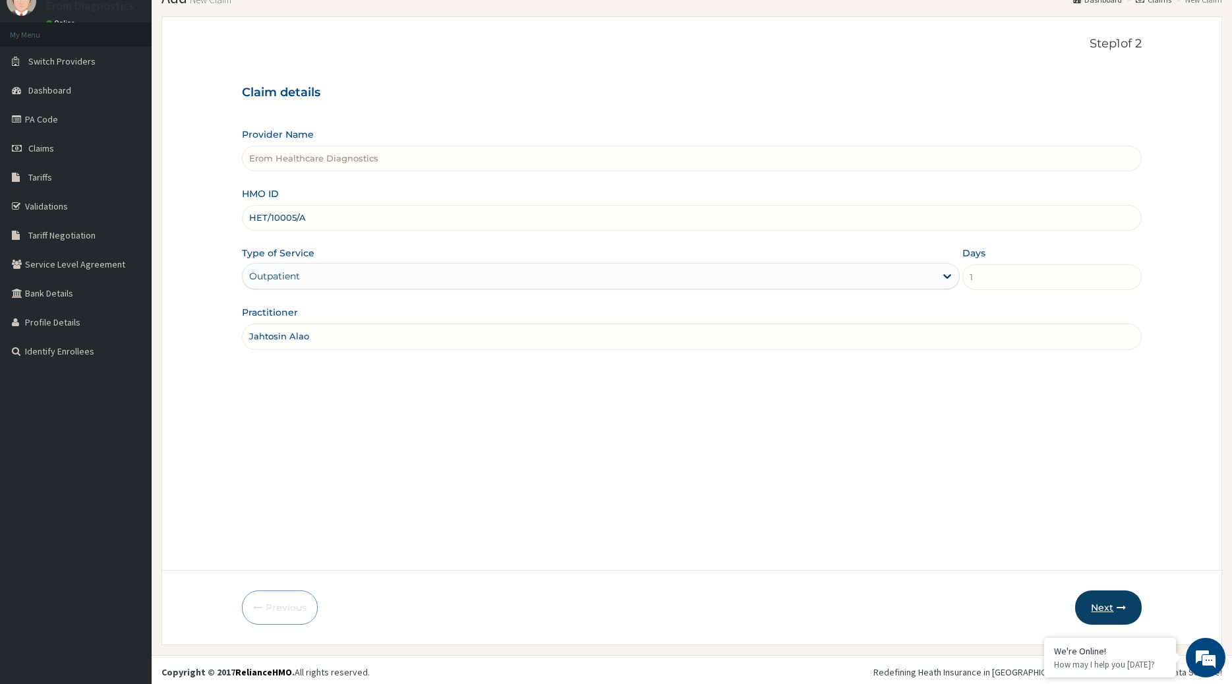
click at [1112, 600] on button "Next" at bounding box center [1108, 607] width 67 height 34
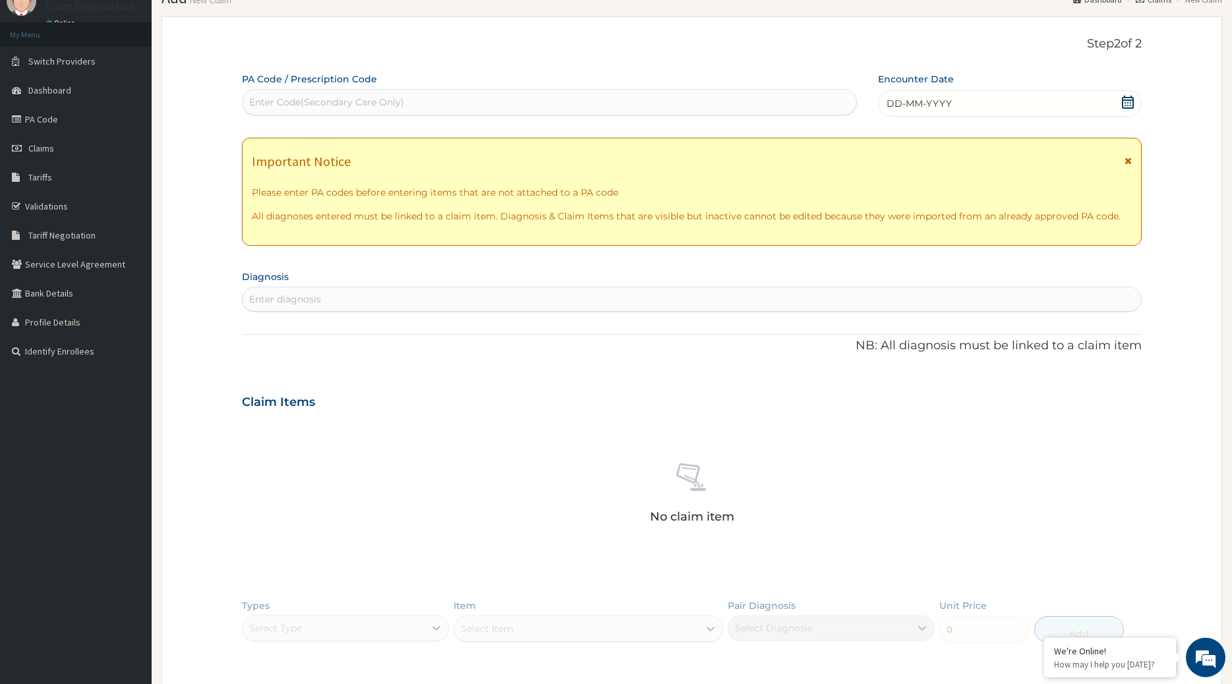
click at [324, 112] on div "PA Code / Prescription Code Enter Code(Secondary Care Only)" at bounding box center [550, 94] width 616 height 44
click at [312, 101] on div "Enter Code(Secondary Care Only)" at bounding box center [326, 102] width 155 height 13
paste input "PA/9CAA14"
type input "PA/9CAA14"
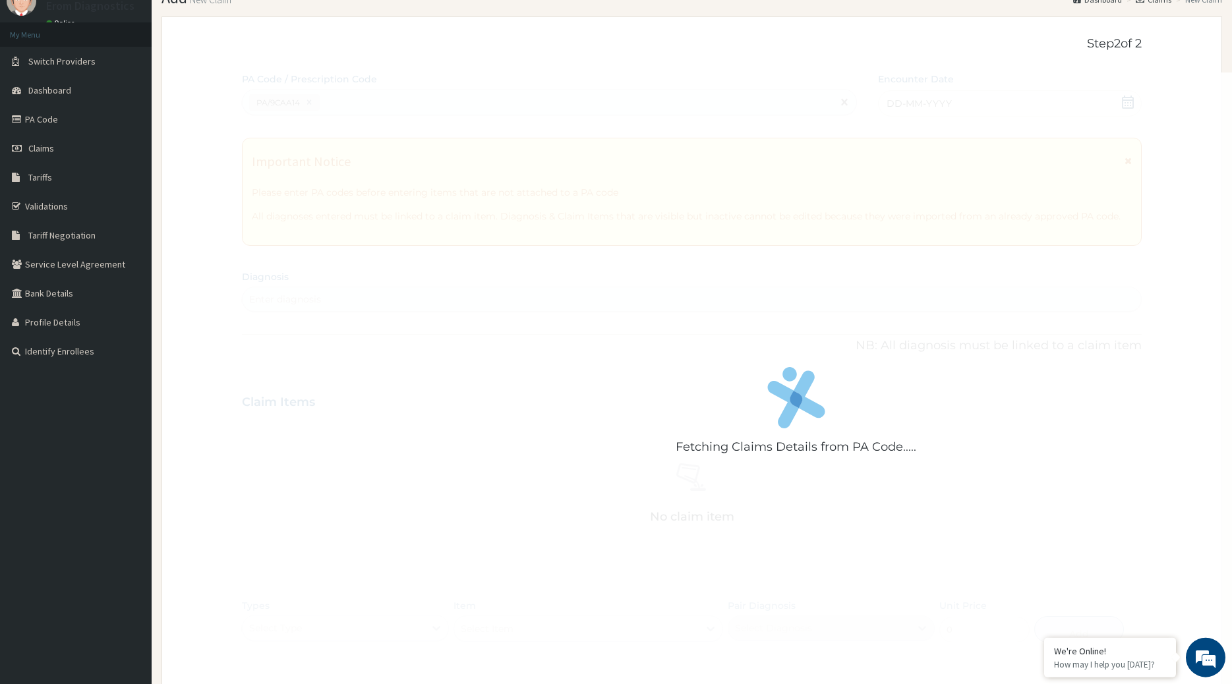
scroll to position [0, 0]
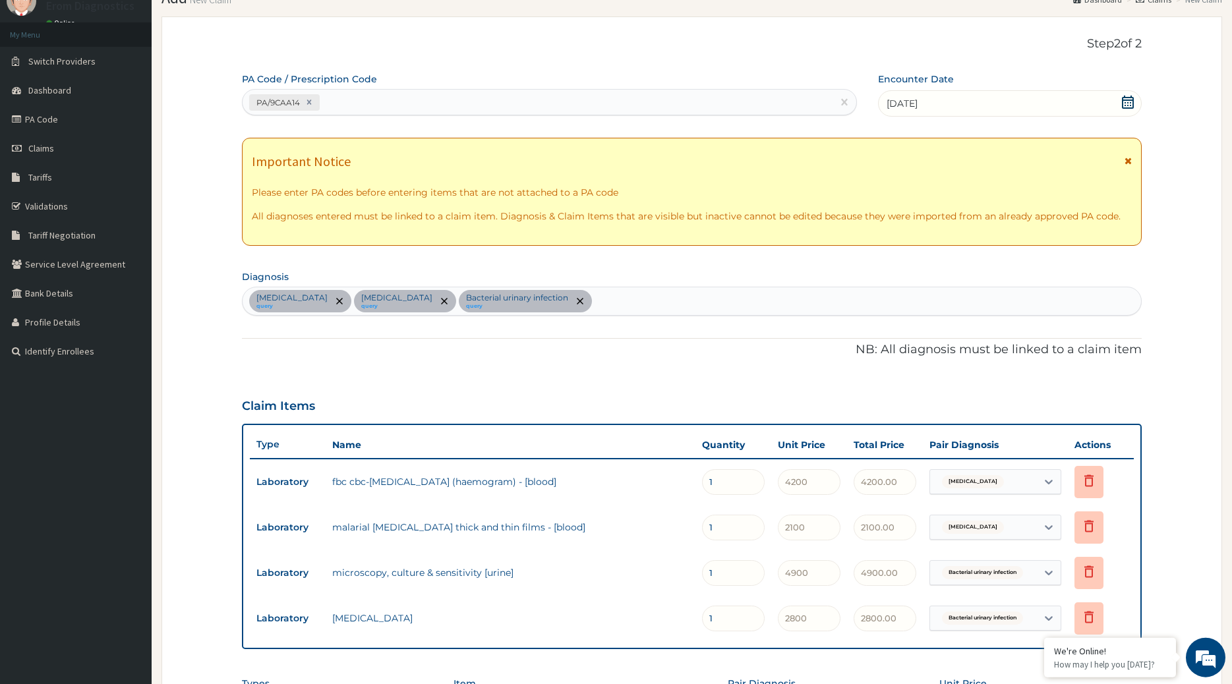
click at [1169, 309] on form "Step 2 of 2 PA Code / Prescription Code PA/9CAA14 Encounter Date [DATE] Importa…" at bounding box center [691, 464] width 1060 height 897
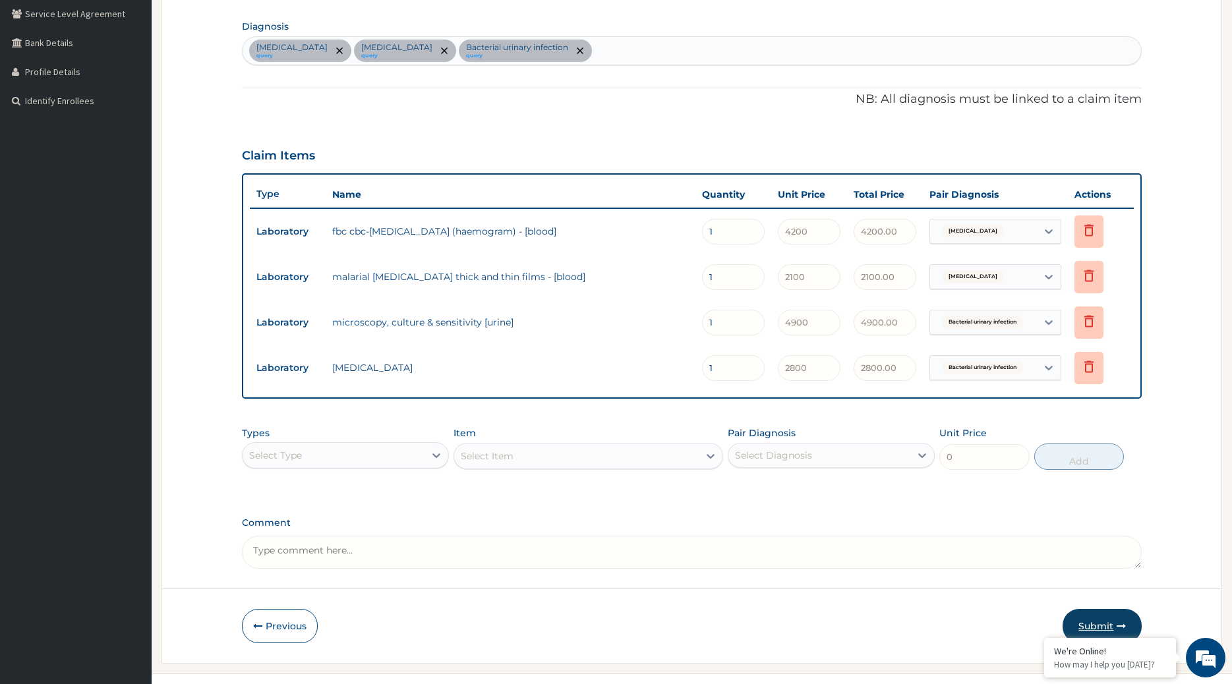
click at [1107, 609] on button "Submit" at bounding box center [1101, 626] width 79 height 34
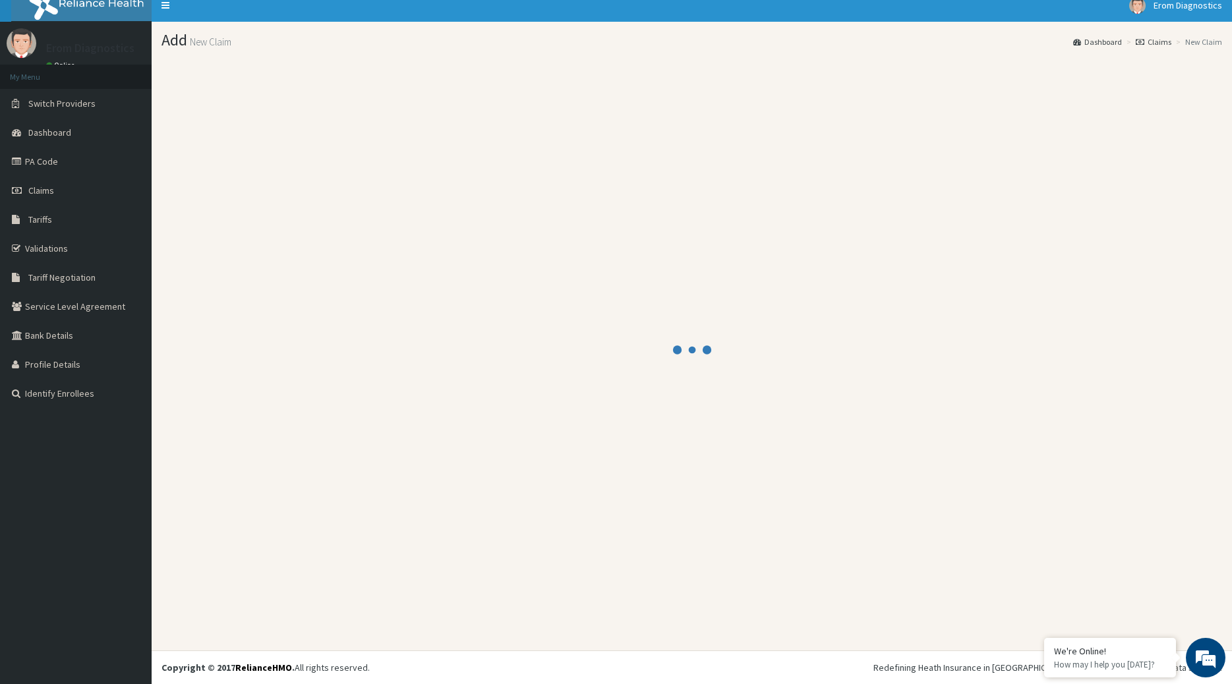
scroll to position [8, 0]
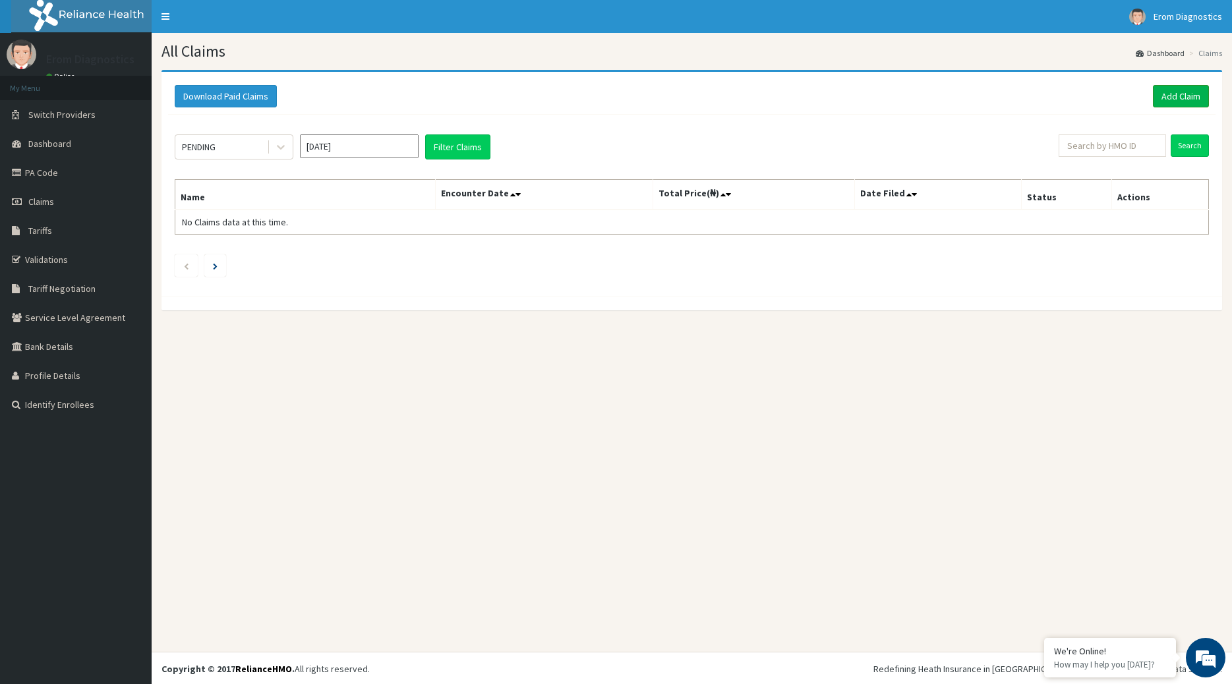
click at [1193, 98] on link "Add Claim" at bounding box center [1181, 96] width 56 height 22
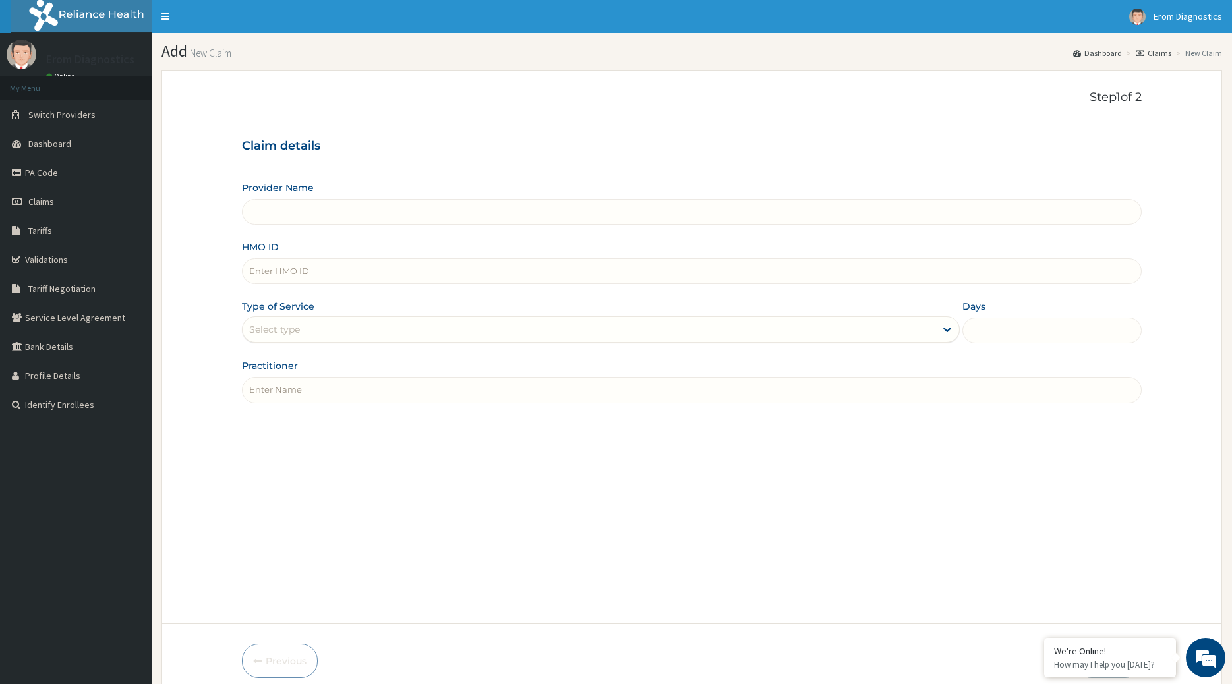
type input "Erom Healthcare Diagnostics"
click at [730, 258] on input "HMO ID" at bounding box center [692, 271] width 900 height 26
paste input "[PERSON_NAME] SUU/10227/A"
drag, startPoint x: 332, startPoint y: 257, endPoint x: 159, endPoint y: 275, distance: 173.6
click at [242, 275] on input "[PERSON_NAME] SUU/10227/A" at bounding box center [692, 271] width 900 height 26
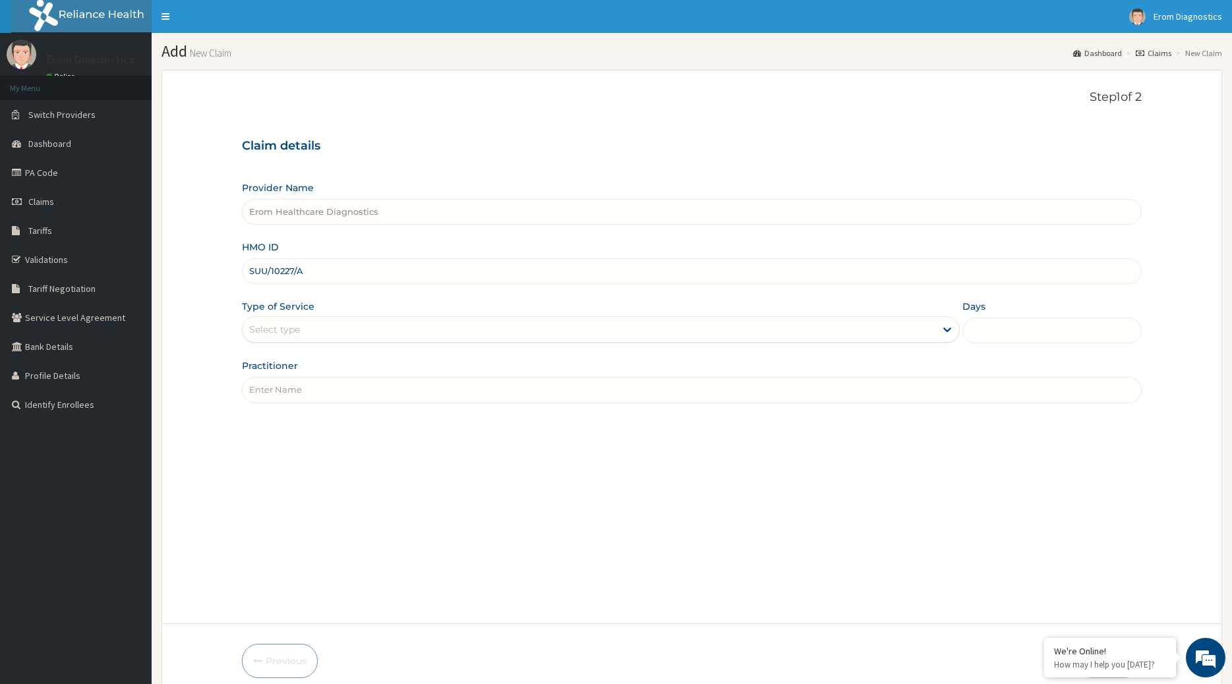
type input "SUU/10227/A"
click at [300, 380] on input "Practitioner" at bounding box center [692, 390] width 900 height 26
paste input "[PERSON_NAME]"
type input "[PERSON_NAME]"
click at [509, 302] on div "Type of Service Select type" at bounding box center [601, 321] width 718 height 43
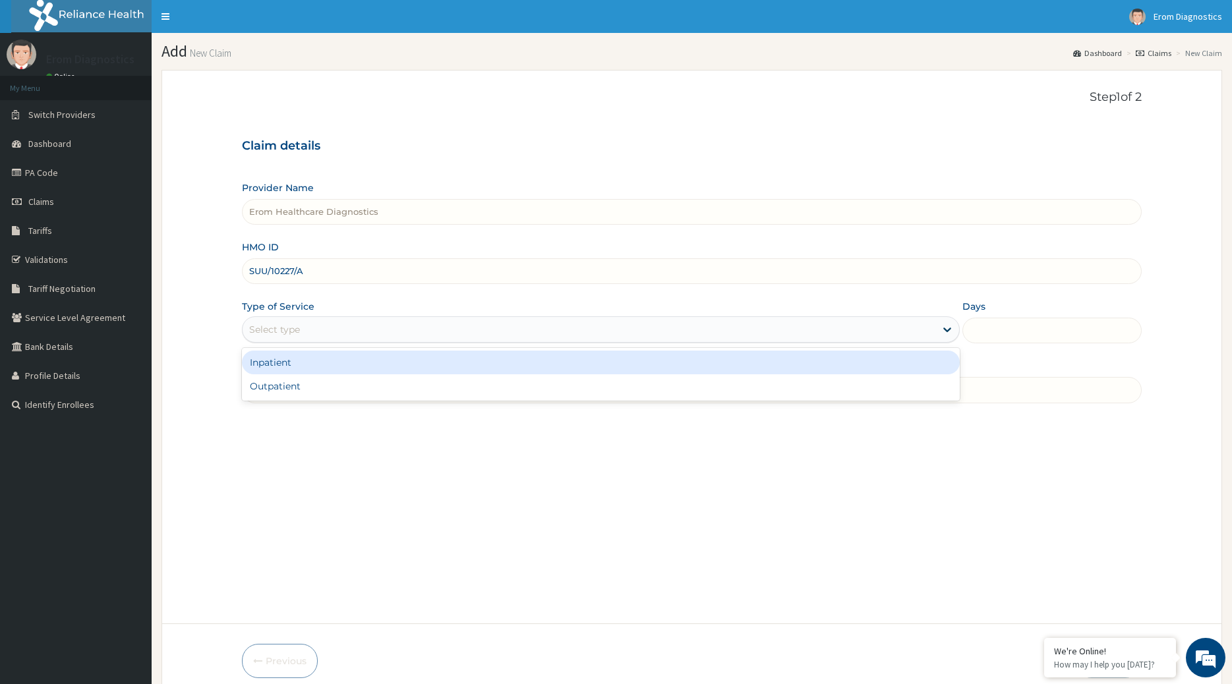
click at [413, 376] on div "Outpatient" at bounding box center [601, 386] width 718 height 24
type input "1"
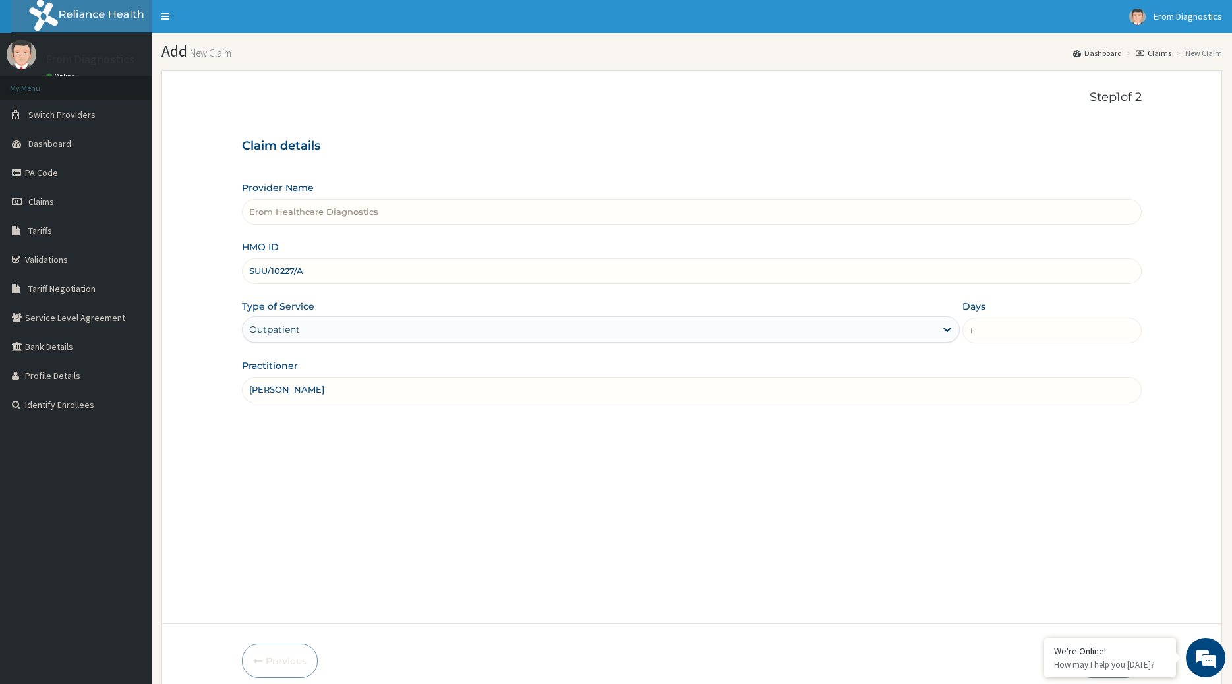
scroll to position [53, 0]
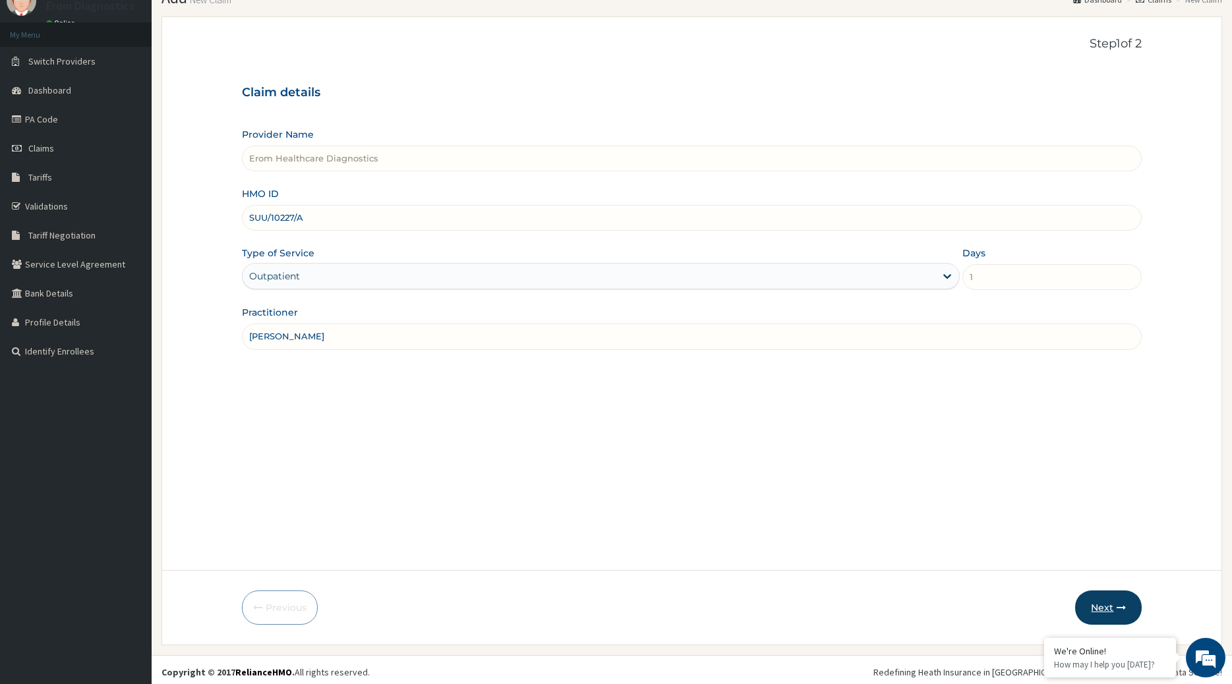
click at [1112, 617] on button "Next" at bounding box center [1108, 607] width 67 height 34
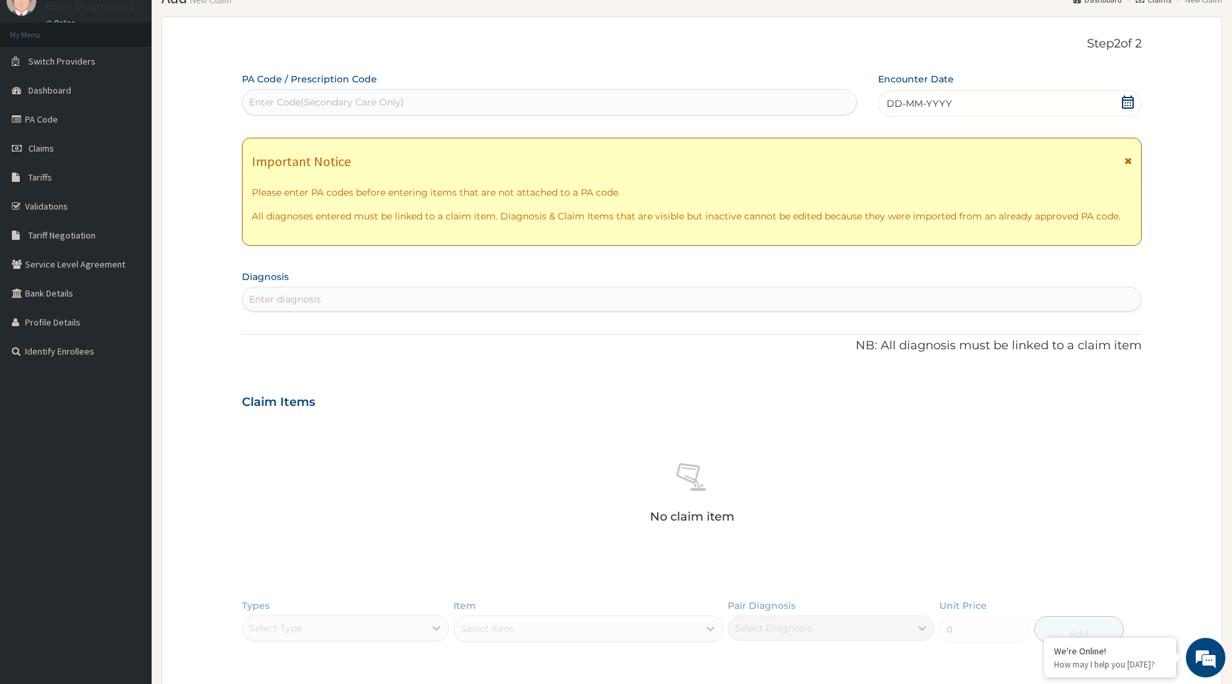
click at [316, 107] on div "Enter Code(Secondary Care Only)" at bounding box center [550, 102] width 614 height 21
paste input "PA/21E58C"
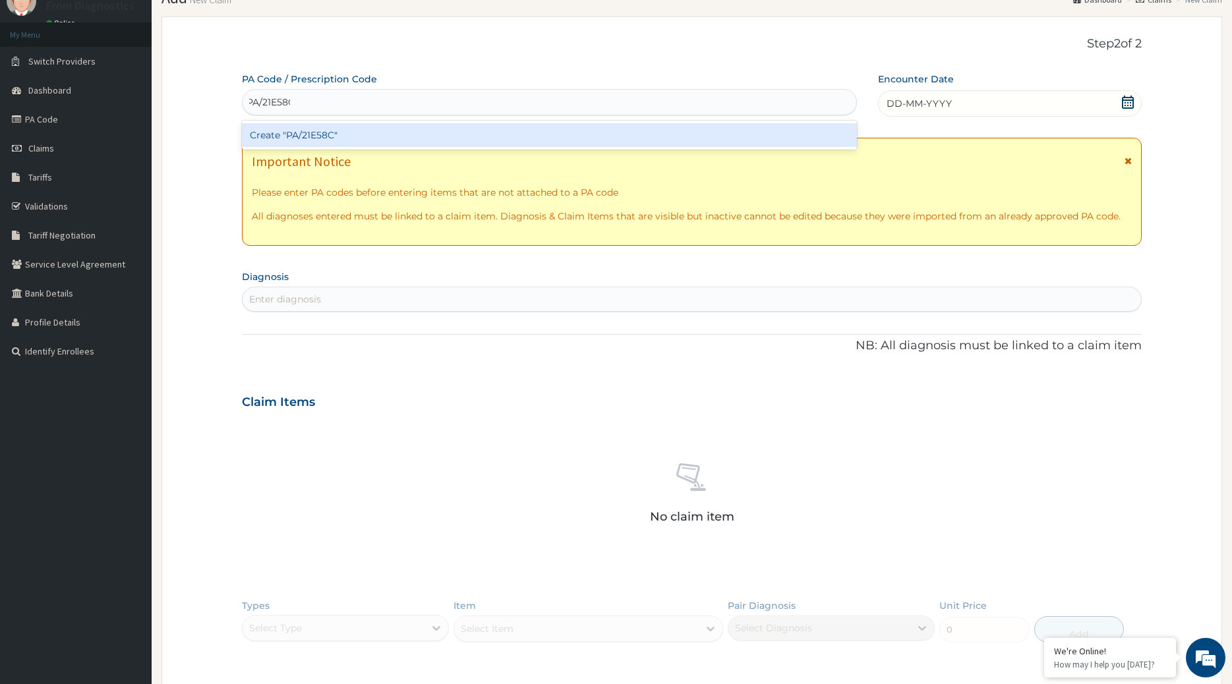
type input "PA/21E58C"
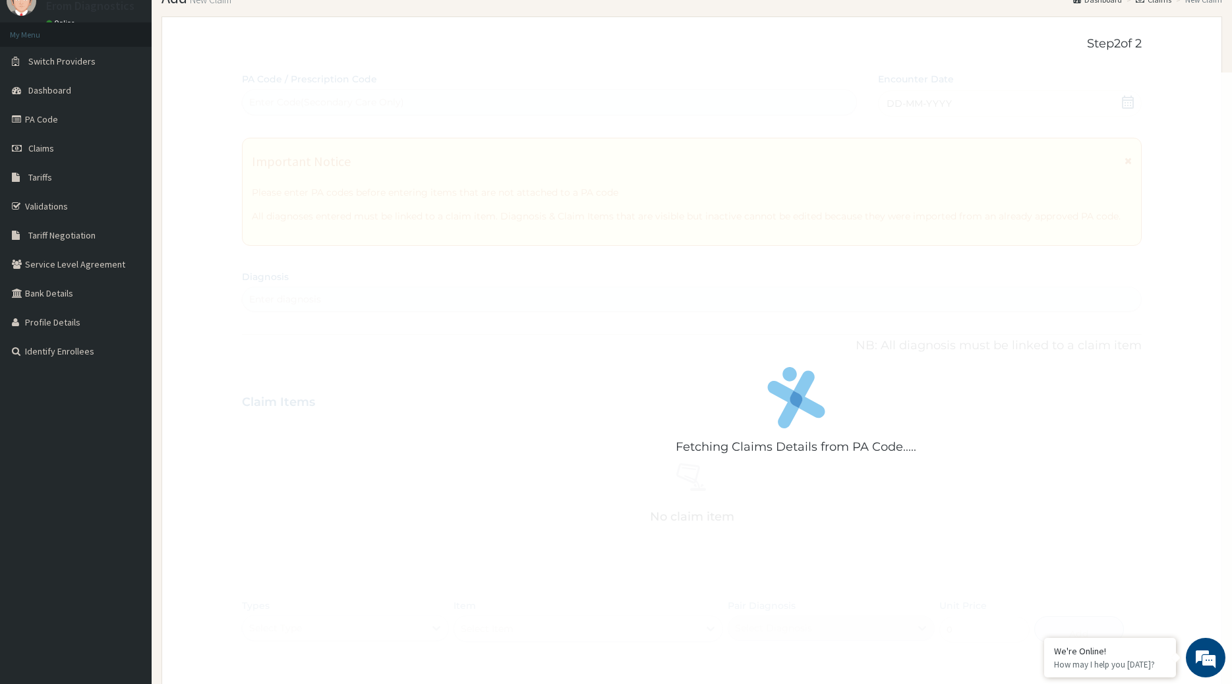
click at [459, 116] on div "Fetching Claims Details from PA Code....." at bounding box center [796, 414] width 1108 height 684
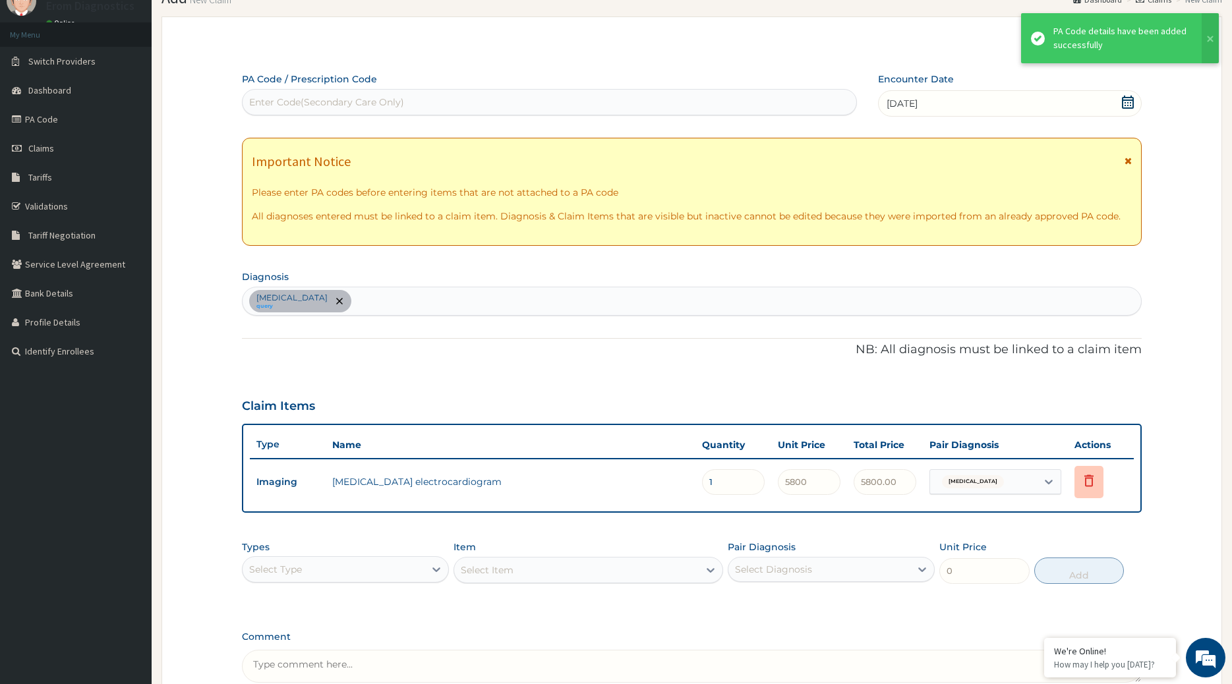
click at [960, 591] on div "Types Select Type Item Select Item Pair Diagnosis Select Diagnosis Unit Price 0…" at bounding box center [692, 572] width 900 height 76
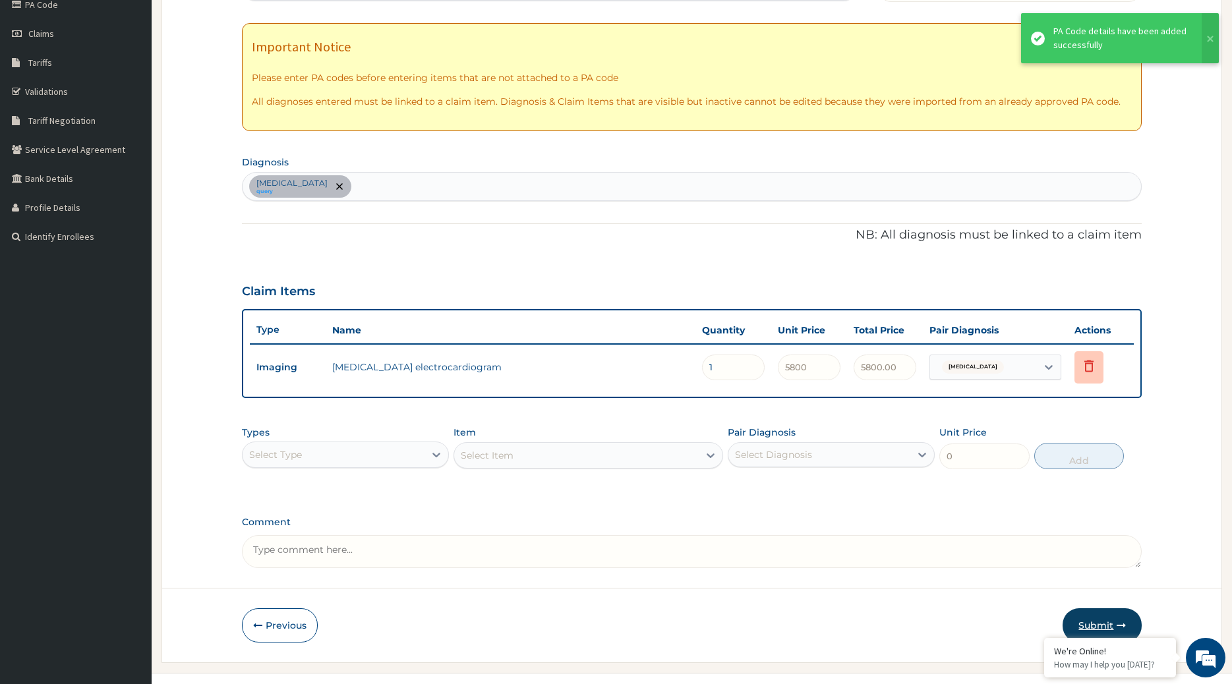
click at [1103, 608] on button "Submit" at bounding box center [1101, 625] width 79 height 34
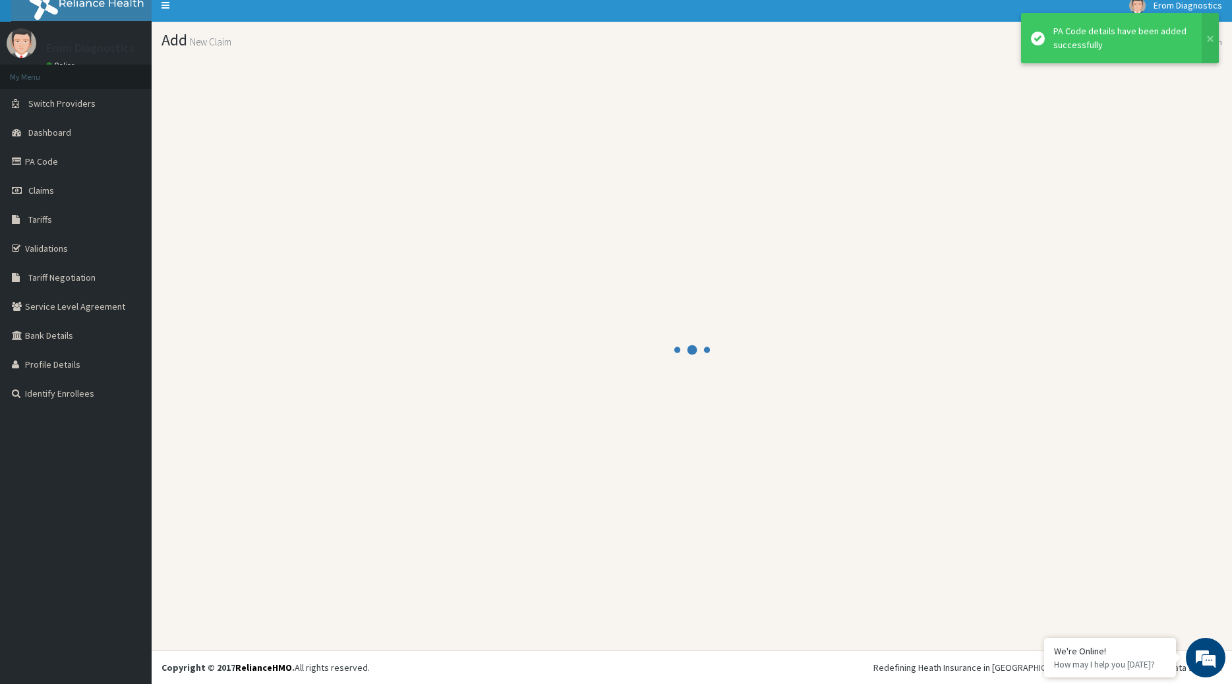
scroll to position [8, 0]
